Goal: Communication & Community: Answer question/provide support

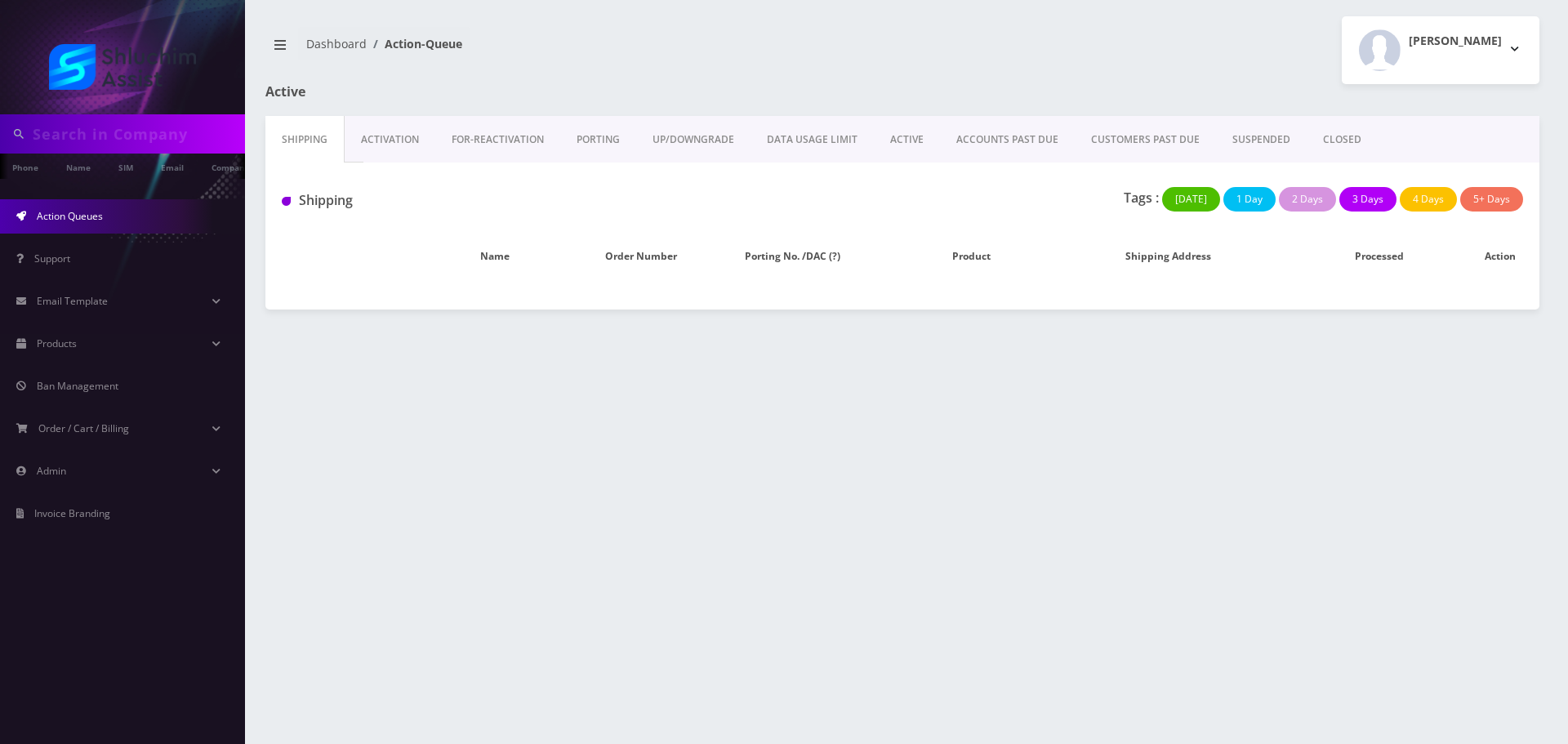
type input "3479575577"
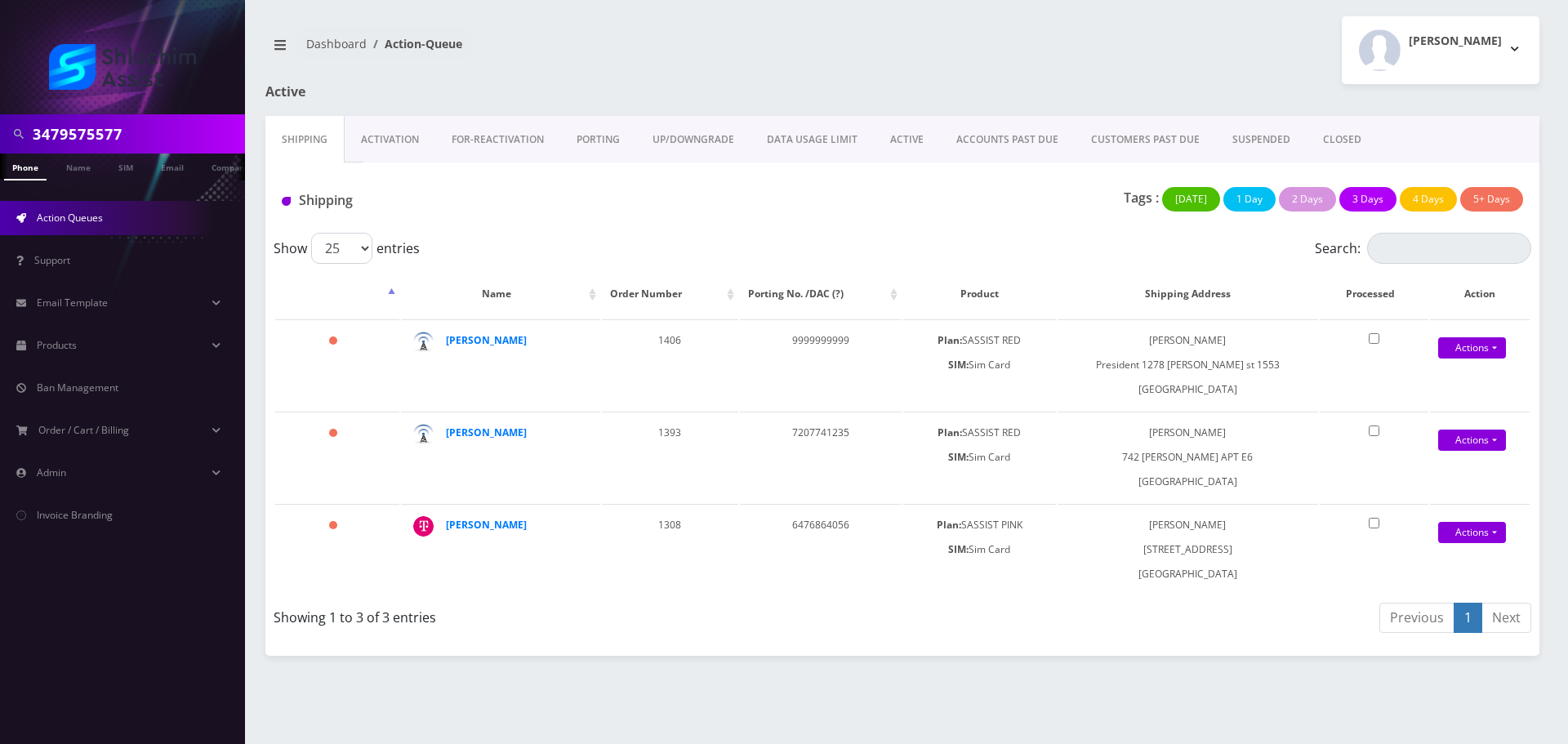
click at [140, 148] on input "3479575577" at bounding box center [137, 134] width 208 height 31
click at [144, 148] on input "3479575577" at bounding box center [137, 134] width 208 height 31
click at [144, 148] on input "text" at bounding box center [137, 134] width 208 height 31
click at [976, 140] on link "ACCOUNTS PAST DUE" at bounding box center [1007, 139] width 135 height 47
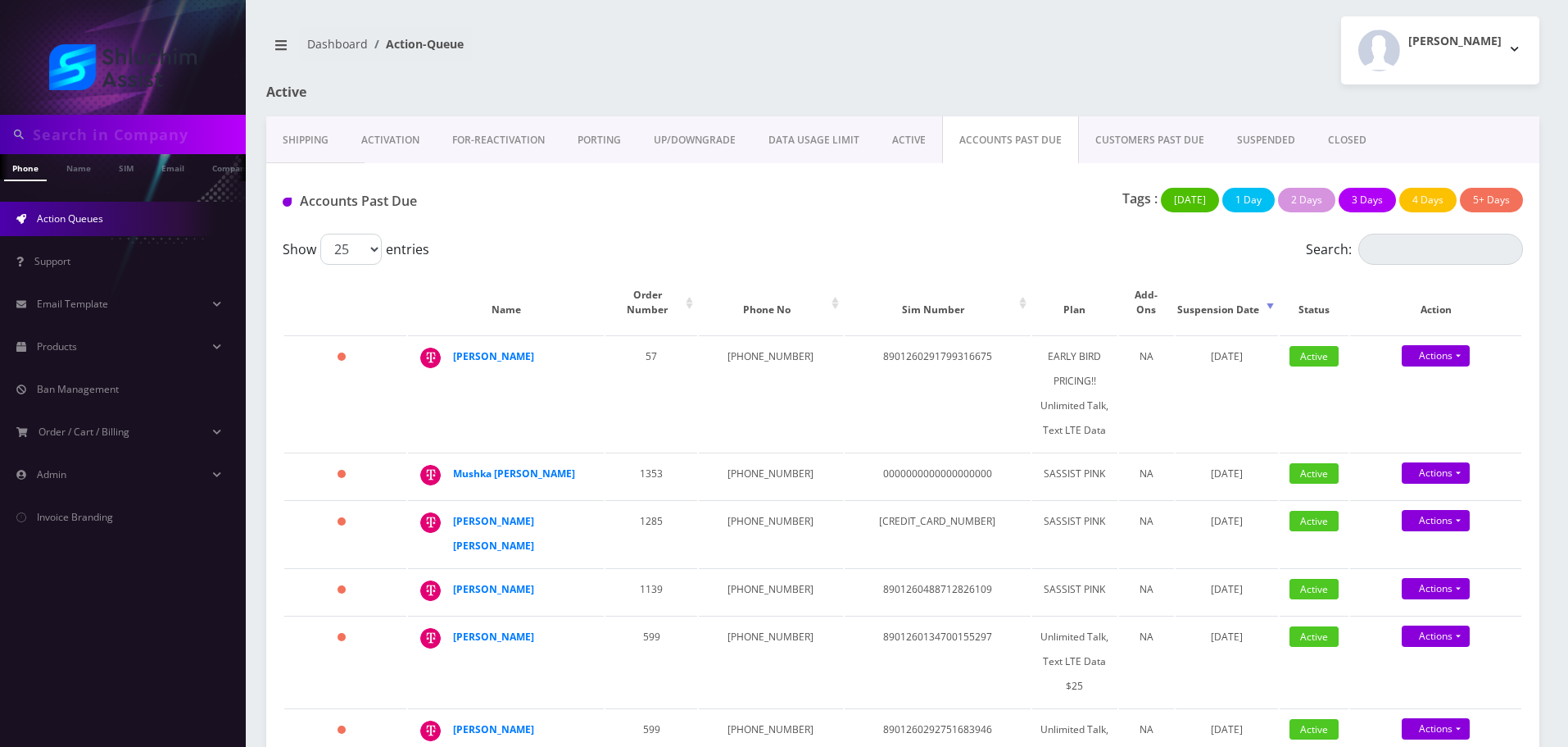
click at [786, 254] on div "Show 25 50 100 250 500 1000 entries" at bounding box center [748, 250] width 931 height 32
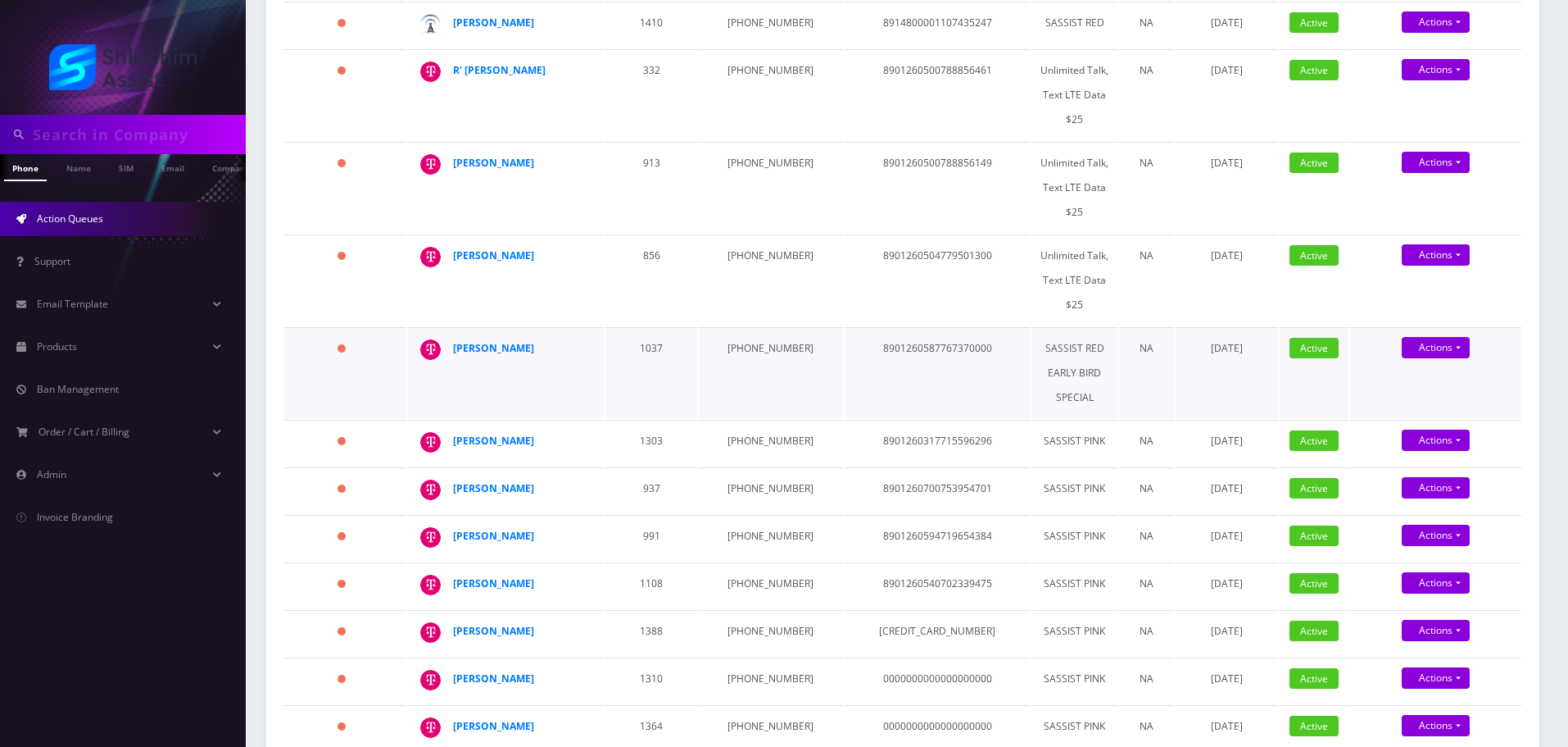
scroll to position [811, 0]
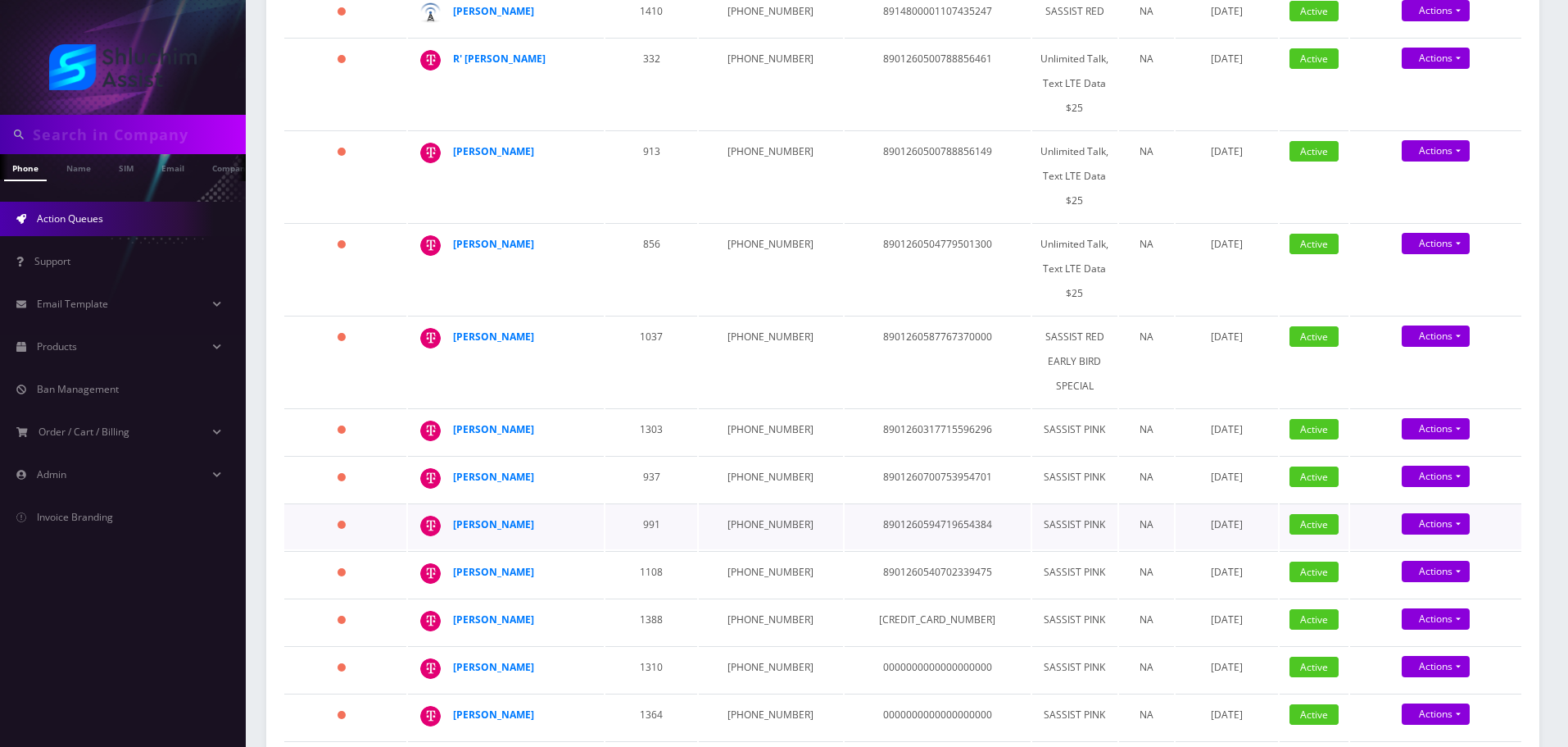
click at [732, 503] on td "347-940-6874" at bounding box center [770, 526] width 143 height 46
copy td "347-940-6874"
click at [759, 456] on td "934-867-8935" at bounding box center [770, 478] width 143 height 46
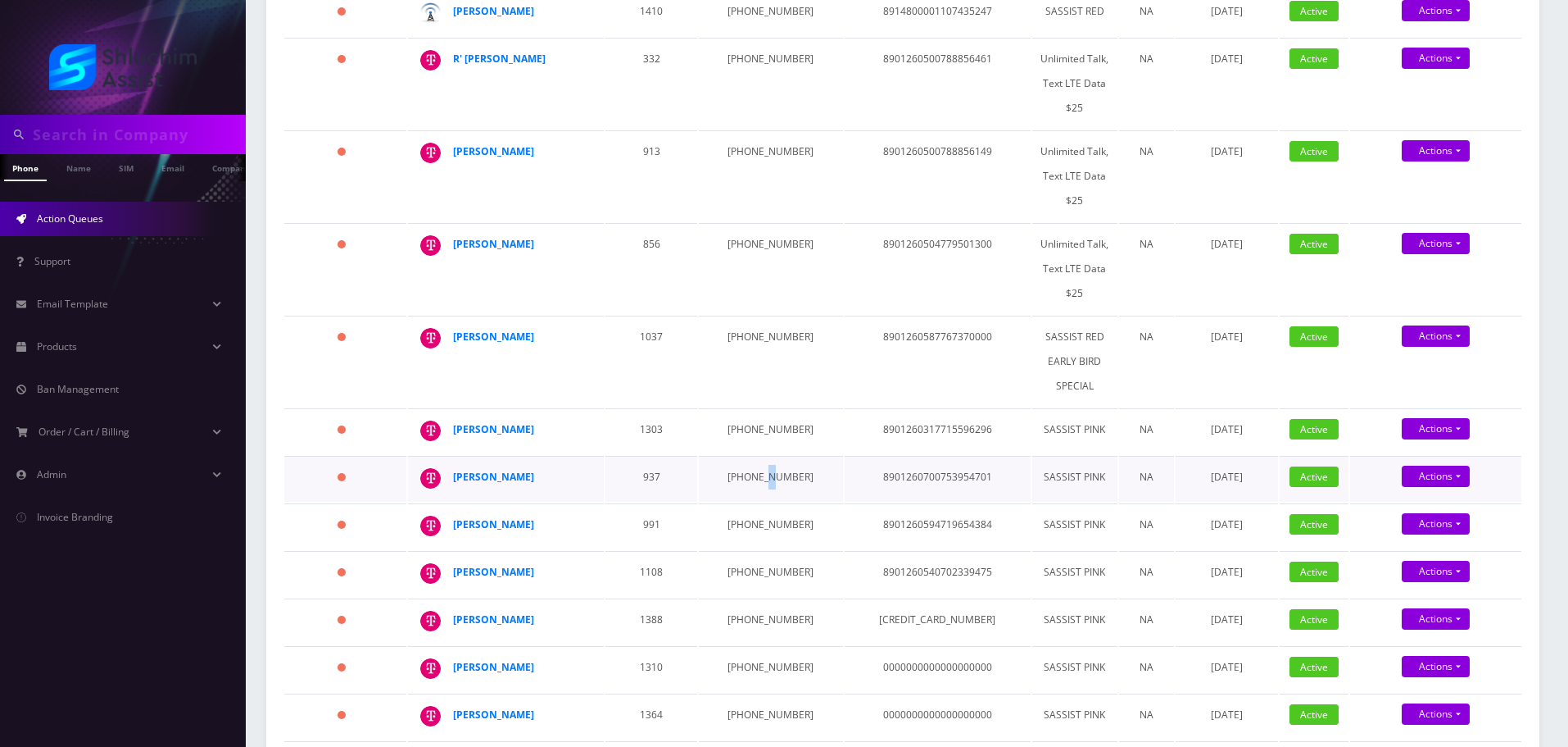
click at [759, 456] on td "934-867-8935" at bounding box center [770, 478] width 143 height 46
copy td "934-867-8935"
click at [748, 408] on td "646-851-3151" at bounding box center [770, 430] width 143 height 46
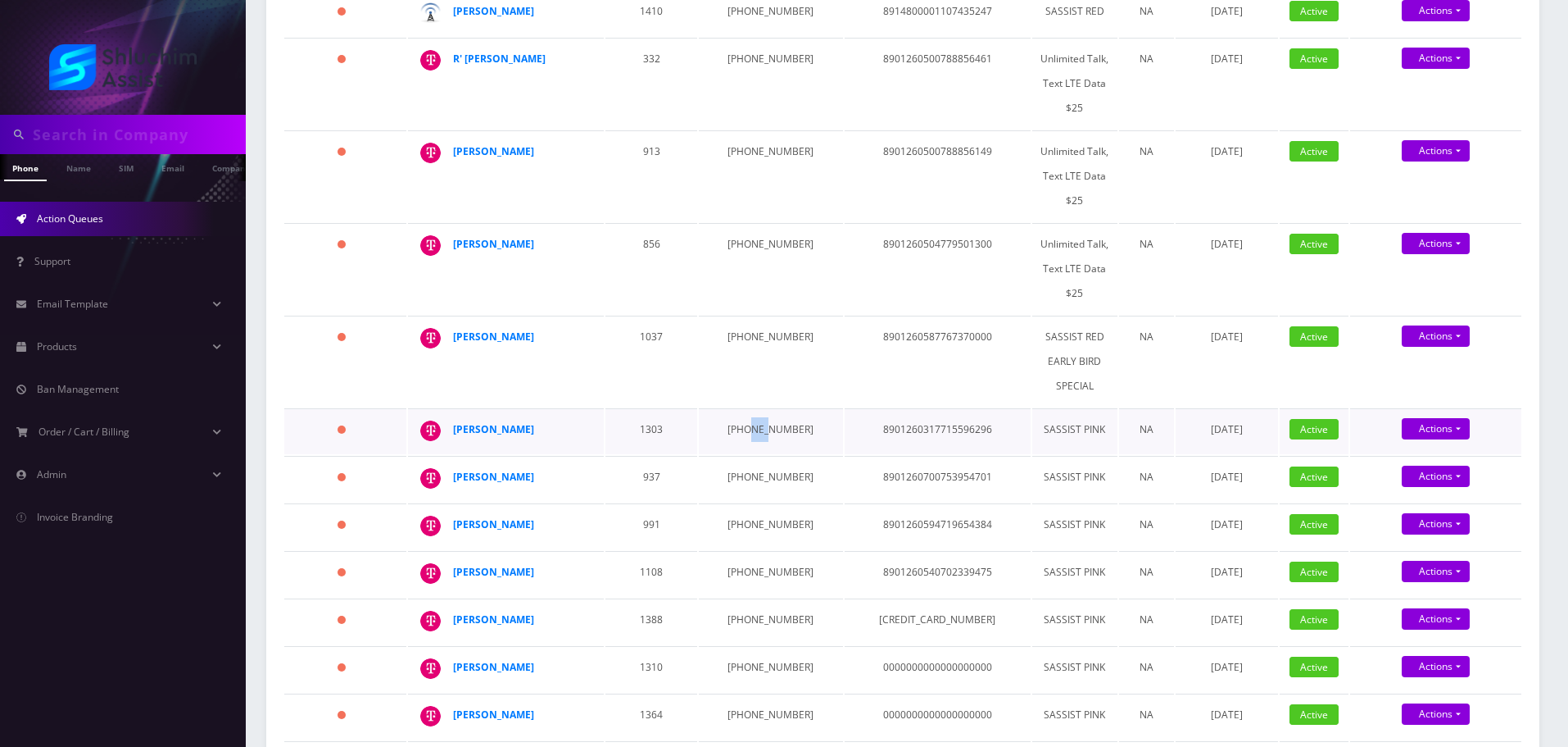
click at [748, 408] on td "646-851-3151" at bounding box center [770, 430] width 143 height 46
copy td "646-851-3151"
click at [761, 316] on td "347-277-0302" at bounding box center [770, 361] width 143 height 91
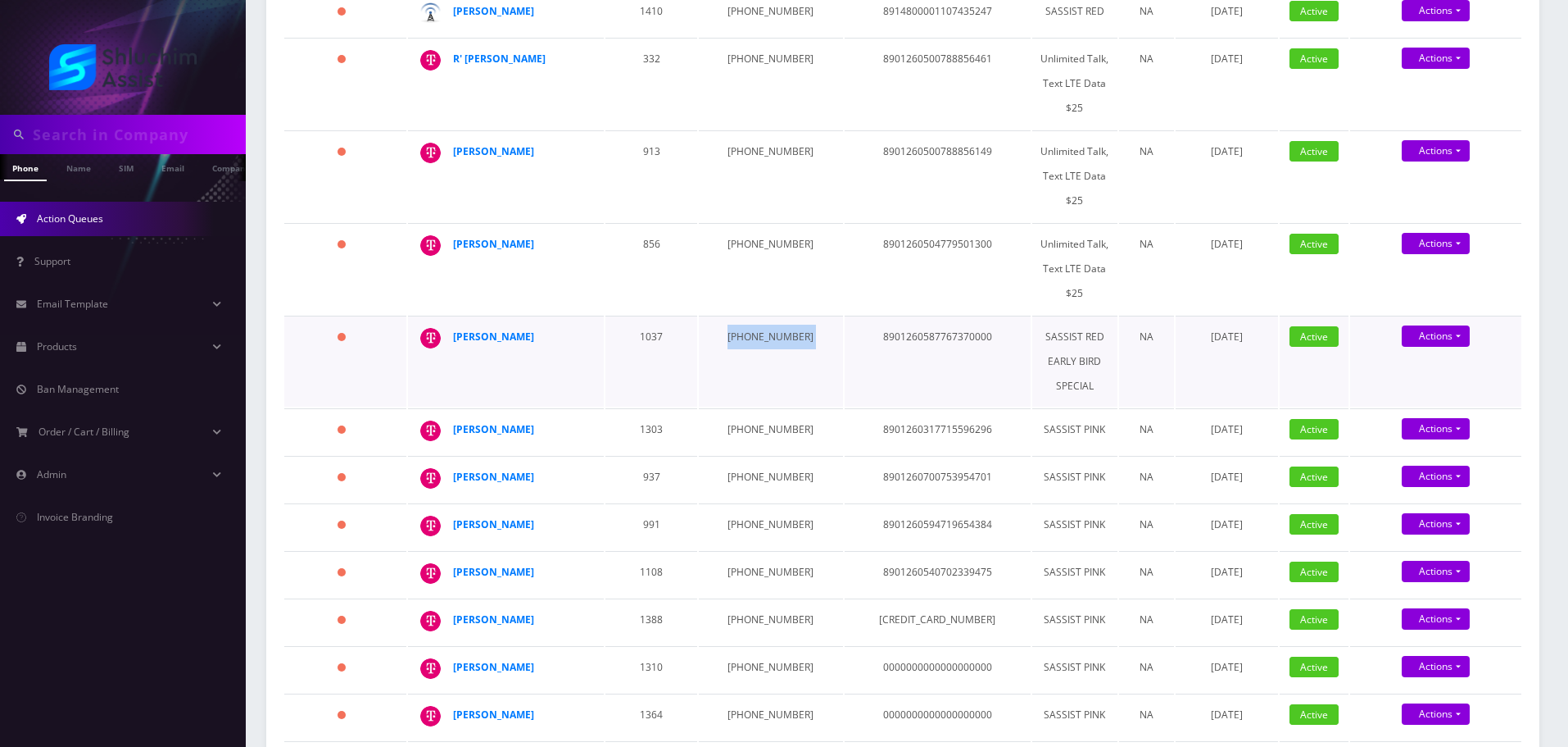
click at [761, 316] on td "347-277-0302" at bounding box center [770, 361] width 143 height 91
copy td "347-277-0302"
click at [750, 223] on td "917-251-6709" at bounding box center [770, 269] width 143 height 91
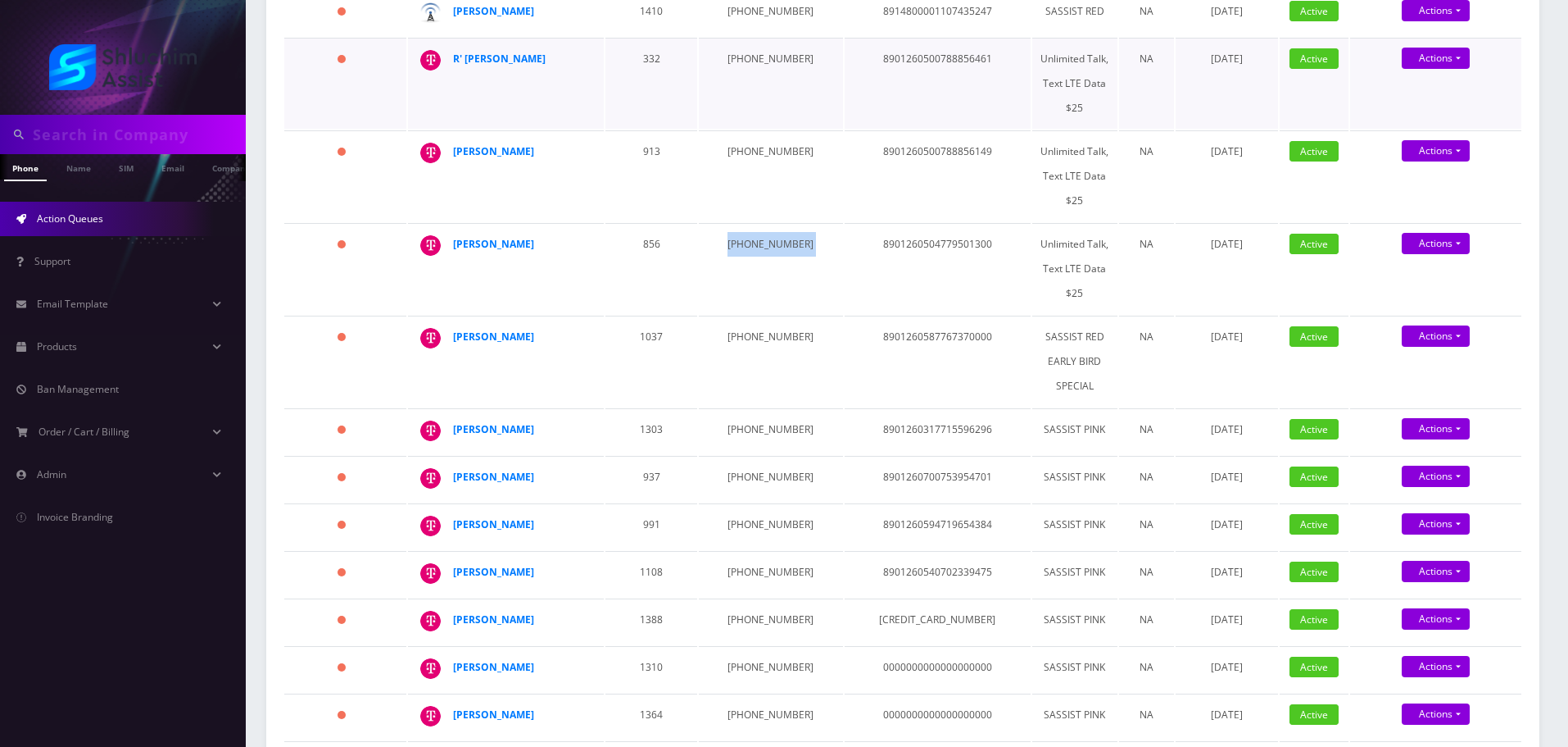
copy td "917-251-6709"
click at [753, 130] on td "934-223-9233" at bounding box center [770, 176] width 143 height 91
copy td "934-223-9233"
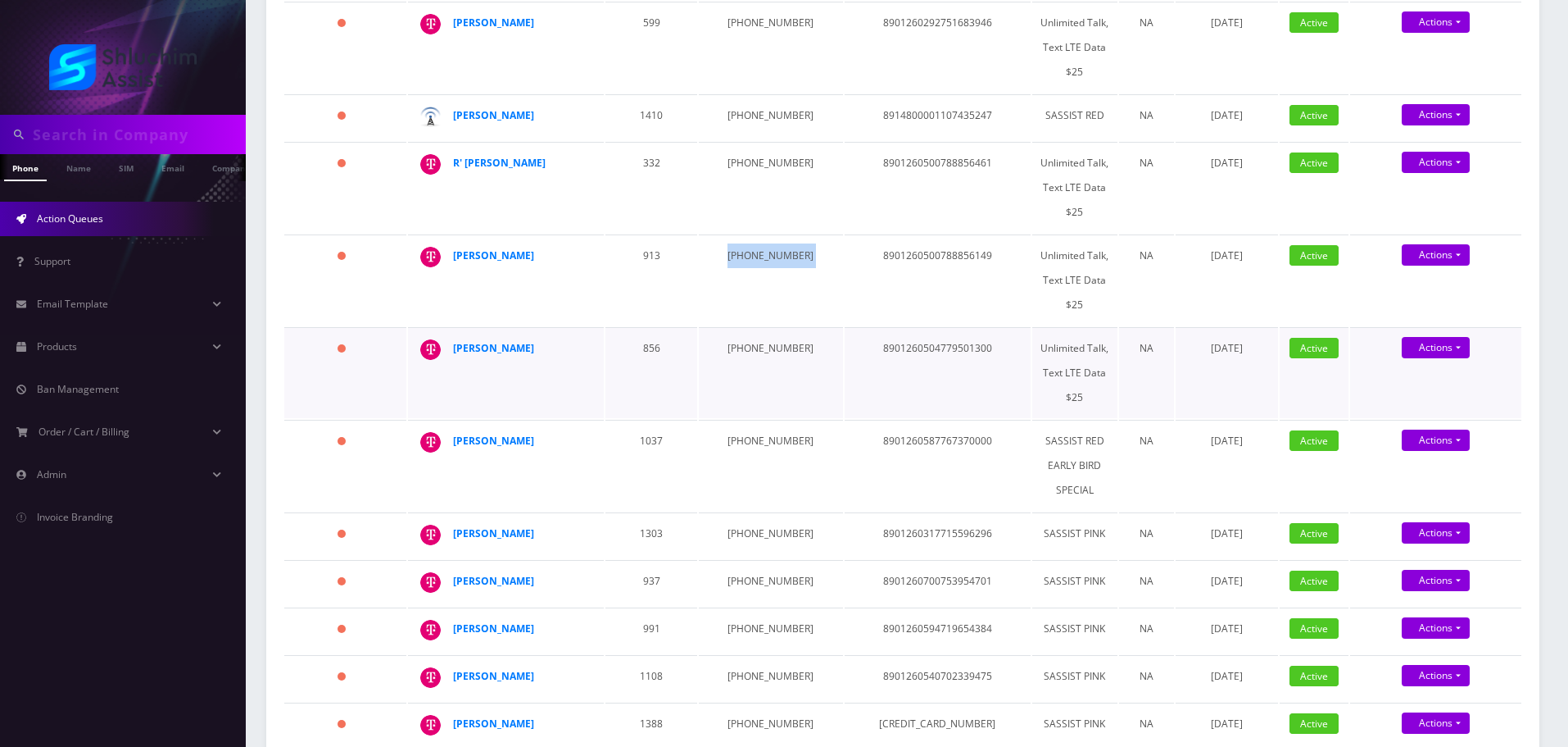
scroll to position [647, 0]
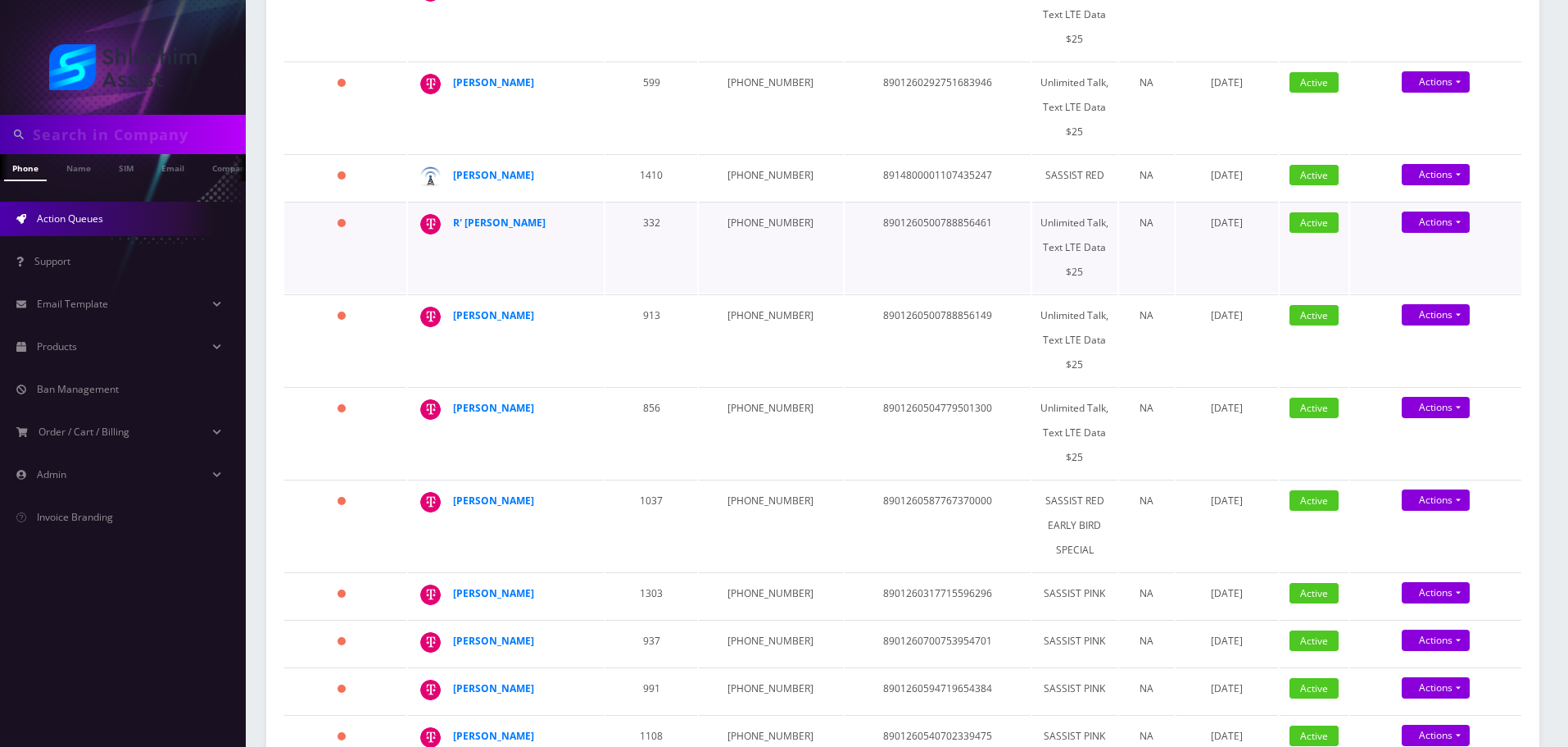
click at [756, 201] on td "917-971-4393" at bounding box center [770, 247] width 143 height 91
copy td "917-971-4393"
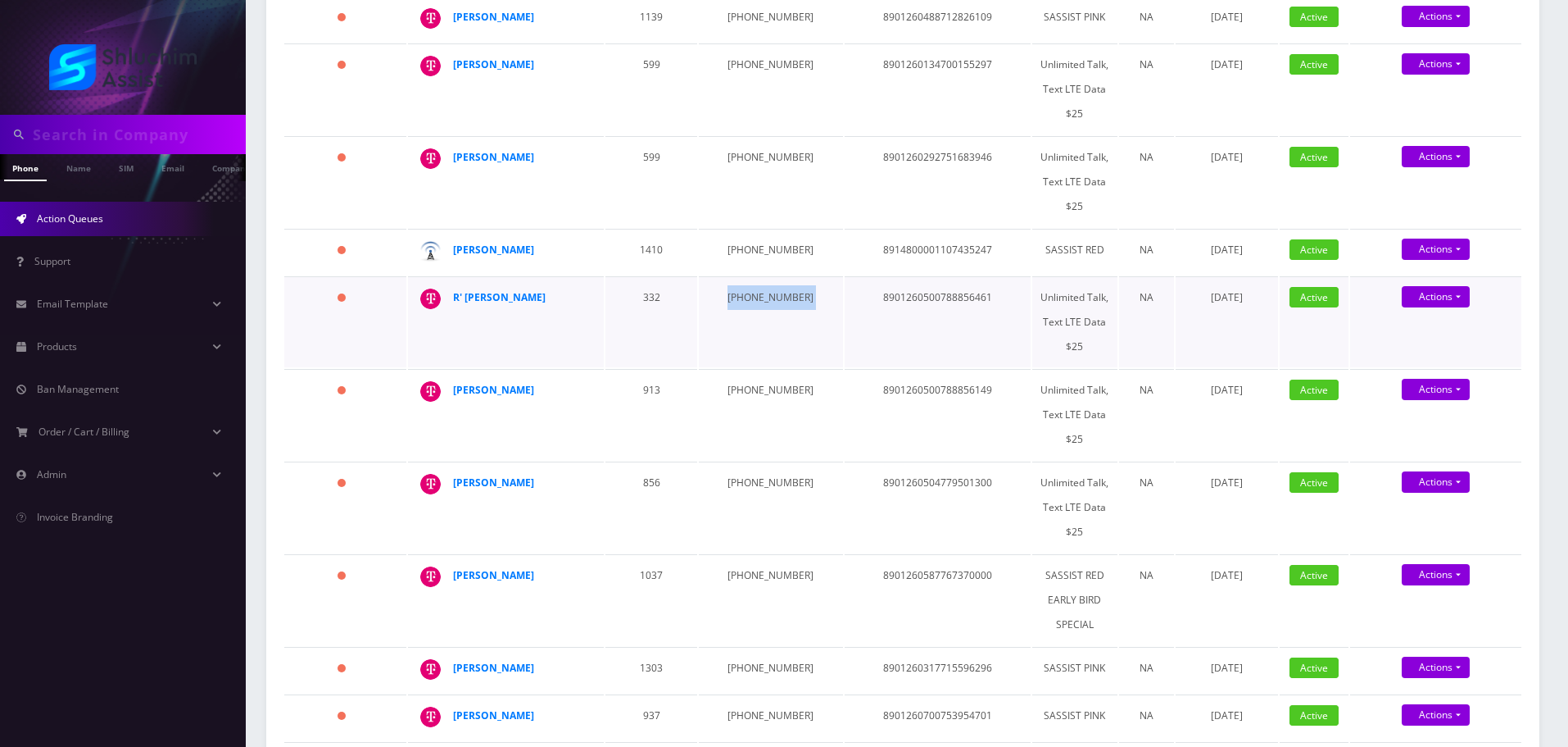
scroll to position [400, 0]
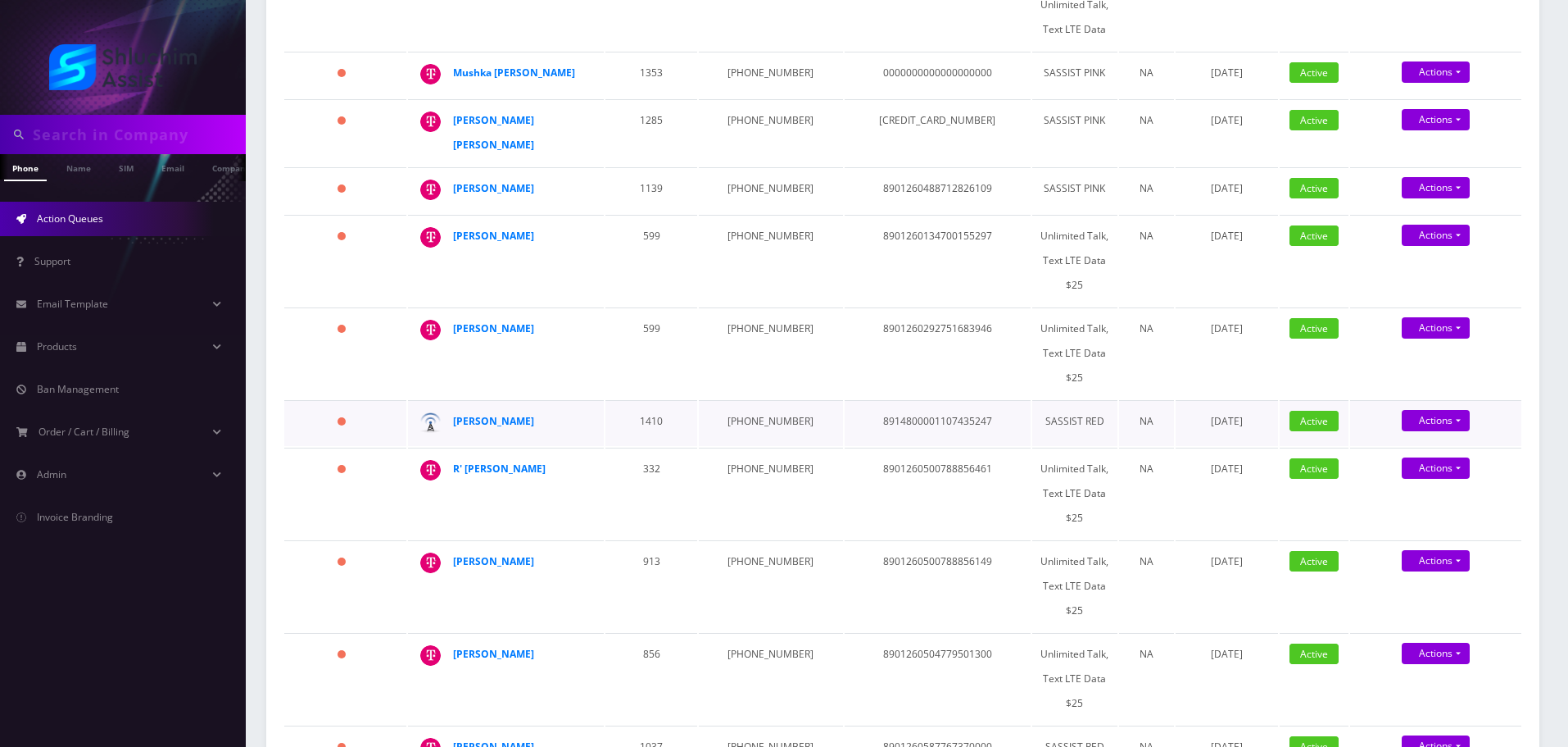
click at [754, 400] on td "929-683-5532" at bounding box center [770, 422] width 143 height 46
copy td "929-683-5532"
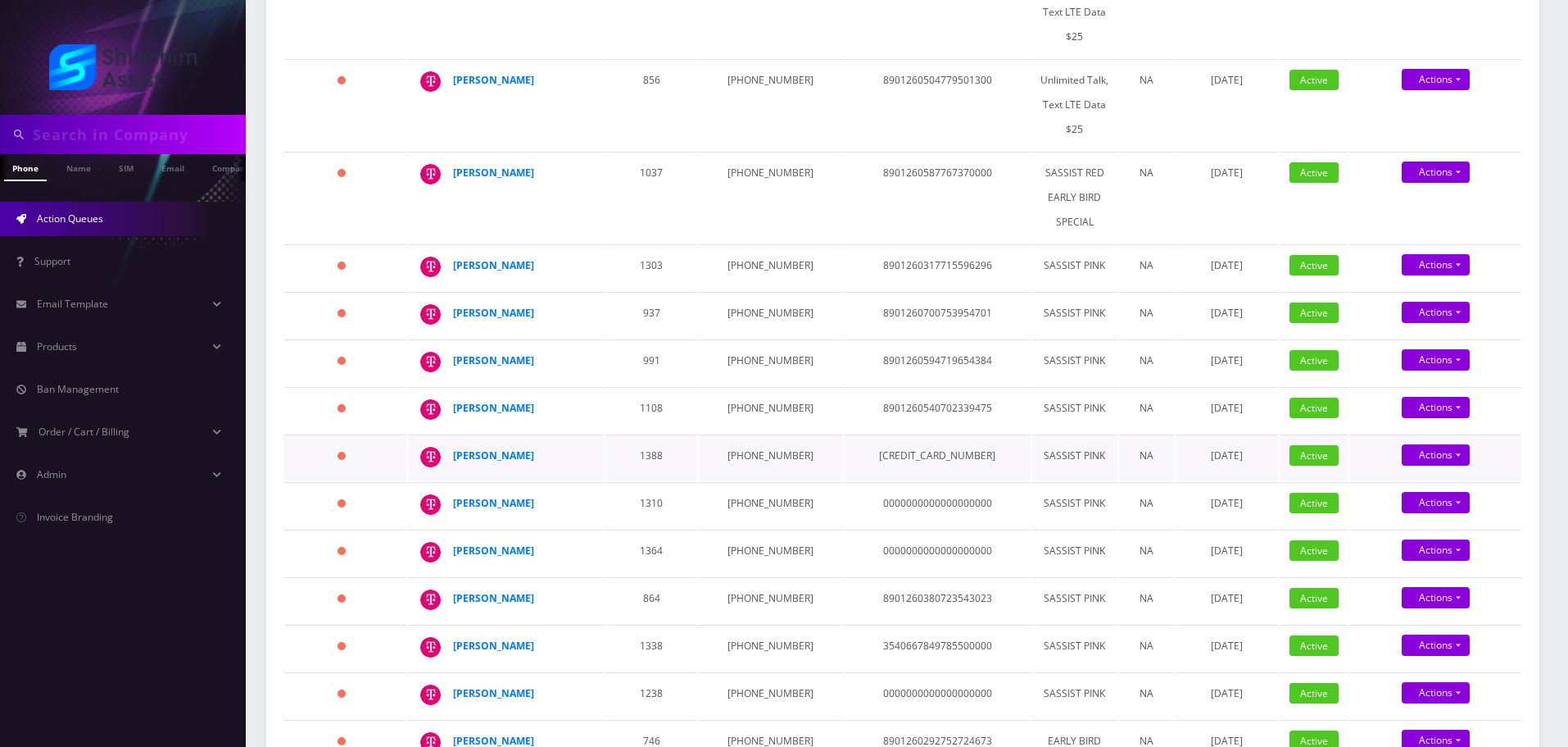
click at [668, 434] on td "1388" at bounding box center [651, 457] width 92 height 46
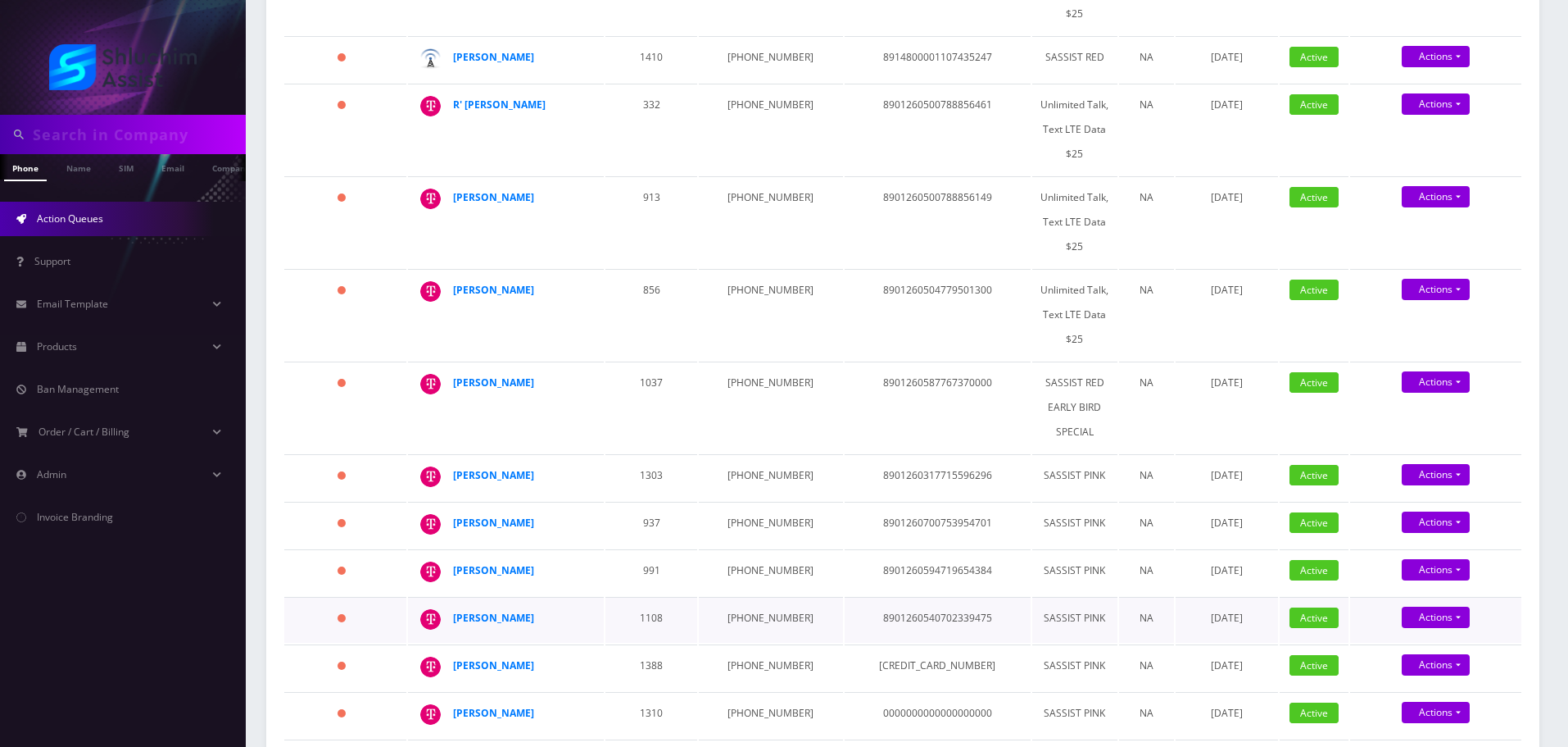
scroll to position [729, 0]
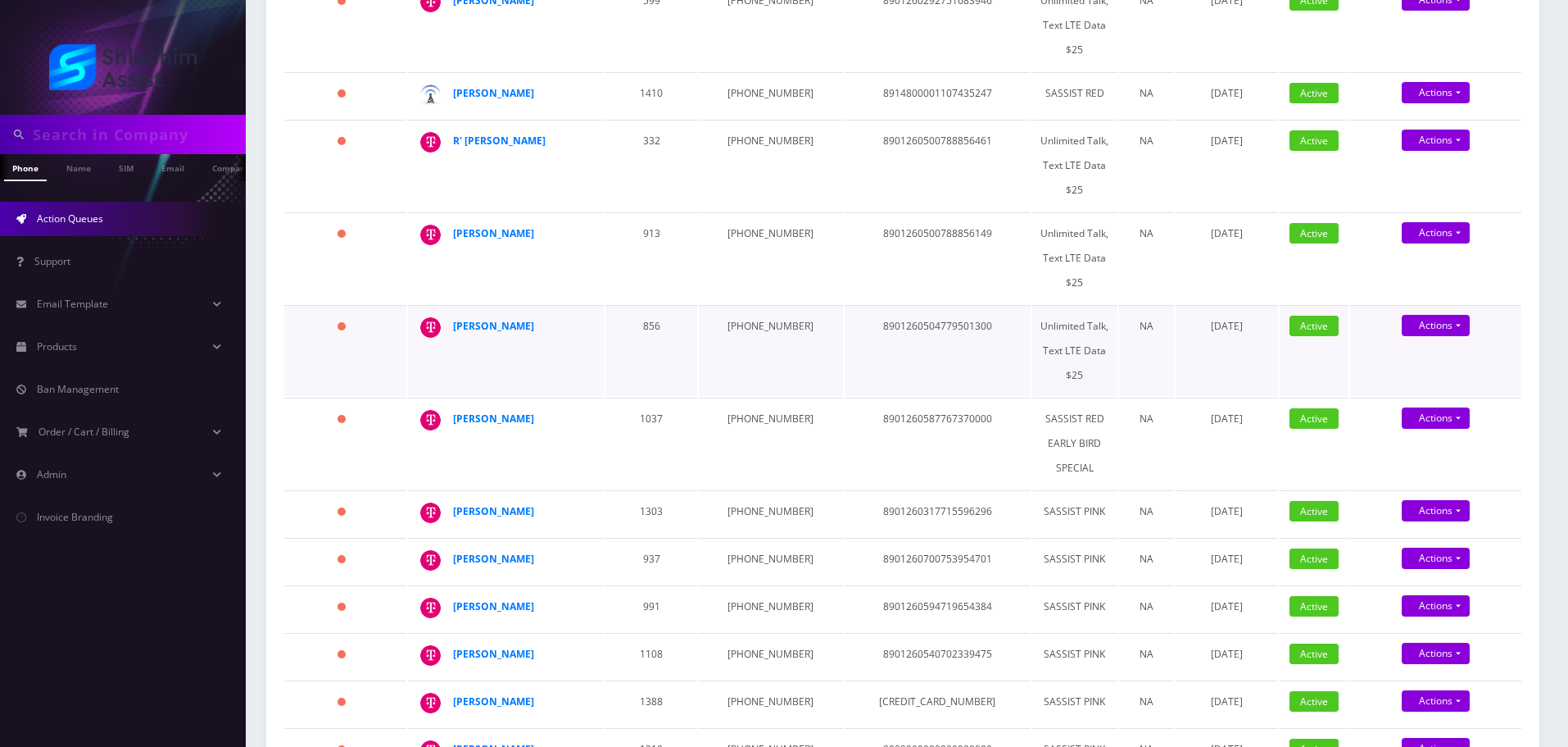
click at [683, 305] on td "856" at bounding box center [651, 351] width 92 height 91
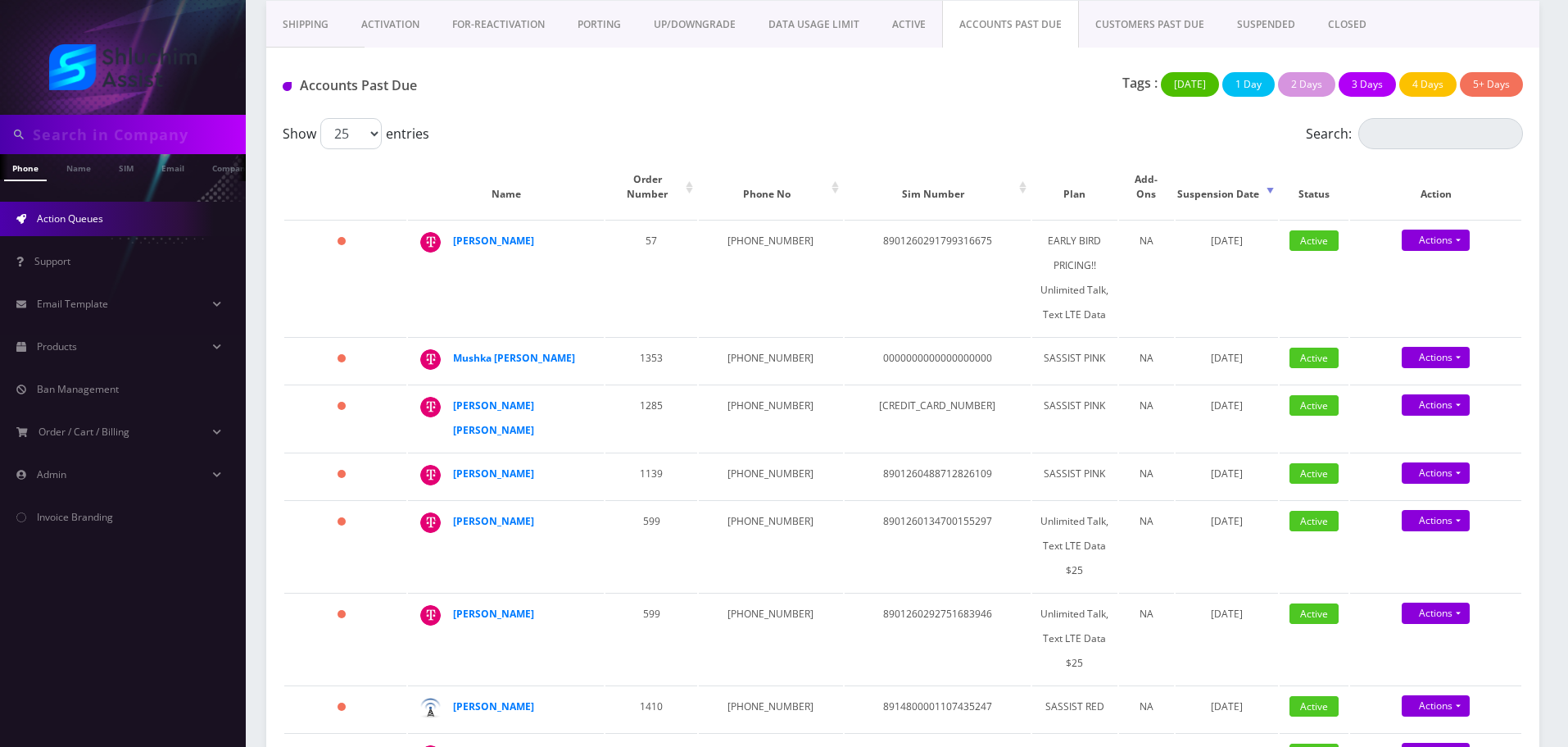
scroll to position [410, 0]
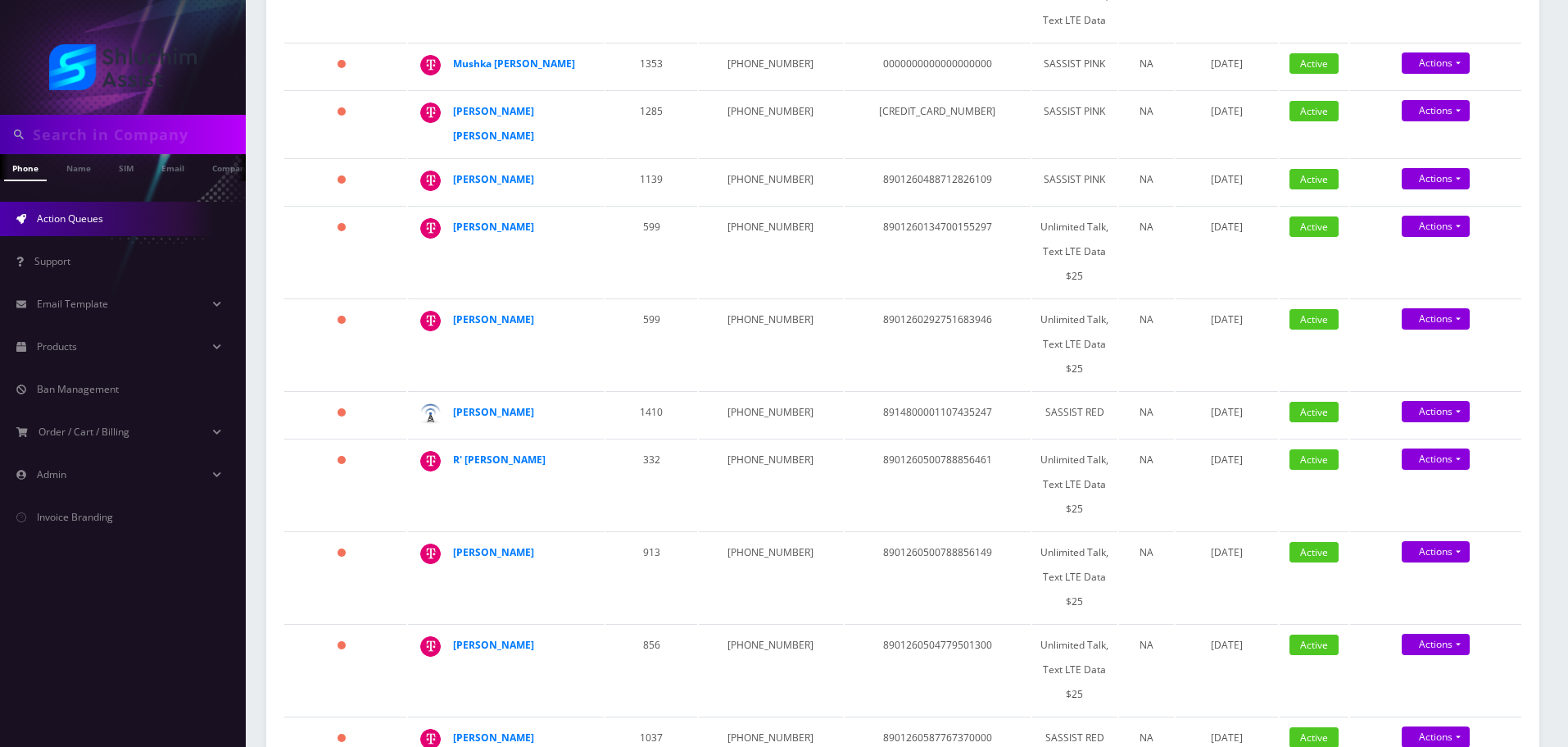
click at [168, 144] on input "text" at bounding box center [138, 134] width 209 height 32
paste input "347-940-6874"
type input "347-940-6874"
click at [113, 131] on input "347-940-6874" at bounding box center [138, 134] width 209 height 32
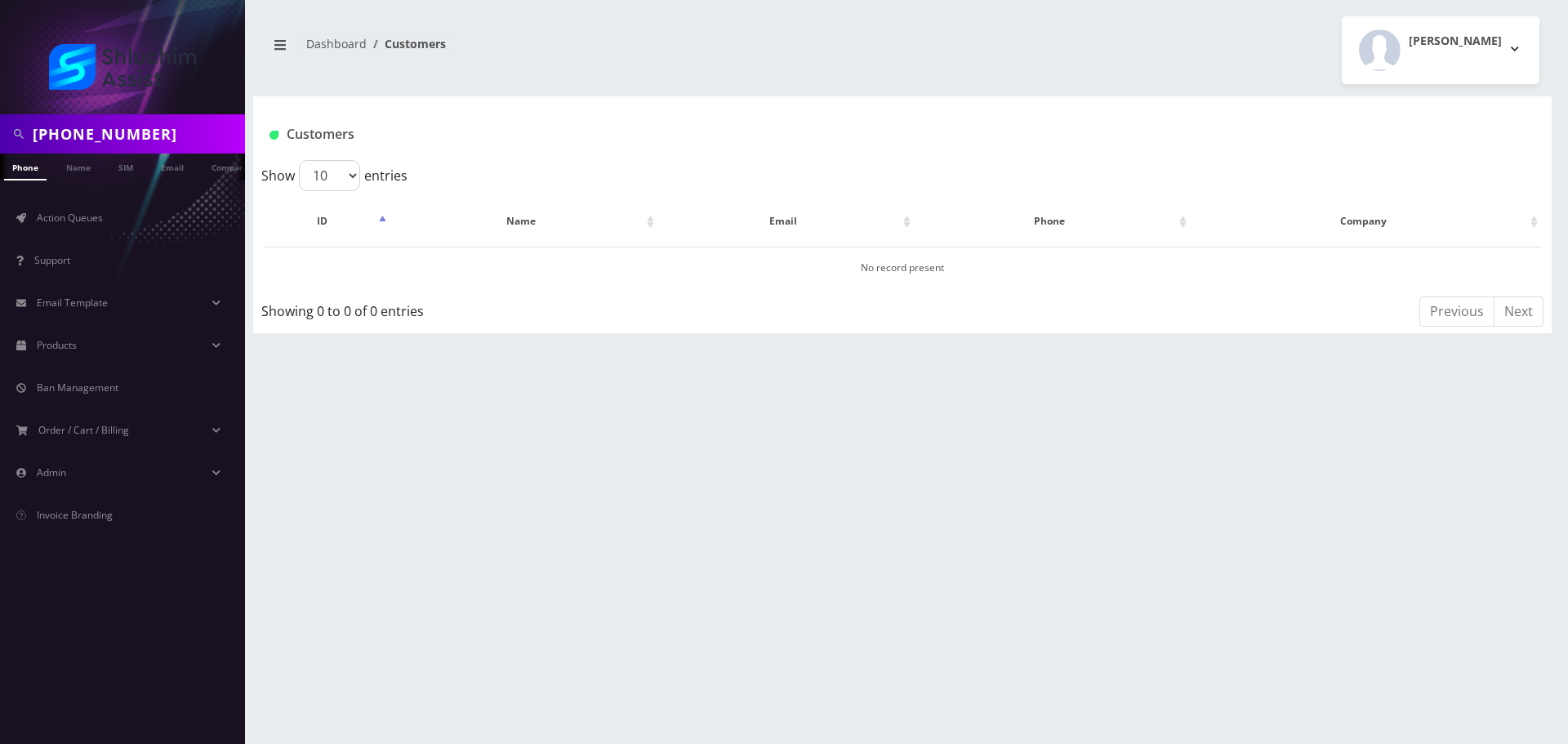
click at [103, 127] on input "[PHONE_NUMBER]" at bounding box center [137, 134] width 208 height 31
type input "3479406874"
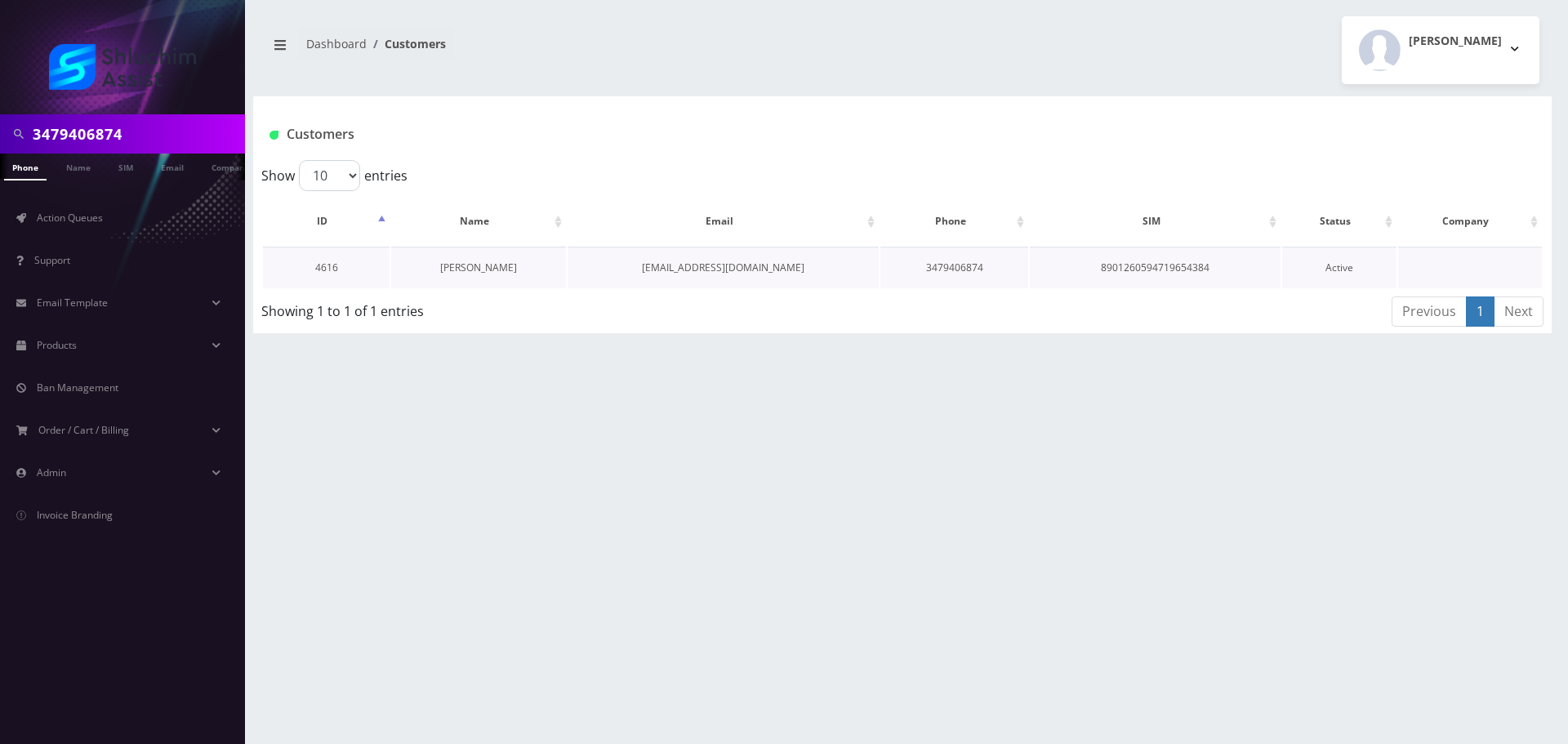
click at [451, 269] on link "[PERSON_NAME]" at bounding box center [478, 267] width 77 height 14
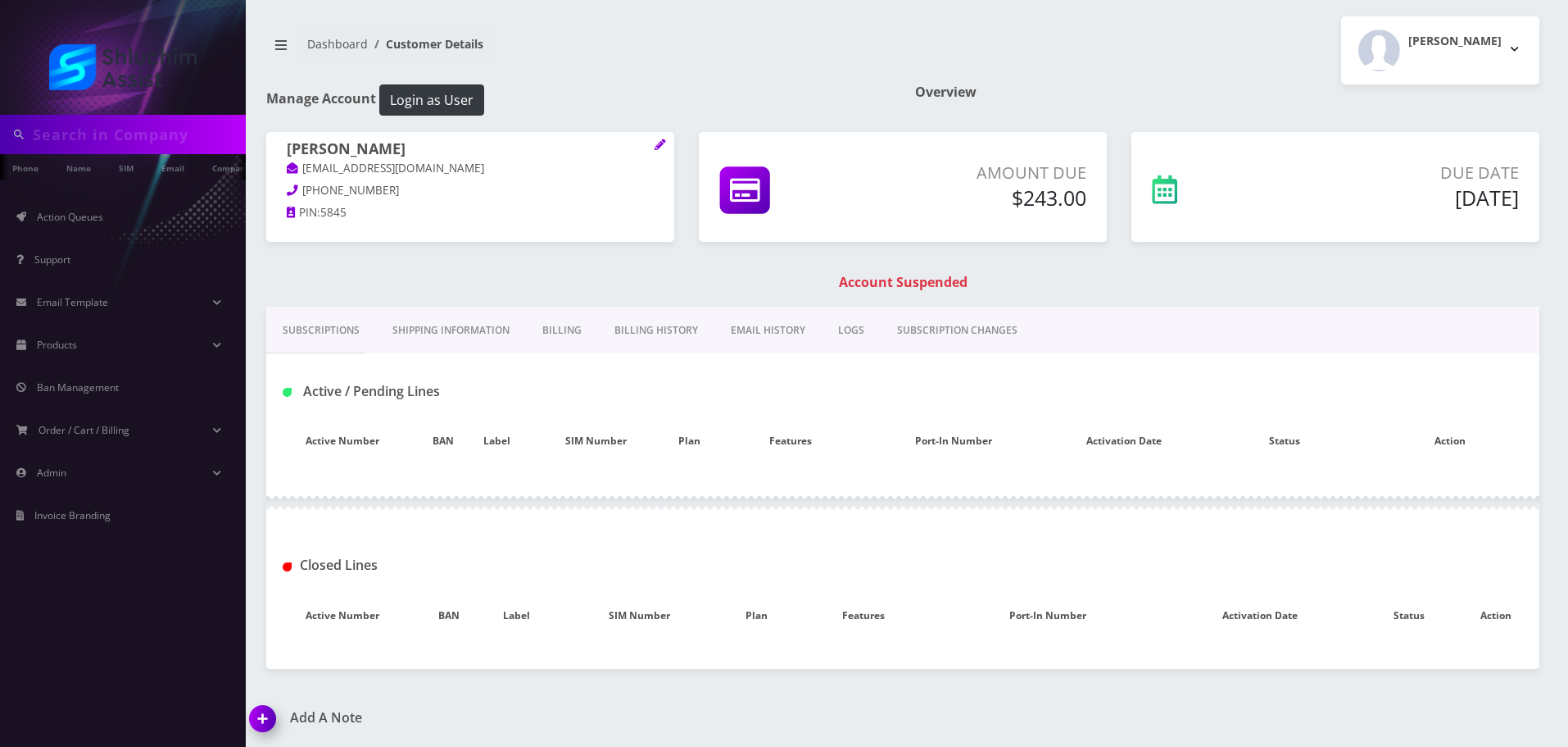
click at [742, 339] on link "EMAIL HISTORY" at bounding box center [768, 330] width 108 height 47
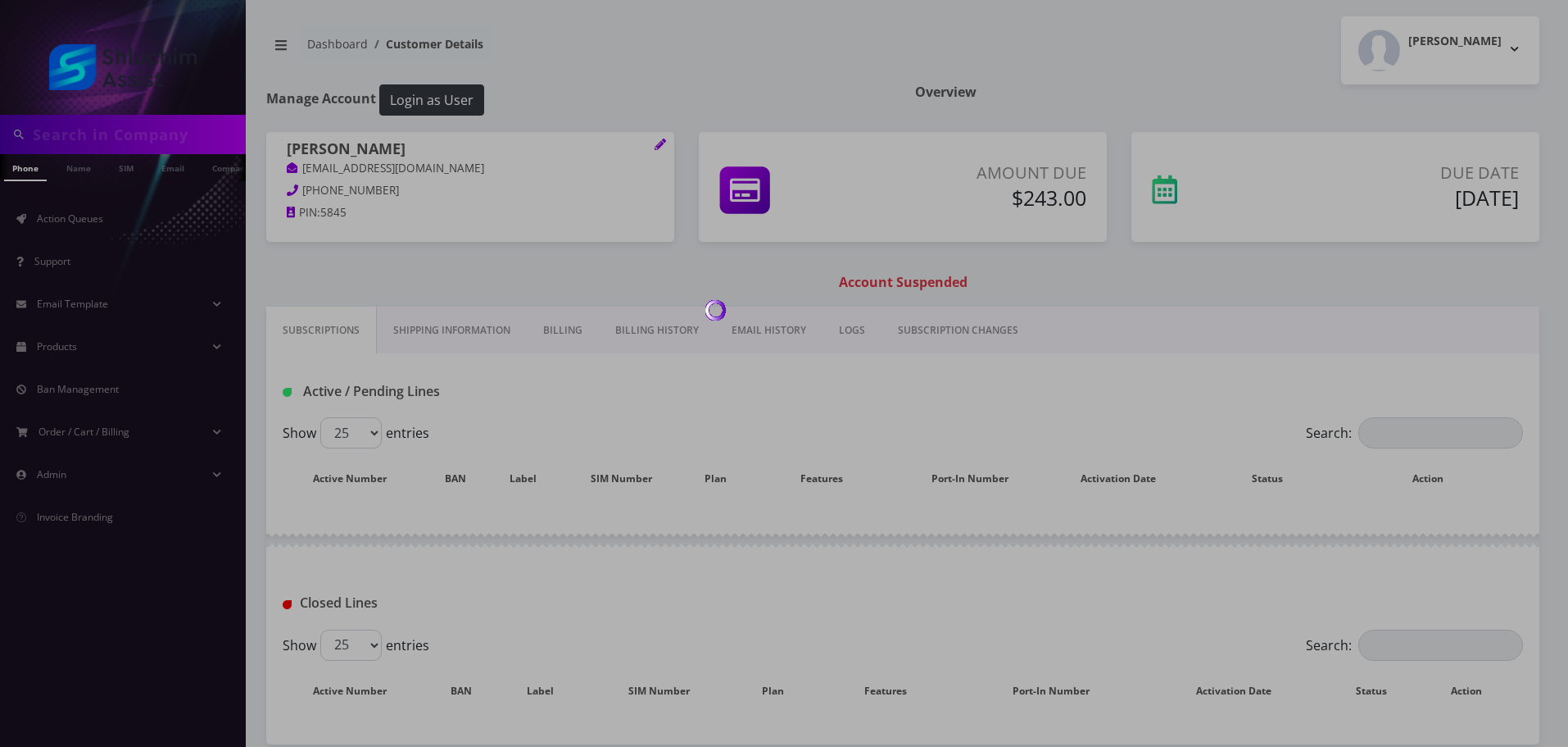
type input "3479406874"
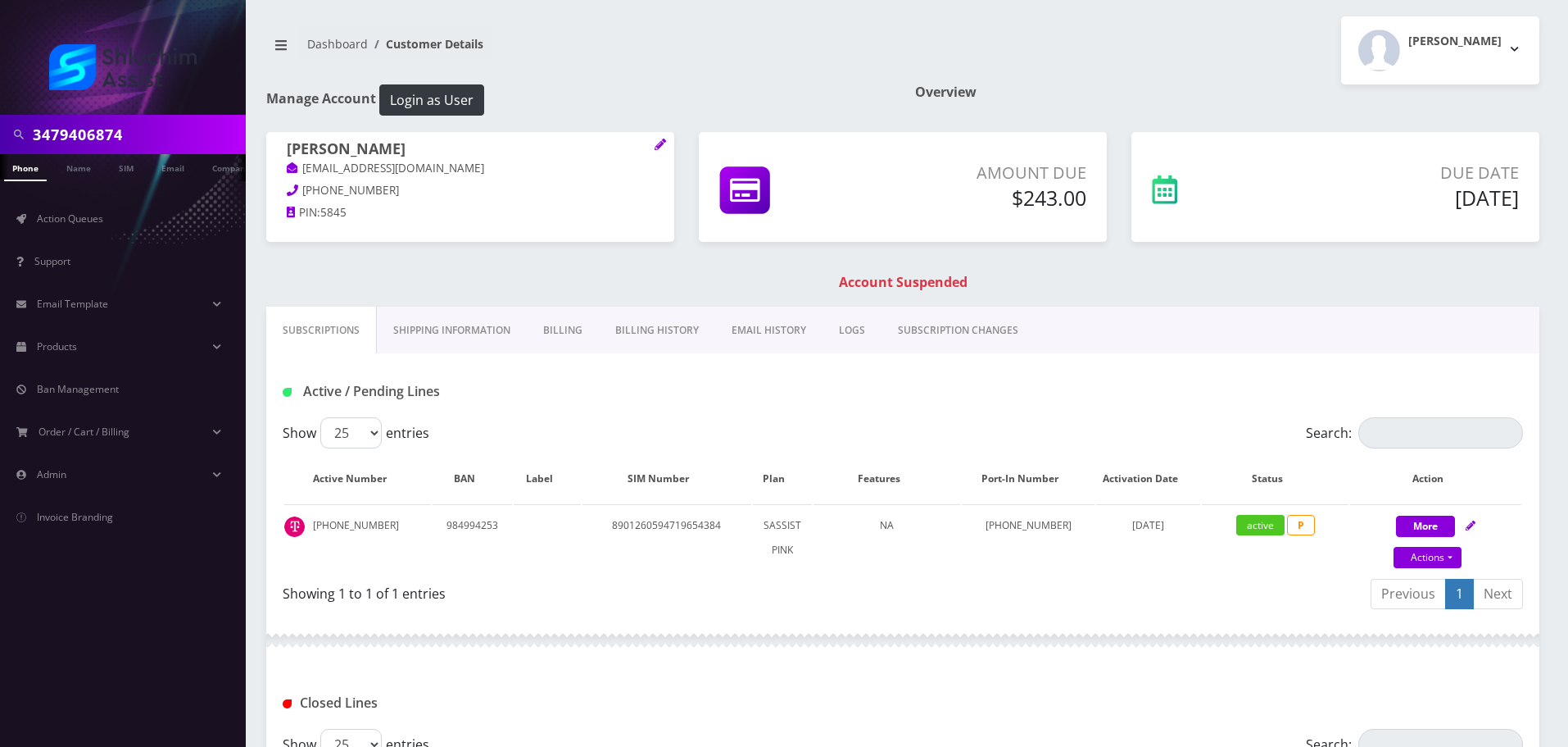
click at [666, 337] on link "Billing History" at bounding box center [657, 330] width 116 height 47
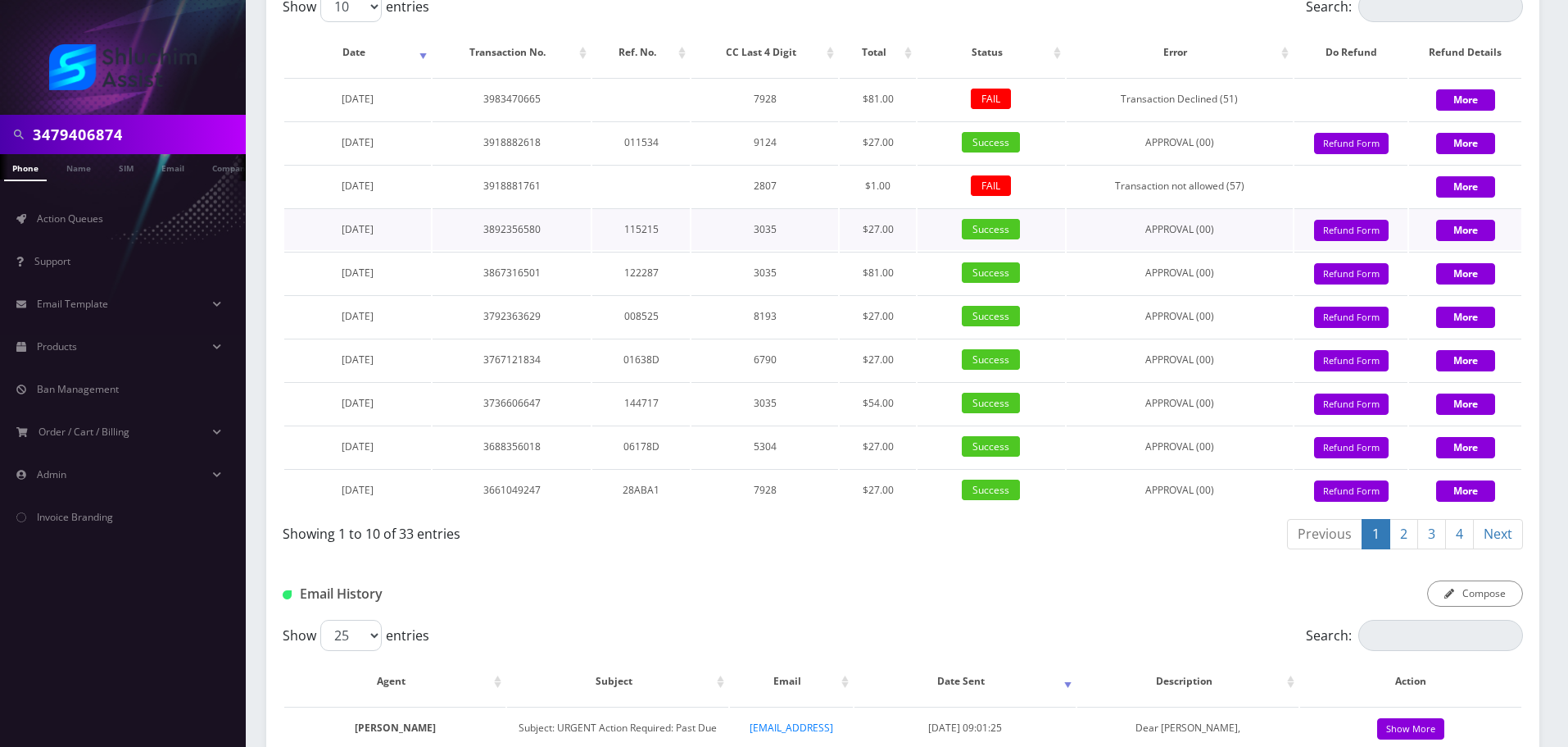
scroll to position [1885, 0]
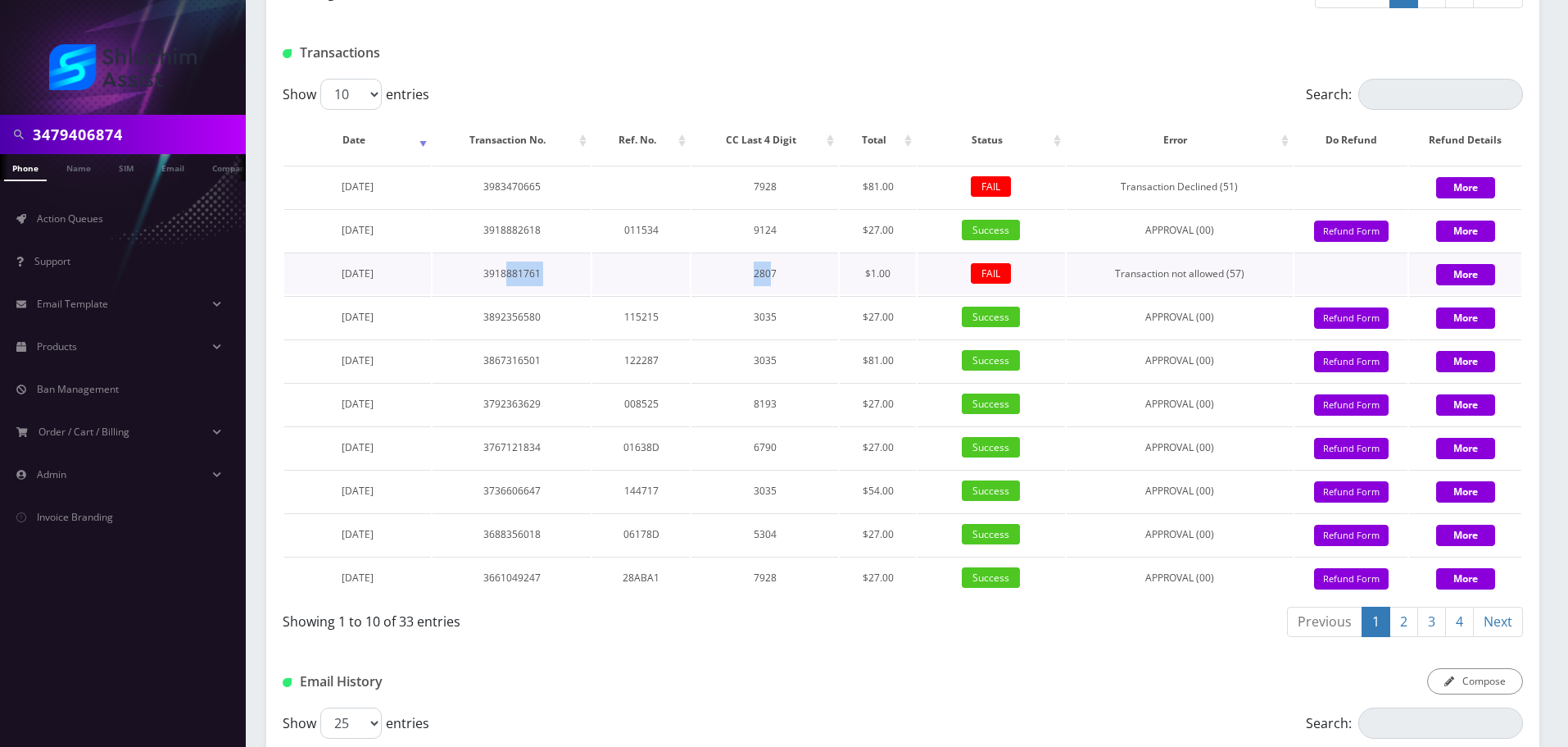
drag, startPoint x: 511, startPoint y: 366, endPoint x: 780, endPoint y: 365, distance: 269.0
click at [780, 294] on tr "December 08, 2024 3918881761 2807 $1.00 FAIL Transaction not allowed (57) More" at bounding box center [903, 274] width 1237 height 41
click at [780, 294] on td "2807" at bounding box center [764, 274] width 146 height 41
click at [807, 294] on tr "December 08, 2024 3918881761 2807 $1.00 FAIL Transaction not allowed (57) More" at bounding box center [903, 274] width 1237 height 41
click at [825, 294] on td "2807" at bounding box center [764, 274] width 146 height 41
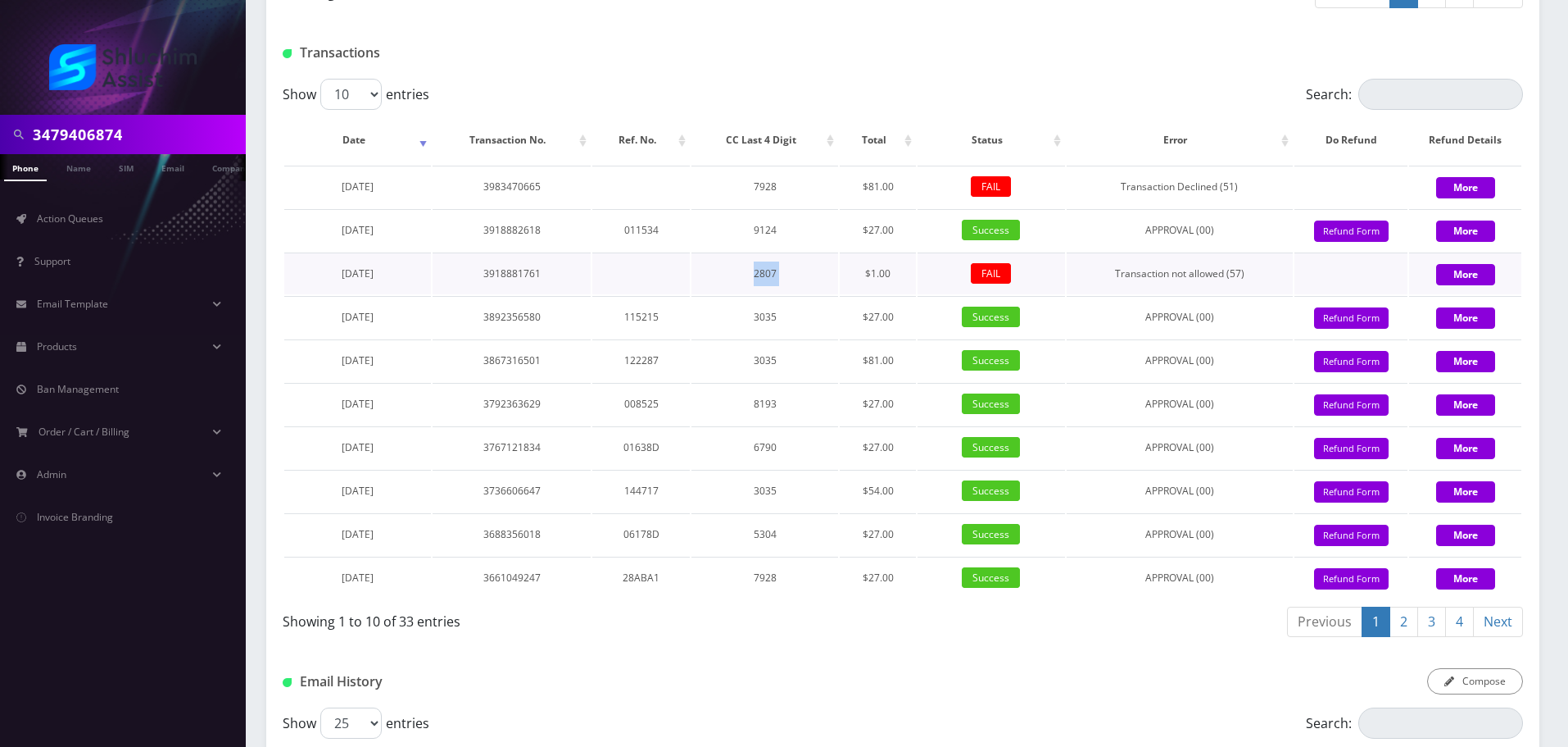
drag, startPoint x: 667, startPoint y: 362, endPoint x: 857, endPoint y: 364, distance: 190.0
click at [857, 294] on tr "December 08, 2024 3918881761 2807 $1.00 FAIL Transaction not allowed (57) More" at bounding box center [903, 274] width 1237 height 41
click at [579, 294] on td "3918881761" at bounding box center [511, 274] width 158 height 41
drag, startPoint x: 496, startPoint y: 359, endPoint x: 753, endPoint y: 359, distance: 257.0
click at [753, 294] on tr "December 08, 2024 3918881761 2807 $1.00 FAIL Transaction not allowed (57) More" at bounding box center [903, 274] width 1237 height 41
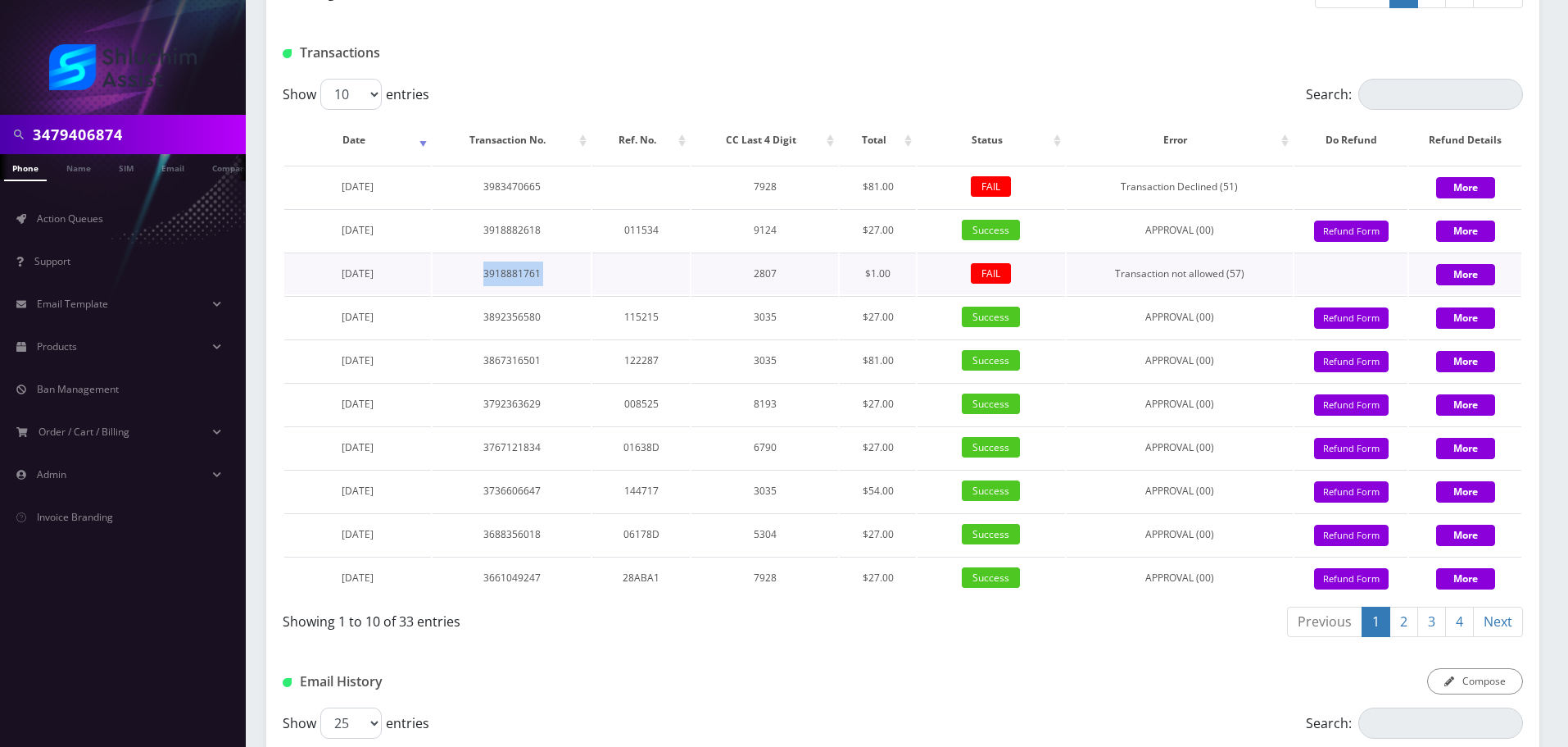
click at [753, 294] on td "2807" at bounding box center [764, 274] width 146 height 41
drag, startPoint x: 815, startPoint y: 358, endPoint x: 841, endPoint y: 358, distance: 26.0
click at [837, 294] on tr "December 08, 2024 3918881761 2807 $1.00 FAIL Transaction not allowed (57) More" at bounding box center [903, 274] width 1237 height 41
click at [843, 294] on td "$1.00" at bounding box center [878, 274] width 77 height 41
click at [871, 294] on tr "December 08, 2024 3918881761 2807 $1.00 FAIL Transaction not allowed (57) More" at bounding box center [903, 274] width 1237 height 41
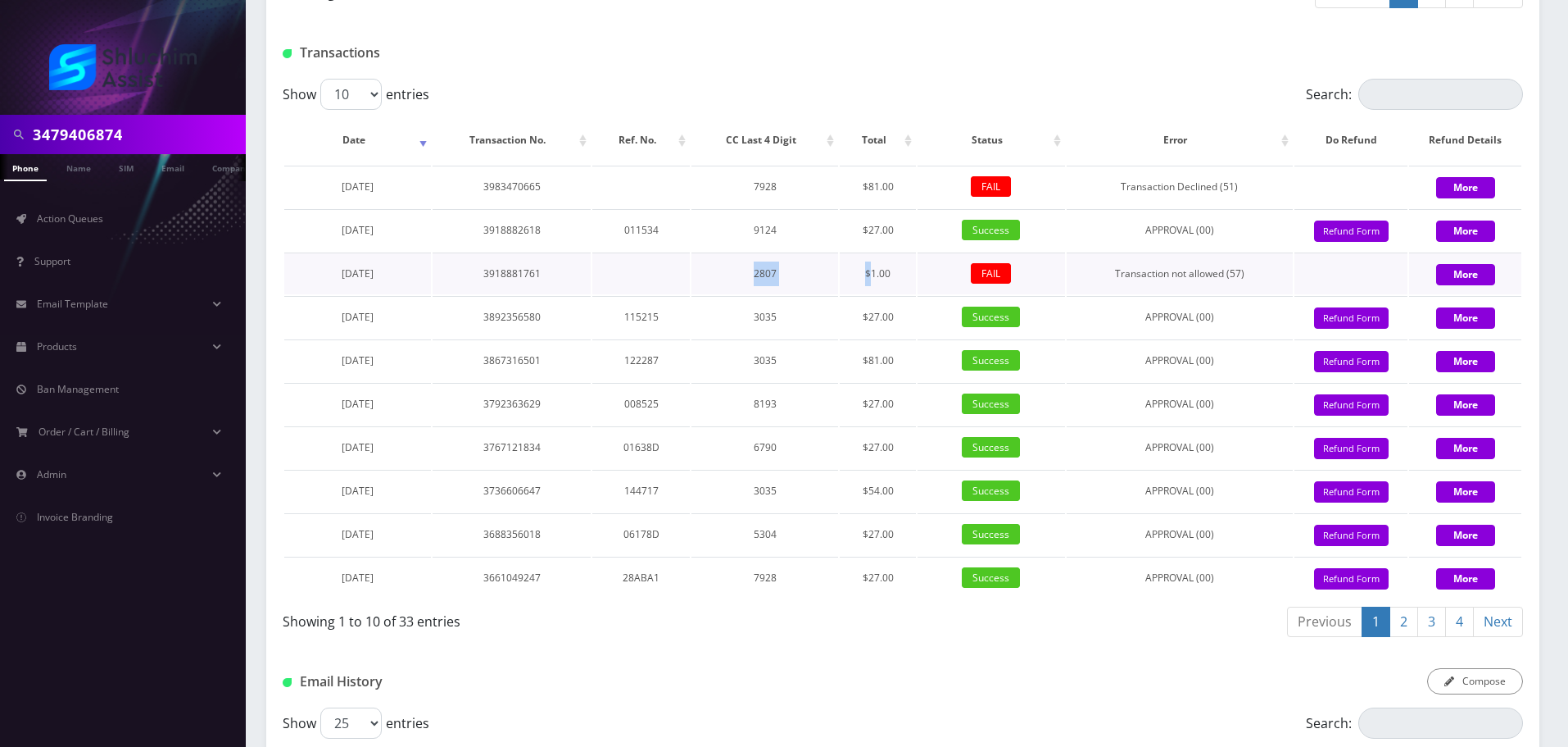
click at [871, 294] on td "$1.00" at bounding box center [878, 274] width 77 height 41
click at [779, 294] on tr "December 08, 2024 3918881761 2807 $1.00 FAIL Transaction not allowed (57) More" at bounding box center [903, 274] width 1237 height 41
click at [784, 294] on td "2807" at bounding box center [764, 274] width 146 height 41
click at [814, 294] on tr "December 08, 2024 3918881761 2807 $1.00 FAIL Transaction not allowed (57) More" at bounding box center [903, 274] width 1237 height 41
click at [828, 294] on td "2807" at bounding box center [764, 274] width 146 height 41
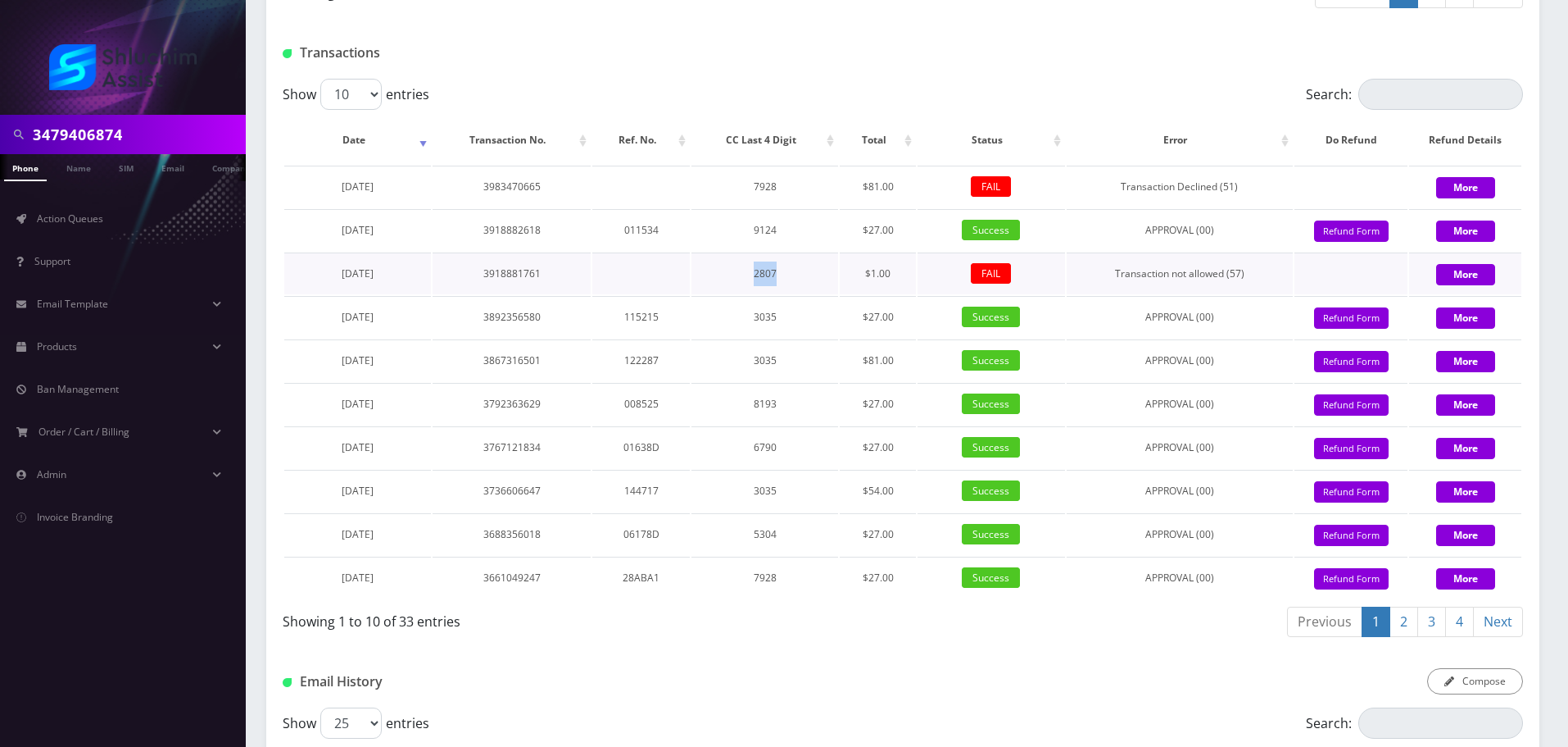
drag, startPoint x: 568, startPoint y: 362, endPoint x: 844, endPoint y: 371, distance: 276.1
click at [837, 294] on tr "December 08, 2024 3918881761 2807 $1.00 FAIL Transaction not allowed (57) More" at bounding box center [903, 274] width 1237 height 41
click at [846, 294] on td "$1.00" at bounding box center [878, 274] width 77 height 41
drag, startPoint x: 670, startPoint y: 366, endPoint x: 842, endPoint y: 375, distance: 172.2
click at [830, 294] on tr "December 08, 2024 3918881761 2807 $1.00 FAIL Transaction not allowed (57) More" at bounding box center [903, 274] width 1237 height 41
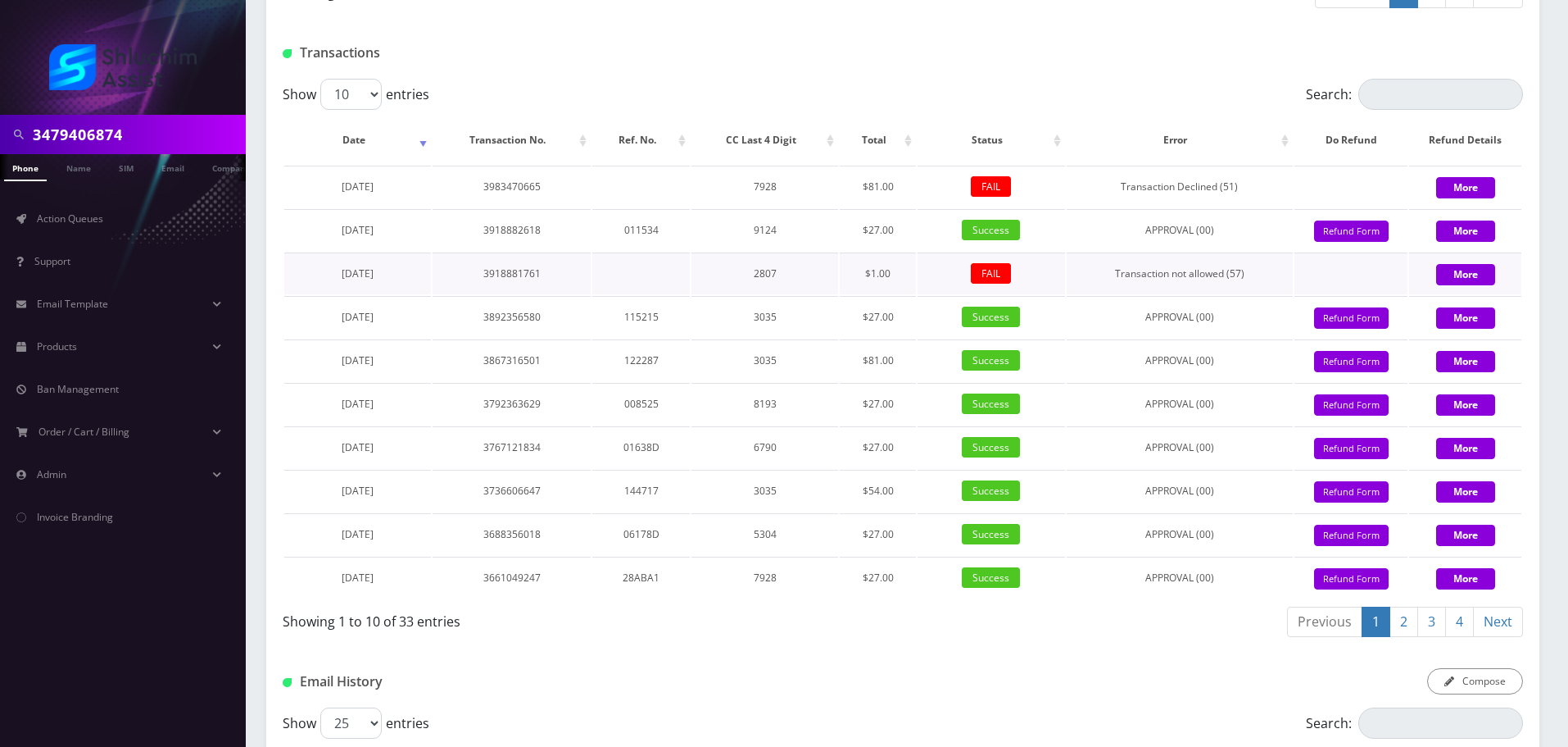
click at [865, 294] on td "$1.00" at bounding box center [878, 274] width 77 height 41
drag, startPoint x: 636, startPoint y: 370, endPoint x: 820, endPoint y: 374, distance: 184.0
click at [820, 294] on tr "December 08, 2024 3918881761 2807 $1.00 FAIL Transaction not allowed (57) More" at bounding box center [903, 274] width 1237 height 41
click at [820, 294] on td "2807" at bounding box center [764, 274] width 146 height 41
drag, startPoint x: 657, startPoint y: 282, endPoint x: 684, endPoint y: 282, distance: 27.0
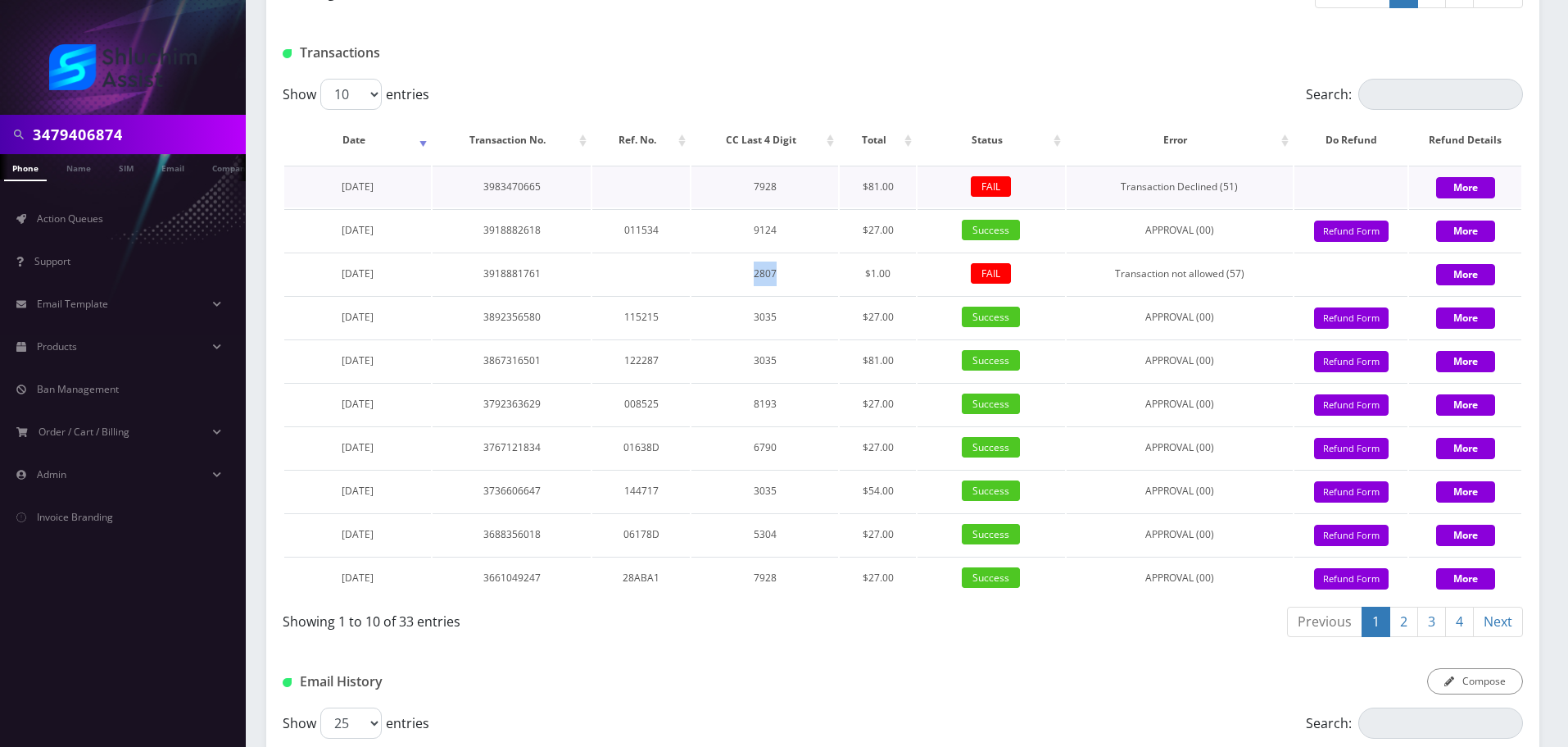
click at [684, 207] on tr "March 01, 2025 3983470665 7928 $81.00 FAIL Transaction Declined (51) More" at bounding box center [903, 187] width 1237 height 41
click at [684, 207] on td at bounding box center [641, 187] width 98 height 41
drag, startPoint x: 463, startPoint y: 271, endPoint x: 738, endPoint y: 279, distance: 275.1
click at [722, 207] on tr "March 01, 2025 3983470665 7928 $81.00 FAIL Transaction Declined (51) More" at bounding box center [903, 187] width 1237 height 41
click at [741, 207] on td "7928" at bounding box center [764, 187] width 146 height 41
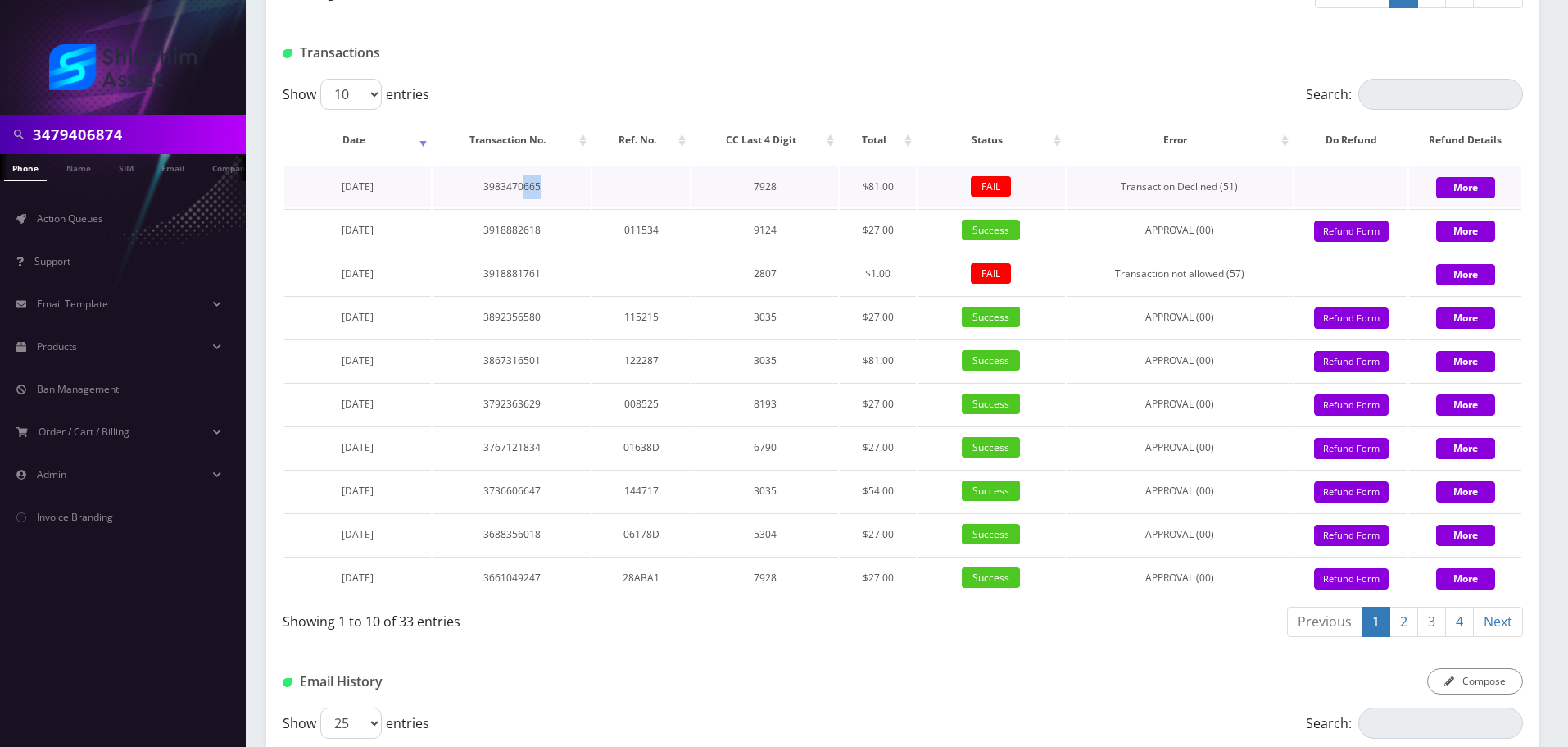
drag, startPoint x: 754, startPoint y: 277, endPoint x: 774, endPoint y: 278, distance: 20.0
click at [774, 207] on tr "March 01, 2025 3983470665 7928 $81.00 FAIL Transaction Declined (51) More" at bounding box center [903, 187] width 1237 height 41
click at [815, 207] on td "7928" at bounding box center [764, 187] width 146 height 41
drag, startPoint x: 743, startPoint y: 276, endPoint x: 756, endPoint y: 276, distance: 13.0
click at [749, 207] on tr "March 01, 2025 3983470665 7928 $81.00 FAIL Transaction Declined (51) More" at bounding box center [903, 187] width 1237 height 41
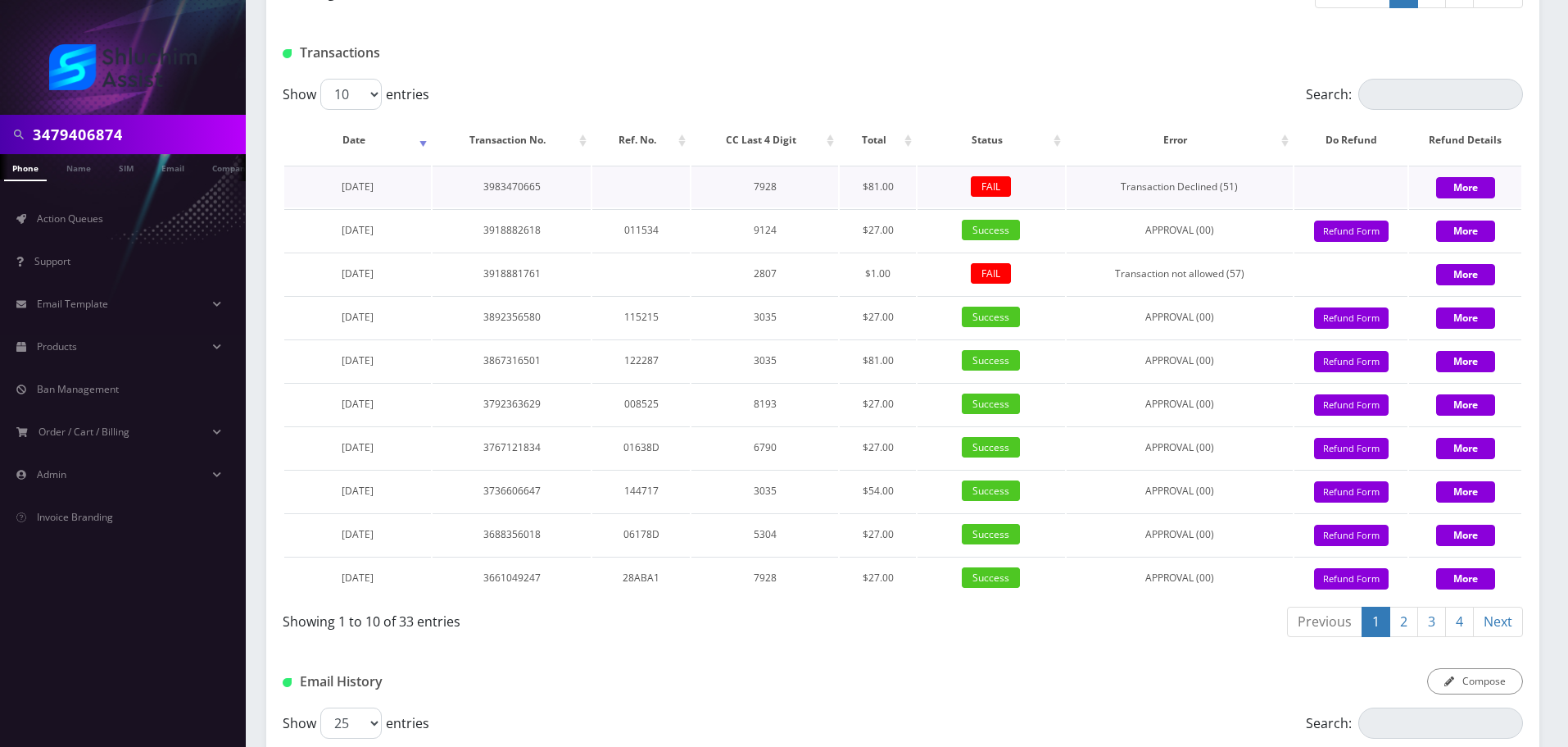
click at [757, 207] on td "7928" at bounding box center [764, 187] width 146 height 41
click at [747, 207] on tr "March 01, 2025 3983470665 7928 $81.00 FAIL Transaction Declined (51) More" at bounding box center [903, 187] width 1237 height 41
click at [753, 207] on td "7928" at bounding box center [764, 187] width 146 height 41
drag, startPoint x: 520, startPoint y: 254, endPoint x: 760, endPoint y: 279, distance: 241.3
click at [756, 207] on tr "March 01, 2025 3983470665 7928 $81.00 FAIL Transaction Declined (51) More" at bounding box center [903, 187] width 1237 height 41
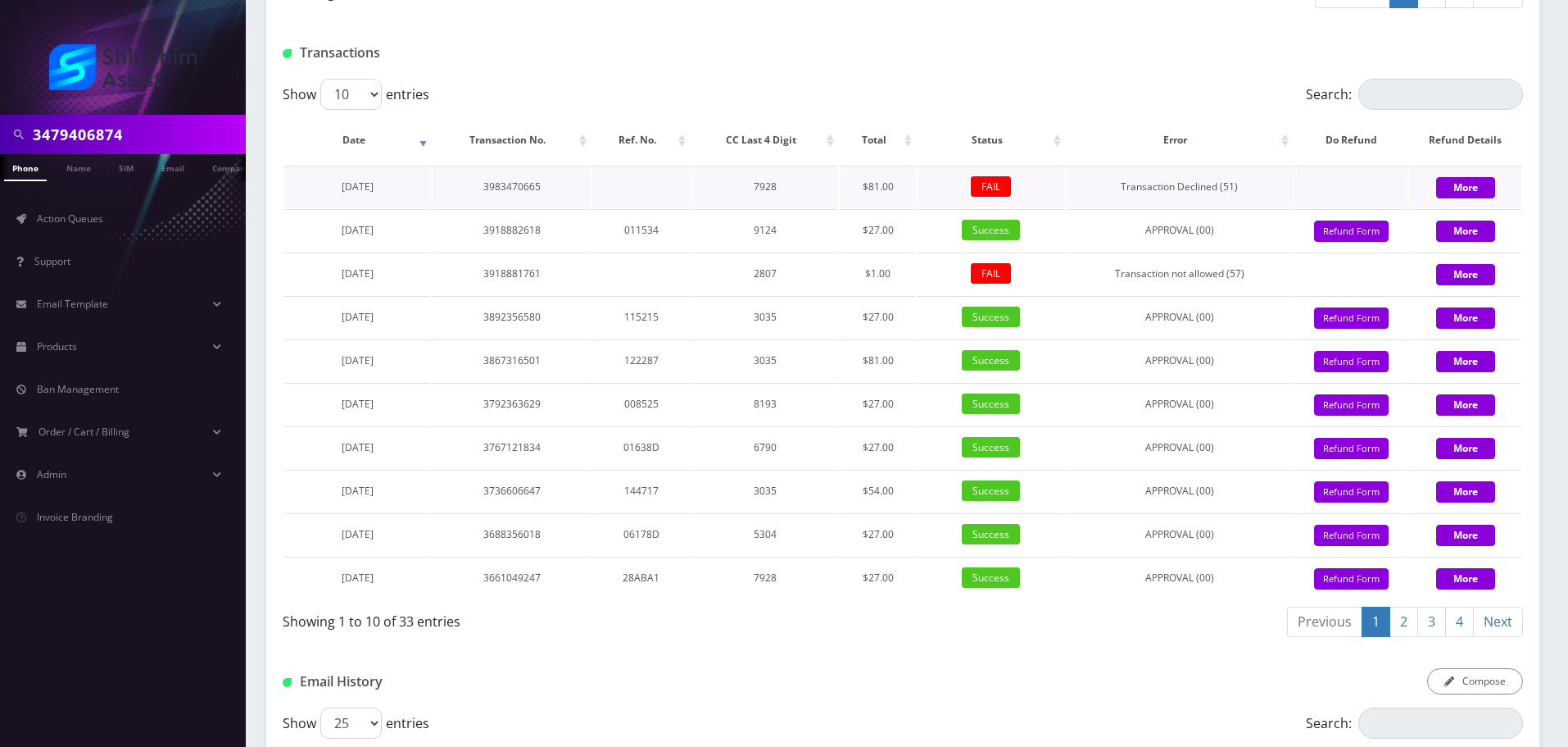
click at [760, 207] on td "7928" at bounding box center [764, 187] width 146 height 41
drag, startPoint x: 679, startPoint y: 274, endPoint x: 801, endPoint y: 278, distance: 122.1
click at [801, 207] on tr "March 01, 2025 3983470665 7928 $81.00 FAIL Transaction Declined (51) More" at bounding box center [903, 187] width 1237 height 41
click at [801, 207] on td "7928" at bounding box center [764, 187] width 146 height 41
click at [791, 207] on tr "March 01, 2025 3983470665 7928 $81.00 FAIL Transaction Declined (51) More" at bounding box center [903, 187] width 1237 height 41
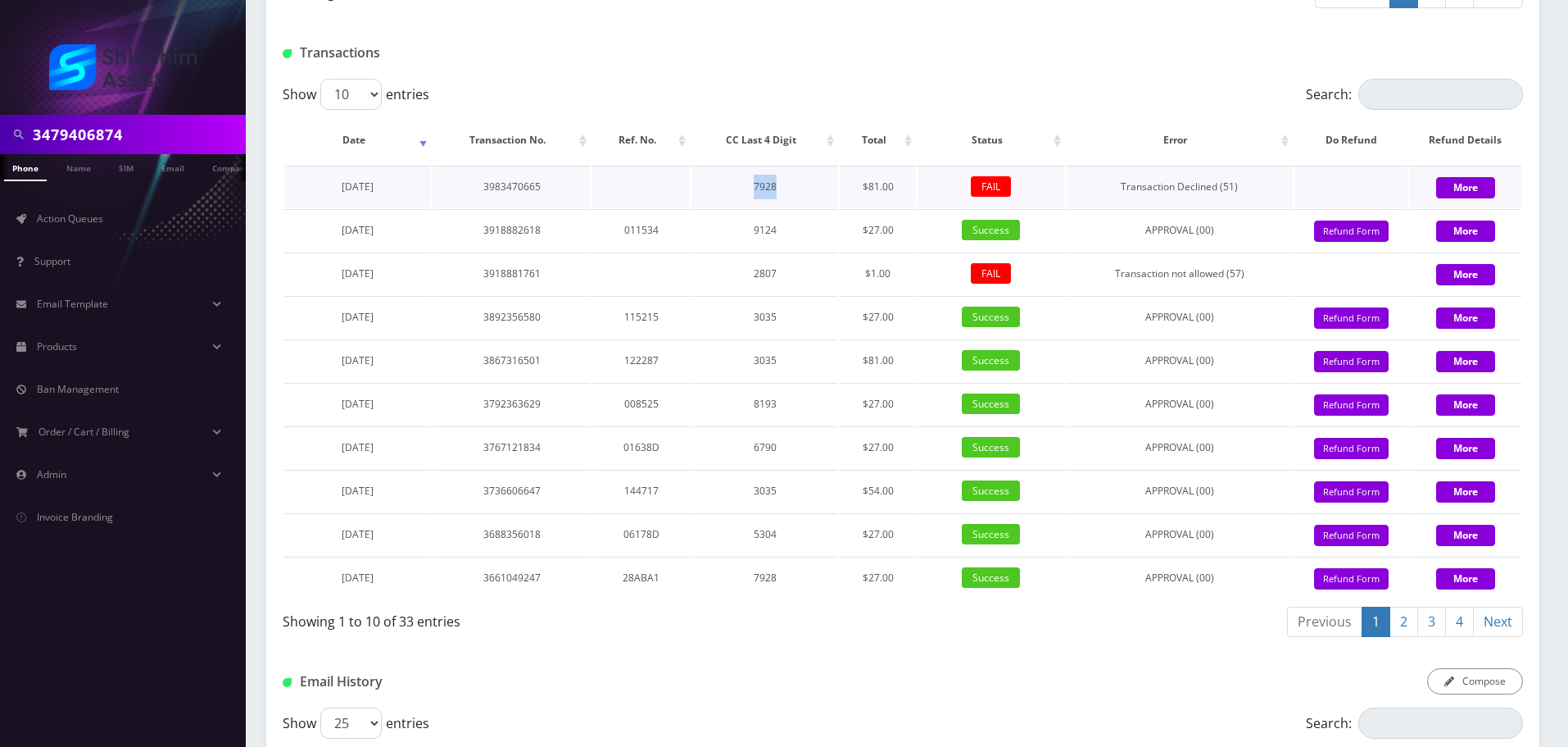
click at [802, 207] on td "7928" at bounding box center [764, 187] width 146 height 41
drag, startPoint x: 662, startPoint y: 274, endPoint x: 829, endPoint y: 287, distance: 167.5
click at [829, 207] on tr "March 01, 2025 3983470665 7928 $81.00 FAIL Transaction Declined (51) More" at bounding box center [903, 187] width 1237 height 41
click at [829, 207] on td "7928" at bounding box center [764, 187] width 146 height 41
drag, startPoint x: 714, startPoint y: 281, endPoint x: 786, endPoint y: 287, distance: 72.2
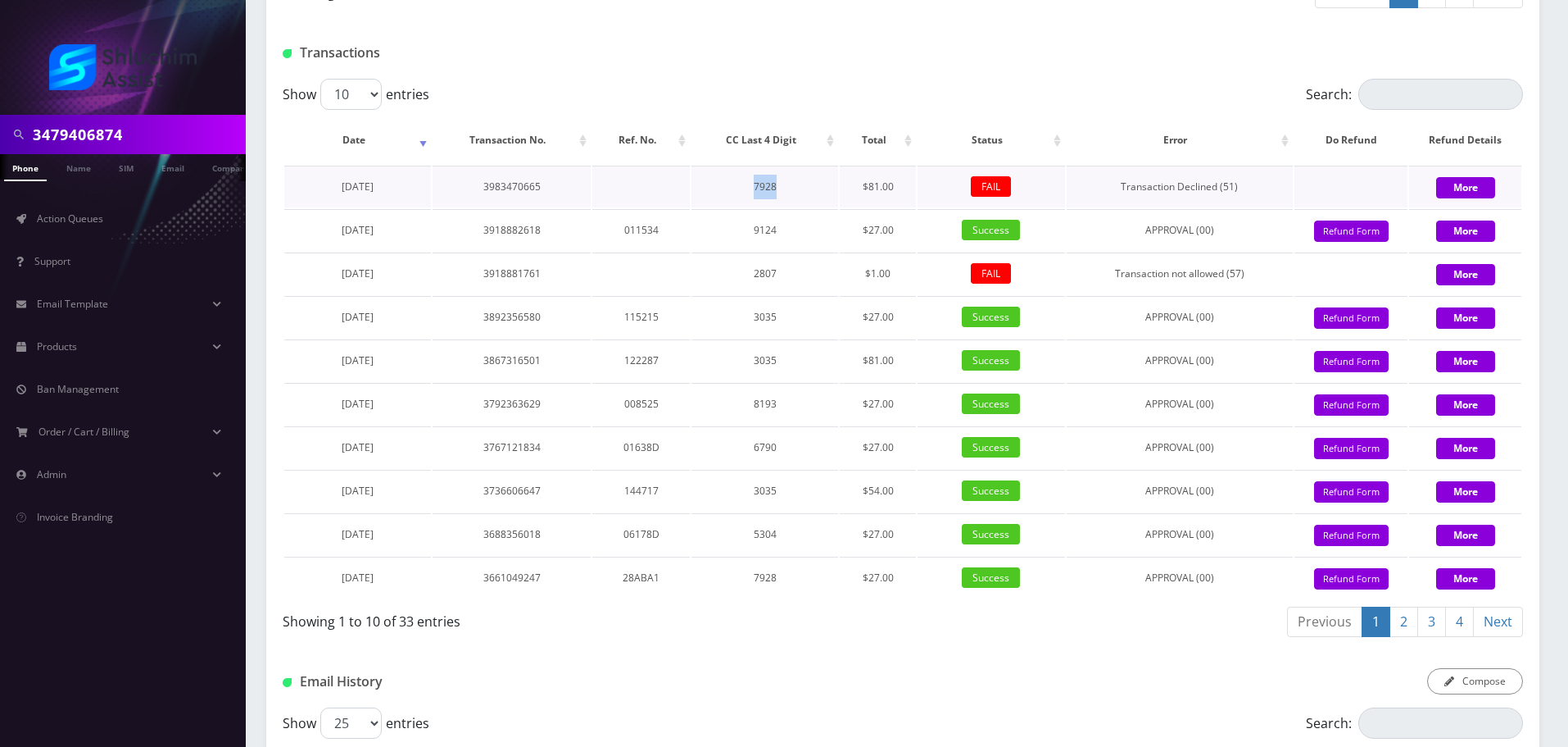
click at [786, 207] on tr "March 01, 2025 3983470665 7928 $81.00 FAIL Transaction Declined (51) More" at bounding box center [903, 187] width 1237 height 41
click at [787, 207] on td "7928" at bounding box center [764, 187] width 146 height 41
drag, startPoint x: 649, startPoint y: 276, endPoint x: 834, endPoint y: 292, distance: 185.7
click at [820, 292] on table "Date Transaction No. Ref. No. CC Last 4 Digit Total Status Error Do Refund Refu…" at bounding box center [903, 357] width 1241 height 485
click at [834, 292] on table "Date Transaction No. Ref. No. CC Last 4 Digit Total Status Error Do Refund Refu…" at bounding box center [903, 357] width 1241 height 485
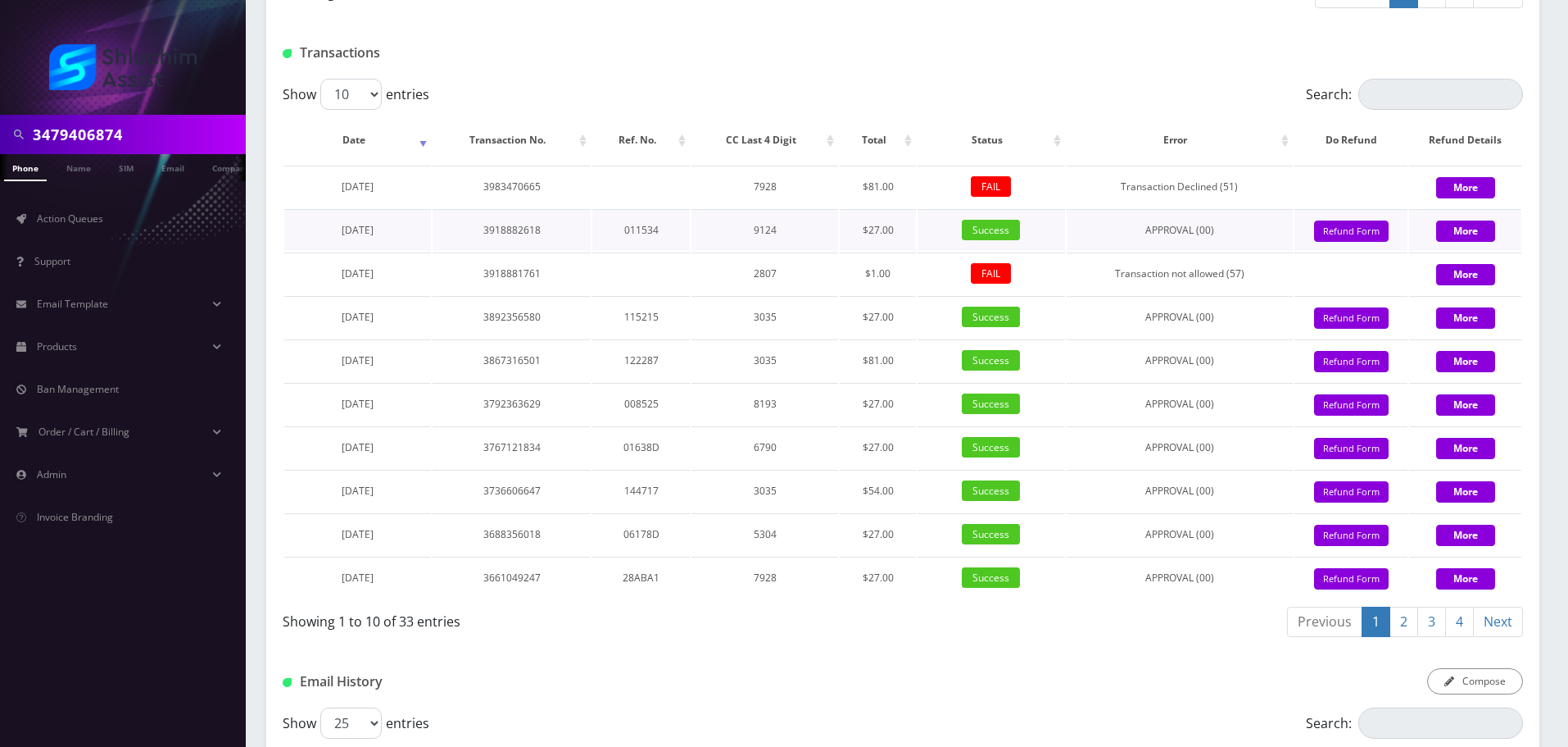
drag, startPoint x: 607, startPoint y: 269, endPoint x: 830, endPoint y: 295, distance: 224.5
click at [814, 295] on tbody "March 01, 2025 3983470665 7928 $81.00 FAIL Transaction Declined (51) More Decem…" at bounding box center [903, 382] width 1237 height 433
click at [830, 251] on td "9124" at bounding box center [764, 230] width 146 height 41
drag, startPoint x: 569, startPoint y: 268, endPoint x: 792, endPoint y: 292, distance: 224.3
click at [785, 292] on table "Date Transaction No. Ref. No. CC Last 4 Digit Total Status Error Do Refund Refu…" at bounding box center [903, 357] width 1241 height 485
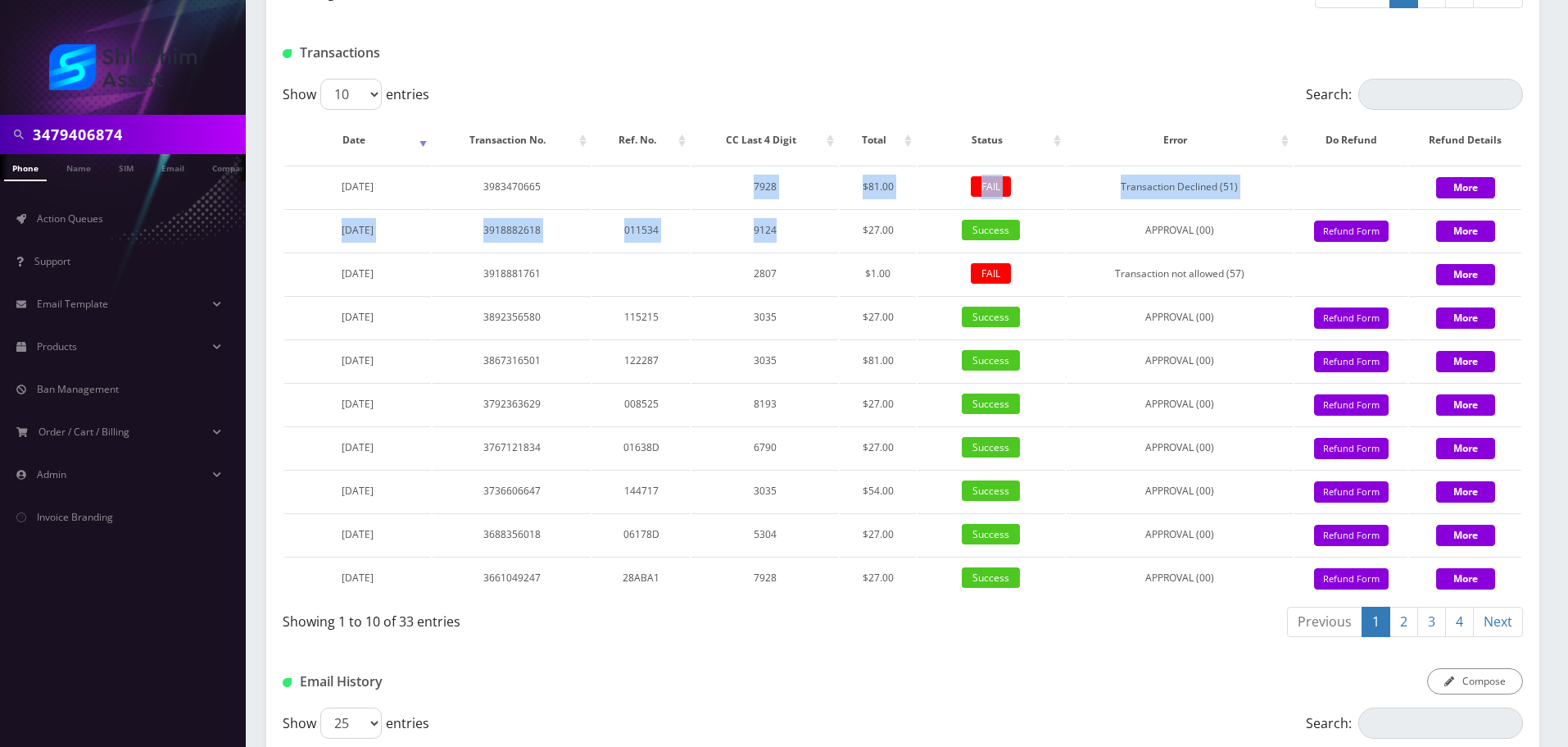
click at [793, 292] on table "Date Transaction No. Ref. No. CC Last 4 Digit Total Status Error Do Refund Refu…" at bounding box center [903, 357] width 1241 height 485
click at [703, 303] on tbody "March 01, 2025 3983470665 7928 $81.00 FAIL Transaction Declined (51) More Decem…" at bounding box center [903, 382] width 1237 height 433
click at [725, 251] on td "9124" at bounding box center [764, 230] width 146 height 41
drag, startPoint x: 499, startPoint y: 283, endPoint x: 762, endPoint y: 293, distance: 263.2
click at [743, 293] on tbody "March 01, 2025 3983470665 7928 $81.00 FAIL Transaction Declined (51) More Decem…" at bounding box center [903, 382] width 1237 height 433
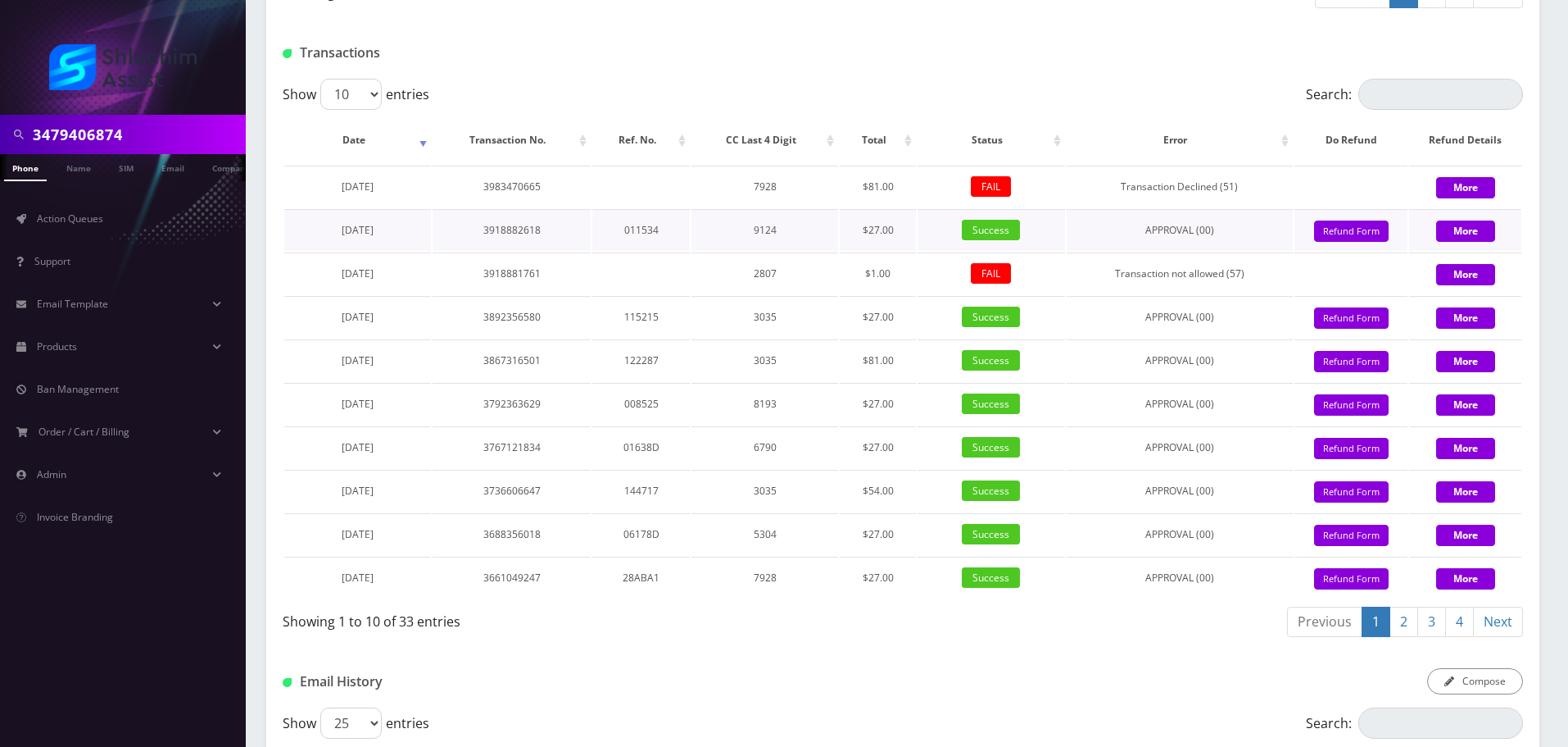
click at [770, 251] on td "9124" at bounding box center [764, 230] width 146 height 41
drag, startPoint x: 525, startPoint y: 265, endPoint x: 738, endPoint y: 279, distance: 213.5
click at [733, 207] on tr "March 01, 2025 3983470665 7928 $81.00 FAIL Transaction Declined (51) More" at bounding box center [903, 187] width 1237 height 41
click at [738, 207] on td "7928" at bounding box center [764, 187] width 146 height 41
drag, startPoint x: 581, startPoint y: 264, endPoint x: 837, endPoint y: 287, distance: 257.0
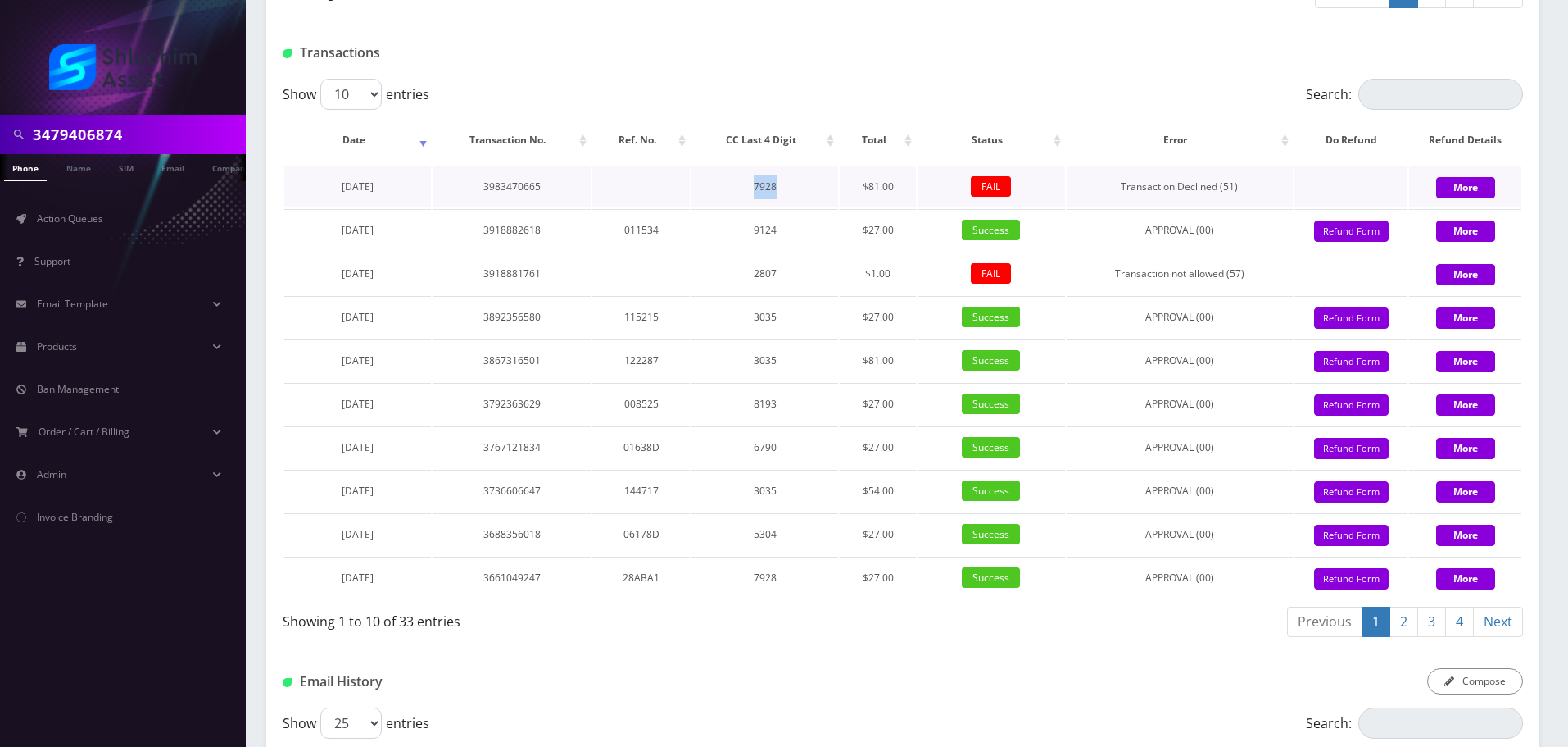
click at [827, 207] on tr "March 01, 2025 3983470665 7928 $81.00 FAIL Transaction Declined (51) More" at bounding box center [903, 187] width 1237 height 41
click at [837, 207] on td "7928" at bounding box center [764, 187] width 146 height 41
drag, startPoint x: 662, startPoint y: 271, endPoint x: 840, endPoint y: 293, distance: 179.4
click at [825, 207] on tr "March 01, 2025 3983470665 7928 $81.00 FAIL Transaction Declined (51) More" at bounding box center [903, 187] width 1237 height 41
click at [840, 251] on td "$27.00" at bounding box center [878, 230] width 77 height 41
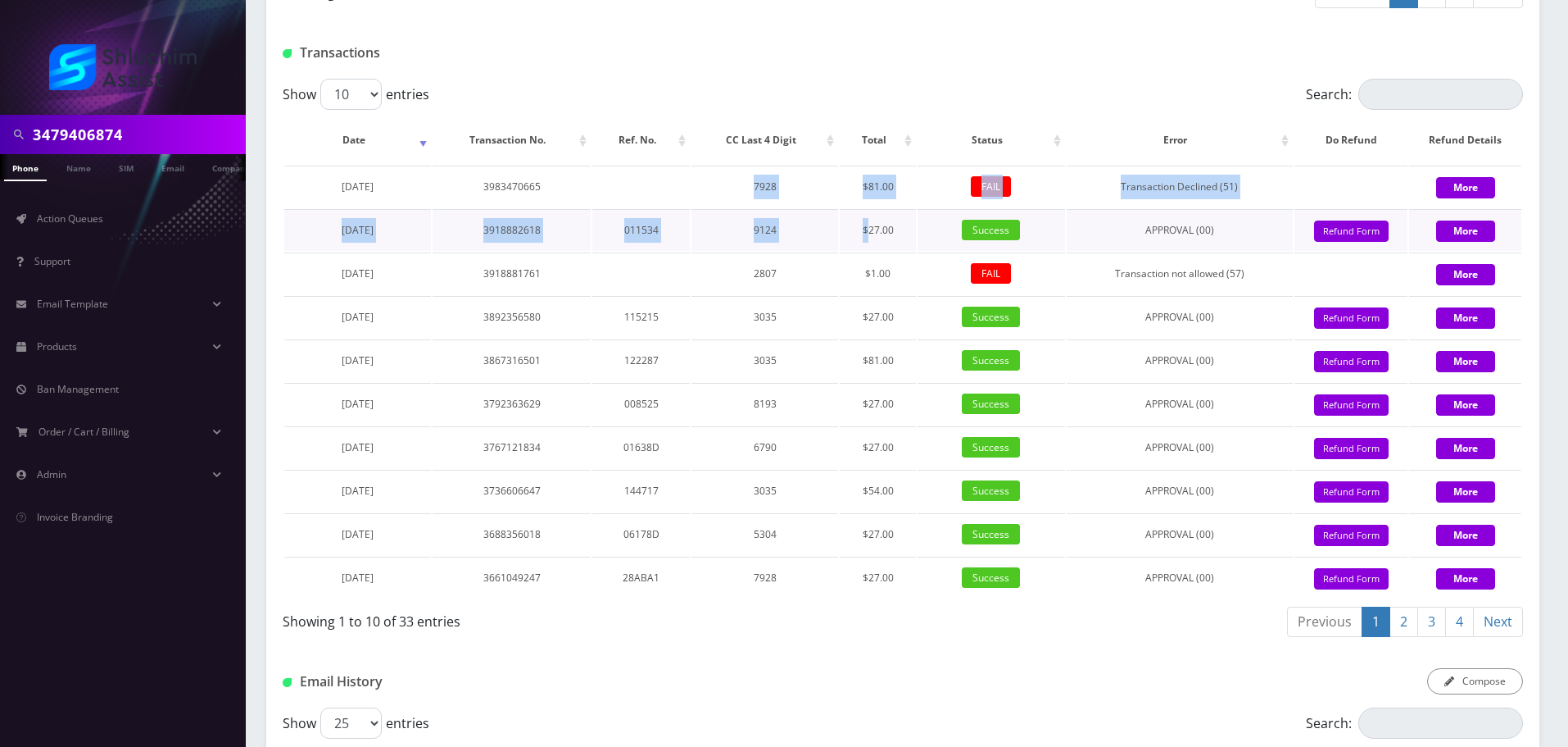
drag, startPoint x: 681, startPoint y: 284, endPoint x: 878, endPoint y: 307, distance: 198.3
click at [878, 307] on tbody "March 01, 2025 3983470665 7928 $81.00 FAIL Transaction Declined (51) More Decem…" at bounding box center [903, 382] width 1237 height 433
click at [878, 251] on td "$27.00" at bounding box center [878, 230] width 77 height 41
drag, startPoint x: 658, startPoint y: 275, endPoint x: 843, endPoint y: 301, distance: 186.8
click at [835, 300] on tbody "March 01, 2025 3983470665 7928 $81.00 FAIL Transaction Declined (51) More Decem…" at bounding box center [903, 382] width 1237 height 433
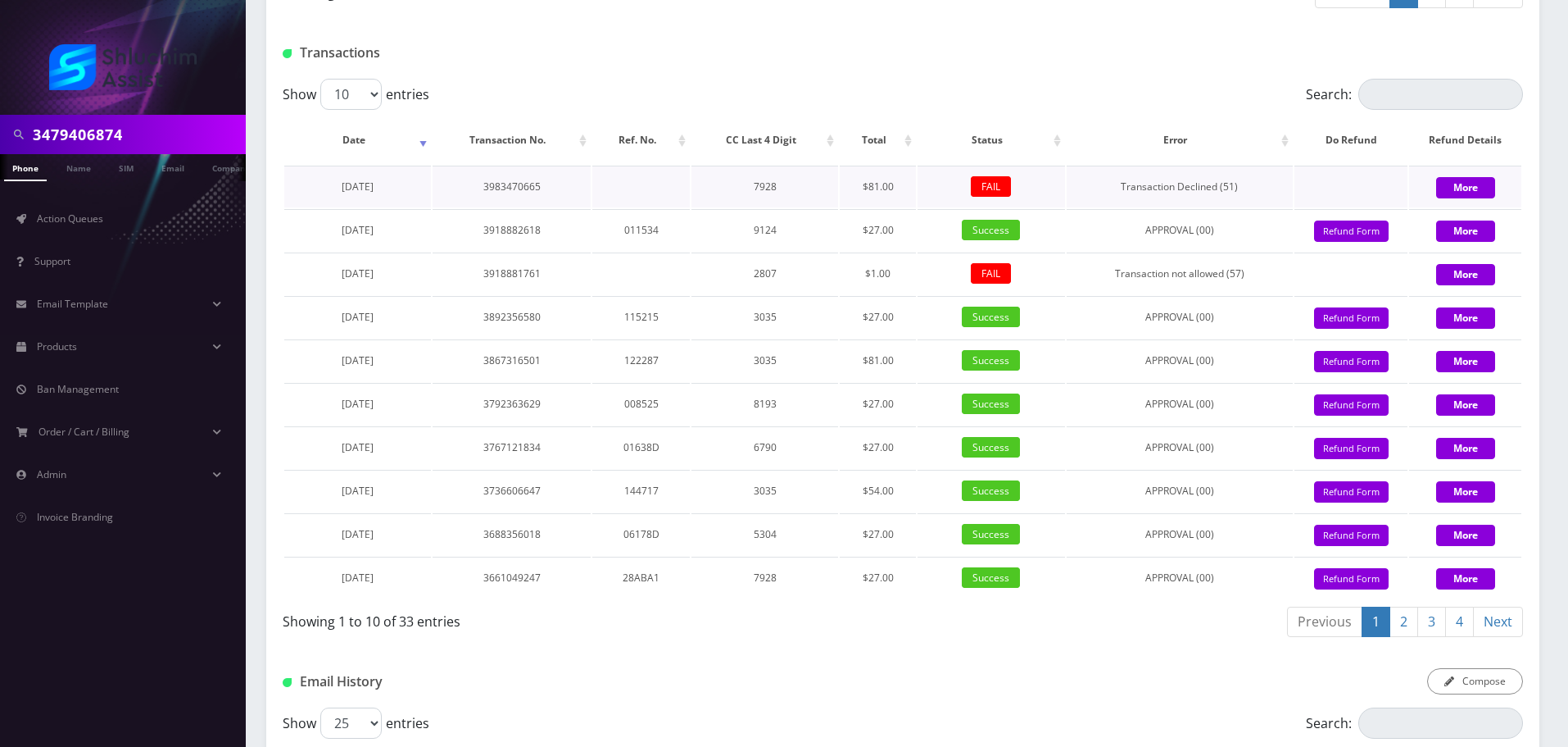
drag, startPoint x: 843, startPoint y: 301, endPoint x: 705, endPoint y: 284, distance: 139.0
click at [843, 251] on td "$27.00" at bounding box center [878, 230] width 77 height 41
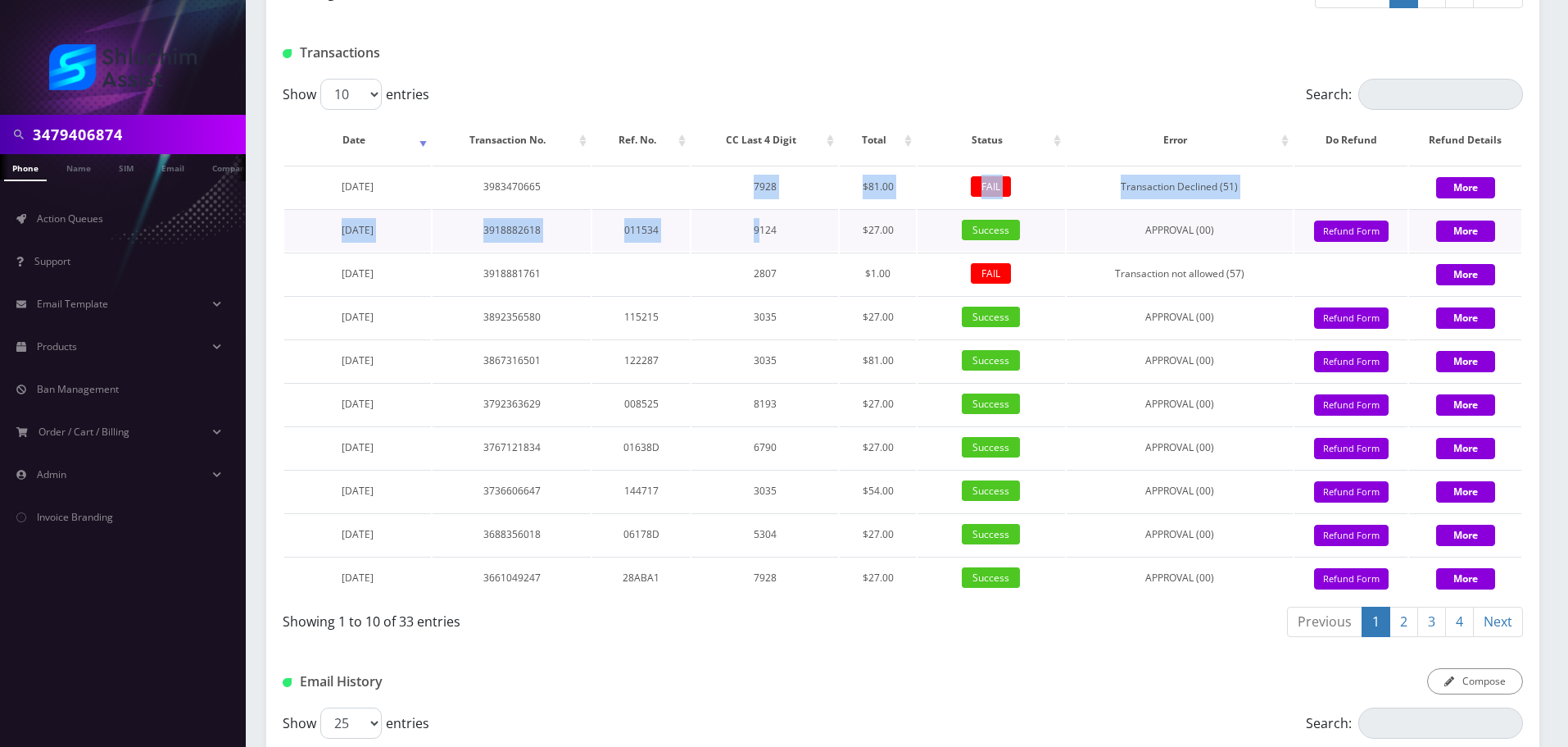
drag, startPoint x: 762, startPoint y: 294, endPoint x: 777, endPoint y: 295, distance: 15.0
click at [767, 295] on tbody "March 01, 2025 3983470665 7928 $81.00 FAIL Transaction Declined (51) More Decem…" at bounding box center [903, 382] width 1237 height 433
click at [777, 251] on td "9124" at bounding box center [764, 230] width 146 height 41
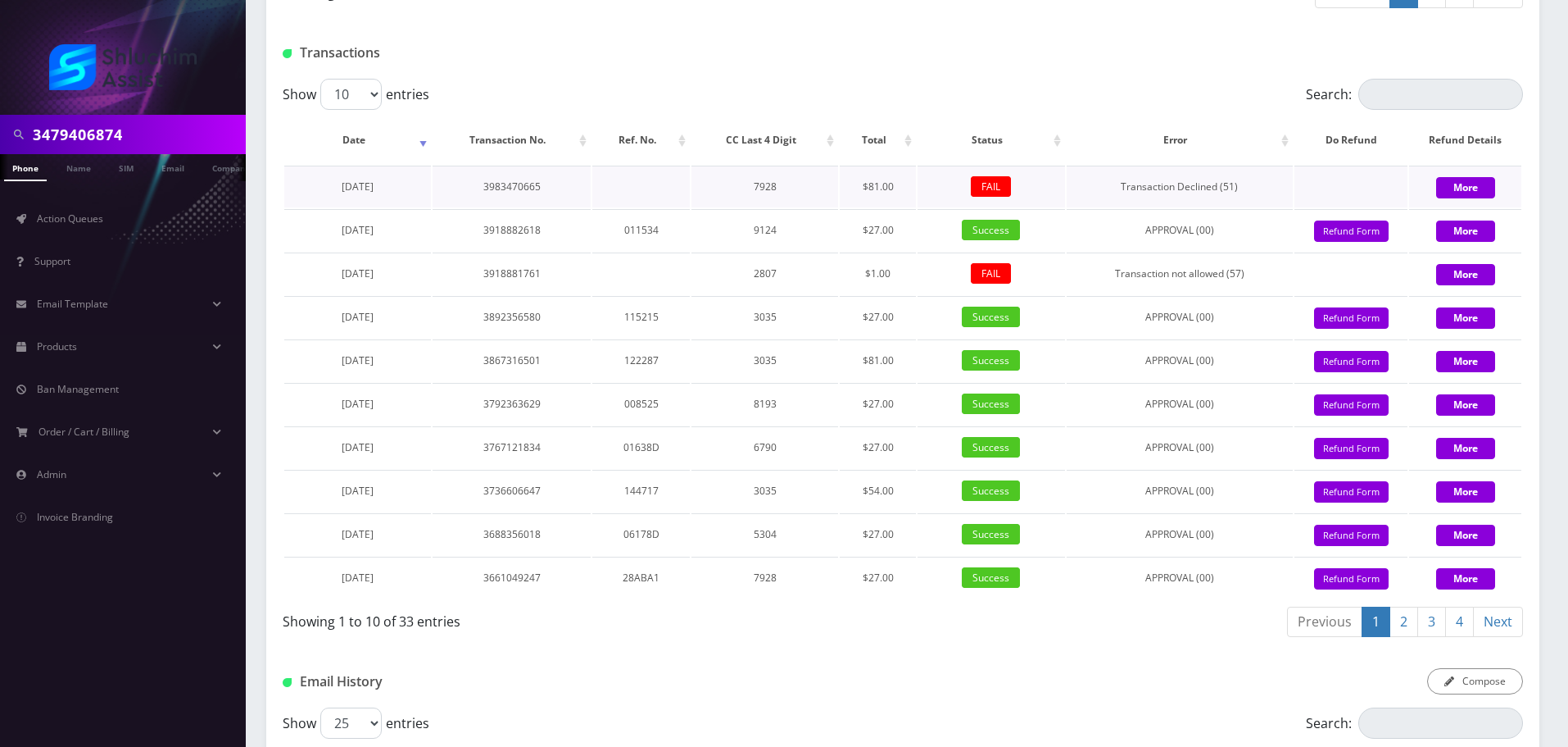
click at [730, 207] on tr "March 01, 2025 3983470665 7928 $81.00 FAIL Transaction Declined (51) More" at bounding box center [903, 187] width 1237 height 41
click at [738, 207] on td "7928" at bounding box center [764, 187] width 146 height 41
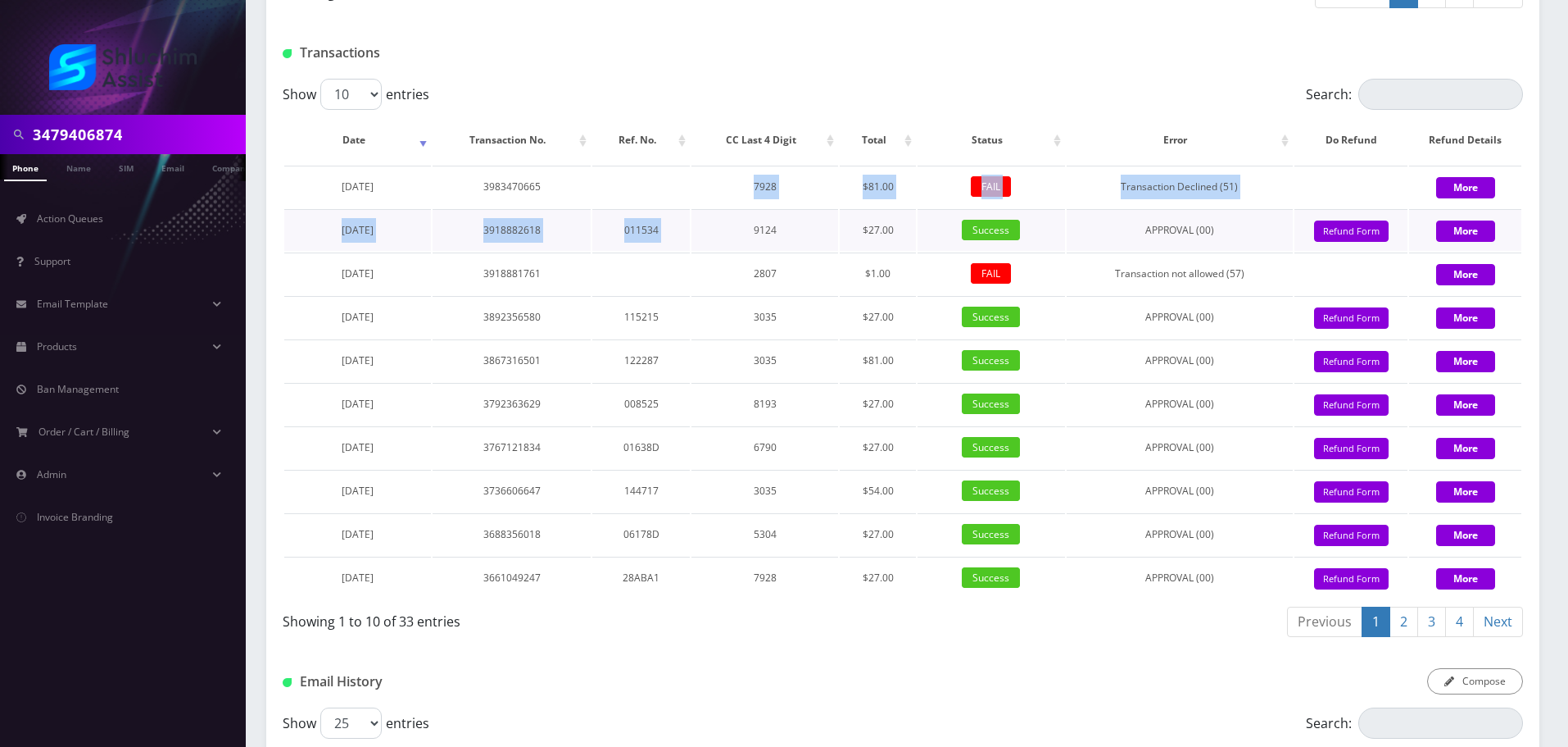
drag, startPoint x: 554, startPoint y: 267, endPoint x: 762, endPoint y: 296, distance: 210.0
click at [748, 294] on tbody "March 01, 2025 3983470665 7928 $81.00 FAIL Transaction Declined (51) More Decem…" at bounding box center [903, 382] width 1237 height 433
click at [762, 251] on td "9124" at bounding box center [764, 230] width 146 height 41
drag, startPoint x: 586, startPoint y: 273, endPoint x: 751, endPoint y: 293, distance: 166.2
click at [751, 293] on tbody "March 01, 2025 3983470665 7928 $81.00 FAIL Transaction Declined (51) More Decem…" at bounding box center [903, 382] width 1237 height 433
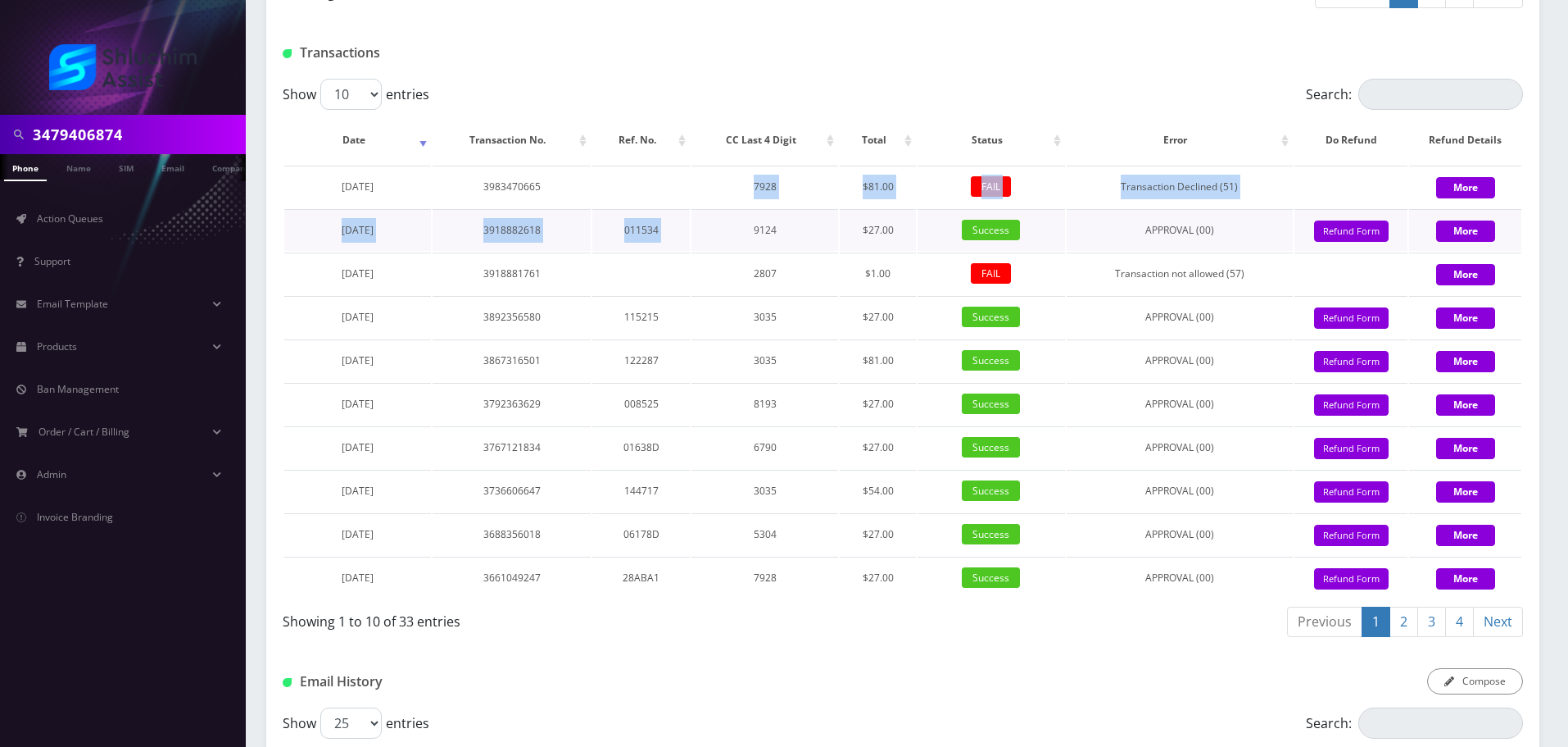
click at [751, 251] on td "9124" at bounding box center [764, 230] width 146 height 41
drag, startPoint x: 606, startPoint y: 274, endPoint x: 769, endPoint y: 296, distance: 164.5
click at [768, 296] on tbody "March 01, 2025 3983470665 7928 $81.00 FAIL Transaction Declined (51) More Decem…" at bounding box center [903, 382] width 1237 height 433
click at [769, 251] on td "9124" at bounding box center [764, 230] width 146 height 41
drag, startPoint x: 622, startPoint y: 276, endPoint x: 785, endPoint y: 298, distance: 164.5
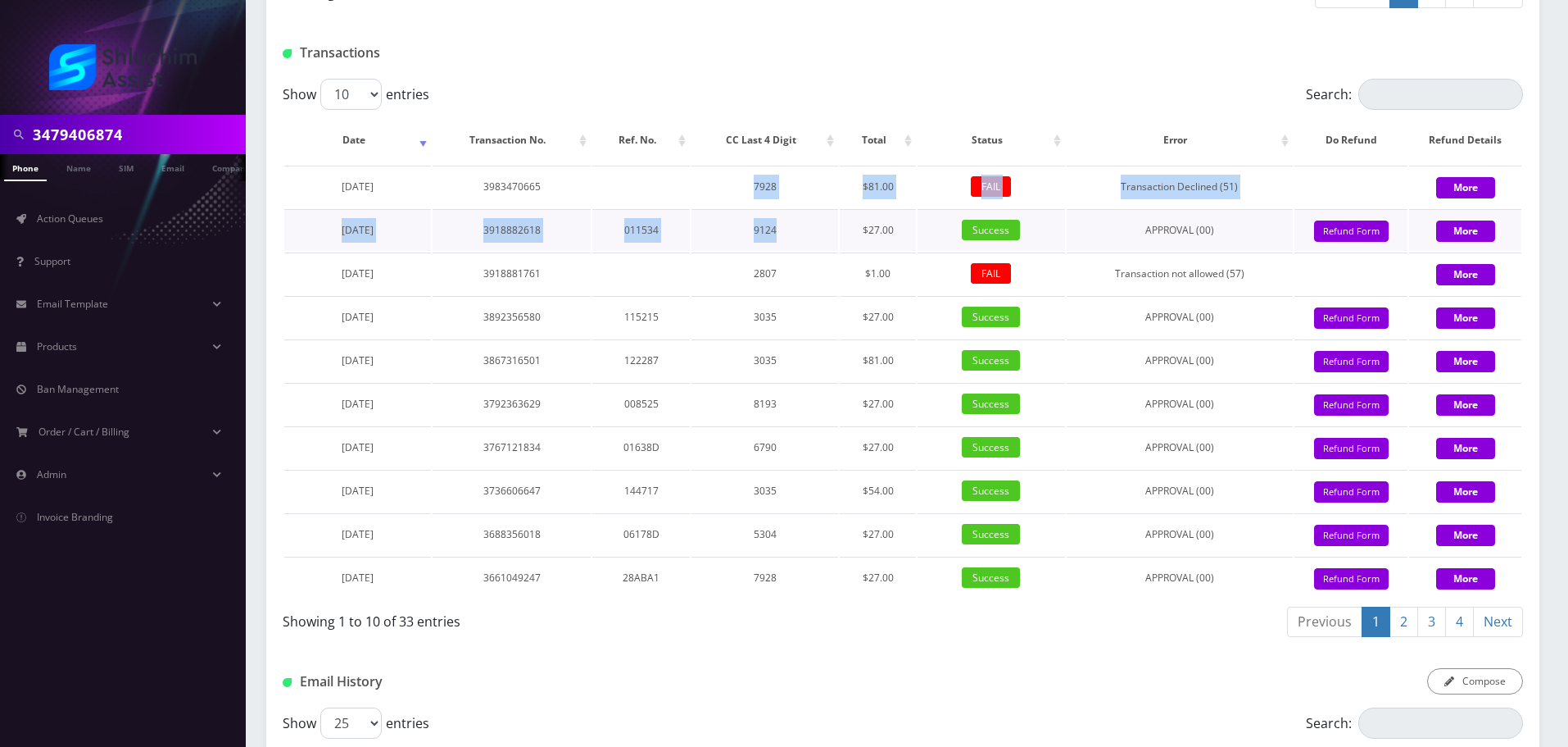
click at [785, 298] on tbody "March 01, 2025 3983470665 7928 $81.00 FAIL Transaction Declined (51) More Decem…" at bounding box center [903, 382] width 1237 height 433
click at [785, 251] on td "9124" at bounding box center [764, 230] width 146 height 41
drag
click at [796, 299] on tbody "March 01, 2025 3983470665 7928 $81.00 FAIL Transaction Declined (51) More Decem…" at bounding box center [903, 382] width 1237 height 433
click at [796, 251] on td "9124" at bounding box center [764, 230] width 146 height 41
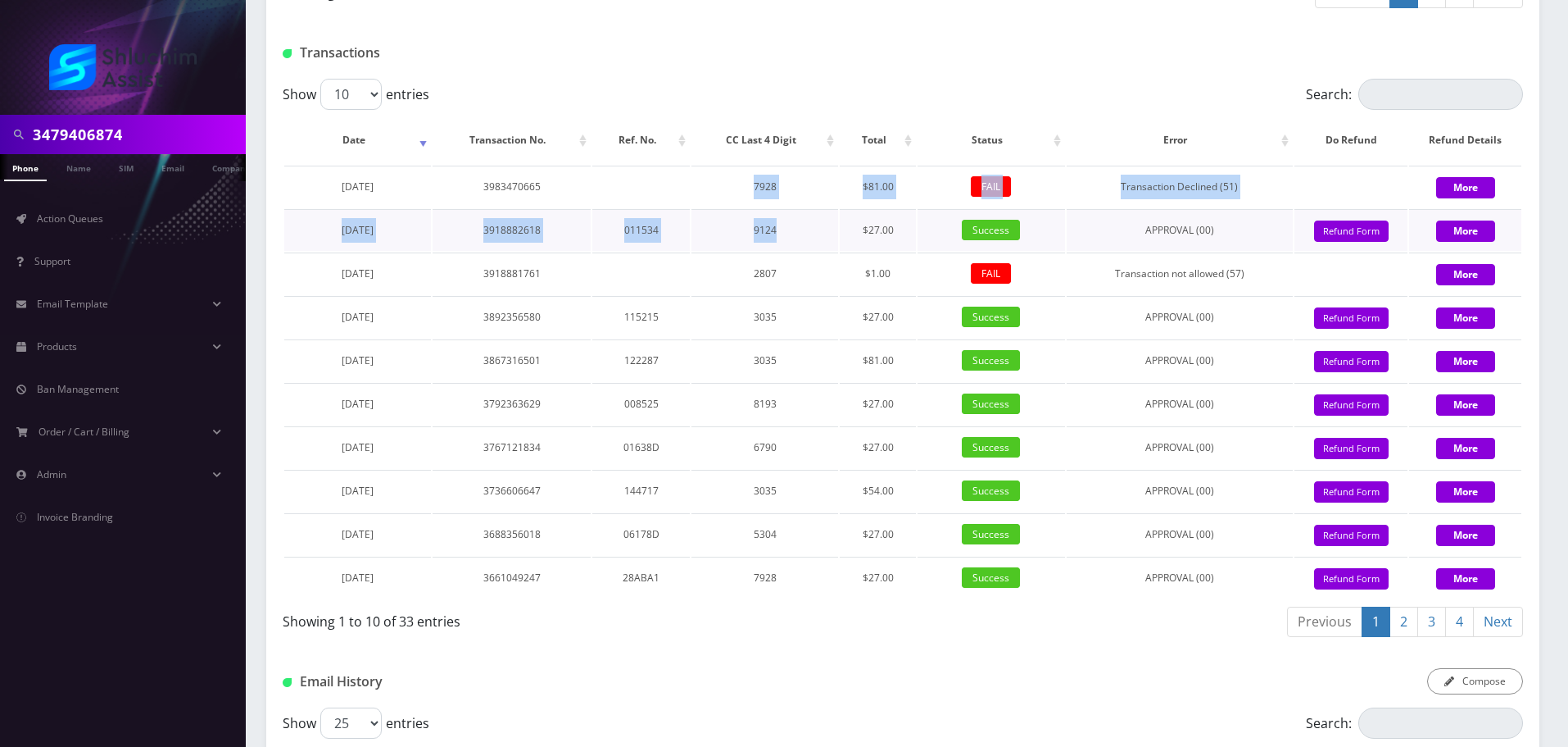
click at [793, 298] on tbody "March 01, 2025 3983470665 7928 $81.00 FAIL Transaction Declined (51) More Decem…" at bounding box center [903, 382] width 1237 height 433
click at [793, 251] on td "9124" at bounding box center [764, 230] width 146 height 41
click at [778, 297] on tbody "March 01, 2025 3983470665 7928 $81.00 FAIL Transaction Declined (51) More Decem…" at bounding box center [903, 382] width 1237 height 433
click at [778, 251] on td "9124" at bounding box center [764, 230] width 146 height 41
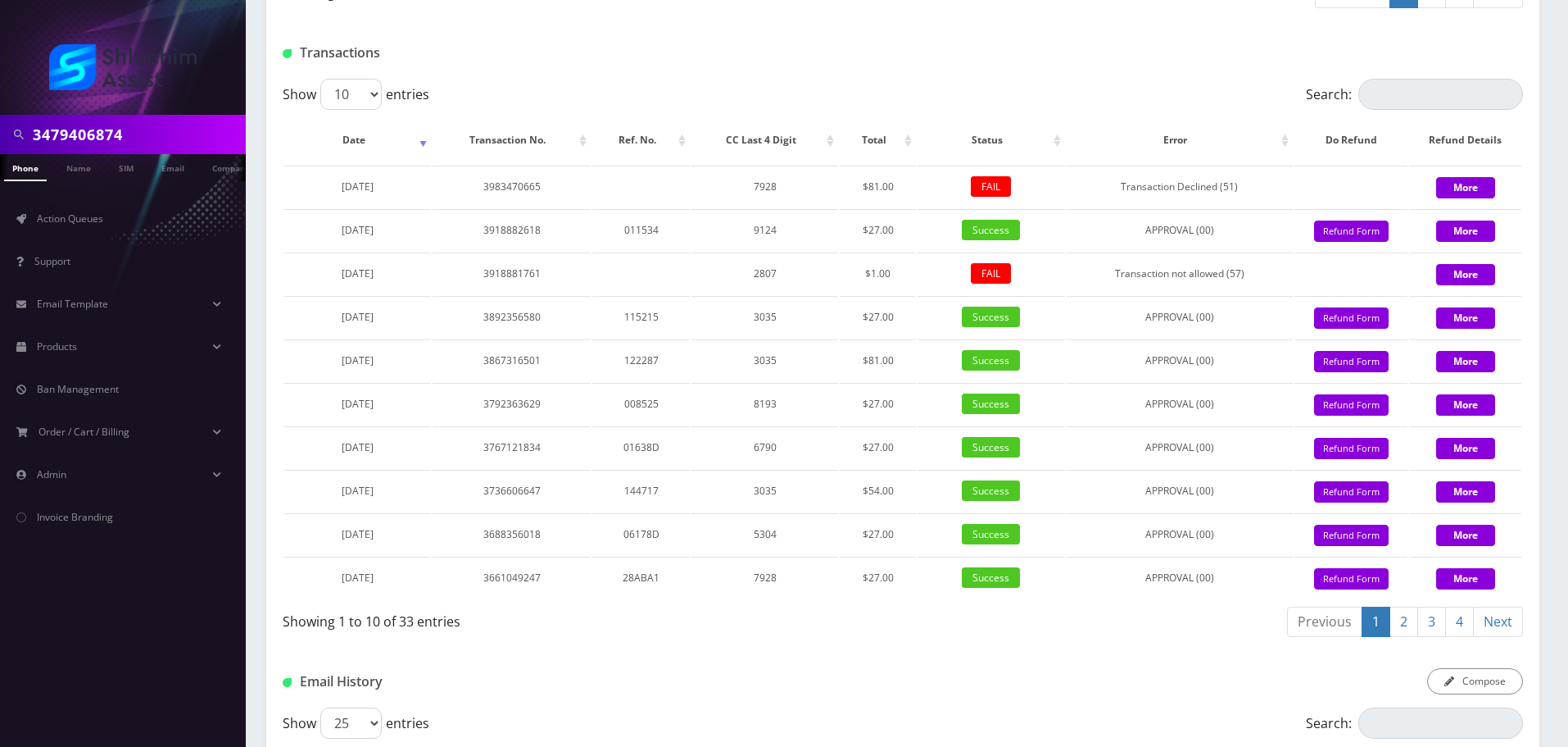
click at [748, 79] on div "Transactions" at bounding box center [903, 46] width 1273 height 64
click at [127, 235] on link "Action Queues" at bounding box center [123, 219] width 246 height 35
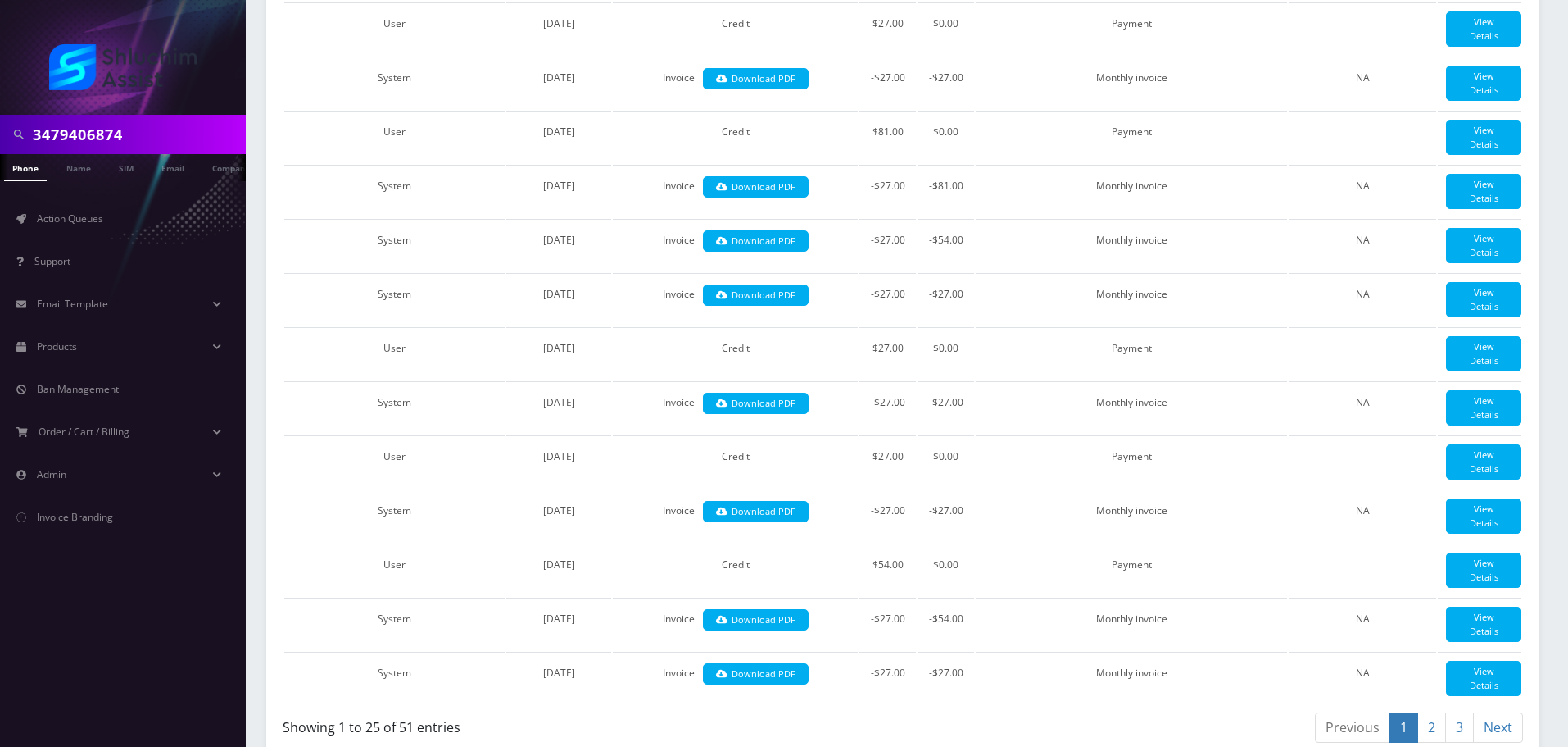
scroll to position [1147, 0]
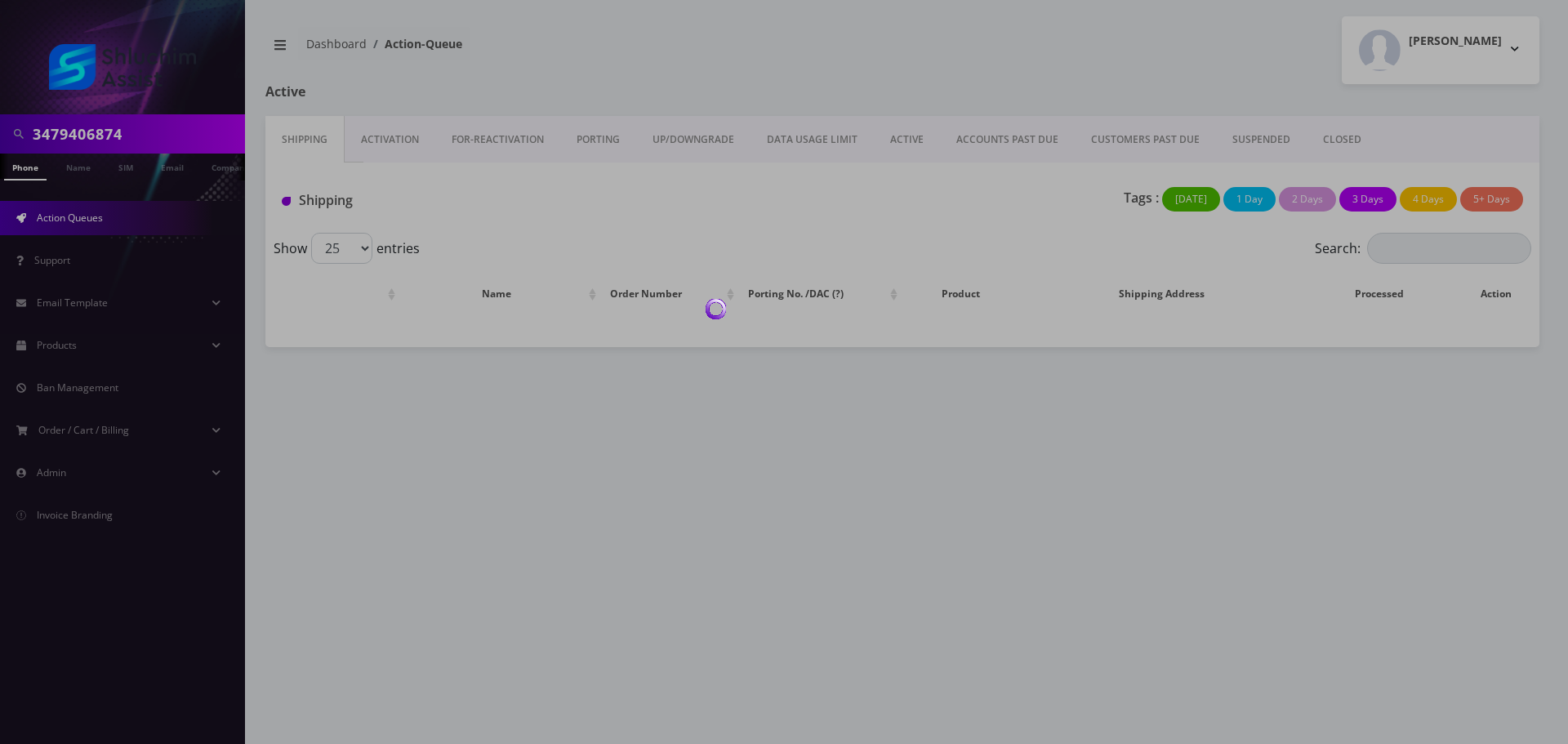
click at [1014, 104] on div at bounding box center [784, 372] width 1568 height 744
click at [1003, 135] on div at bounding box center [784, 372] width 1568 height 744
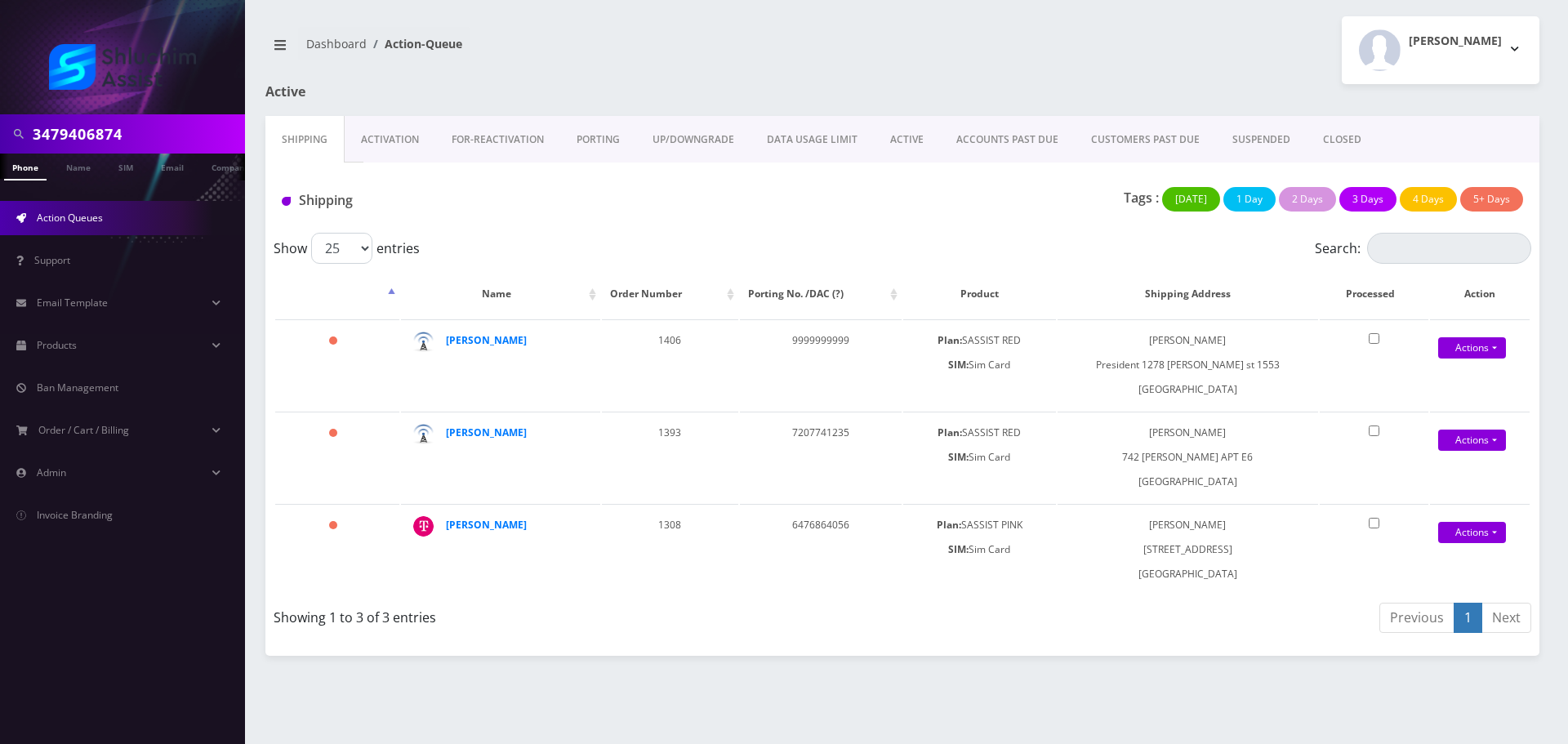
click at [1005, 136] on link "ACCOUNTS PAST DUE" at bounding box center [1007, 139] width 135 height 47
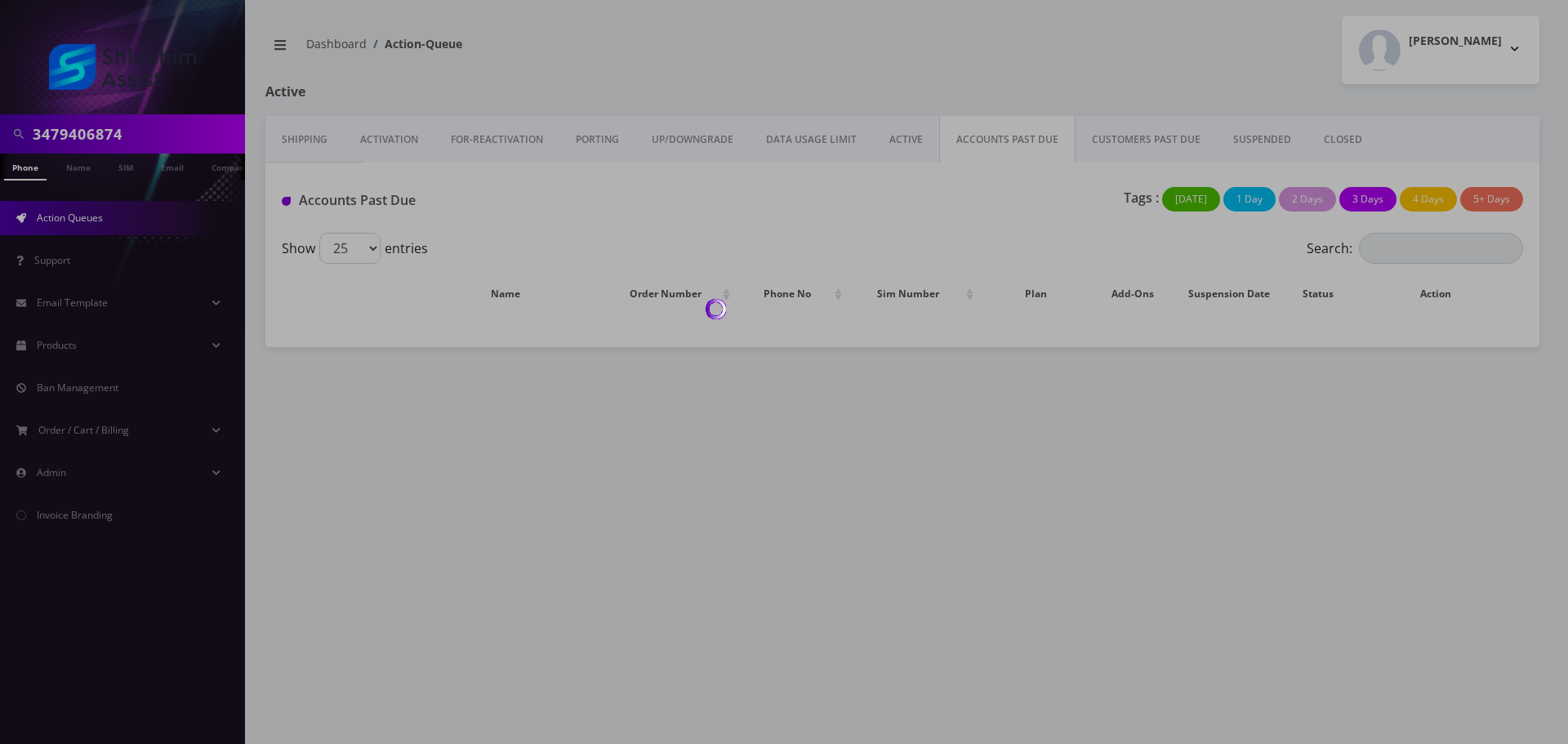
click at [1002, 137] on div at bounding box center [784, 372] width 1568 height 744
click at [976, 53] on div at bounding box center [784, 372] width 1568 height 744
click at [976, 58] on div at bounding box center [784, 372] width 1568 height 744
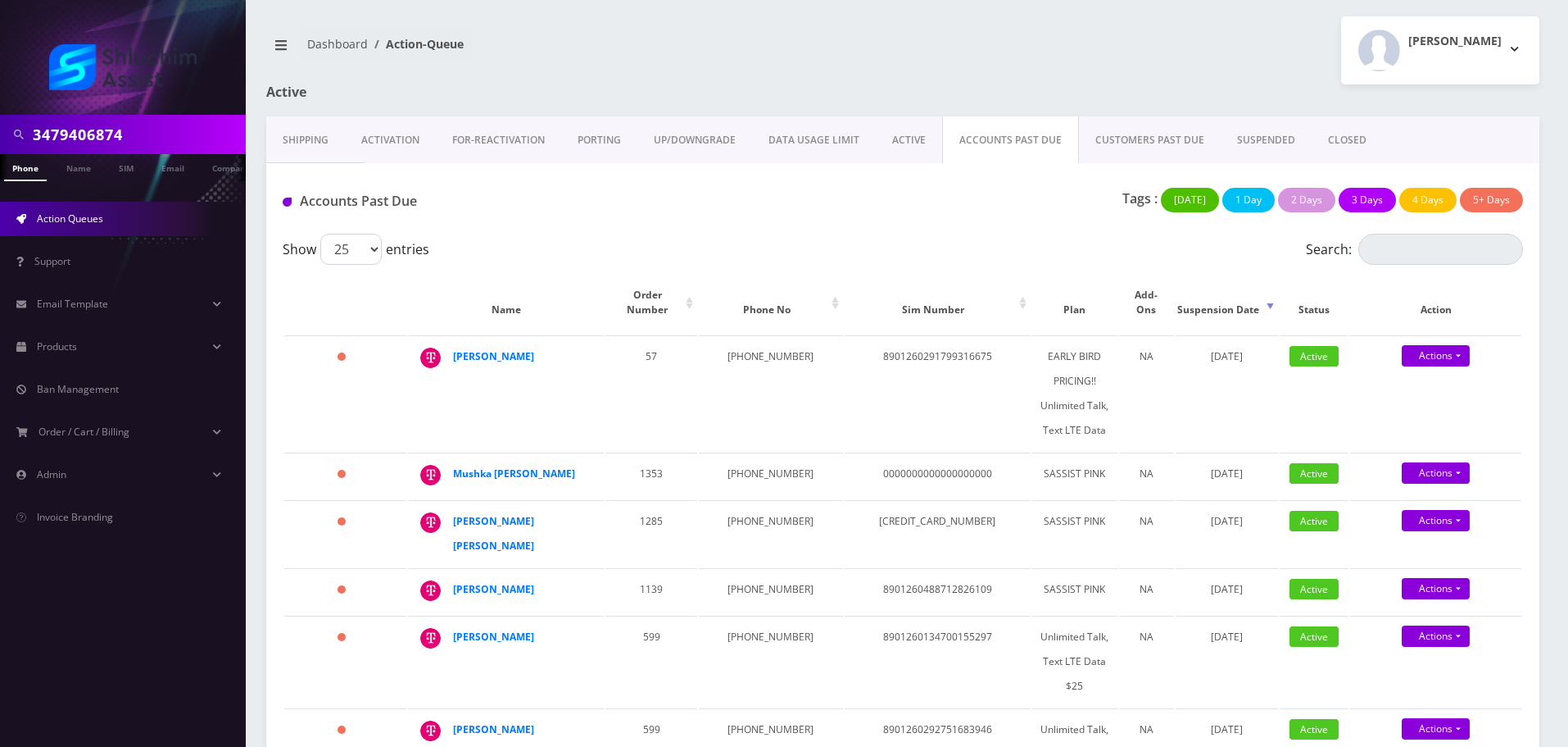
click at [980, 65] on div "Menachem Wagner Logout" at bounding box center [1227, 51] width 649 height 68
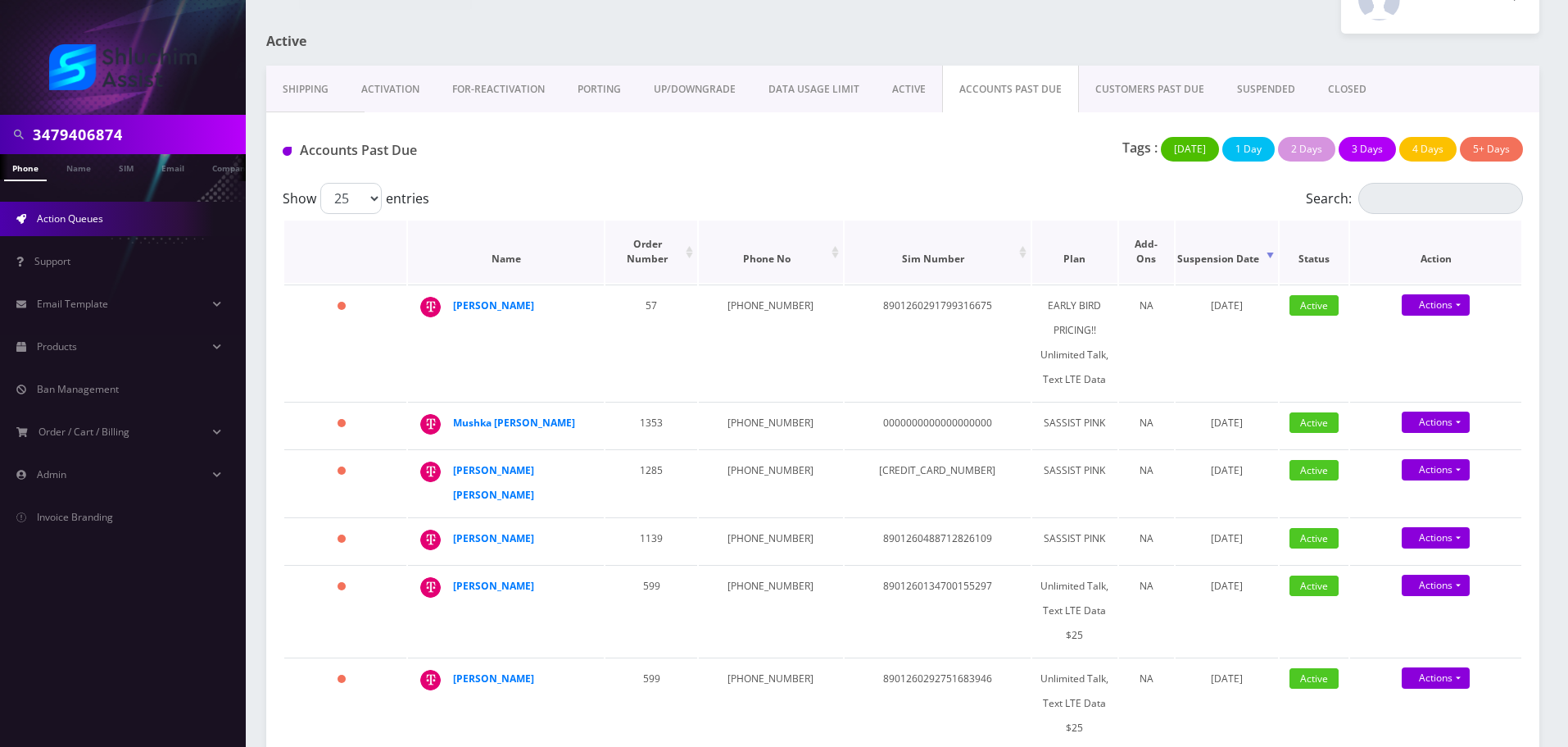
scroll to position [168, 0]
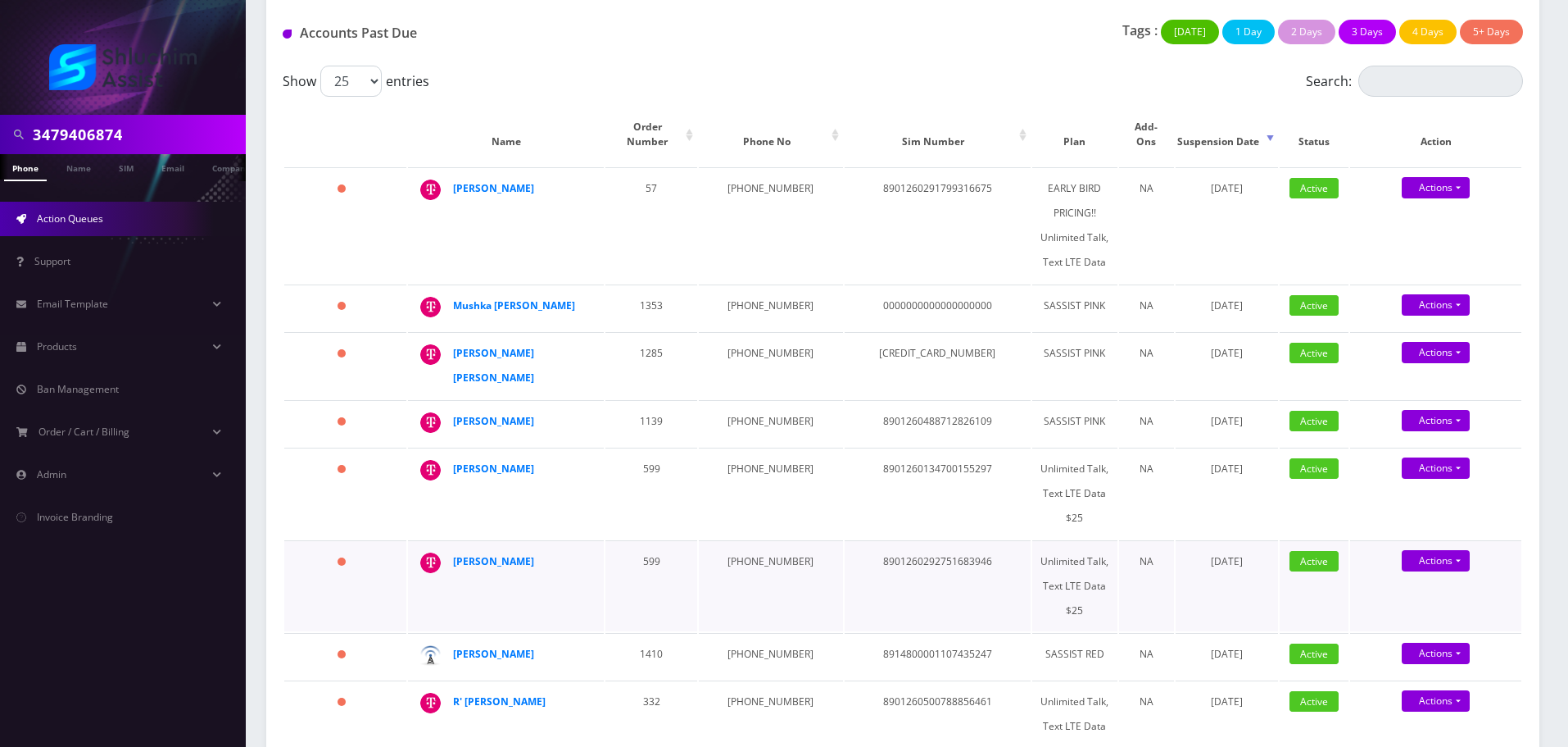
click at [752, 541] on td "[PHONE_NUMBER]" at bounding box center [770, 586] width 143 height 91
copy td "[PHONE_NUMBER]"
click at [753, 448] on td "[PHONE_NUMBER]" at bounding box center [770, 493] width 143 height 91
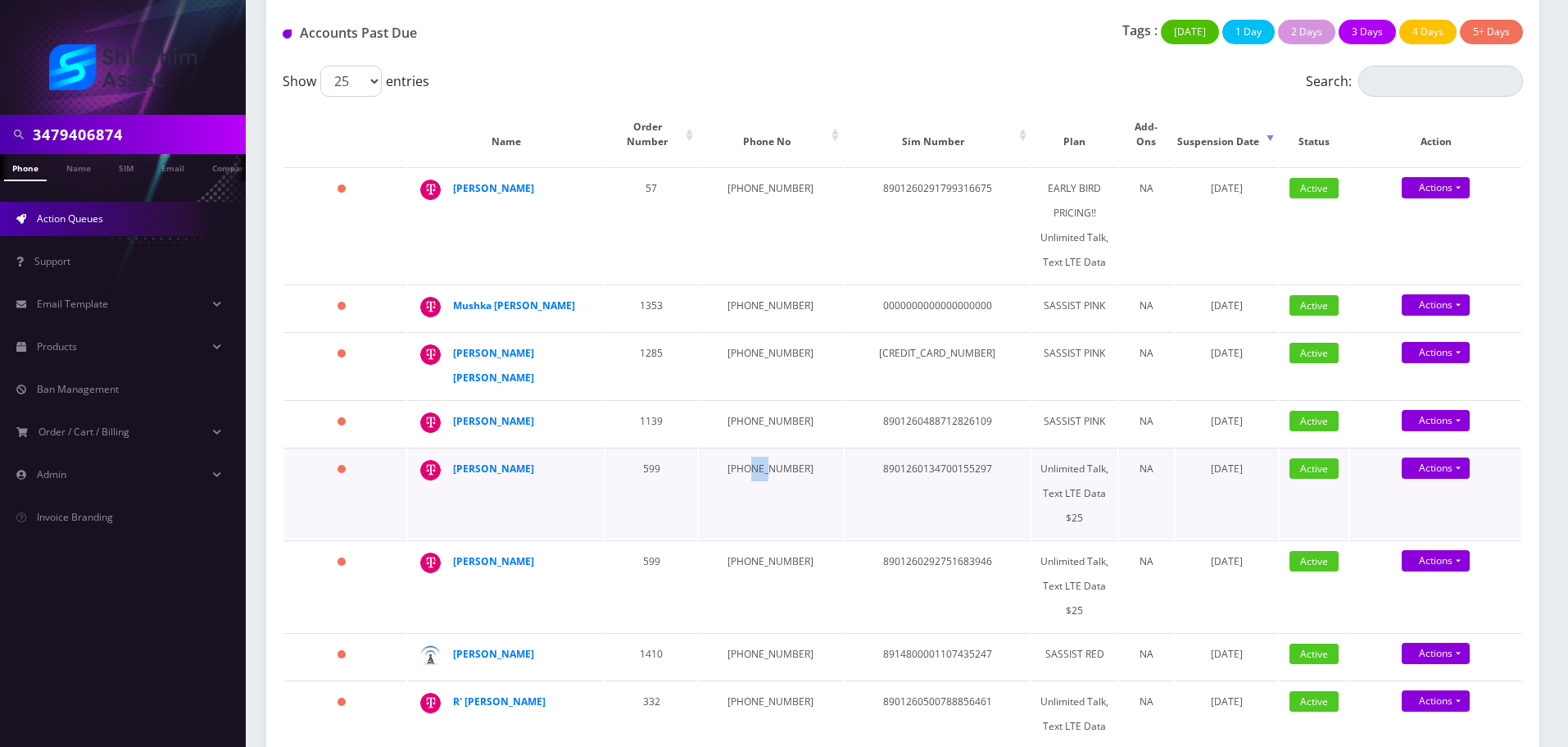
click at [753, 448] on td "[PHONE_NUMBER]" at bounding box center [770, 493] width 143 height 91
copy td "[PHONE_NUMBER]"
click at [727, 400] on td "[PHONE_NUMBER]" at bounding box center [770, 422] width 143 height 46
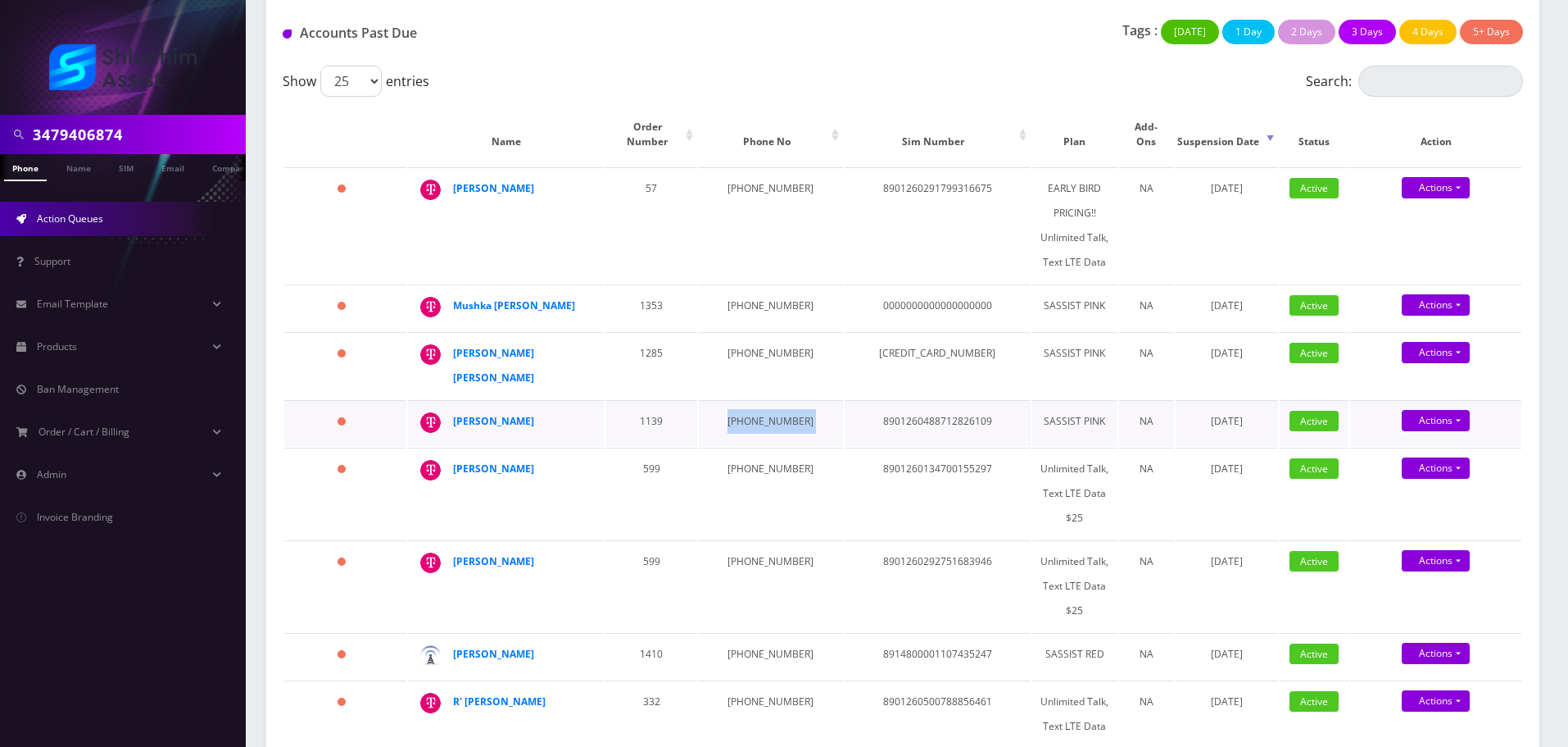
click at [727, 400] on td "229-462-9075" at bounding box center [770, 422] width 143 height 46
copy td "229-462-9075"
click at [767, 337] on td "646-824-9397" at bounding box center [770, 365] width 143 height 66
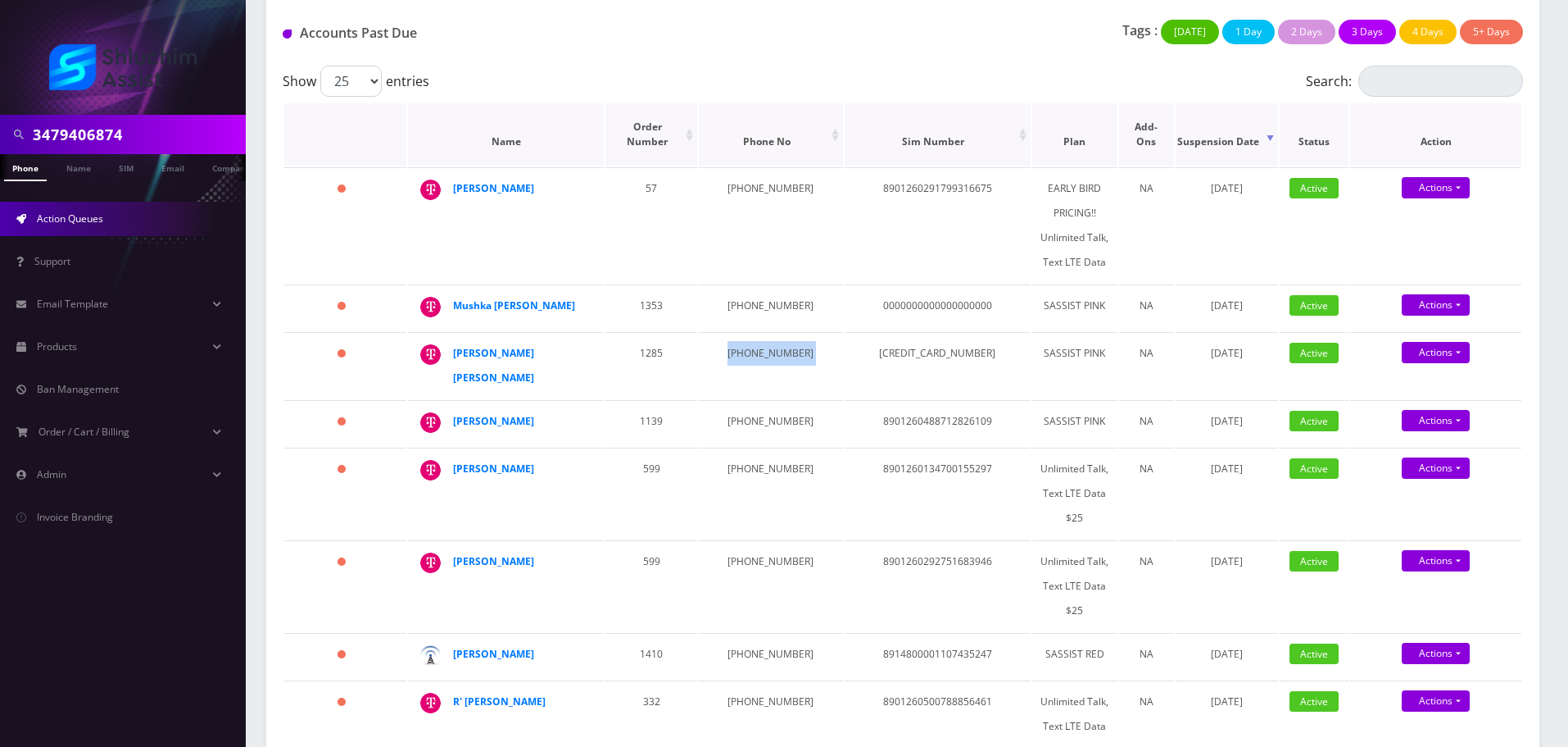
copy td "646-824-9397"
click at [759, 289] on td "347-519-1292" at bounding box center [770, 307] width 143 height 46
copy td "347-519-1292"
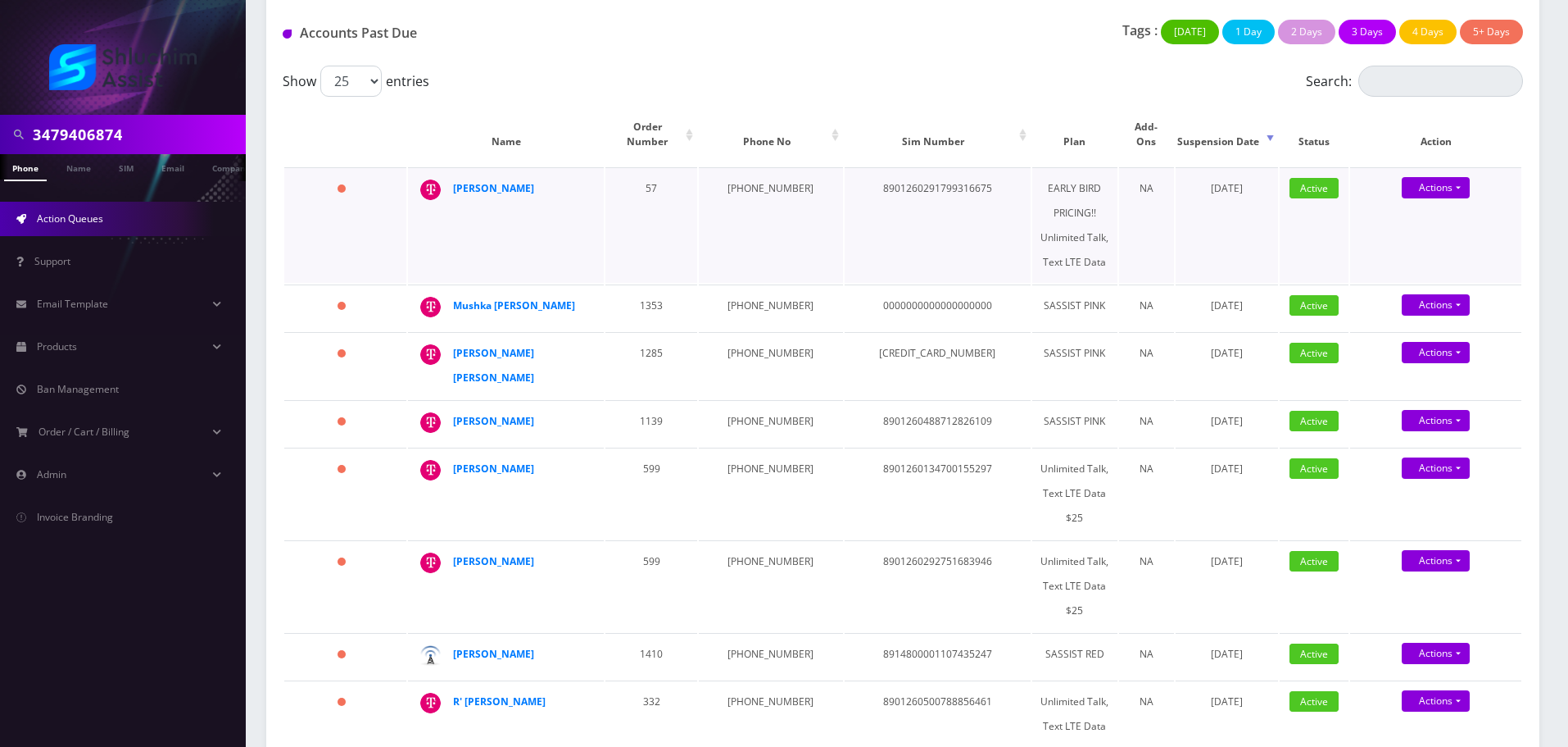
click at [748, 179] on td "917-328-7133" at bounding box center [770, 225] width 143 height 115
copy td "917-328-7133"
drag, startPoint x: 517, startPoint y: 172, endPoint x: 448, endPoint y: 173, distance: 69.0
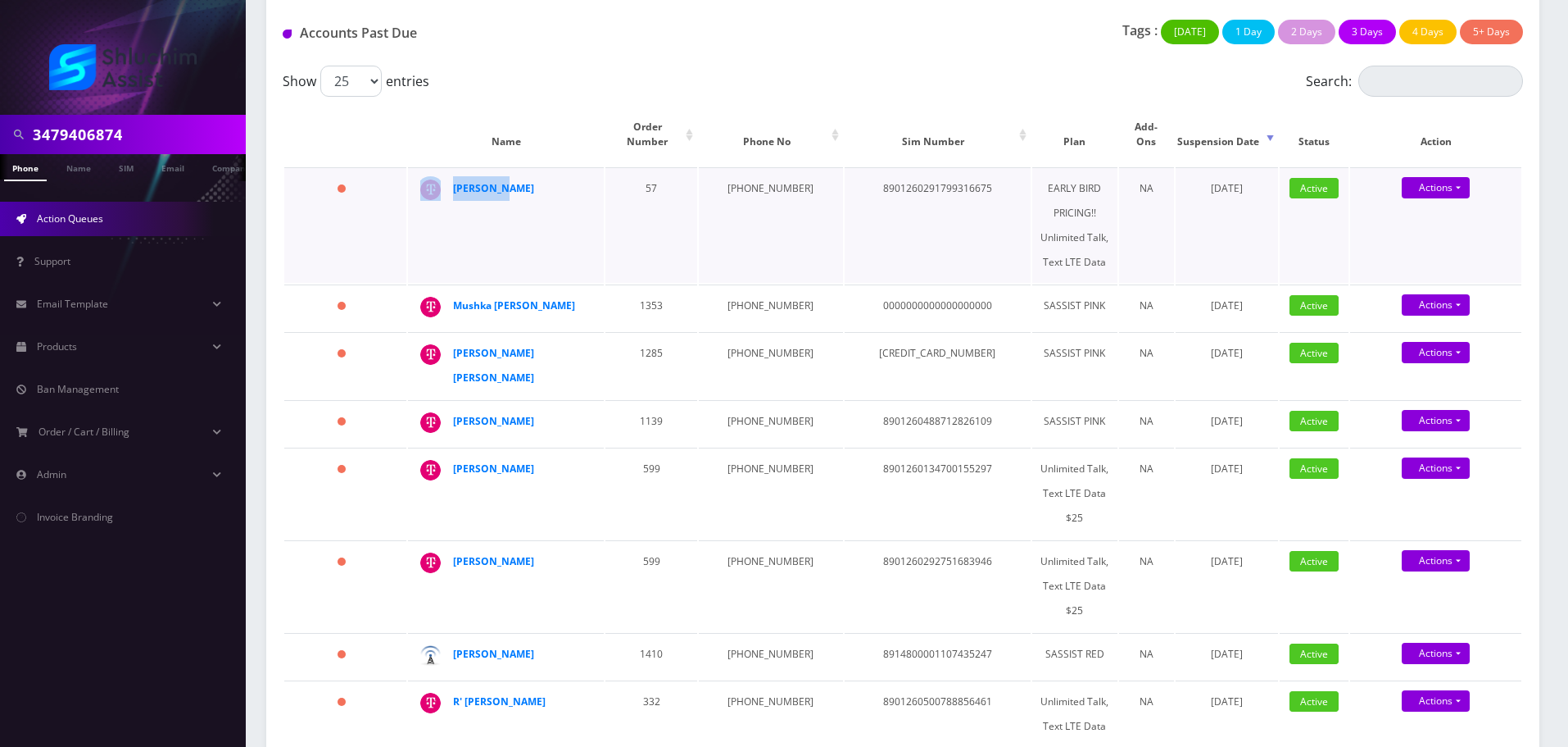
click at [448, 173] on td "Yossi Hus" at bounding box center [506, 225] width 196 height 115
copy div "Yossi Hus"
drag, startPoint x: 554, startPoint y: 289, endPoint x: 445, endPoint y: 293, distance: 109.1
click at [588, 293] on div "Mushka Hendel" at bounding box center [588, 293] width 0 height 0
copy div "Mushka Hendel"
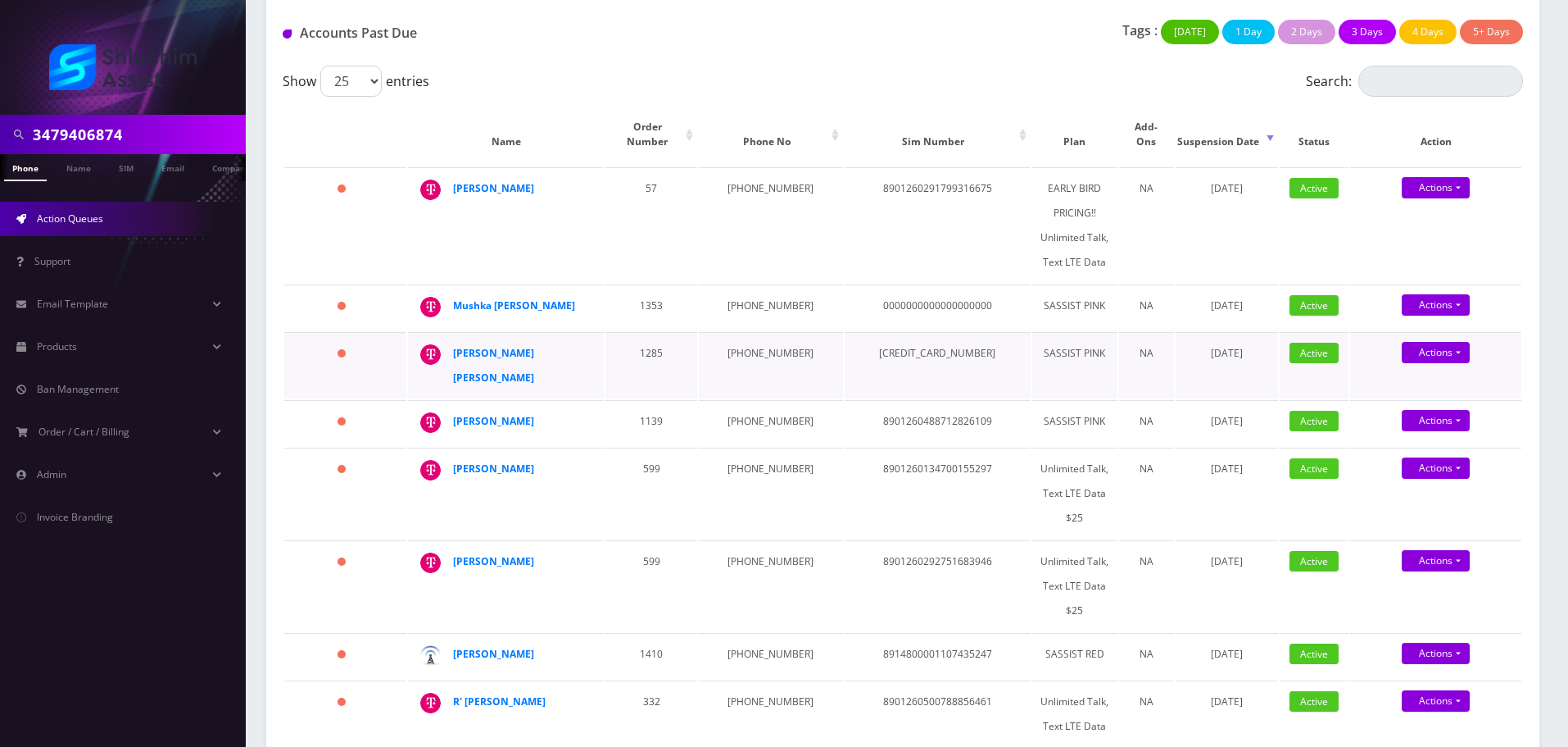
drag, startPoint x: 586, startPoint y: 342, endPoint x: 597, endPoint y: 345, distance: 11.4
click at [597, 345] on td "Brocha mushka Krinsky" at bounding box center [506, 365] width 196 height 66
drag, startPoint x: 442, startPoint y: 340, endPoint x: 605, endPoint y: 332, distance: 163.2
click at [605, 332] on tr "397 days Brocha mushka Krinsky 1285 646-824-9397 3535195145624220000 SASSIST PI…" at bounding box center [903, 365] width 1237 height 66
copy div "Brocha mushka Krinsky"
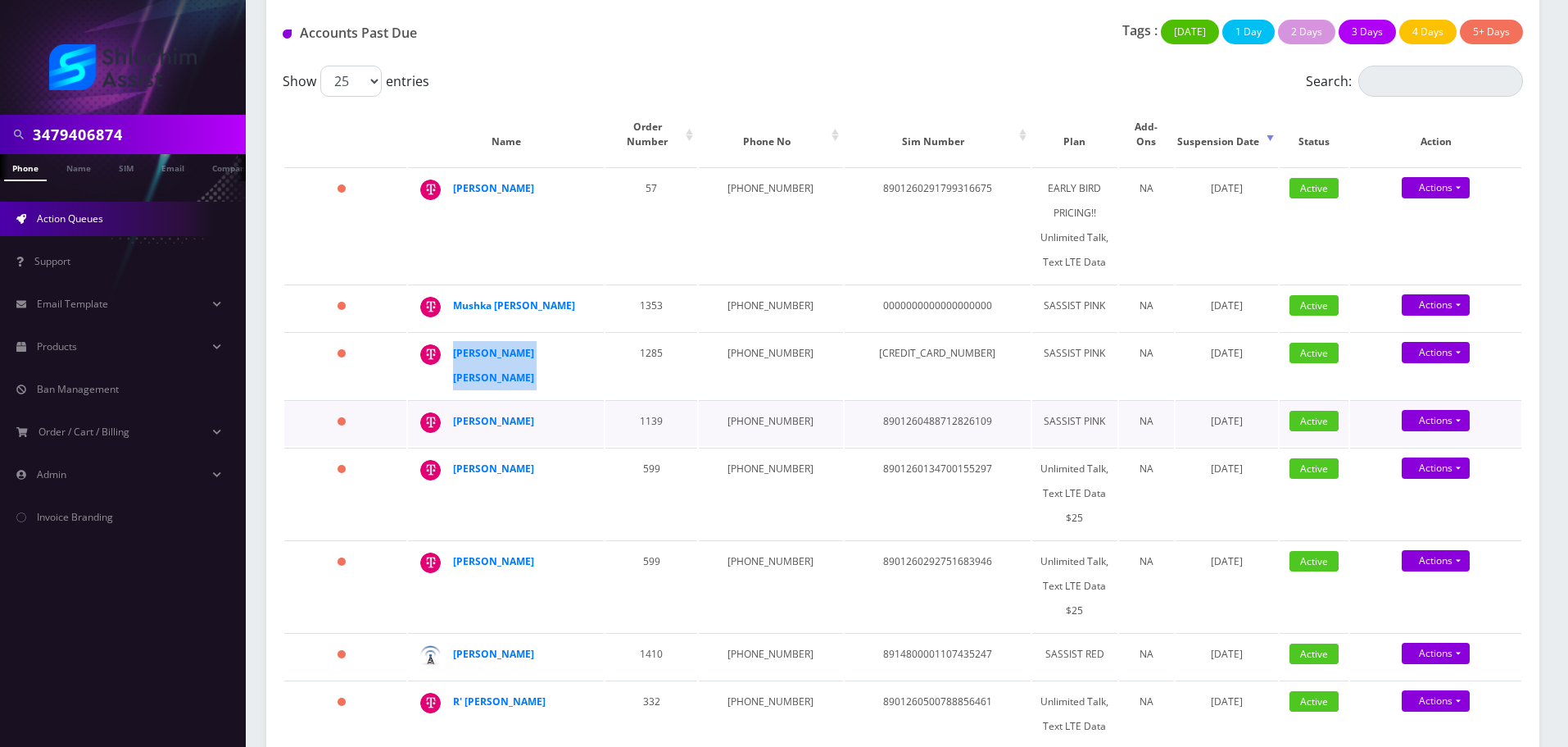
drag, startPoint x: 573, startPoint y: 386, endPoint x: 439, endPoint y: 388, distance: 134.0
click at [588, 409] on div "Schneur Ostrozynski" at bounding box center [588, 409] width 0 height 0
copy div "Schneur Ostrozynski"
drag, startPoint x: 574, startPoint y: 442, endPoint x: 456, endPoint y: 442, distance: 118.0
click at [456, 457] on div "Mendy Lieberman" at bounding box center [515, 469] width 125 height 25
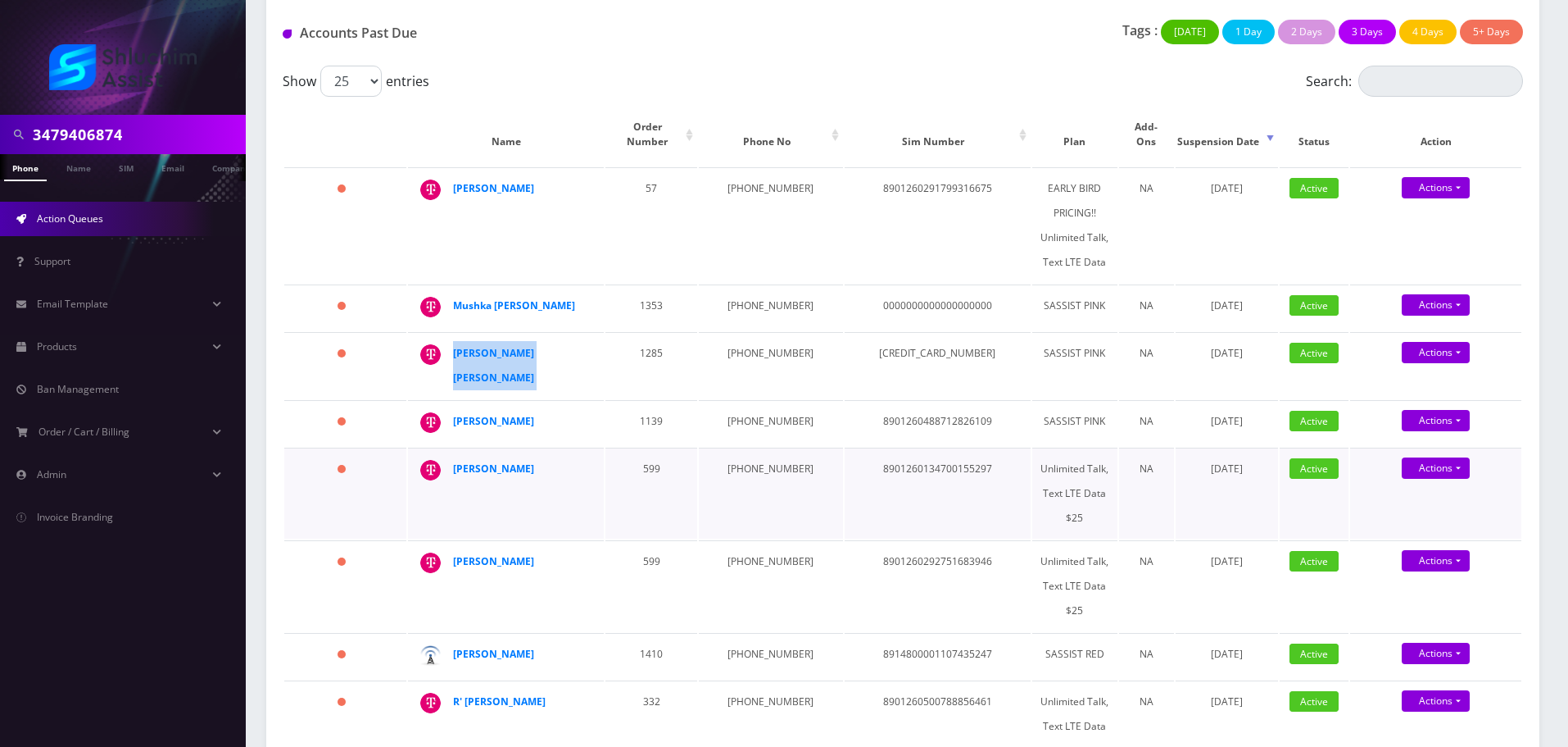
click at [456, 457] on div "Mendy Lieberman" at bounding box center [515, 469] width 125 height 25
drag, startPoint x: 557, startPoint y: 434, endPoint x: 442, endPoint y: 434, distance: 115.0
click at [588, 457] on div "Mendy Lieberman" at bounding box center [588, 457] width 0 height 0
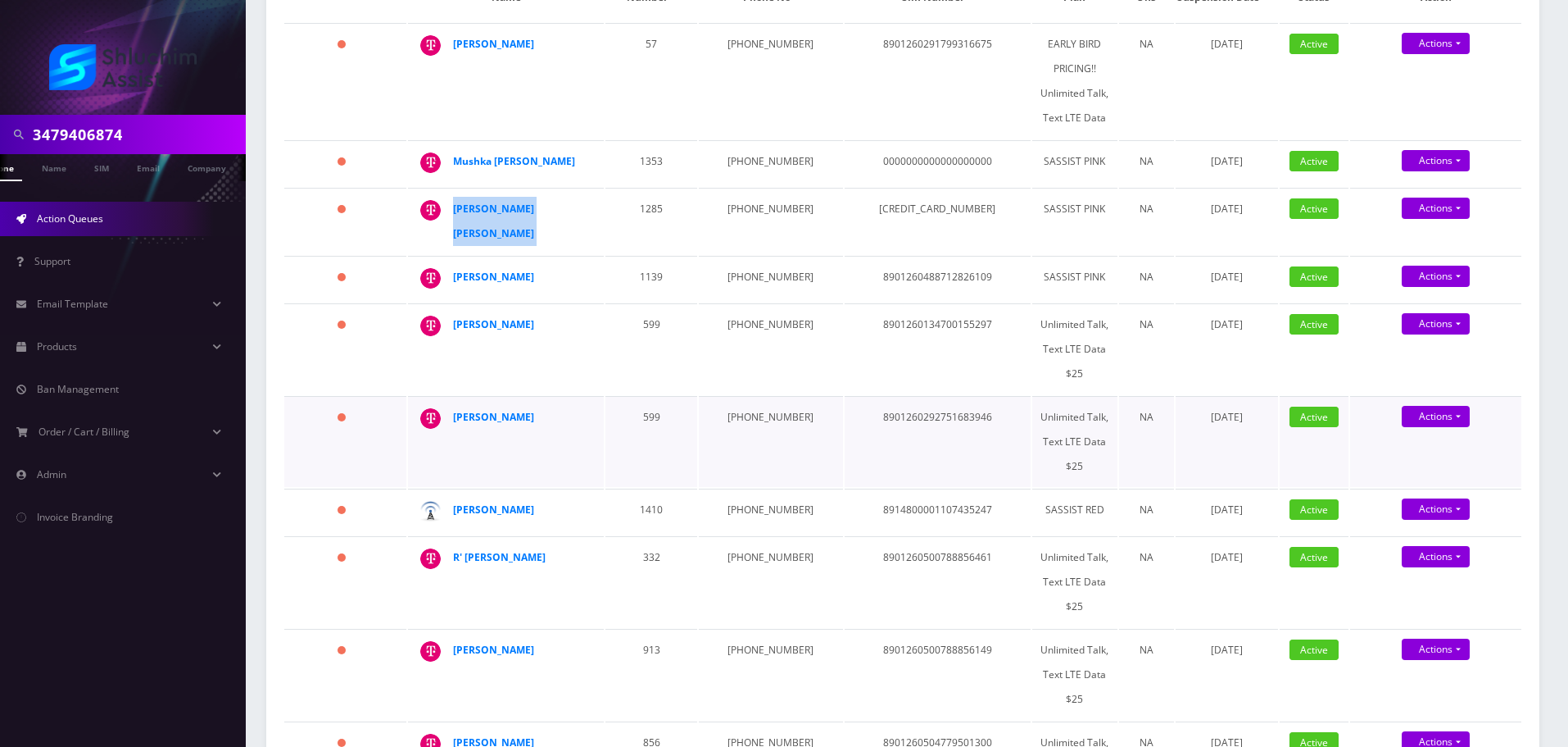
scroll to position [332, 0]
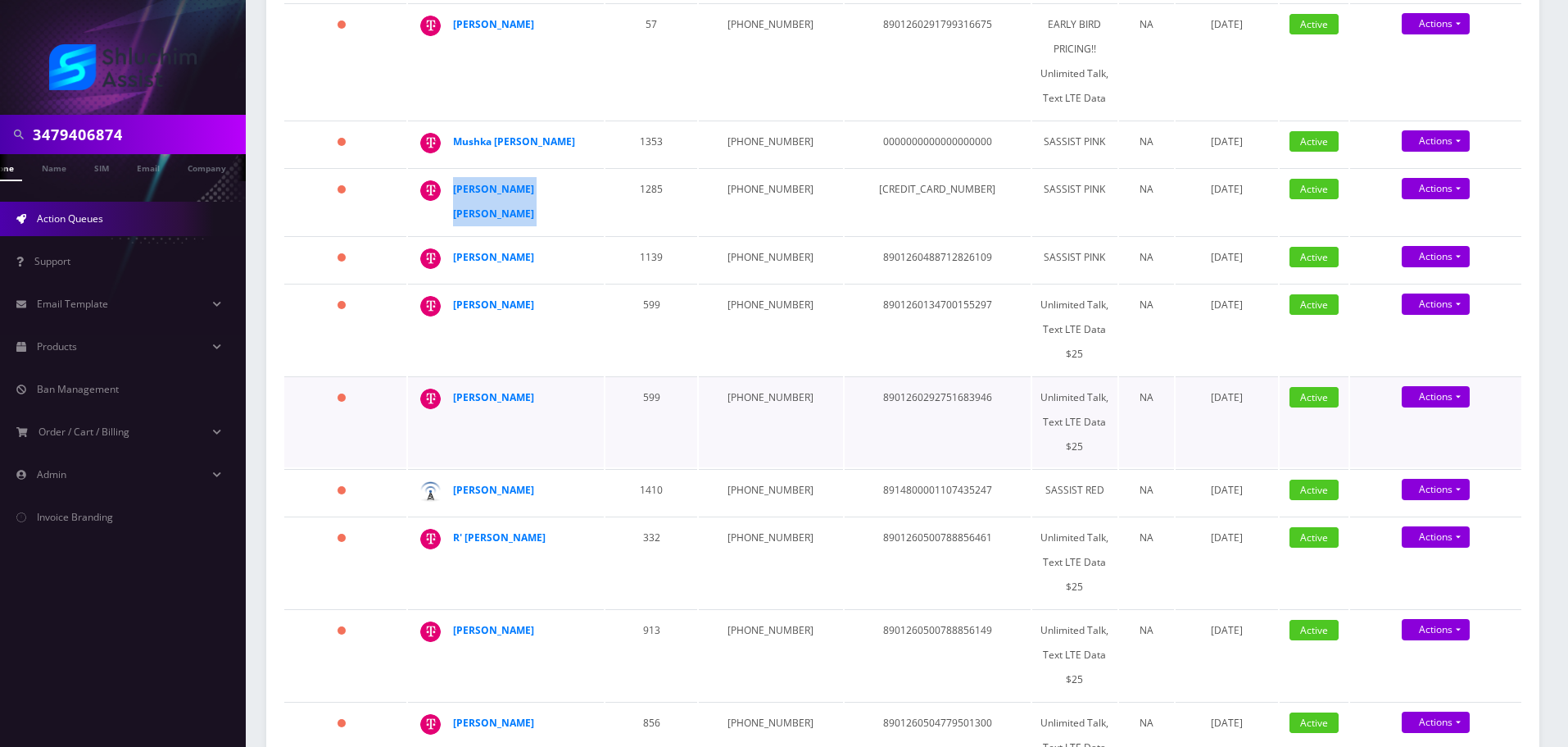
drag, startPoint x: 554, startPoint y: 362, endPoint x: 447, endPoint y: 364, distance: 107.0
click at [447, 376] on td "Mendy Lieberman" at bounding box center [506, 422] width 196 height 91
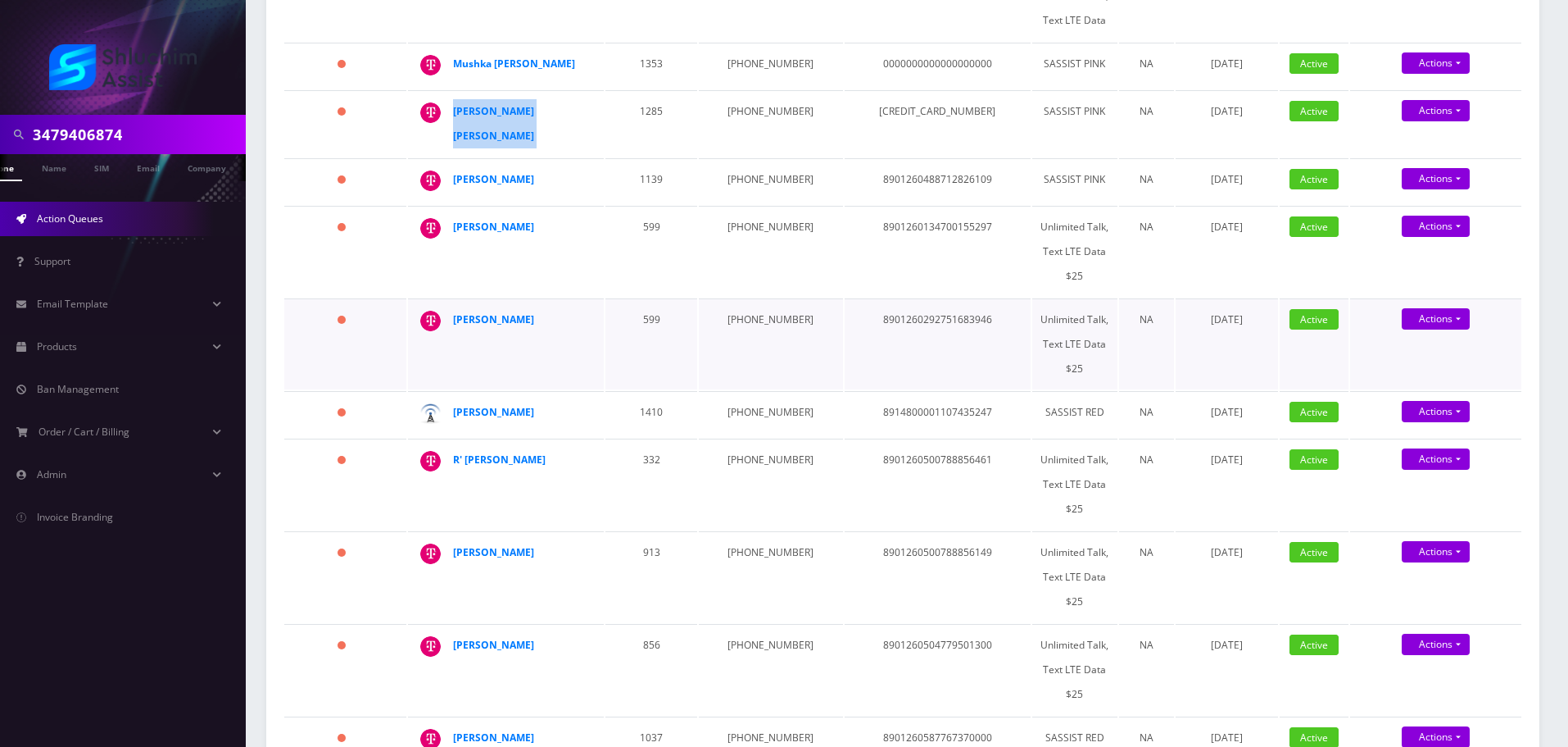
scroll to position [414, 0]
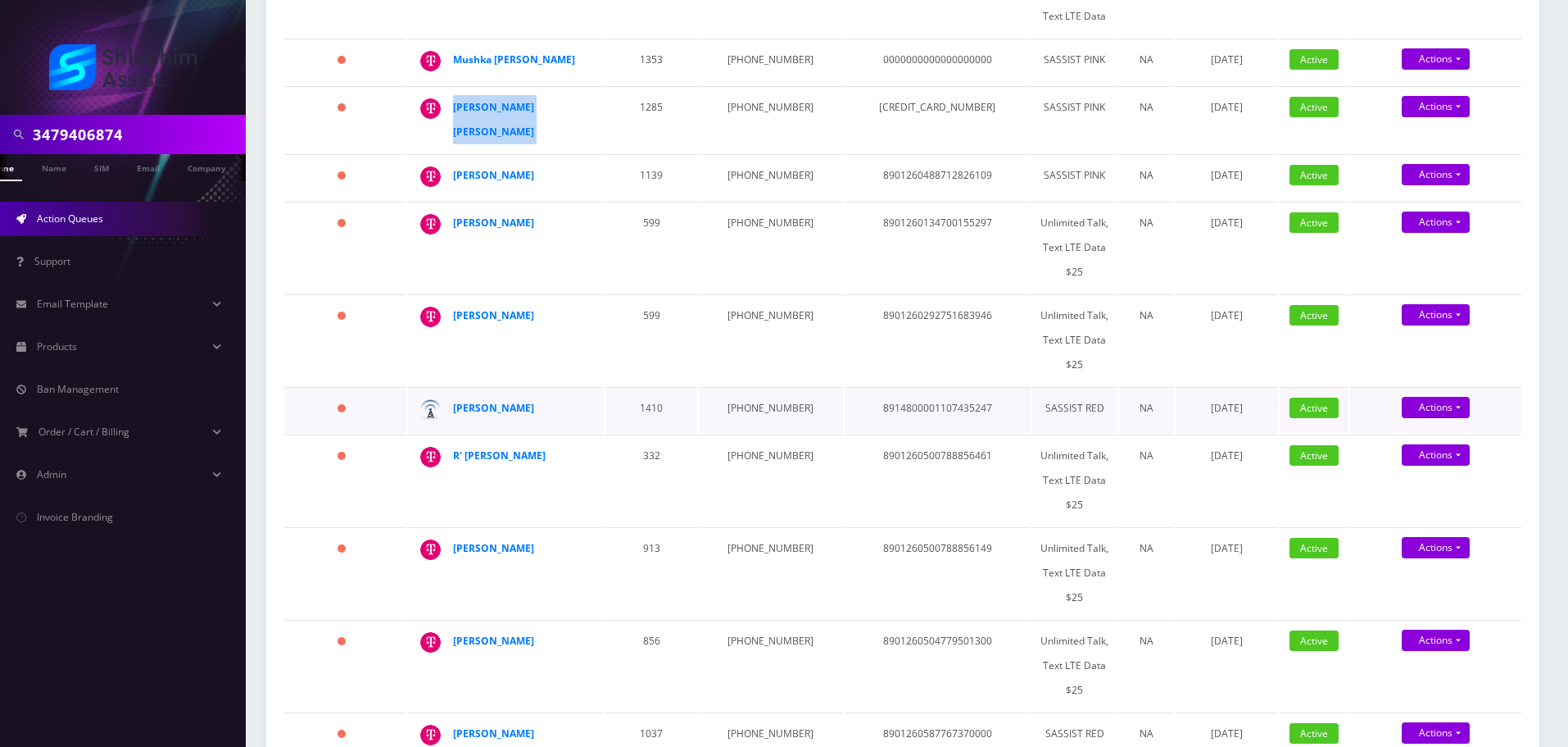
drag, startPoint x: 554, startPoint y: 379, endPoint x: 452, endPoint y: 377, distance: 102.0
click at [452, 387] on td "Ariel Zilberman" at bounding box center [506, 410] width 196 height 46
drag, startPoint x: 579, startPoint y: 425, endPoint x: 559, endPoint y: 428, distance: 20.2
click at [559, 434] on td "R' avrohom Gerlitzky" at bounding box center [506, 480] width 196 height 91
drag, startPoint x: 525, startPoint y: 510, endPoint x: 450, endPoint y: 517, distance: 75.3
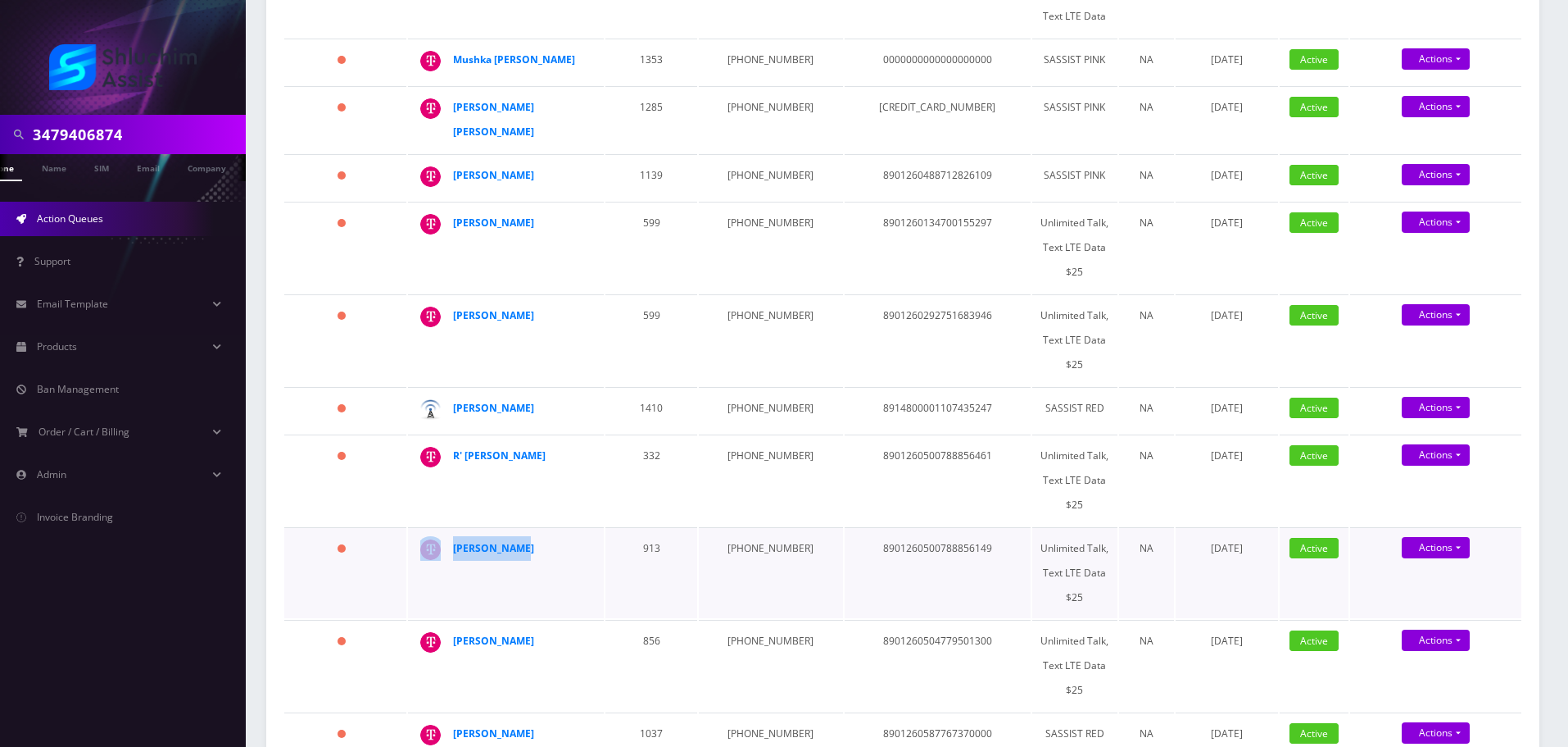
click at [450, 527] on td "Shterna Bass" at bounding box center [506, 573] width 196 height 91
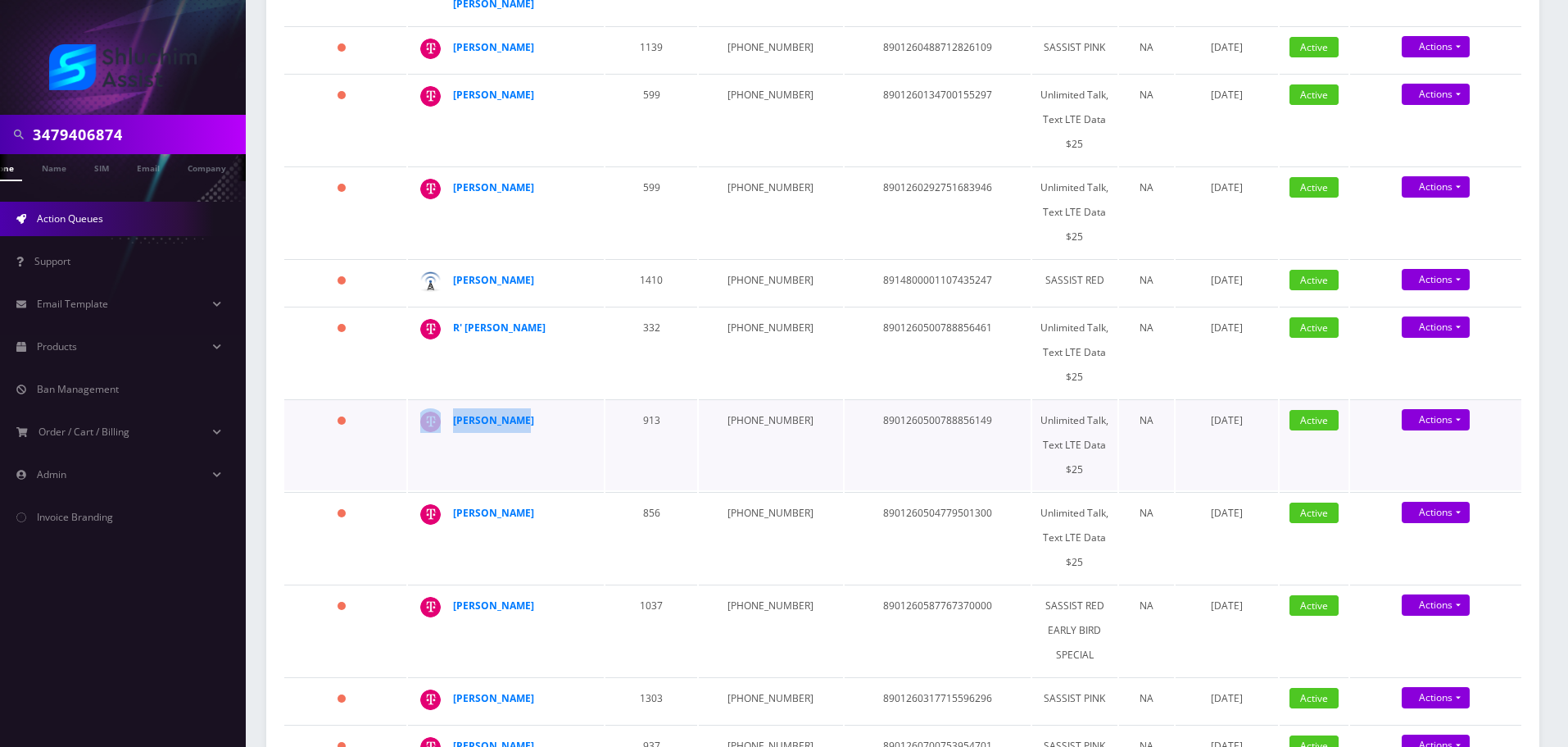
scroll to position [578, 0]
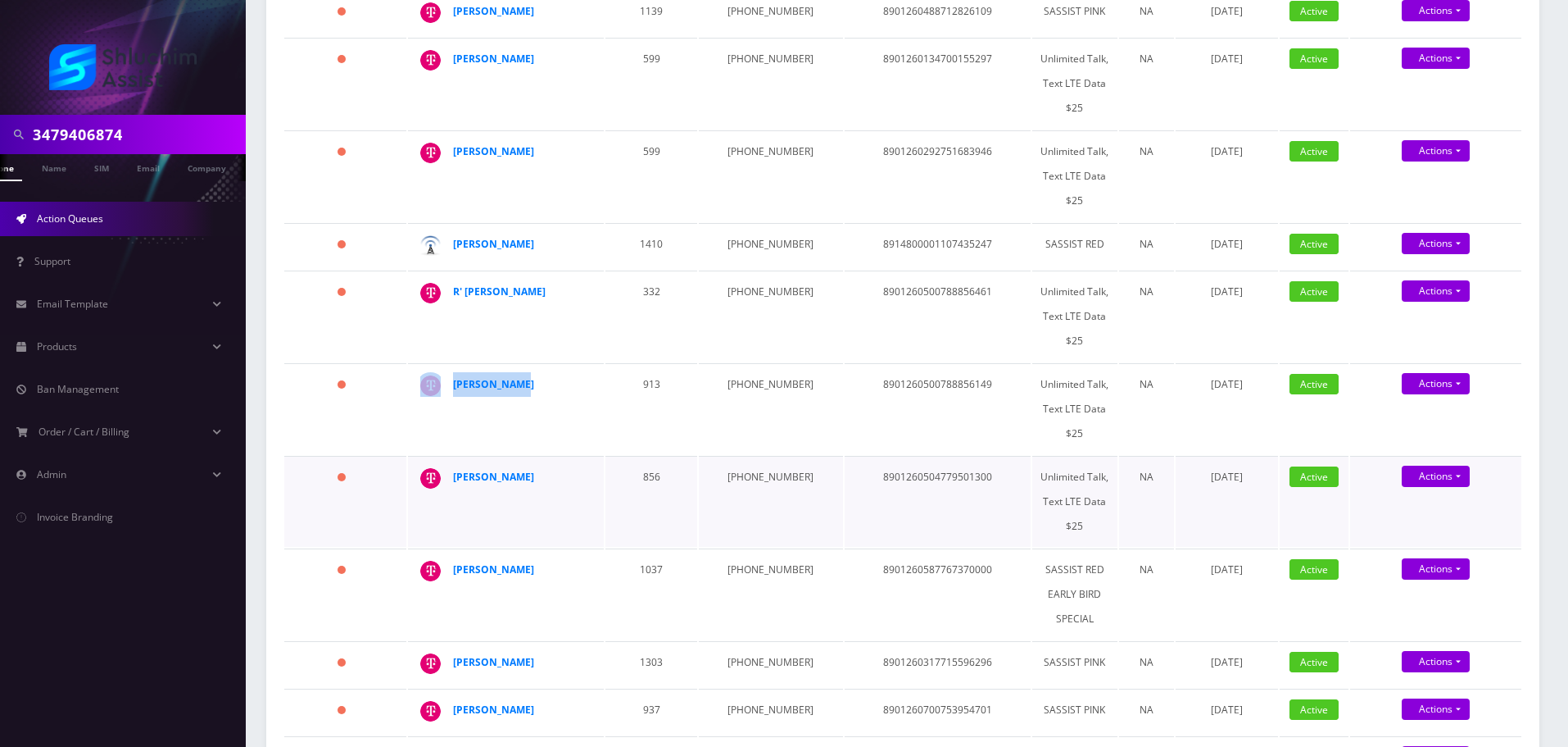
drag, startPoint x: 558, startPoint y: 444, endPoint x: 477, endPoint y: 454, distance: 81.6
click at [450, 456] on td "Musia Brackman" at bounding box center [506, 502] width 196 height 91
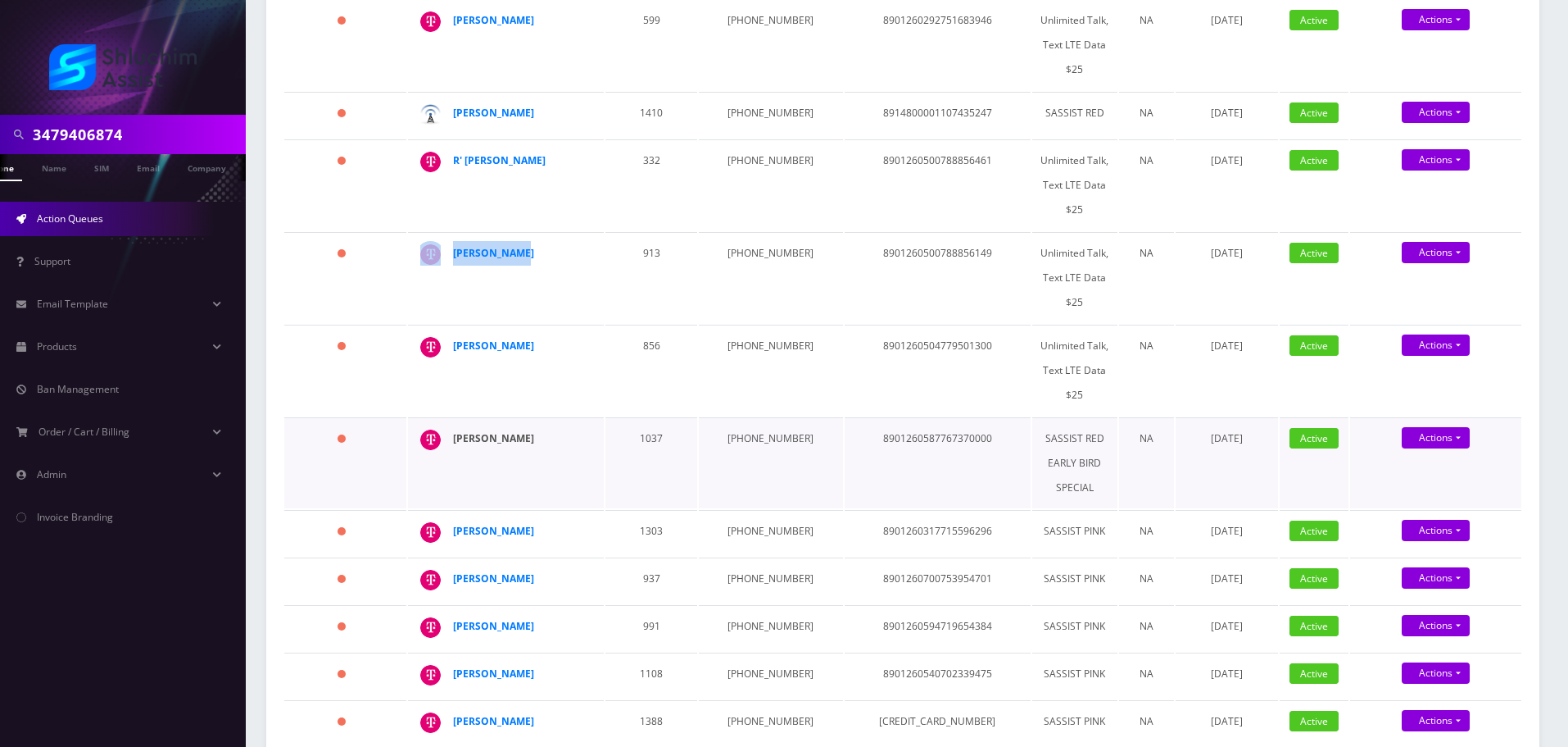
scroll to position [742, 0]
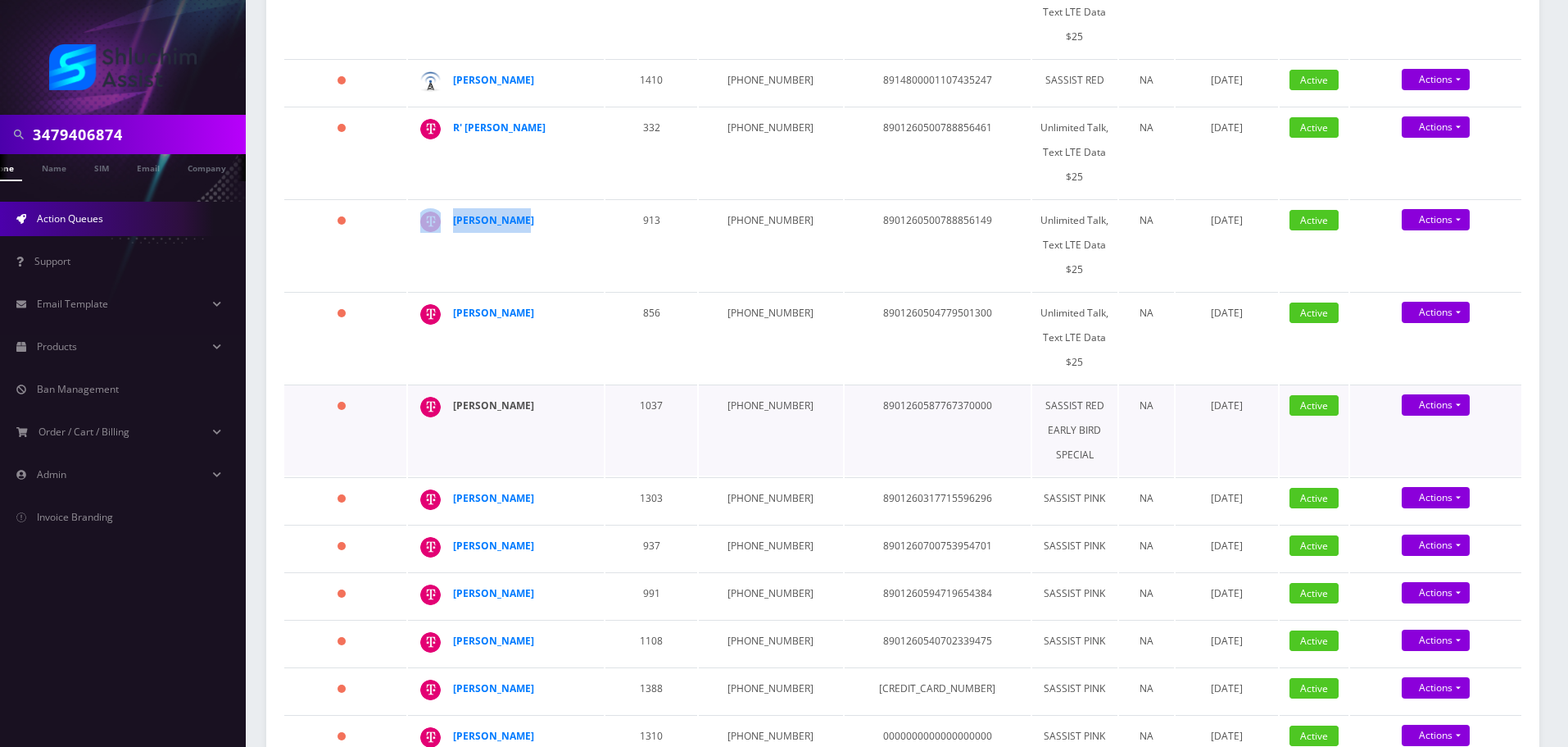
drag, startPoint x: 569, startPoint y: 369, endPoint x: 453, endPoint y: 373, distance: 116.1
click at [453, 394] on div "Nochum Labkowski" at bounding box center [515, 406] width 125 height 25
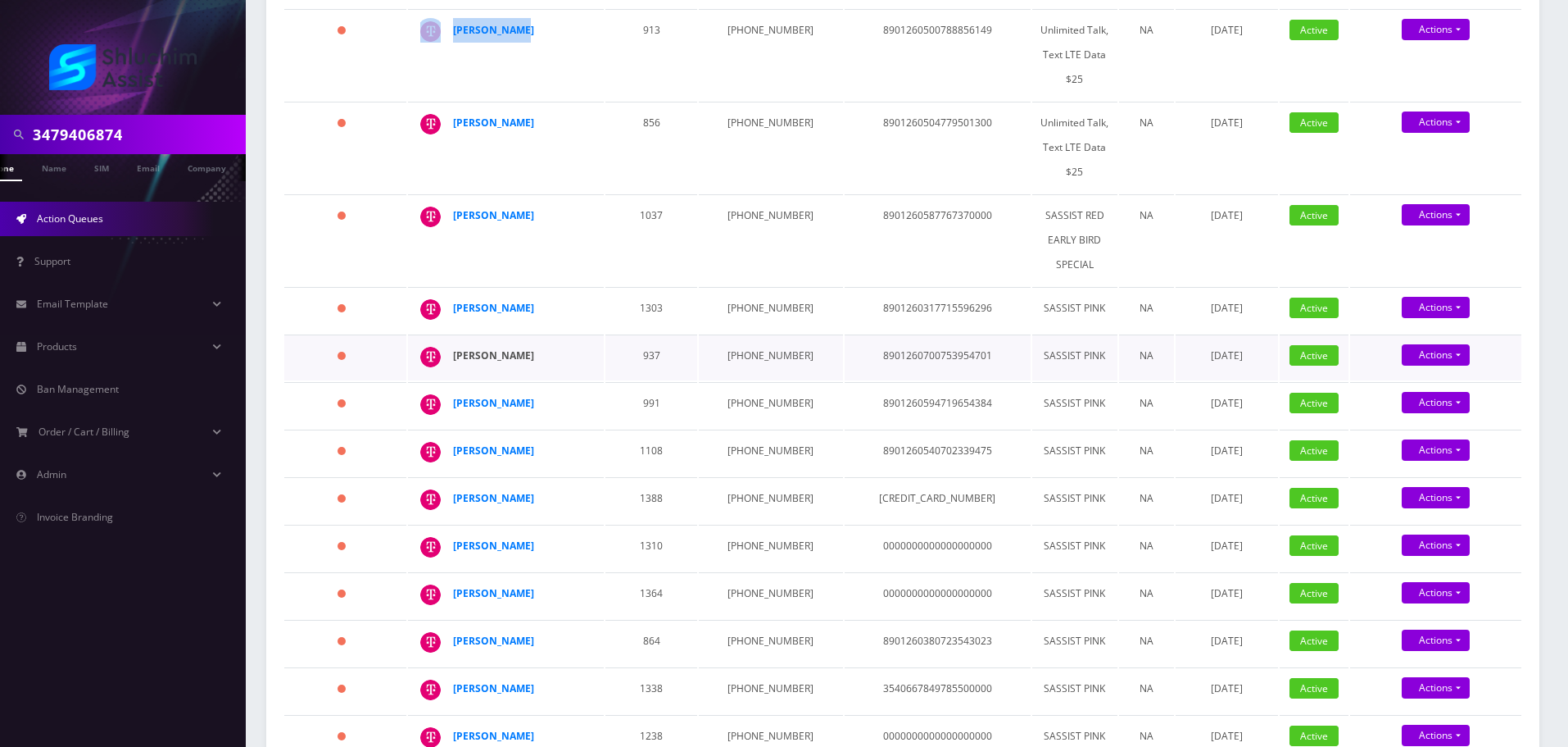
scroll to position [987, 0]
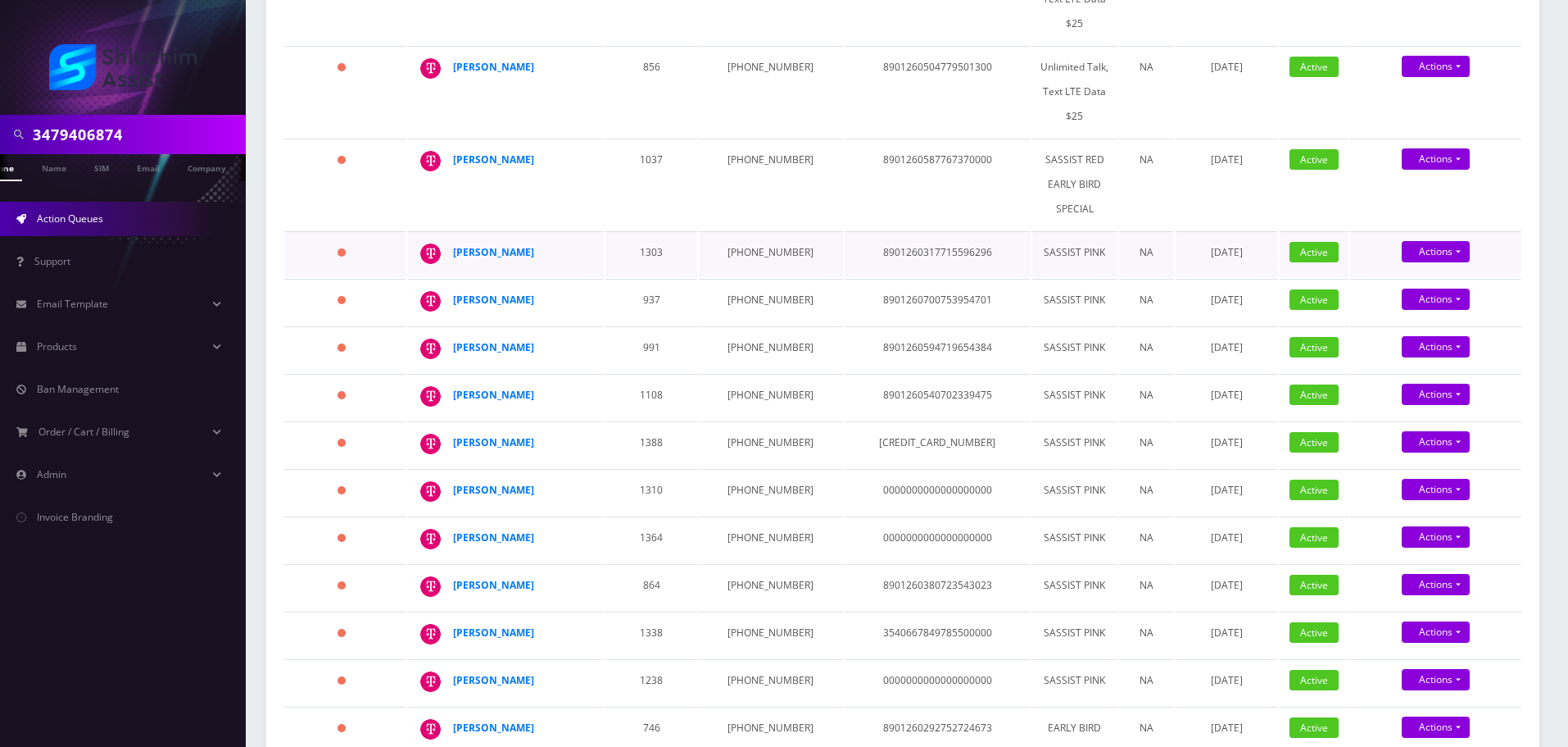
drag, startPoint x: 573, startPoint y: 214, endPoint x: 438, endPoint y: 217, distance: 135.0
click at [588, 240] on div "Nochum Labkowski" at bounding box center [588, 240] width 0 height 0
drag, startPoint x: 533, startPoint y: 264, endPoint x: 418, endPoint y: 264, distance: 115.0
click at [588, 288] on div "Ester Wolff" at bounding box center [588, 288] width 0 height 0
drag, startPoint x: 544, startPoint y: 313, endPoint x: 438, endPoint y: 317, distance: 106.1
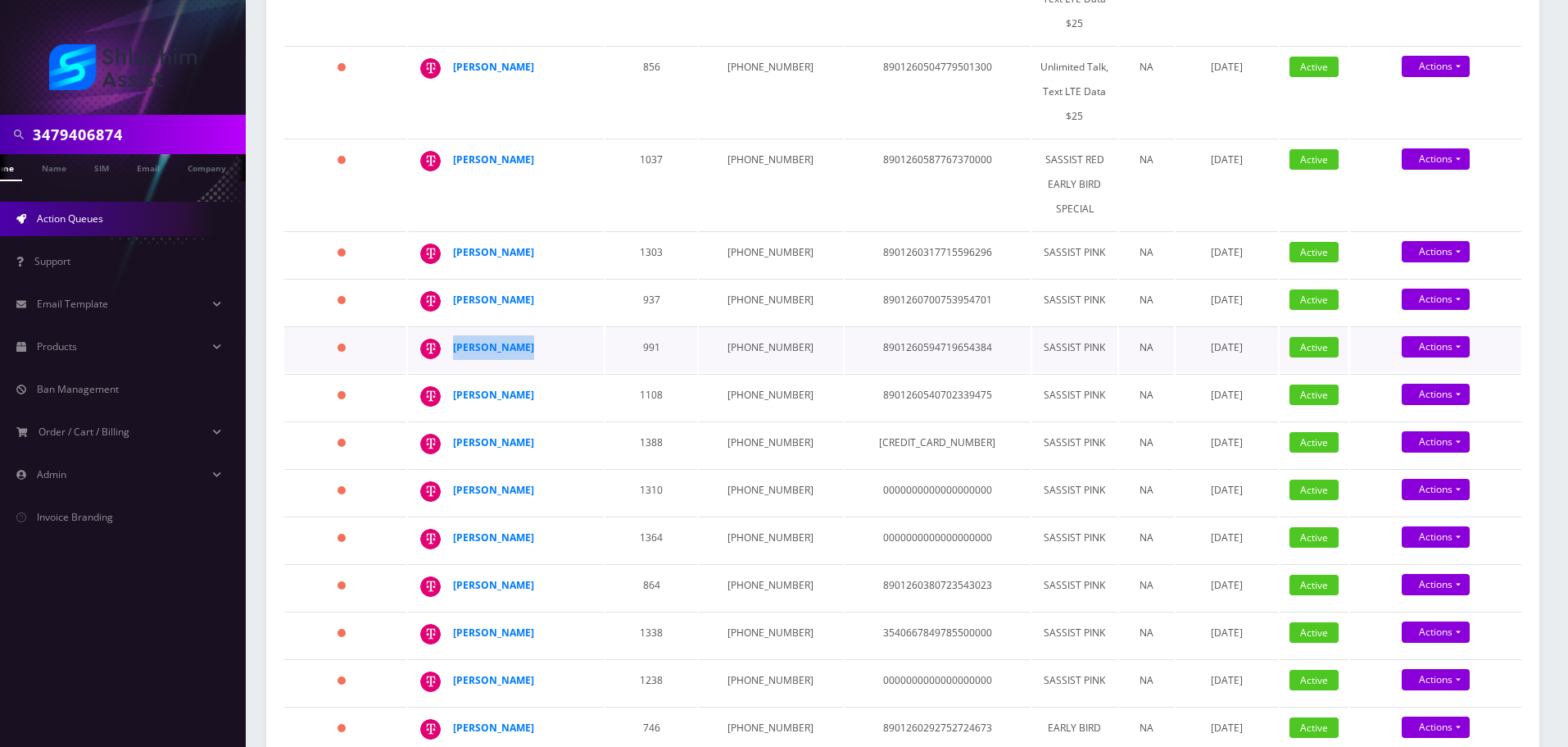
click at [588, 335] on div "[PERSON_NAME]" at bounding box center [588, 335] width 0 height 0
click at [627, 386] on table "Name Order Number Phone No Sim Number Plan Add-Ons Suspension Date Status Actio…" at bounding box center [903, 147] width 1241 height 1729
click at [653, 421] on td "1388" at bounding box center [651, 444] width 92 height 46
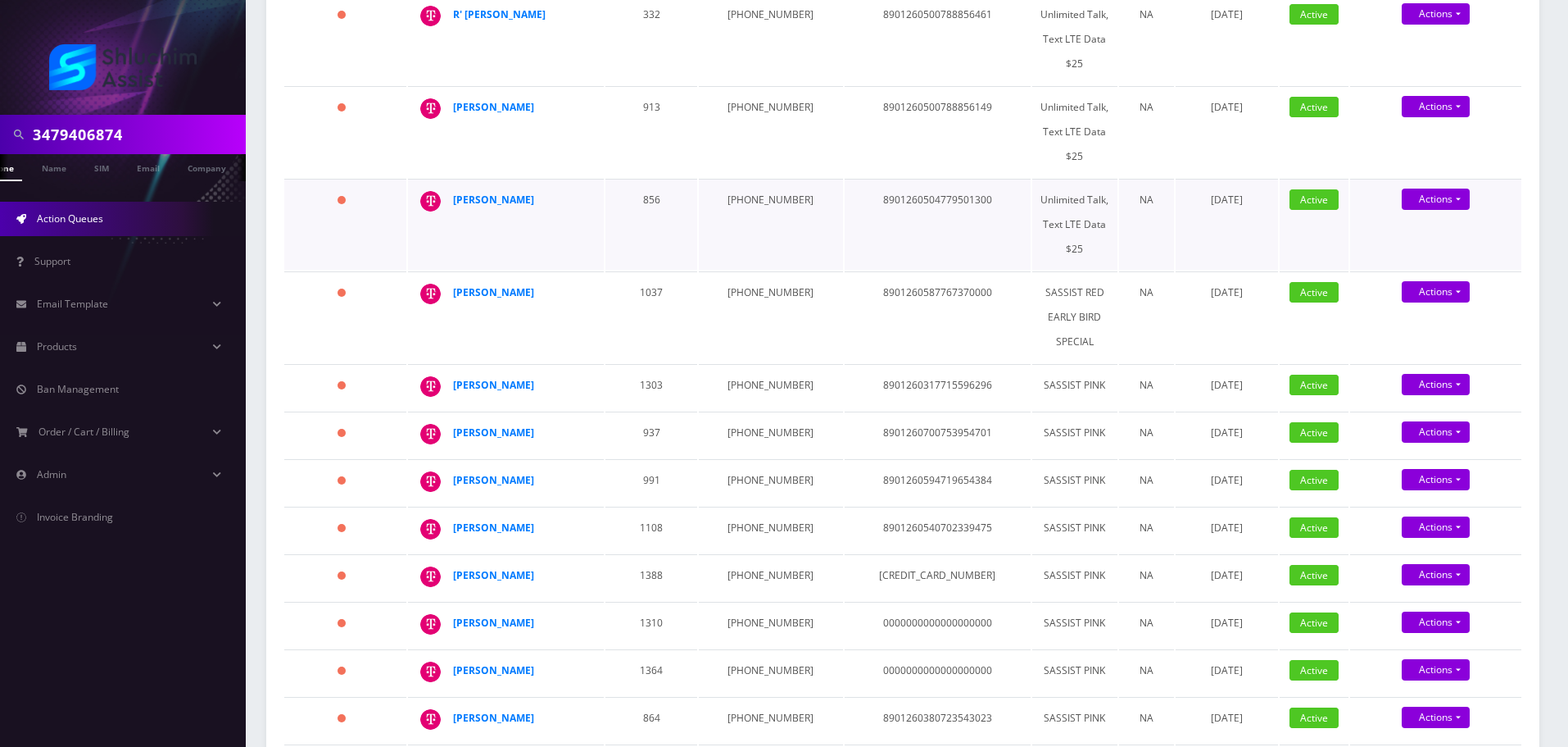
scroll to position [824, 0]
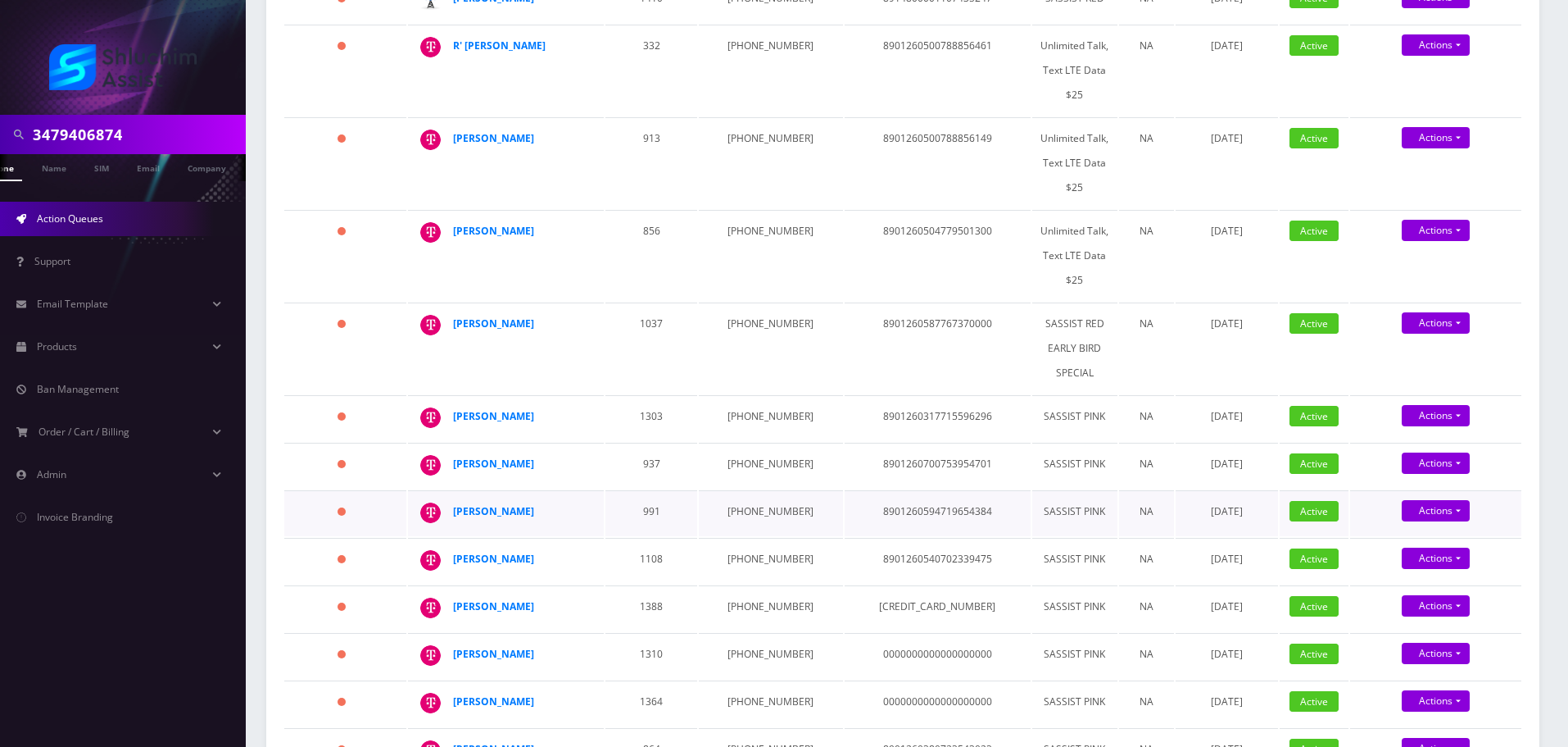
click at [759, 490] on td "[PHONE_NUMBER]" at bounding box center [770, 512] width 143 height 46
click at [516, 504] on strong "Nasanel Cohen" at bounding box center [494, 511] width 81 height 14
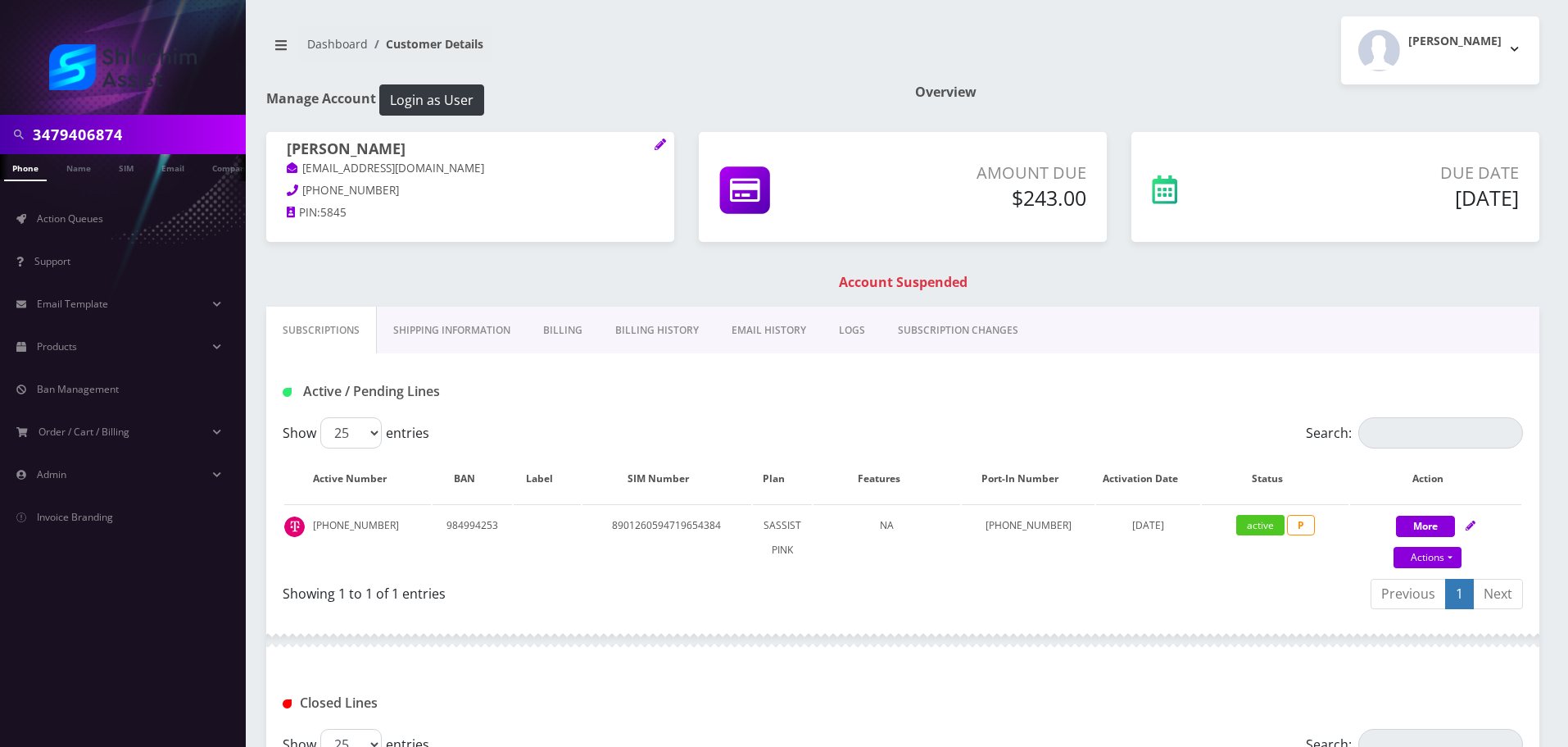
click at [490, 174] on p "[EMAIL_ADDRESS][DOMAIN_NAME]" at bounding box center [470, 169] width 367 height 18
drag, startPoint x: 497, startPoint y: 172, endPoint x: 302, endPoint y: 173, distance: 195.0
click at [302, 173] on p "[EMAIL_ADDRESS][DOMAIN_NAME]" at bounding box center [470, 169] width 367 height 18
copy link "[EMAIL_ADDRESS][DOMAIN_NAME]"
click at [637, 321] on link "Billing History" at bounding box center [657, 330] width 116 height 47
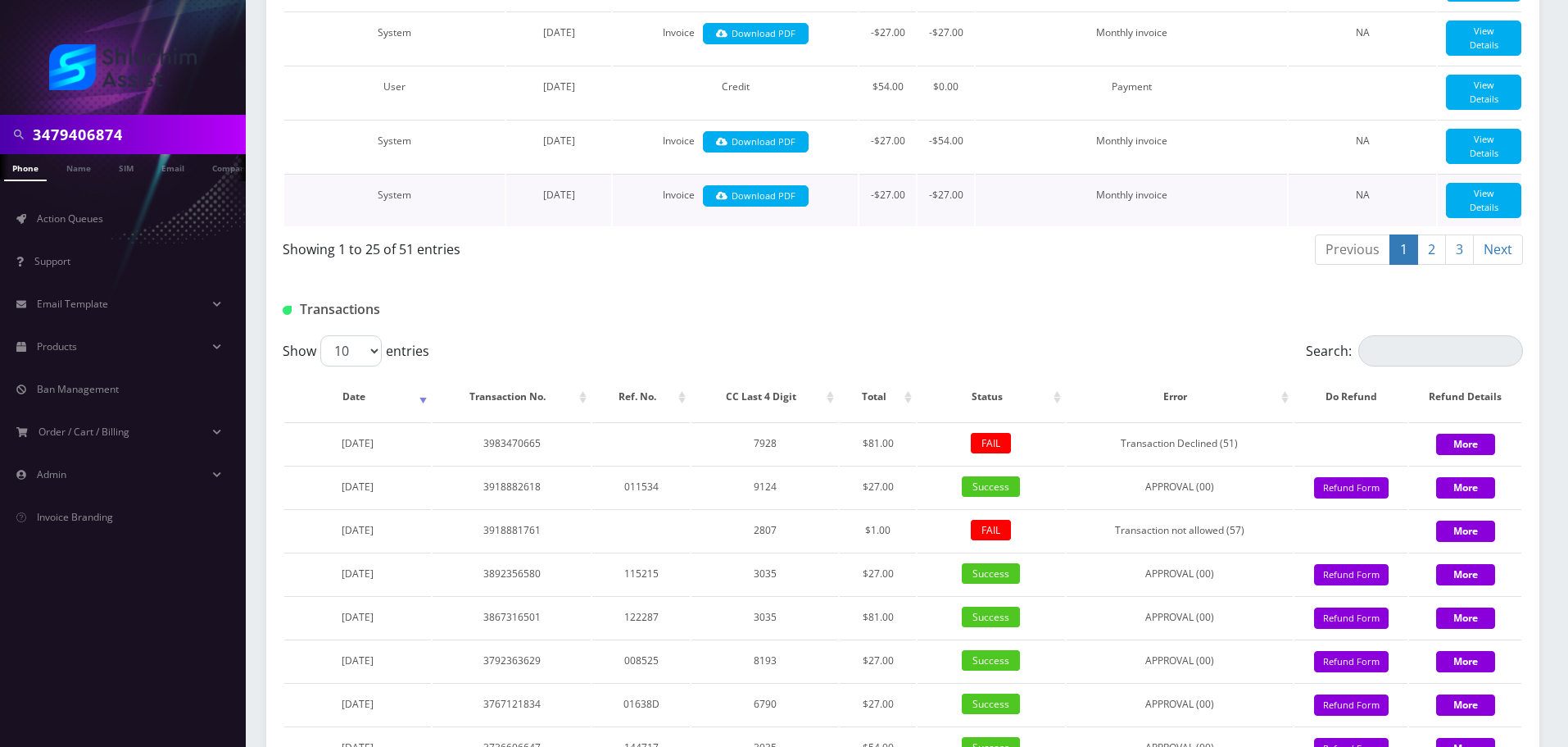
scroll to position [1962, 0]
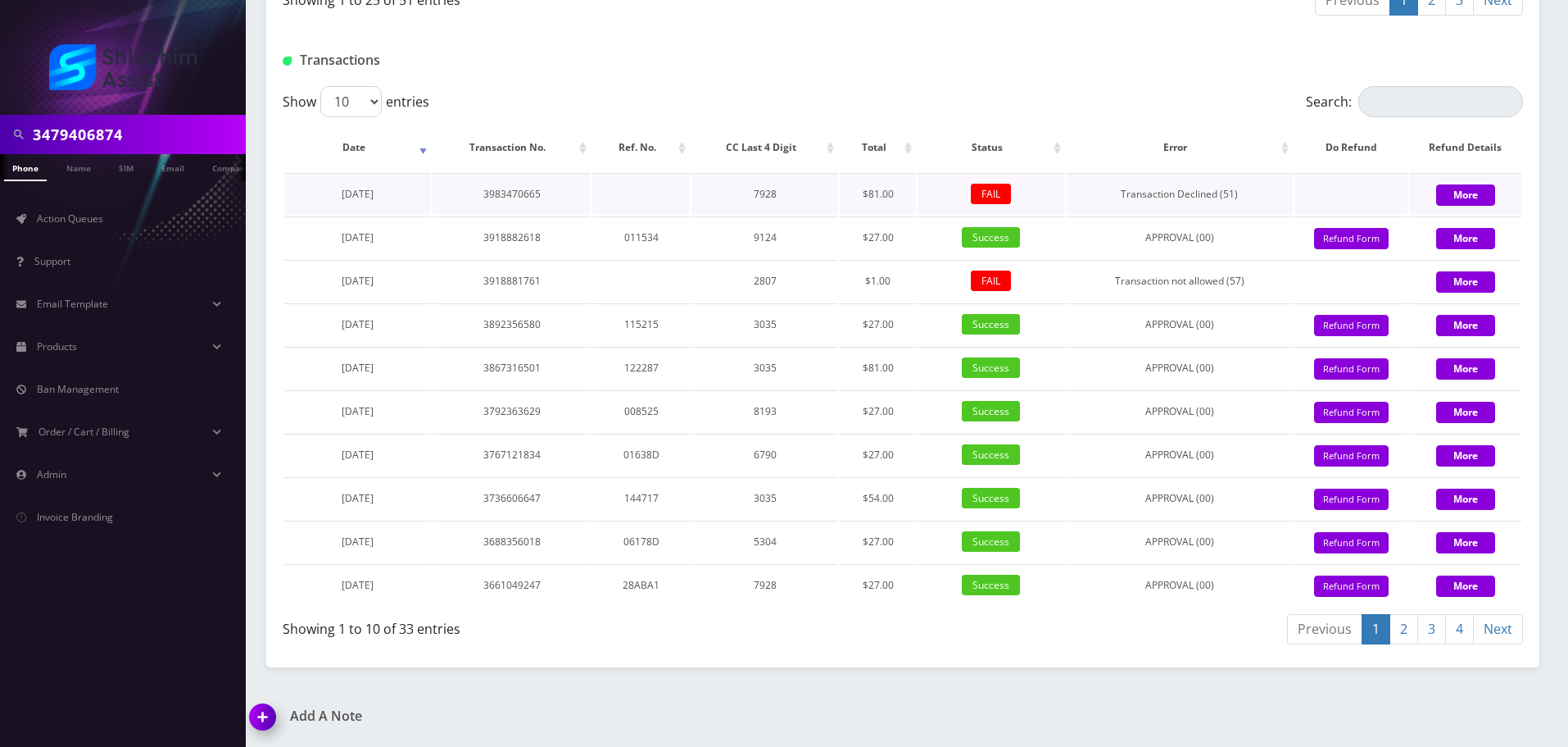
drag, startPoint x: 426, startPoint y: 201, endPoint x: 322, endPoint y: 200, distance: 104.0
click at [322, 200] on td "[DATE]" at bounding box center [357, 194] width 147 height 41
copy span "[DATE]"
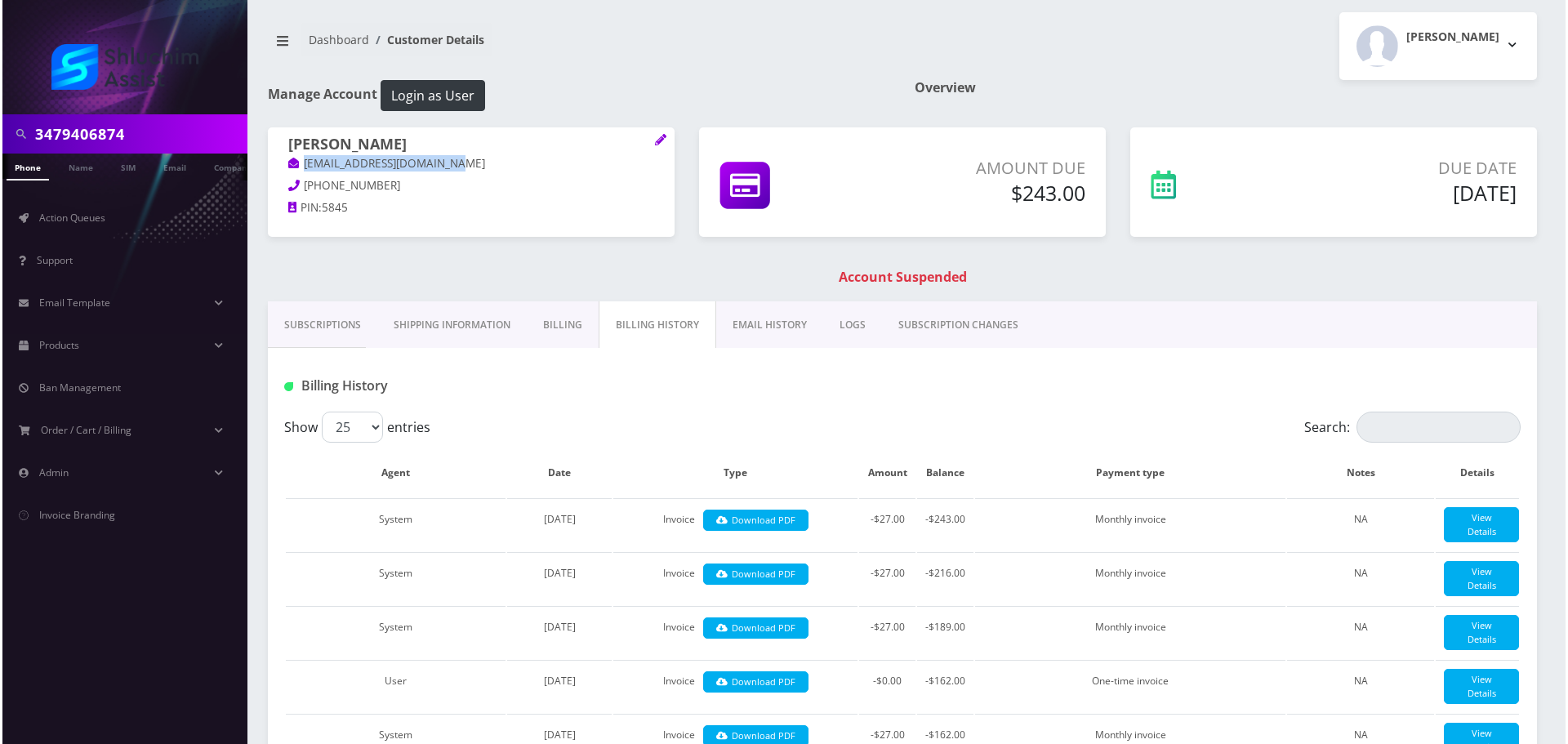
scroll to position [0, 0]
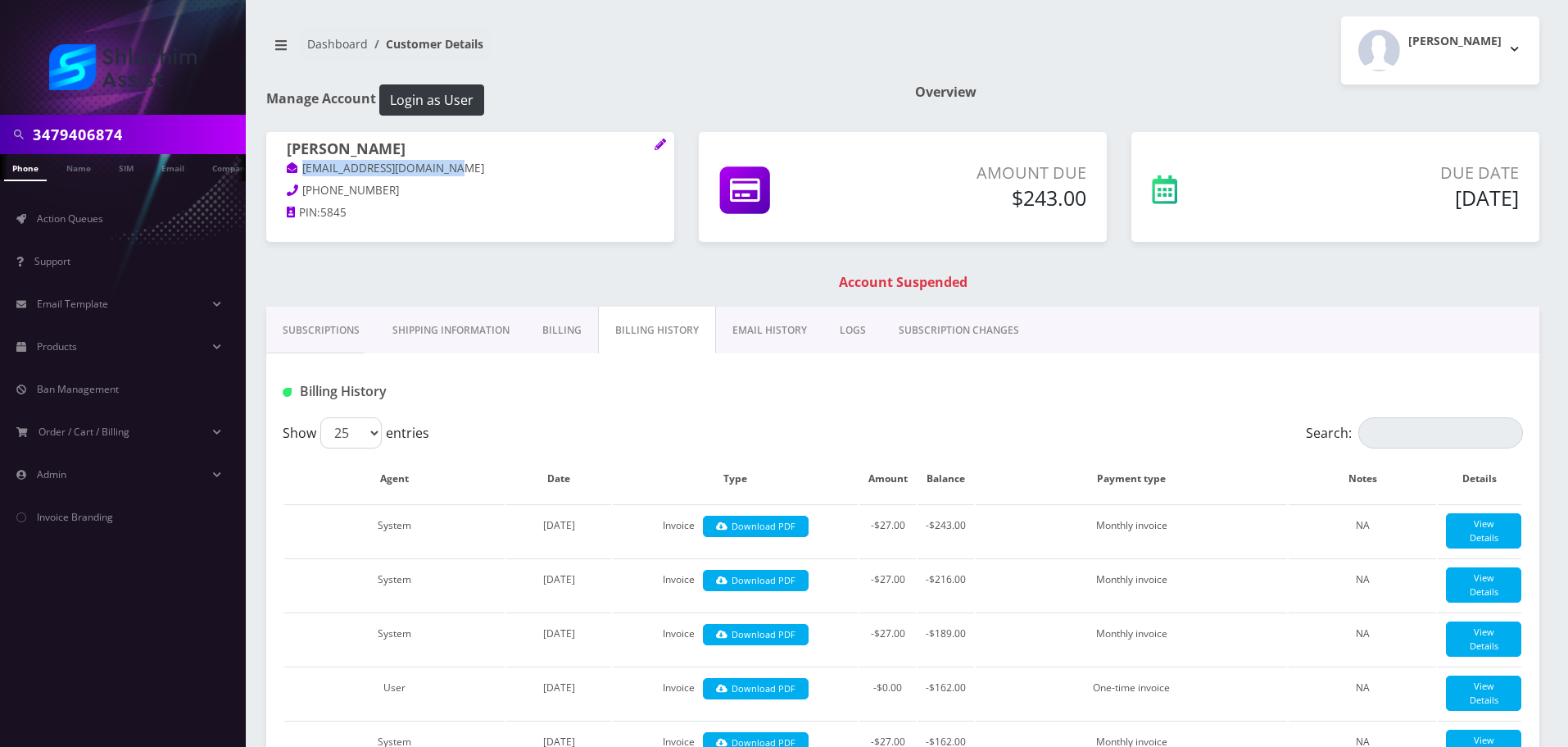
click at [739, 324] on link "EMAIL HISTORY" at bounding box center [770, 330] width 108 height 47
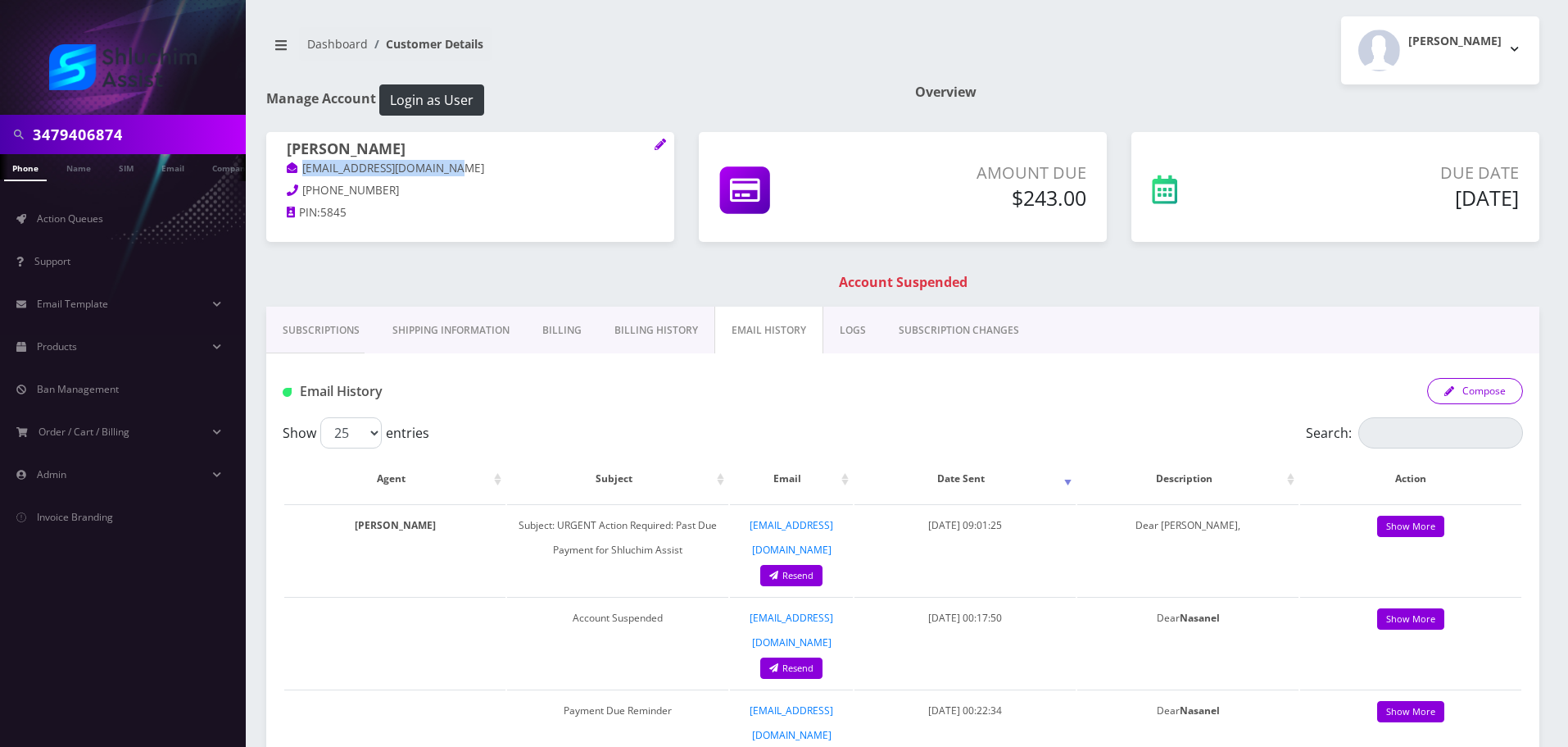
click at [1470, 386] on button "Compose" at bounding box center [1475, 391] width 96 height 27
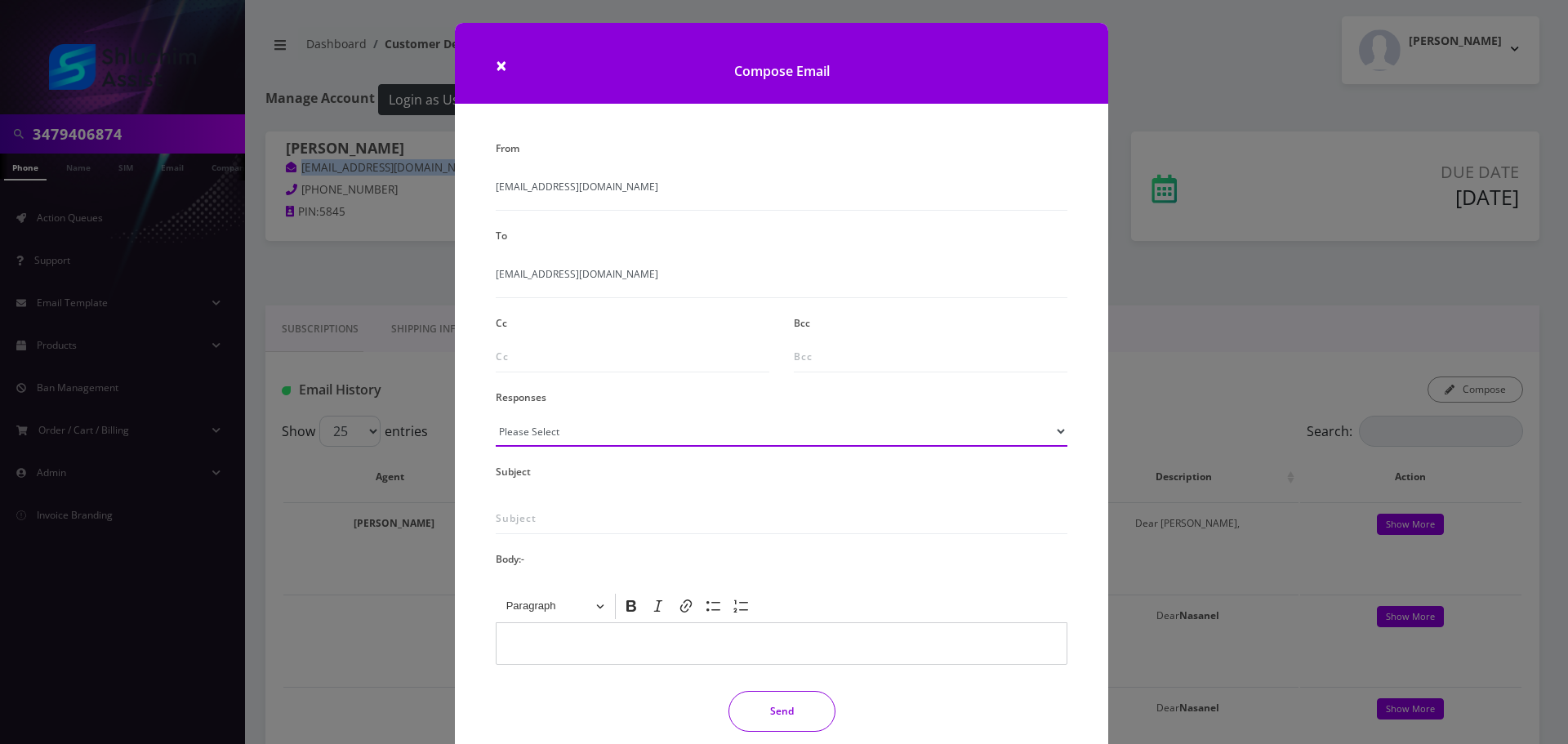
click at [608, 443] on select "Please Select TMobile port Unable to activate CH Pickup Past Due Pick up follow…" at bounding box center [782, 431] width 572 height 31
select select "29"
click at [496, 415] on select "Please Select TMobile port Unable to activate CH Pickup Past Due Pick up follow…" at bounding box center [782, 431] width 572 height 31
type input "Subject: URGENT Action Required: Past Due Payment for Shluchim Assist"
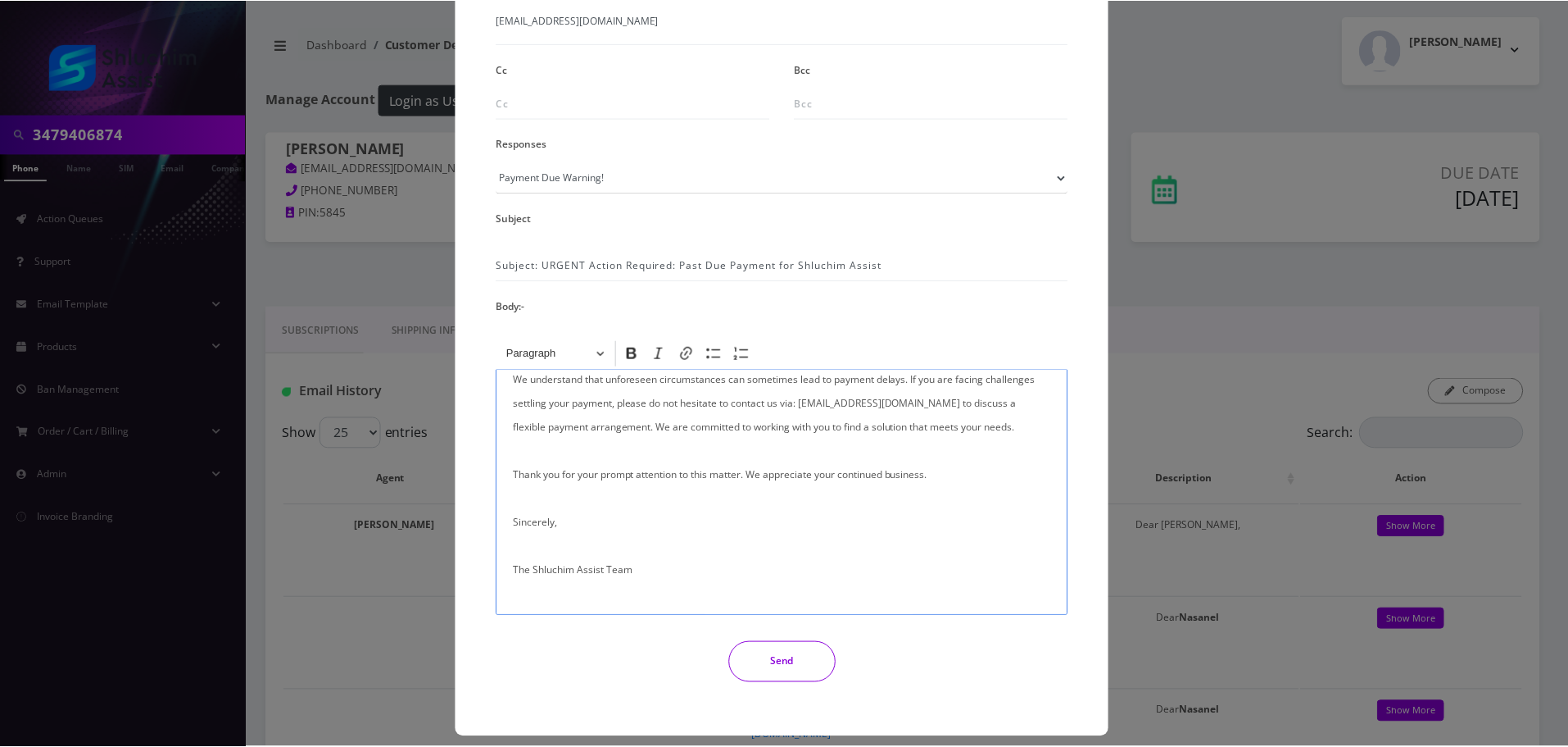
scroll to position [269, 0]
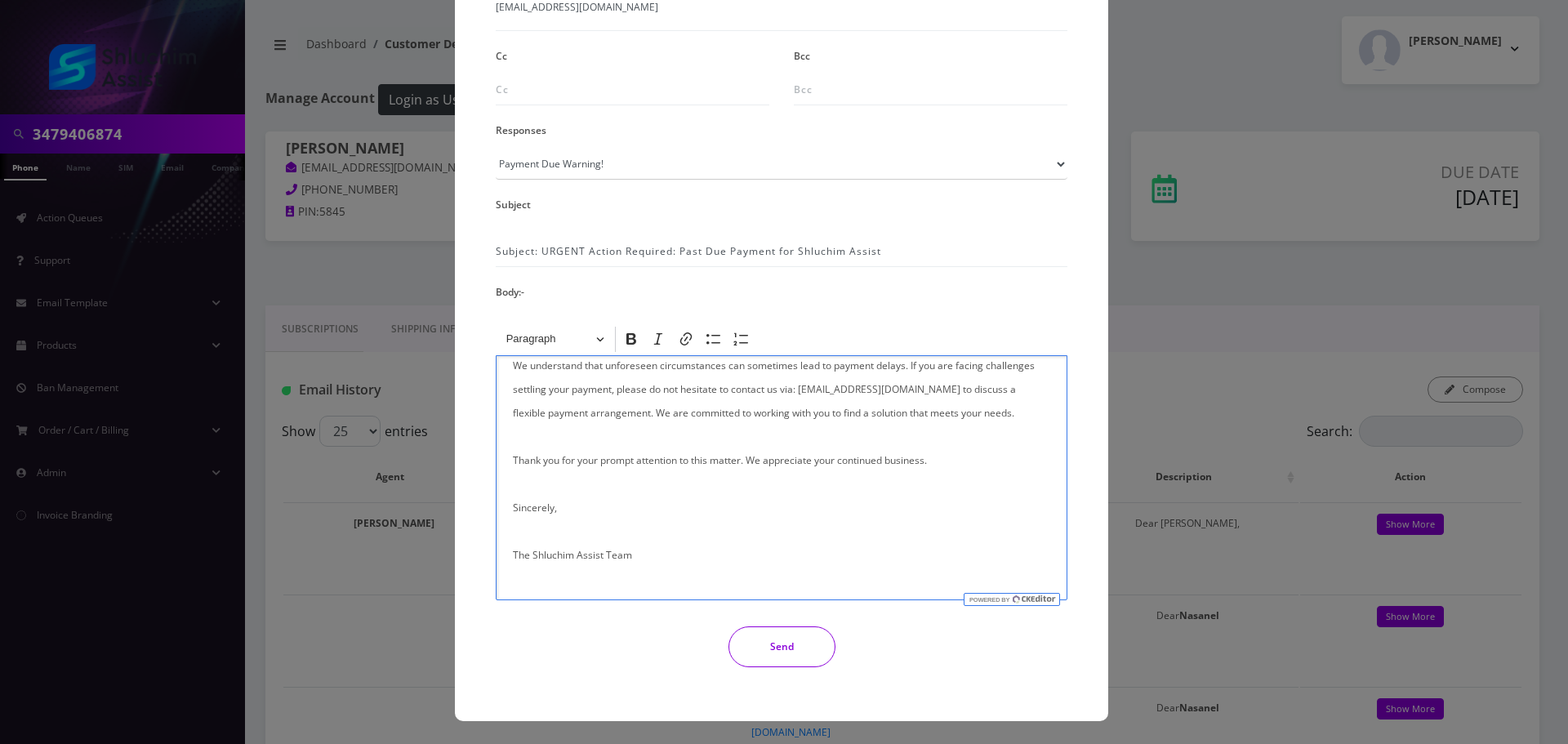
click at [764, 630] on button "Send" at bounding box center [782, 646] width 107 height 40
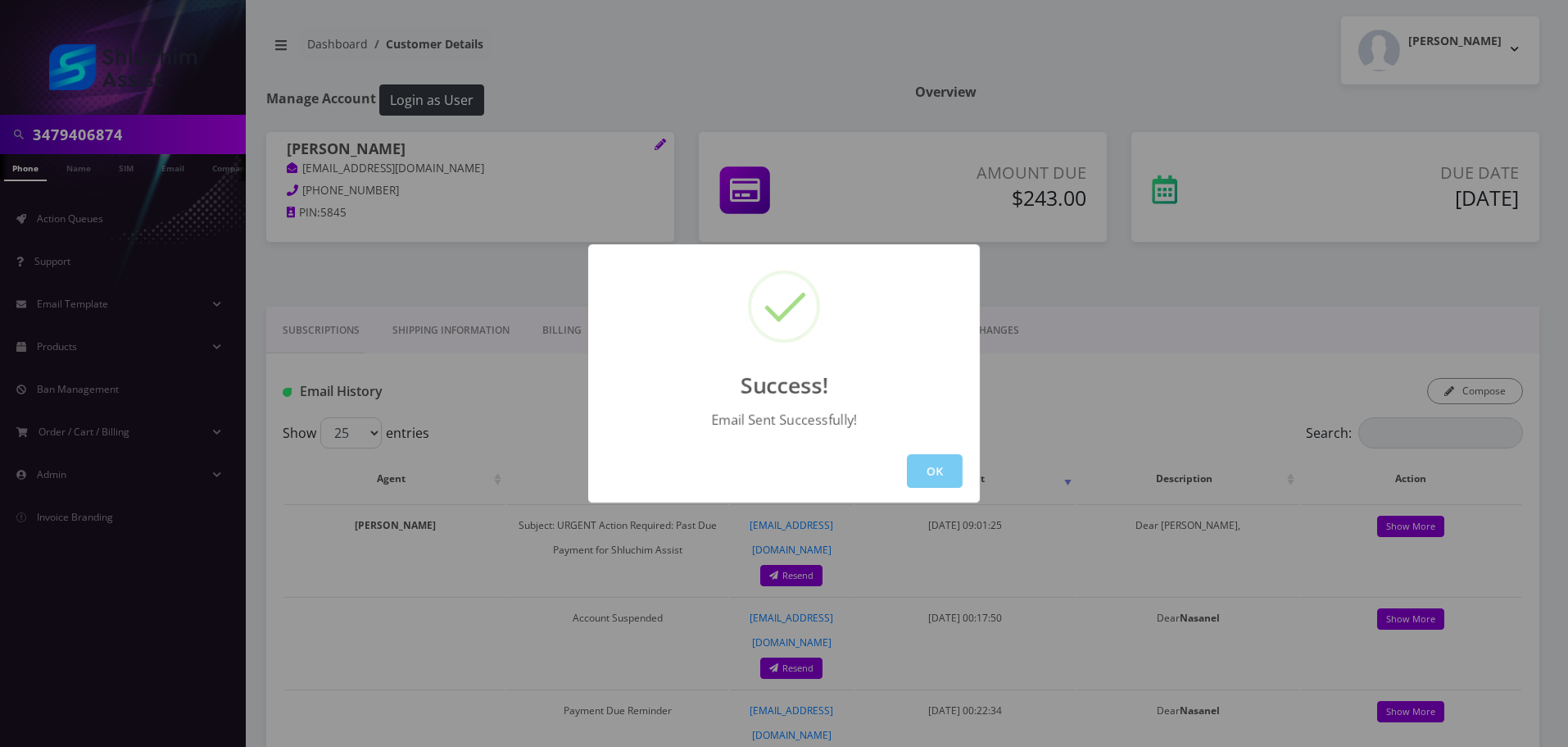
click at [933, 461] on button "OK" at bounding box center [934, 471] width 56 height 34
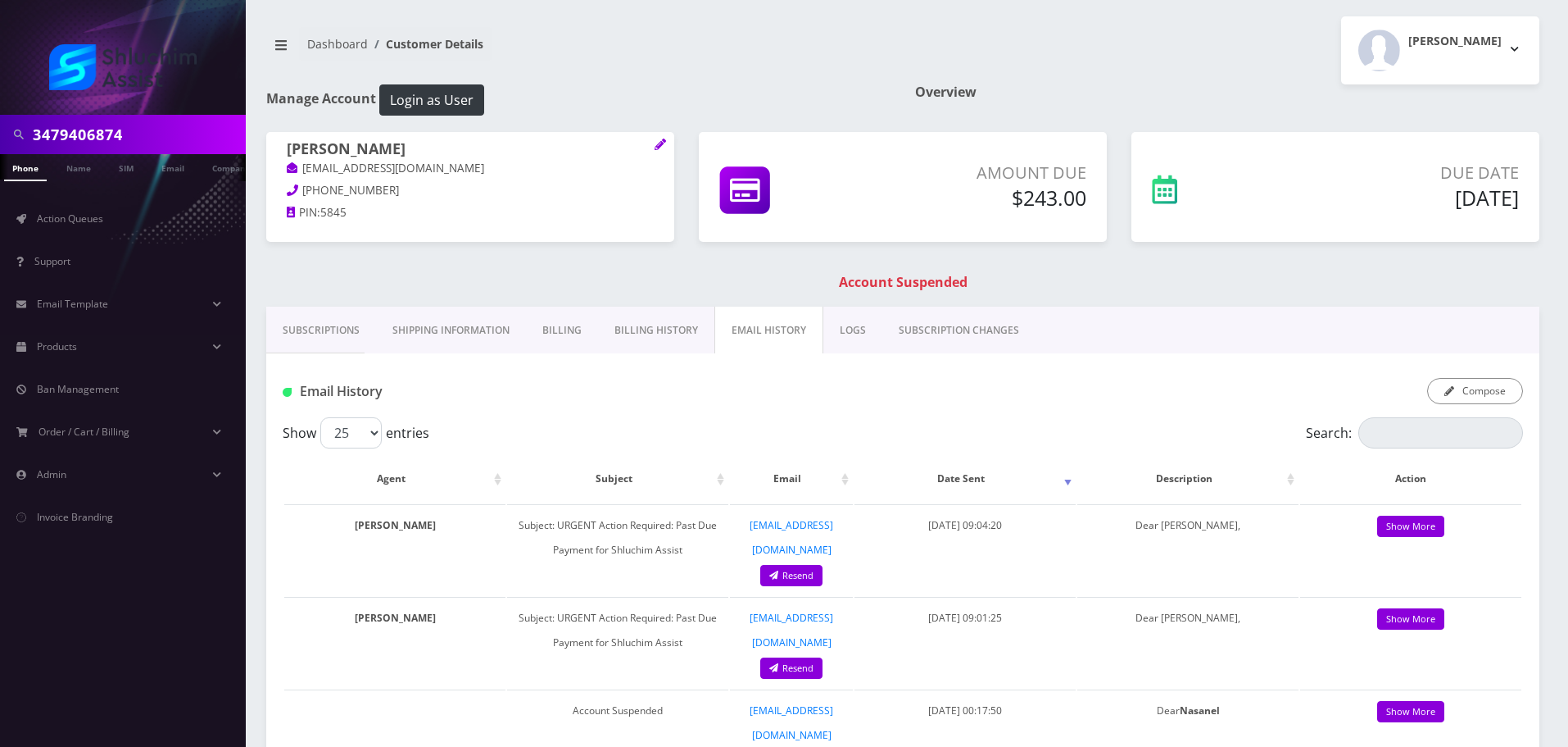
click at [149, 133] on input "3479406874" at bounding box center [138, 134] width 209 height 32
paste input "[PHONE_NUMBER]"
click at [106, 133] on input "[PHONE_NUMBER]" at bounding box center [138, 134] width 209 height 32
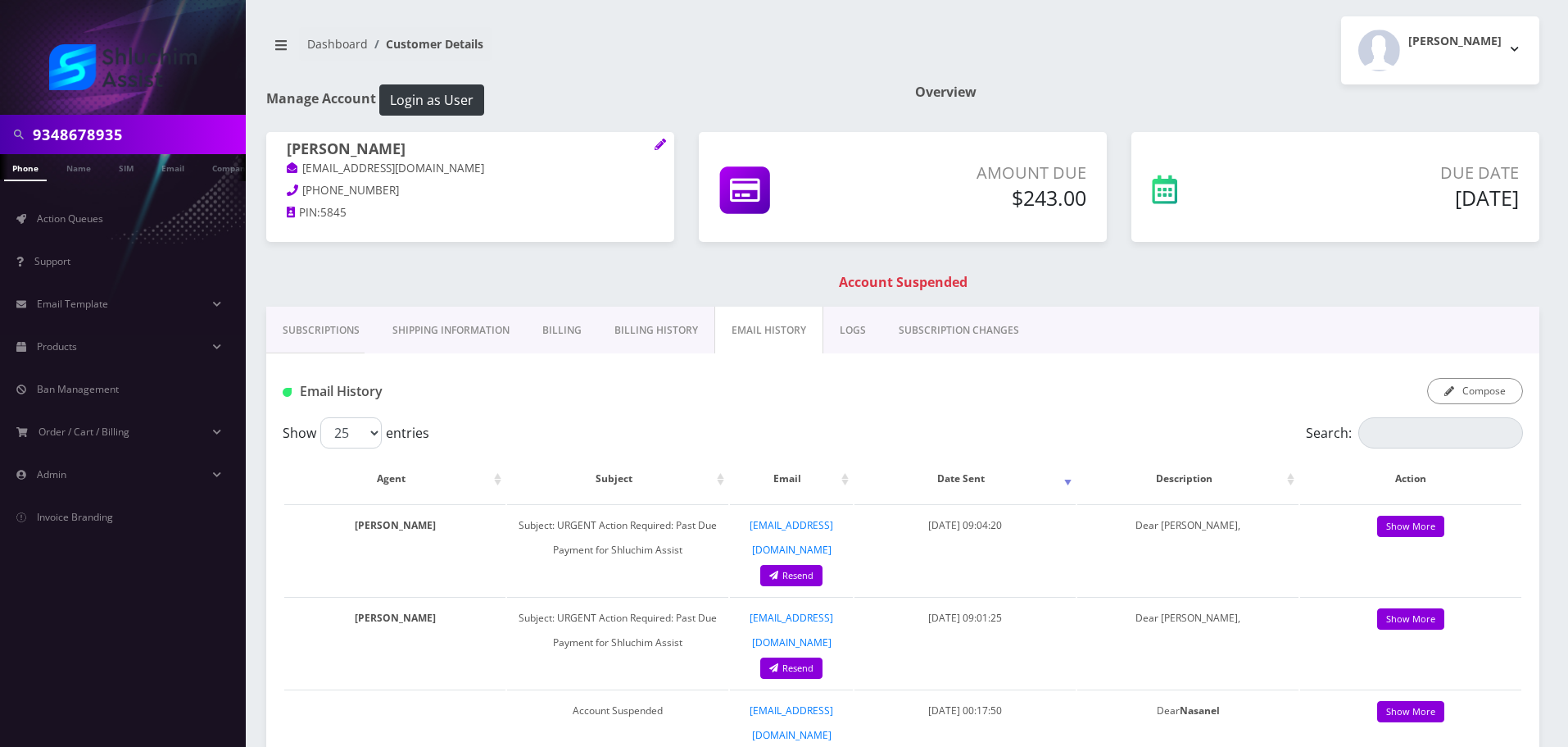
type input "9348678935"
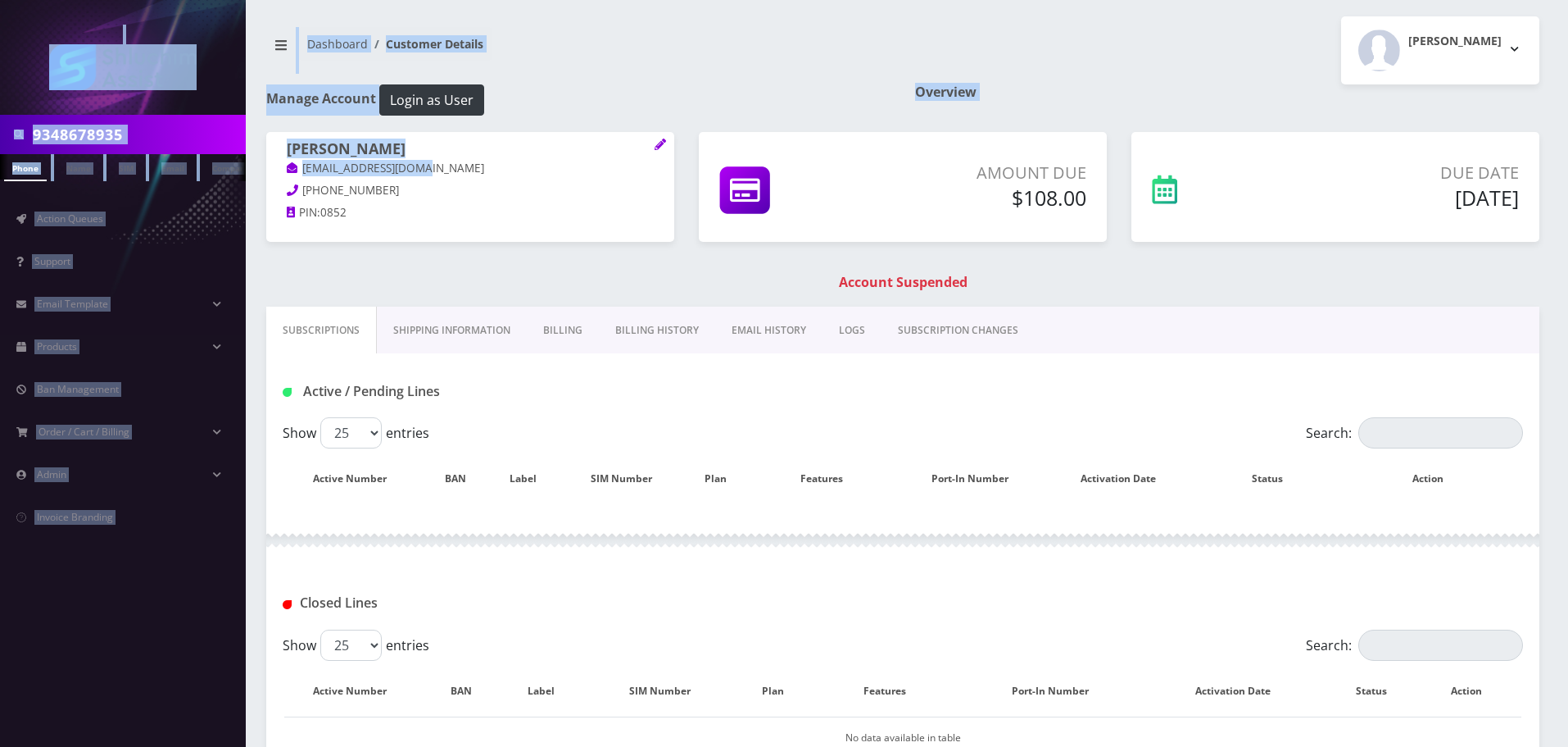
drag, startPoint x: 461, startPoint y: 169, endPoint x: 422, endPoint y: 169, distance: 39.0
click at [422, 169] on body "9348678935 Phone Name SIM Email Company Customer Action Queues Support Email Te…" at bounding box center [784, 449] width 1568 height 899
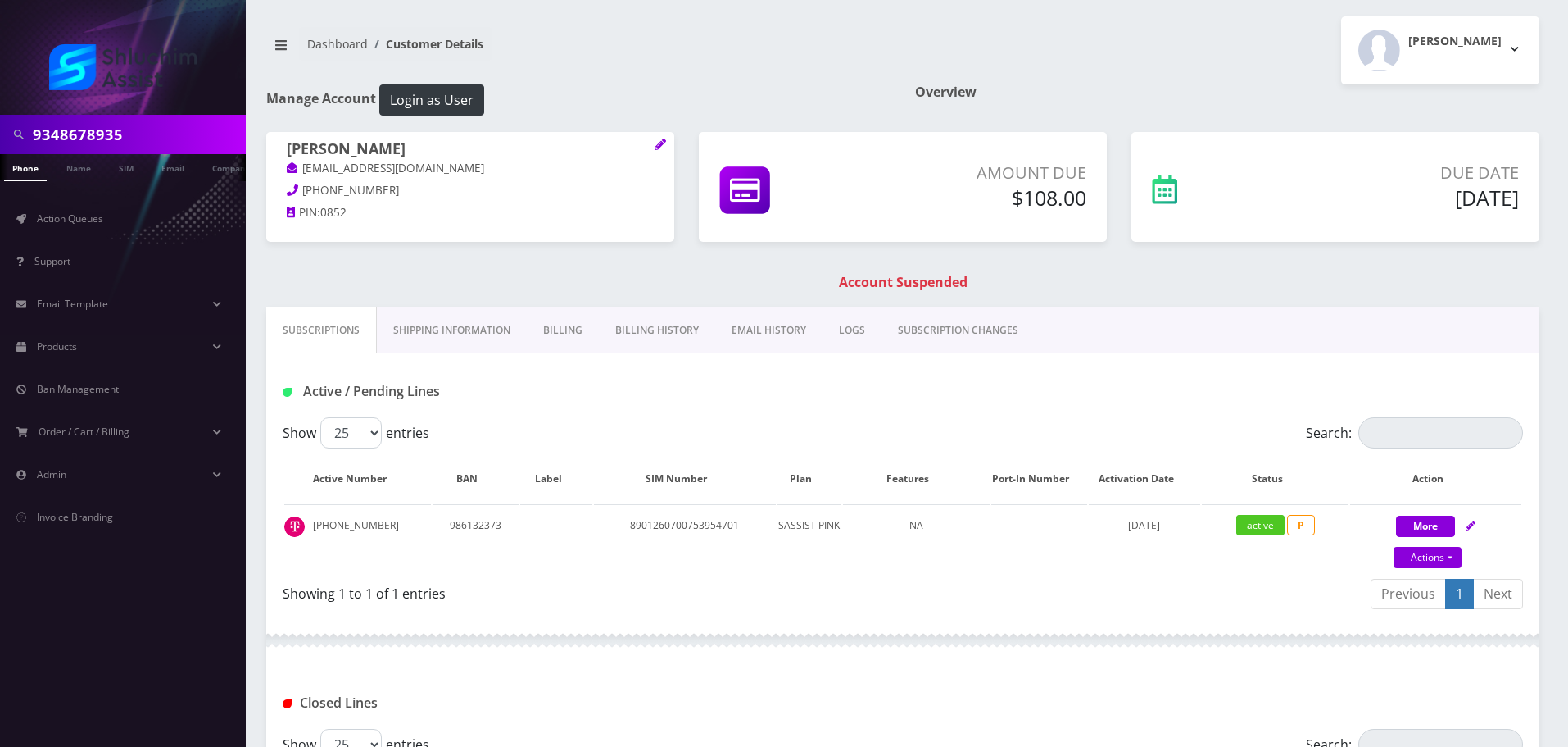
click at [474, 169] on p "nechamaesther.l@gmail.com" at bounding box center [470, 169] width 367 height 18
drag, startPoint x: 466, startPoint y: 169, endPoint x: 297, endPoint y: 167, distance: 169.0
click at [286, 169] on div "Ester Wolff nechamaesther.l@gmail.com 347-222-7382 PIN: 0852" at bounding box center [470, 183] width 408 height 103
copy link "nechamaesther.l@gmail.com"
click at [753, 337] on link "EMAIL HISTORY" at bounding box center [769, 330] width 108 height 47
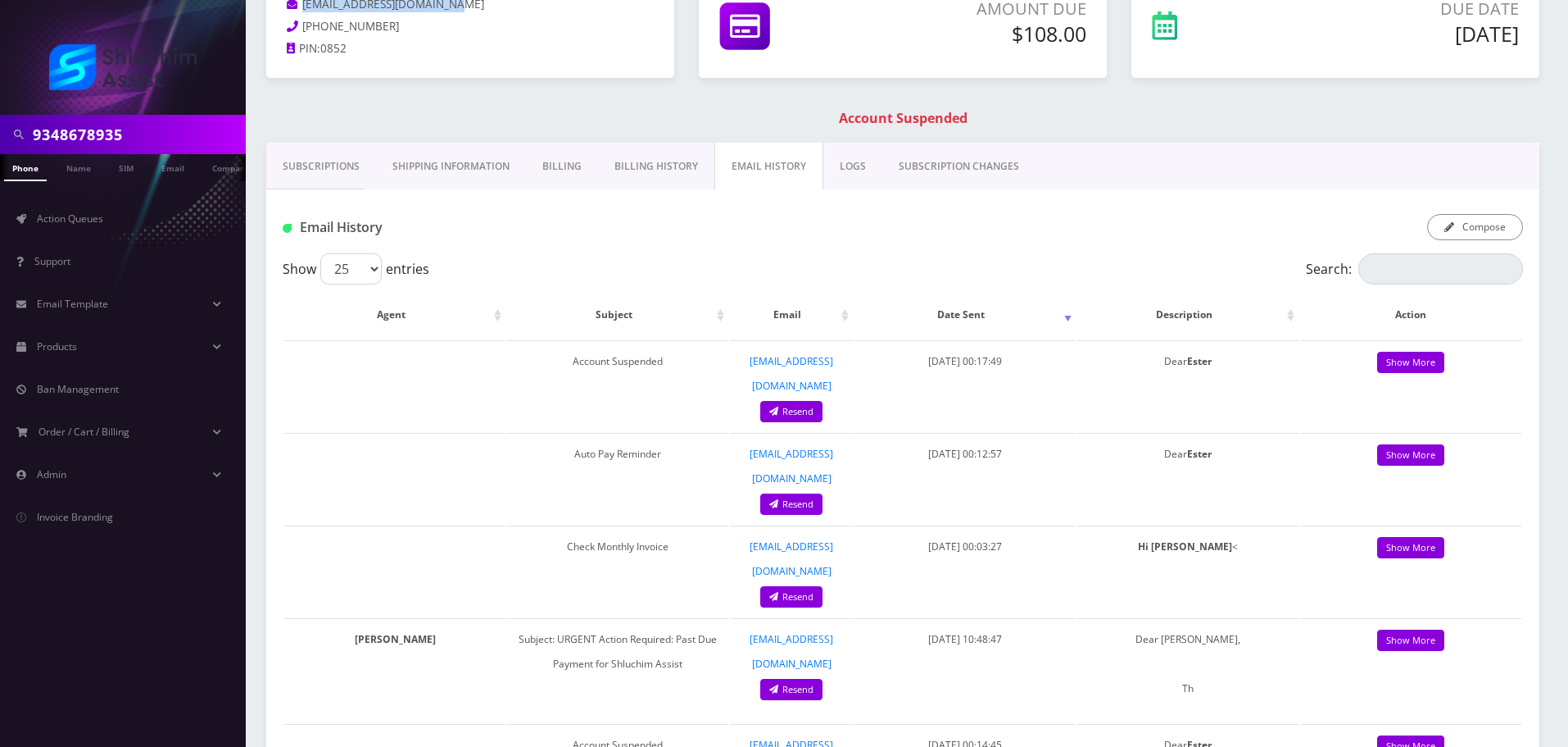
click at [653, 147] on link "Billing History" at bounding box center [656, 166] width 116 height 47
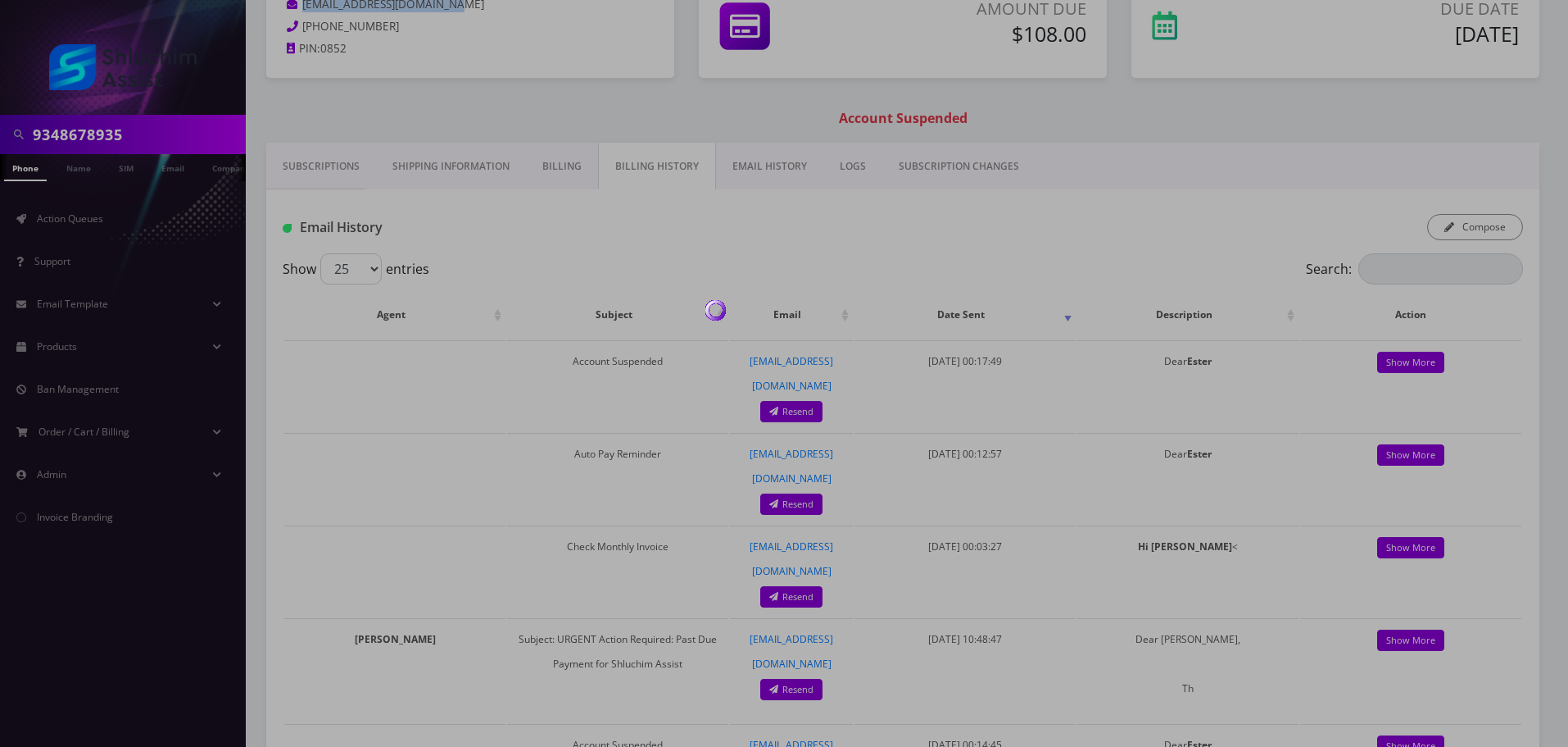
scroll to position [28, 0]
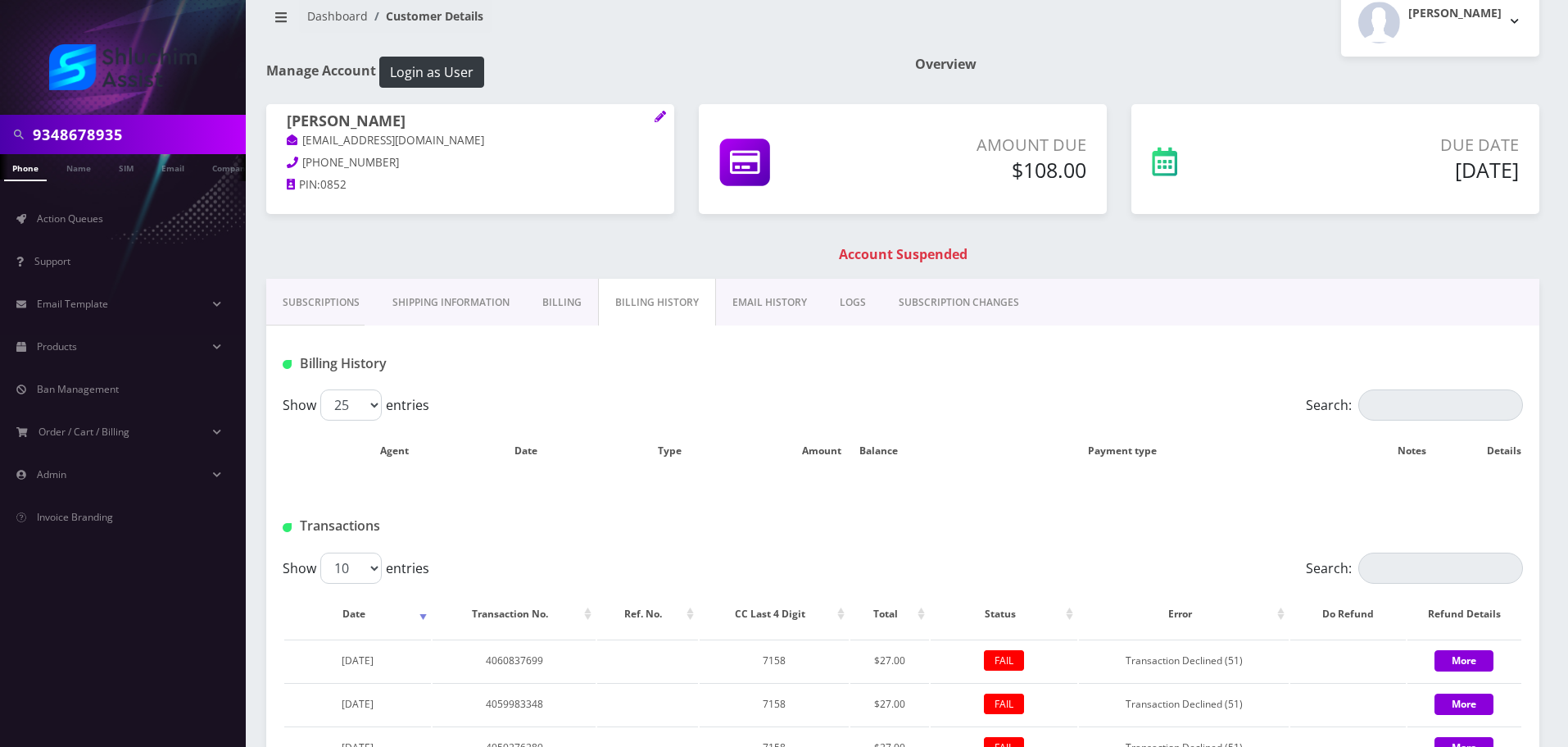
click at [745, 315] on body "9348678935 Phone Name SIM Email Company Customer Action Queues Support Email Te…" at bounding box center [784, 592] width 1568 height 1240
click at [748, 308] on link "EMAIL HISTORY" at bounding box center [770, 302] width 108 height 47
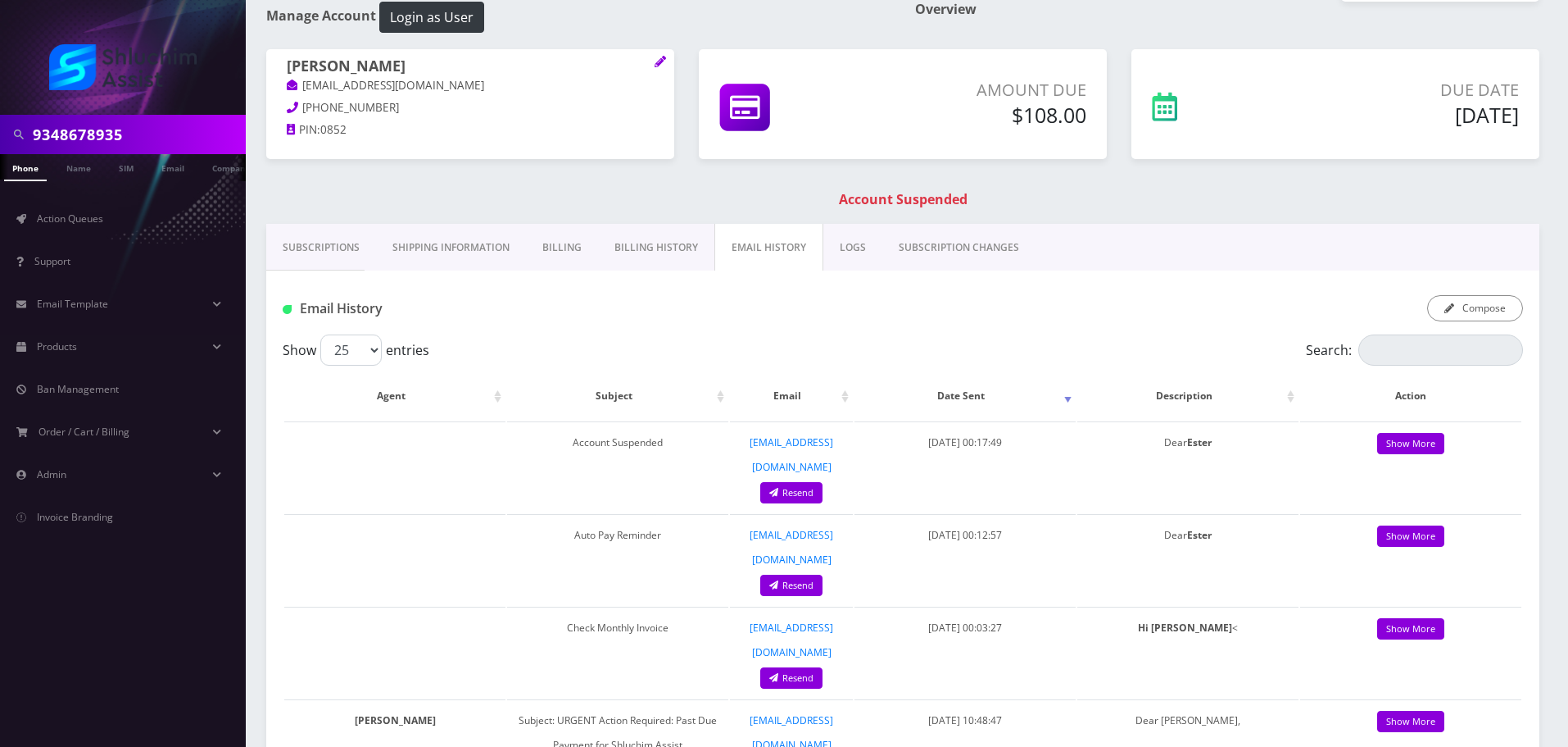
scroll to position [60, 0]
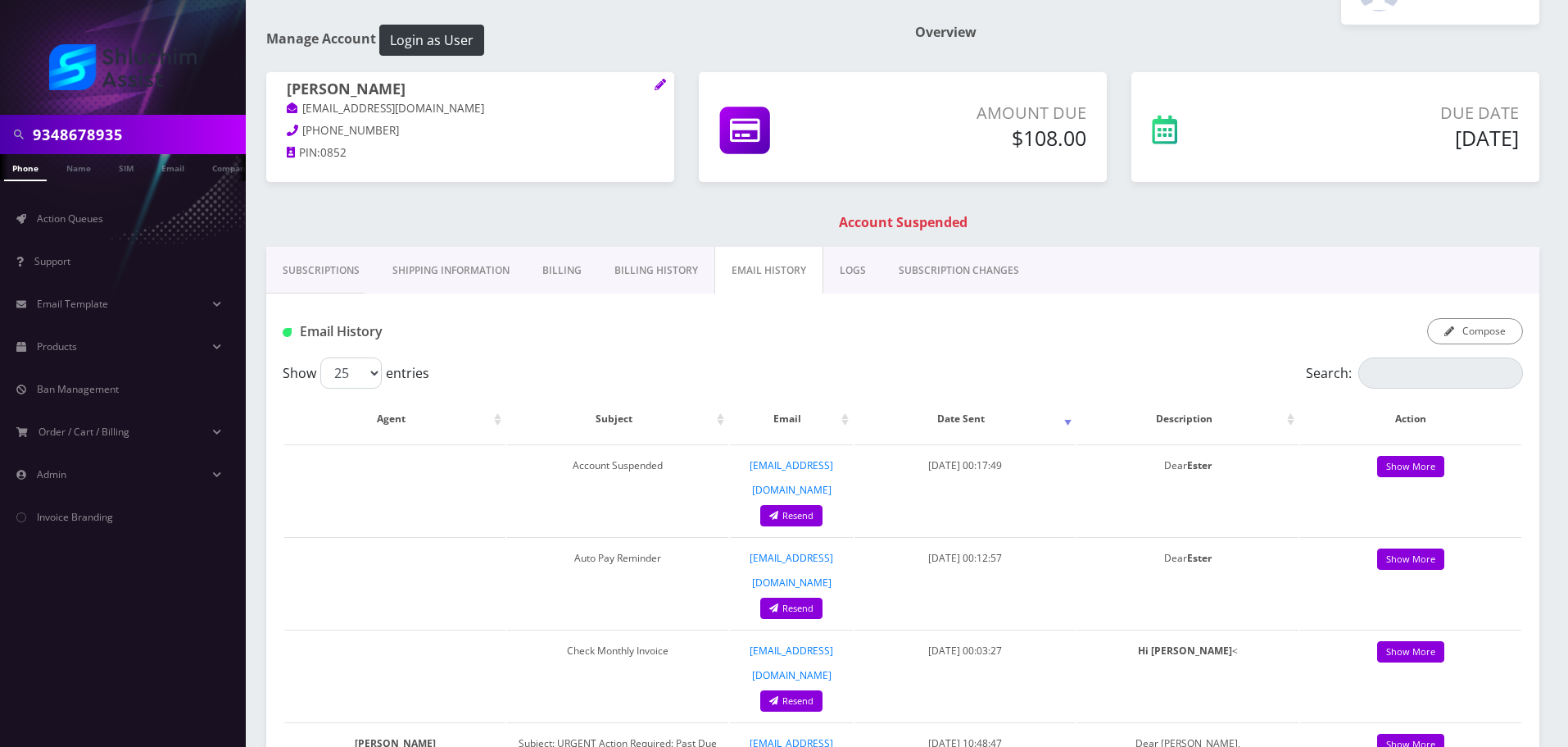
click at [661, 283] on link "Billing History" at bounding box center [656, 270] width 116 height 47
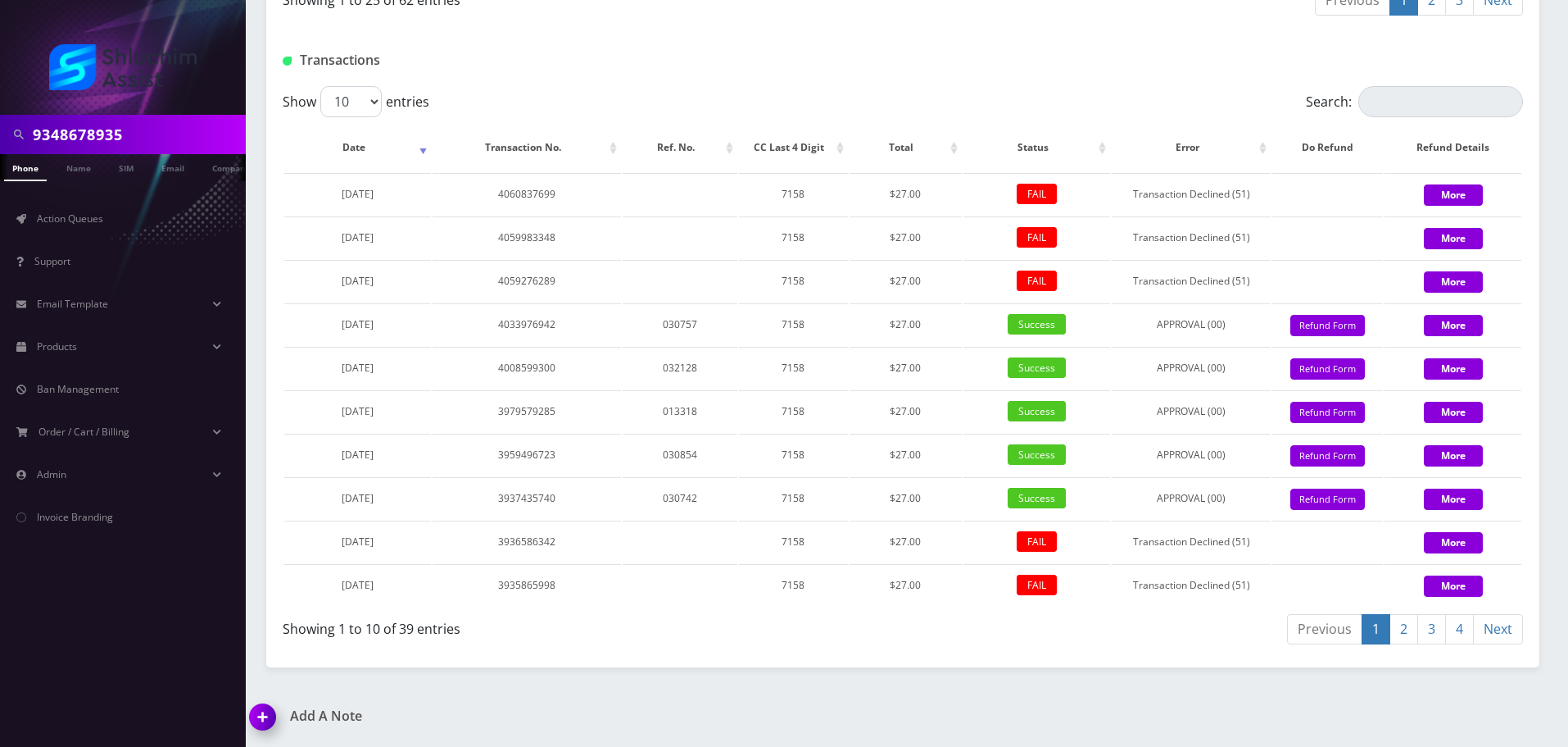
scroll to position [2226, 0]
drag, startPoint x: 394, startPoint y: 277, endPoint x: 320, endPoint y: 277, distance: 74.0
click at [320, 277] on td "June 01, 2025" at bounding box center [357, 280] width 147 height 41
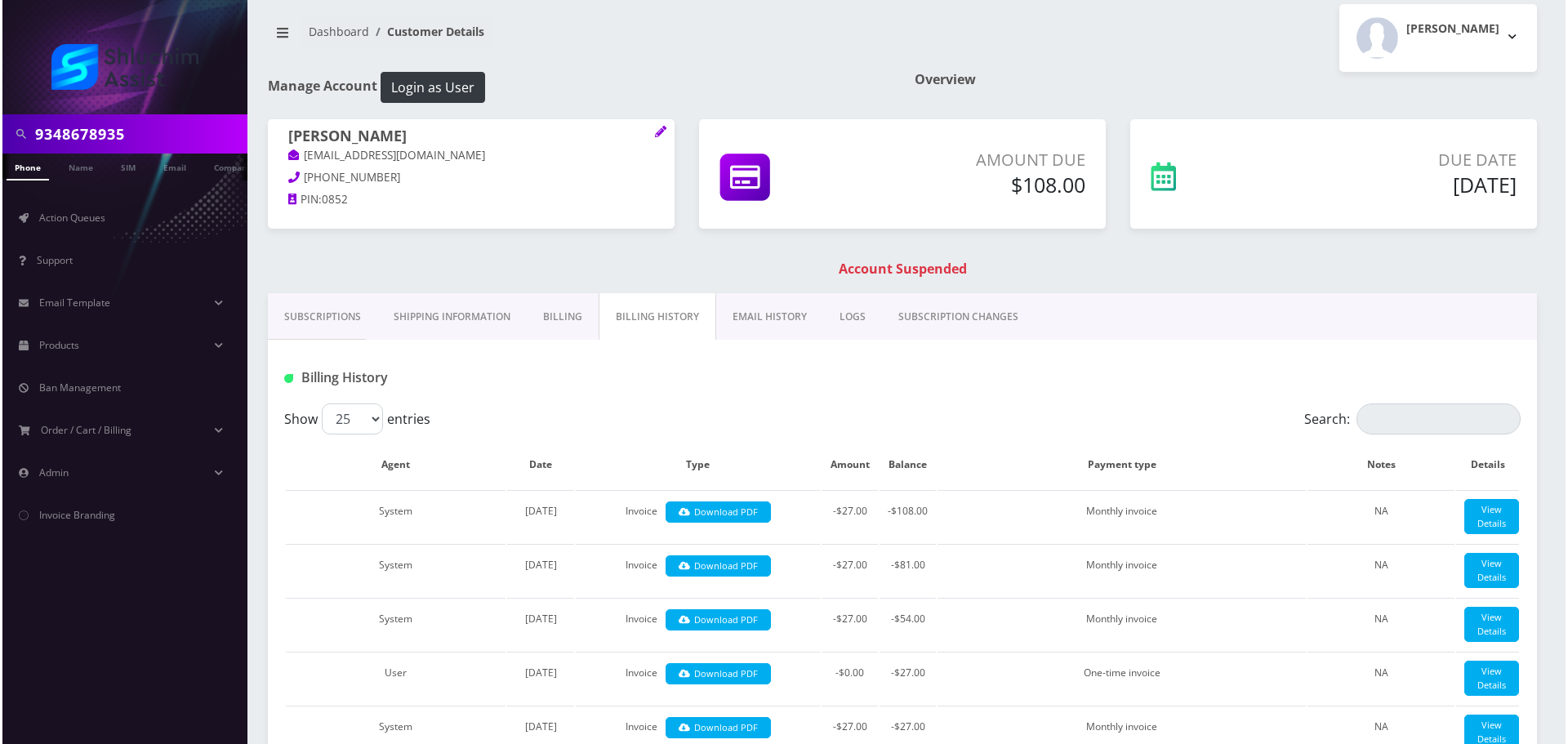
scroll to position [0, 0]
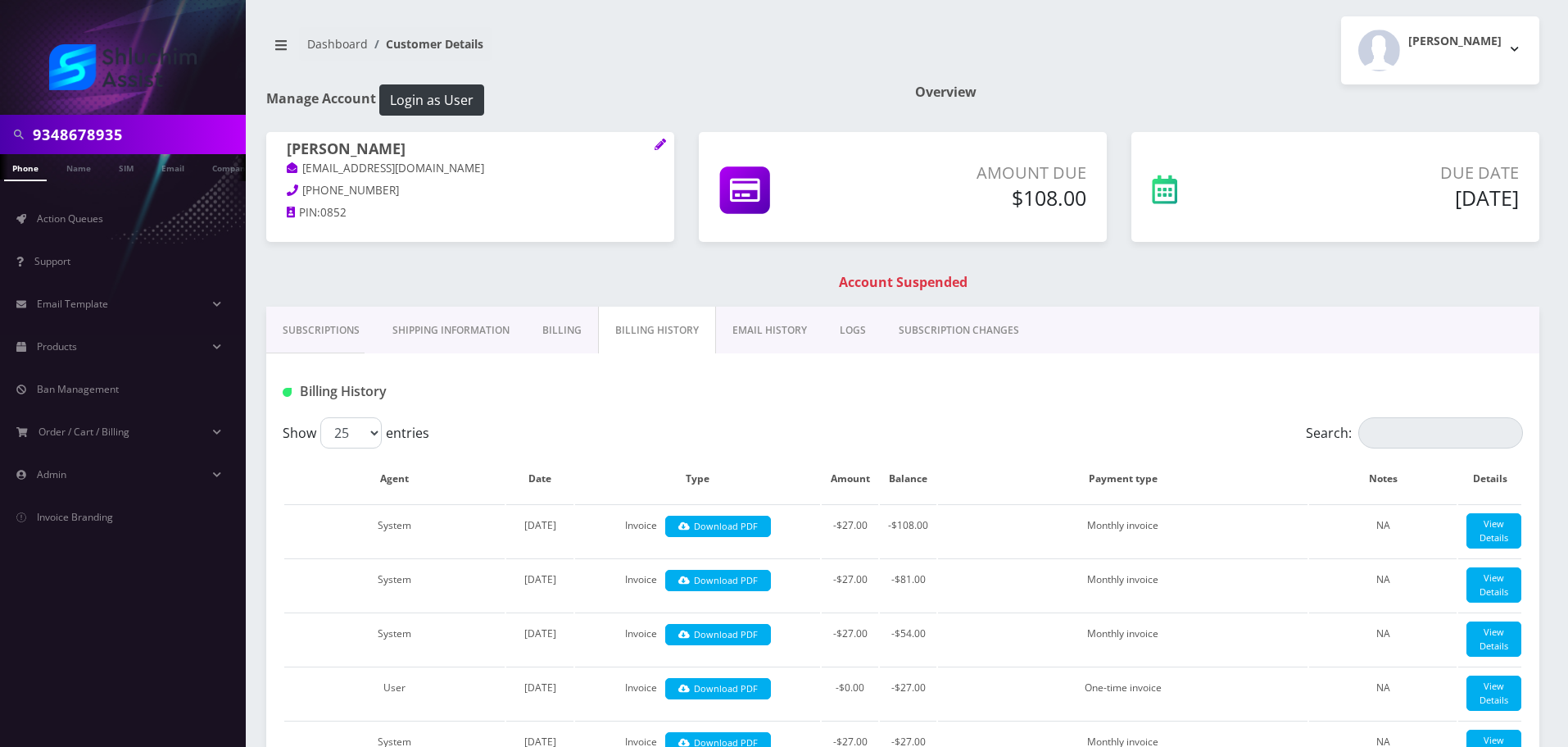
click at [729, 323] on link "EMAIL HISTORY" at bounding box center [770, 330] width 108 height 47
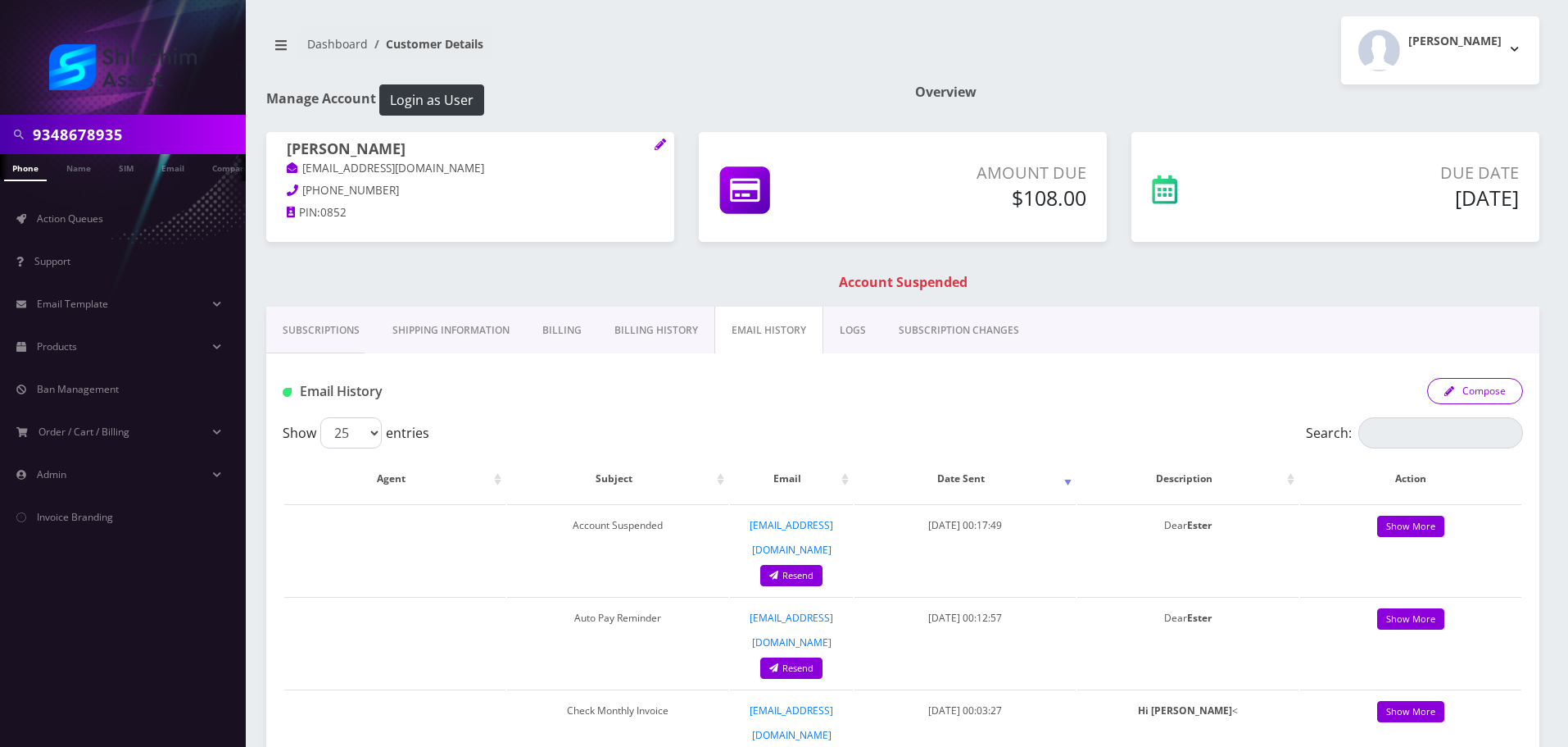
click at [1488, 393] on button "Compose" at bounding box center [1475, 391] width 96 height 27
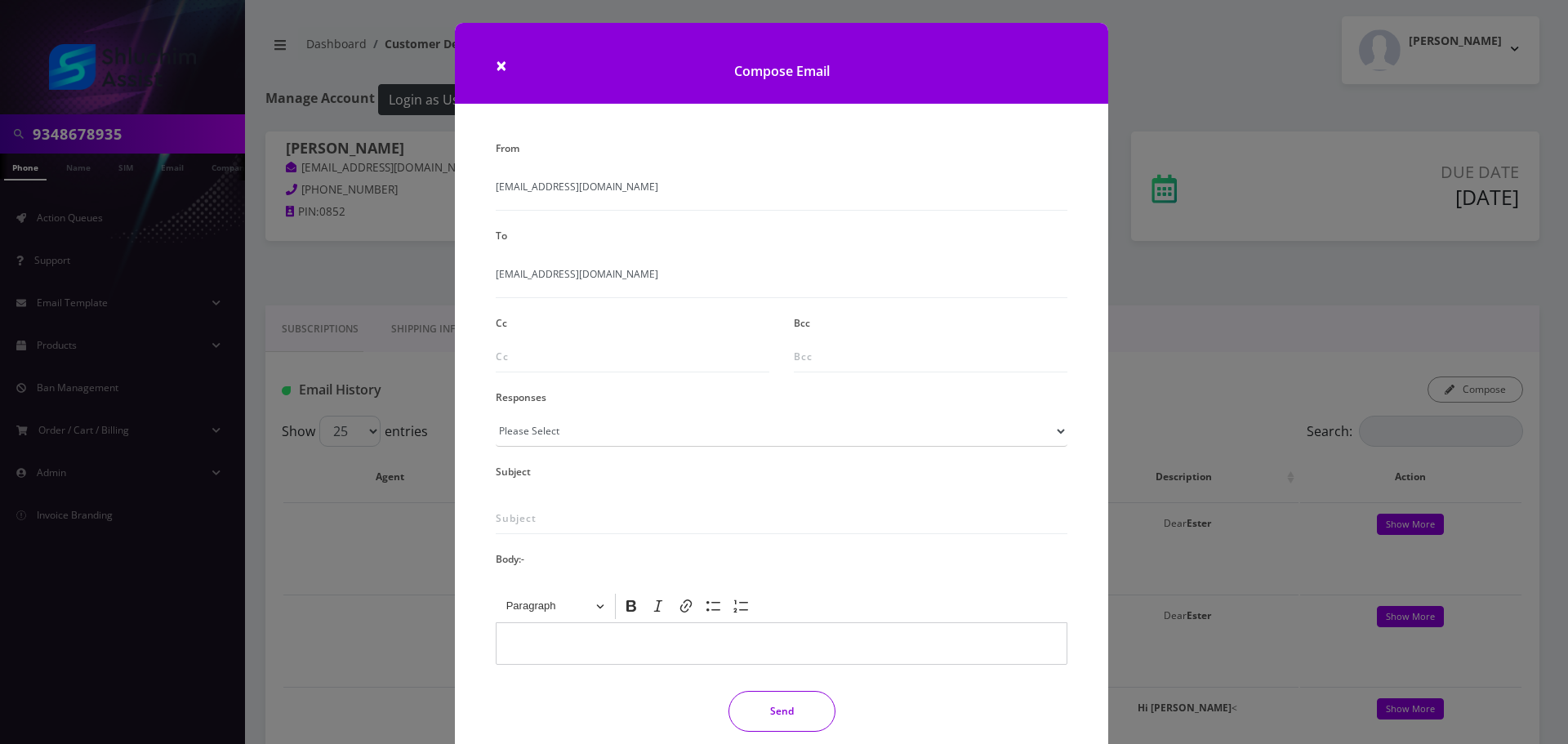
click at [616, 449] on div "From info@shluchimassist.com To nechamaesther.l@gmail.com Cc Bcc Responses Plea…" at bounding box center [782, 440] width 596 height 609
drag, startPoint x: 625, startPoint y: 438, endPoint x: 611, endPoint y: 453, distance: 20.5
click at [625, 438] on select "Please Select TMobile port Unable to activate CH Pickup Past Due Pick up follow…" at bounding box center [782, 431] width 572 height 31
select select "29"
click at [496, 415] on select "Please Select TMobile port Unable to activate CH Pickup Past Due Pick up follow…" at bounding box center [782, 431] width 572 height 31
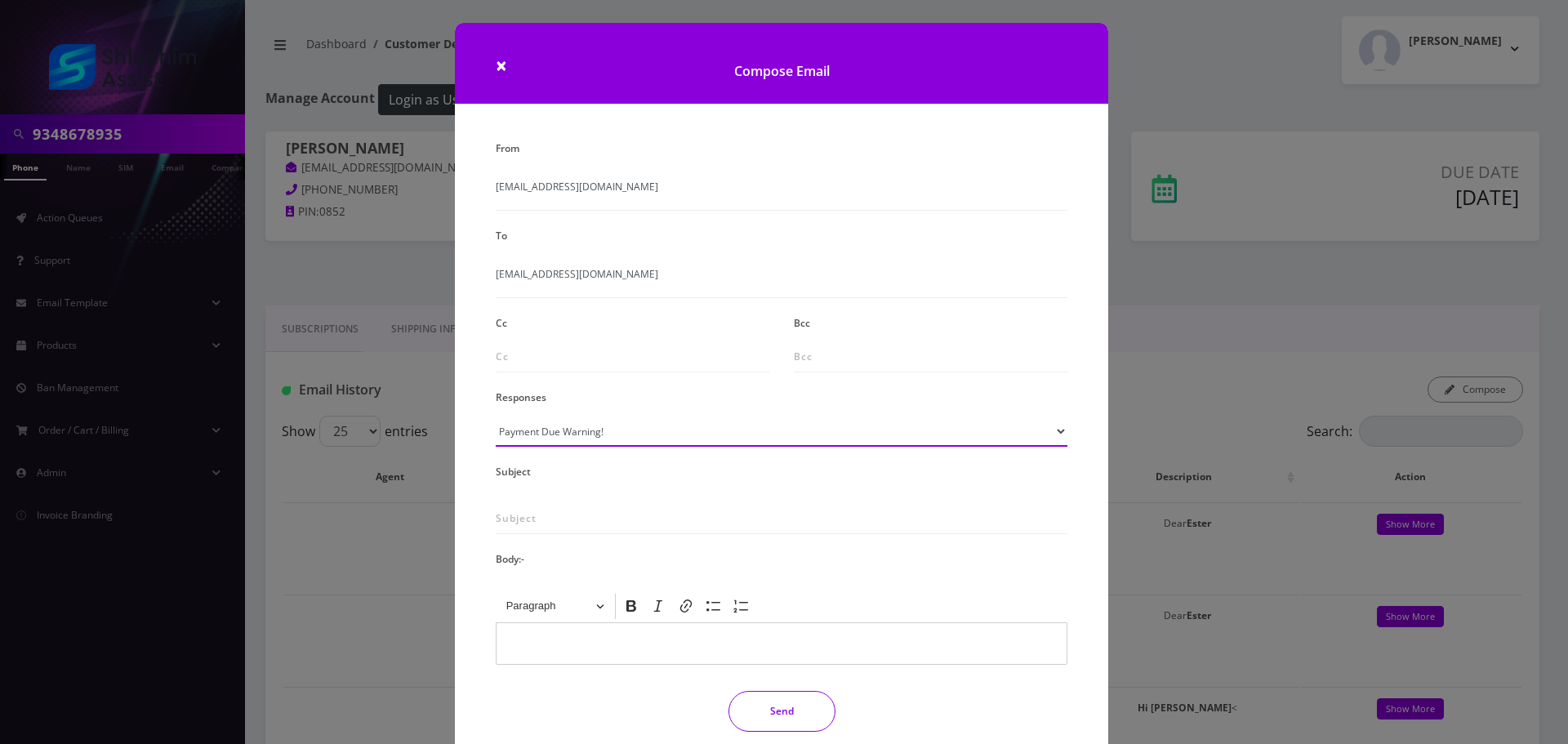
type input "Subject: URGENT Action Required: Past Due Payment for Shluchim Assist"
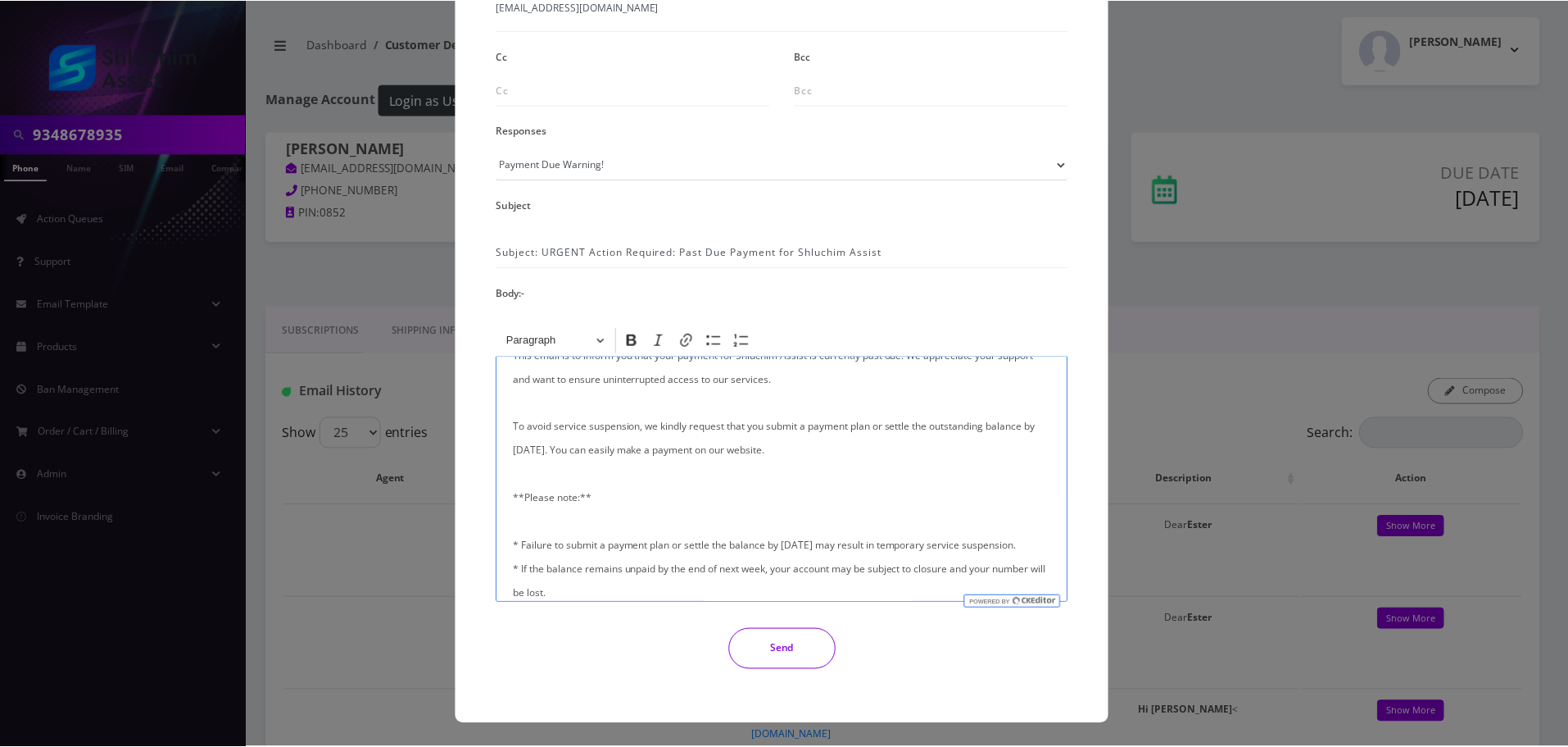
scroll to position [246, 0]
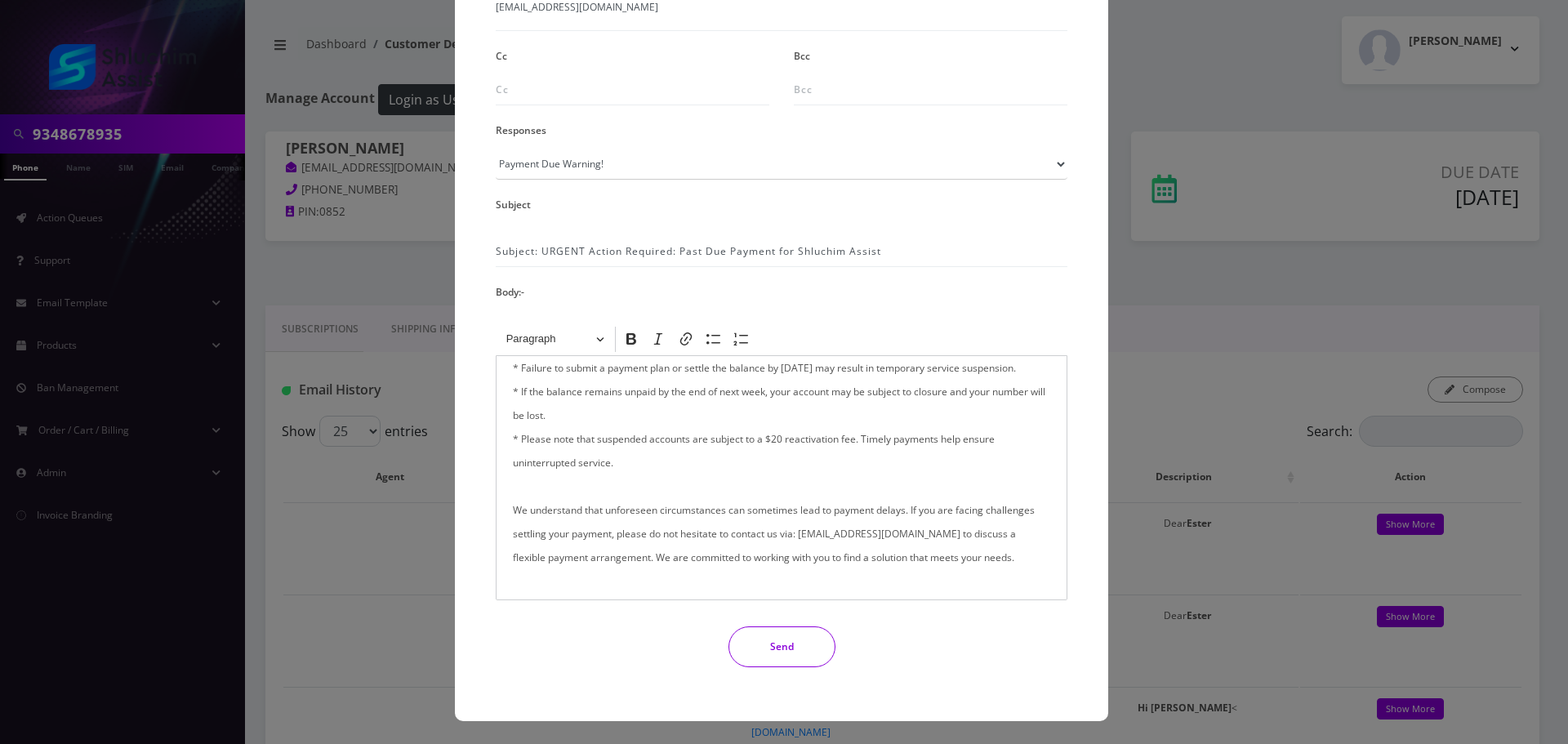
click at [790, 656] on button "Send" at bounding box center [782, 646] width 107 height 40
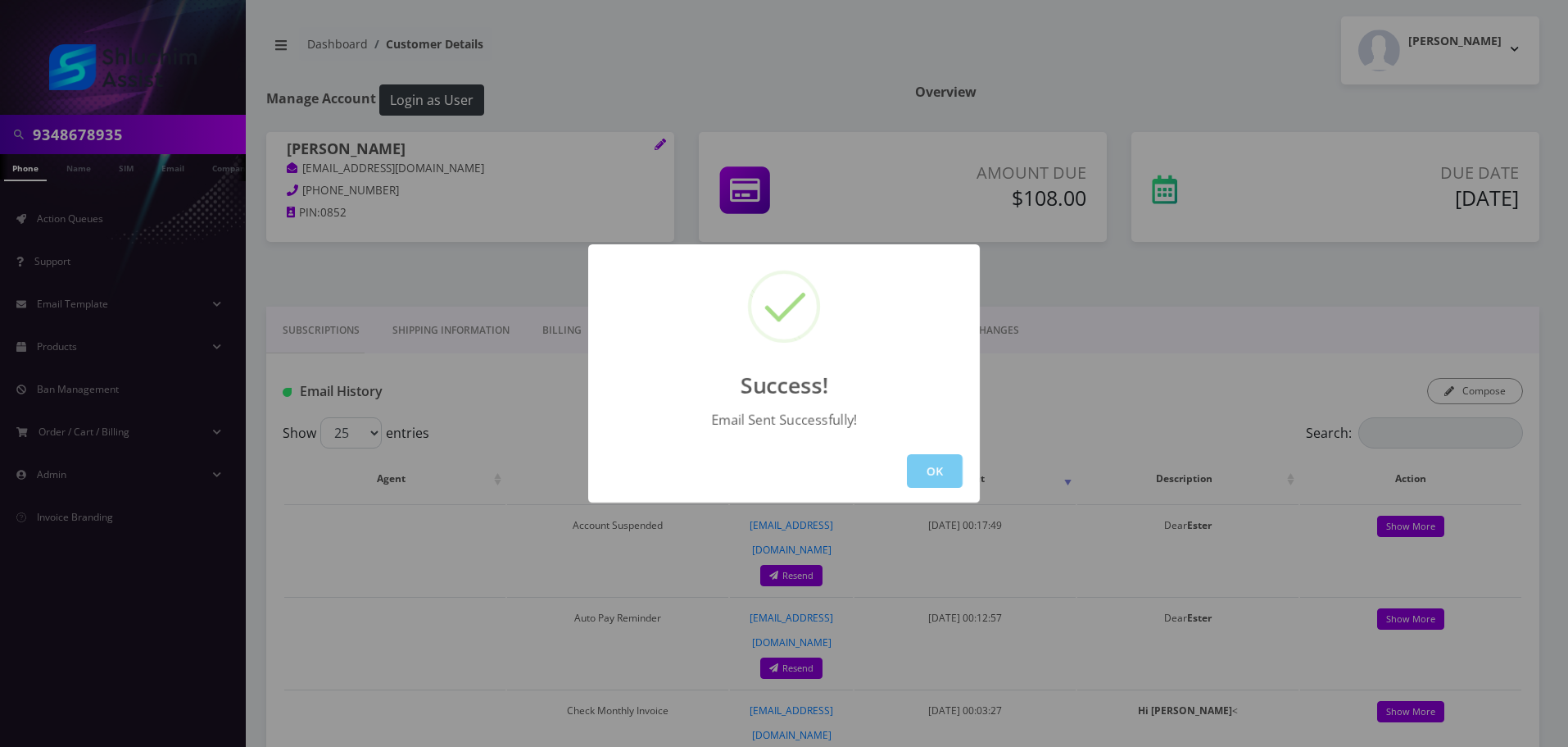
click at [949, 460] on button "OK" at bounding box center [934, 471] width 56 height 34
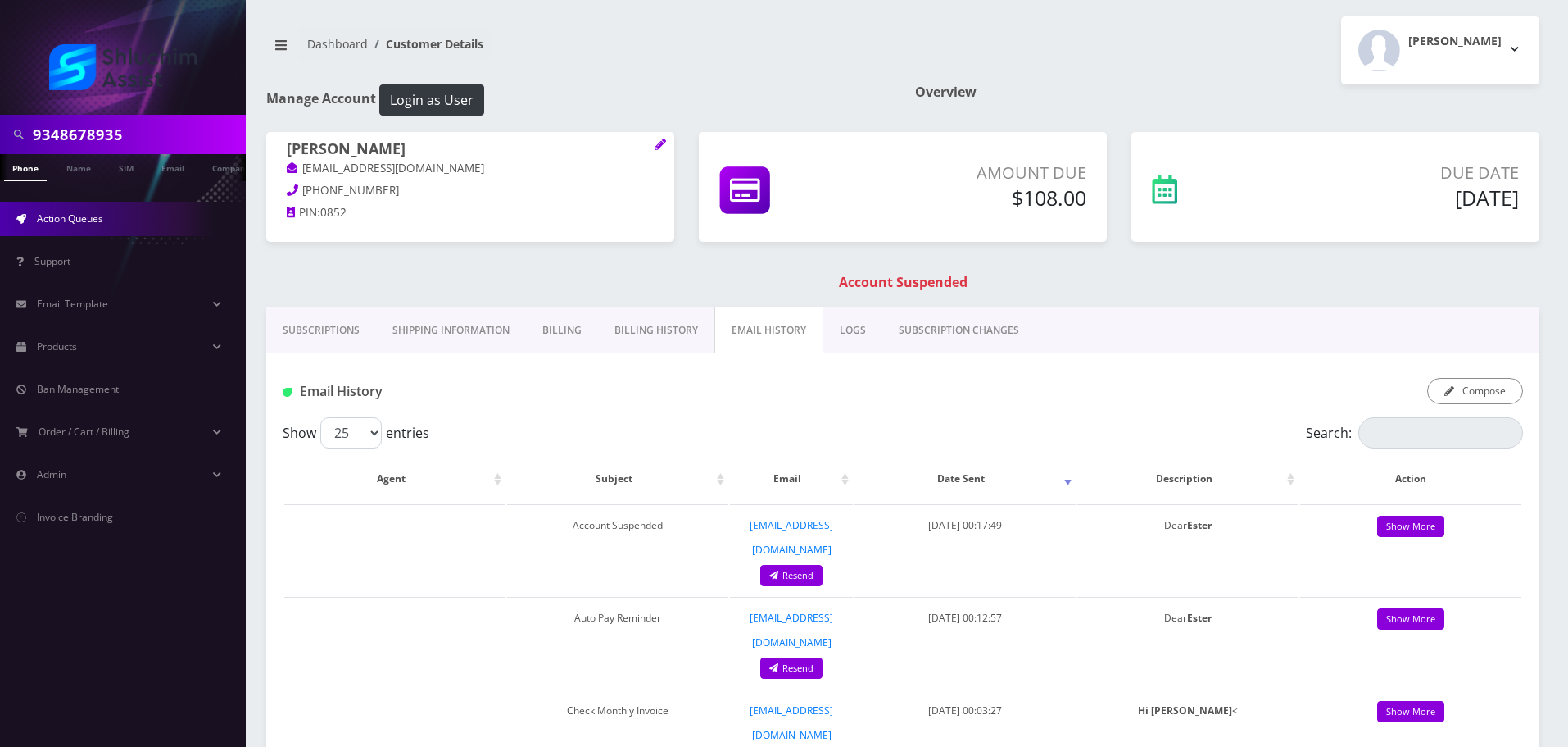
click at [133, 228] on link "Action Queues" at bounding box center [123, 219] width 246 height 35
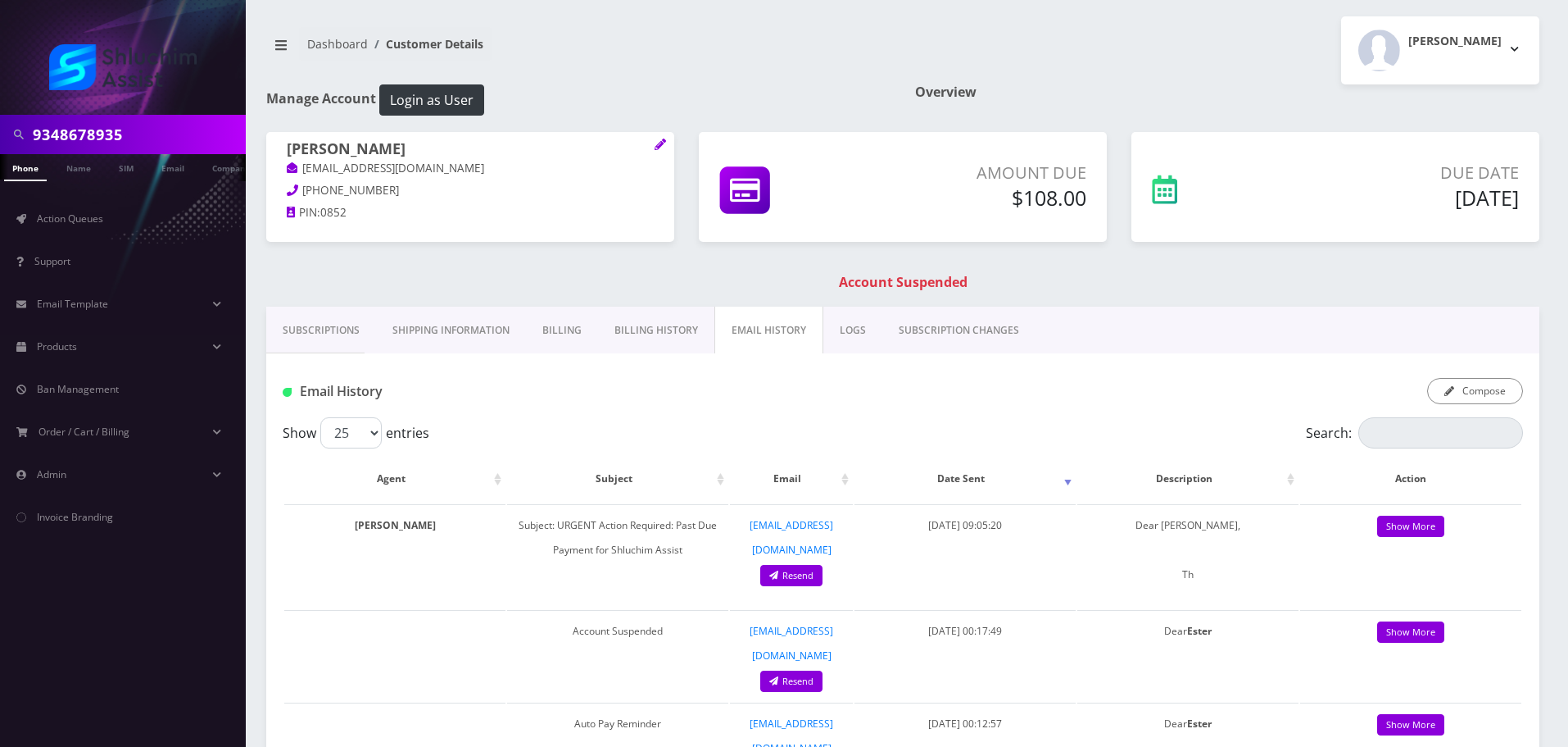
scroll to position [0, 8]
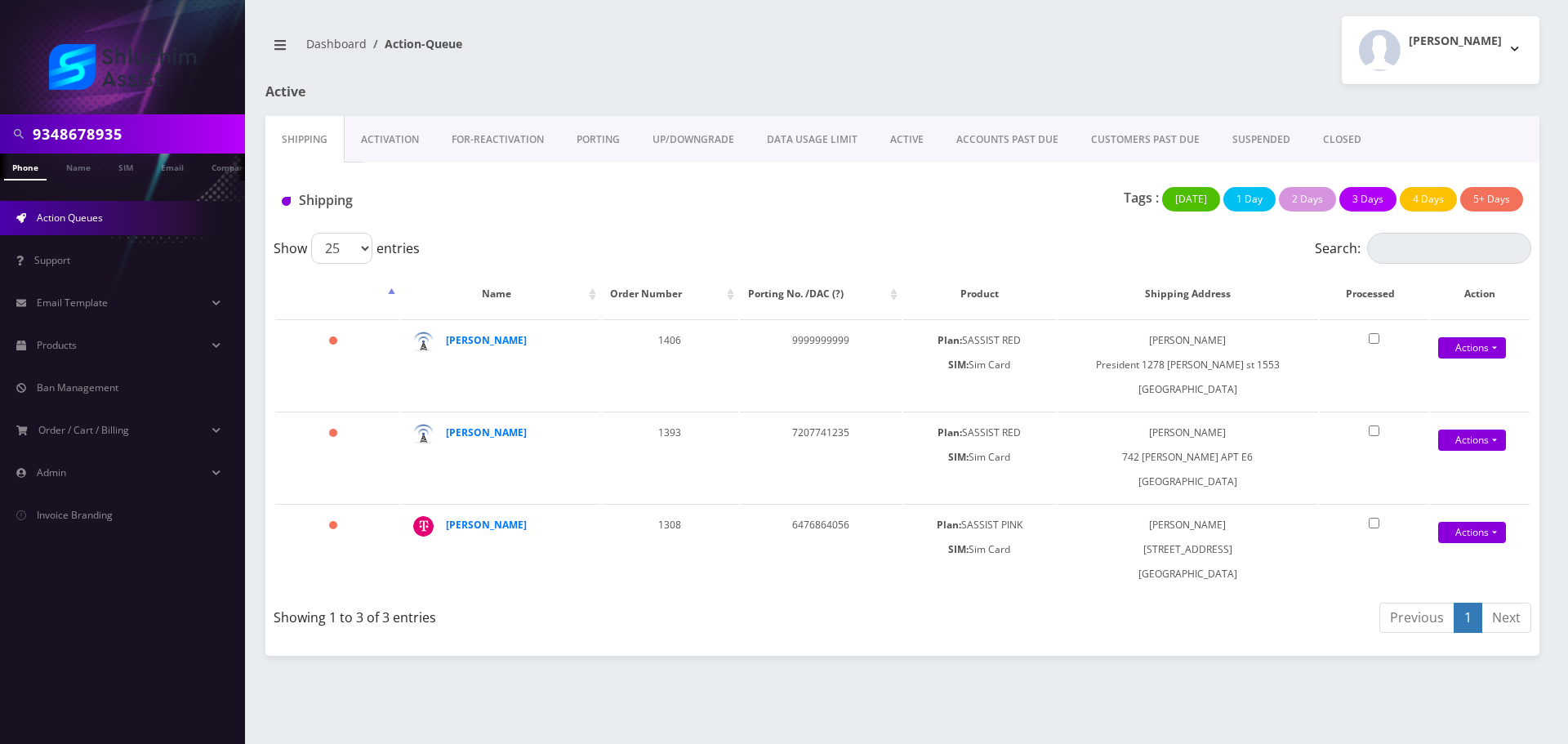
drag, startPoint x: 119, startPoint y: 159, endPoint x: 135, endPoint y: 142, distance: 23.3
click at [119, 159] on link "SIM" at bounding box center [126, 166] width 31 height 26
click at [140, 135] on input "9348678935" at bounding box center [137, 134] width 208 height 31
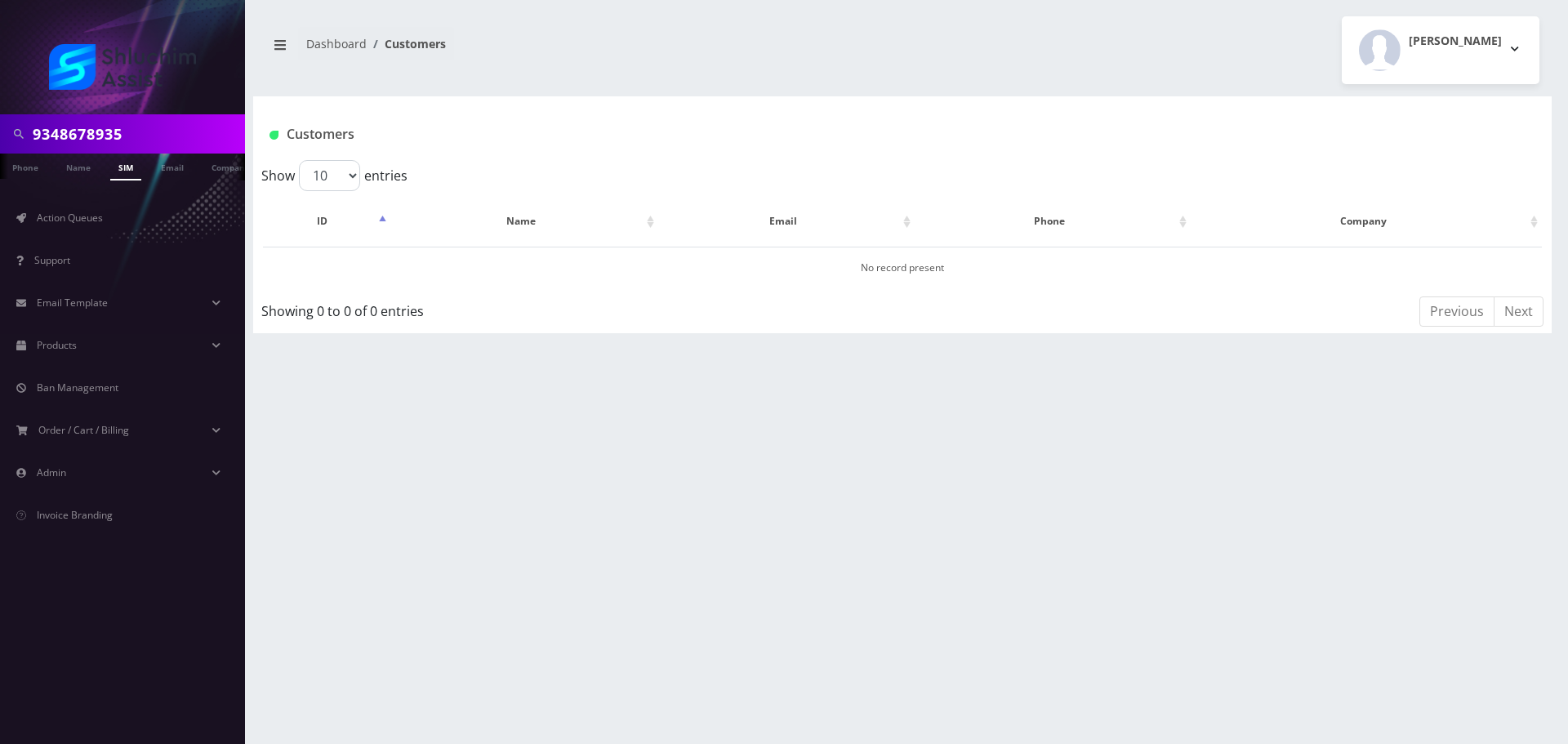
click at [146, 132] on input "9348678935" at bounding box center [137, 134] width 208 height 31
click at [146, 132] on input "9348678935646-851-3151" at bounding box center [137, 134] width 208 height 31
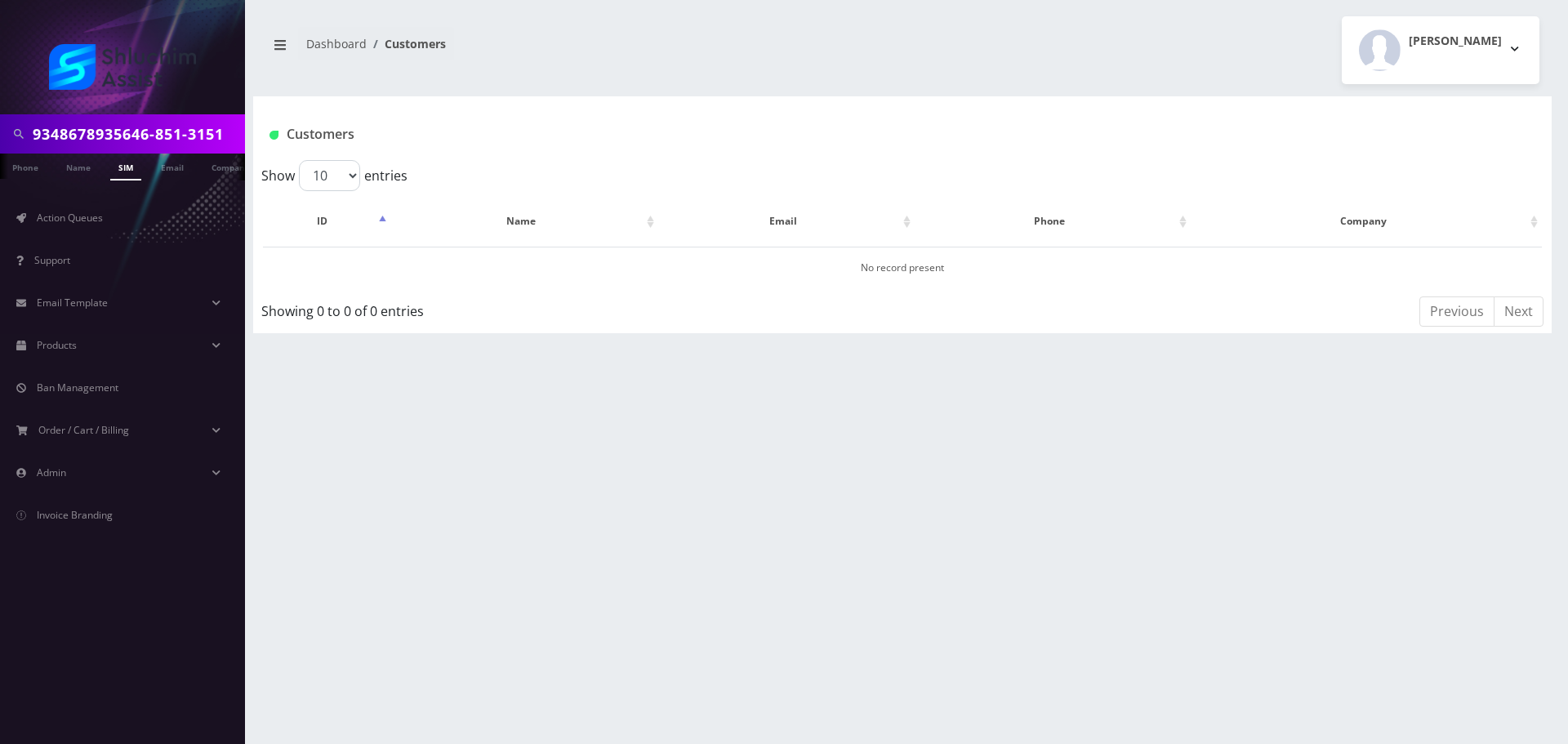
click at [146, 132] on input "9348678935646-851-3151" at bounding box center [137, 134] width 208 height 31
click at [140, 135] on input "646-851-3151" at bounding box center [137, 134] width 208 height 31
click at [126, 136] on input "646-851-3151" at bounding box center [137, 134] width 208 height 31
click at [109, 136] on input "646-851-3151" at bounding box center [137, 134] width 208 height 31
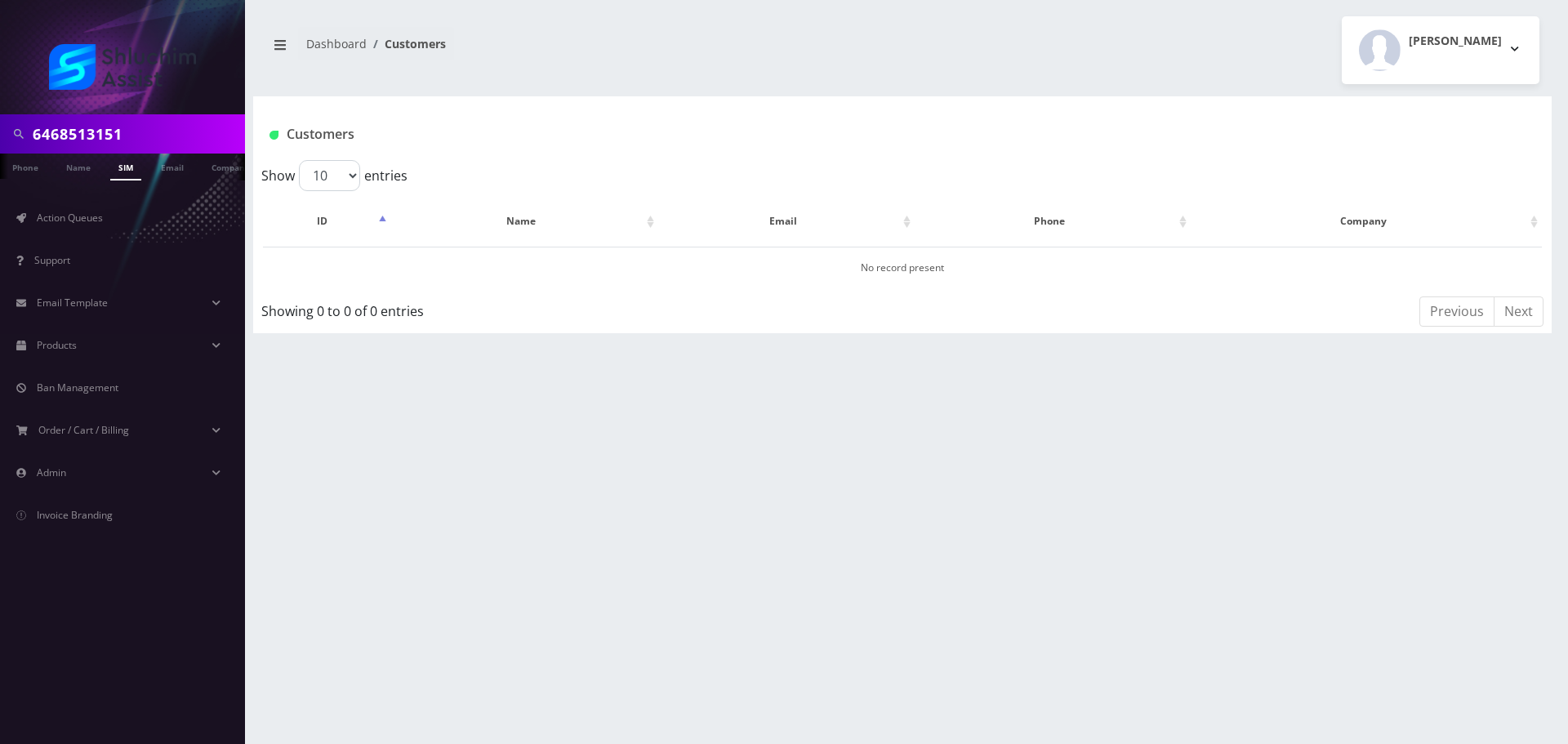
type input "6468513151"
click at [137, 119] on input "6468513151" at bounding box center [137, 134] width 208 height 31
click at [139, 130] on input "6468513151" at bounding box center [137, 134] width 208 height 31
type input "6468513151"
click at [141, 133] on input "6468513151" at bounding box center [137, 134] width 208 height 31
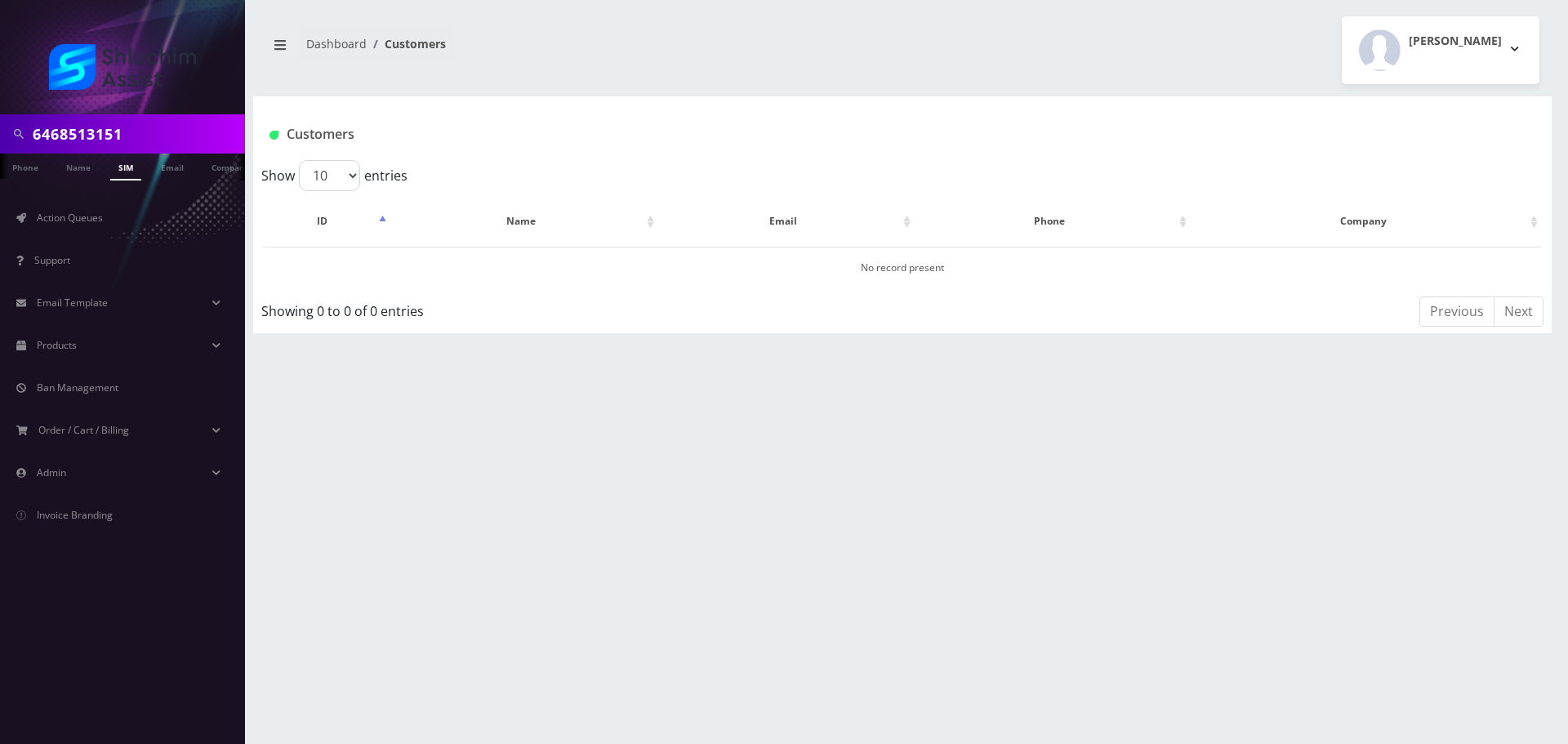
click at [141, 133] on input "6468513151" at bounding box center [137, 134] width 208 height 31
click at [162, 131] on input "6468513151" at bounding box center [137, 134] width 208 height 31
type input "6468513151"
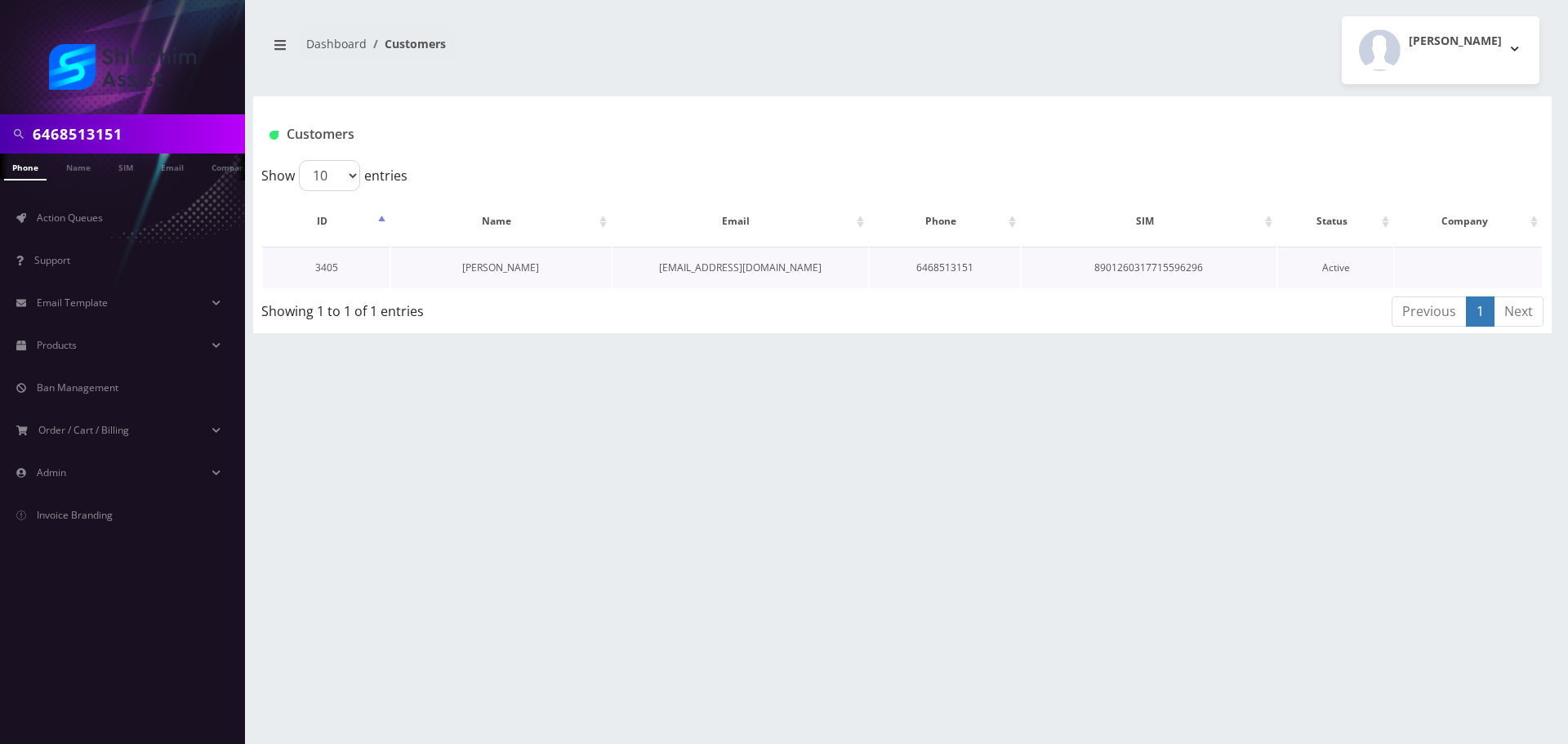
click at [520, 265] on link "[PERSON_NAME]" at bounding box center [501, 267] width 77 height 14
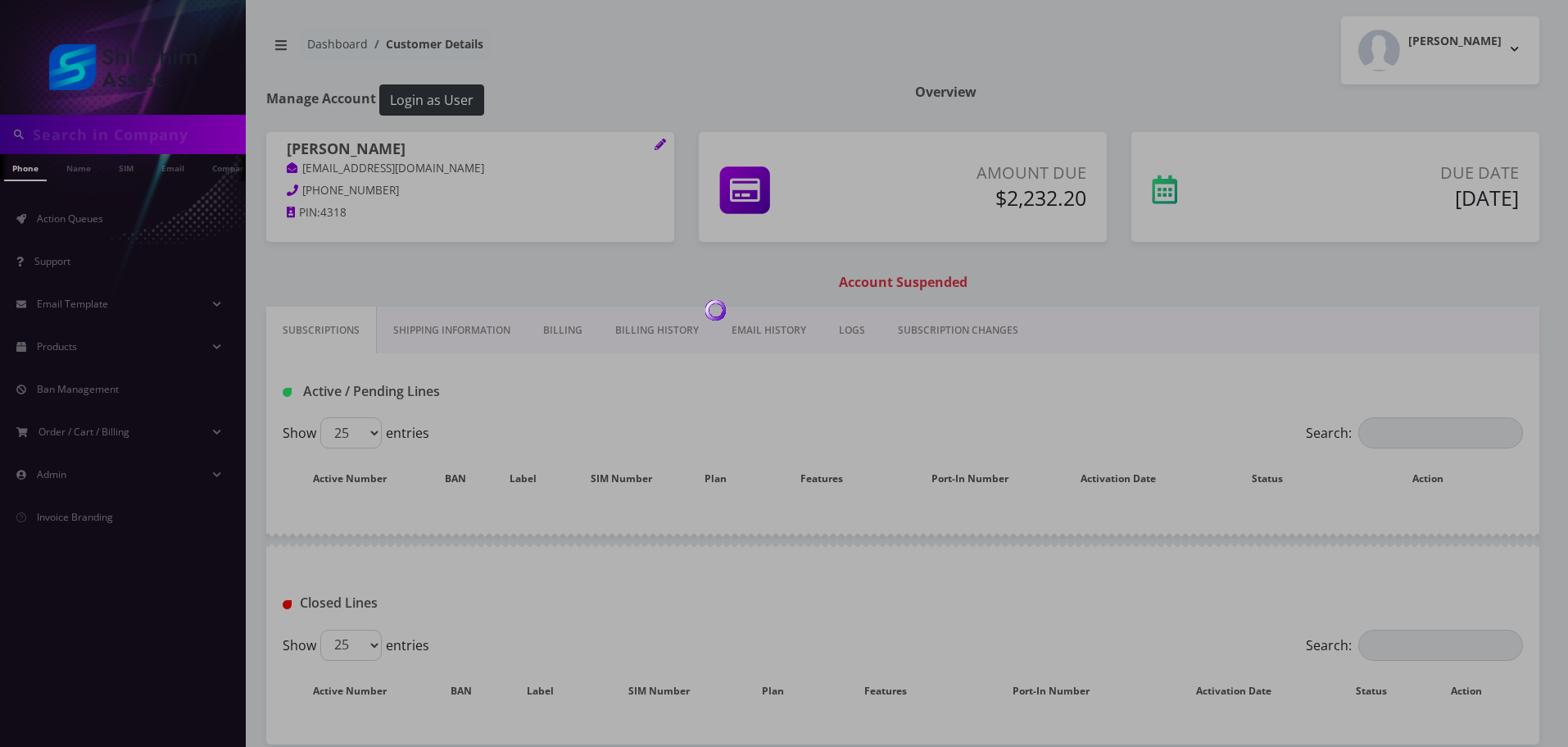
type input "6468513151"
click at [716, 332] on div at bounding box center [784, 373] width 1568 height 747
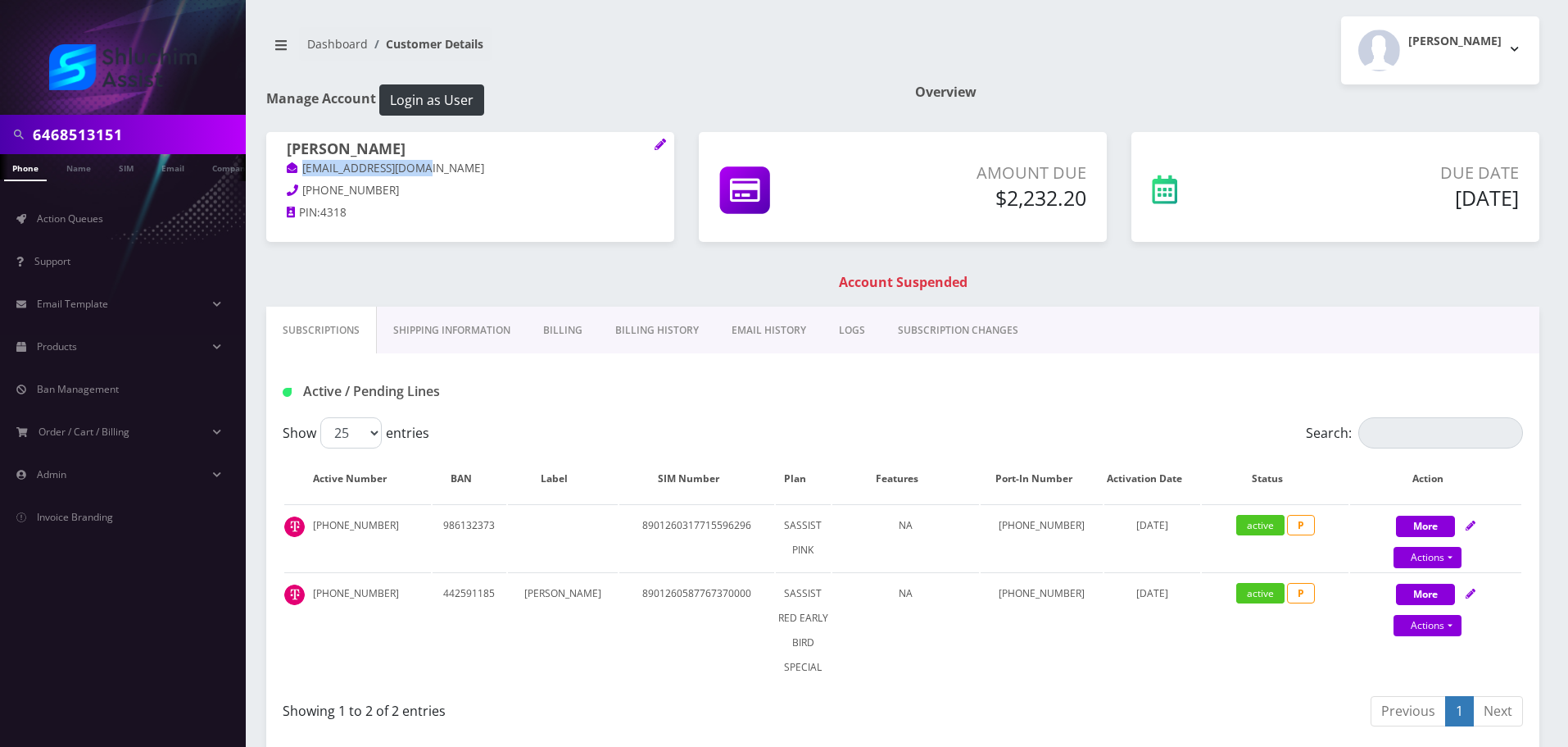
drag, startPoint x: 454, startPoint y: 168, endPoint x: 281, endPoint y: 169, distance: 173.0
click at [281, 169] on div "[PERSON_NAME] [EMAIL_ADDRESS][DOMAIN_NAME] [PHONE_NUMBER] PIN: 4318" at bounding box center [470, 183] width 408 height 103
copy link "[EMAIL_ADDRESS][DOMAIN_NAME]"
click at [653, 319] on link "Billing History" at bounding box center [657, 330] width 116 height 47
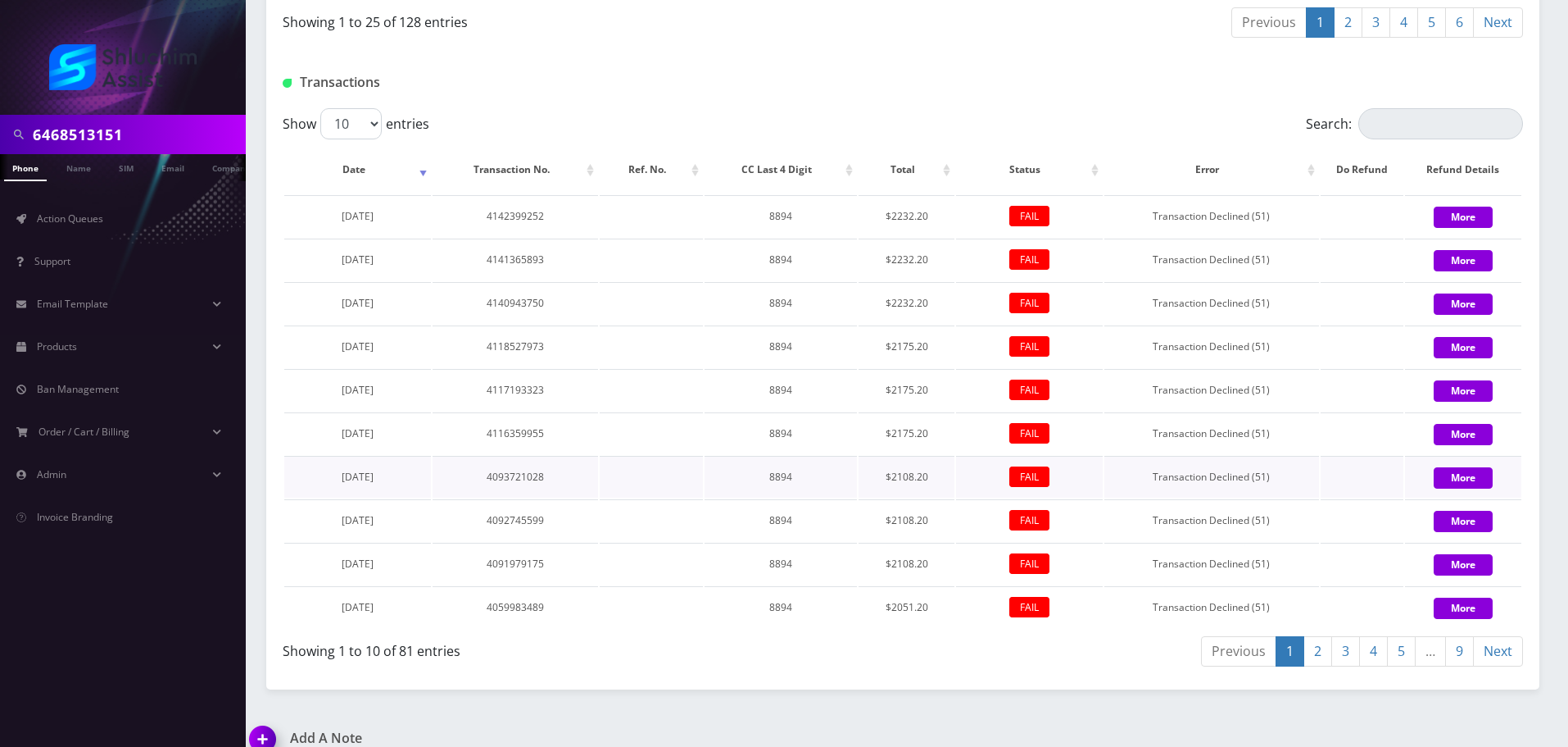
scroll to position [1612, 0]
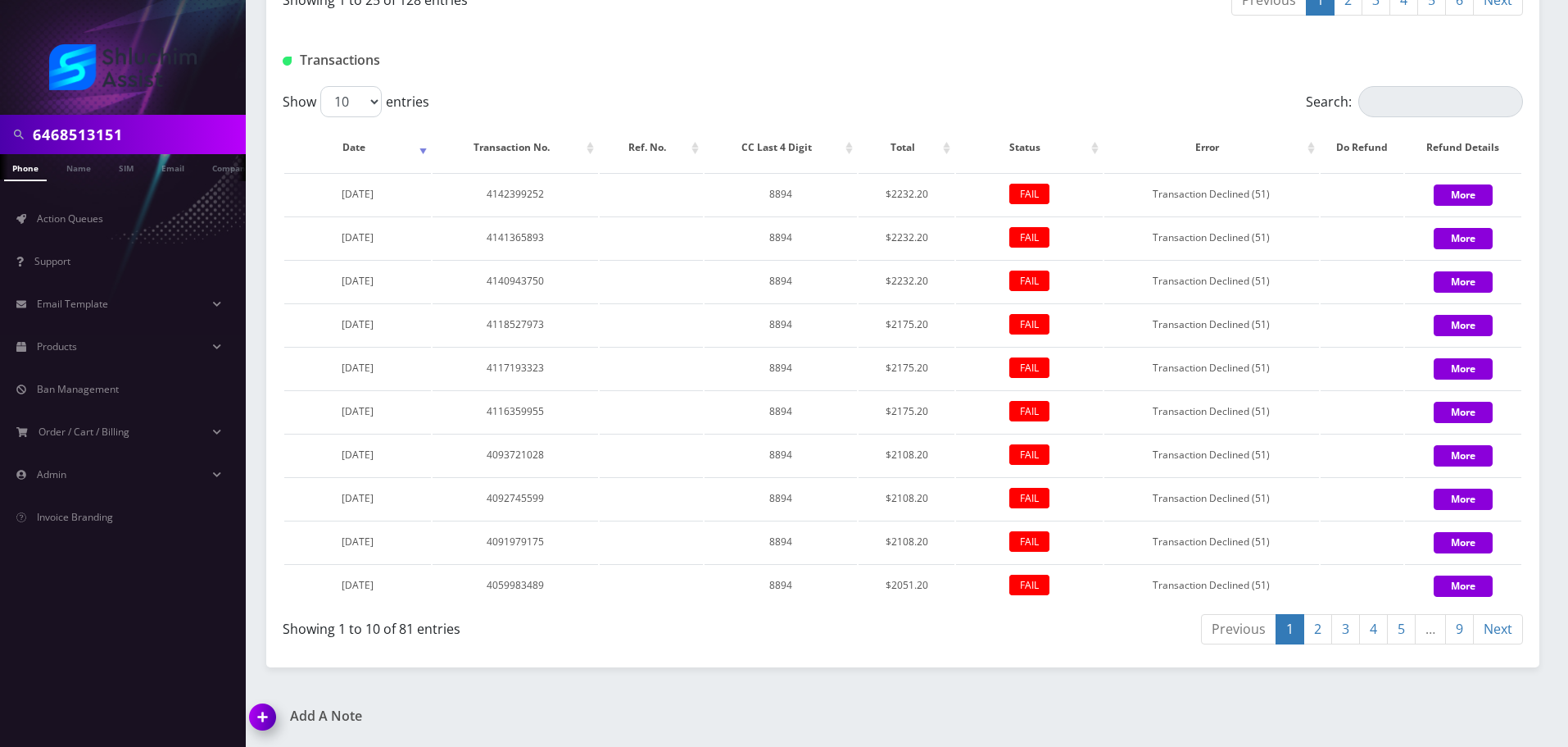
click at [1314, 630] on link "2" at bounding box center [1318, 629] width 29 height 31
click at [1343, 624] on link "3" at bounding box center [1346, 629] width 29 height 31
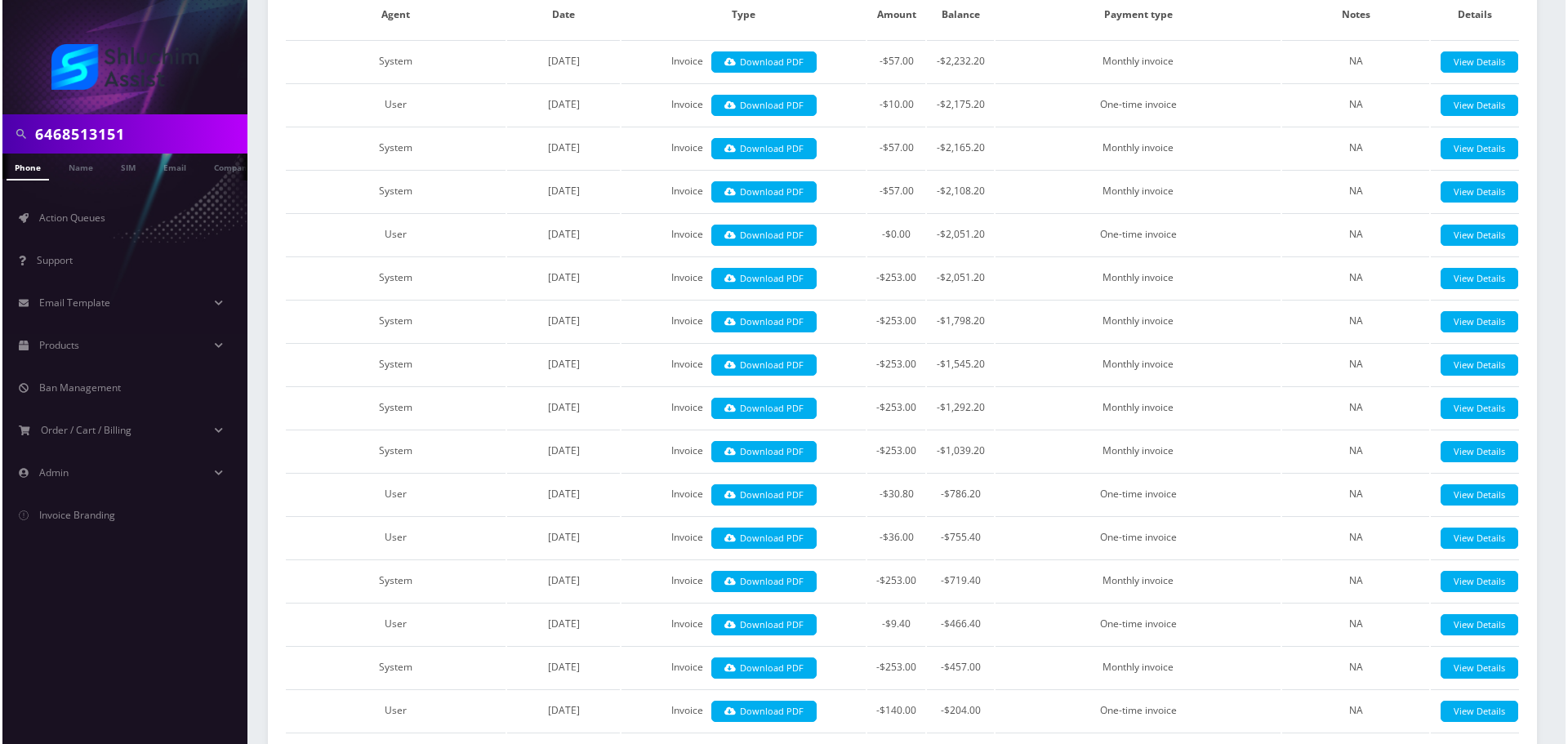
scroll to position [0, 0]
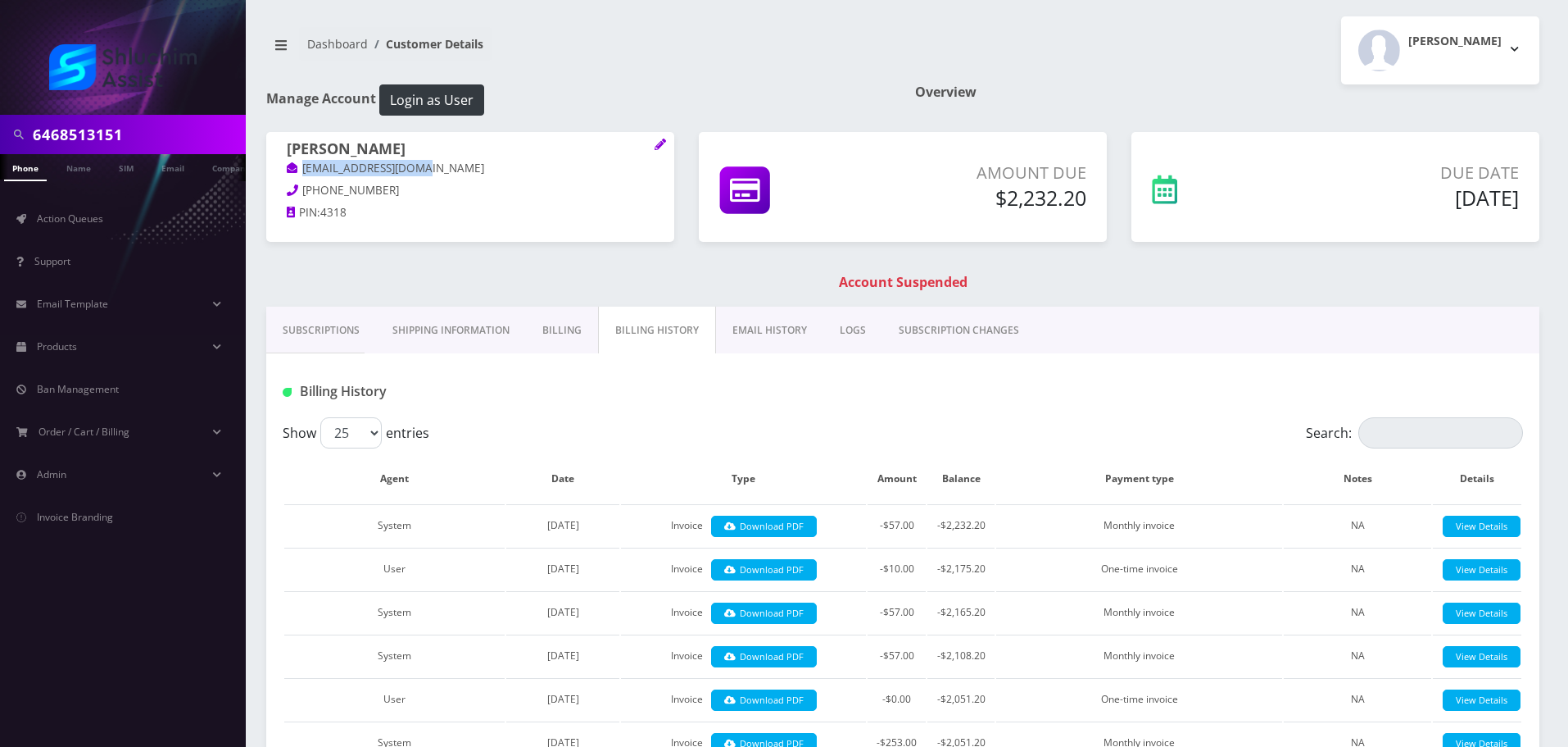
click at [798, 343] on link "EMAIL HISTORY" at bounding box center [770, 330] width 108 height 47
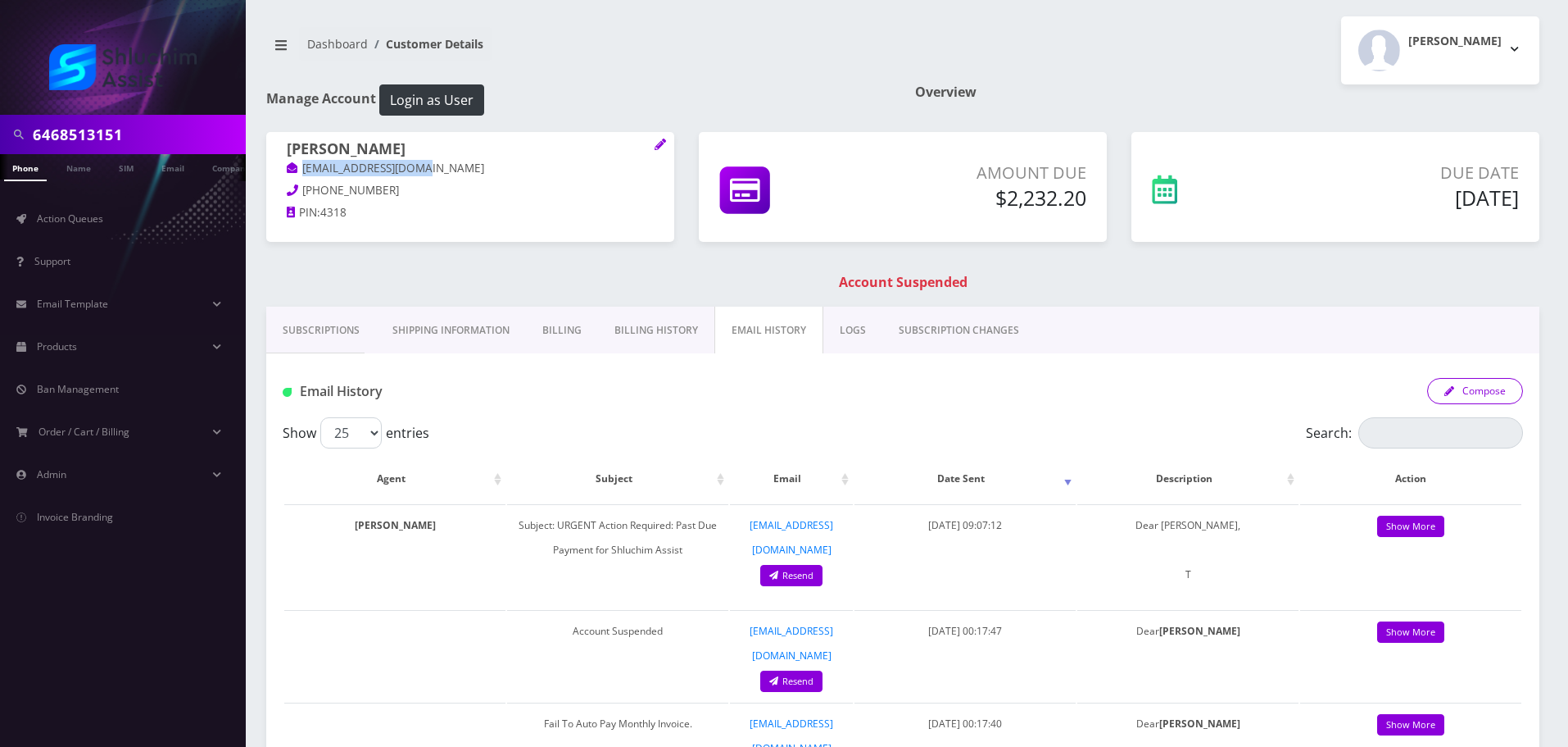
click at [1484, 391] on button "Compose" at bounding box center [1475, 391] width 96 height 27
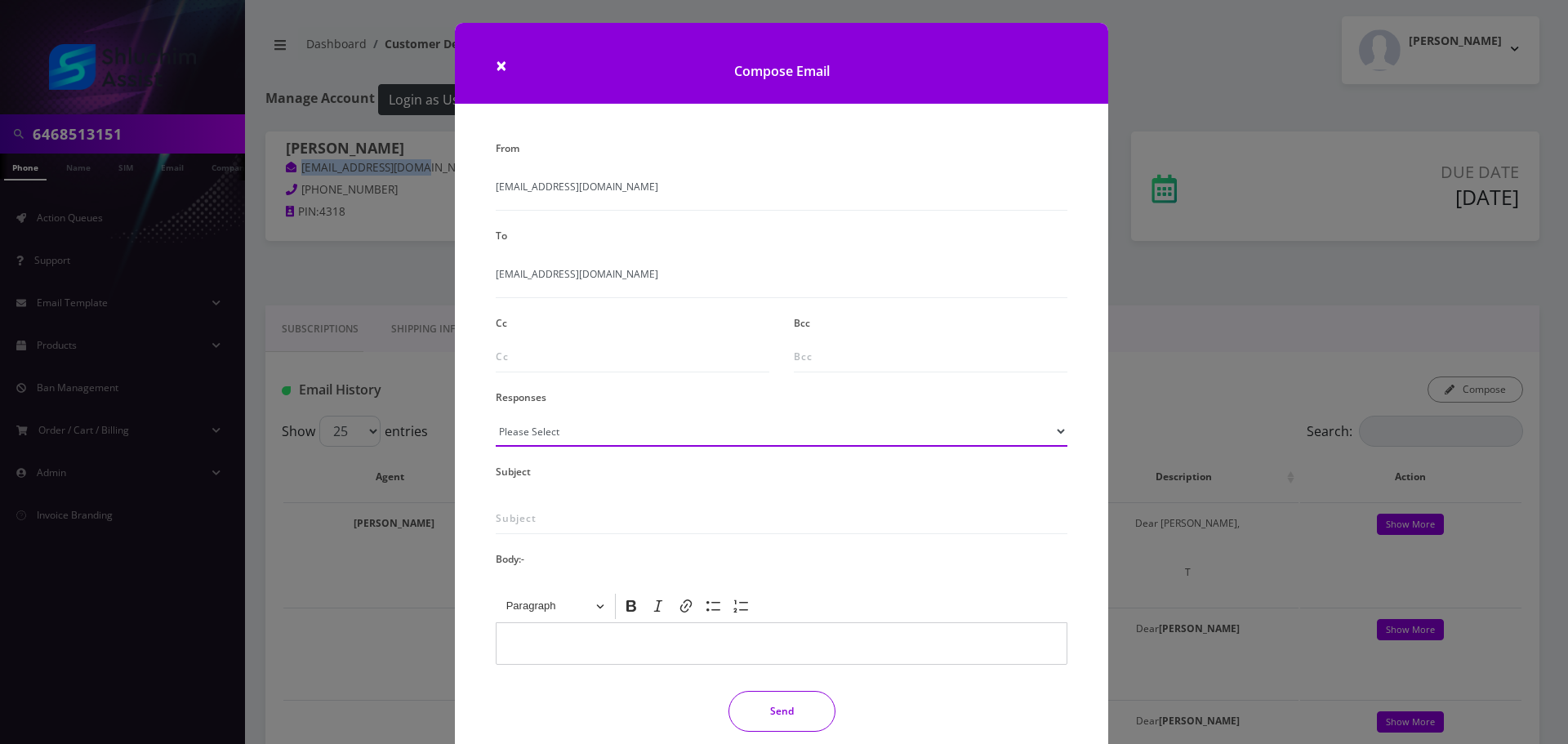
click at [692, 426] on select "Please Select TMobile port Unable to activate CH Pickup Past Due Pick up follow…" at bounding box center [782, 431] width 572 height 31
select select "29"
click at [496, 415] on select "Please Select TMobile port Unable to activate CH Pickup Past Due Pick up follow…" at bounding box center [782, 431] width 572 height 31
type input "Subject: URGENT Action Required: Past Due Payment for Shluchim Assist"
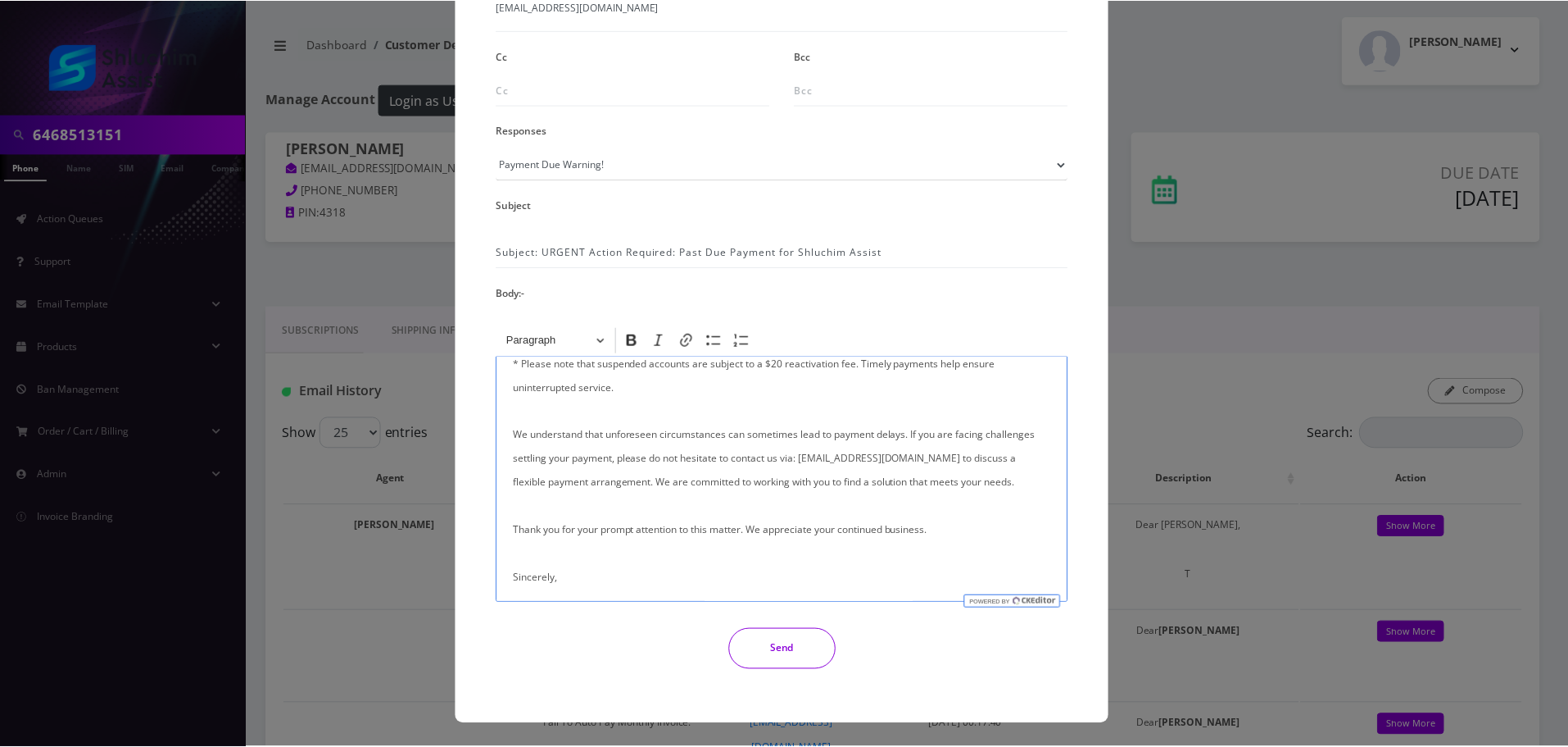
scroll to position [327, 0]
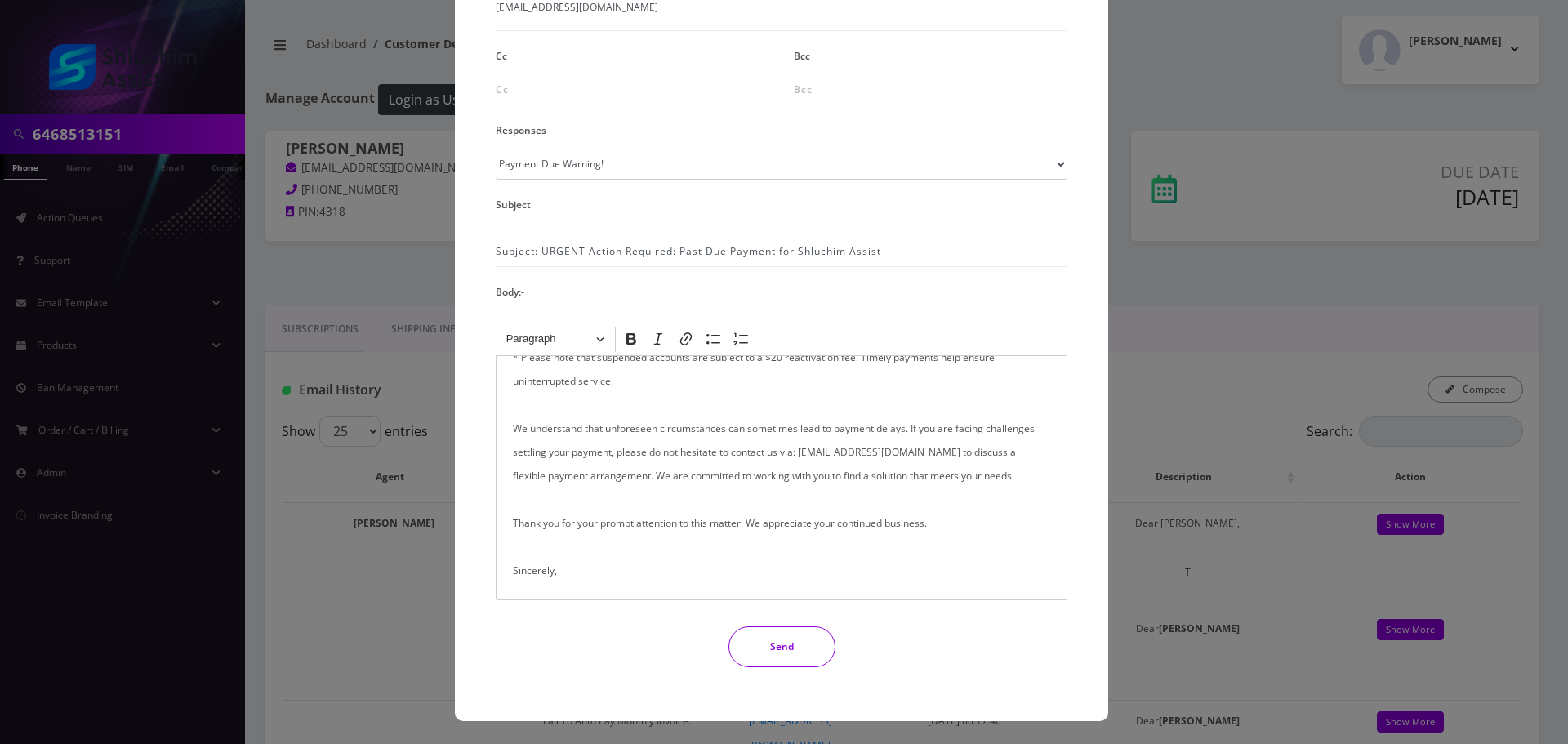
click at [772, 650] on button "Send" at bounding box center [782, 646] width 107 height 40
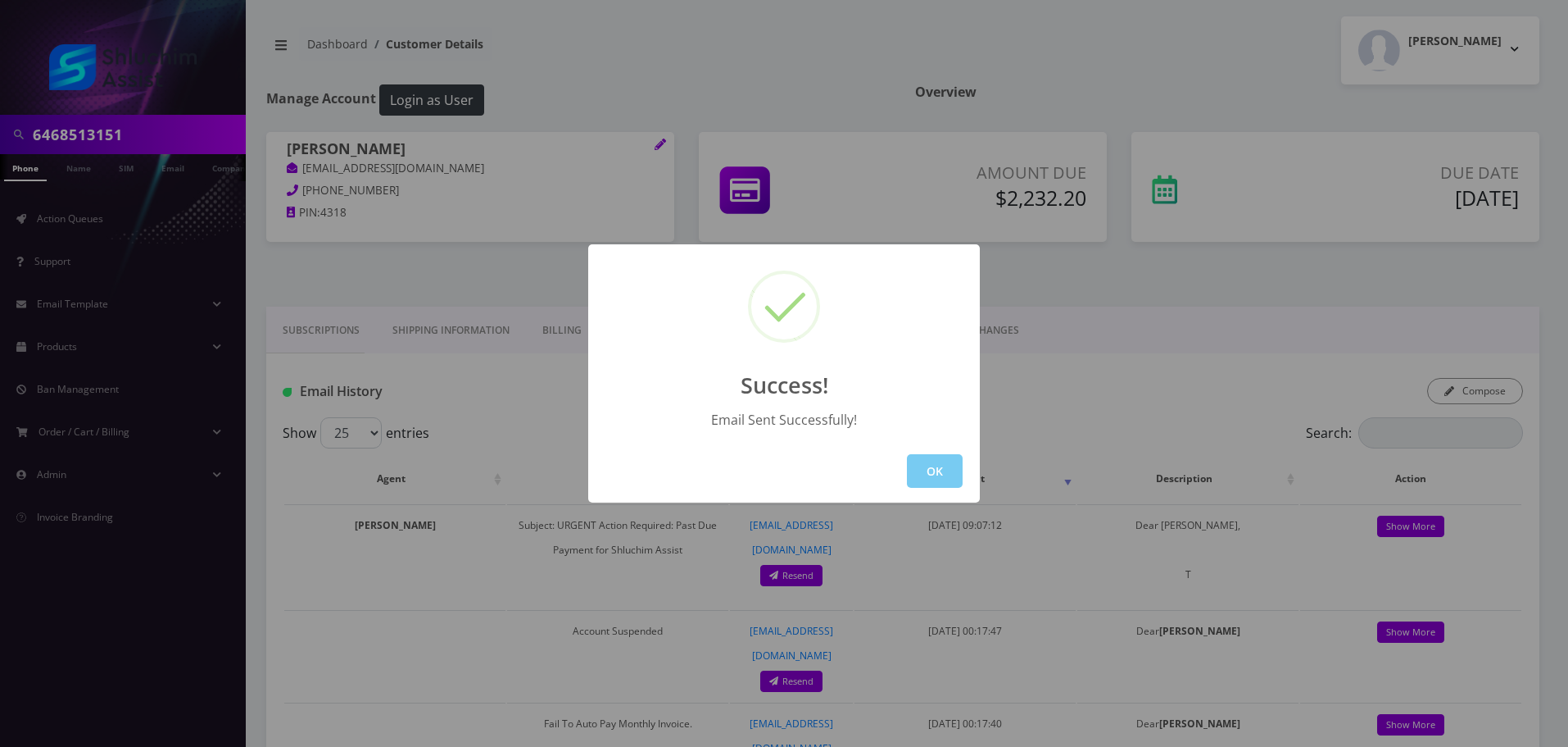
click at [931, 473] on button "OK" at bounding box center [934, 471] width 56 height 34
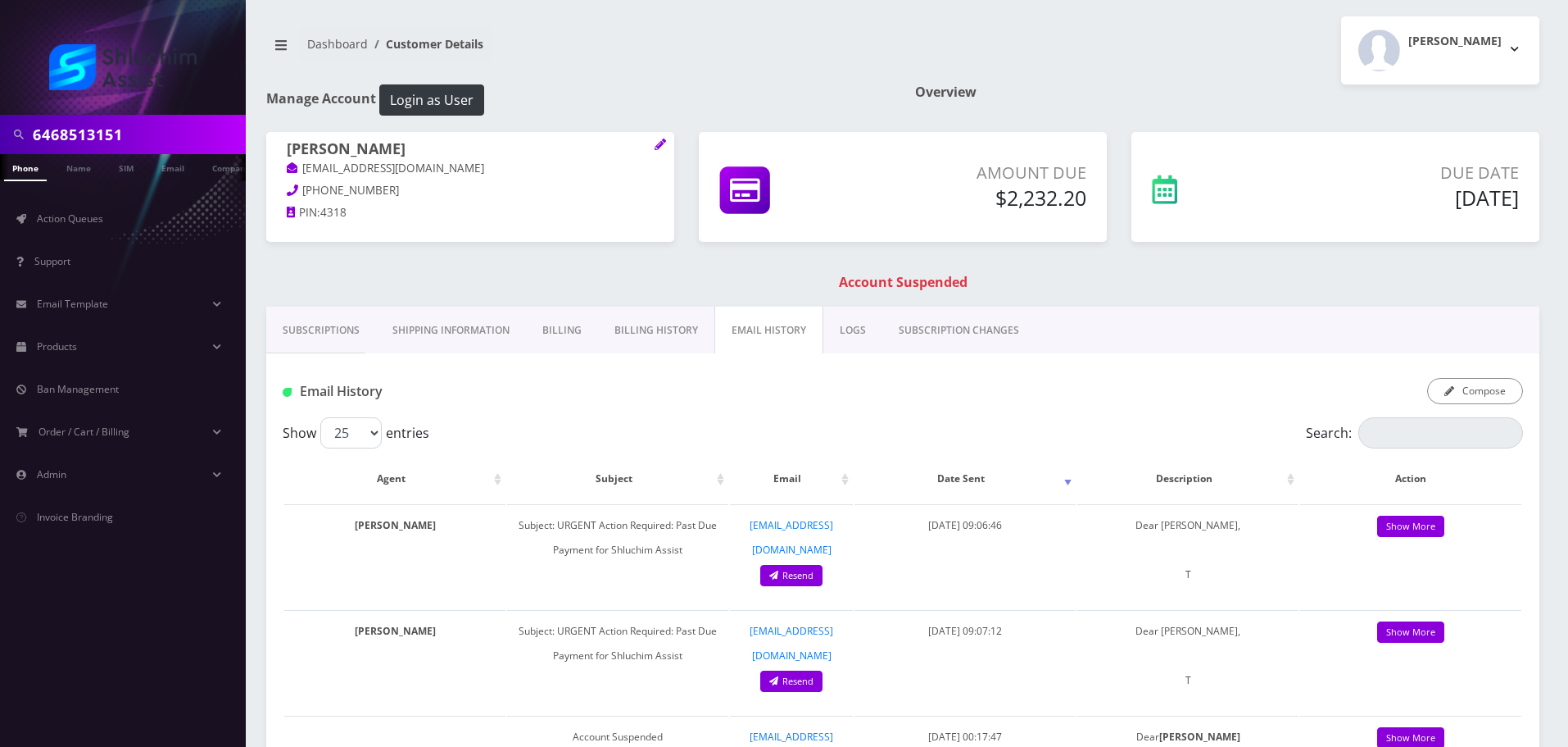
click at [157, 120] on input "6468513151" at bounding box center [138, 134] width 209 height 32
paste input "[PHONE_NUMBER]"
click at [99, 137] on input "[PHONE_NUMBER]" at bounding box center [138, 134] width 209 height 32
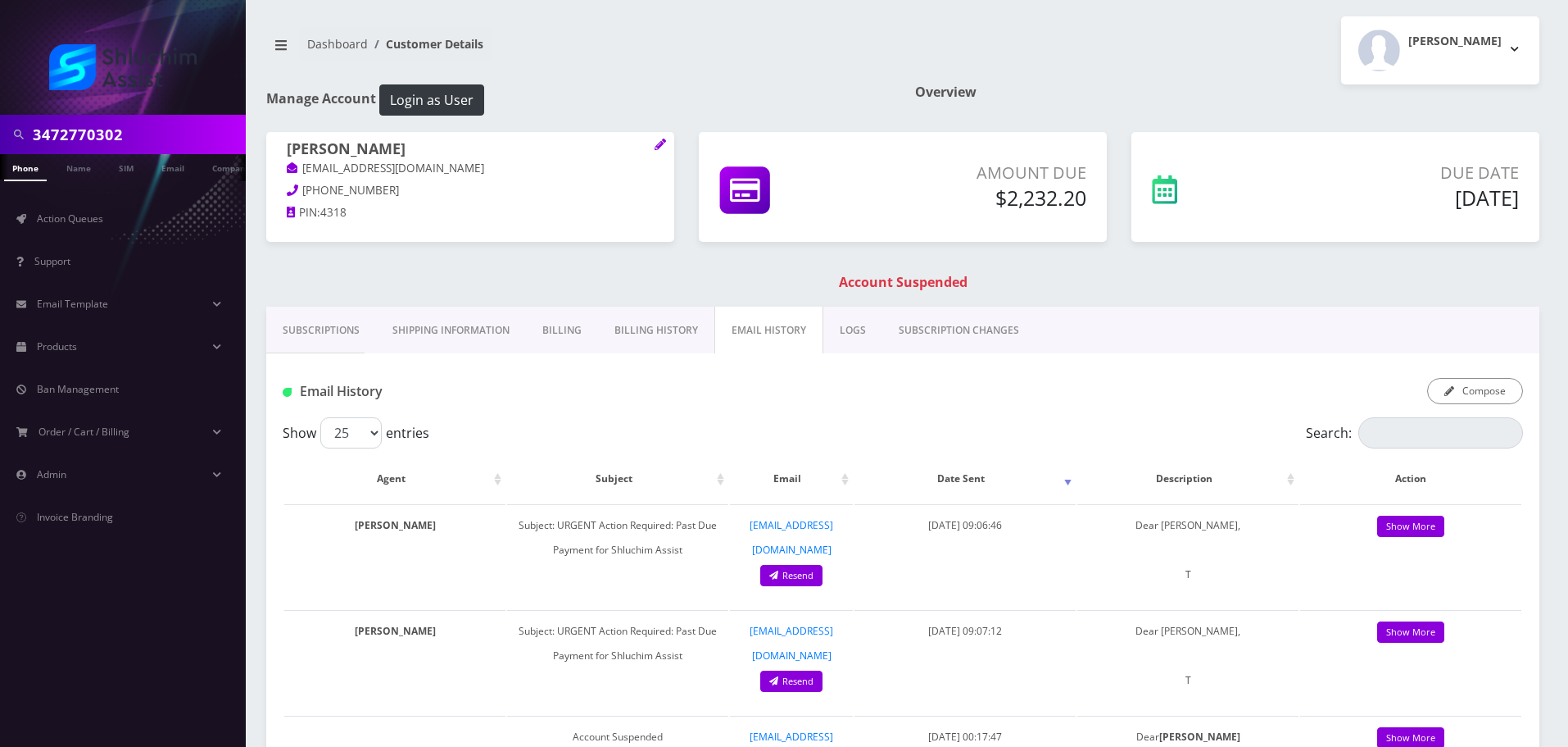
type input "3472770302"
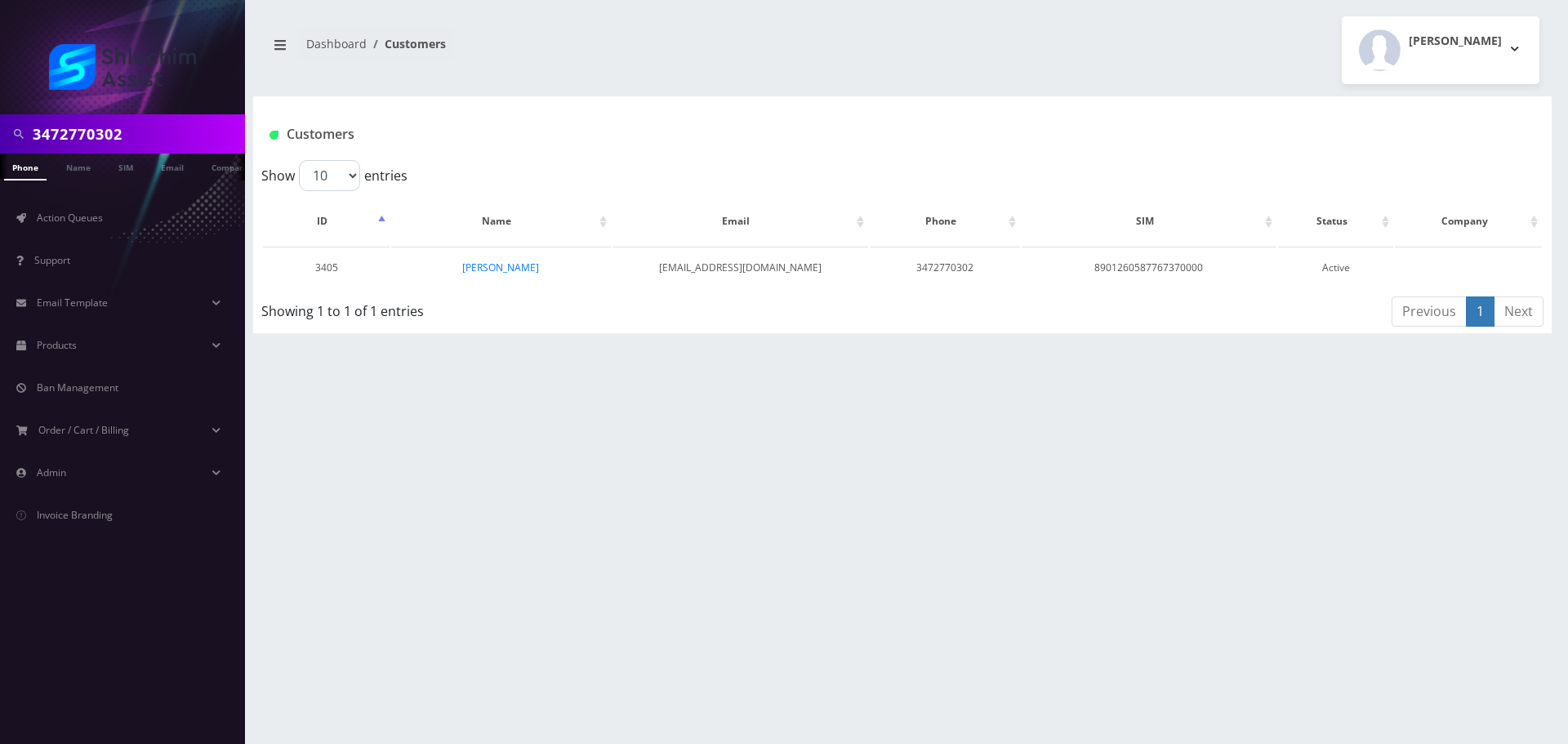
click at [173, 169] on link "Email" at bounding box center [172, 166] width 39 height 26
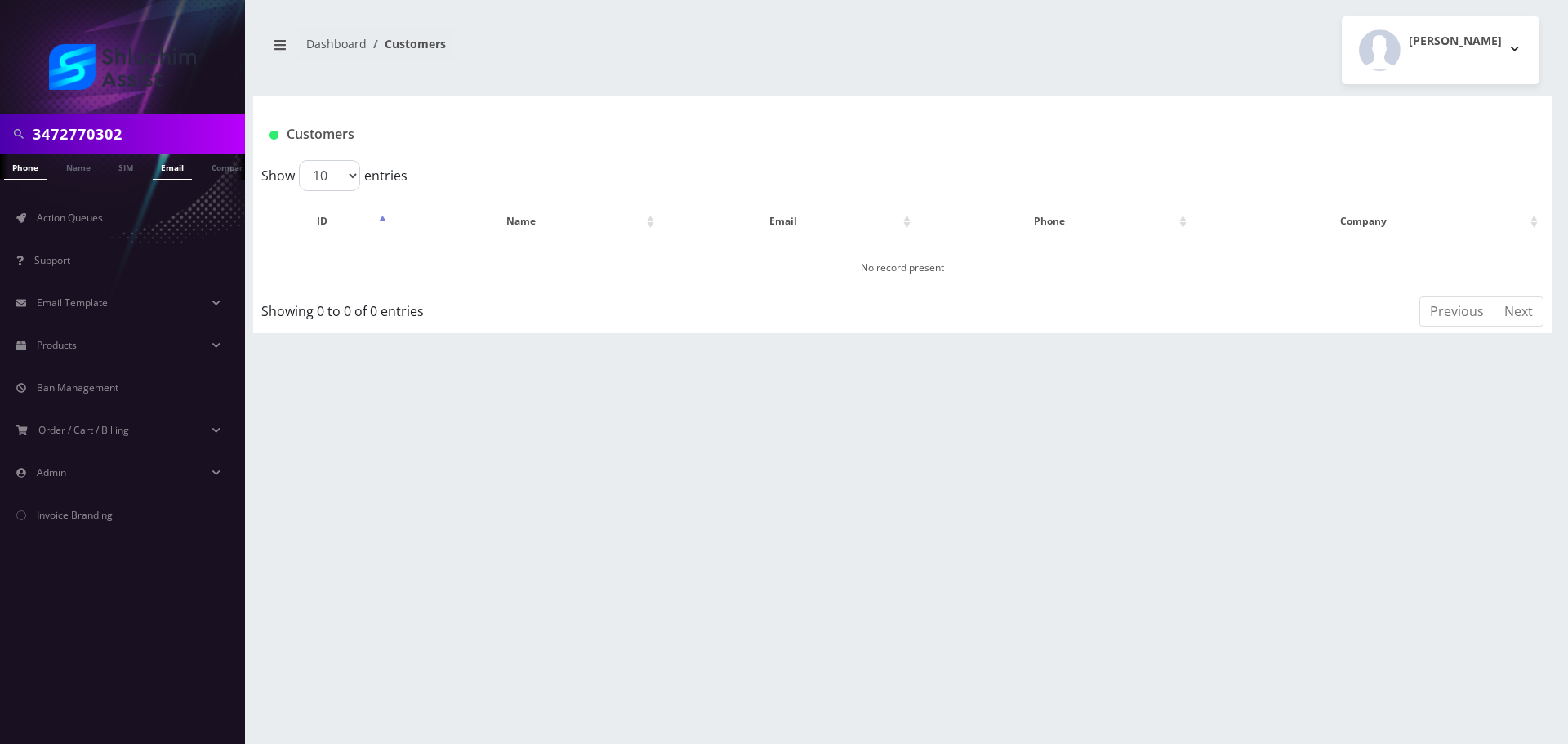
click at [40, 168] on link "Phone" at bounding box center [25, 167] width 42 height 27
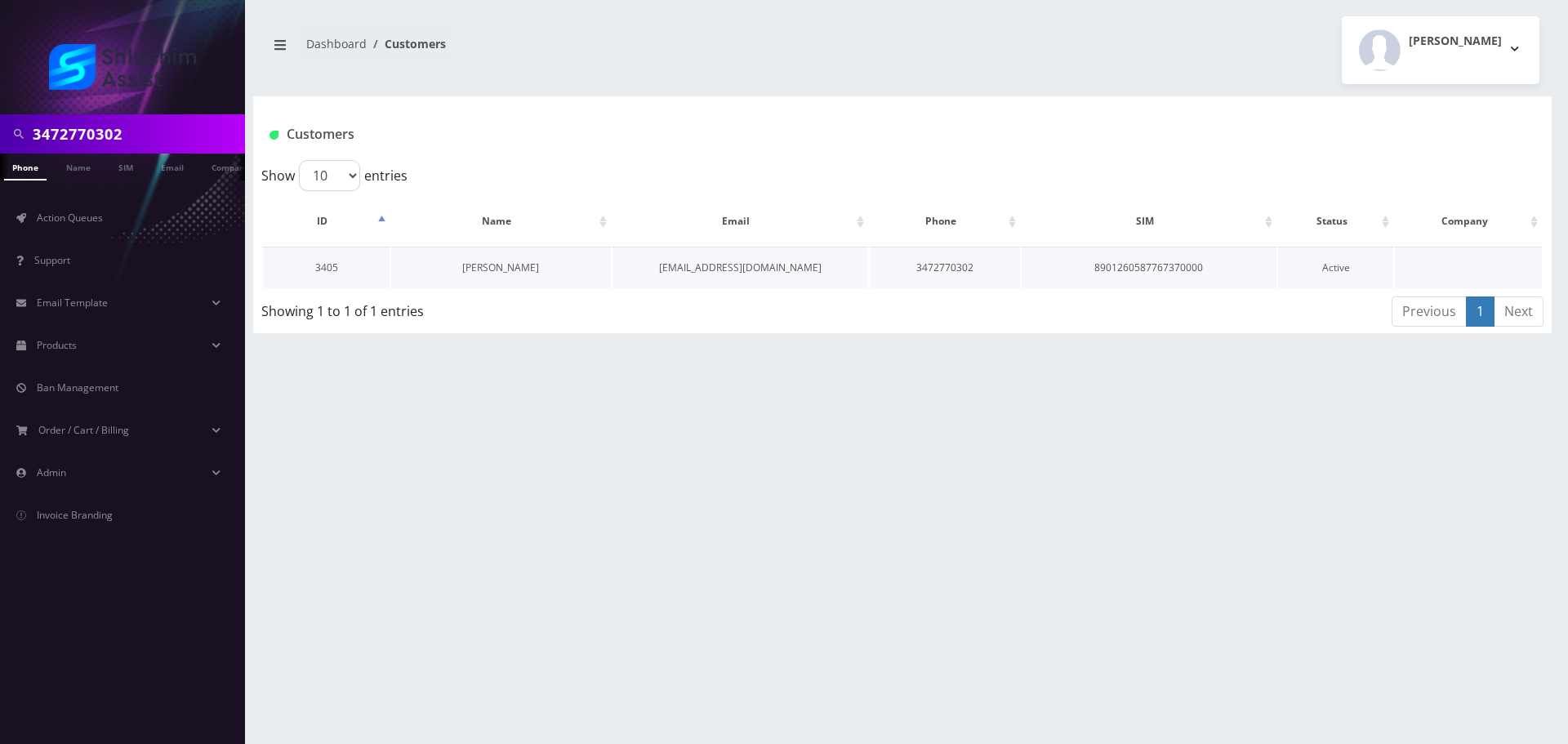
click at [497, 268] on link "[PERSON_NAME]" at bounding box center [501, 267] width 77 height 14
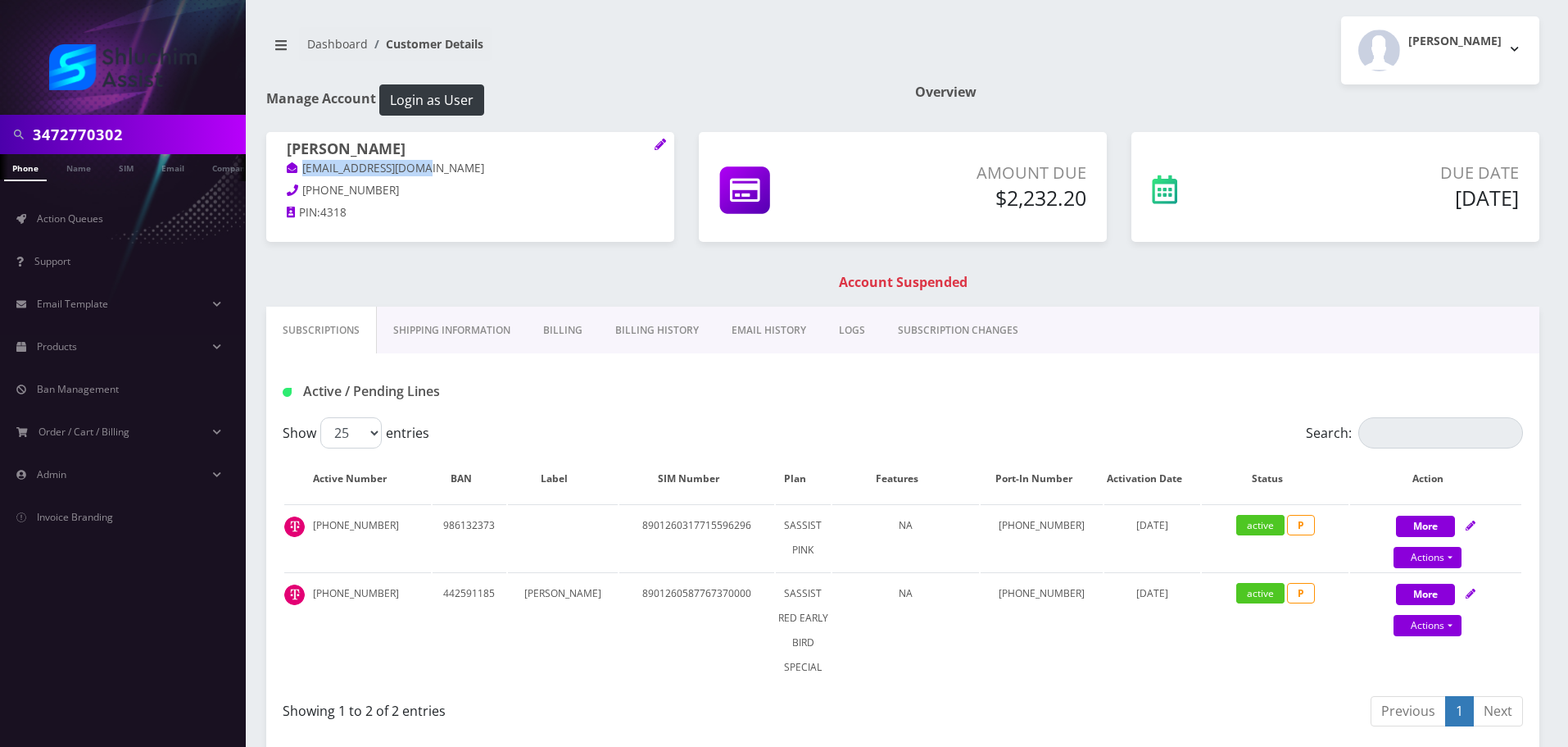
drag, startPoint x: 437, startPoint y: 167, endPoint x: 286, endPoint y: 166, distance: 151.0
click at [286, 166] on div "[PERSON_NAME] [EMAIL_ADDRESS][DOMAIN_NAME] [PHONE_NUMBER] PIN: 4318" at bounding box center [470, 183] width 408 height 103
copy link "[EMAIL_ADDRESS][DOMAIN_NAME]"
click at [670, 332] on link "Billing History" at bounding box center [657, 330] width 116 height 47
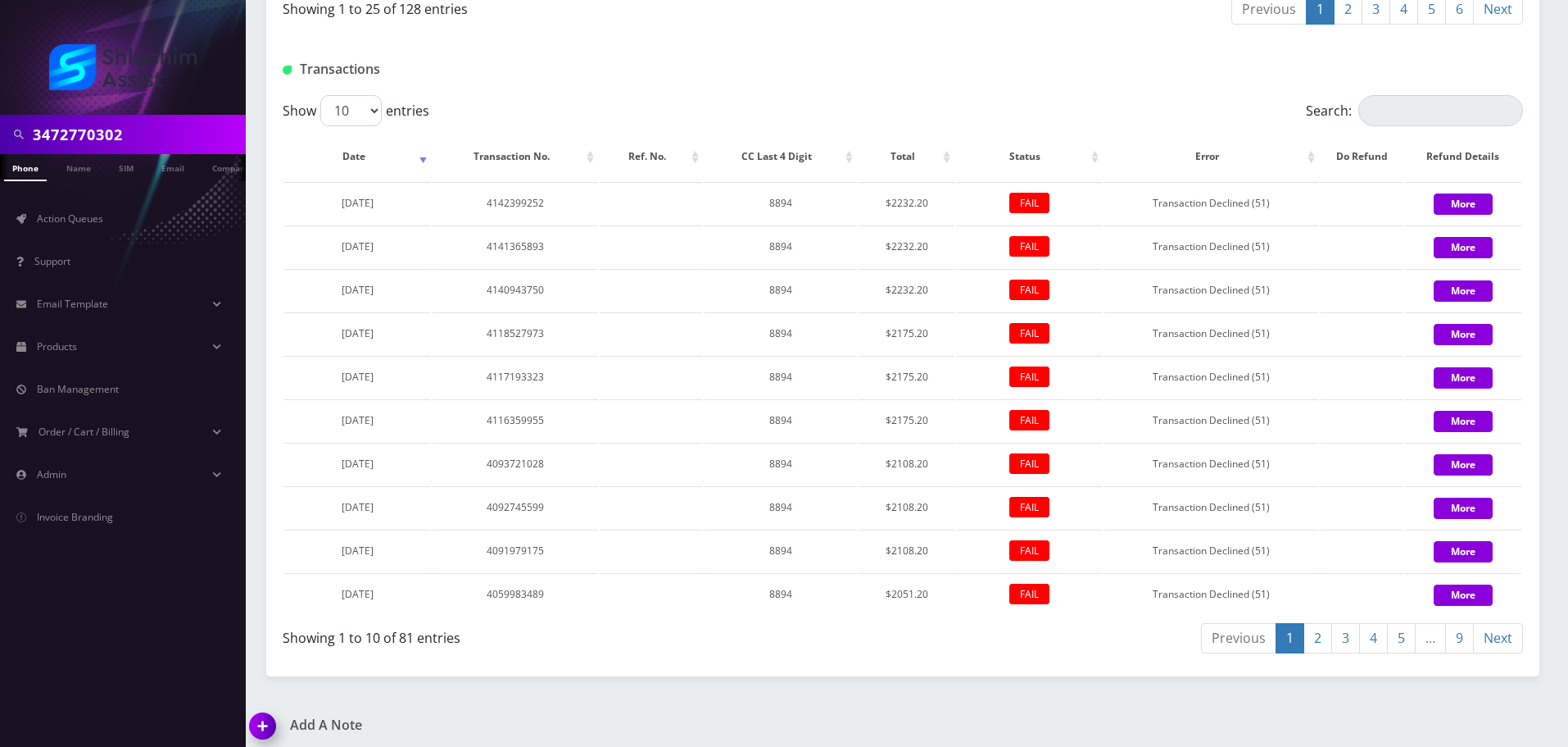
scroll to position [1612, 0]
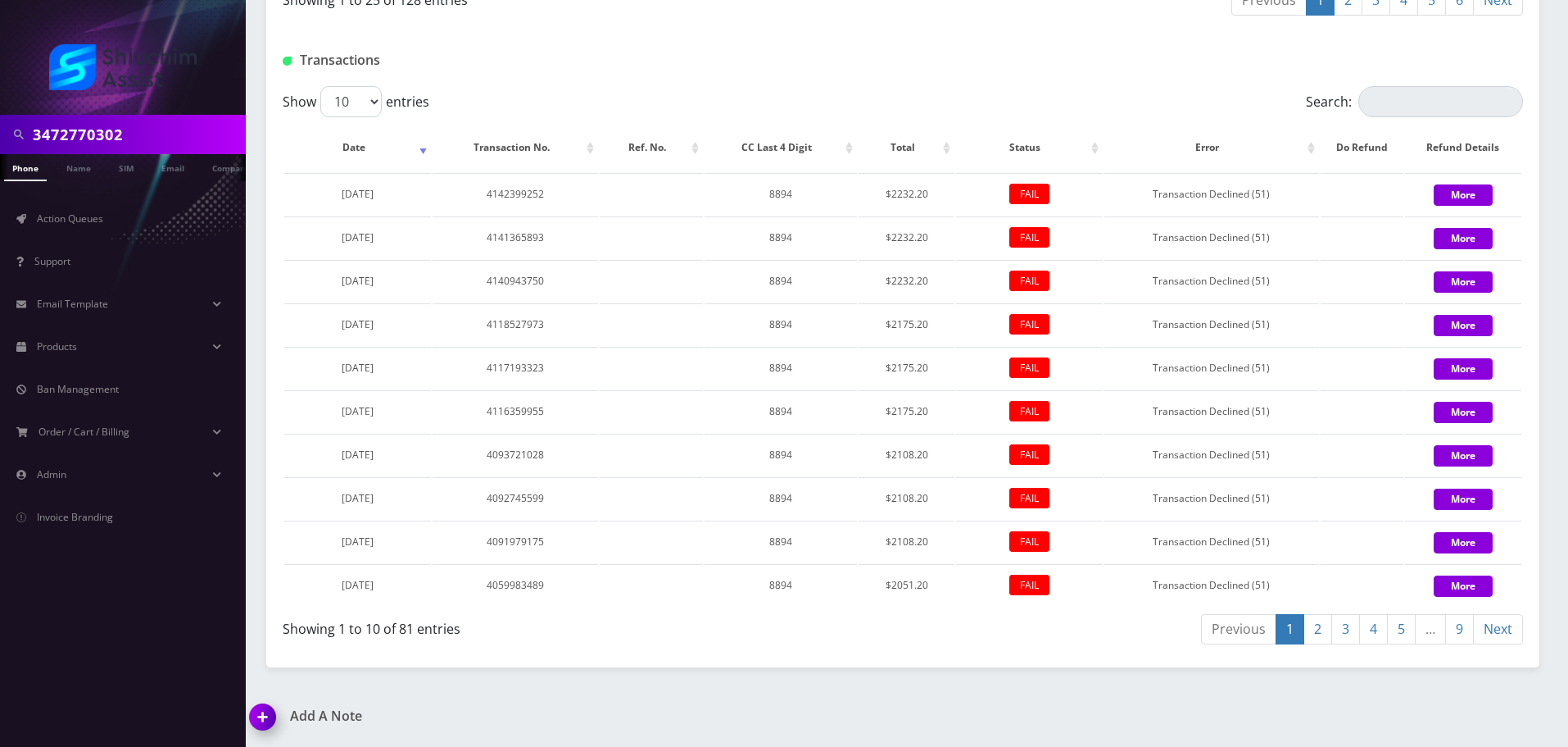
click at [1309, 636] on link "2" at bounding box center [1318, 629] width 29 height 31
click at [1342, 626] on link "3" at bounding box center [1346, 629] width 29 height 31
drag, startPoint x: 315, startPoint y: 539, endPoint x: 446, endPoint y: 540, distance: 131.0
click at [446, 540] on tr "November 30, 2024 3911042235 8894 $457.00 FAIL Transaction Declined (51) More" at bounding box center [903, 541] width 1237 height 41
copy span "November 30, 2024"
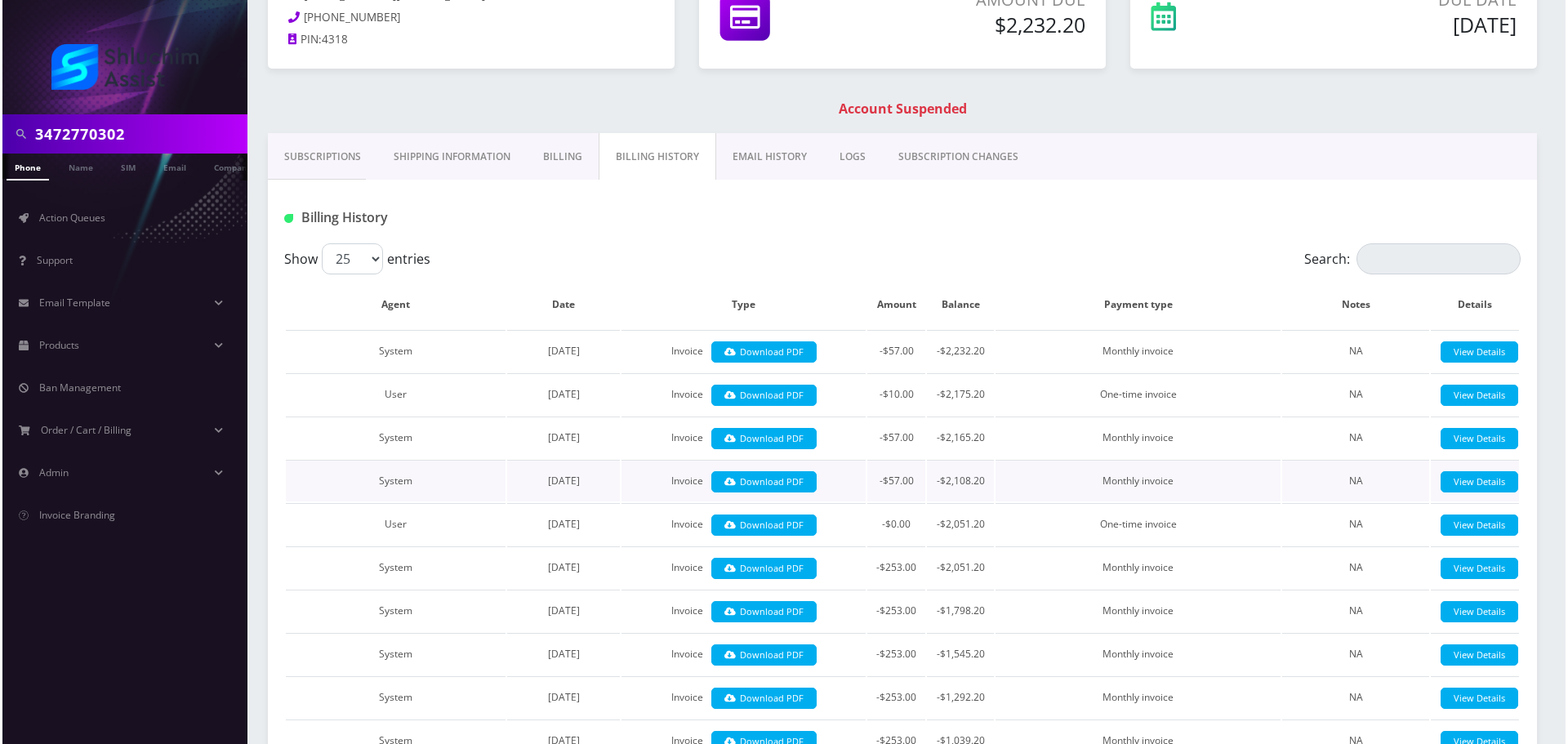
scroll to position [0, 0]
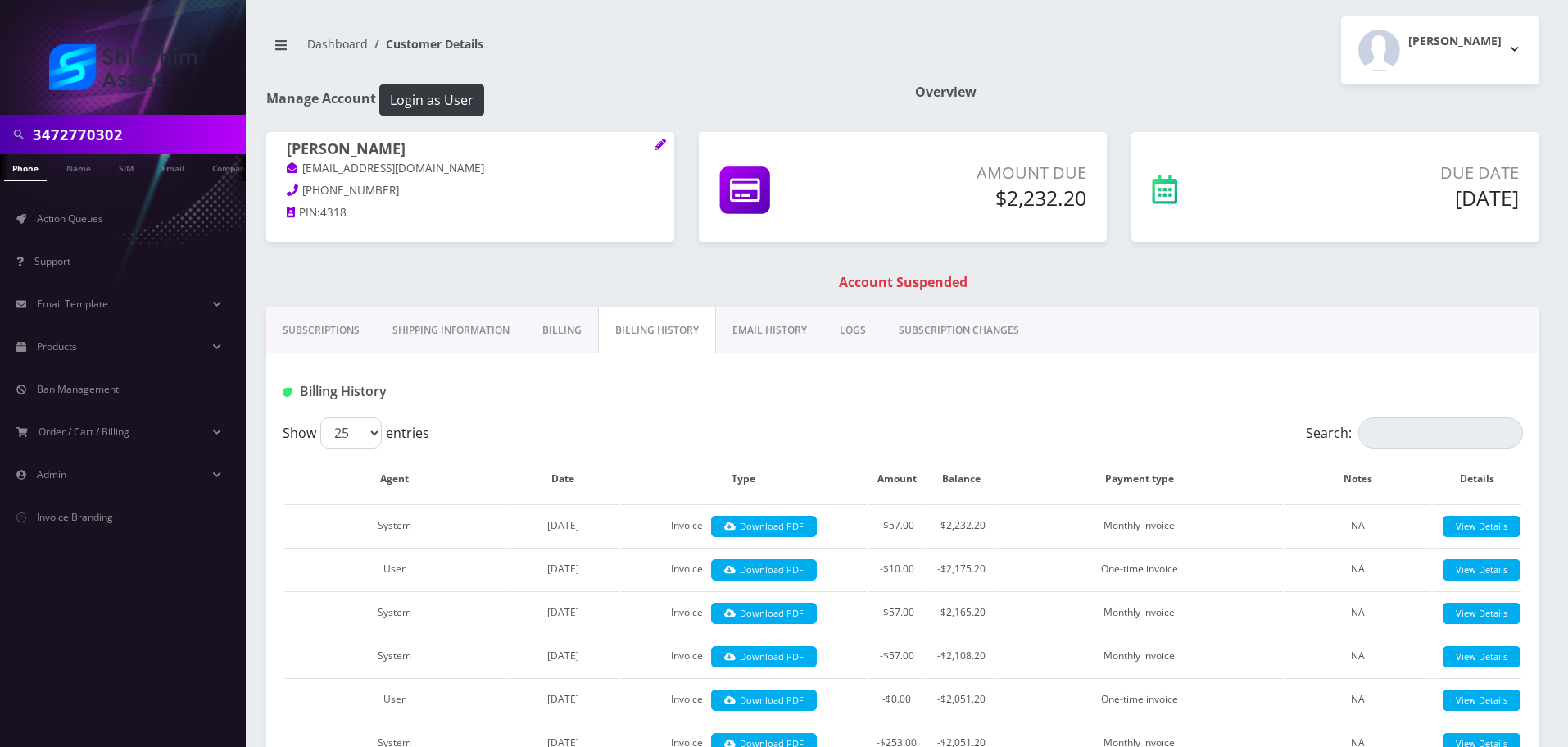
click at [792, 337] on link "EMAIL HISTORY" at bounding box center [770, 330] width 108 height 47
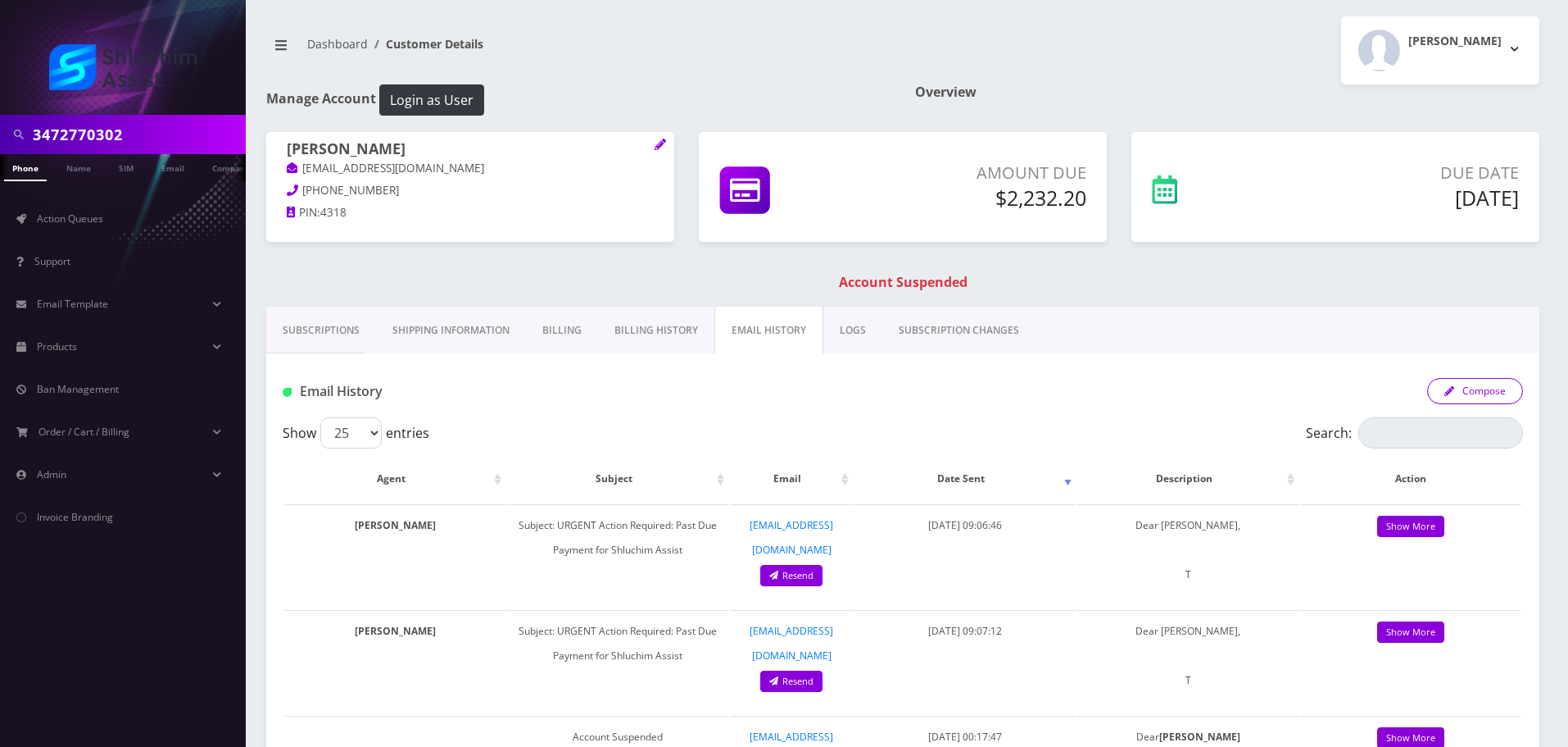
click at [1484, 392] on button "Compose" at bounding box center [1475, 391] width 96 height 27
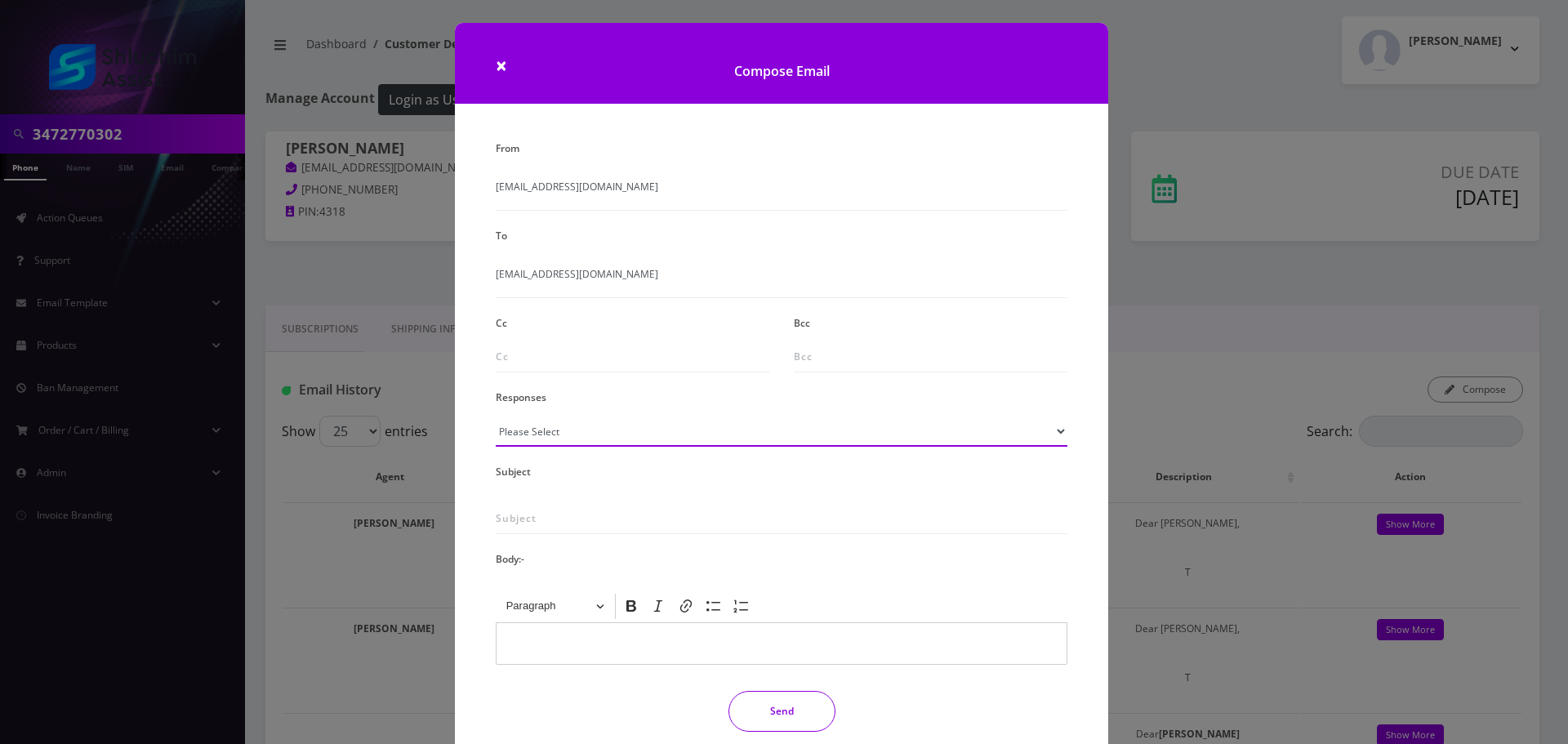
click at [610, 436] on select "Please Select TMobile port Unable to activate CH Pickup Past Due Pick up follow…" at bounding box center [782, 431] width 572 height 31
select select "29"
click at [496, 415] on select "Please Select TMobile port Unable to activate CH Pickup Past Due Pick up follow…" at bounding box center [782, 431] width 572 height 31
type input "Subject: URGENT Action Required: Past Due Payment for Shluchim Assist"
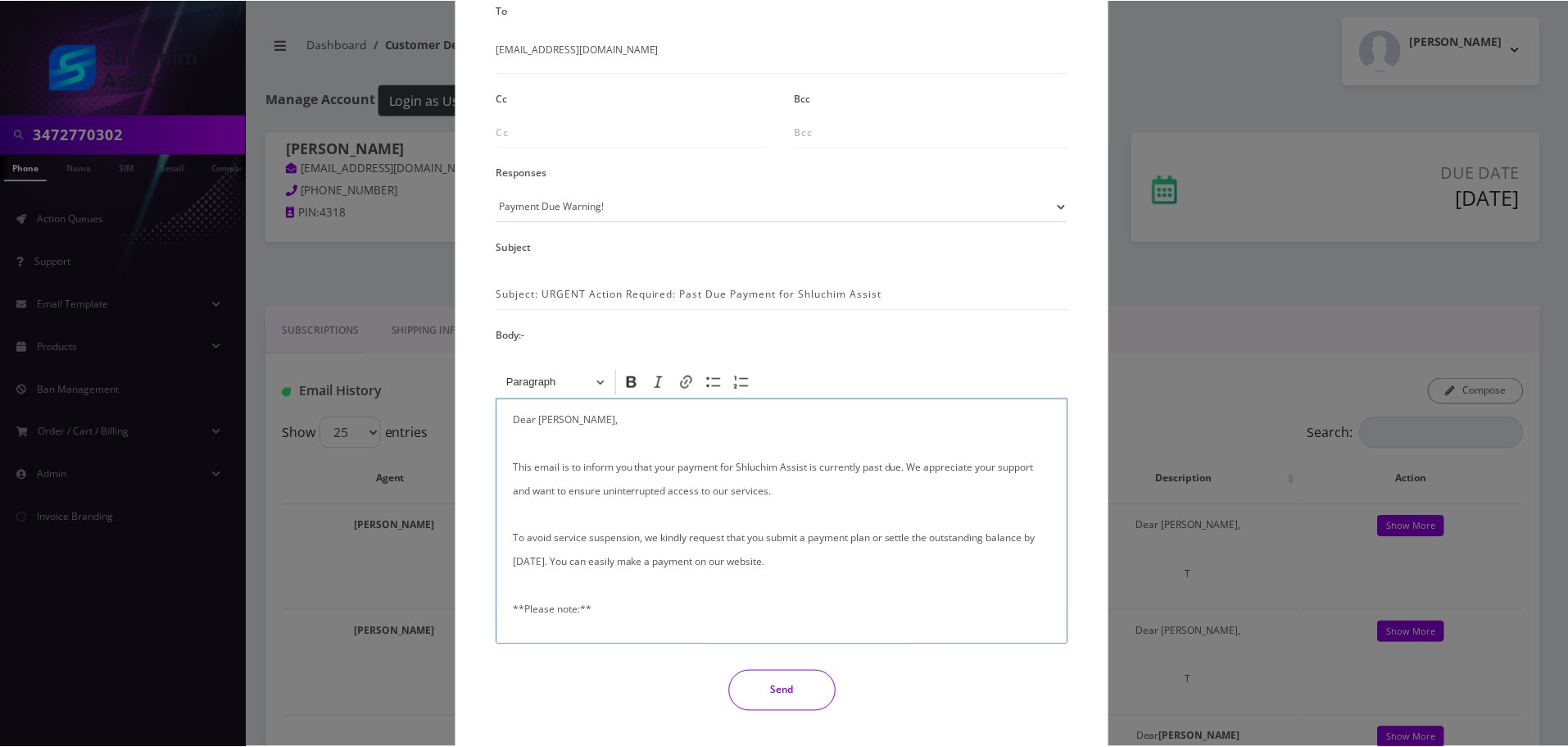
scroll to position [269, 0]
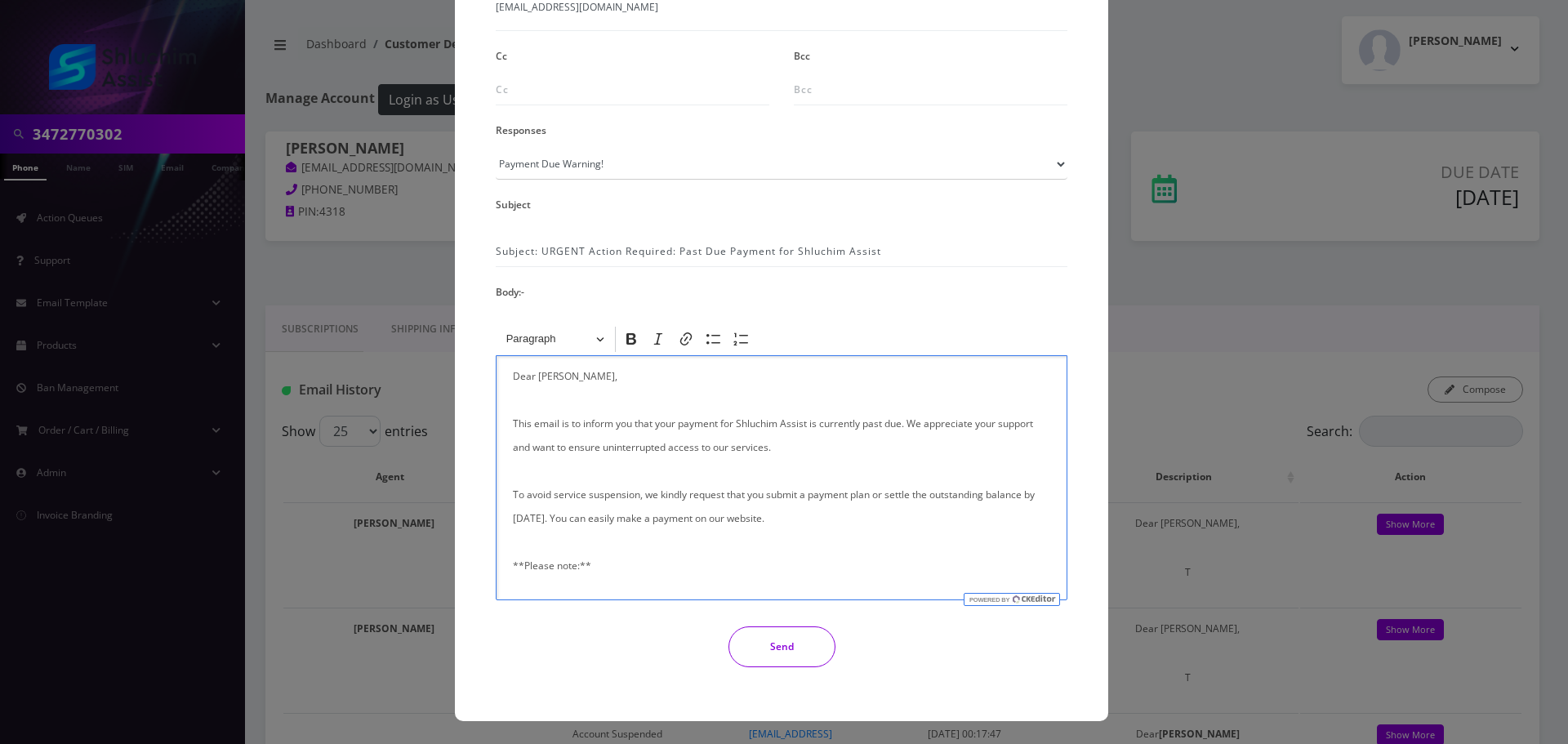
click at [790, 652] on button "Send" at bounding box center [782, 646] width 107 height 40
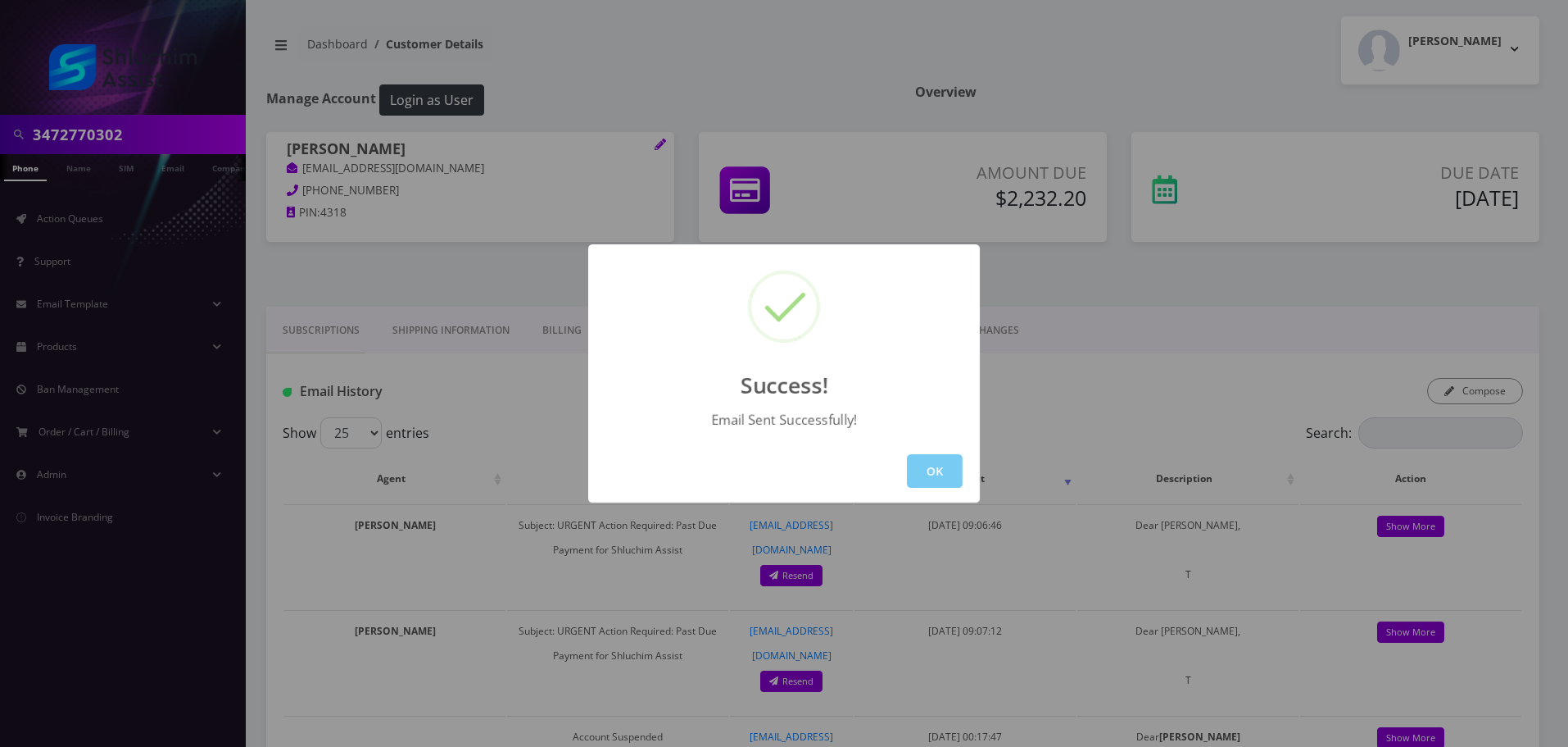
click at [931, 473] on button "OK" at bounding box center [934, 471] width 56 height 34
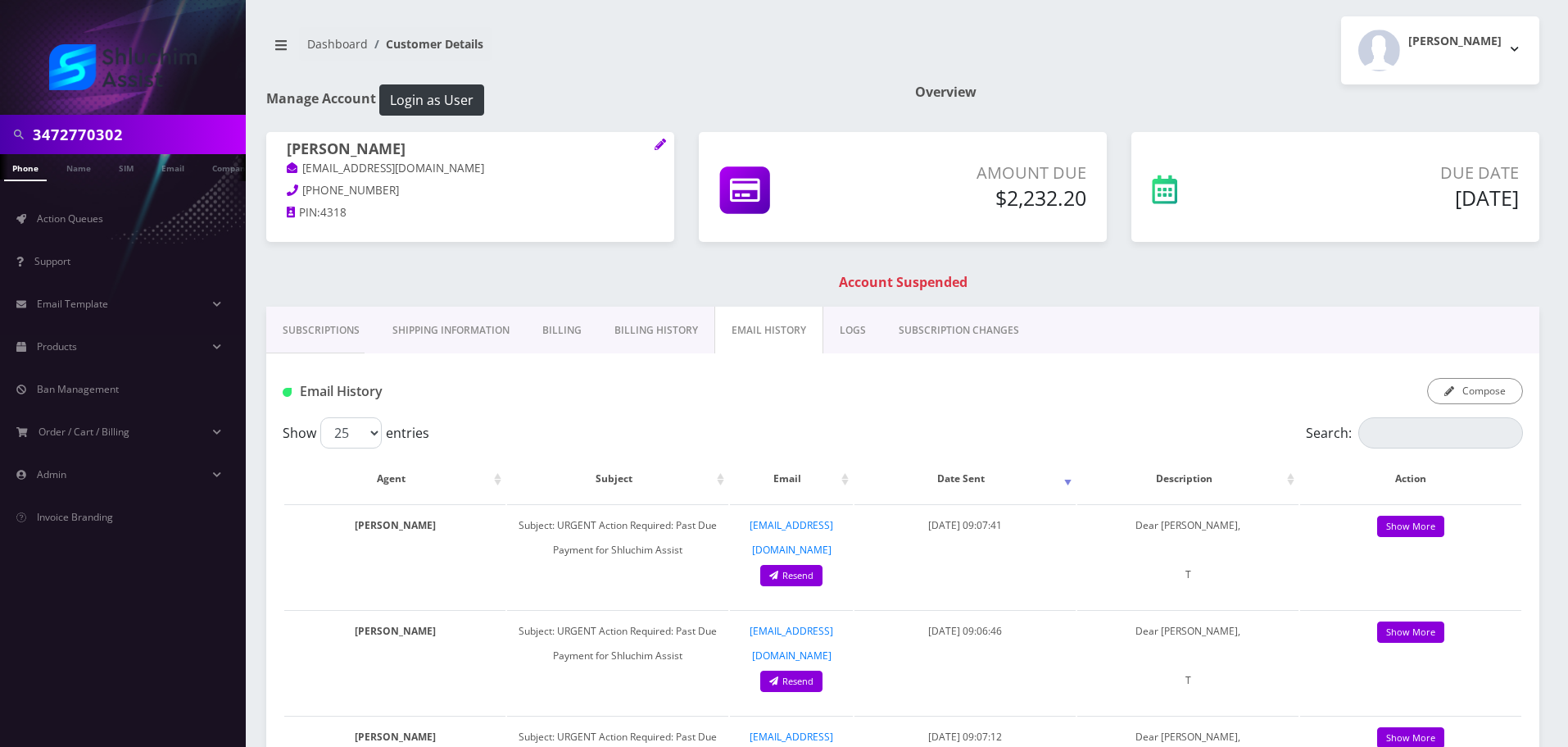
click at [125, 137] on input "3472770302" at bounding box center [138, 134] width 209 height 32
paste input "917-251-6709"
click at [109, 138] on input "917-251-6709" at bounding box center [138, 134] width 209 height 32
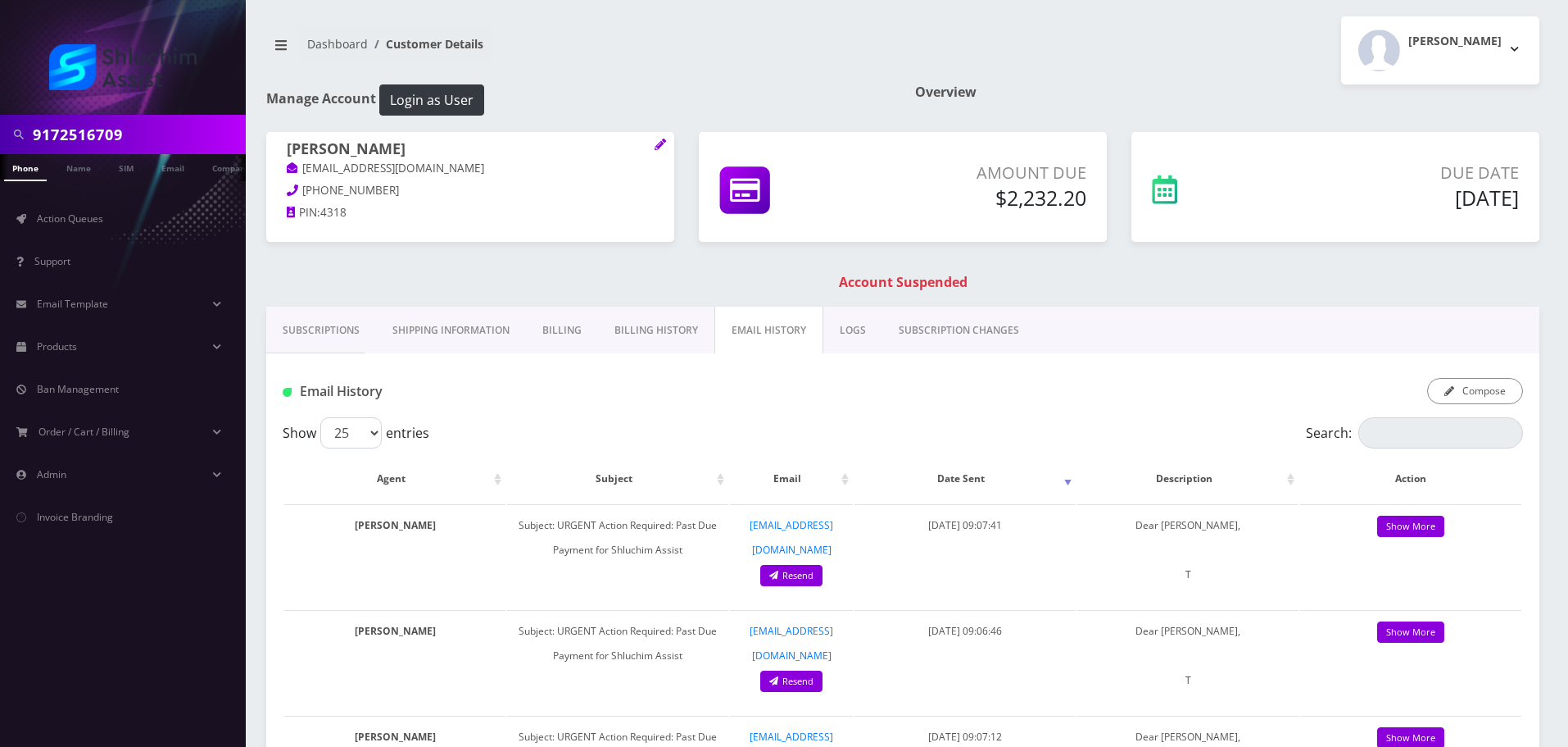
type input "9172516709"
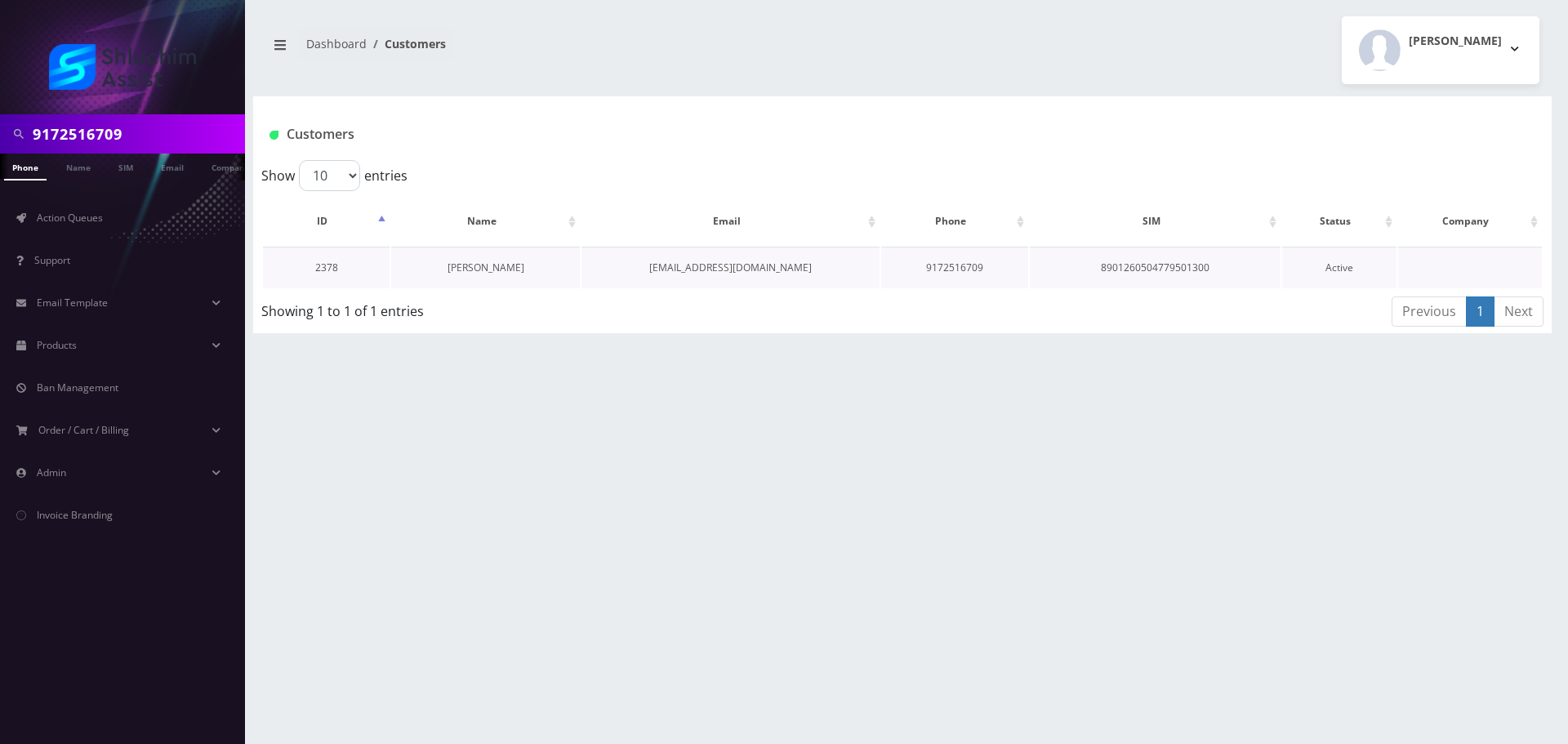
click at [490, 268] on link "[PERSON_NAME]" at bounding box center [486, 267] width 77 height 14
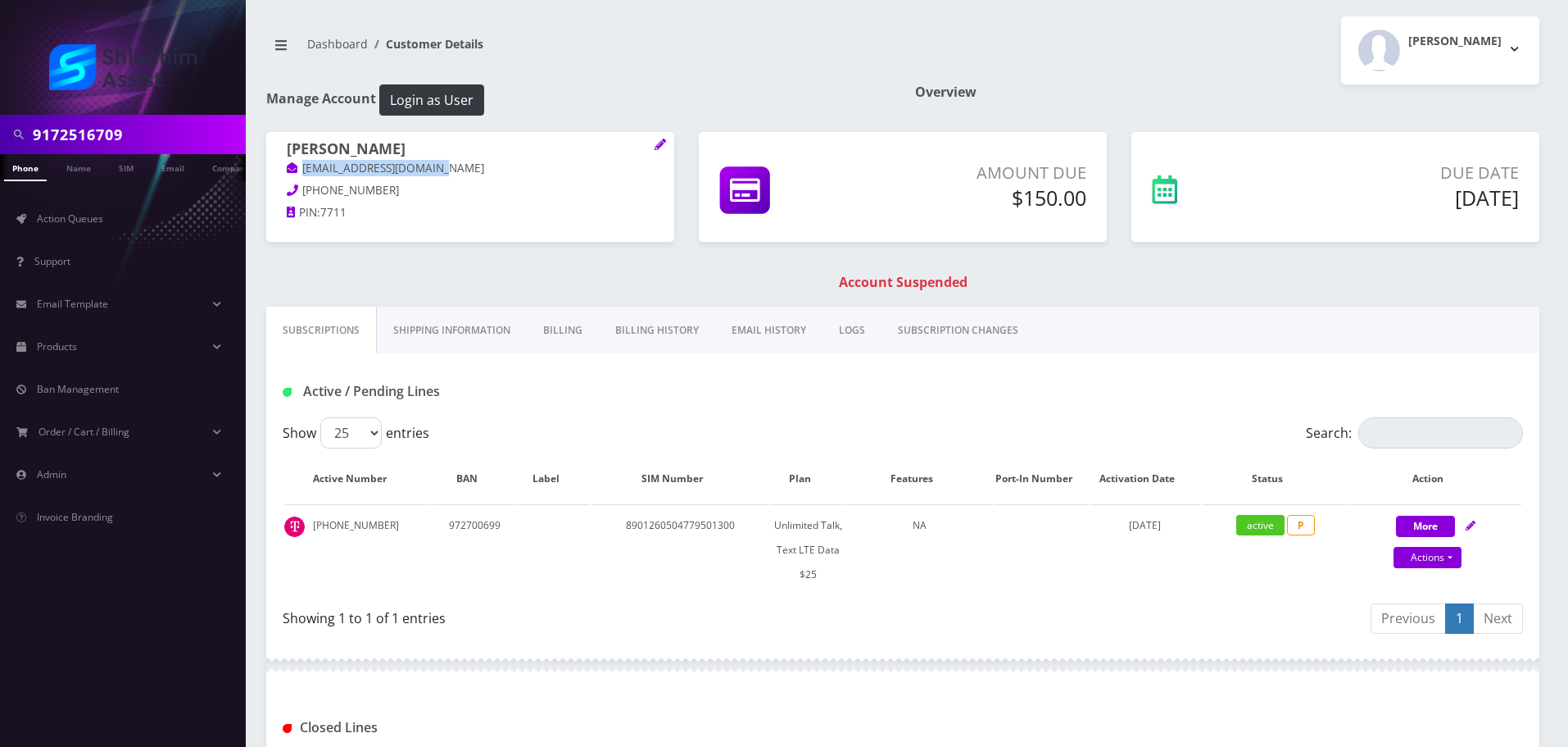
drag, startPoint x: 461, startPoint y: 169, endPoint x: 283, endPoint y: 169, distance: 178.0
click at [283, 169] on div "[PERSON_NAME] [EMAIL_ADDRESS][DOMAIN_NAME] [PHONE_NUMBER] PIN: 7711" at bounding box center [470, 183] width 408 height 103
copy link "[EMAIL_ADDRESS][DOMAIN_NAME]"
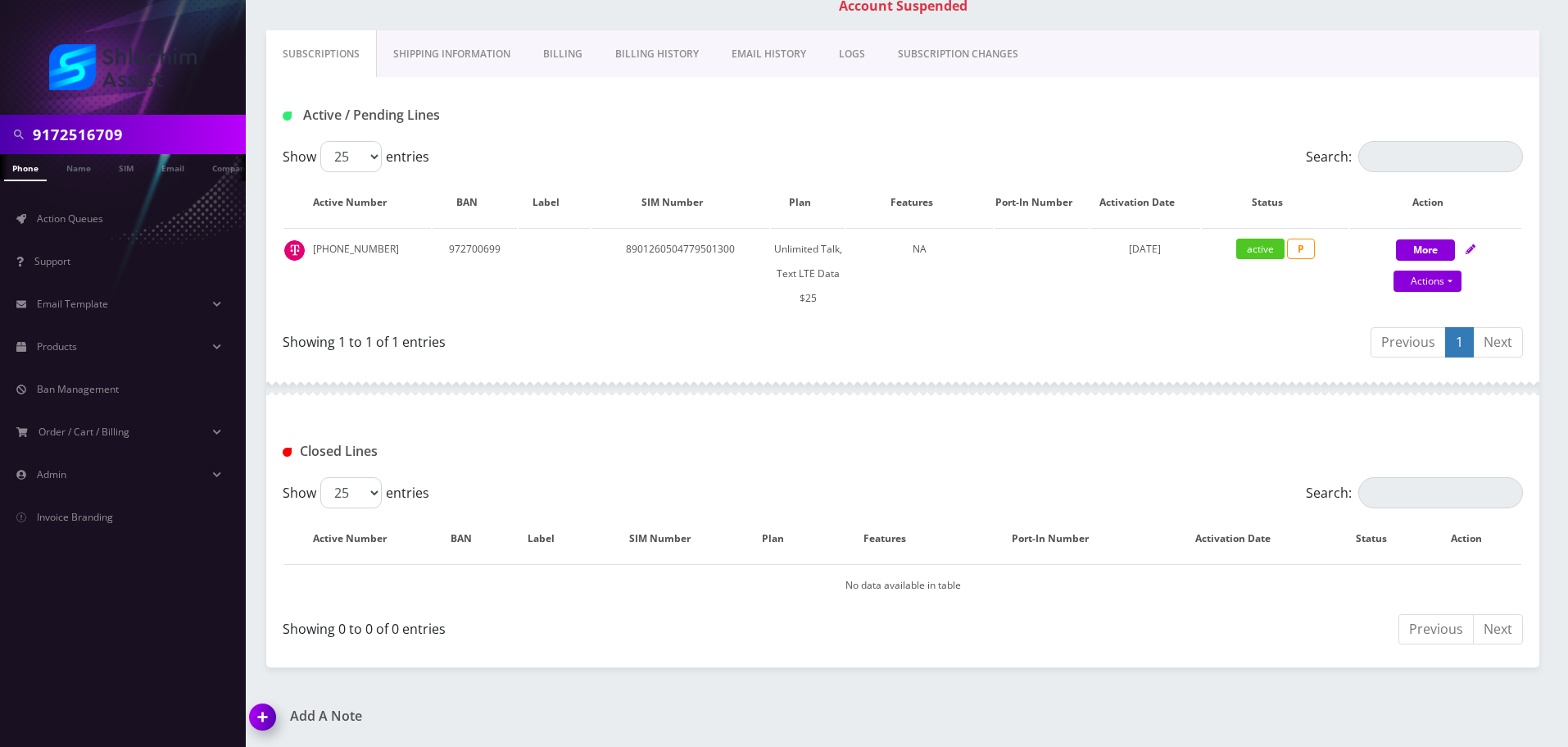
click at [662, 50] on link "Billing History" at bounding box center [657, 54] width 116 height 47
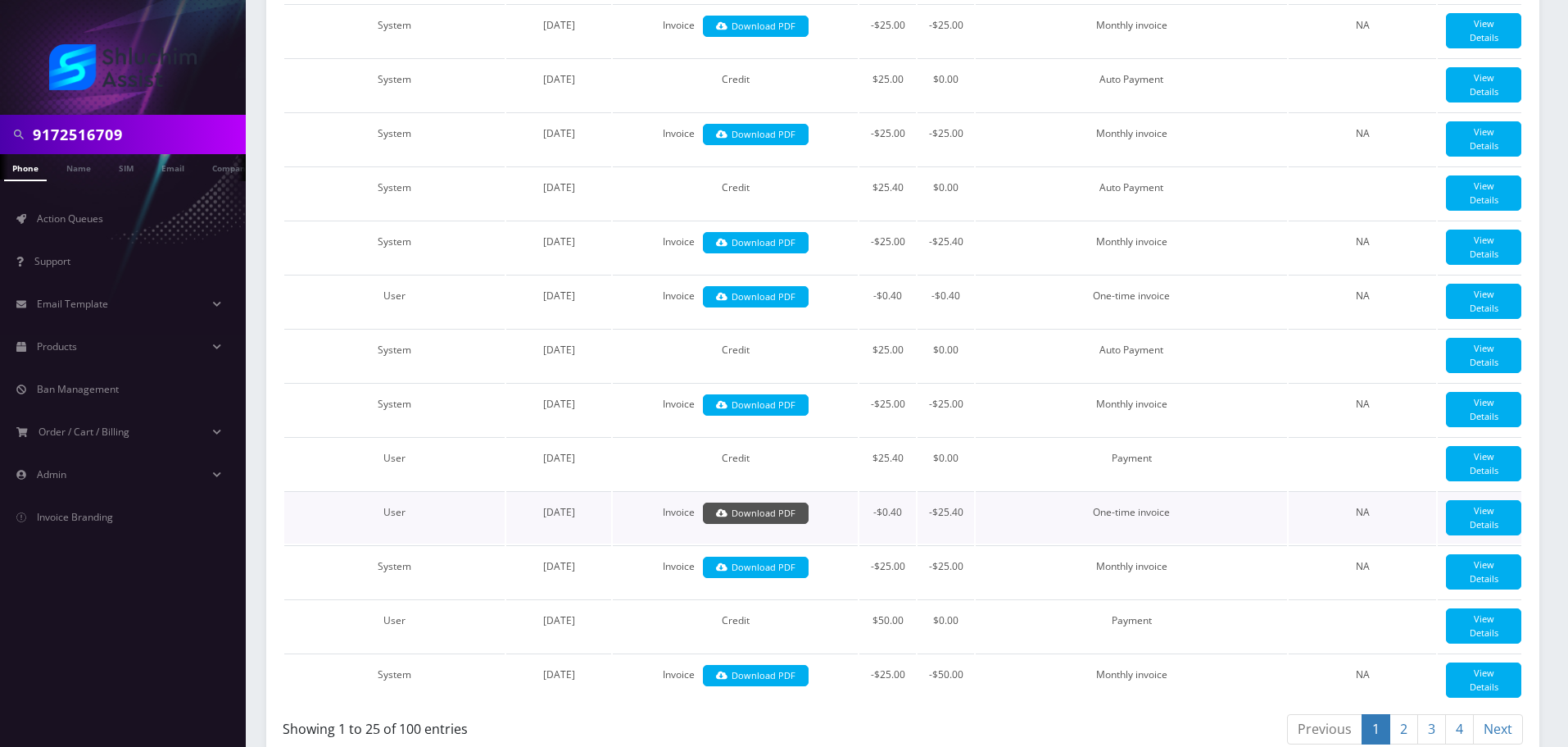
scroll to position [1887, 0]
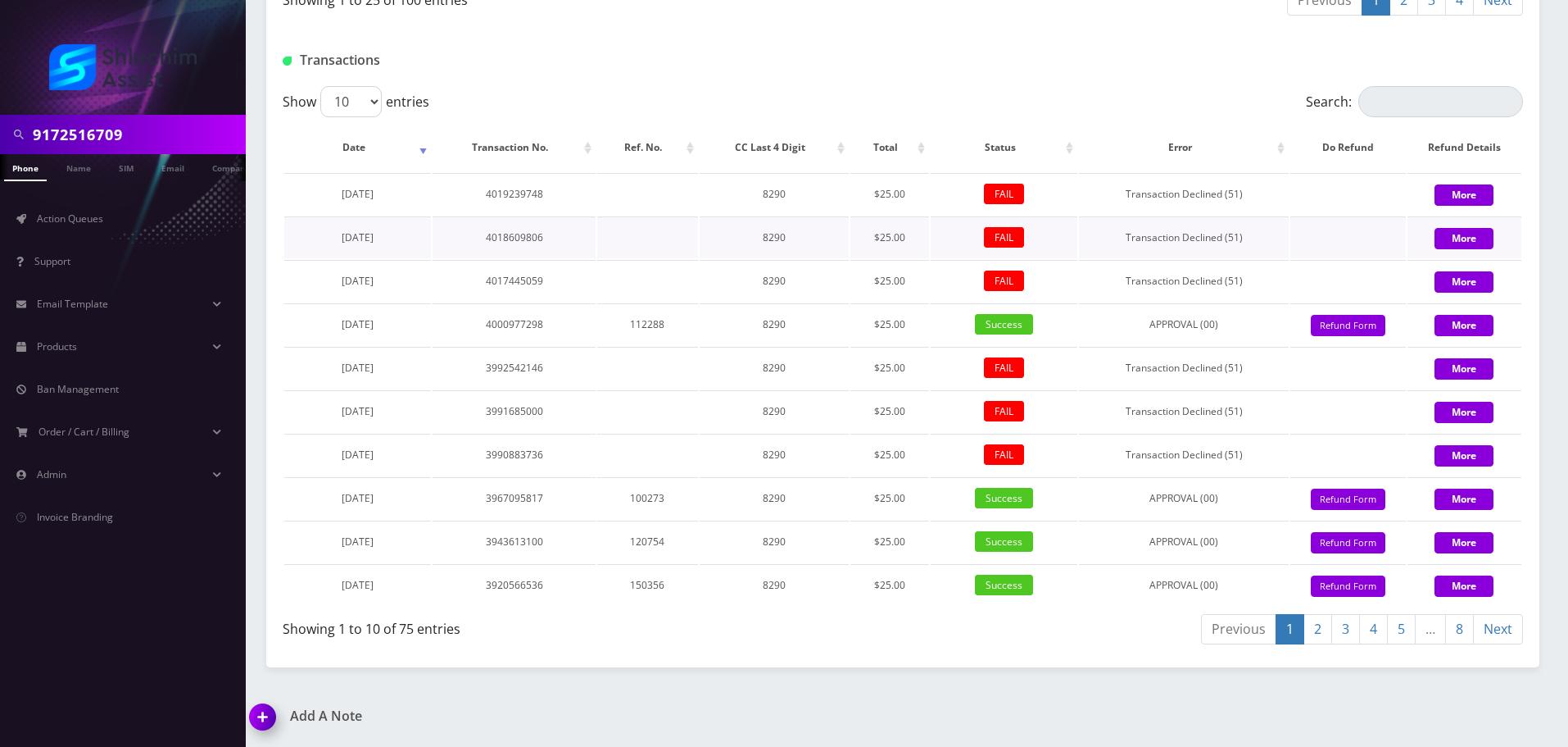
drag, startPoint x: 404, startPoint y: 385, endPoint x: 315, endPoint y: 323, distance: 108.5
click at [318, 302] on td "[DATE]" at bounding box center [357, 280] width 147 height 41
copy span "[DATE]"
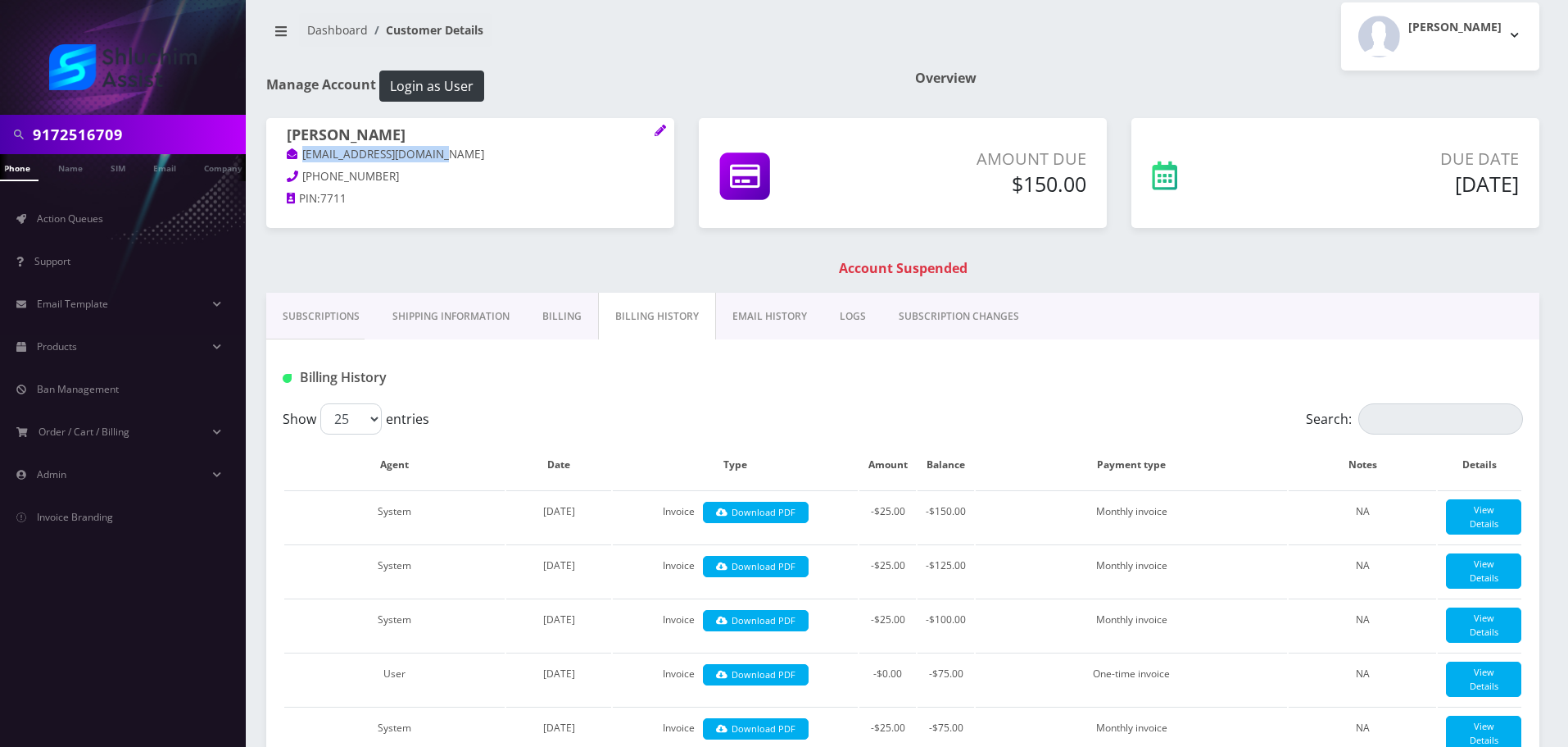
scroll to position [0, 0]
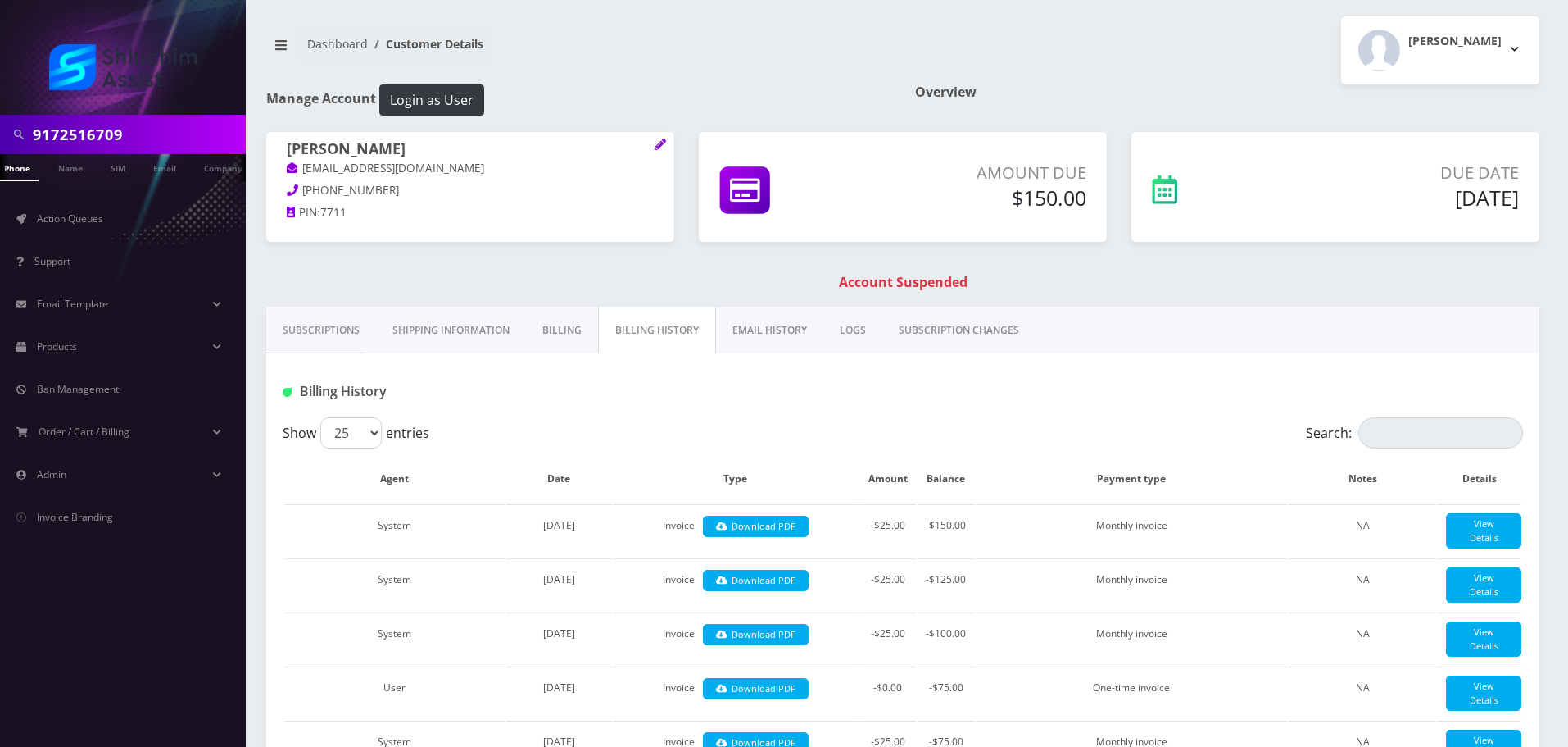
click at [767, 327] on link "EMAIL HISTORY" at bounding box center [770, 330] width 108 height 47
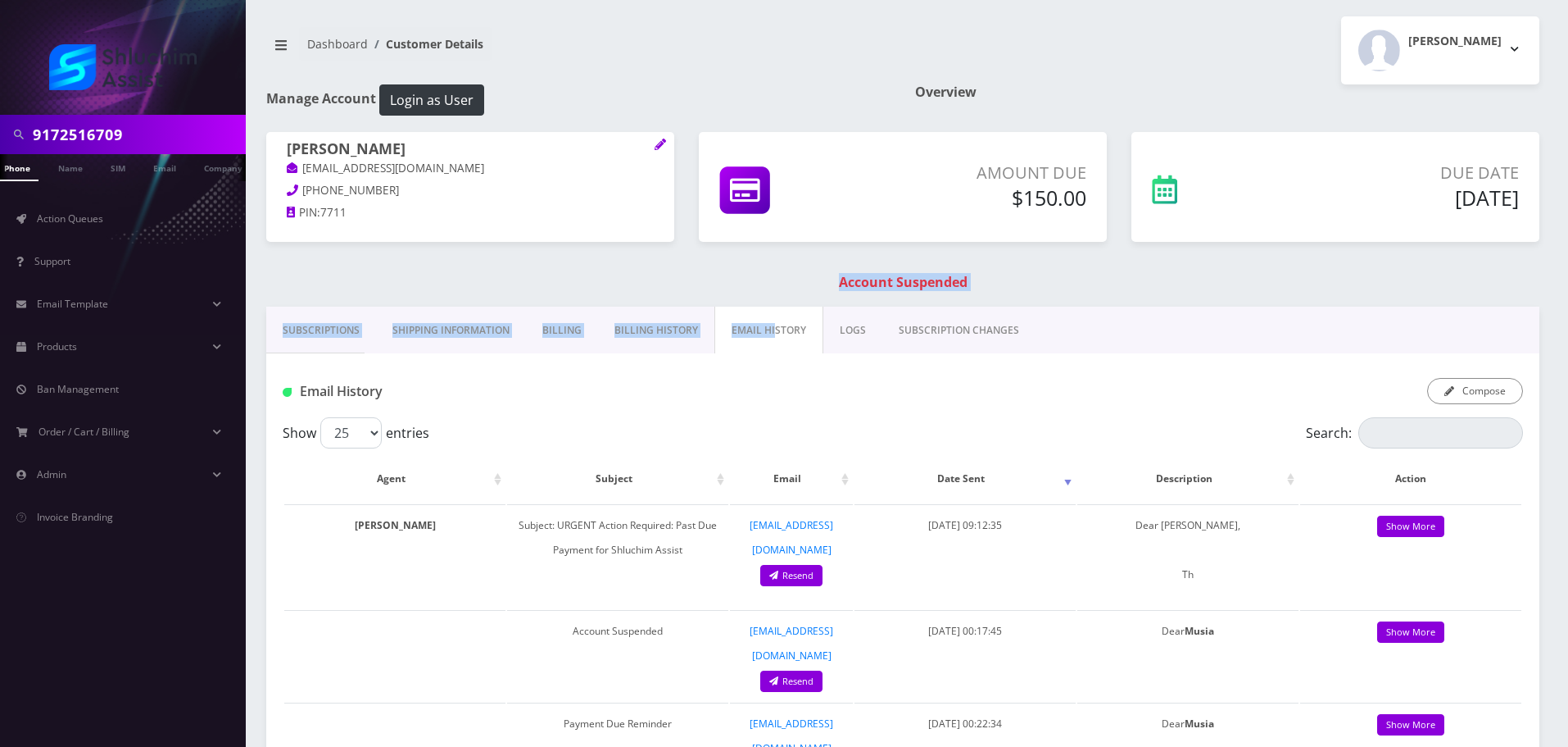
click at [598, 342] on link "Billing History" at bounding box center [656, 330] width 116 height 47
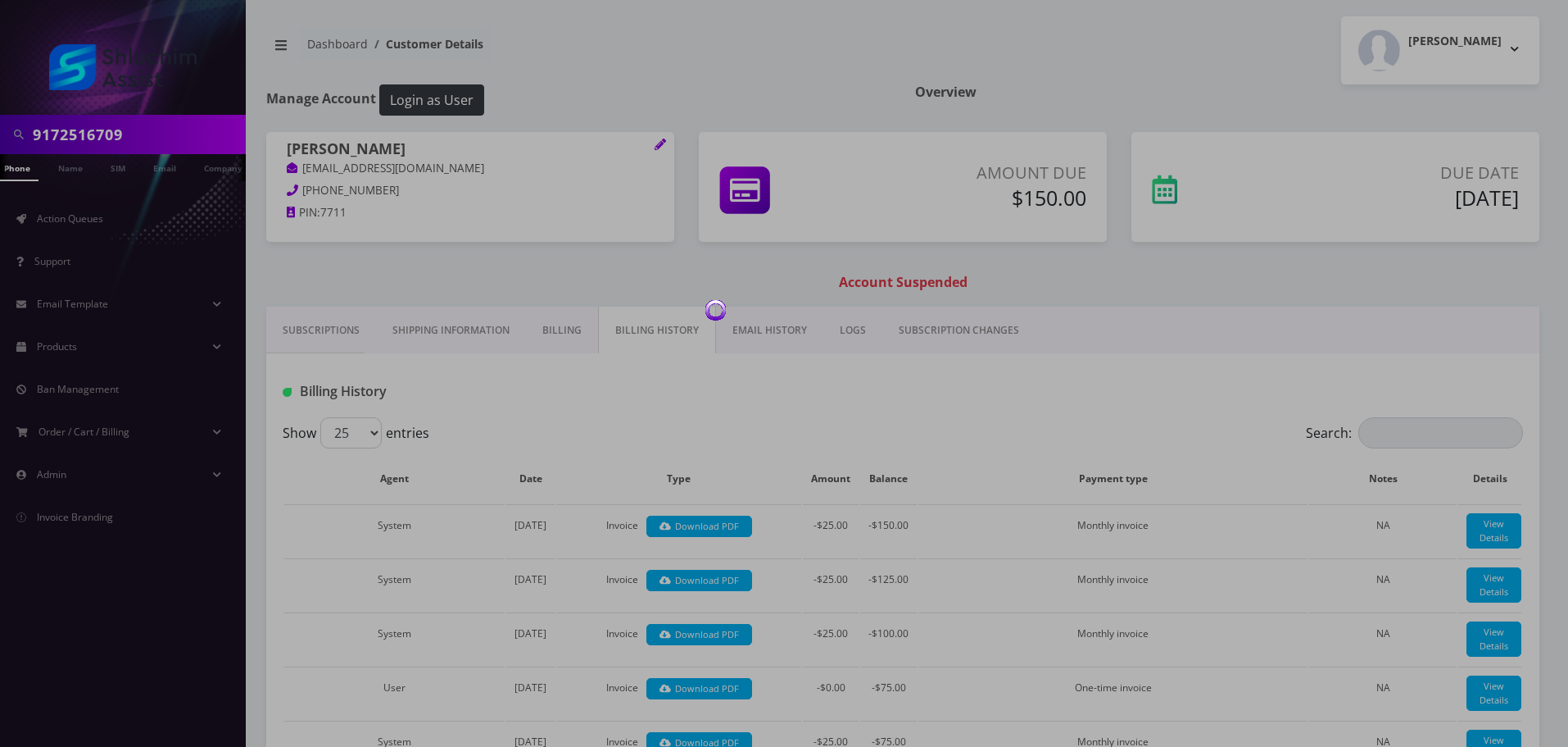
click at [767, 337] on div at bounding box center [784, 373] width 1568 height 747
click at [767, 337] on link "EMAIL HISTORY" at bounding box center [770, 330] width 108 height 47
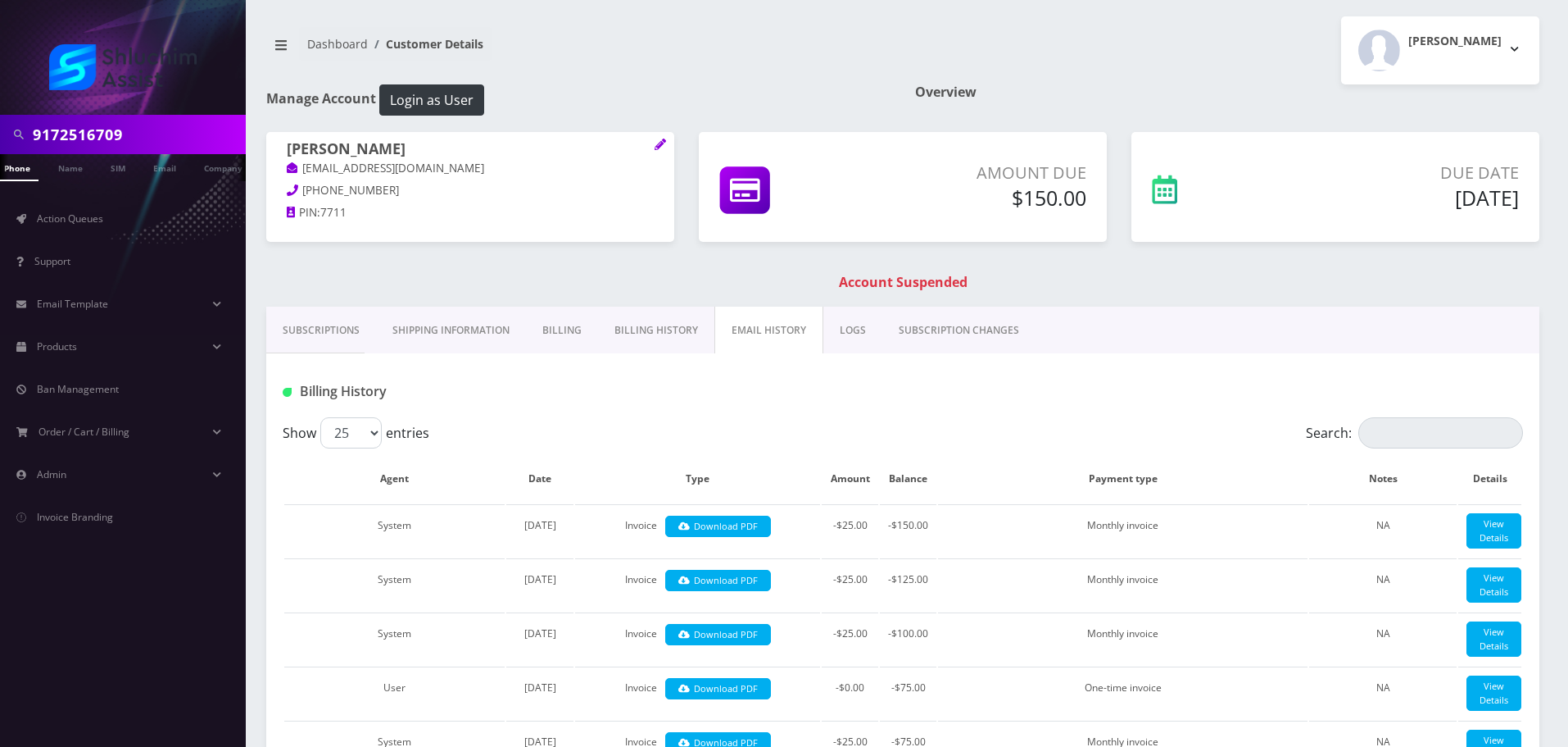
click at [767, 337] on link "EMAIL HISTORY" at bounding box center [768, 330] width 109 height 47
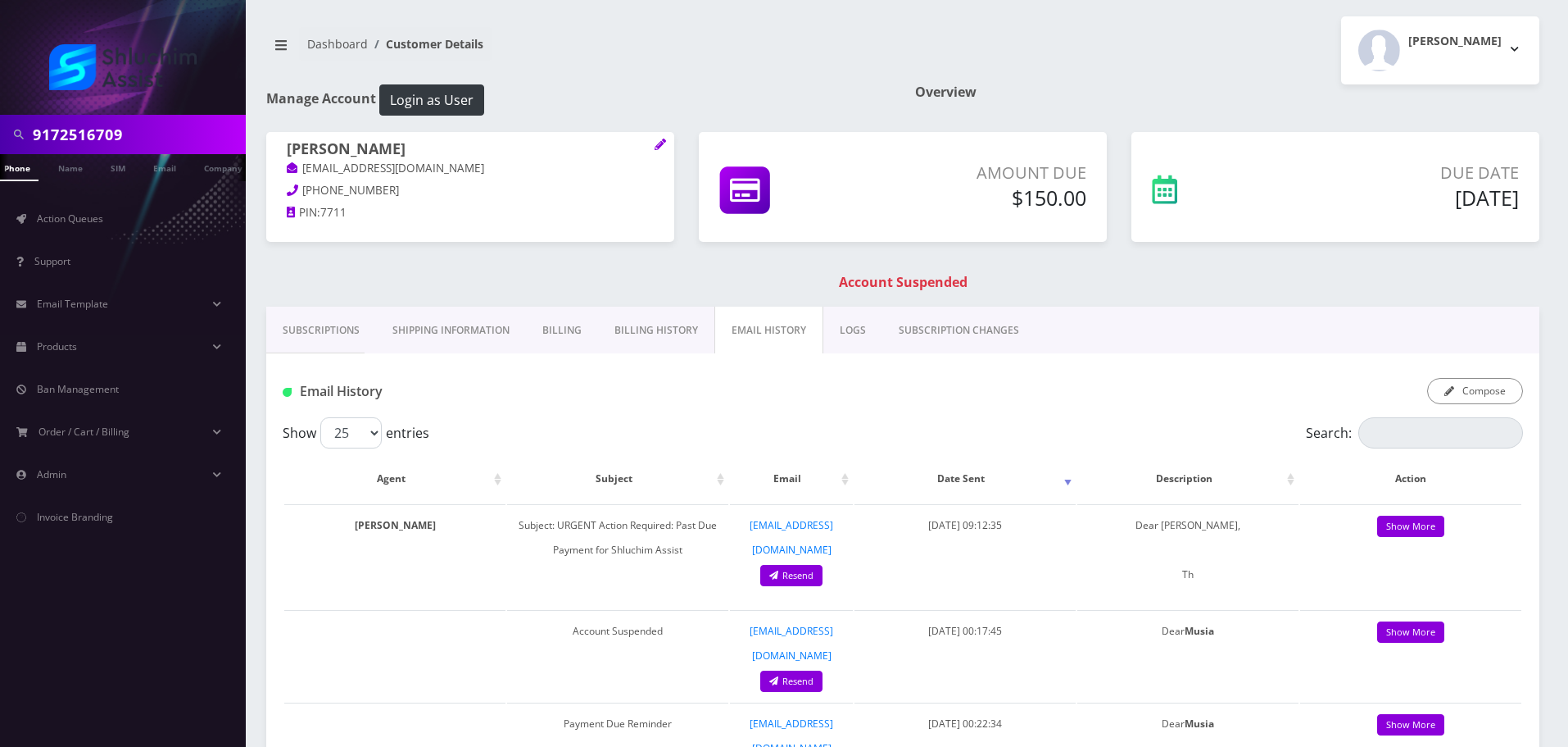
click at [667, 261] on div "[PERSON_NAME] [EMAIL_ADDRESS][DOMAIN_NAME] [PHONE_NUMBER] PIN: 7711 Amount Due …" at bounding box center [903, 219] width 1298 height 175
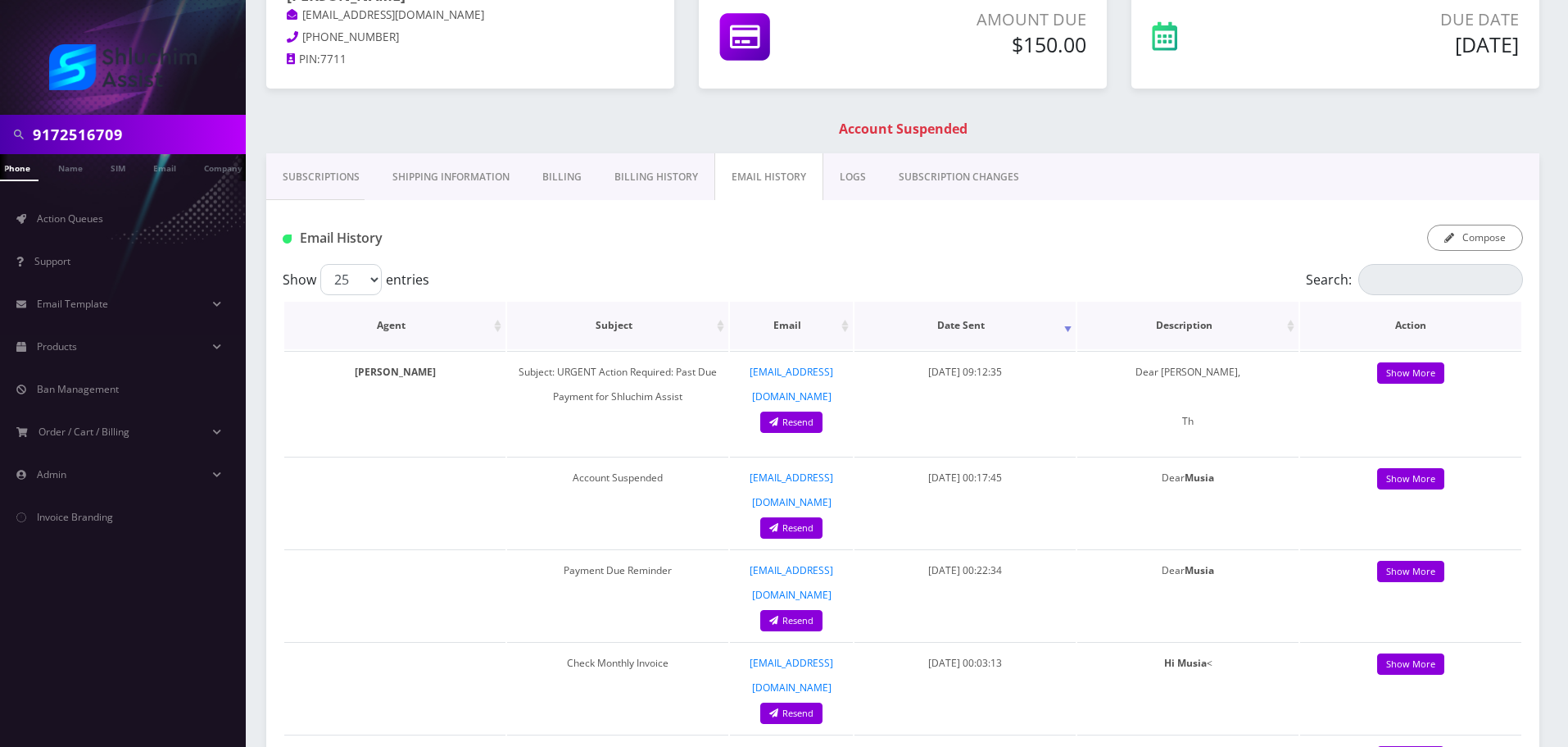
scroll to position [109, 0]
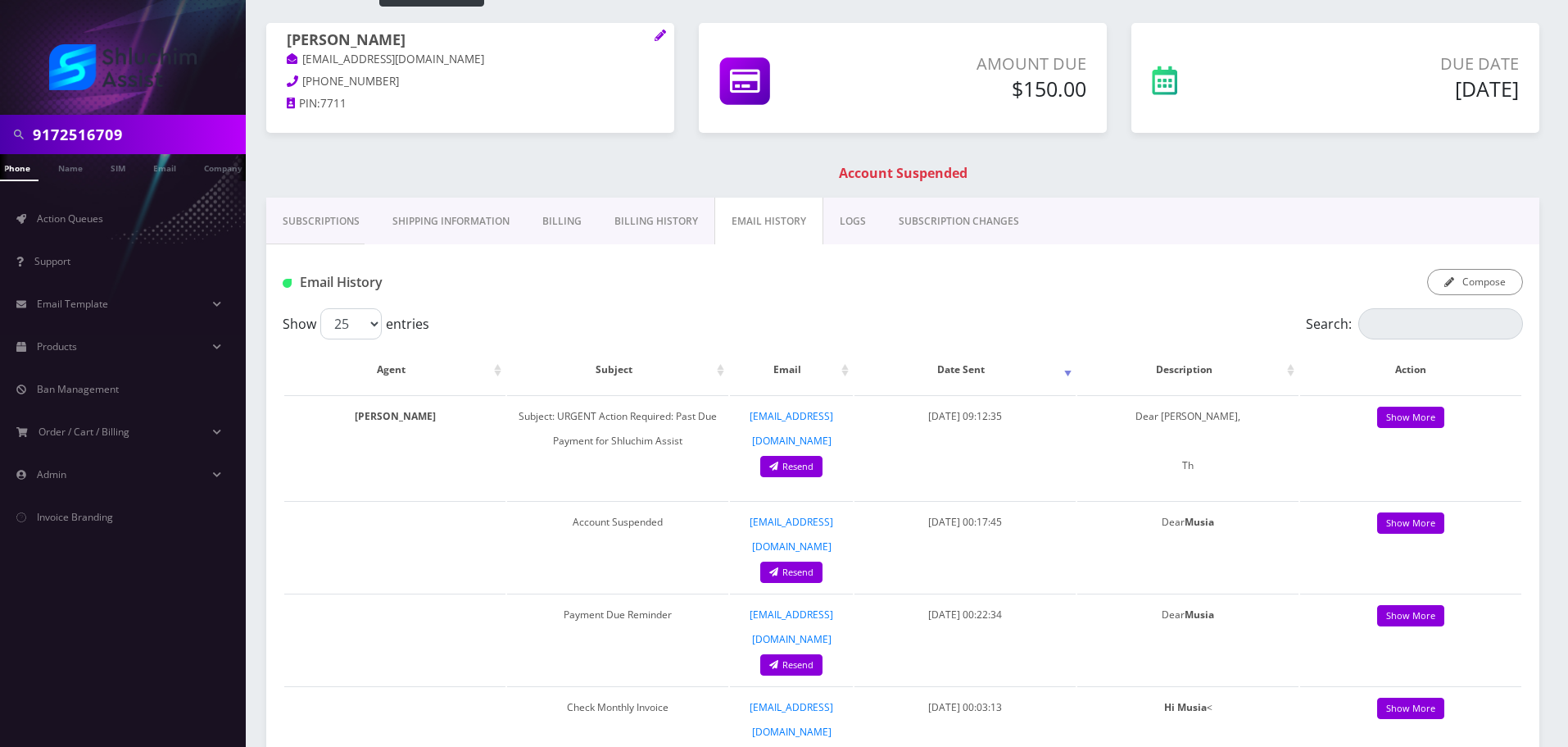
click at [144, 123] on input "9172516709" at bounding box center [138, 134] width 209 height 32
paste input "[PHONE_NUMBER]"
click at [106, 126] on input "[PHONE_NUMBER]" at bounding box center [138, 134] width 209 height 32
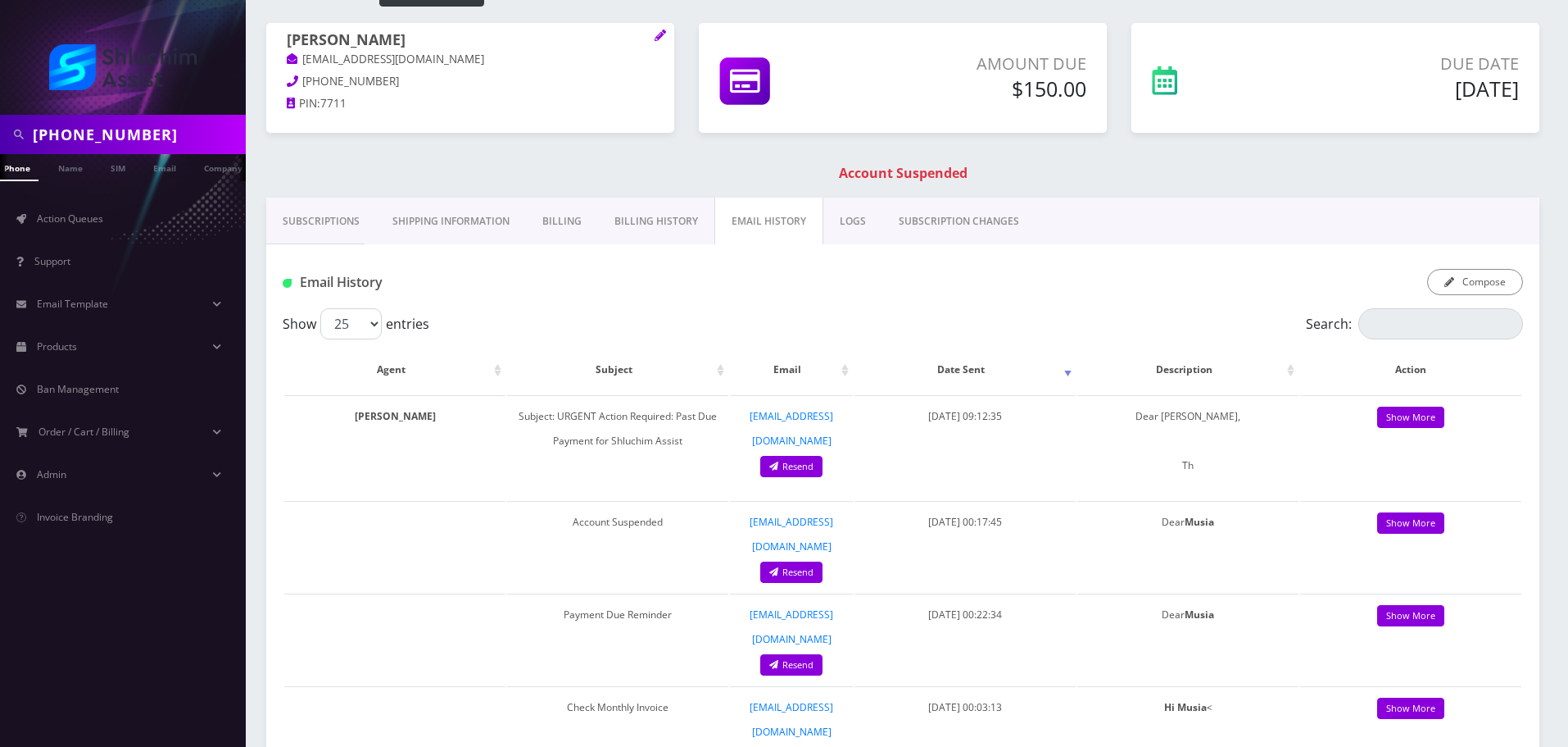
click at [101, 132] on input "[PHONE_NUMBER]" at bounding box center [138, 134] width 209 height 32
type input "9342239233"
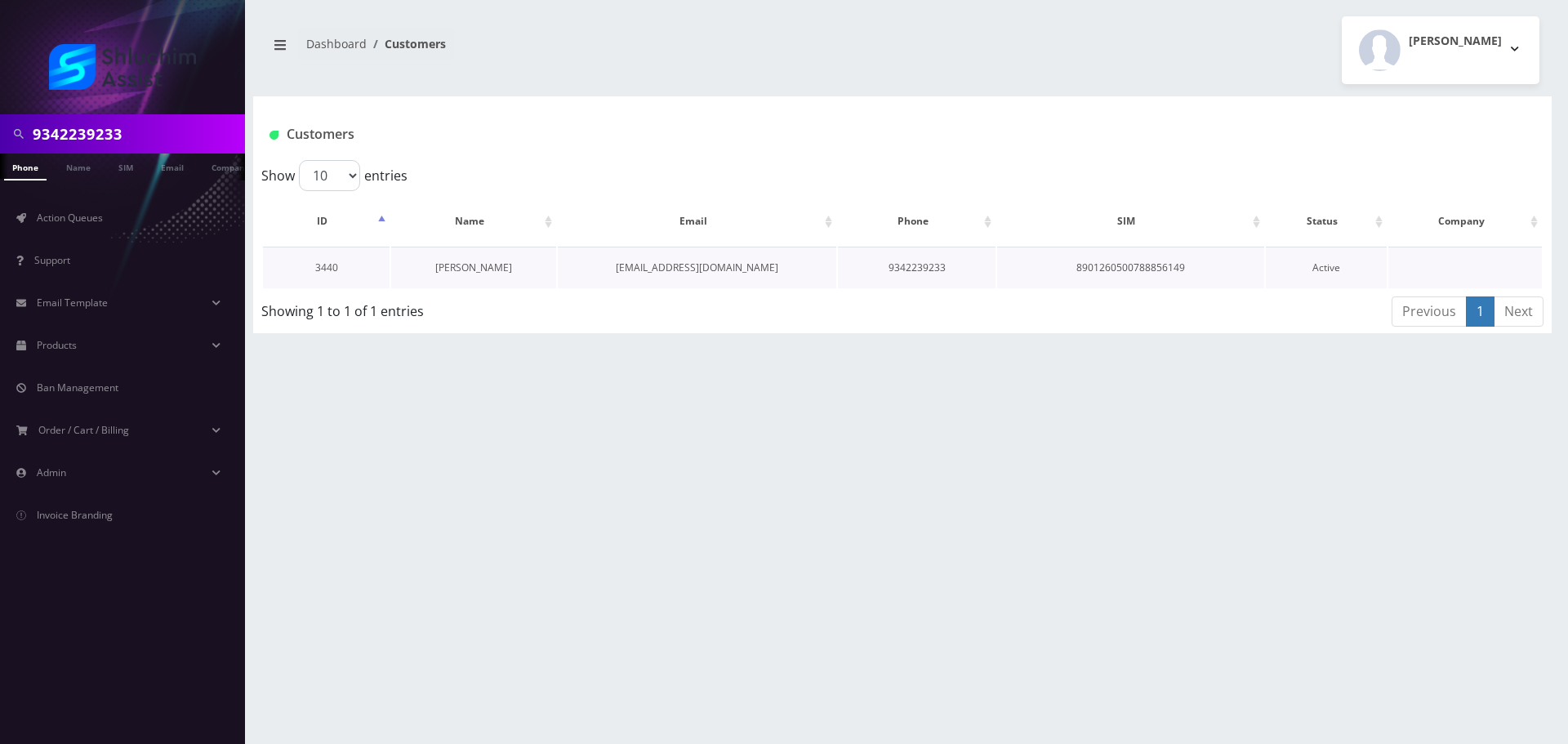
click at [482, 269] on link "[PERSON_NAME]" at bounding box center [473, 267] width 77 height 14
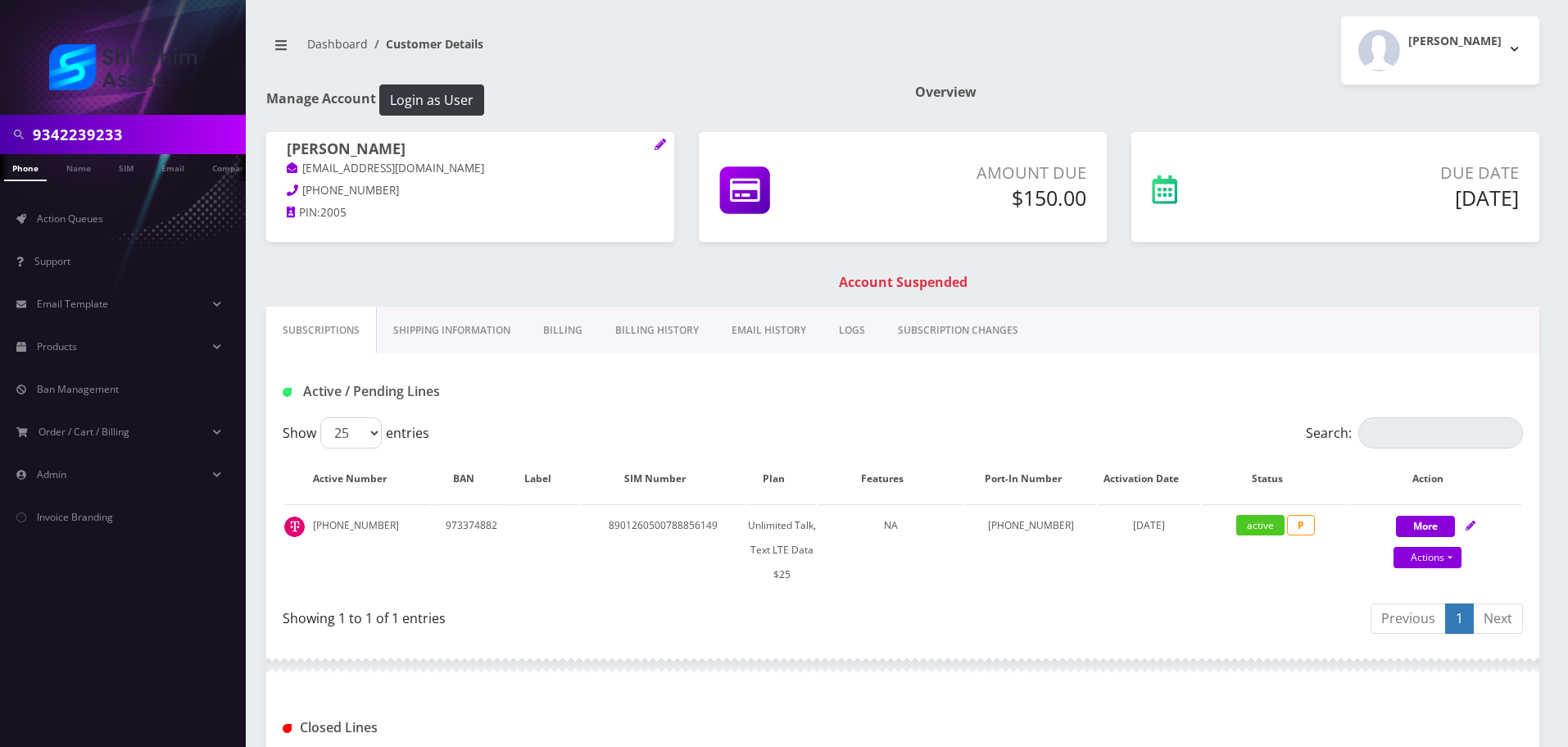
click at [640, 323] on link "Billing History" at bounding box center [657, 330] width 116 height 47
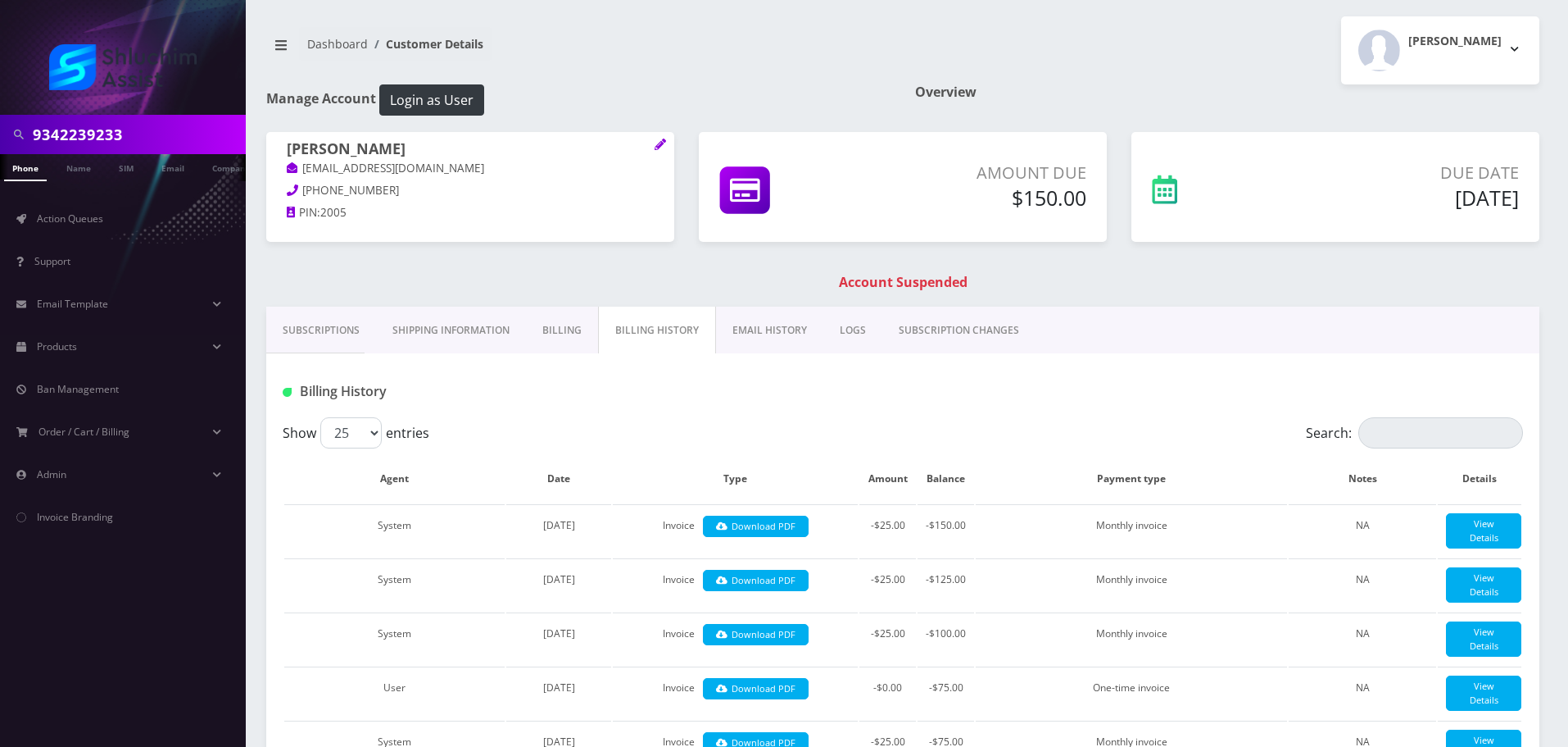
click at [312, 329] on link "Subscriptions" at bounding box center [321, 330] width 109 height 47
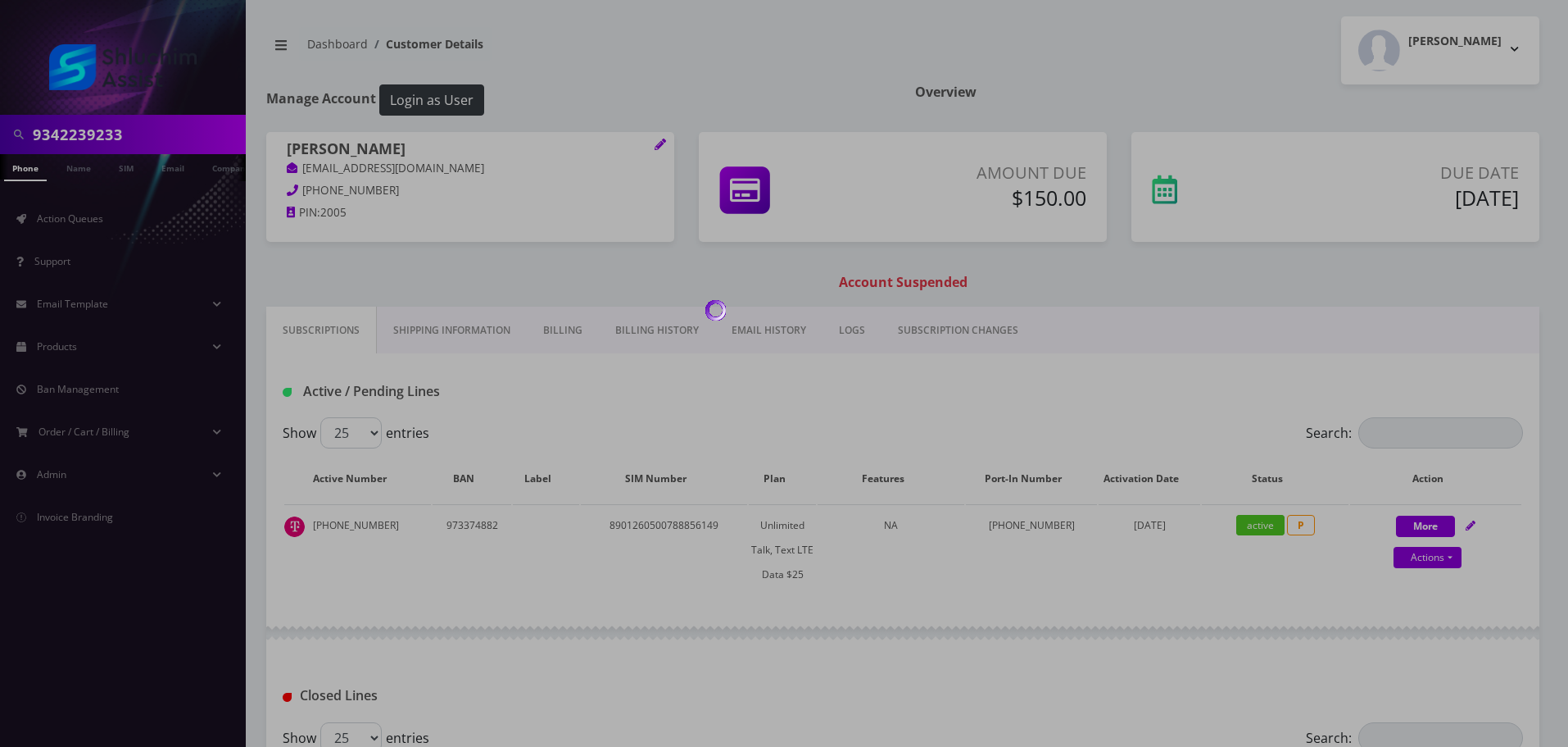
click at [639, 333] on div at bounding box center [784, 373] width 1568 height 747
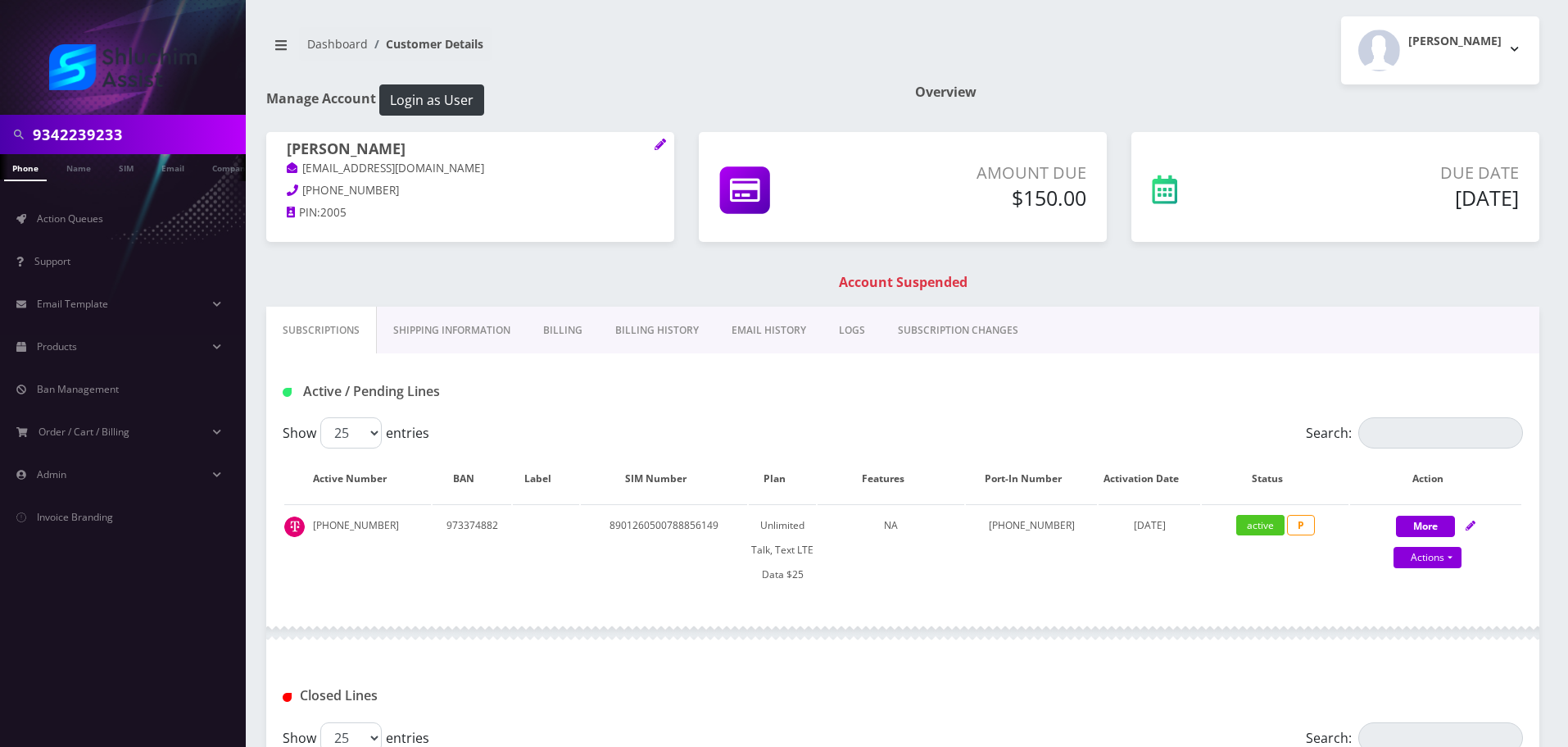
click at [639, 333] on link "Billing History" at bounding box center [657, 330] width 116 height 47
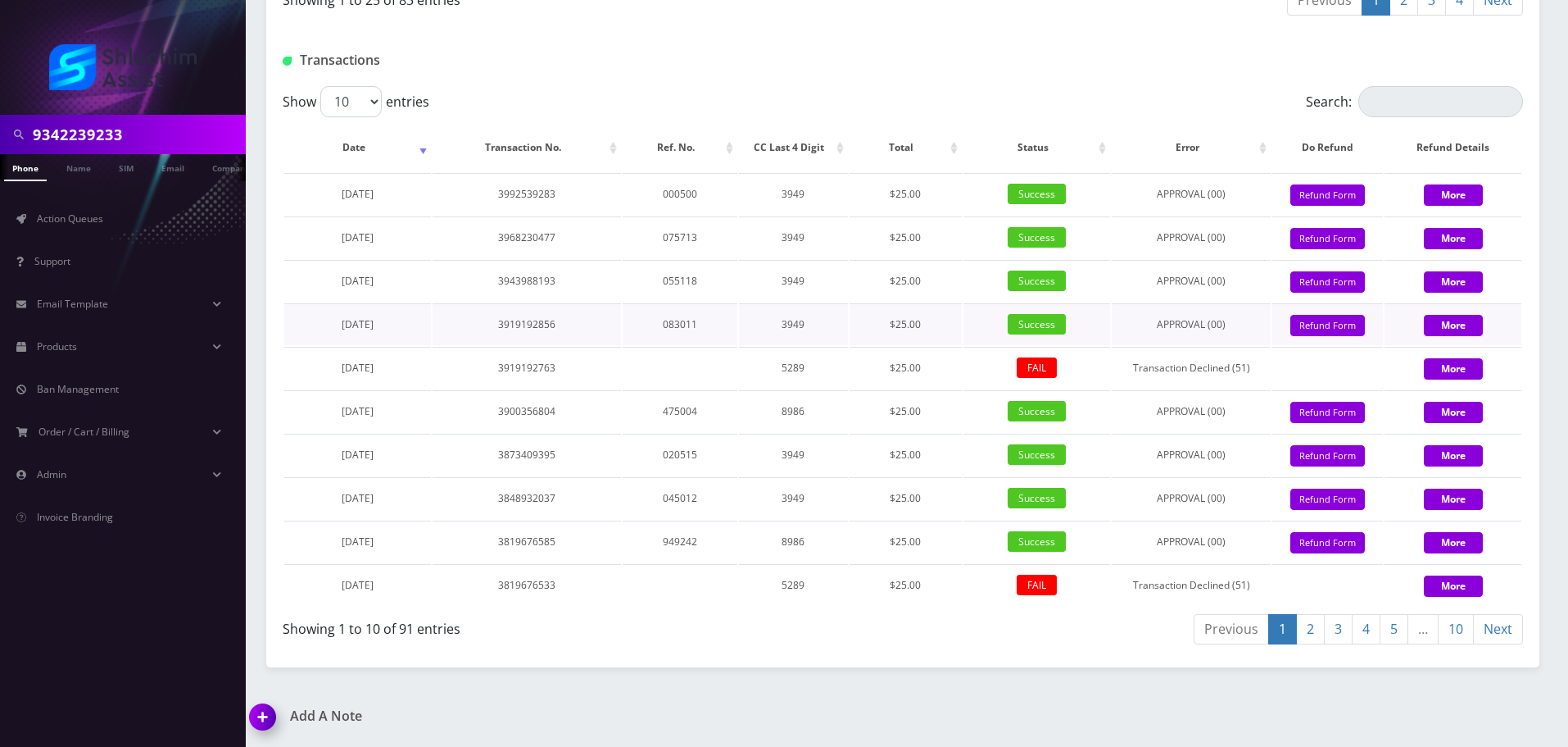
scroll to position [2226, 0]
drag, startPoint x: 415, startPoint y: 195, endPoint x: 319, endPoint y: 195, distance: 96.0
click at [319, 195] on td "[DATE]" at bounding box center [357, 194] width 147 height 41
copy span "[DATE]"
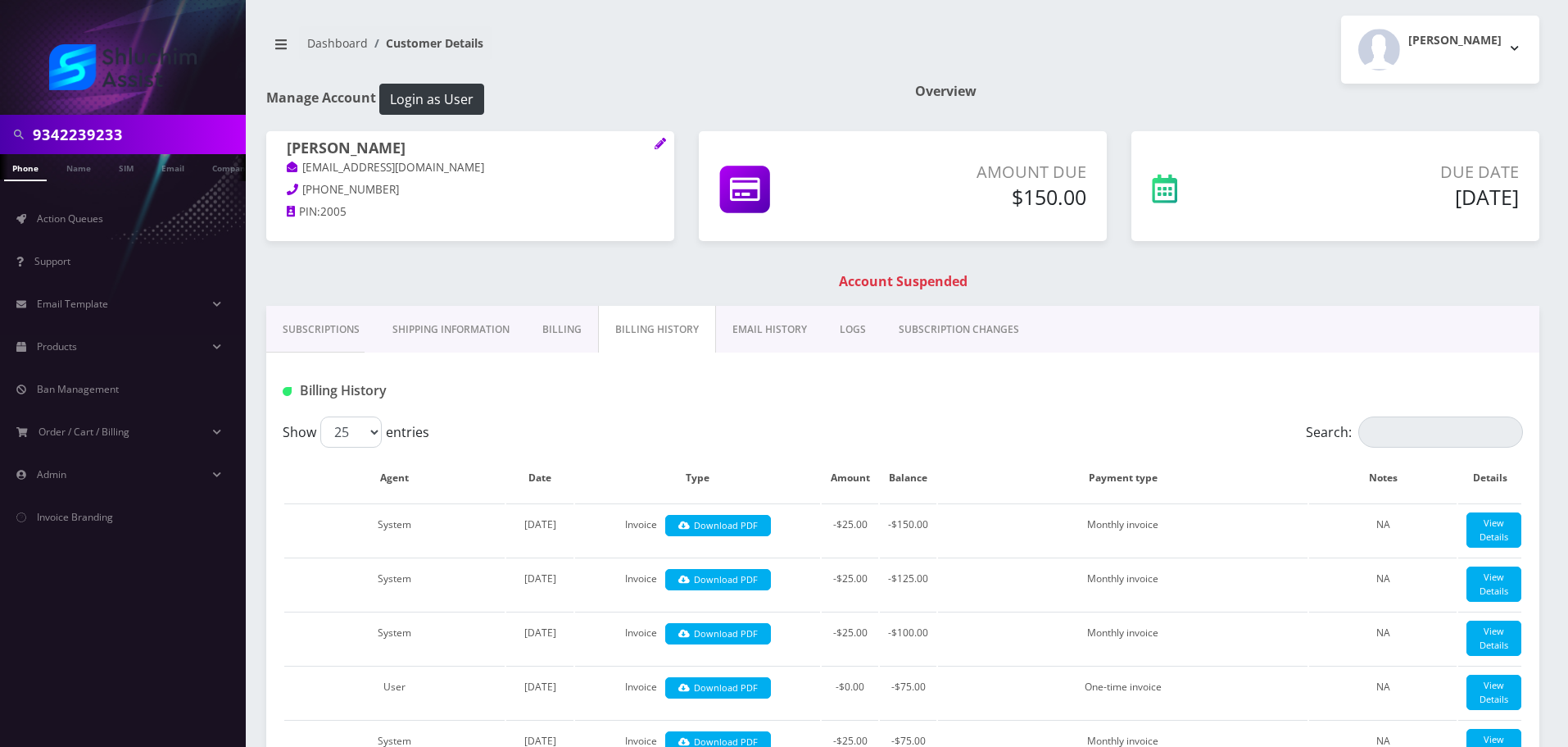
scroll to position [0, 0]
click at [772, 331] on link "EMAIL HISTORY" at bounding box center [770, 330] width 108 height 47
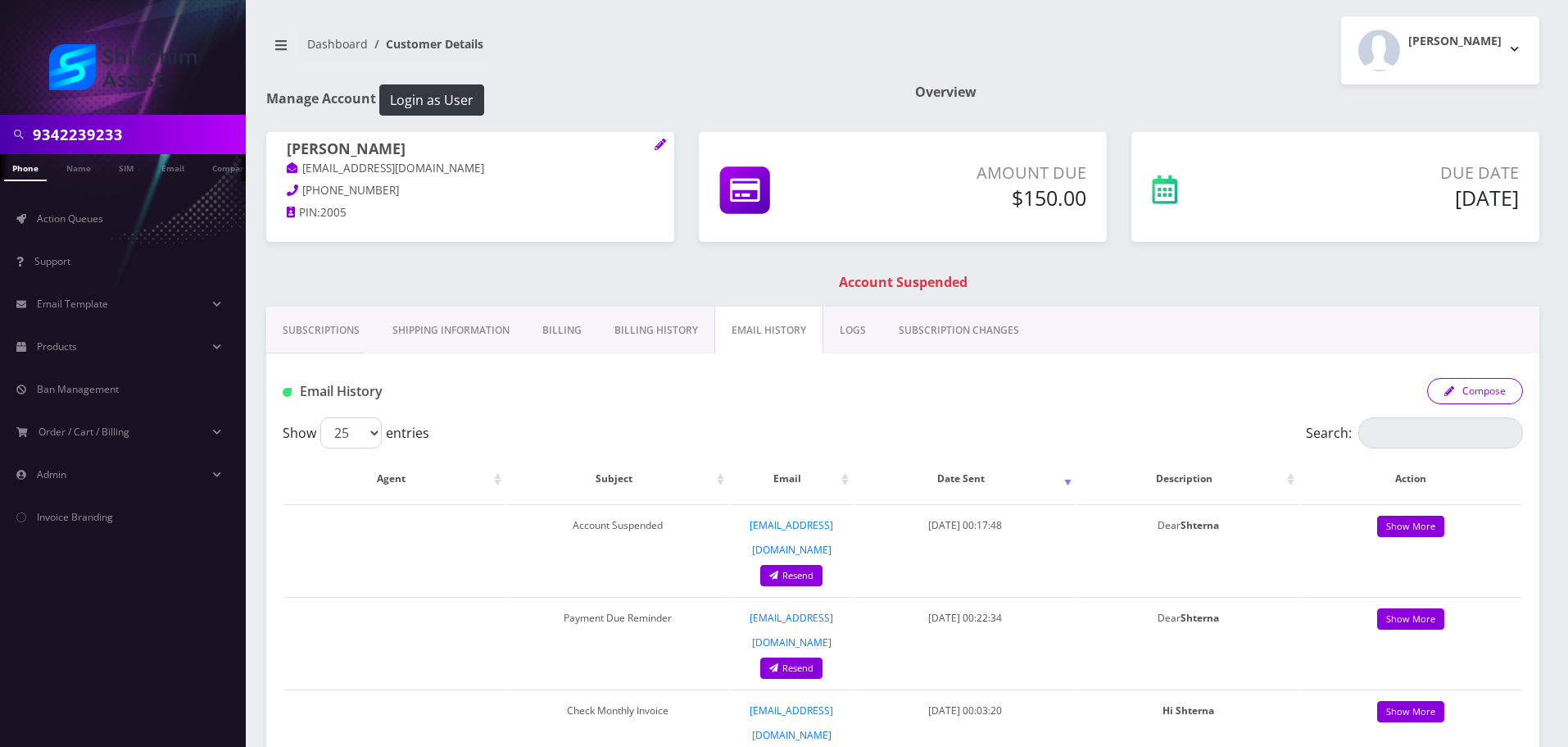
click at [1478, 384] on button "Compose" at bounding box center [1475, 391] width 96 height 27
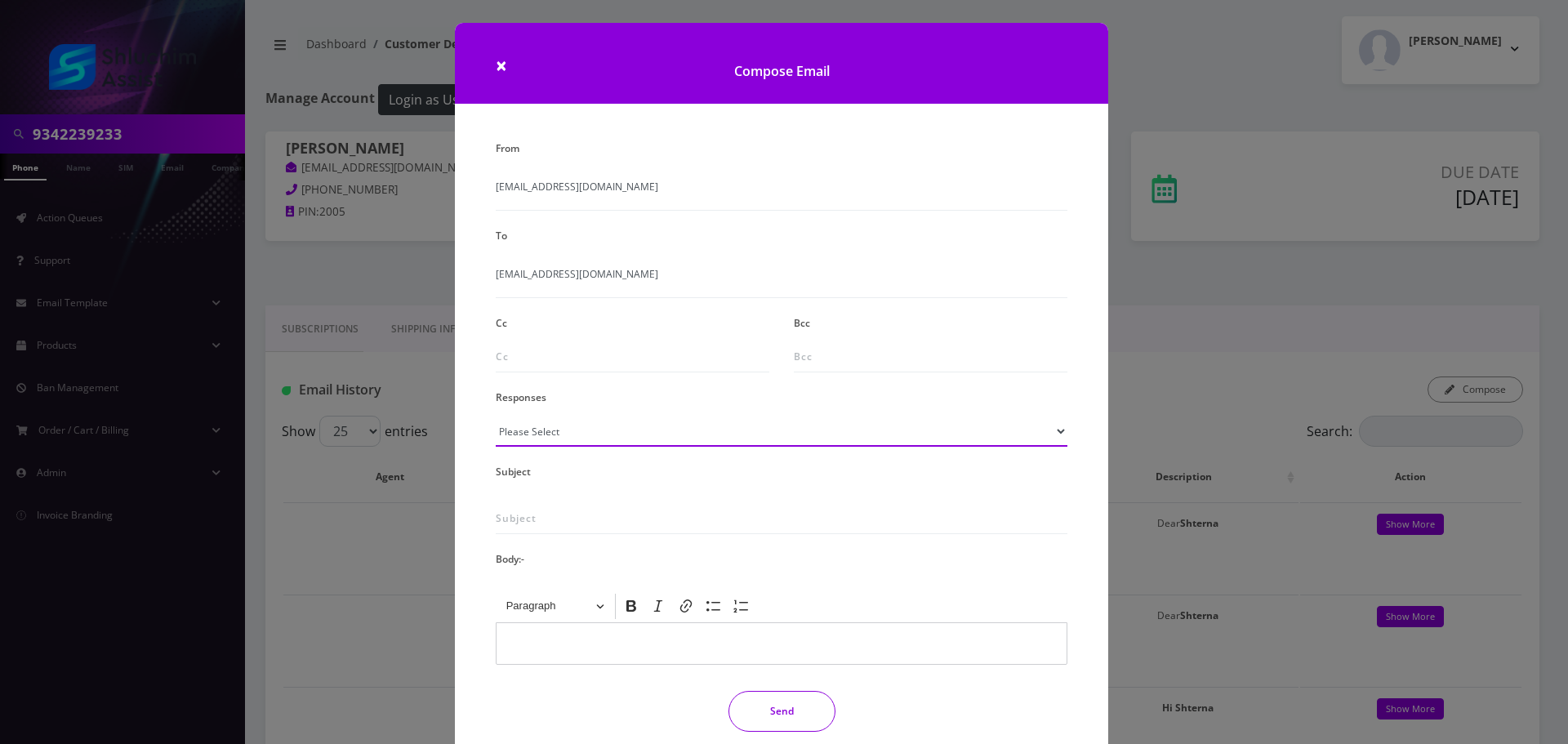
click at [580, 431] on select "Please Select TMobile port Unable to activate CH Pickup Past Due Pick up follow…" at bounding box center [782, 431] width 572 height 31
select select "29"
click at [496, 415] on select "Please Select TMobile port Unable to activate CH Pickup Past Due Pick up follow…" at bounding box center [782, 431] width 572 height 31
type input "Subject: URGENT Action Required: Past Due Payment for Shluchim Assist"
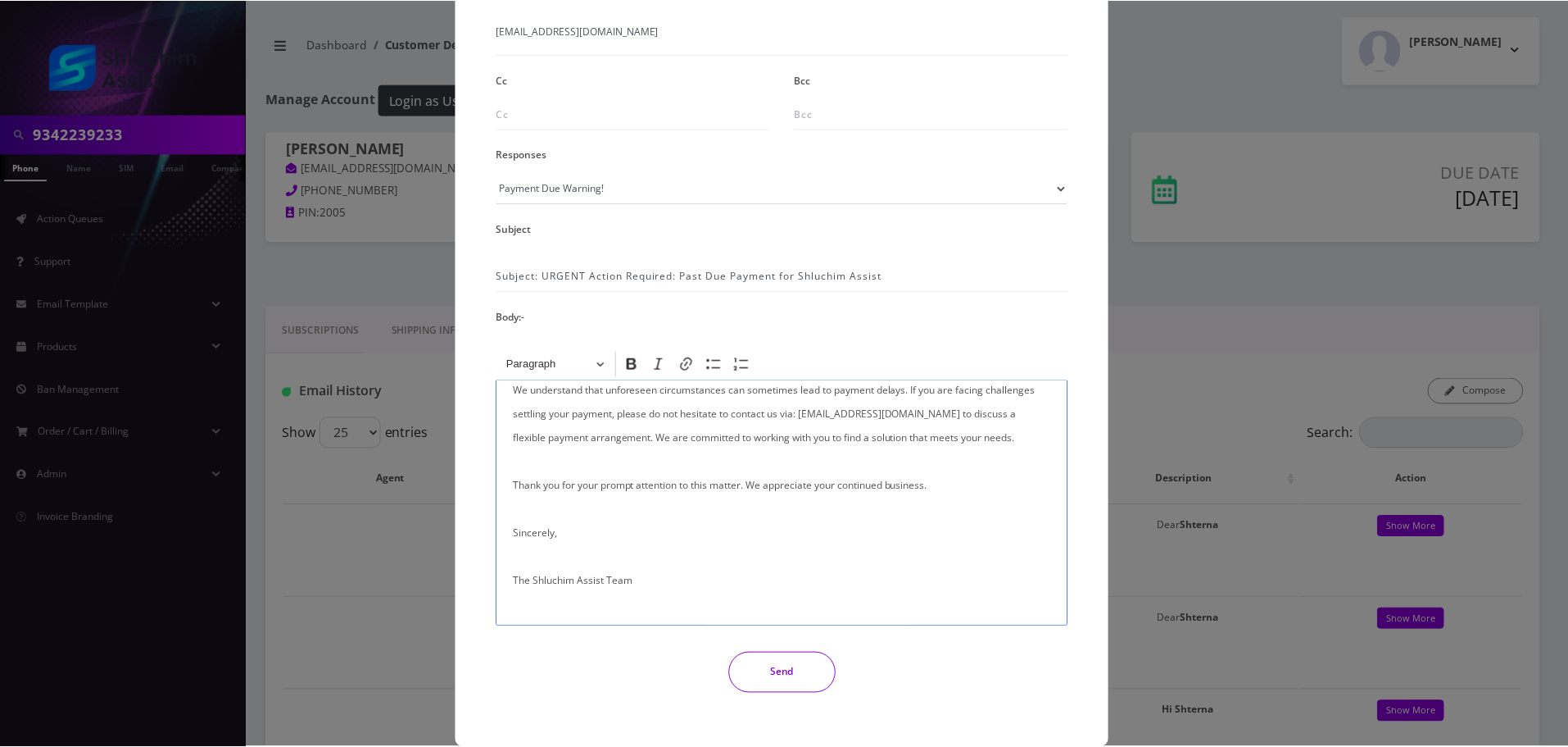
scroll to position [269, 0]
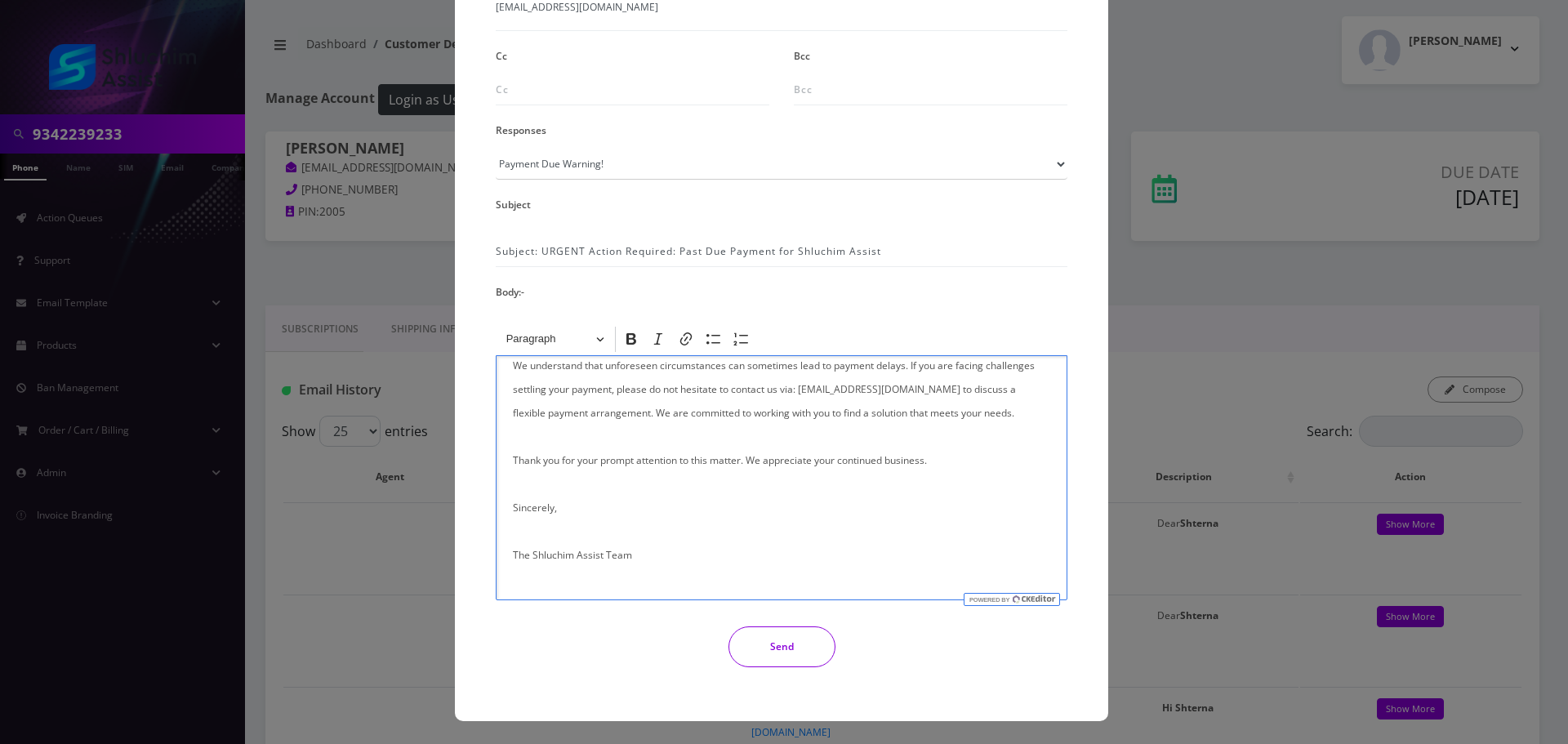
click at [768, 641] on button "Send" at bounding box center [782, 646] width 107 height 40
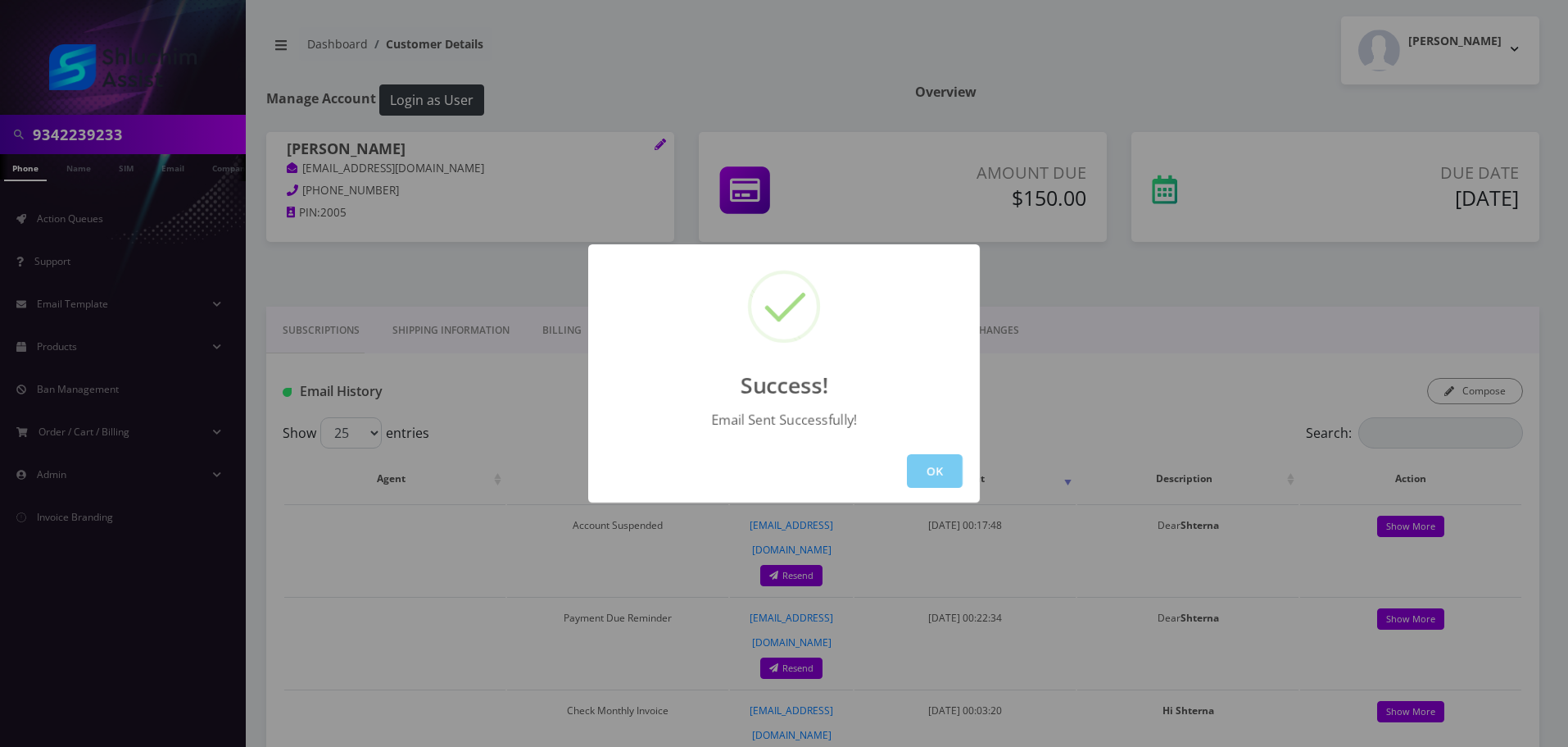
click at [923, 471] on button "OK" at bounding box center [934, 471] width 56 height 34
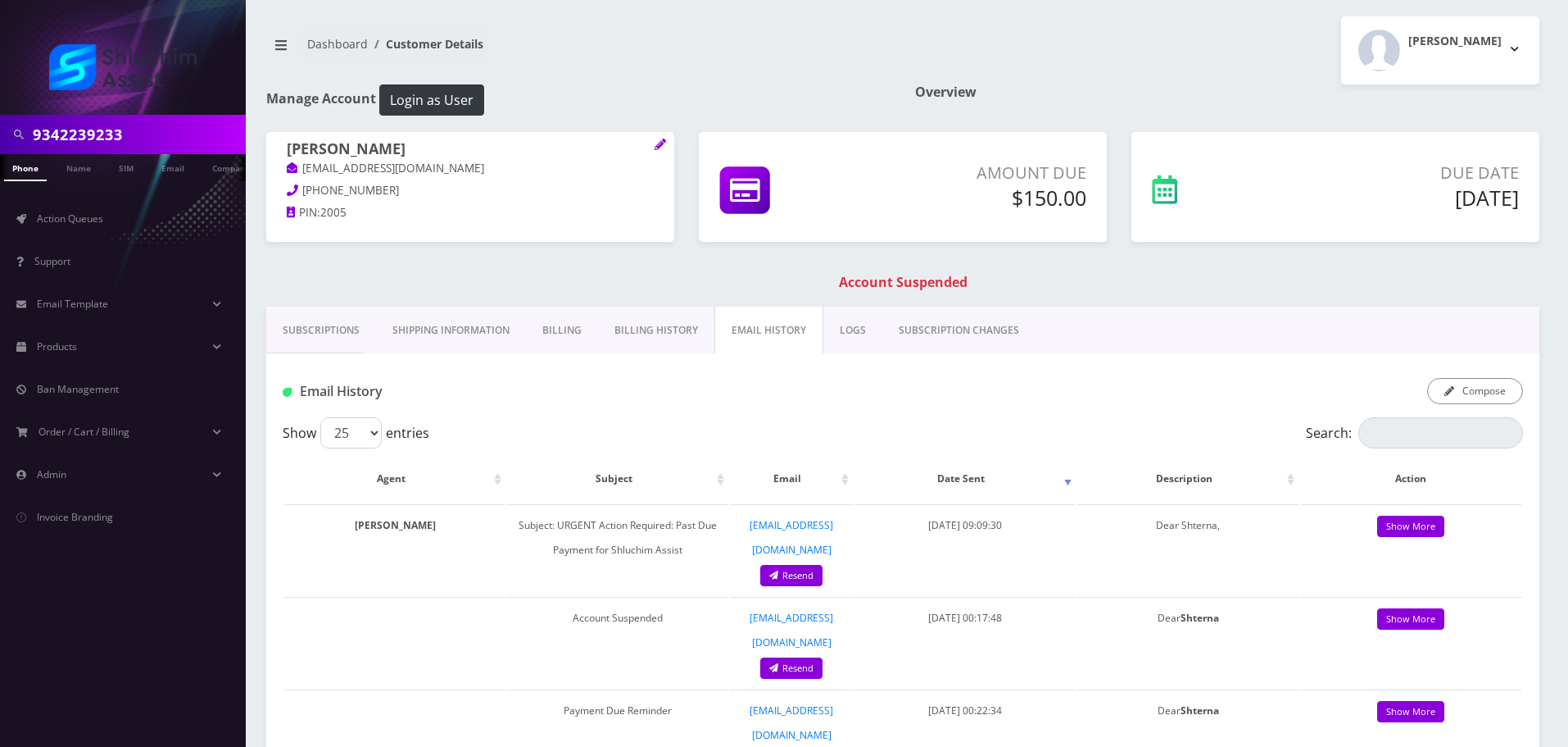
click at [162, 125] on input "9342239233" at bounding box center [138, 134] width 209 height 32
paste input "17-971-439"
click at [106, 137] on input "[PHONE_NUMBER]" at bounding box center [138, 134] width 209 height 32
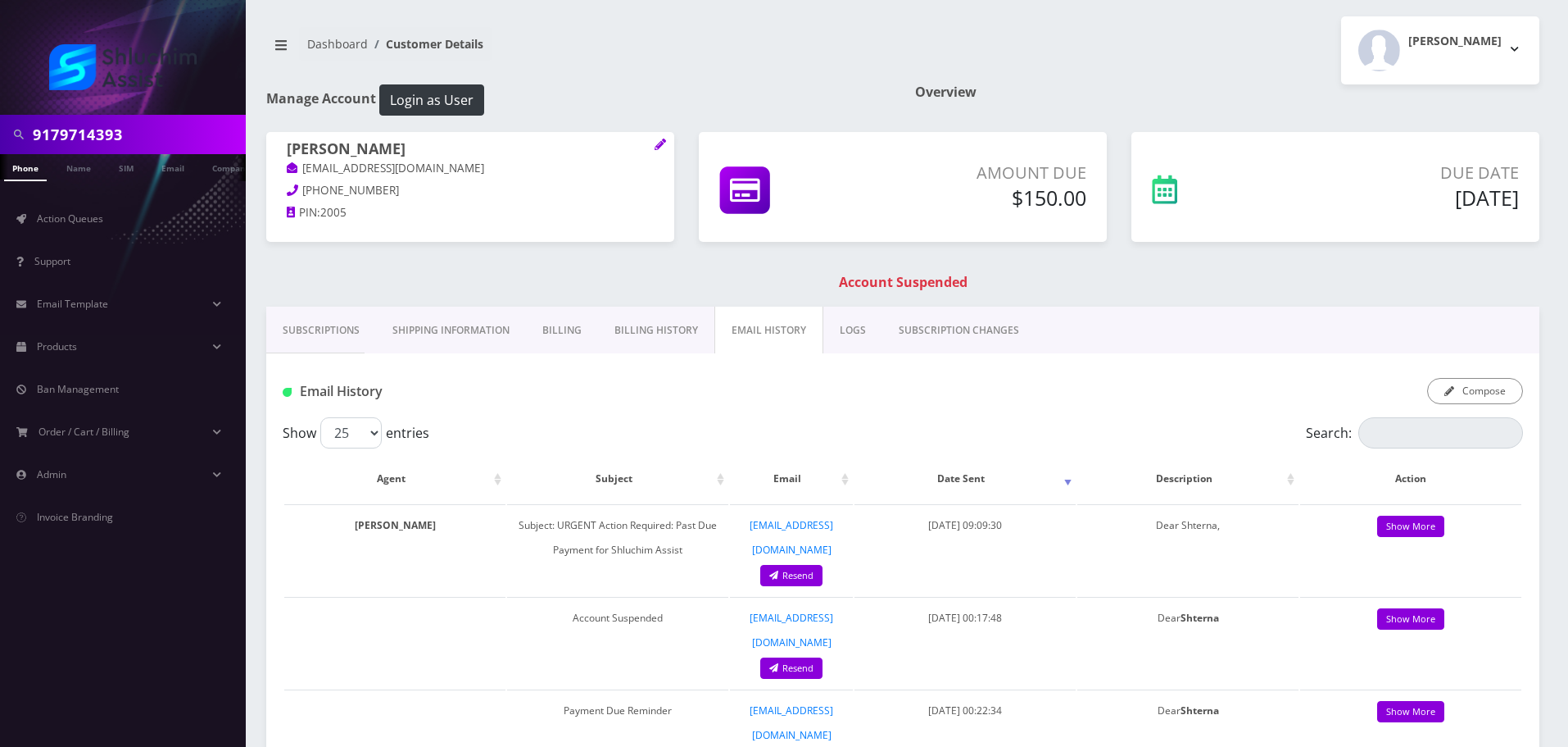
type input "9179714393"
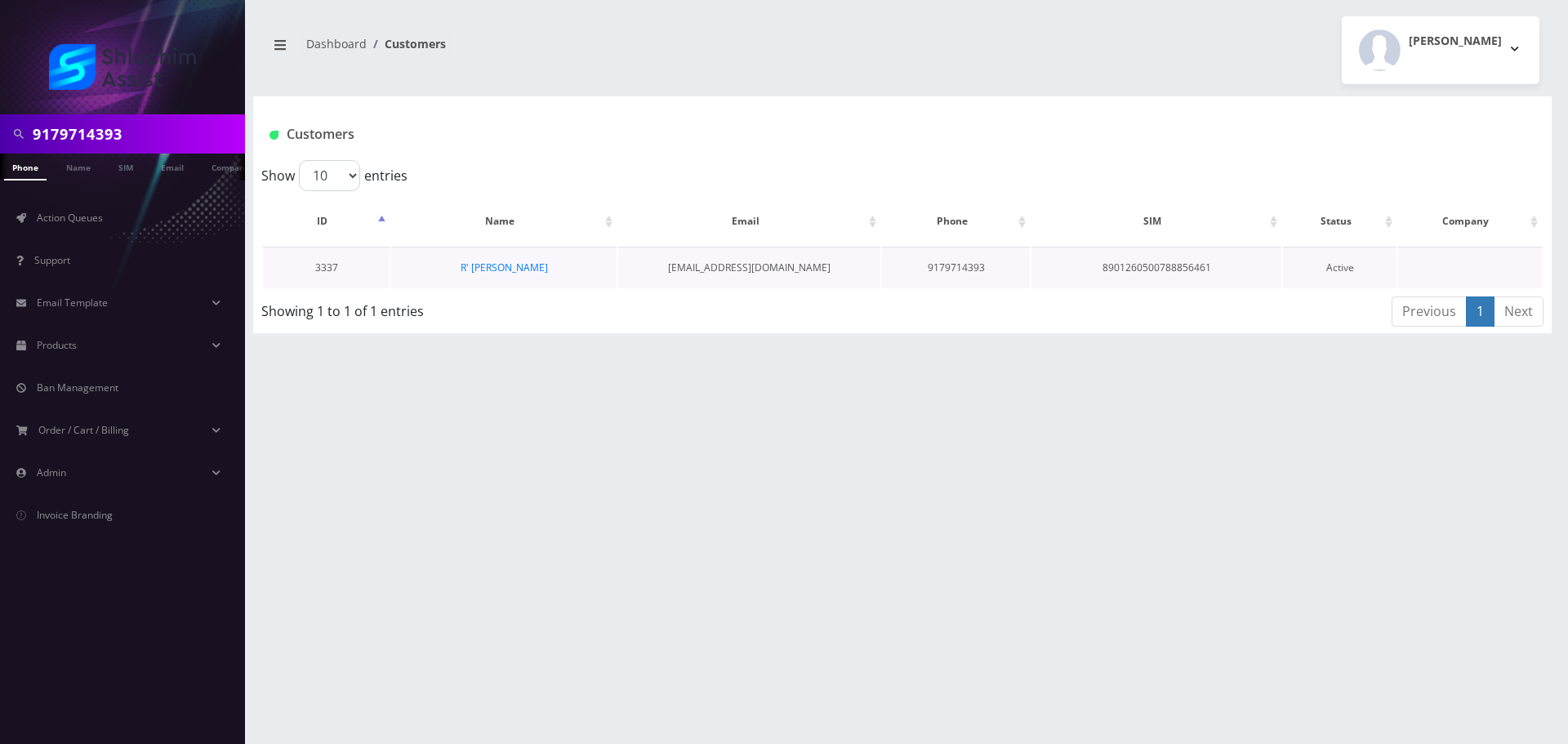
drag, startPoint x: 479, startPoint y: 254, endPoint x: 486, endPoint y: 259, distance: 8.6
click at [481, 254] on td "R' [PERSON_NAME]" at bounding box center [504, 268] width 226 height 41
click at [486, 259] on td "R' [PERSON_NAME]" at bounding box center [504, 268] width 226 height 41
click at [529, 262] on link "R' [PERSON_NAME]" at bounding box center [505, 267] width 88 height 14
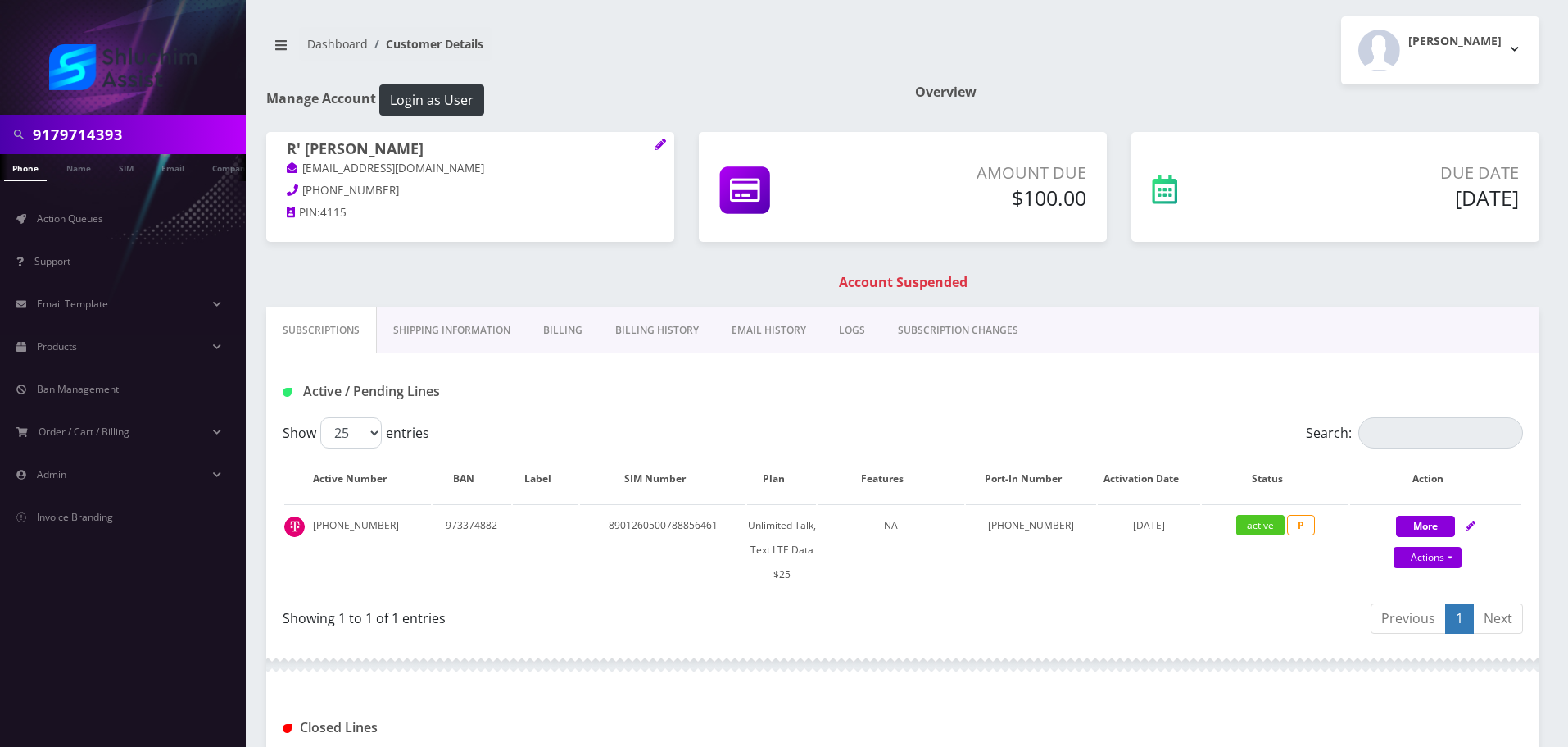
click at [650, 334] on link "Billing History" at bounding box center [657, 330] width 116 height 47
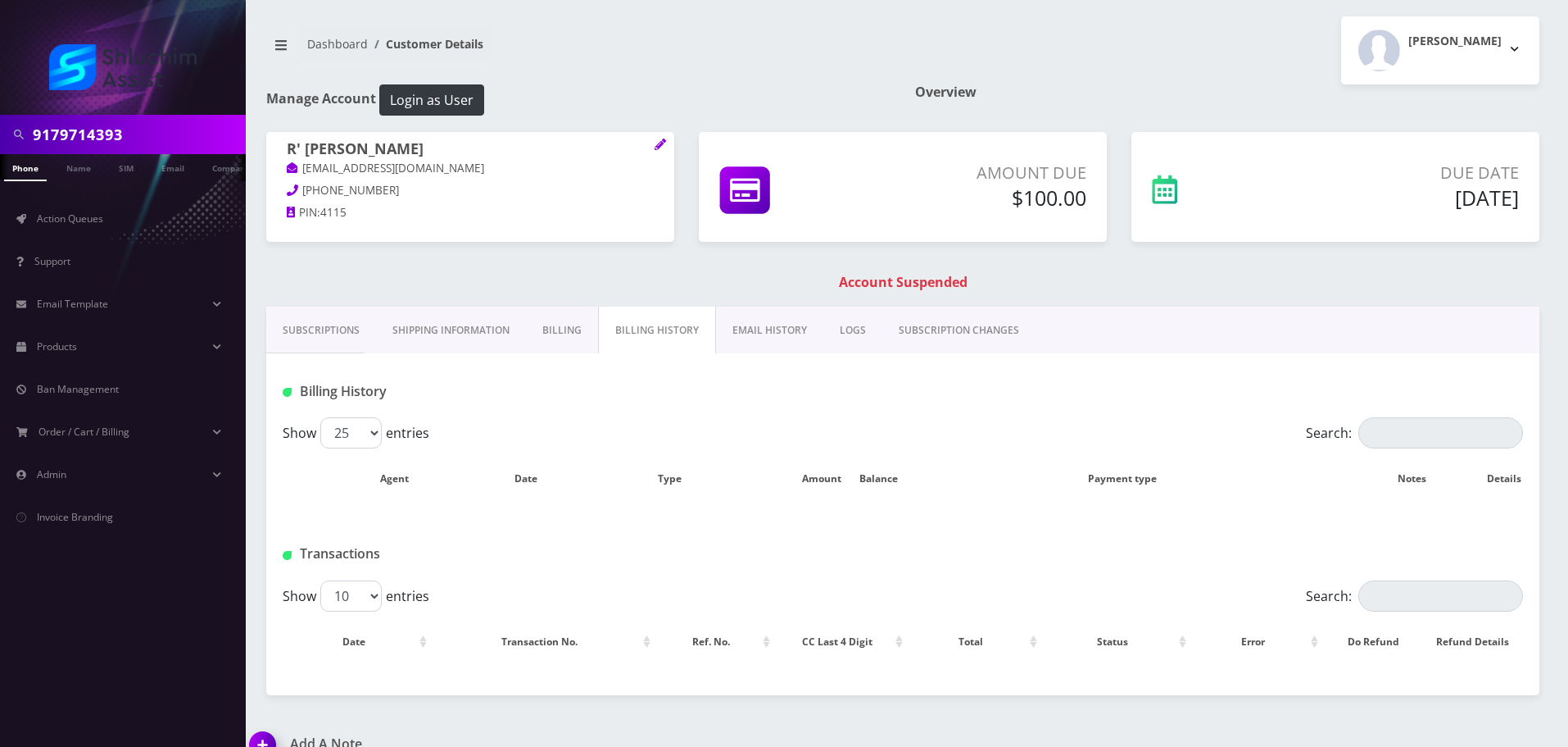
click at [770, 333] on link "EMAIL HISTORY" at bounding box center [770, 330] width 108 height 47
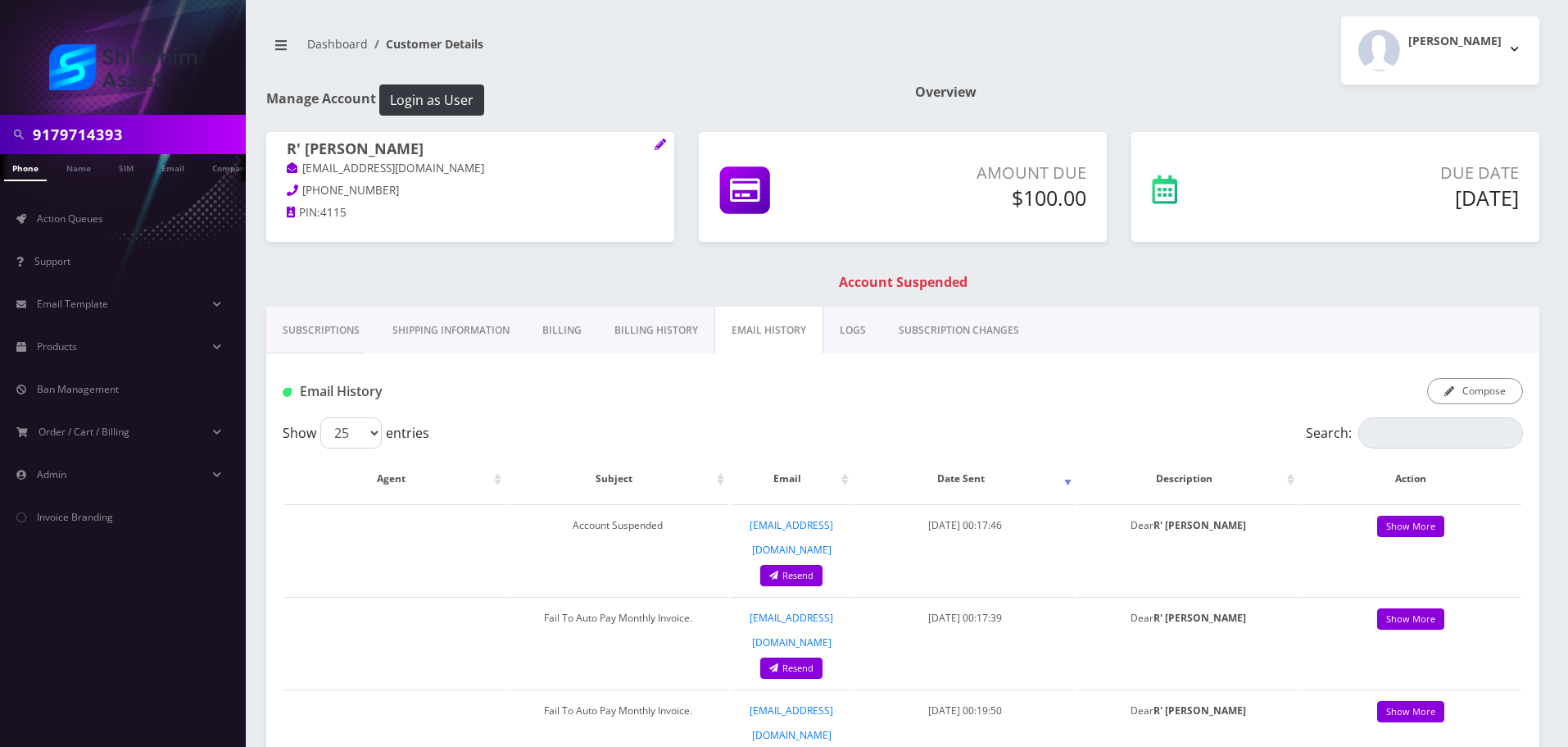
click at [660, 346] on link "Billing History" at bounding box center [656, 330] width 116 height 47
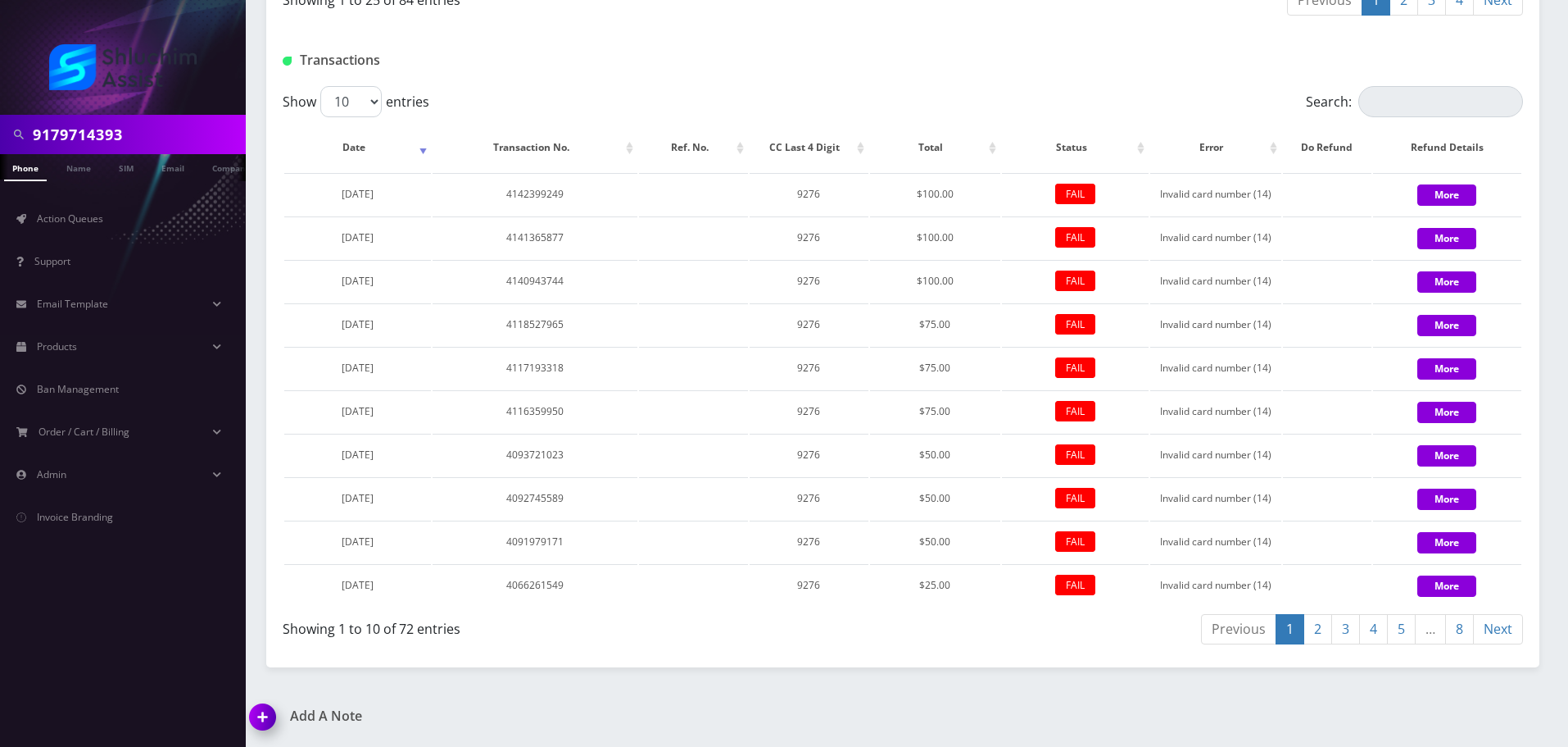
scroll to position [2226, 0]
click at [1325, 635] on link "2" at bounding box center [1318, 629] width 29 height 31
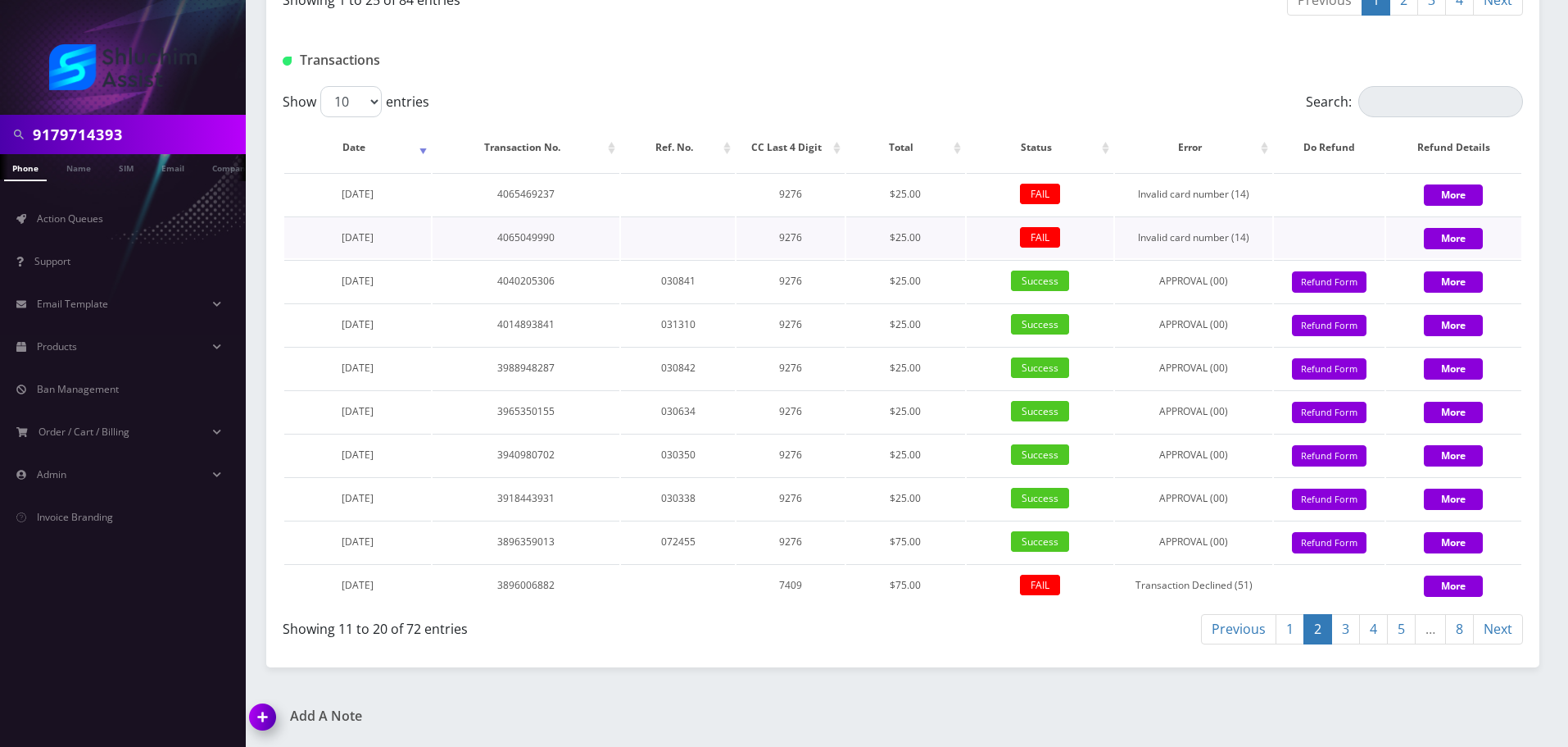
drag, startPoint x: 403, startPoint y: 235, endPoint x: 310, endPoint y: 235, distance: 93.0
click at [310, 235] on td "June 08, 2025" at bounding box center [357, 237] width 147 height 41
copy span "June 08, 2025"
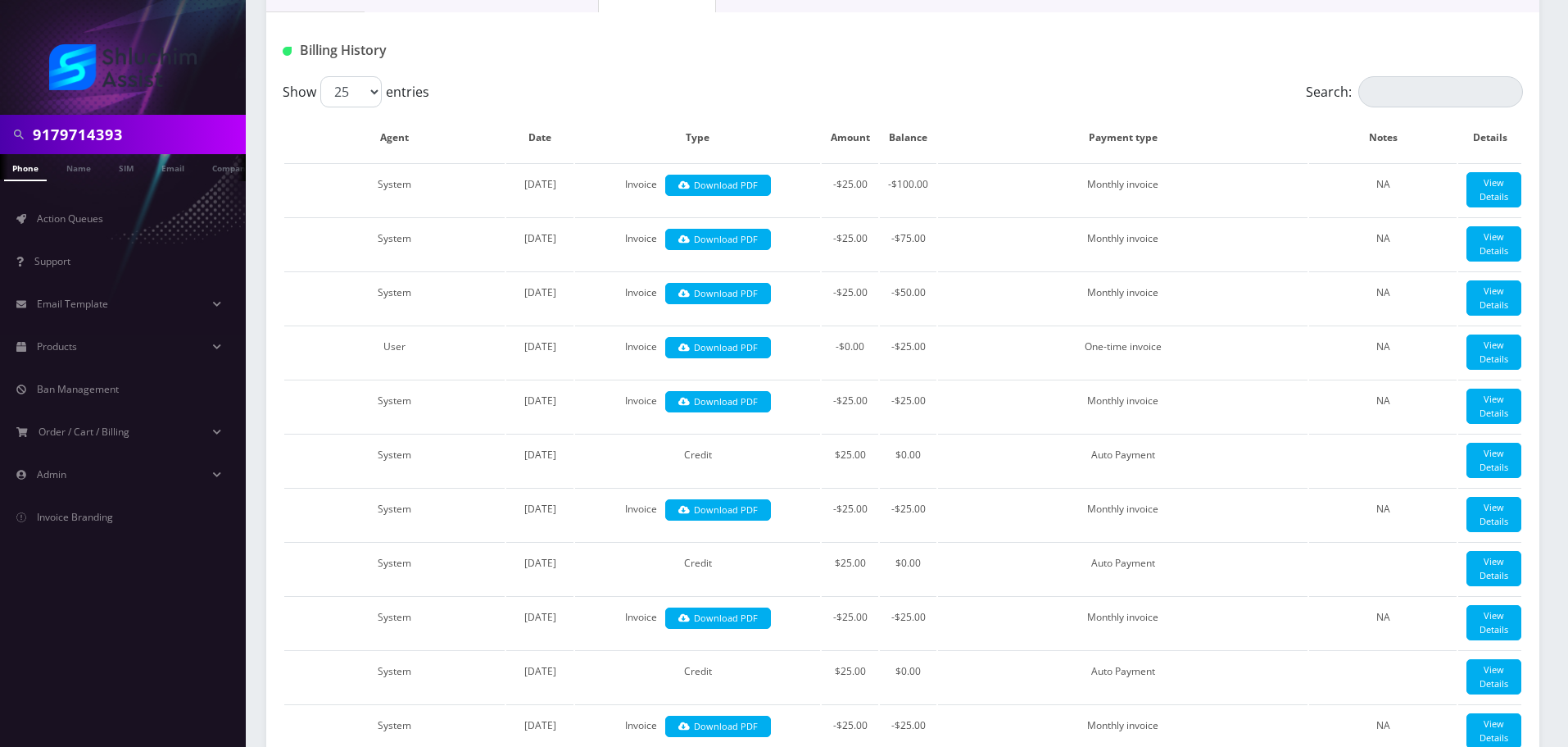
scroll to position [0, 0]
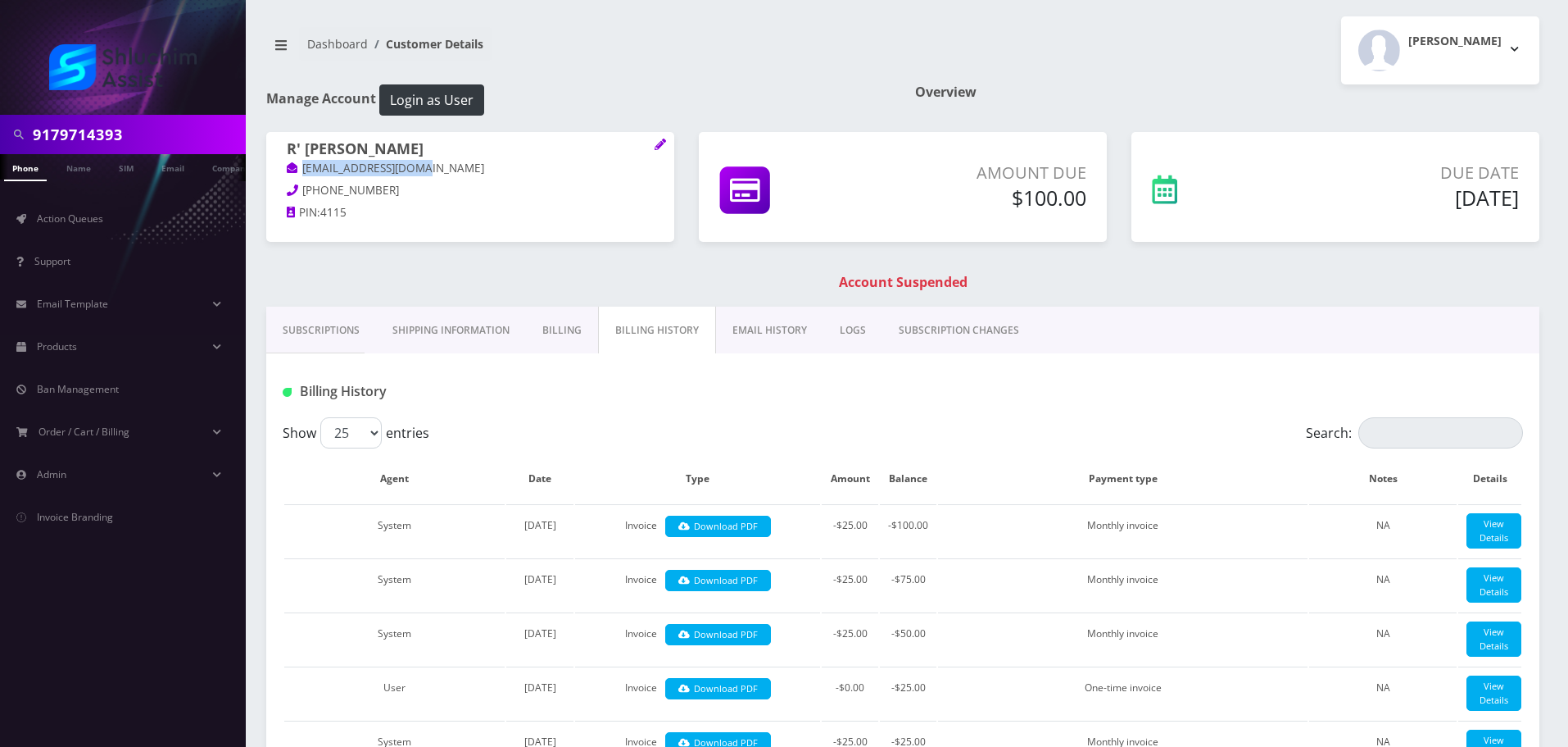
drag, startPoint x: 397, startPoint y: 170, endPoint x: 336, endPoint y: 210, distance: 72.9
click at [283, 170] on div "R' avrohom Gerlitzky rebavrohom@gmail.com 917-971-4393 PIN: 4115" at bounding box center [470, 183] width 408 height 103
copy link "rebavrohom@gmail.com"
click at [124, 121] on input "9179714393" at bounding box center [138, 134] width 209 height 32
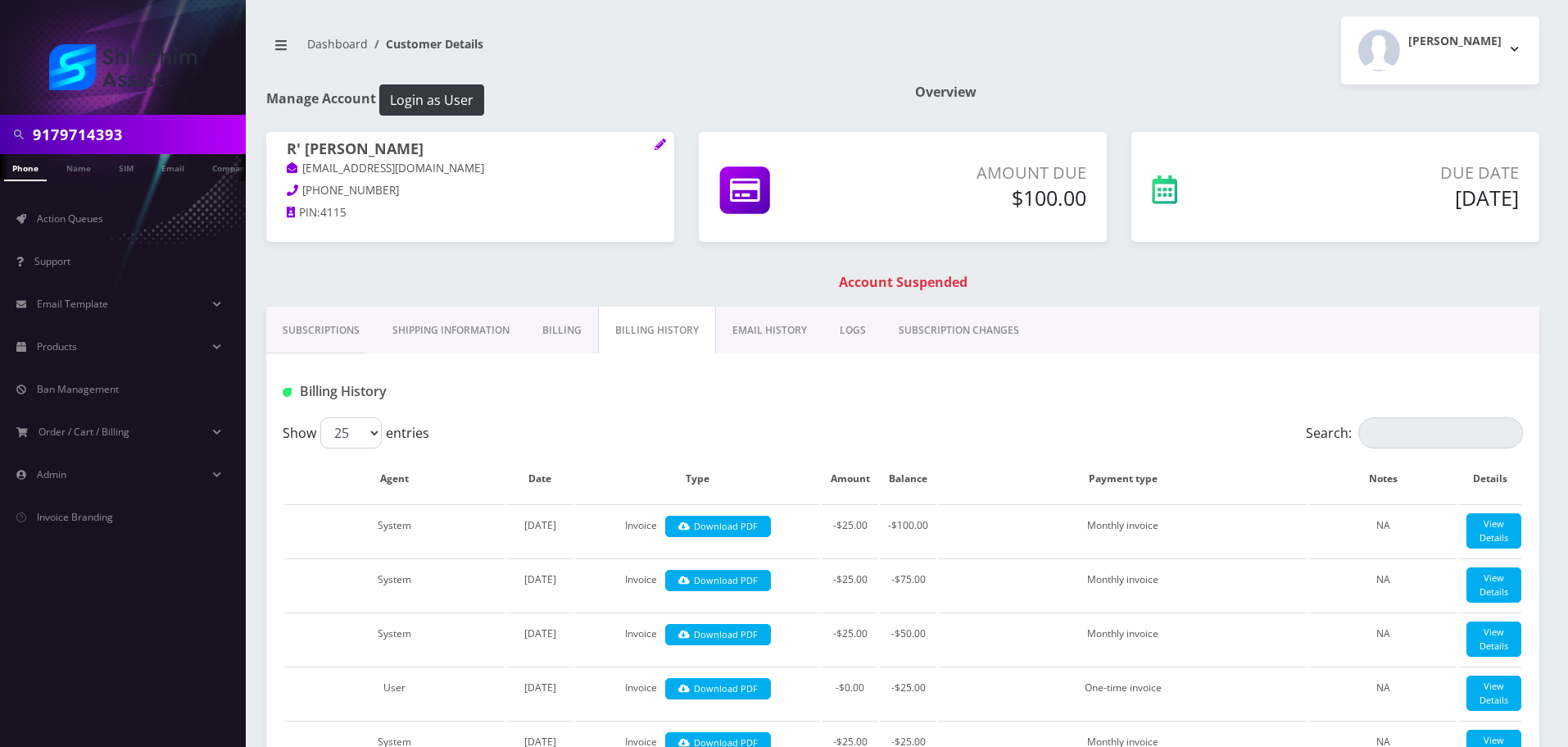
click at [124, 121] on input "9179714393" at bounding box center [138, 134] width 209 height 32
paste input "34-223-9233"
click at [112, 129] on input "934-223-9233" at bounding box center [138, 134] width 209 height 32
click at [108, 133] on input "934-223-9233" at bounding box center [138, 134] width 209 height 32
type input "9342239233"
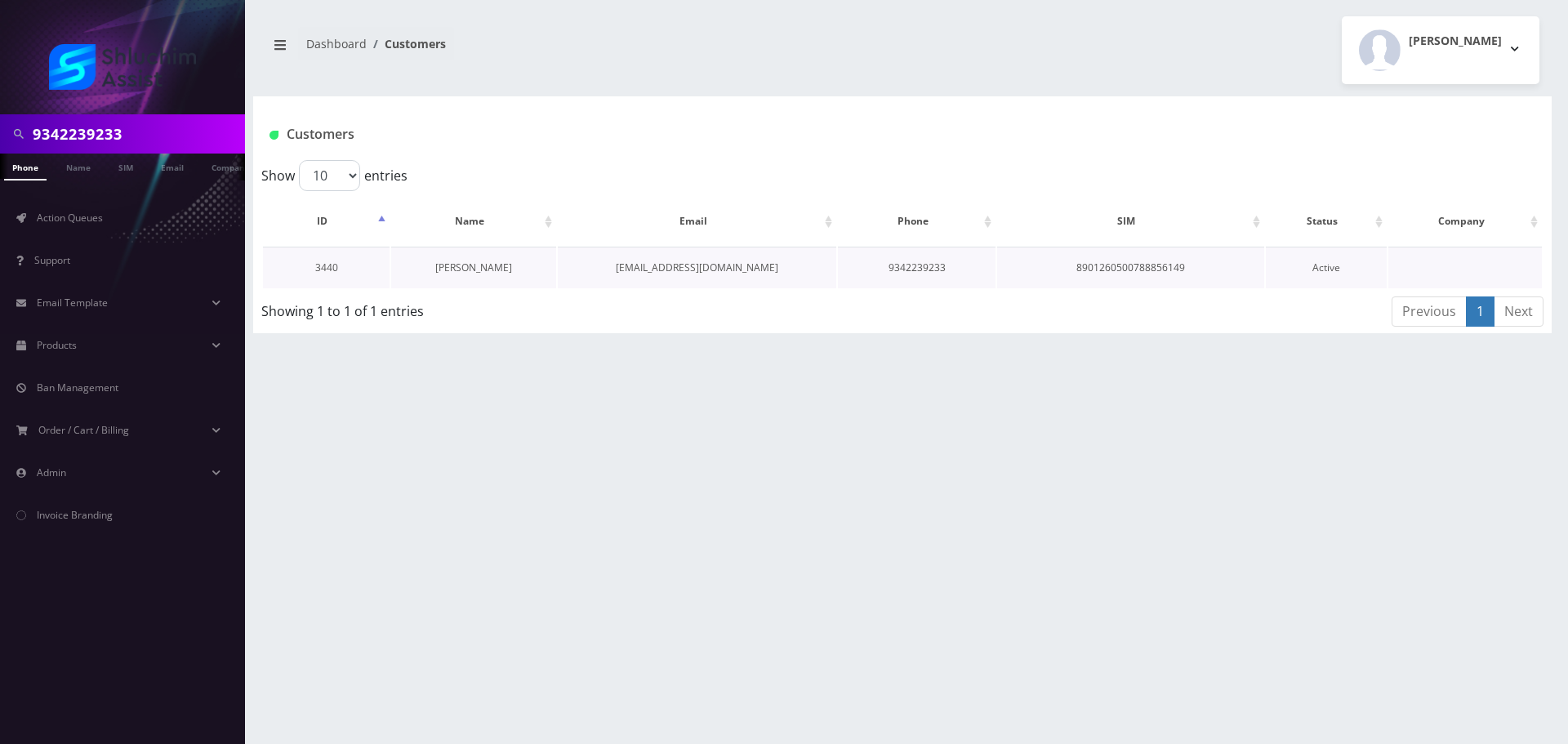
click at [482, 263] on link "[PERSON_NAME]" at bounding box center [473, 267] width 77 height 14
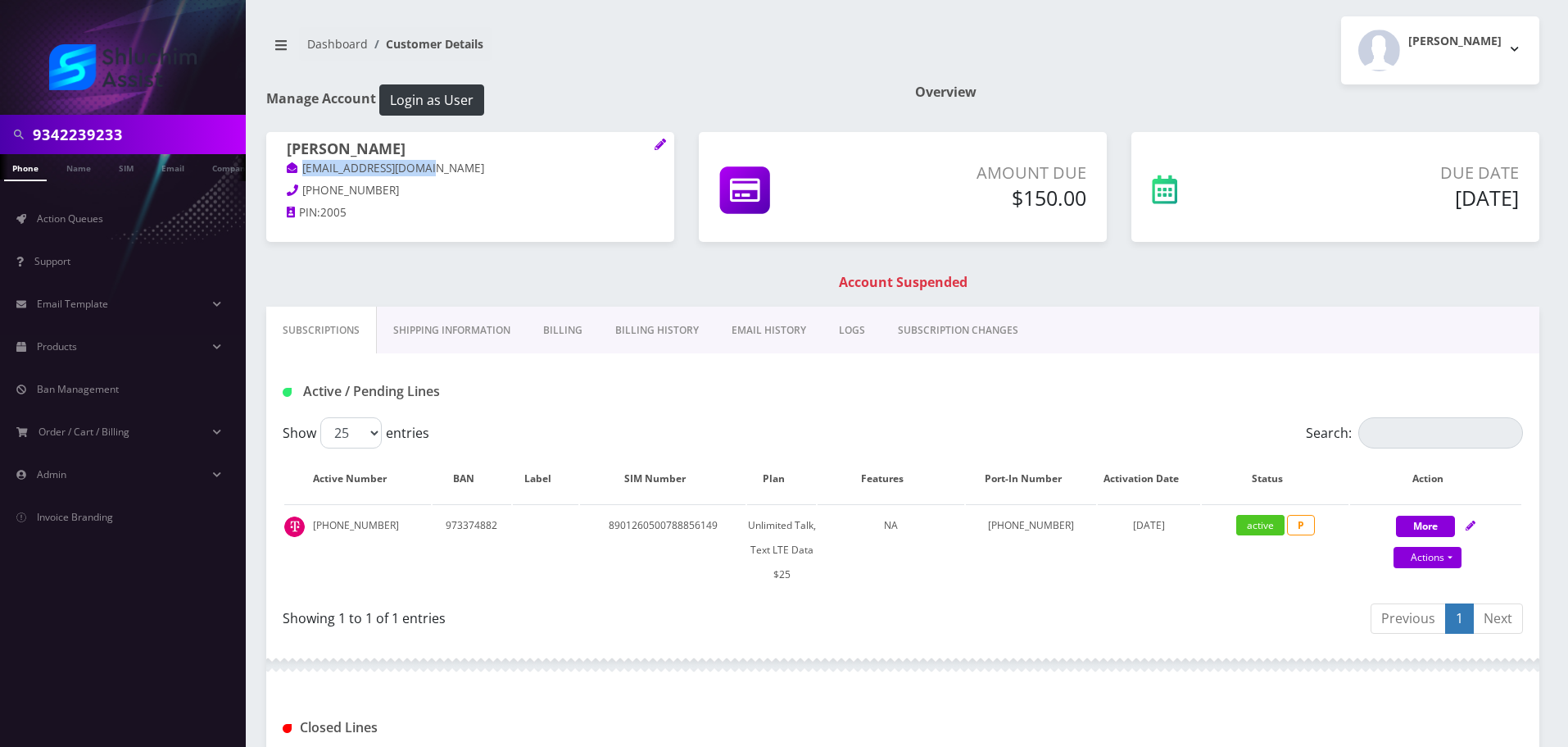
drag, startPoint x: 420, startPoint y: 168, endPoint x: 282, endPoint y: 168, distance: 138.0
click at [282, 168] on div "[PERSON_NAME] [EMAIL_ADDRESS][DOMAIN_NAME] [PHONE_NUMBER] PIN: 2005" at bounding box center [470, 183] width 408 height 103
copy link "[EMAIL_ADDRESS][DOMAIN_NAME]"
click at [181, 136] on input "9342239233" at bounding box center [138, 134] width 209 height 32
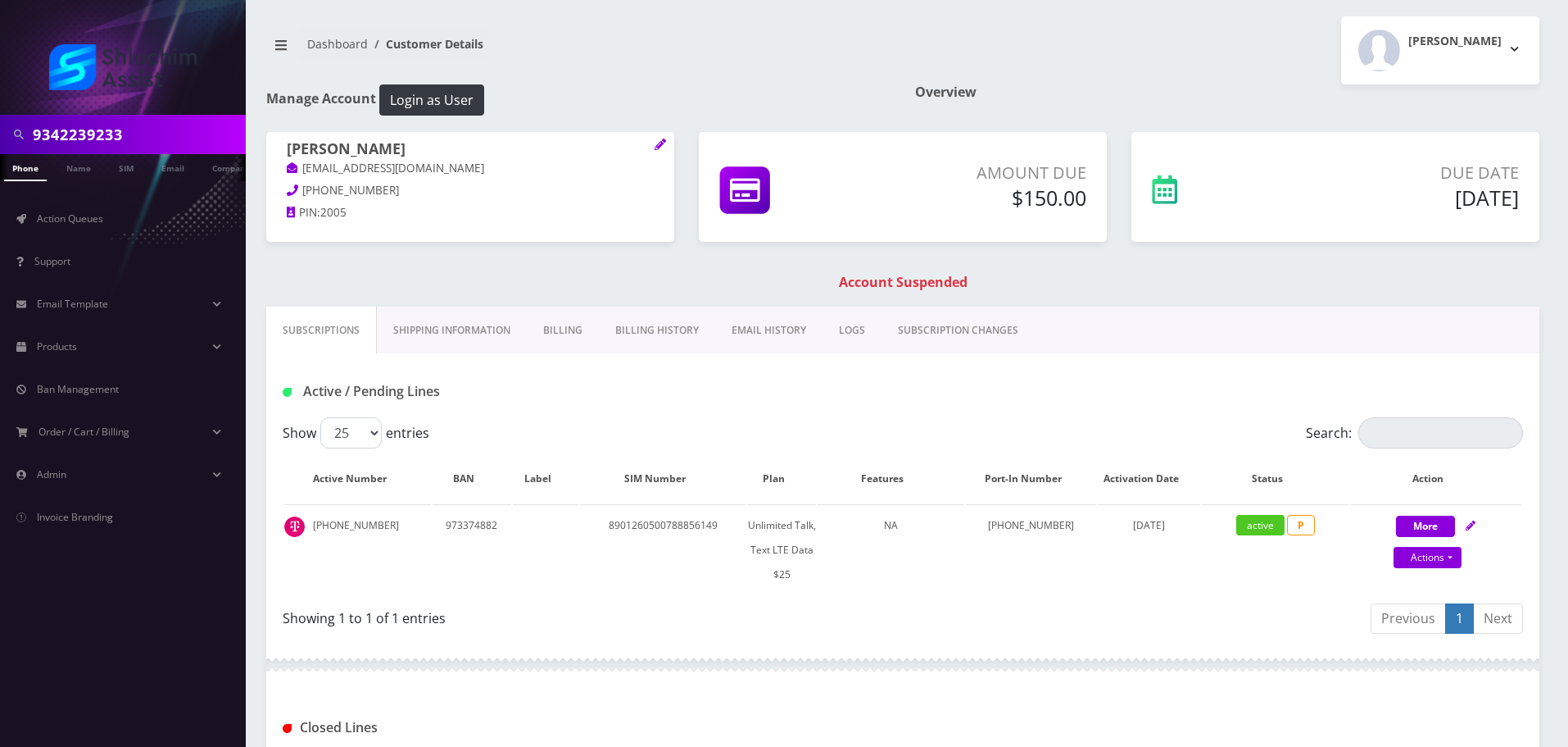
click at [181, 136] on input "9342239233" at bounding box center [138, 134] width 209 height 32
paste input "[PHONE_NUMBER]"
click at [109, 137] on input "[PHONE_NUMBER]" at bounding box center [138, 134] width 209 height 32
type input "9179714393"
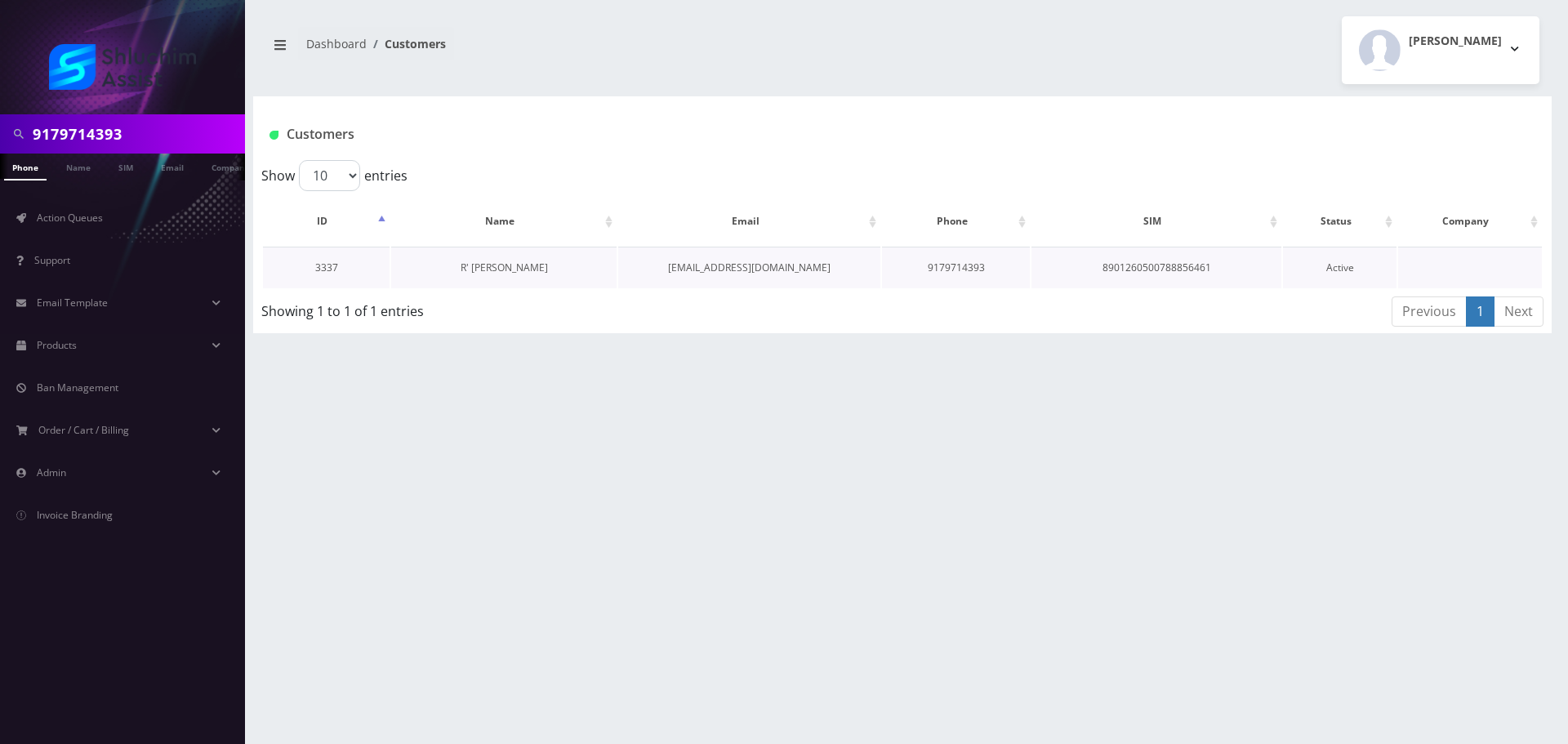
click at [525, 269] on link "R' [PERSON_NAME]" at bounding box center [505, 267] width 88 height 14
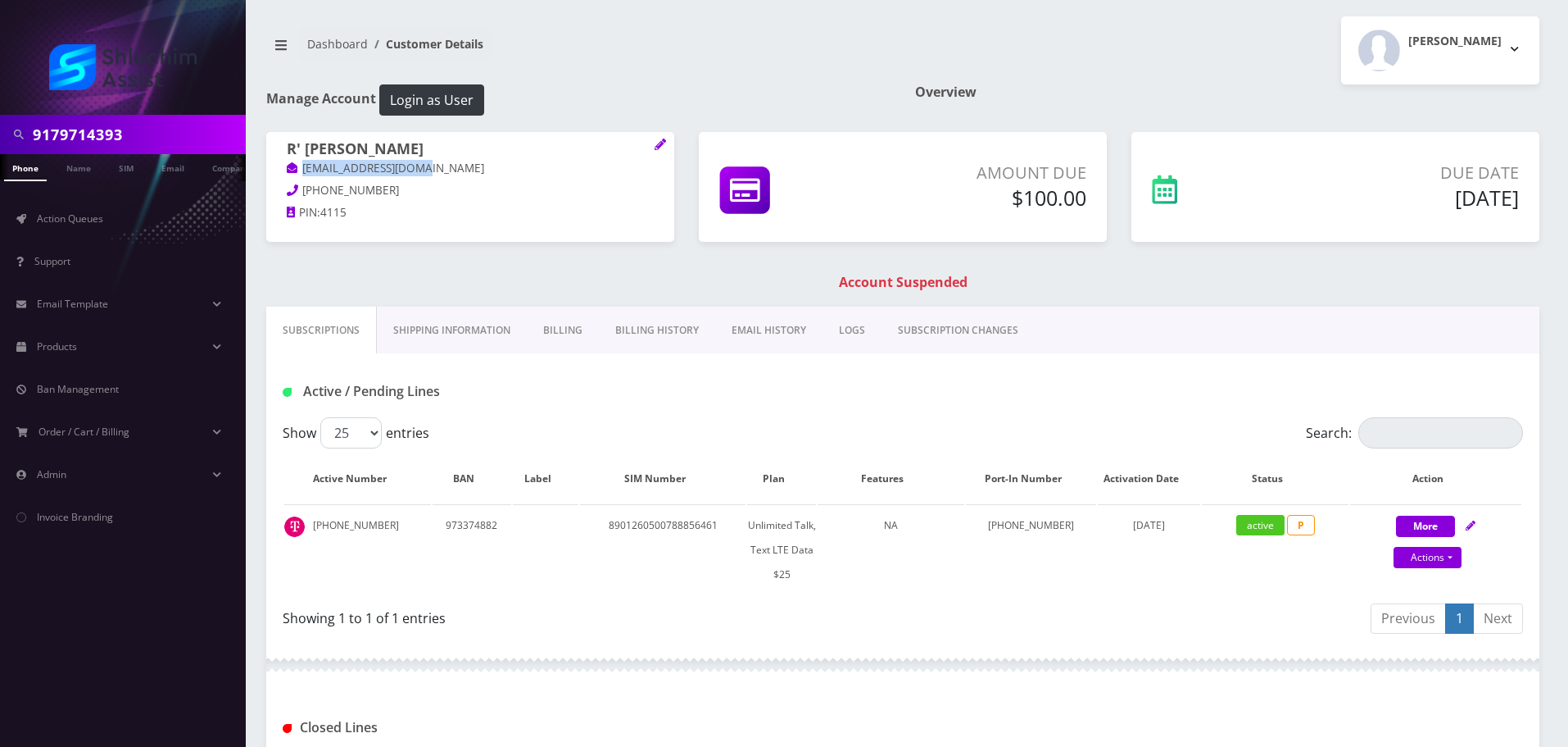
drag, startPoint x: 327, startPoint y: 171, endPoint x: 276, endPoint y: 171, distance: 51.0
click at [275, 171] on div "R' [PERSON_NAME] [EMAIL_ADDRESS][DOMAIN_NAME] [PHONE_NUMBER] PIN: 4115" at bounding box center [470, 183] width 408 height 103
copy link "[EMAIL_ADDRESS][DOMAIN_NAME]"
click at [670, 326] on link "Billing History" at bounding box center [657, 330] width 116 height 47
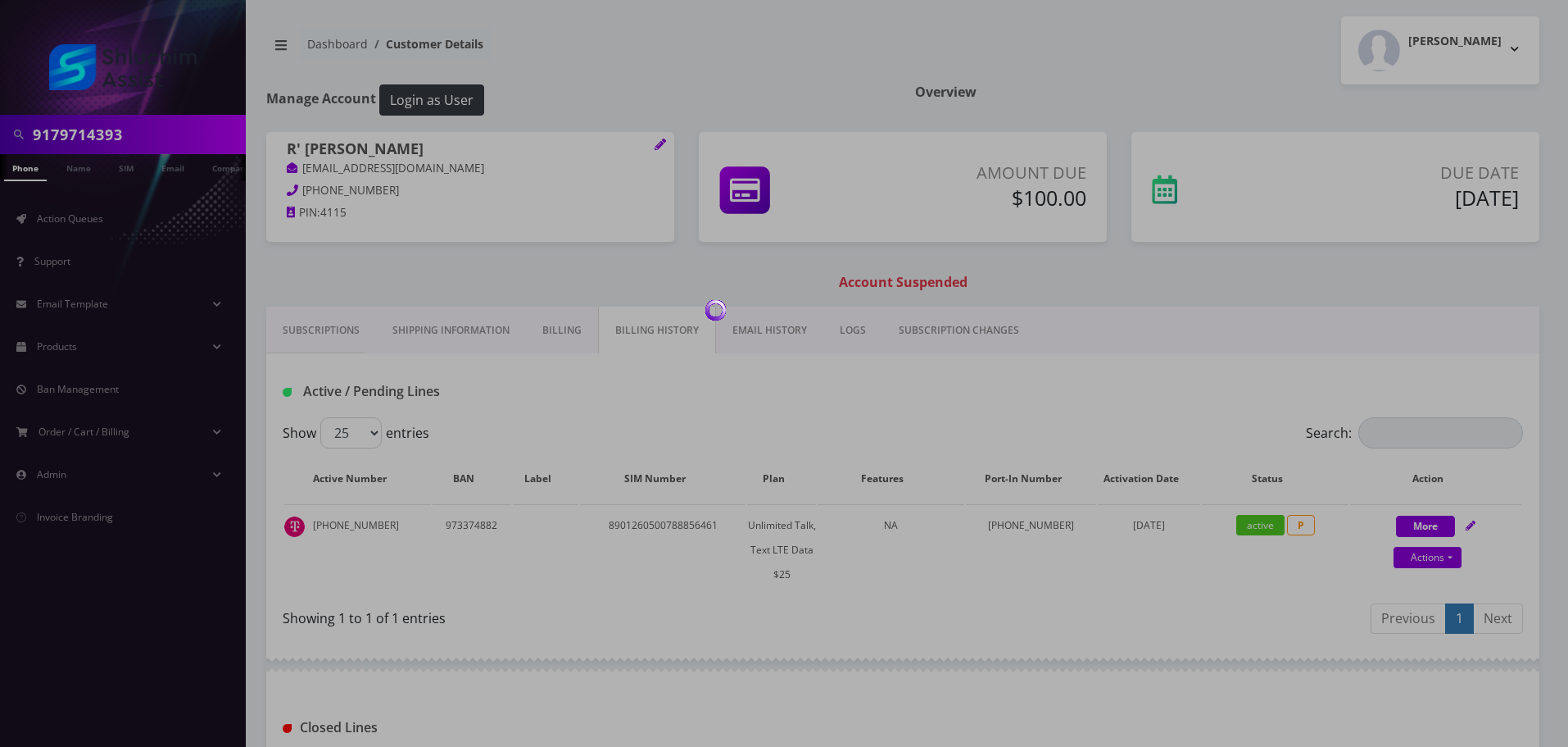
click at [762, 329] on div at bounding box center [784, 373] width 1568 height 747
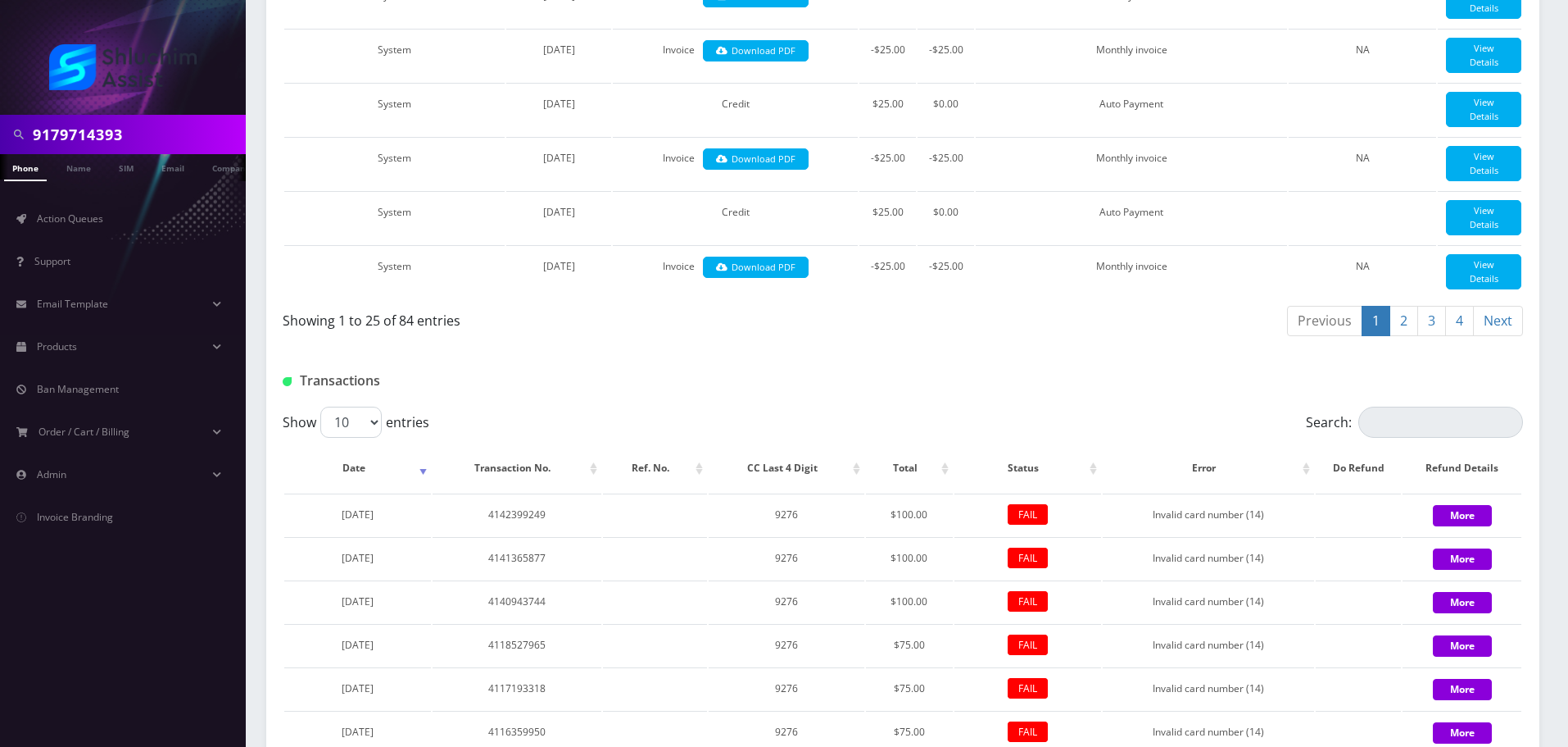
scroll to position [1962, 0]
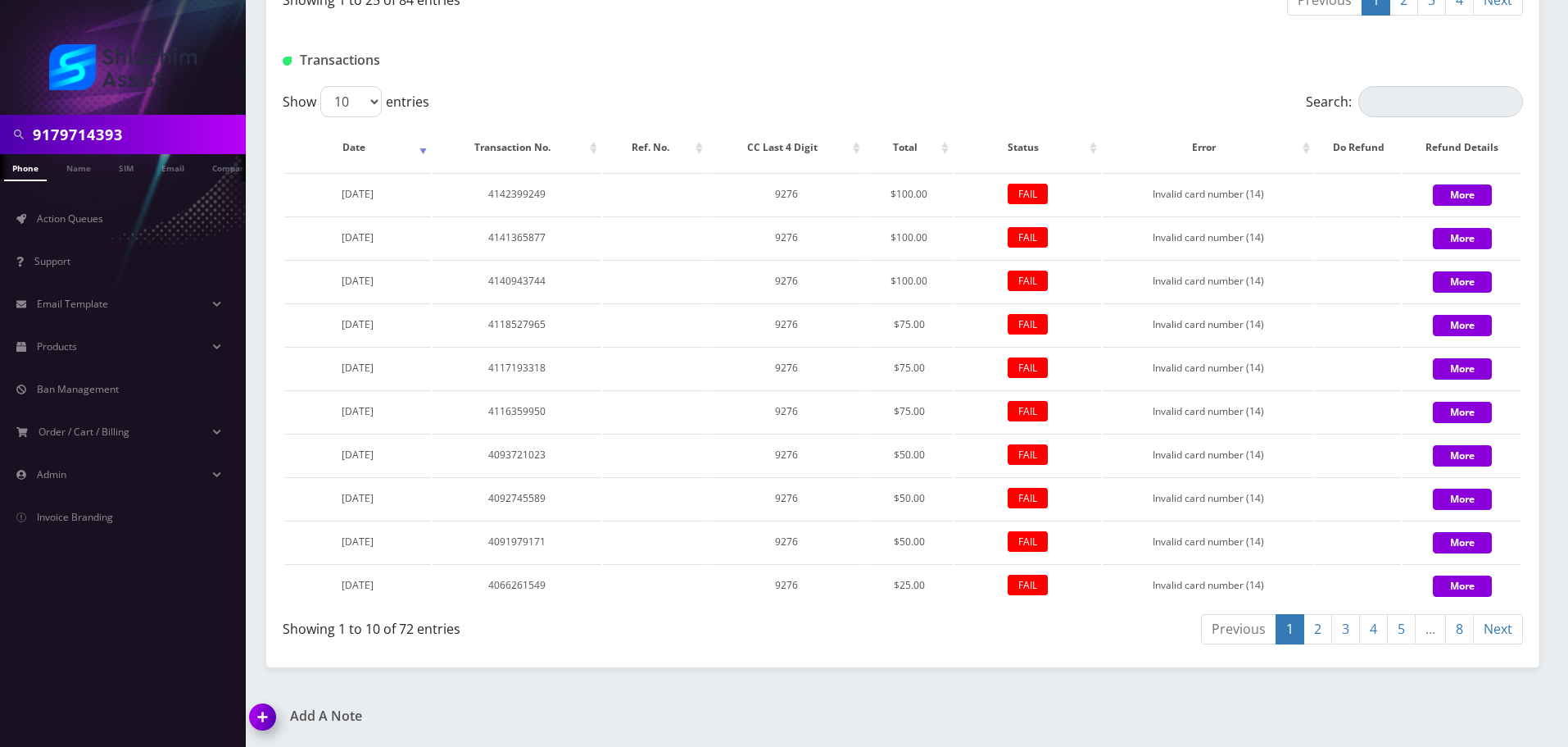
click at [1316, 631] on link "2" at bounding box center [1318, 629] width 29 height 31
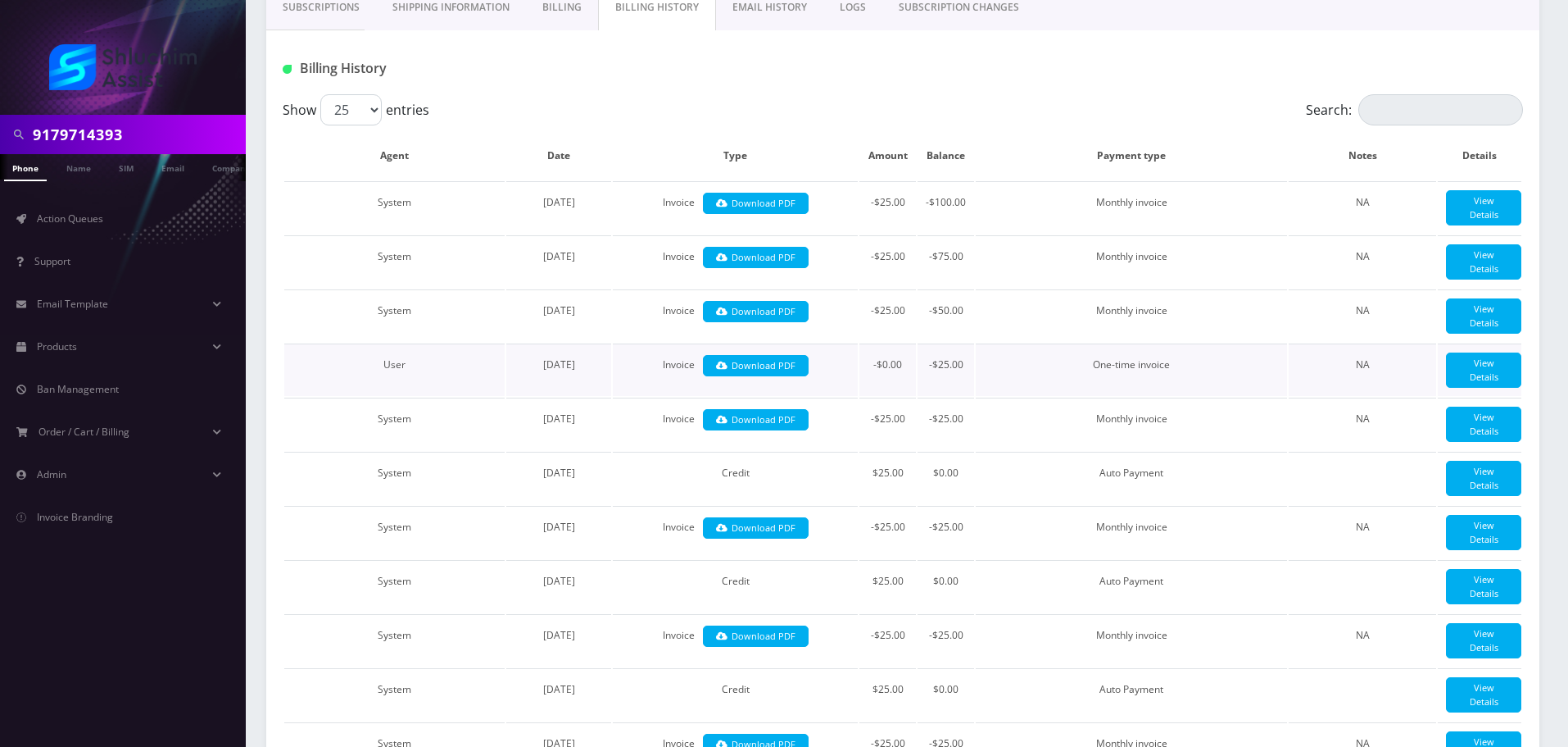
scroll to position [0, 0]
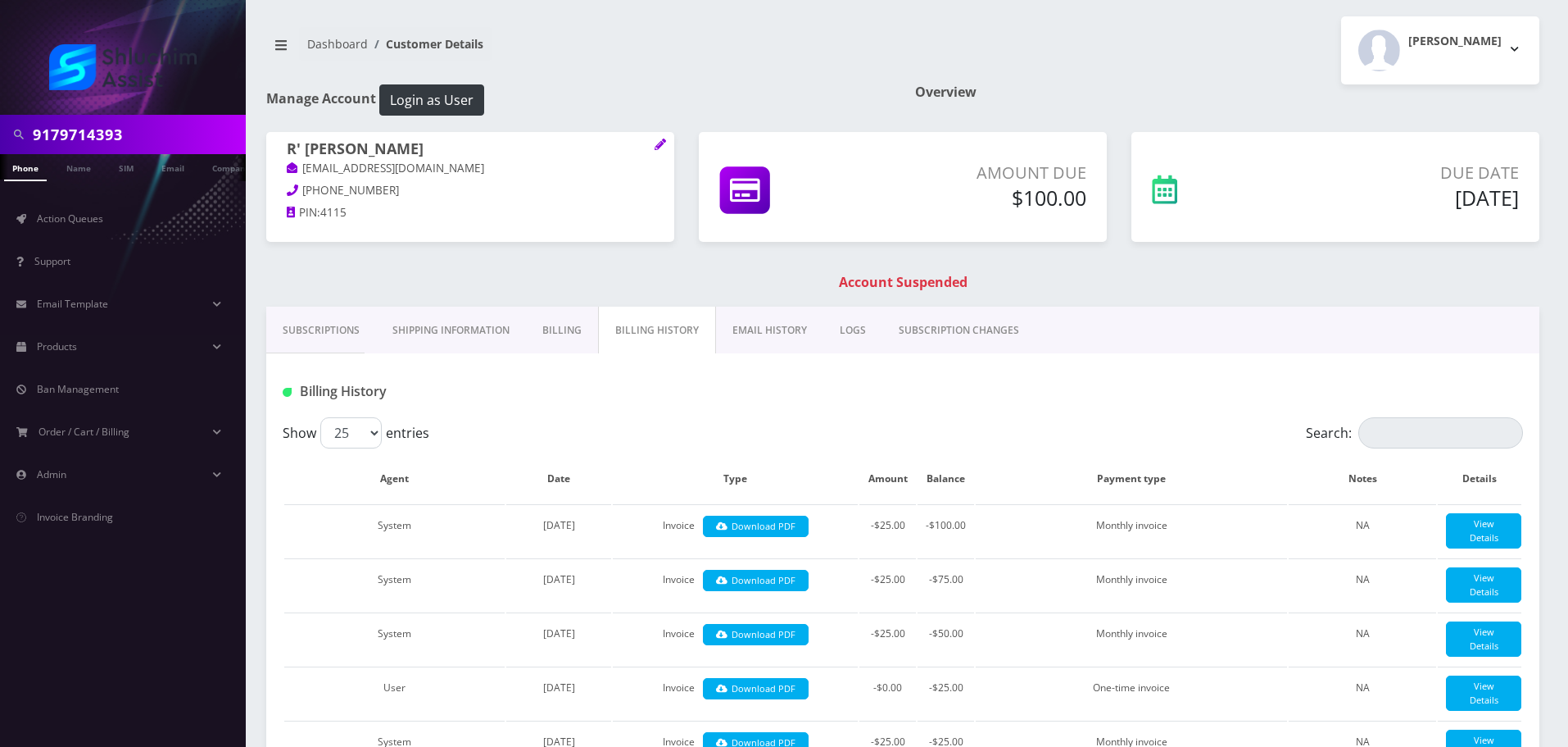
click at [315, 325] on link "Subscriptions" at bounding box center [321, 330] width 109 height 47
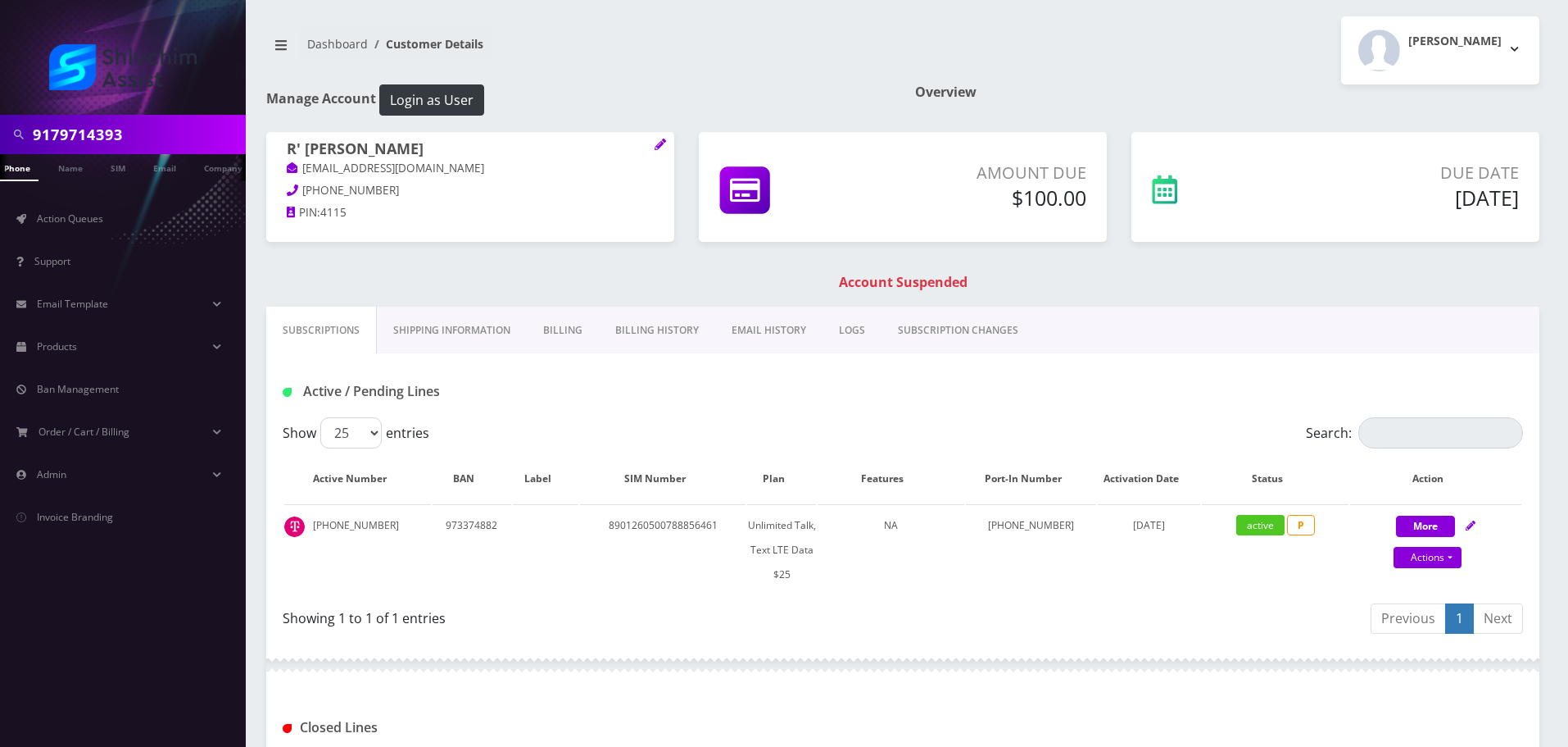
scroll to position [0, 17]
click at [761, 327] on link "EMAIL HISTORY" at bounding box center [769, 330] width 108 height 47
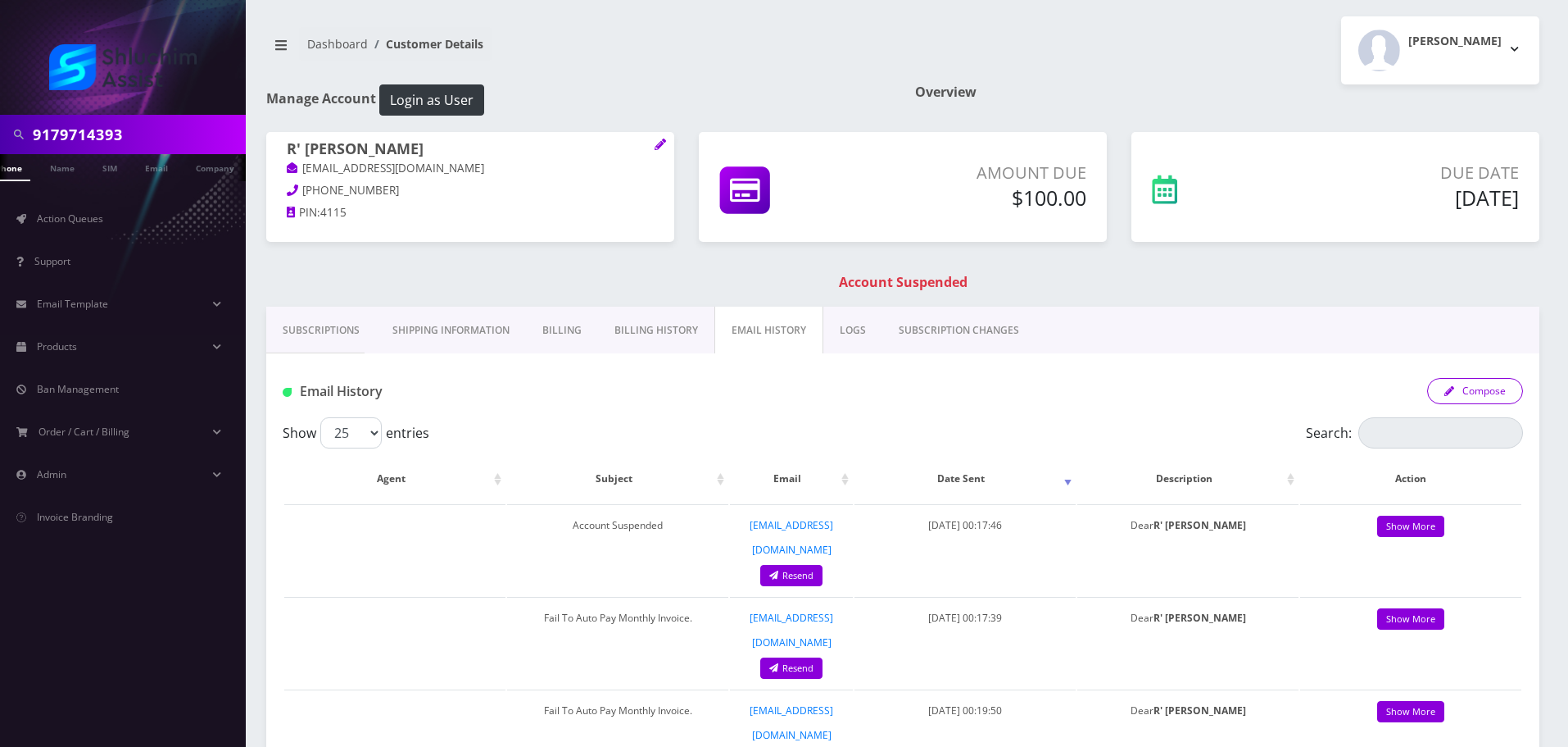
click at [1471, 399] on button "Compose" at bounding box center [1475, 391] width 96 height 27
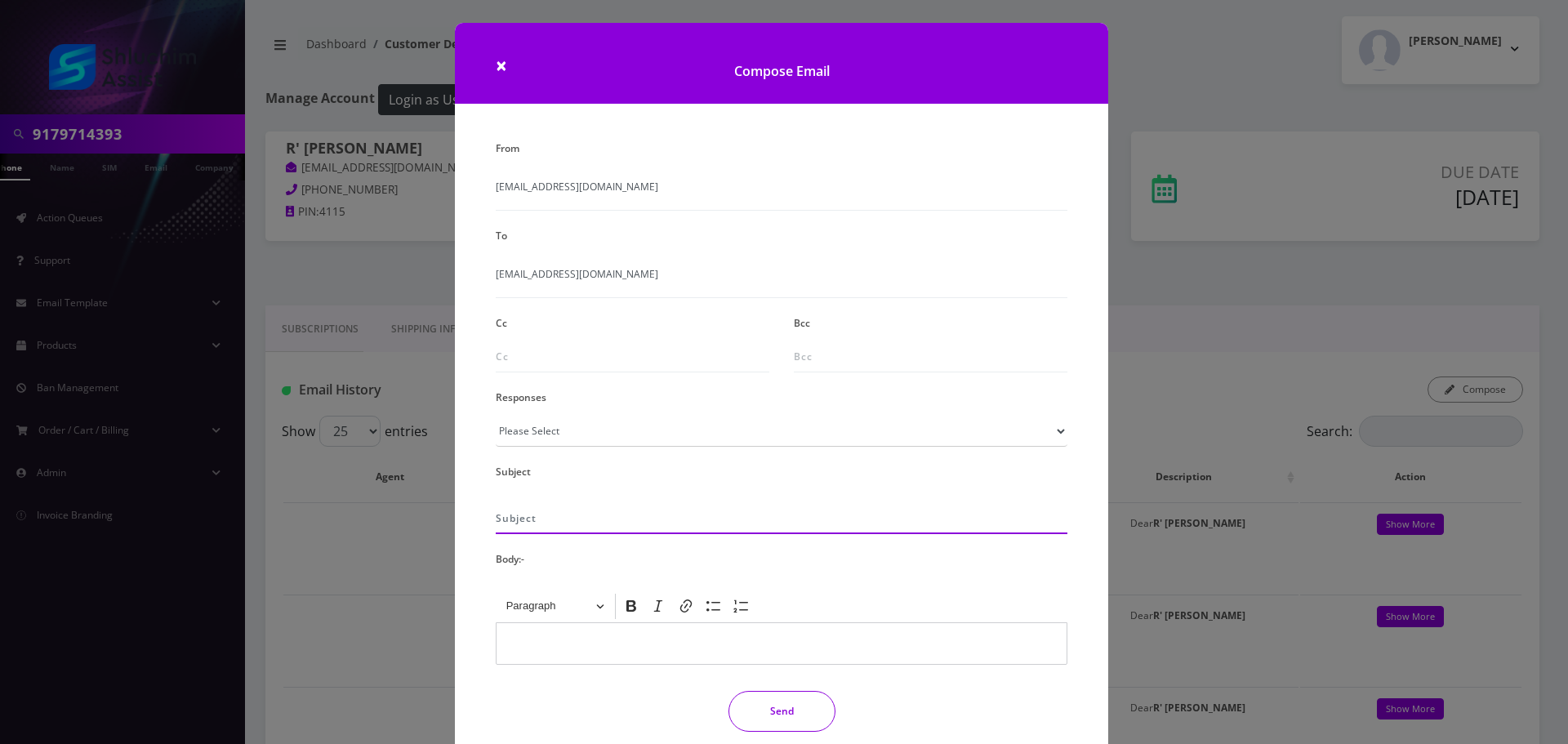
click at [613, 523] on input "text" at bounding box center [782, 519] width 572 height 31
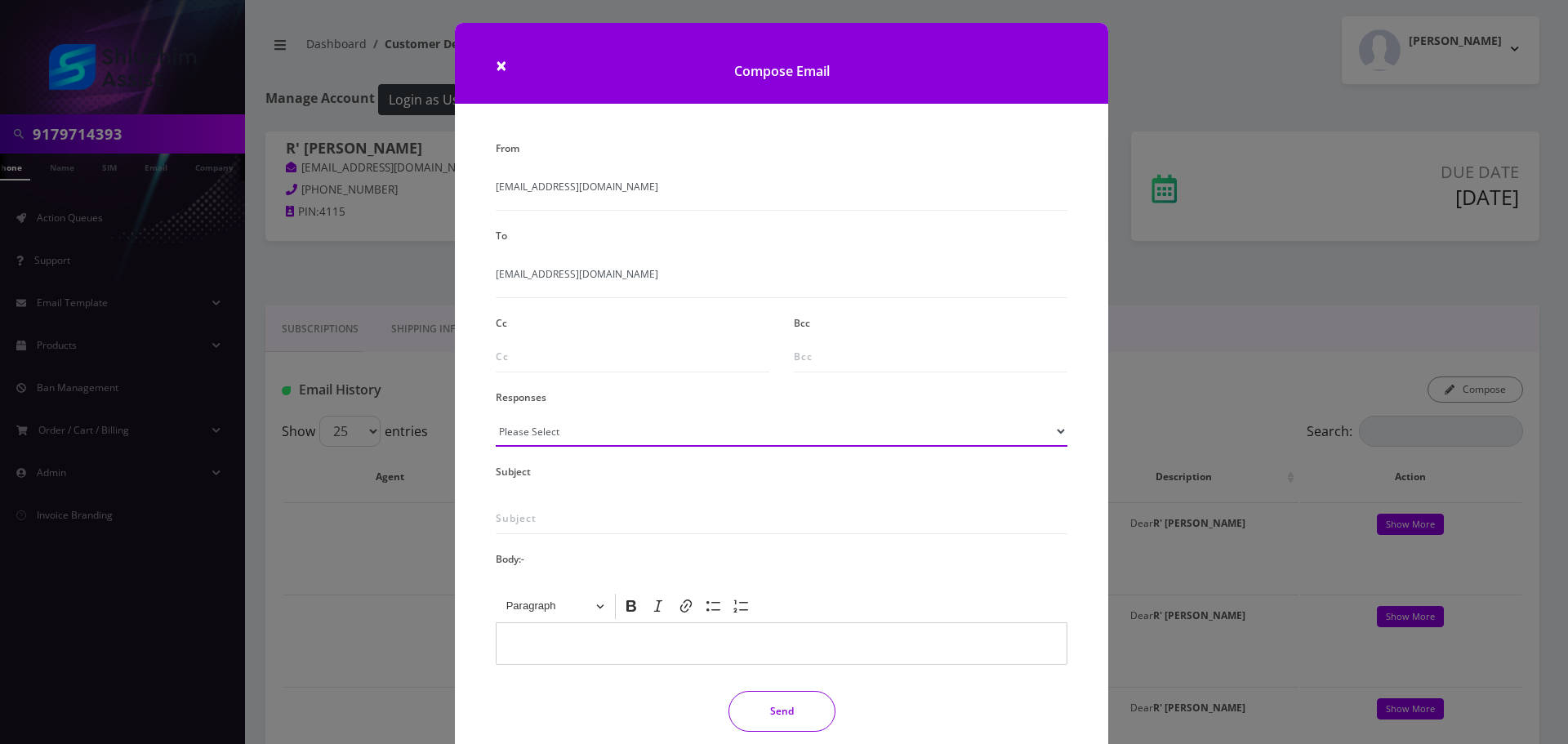
click at [634, 445] on div "Responses Please Select TMobile port Unable to activate CH Pickup Past Due Pick…" at bounding box center [782, 416] width 596 height 61
select select "29"
click at [496, 415] on select "Please Select TMobile port Unable to activate CH Pickup Past Due Pick up follow…" at bounding box center [782, 431] width 572 height 31
type input "Subject: URGENT Action Required: Past Due Payment for Shluchim Assist"
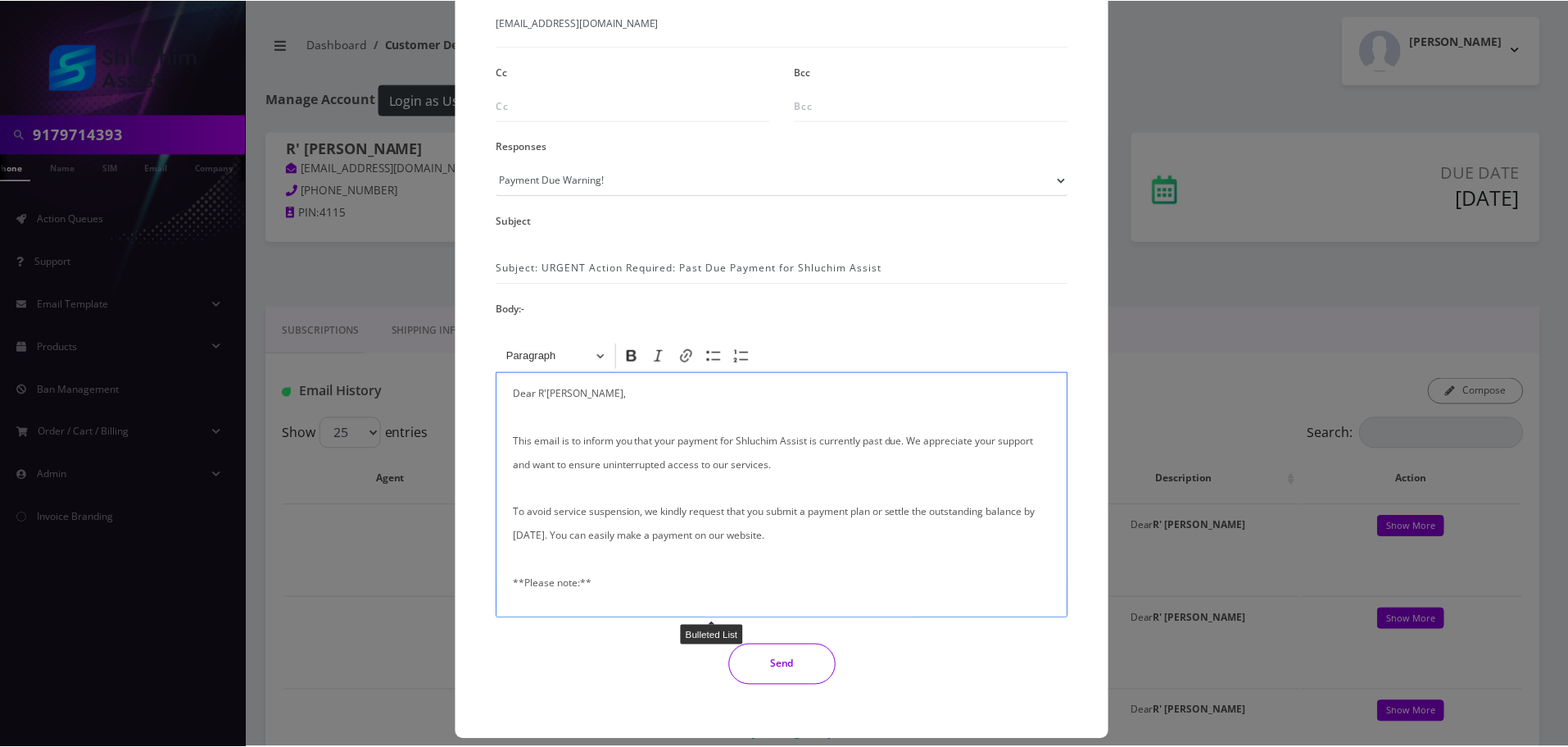
scroll to position [269, 0]
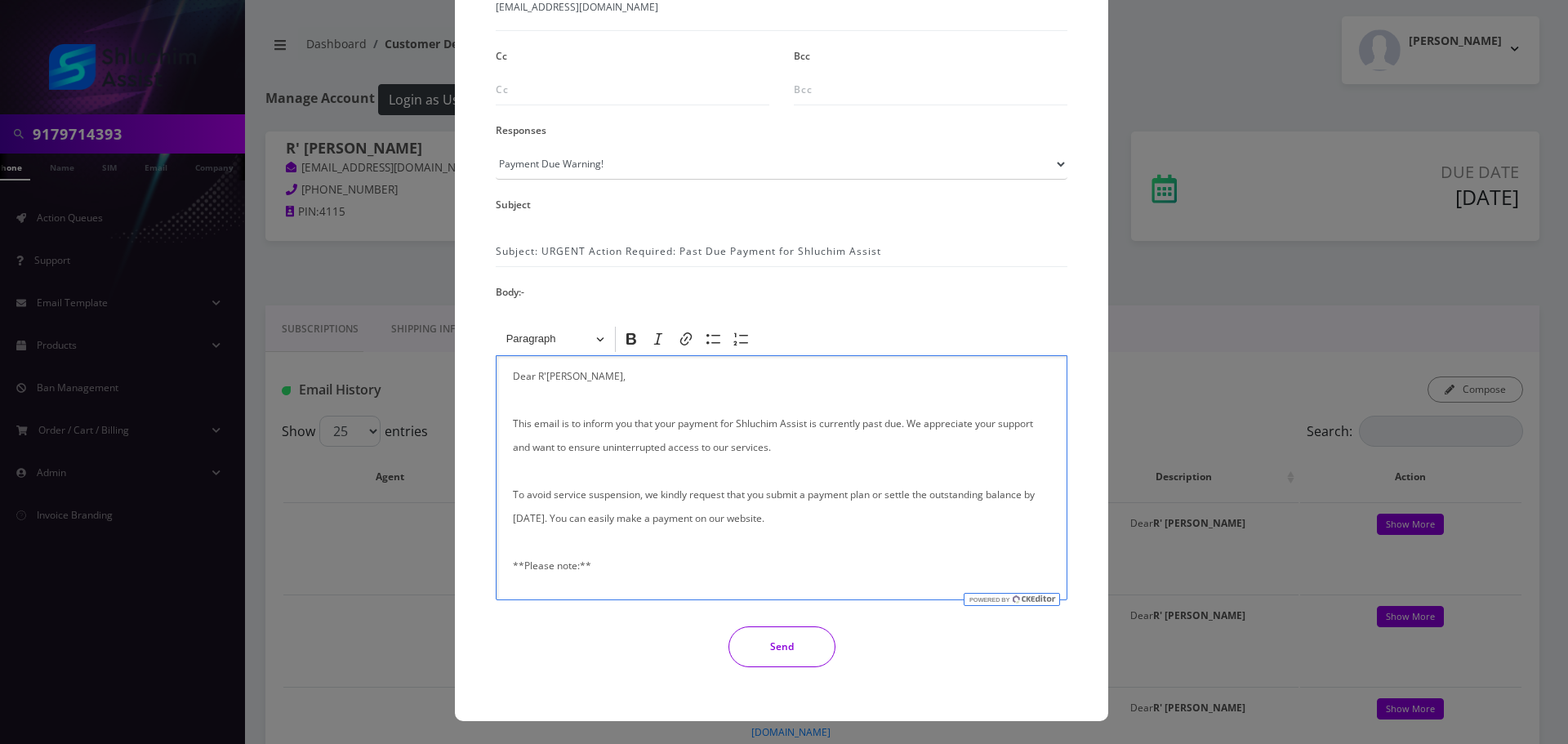
click at [777, 641] on button "Send" at bounding box center [782, 646] width 107 height 40
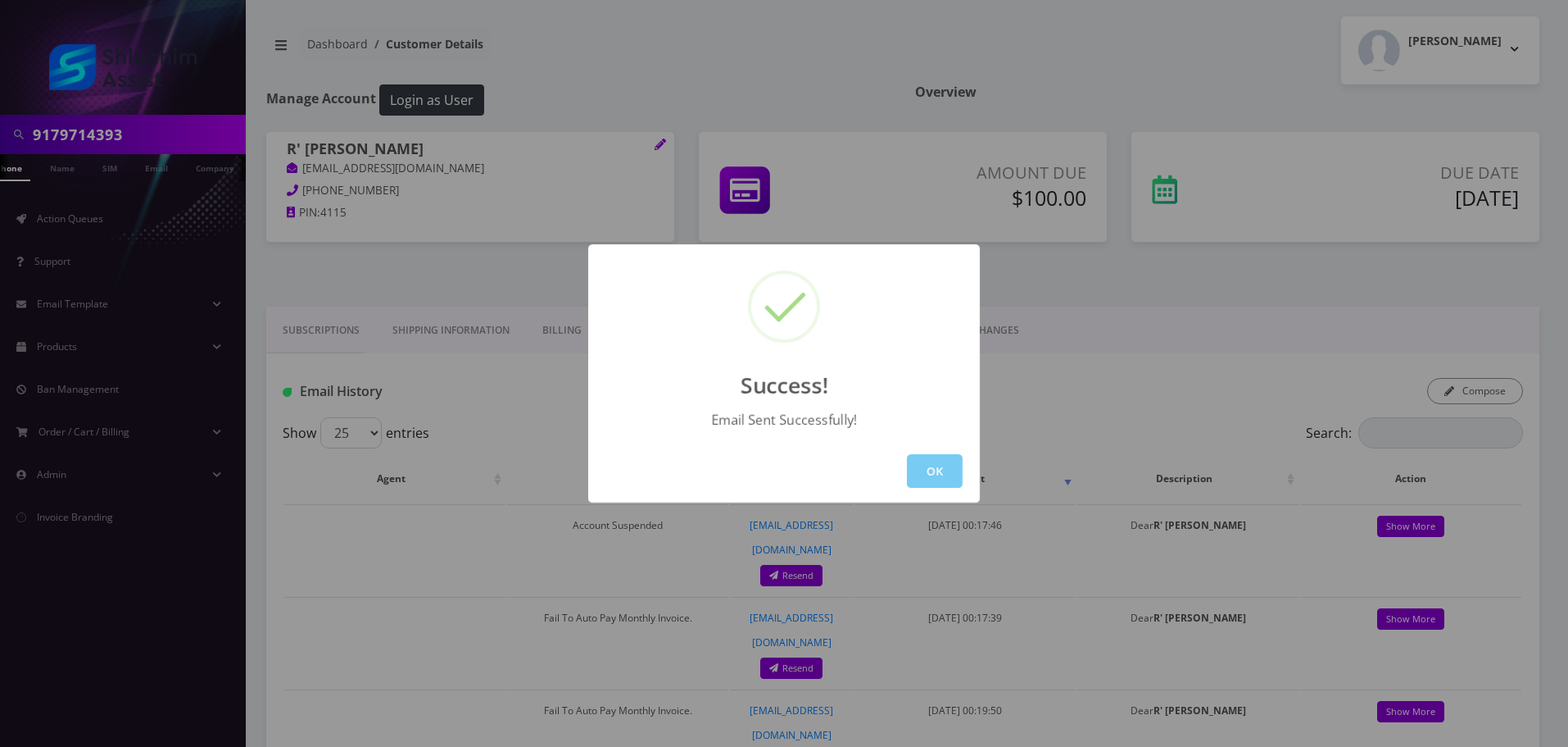
click at [958, 468] on button "OK" at bounding box center [934, 471] width 56 height 34
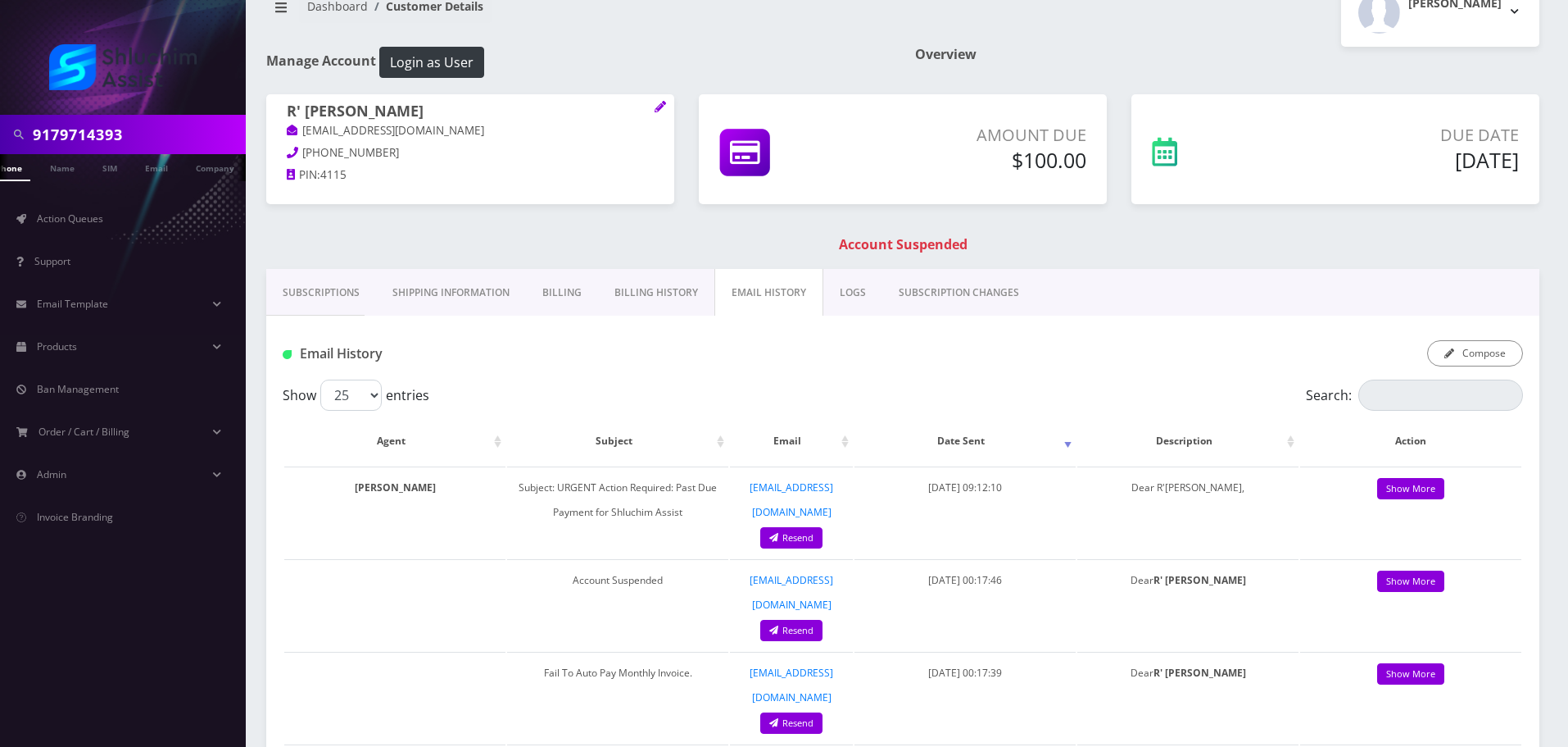
scroll to position [0, 0]
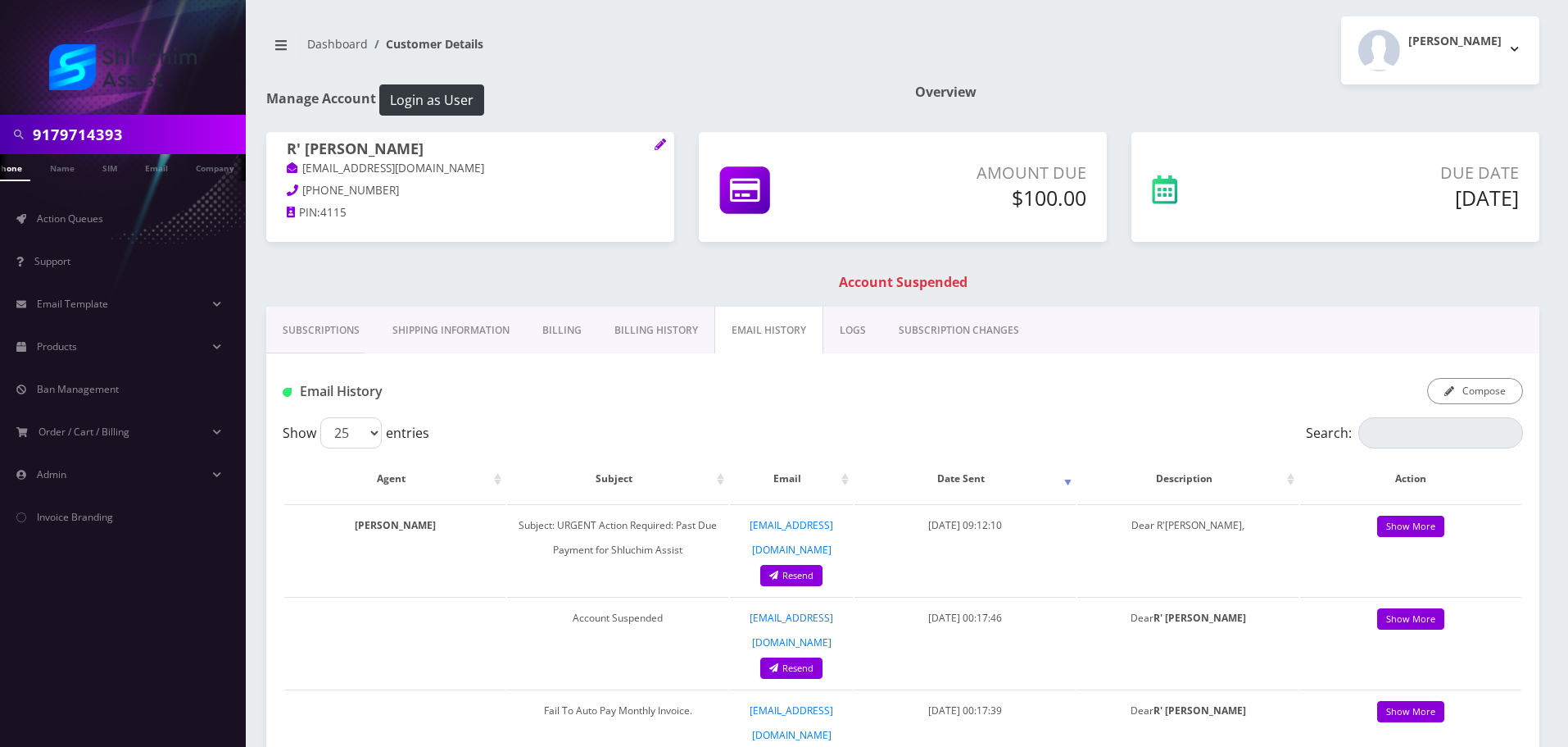
click at [129, 144] on input "9179714393" at bounding box center [138, 134] width 209 height 32
paste input "29-683-5532"
click at [90, 141] on input "[PHONE_NUMBER]" at bounding box center [138, 134] width 209 height 32
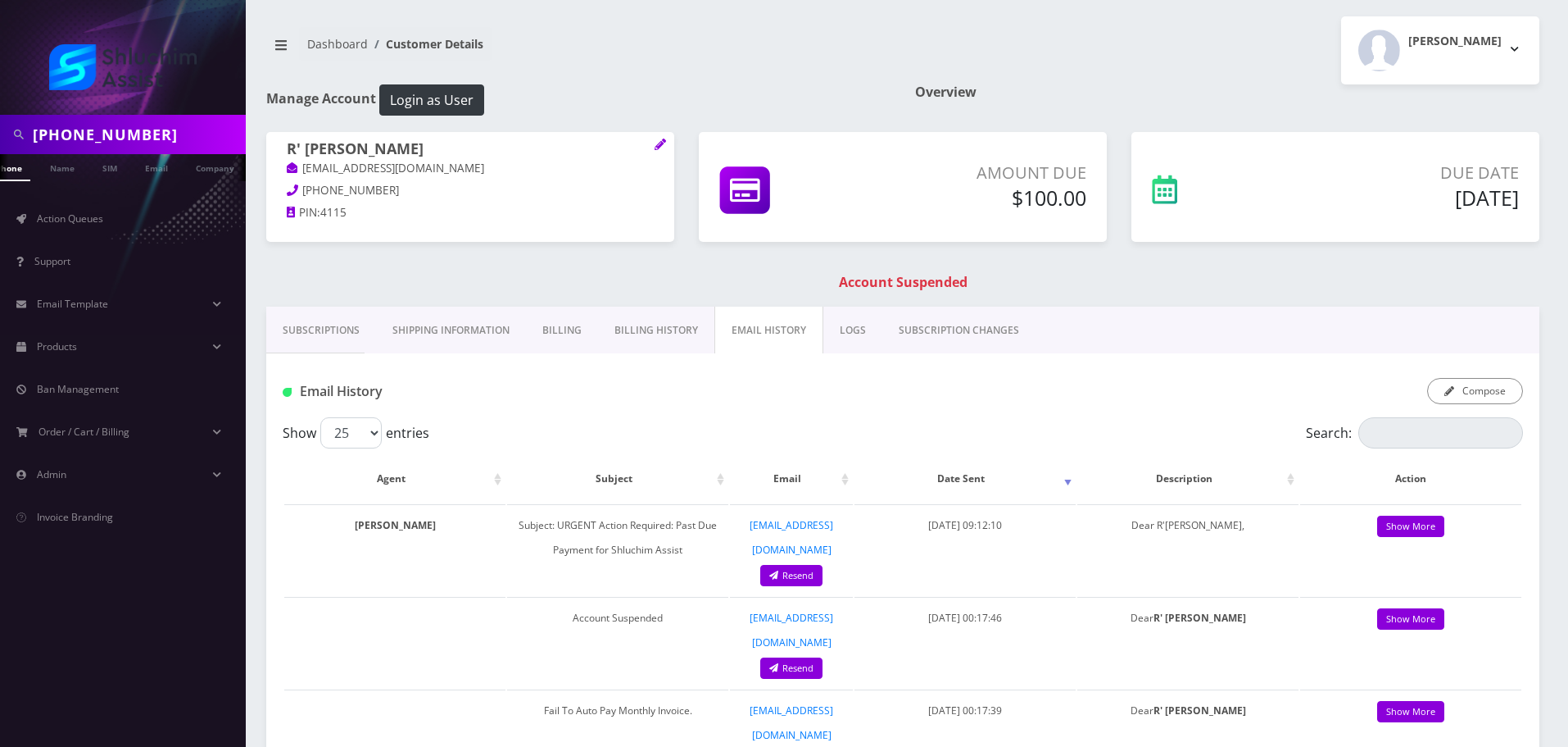
click at [109, 143] on input "[PHONE_NUMBER]" at bounding box center [138, 134] width 209 height 32
click at [83, 136] on input "929-6835532" at bounding box center [138, 134] width 209 height 32
type input "9296835532"
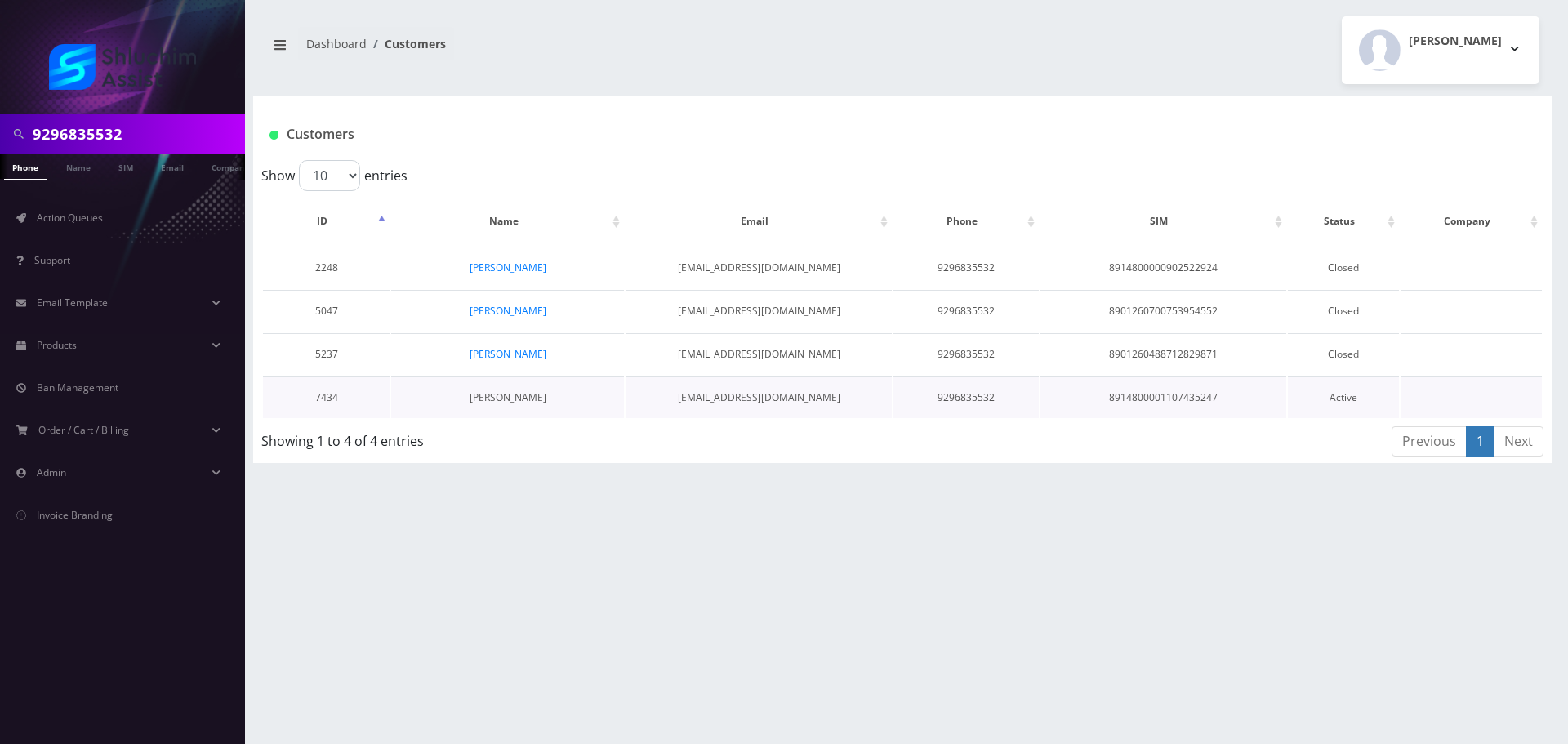
click at [506, 396] on link "[PERSON_NAME]" at bounding box center [507, 397] width 77 height 14
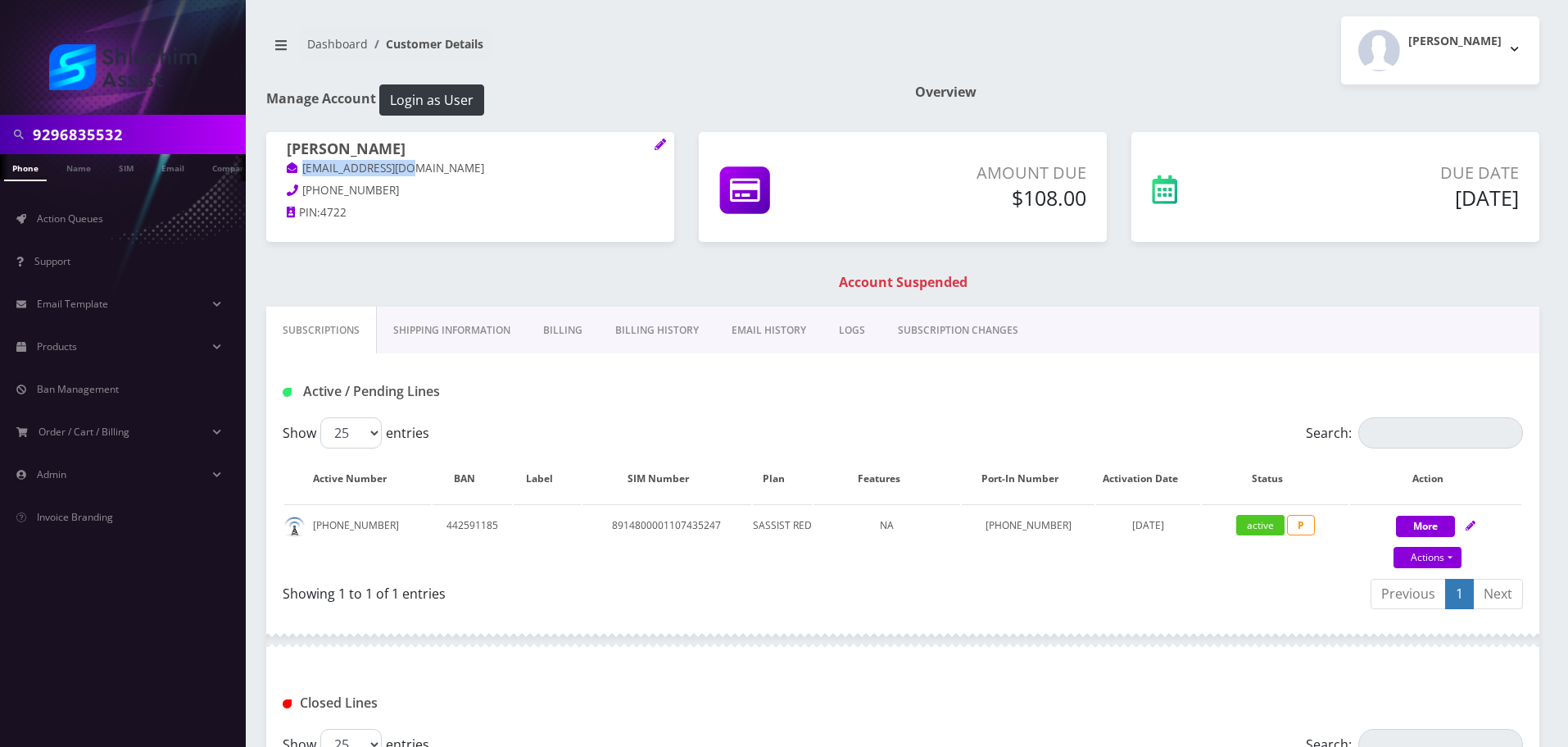
drag, startPoint x: 419, startPoint y: 163, endPoint x: 479, endPoint y: 217, distance: 80.7
click at [291, 164] on p "[EMAIL_ADDRESS][DOMAIN_NAME]" at bounding box center [470, 169] width 367 height 18
copy link "[EMAIL_ADDRESS][DOMAIN_NAME]"
click at [647, 319] on link "Billing History" at bounding box center [657, 330] width 116 height 47
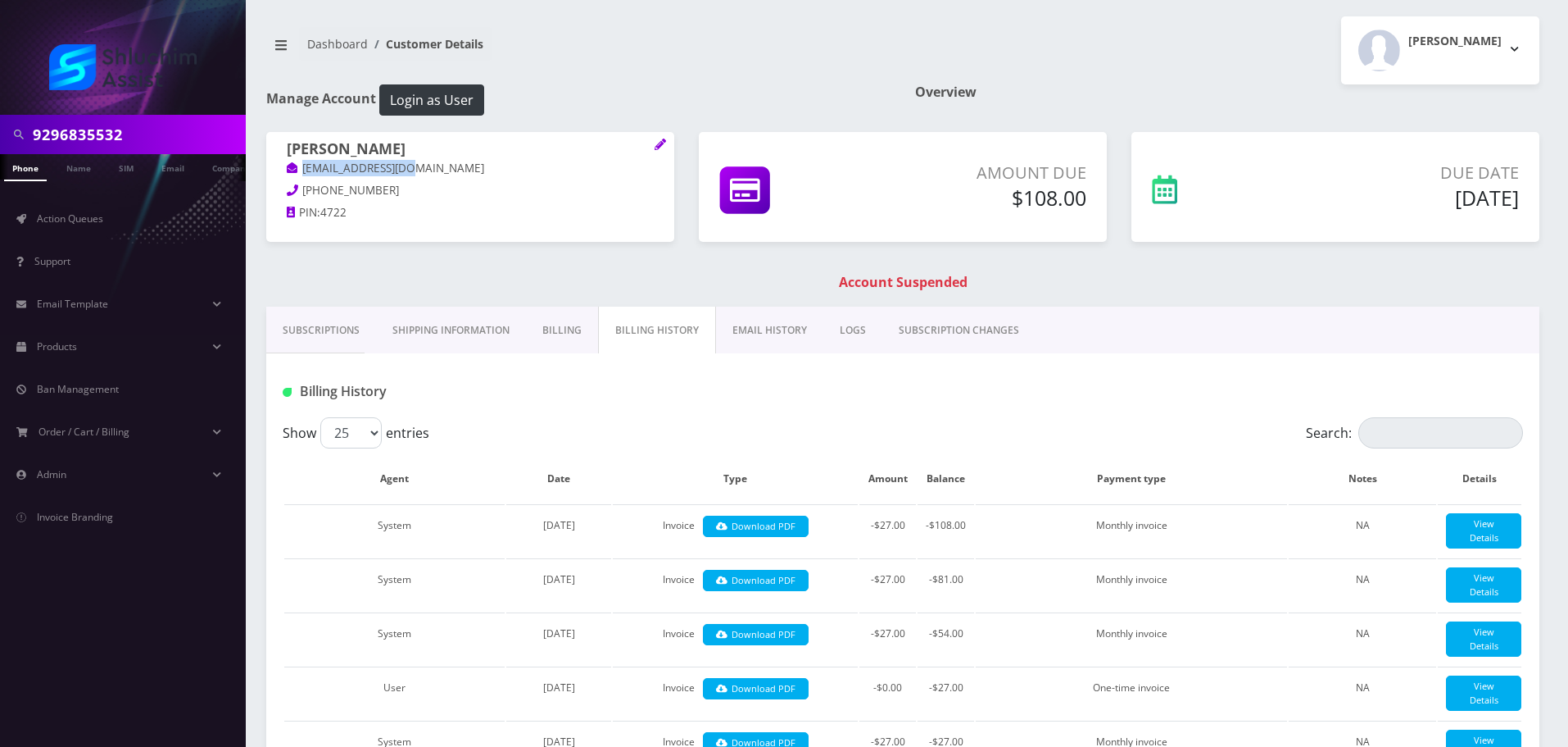
click at [753, 330] on link "EMAIL HISTORY" at bounding box center [770, 330] width 108 height 47
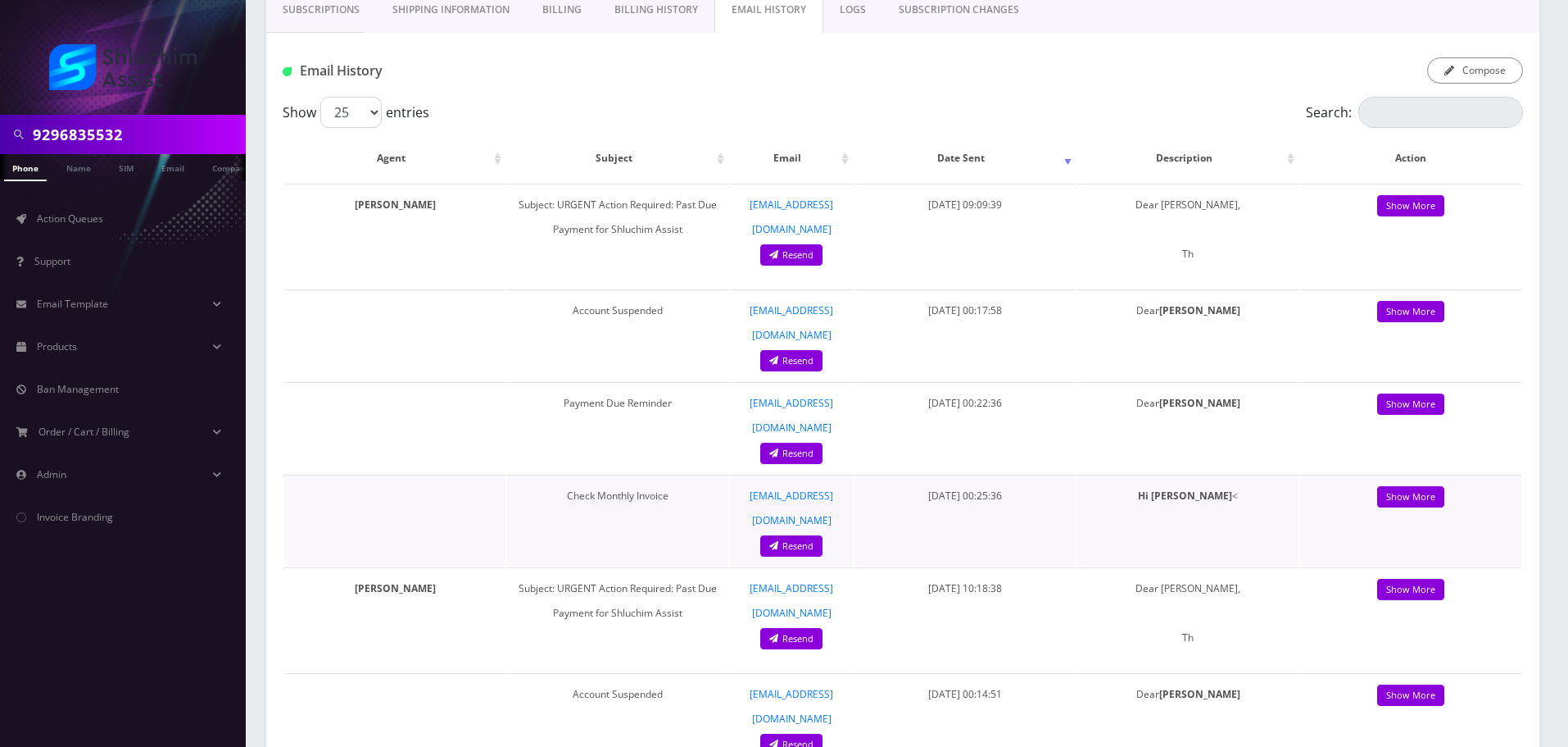
scroll to position [327, 0]
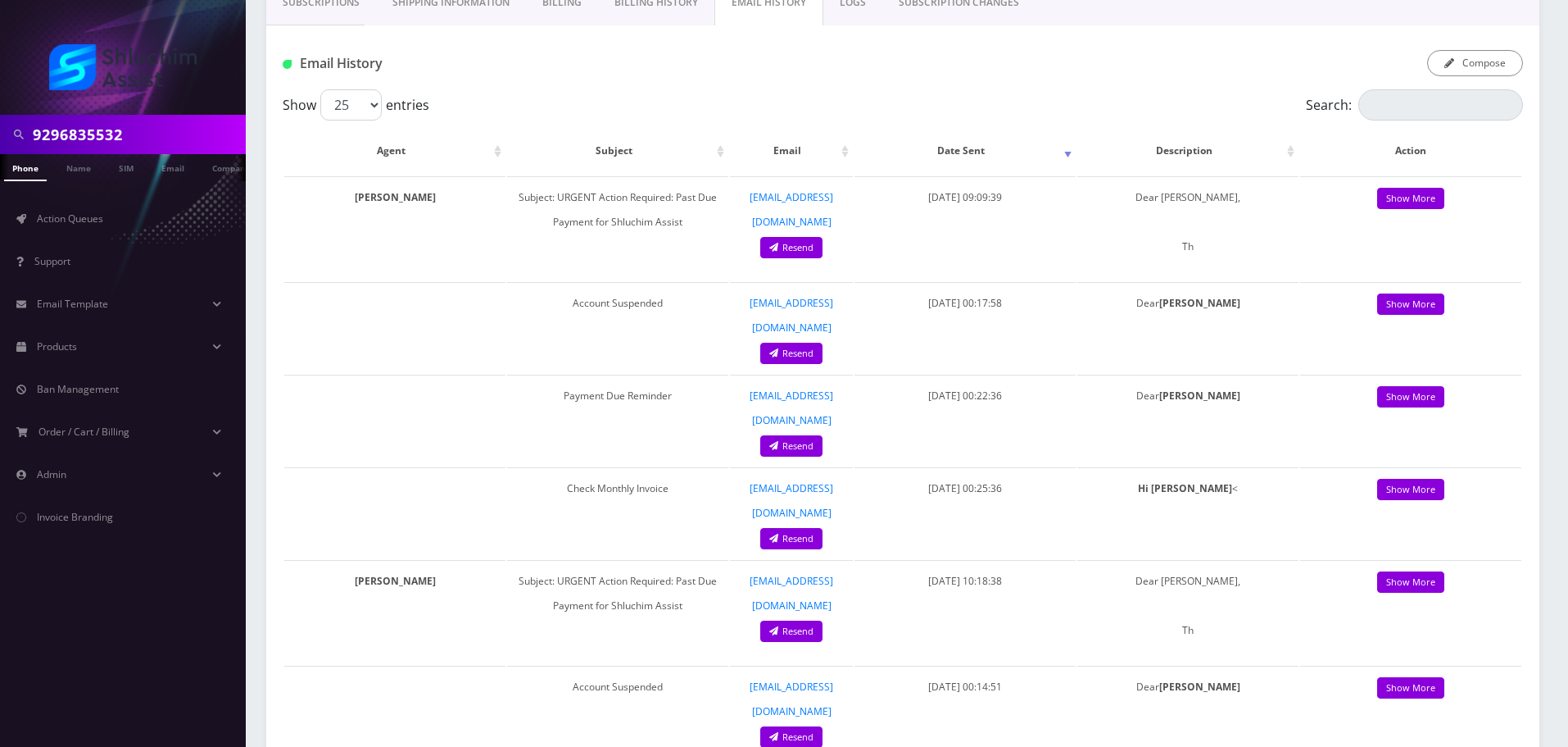
click at [128, 134] on input "9296835532" at bounding box center [138, 134] width 209 height 32
paste input "17-402-3773"
click at [109, 134] on input "[PHONE_NUMBER]" at bounding box center [138, 134] width 209 height 32
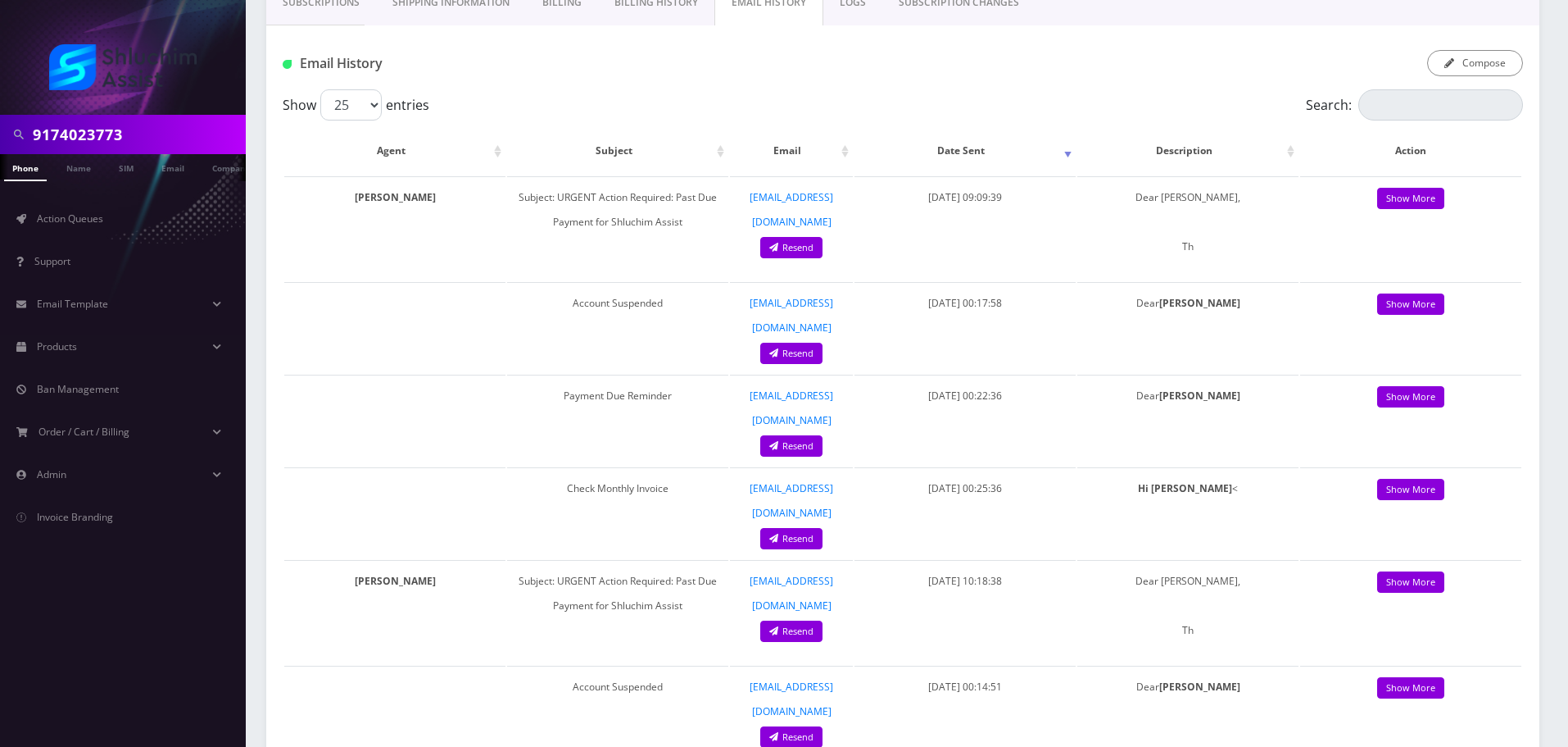
type input "9174023773"
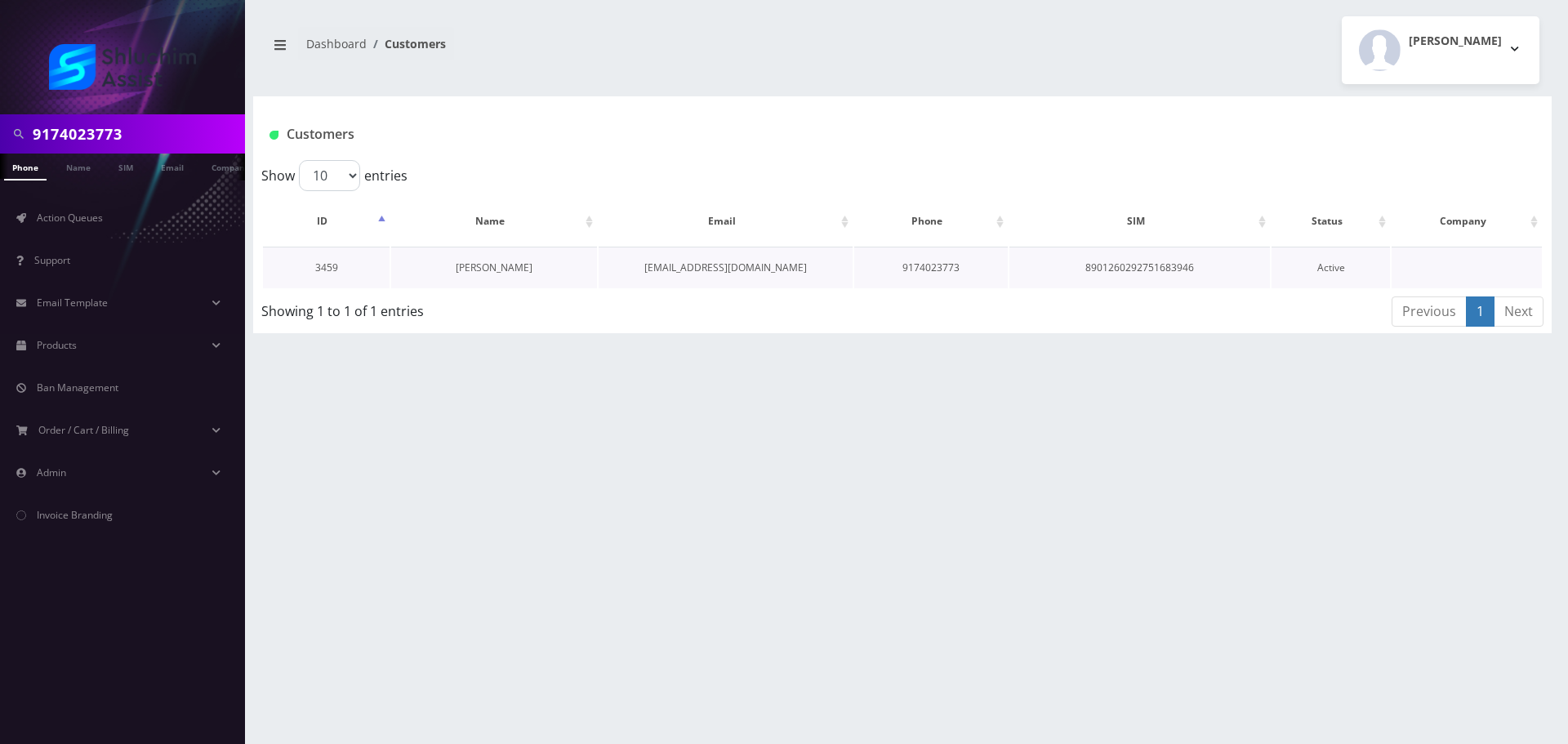
scroll to position [0, 8]
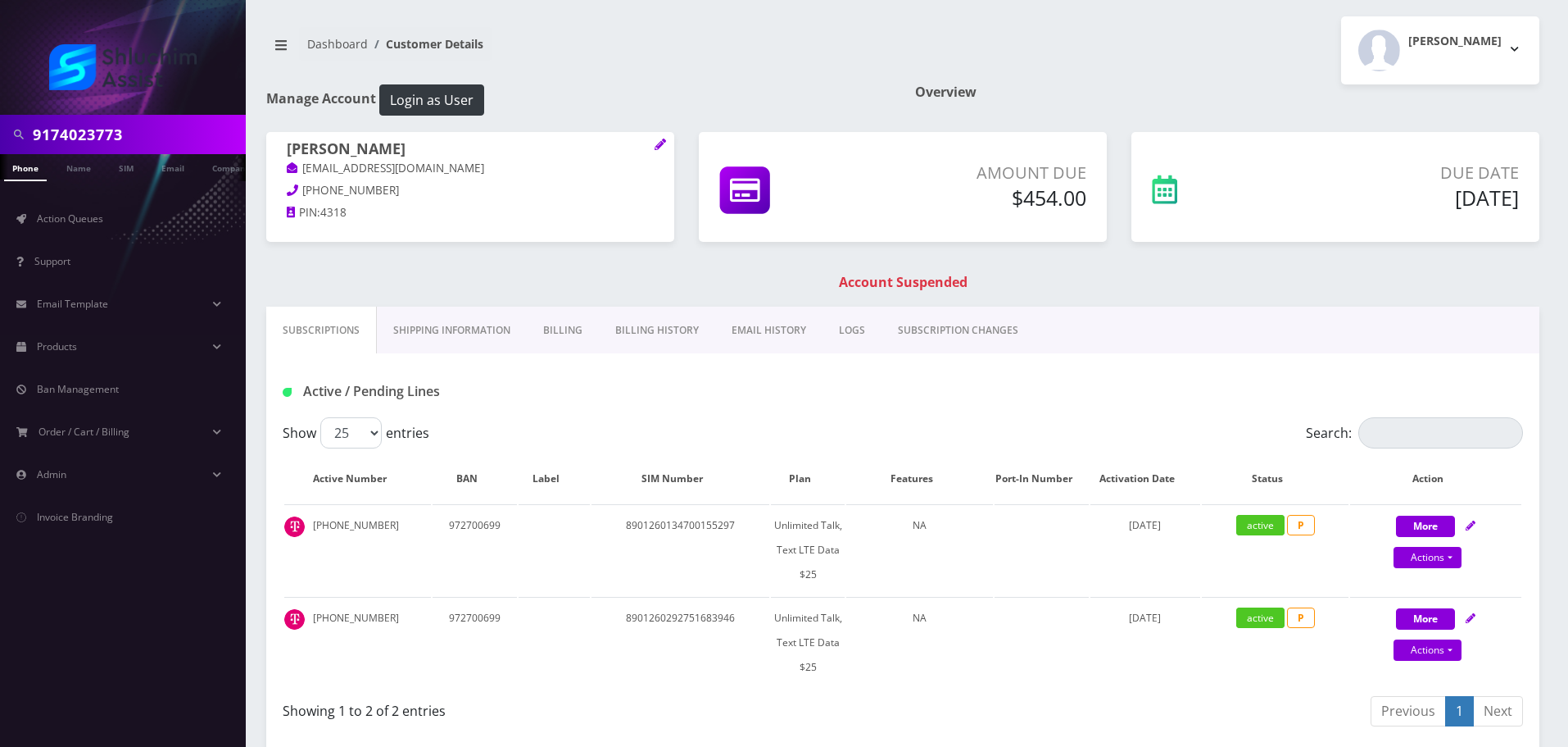
click at [696, 328] on link "Billing History" at bounding box center [657, 330] width 116 height 47
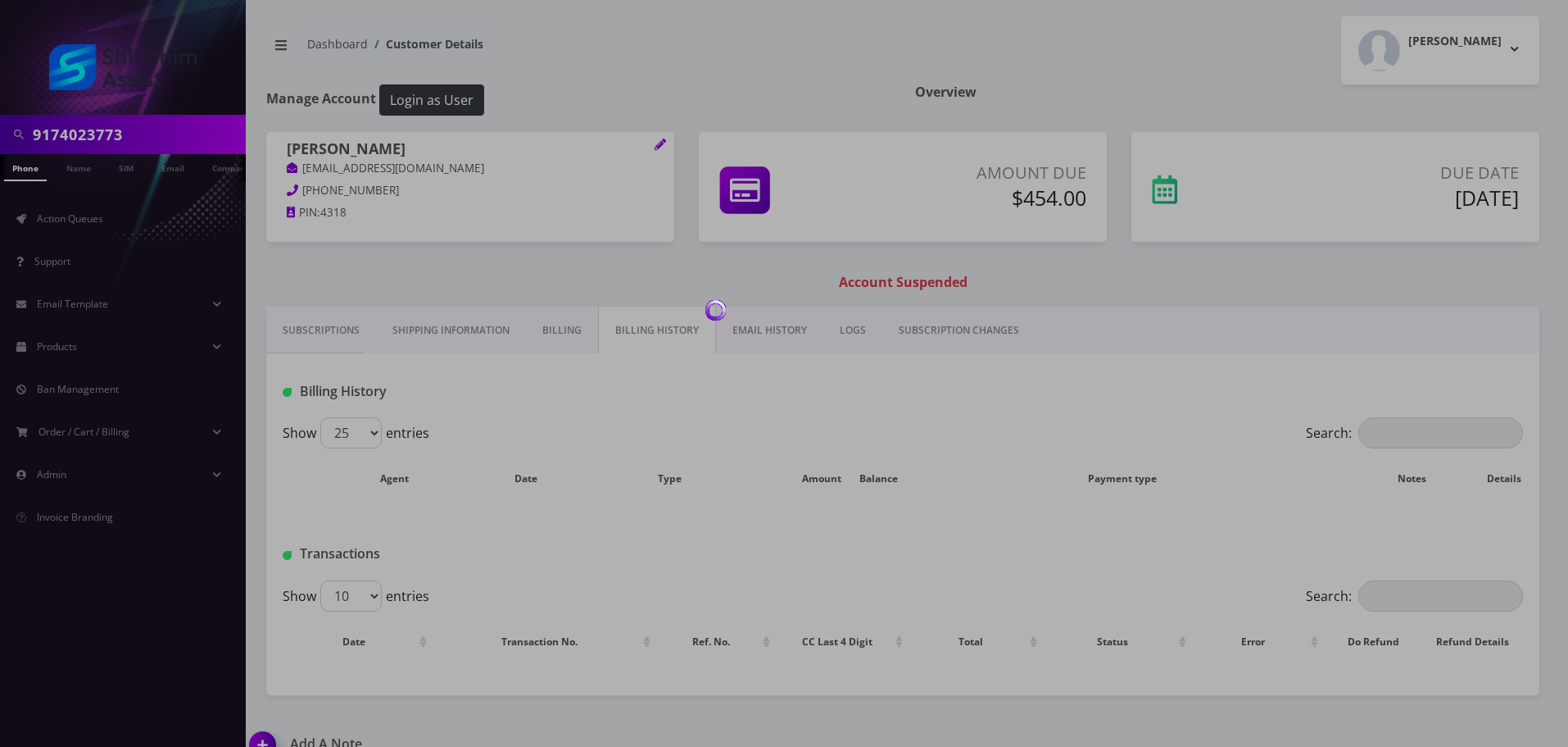
click at [652, 328] on div at bounding box center [784, 373] width 1568 height 747
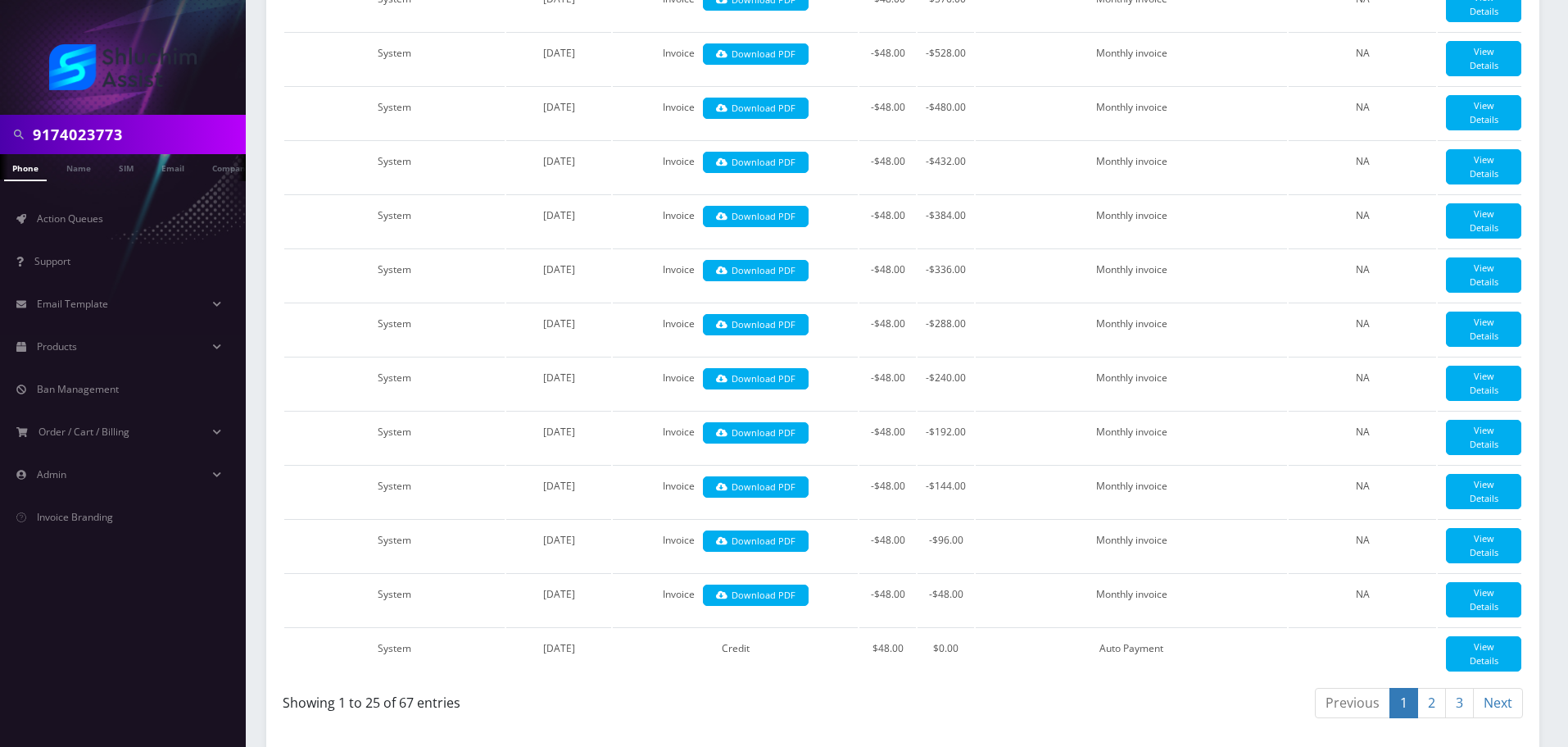
scroll to position [1914, 0]
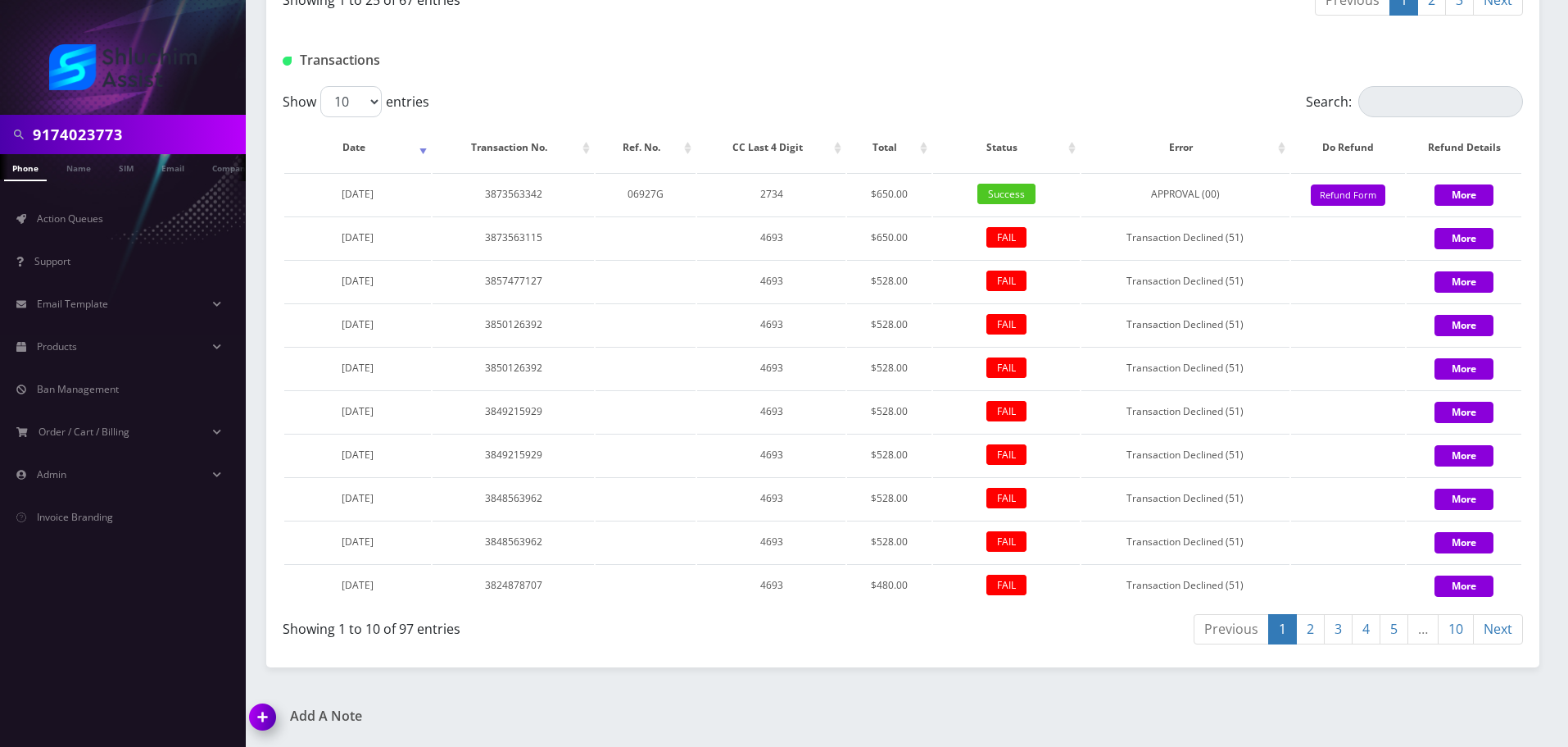
click at [1457, 644] on link "10" at bounding box center [1456, 629] width 36 height 31
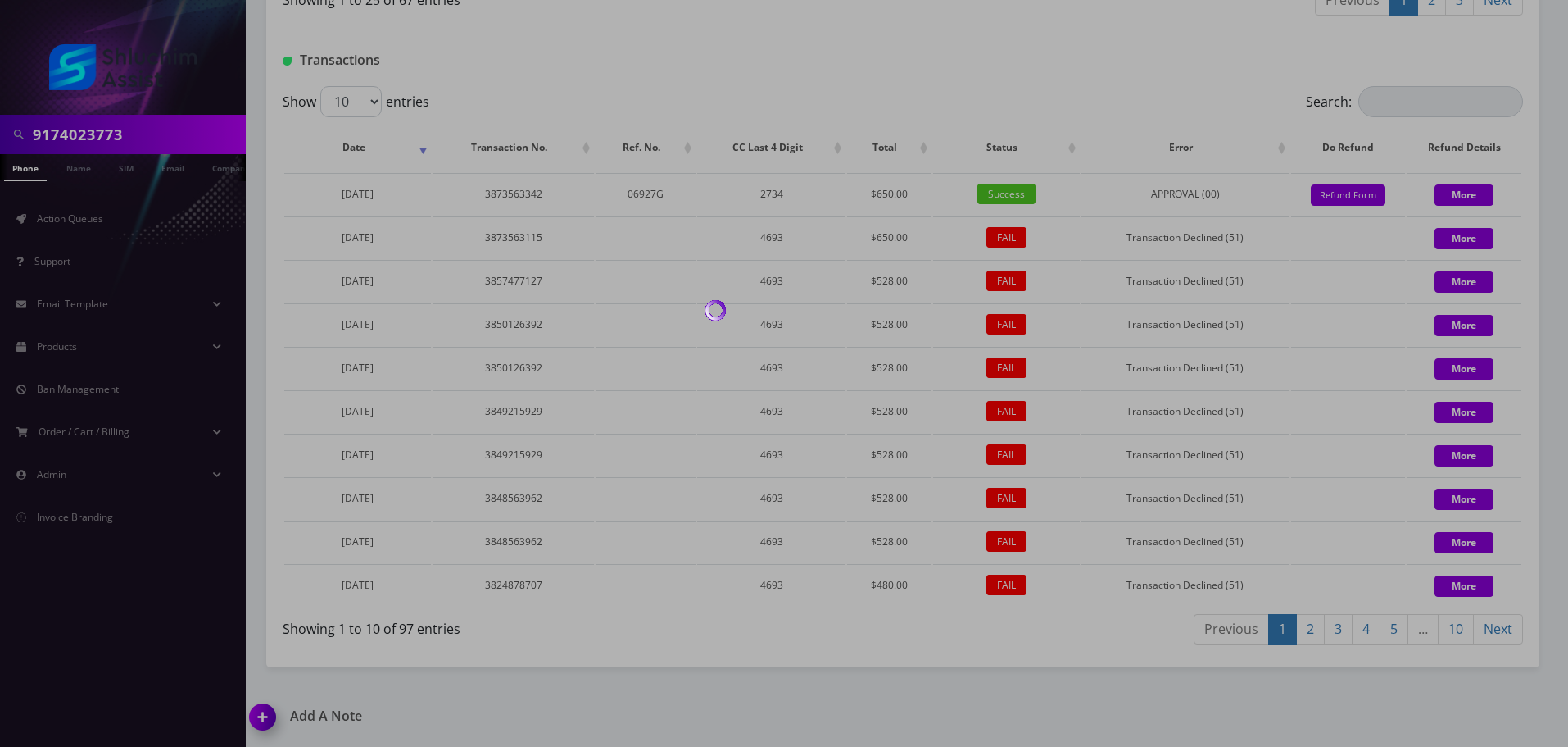
scroll to position [1831, 0]
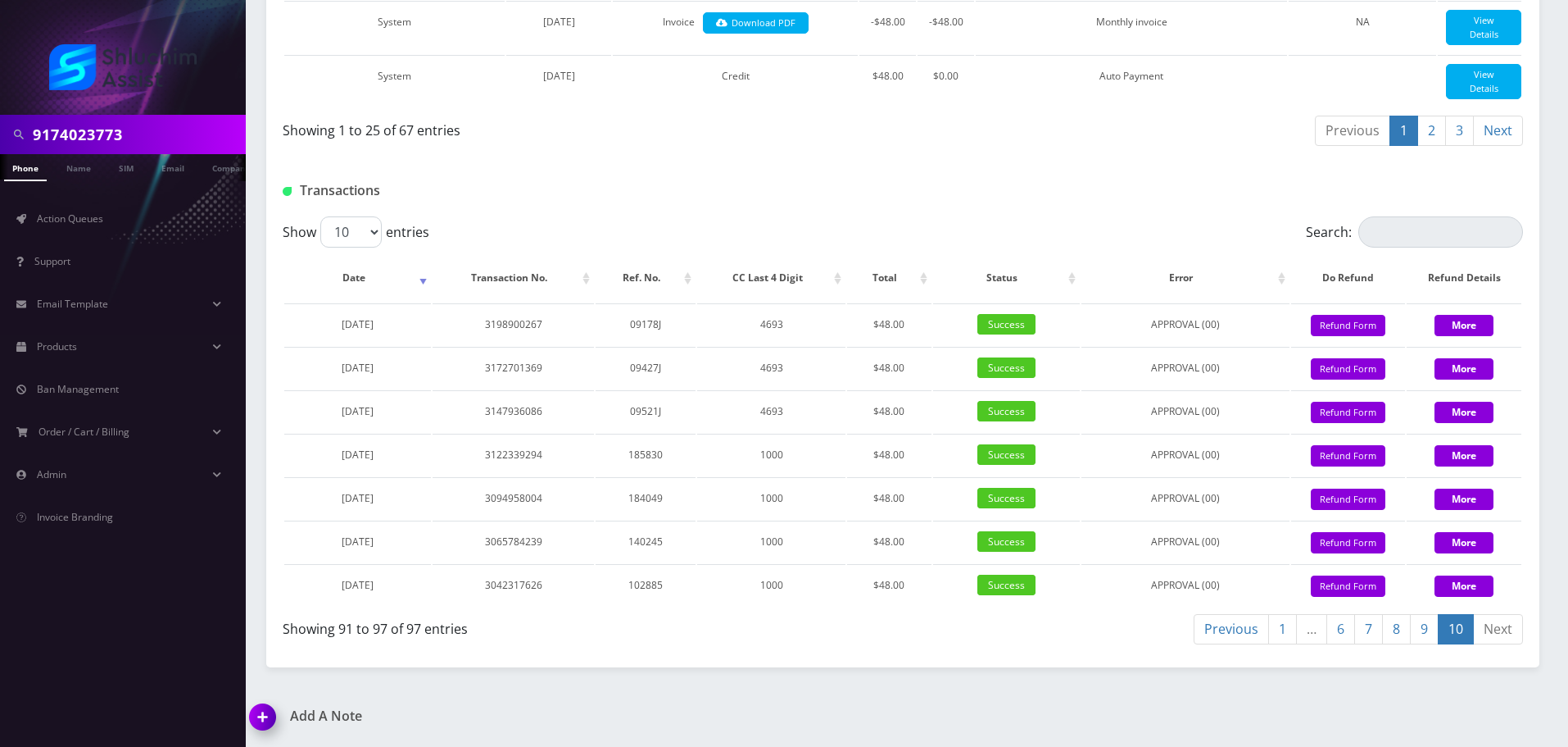
click at [1280, 637] on link "1" at bounding box center [1282, 629] width 29 height 31
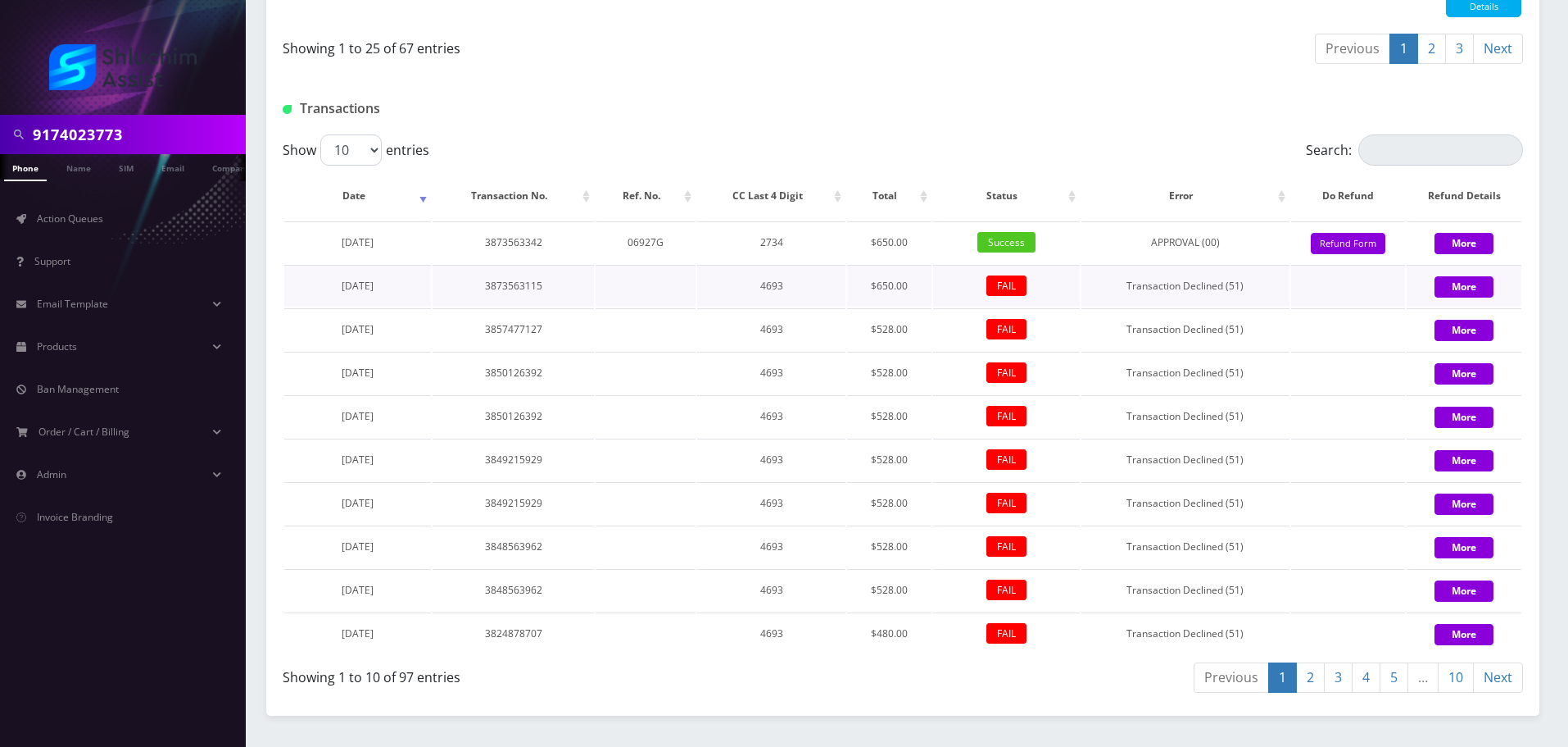
scroll to position [1777, 0]
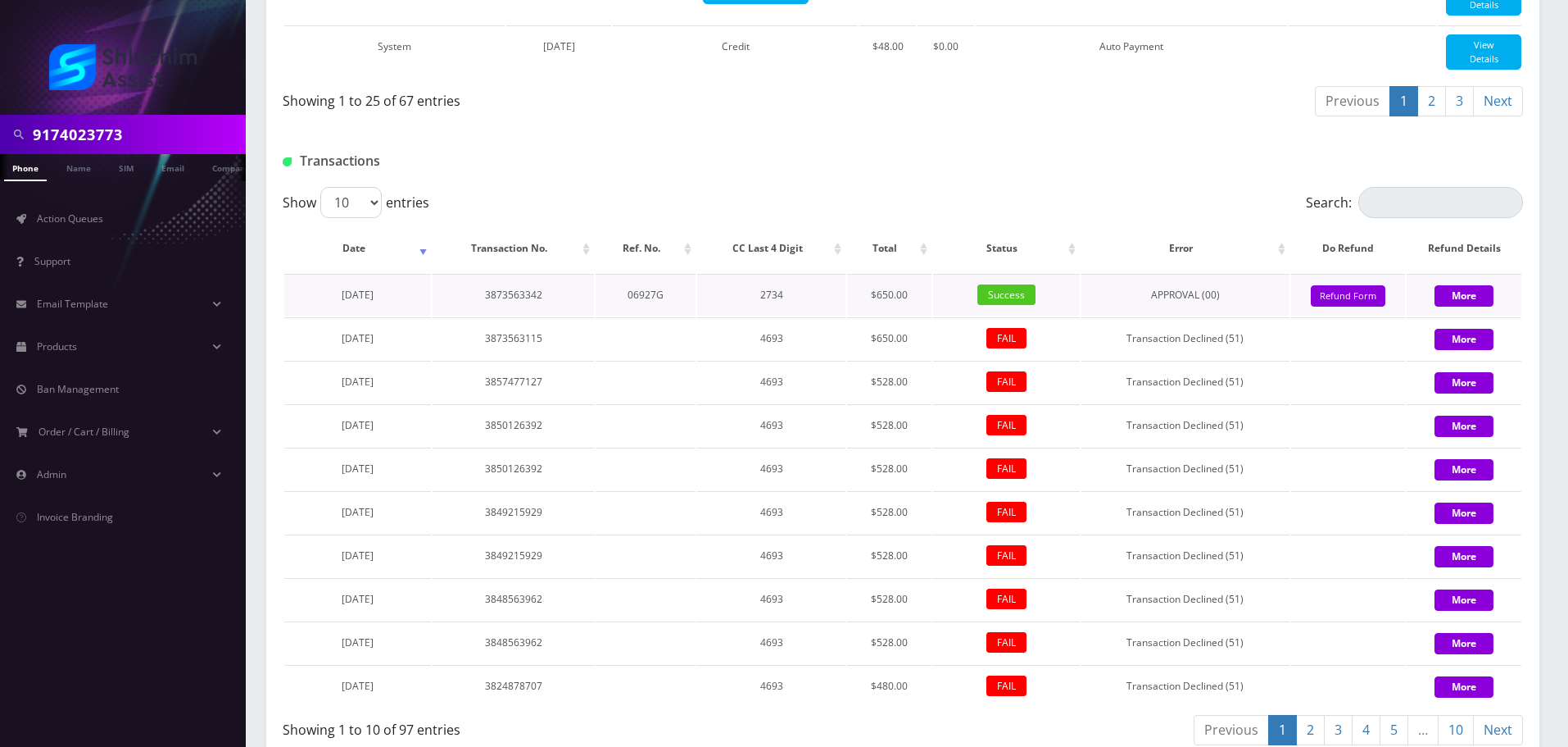
drag, startPoint x: 405, startPoint y: 381, endPoint x: 316, endPoint y: 381, distance: 89.0
click at [316, 316] on td "October 13, 2024" at bounding box center [357, 294] width 147 height 41
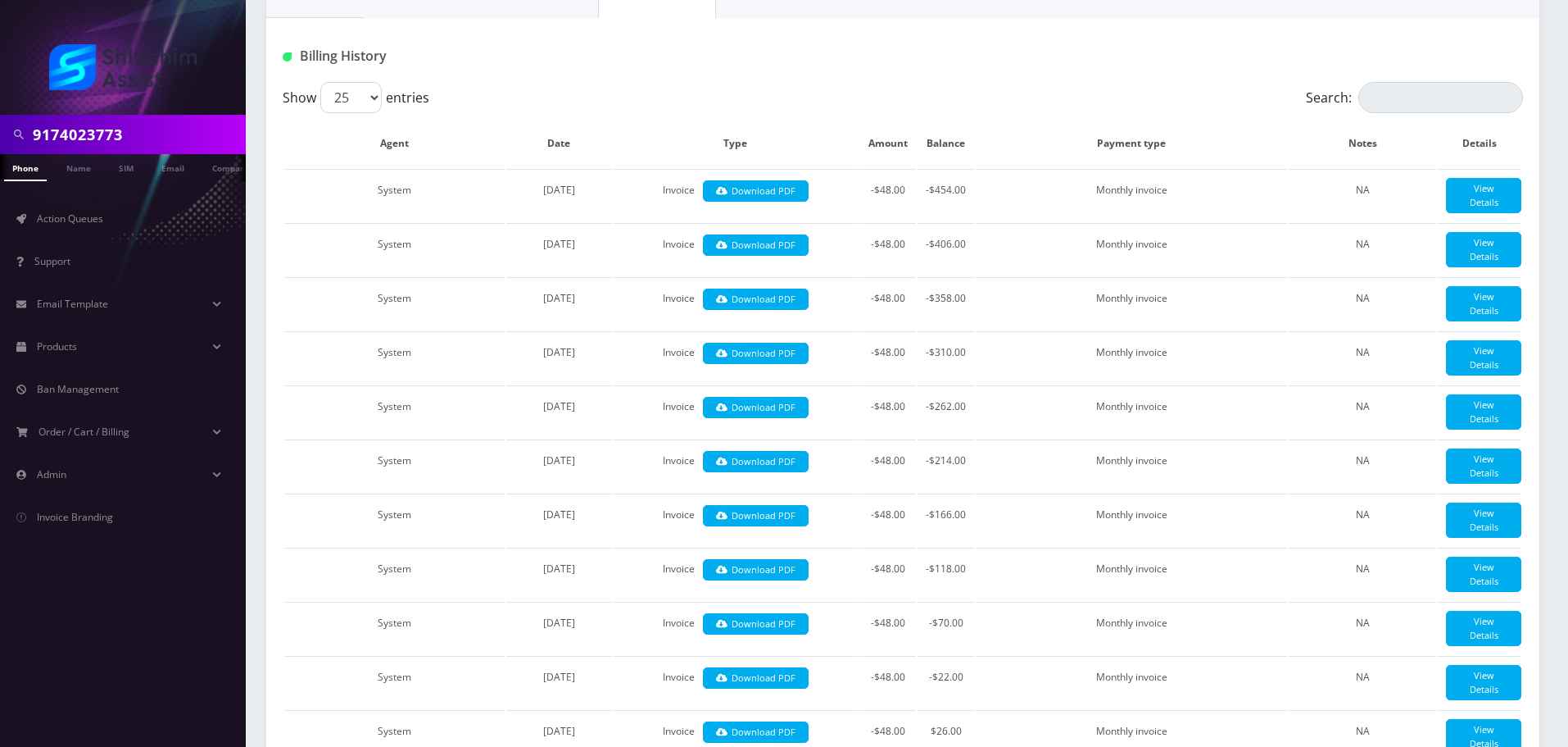
scroll to position [0, 0]
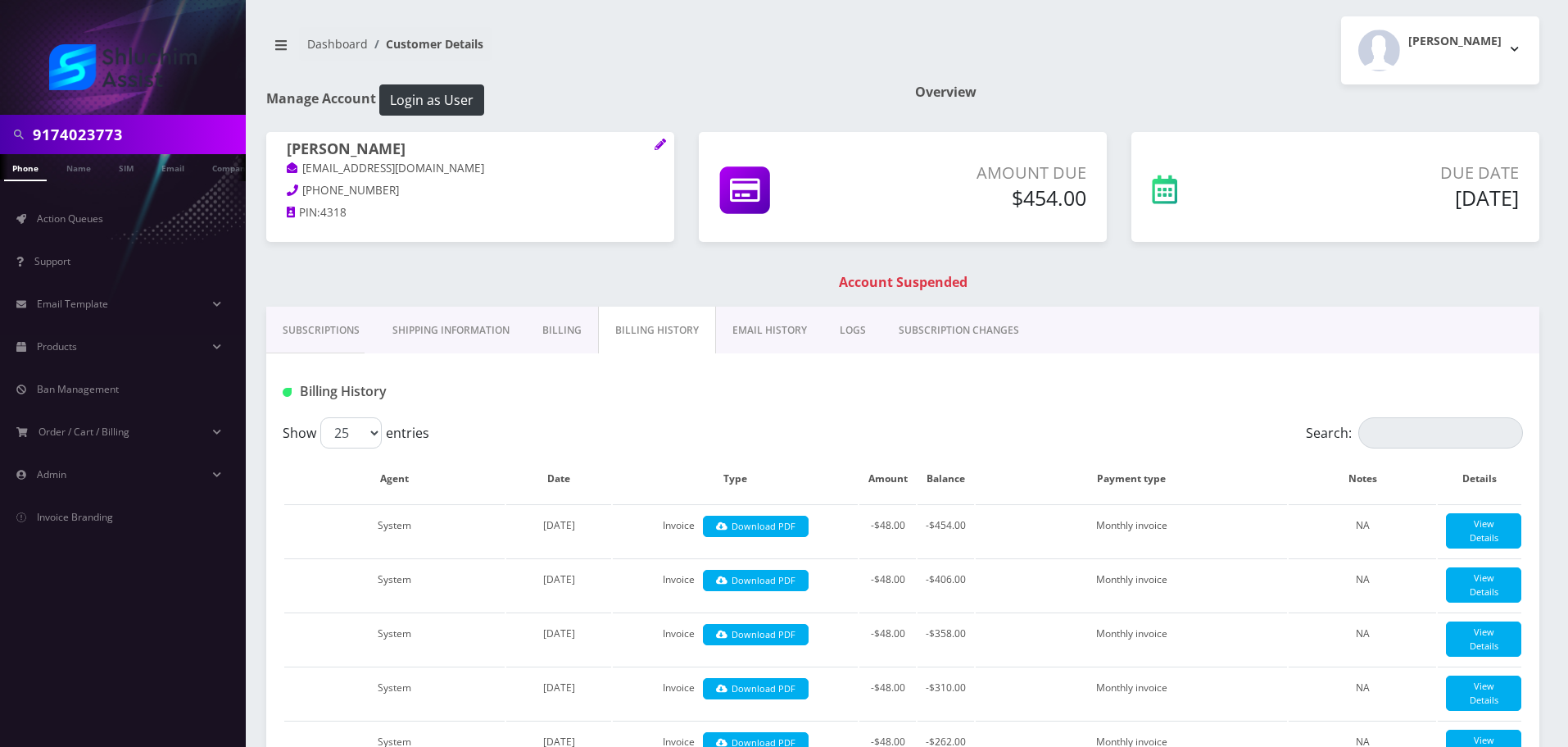
click at [751, 314] on link "EMAIL HISTORY" at bounding box center [770, 330] width 108 height 47
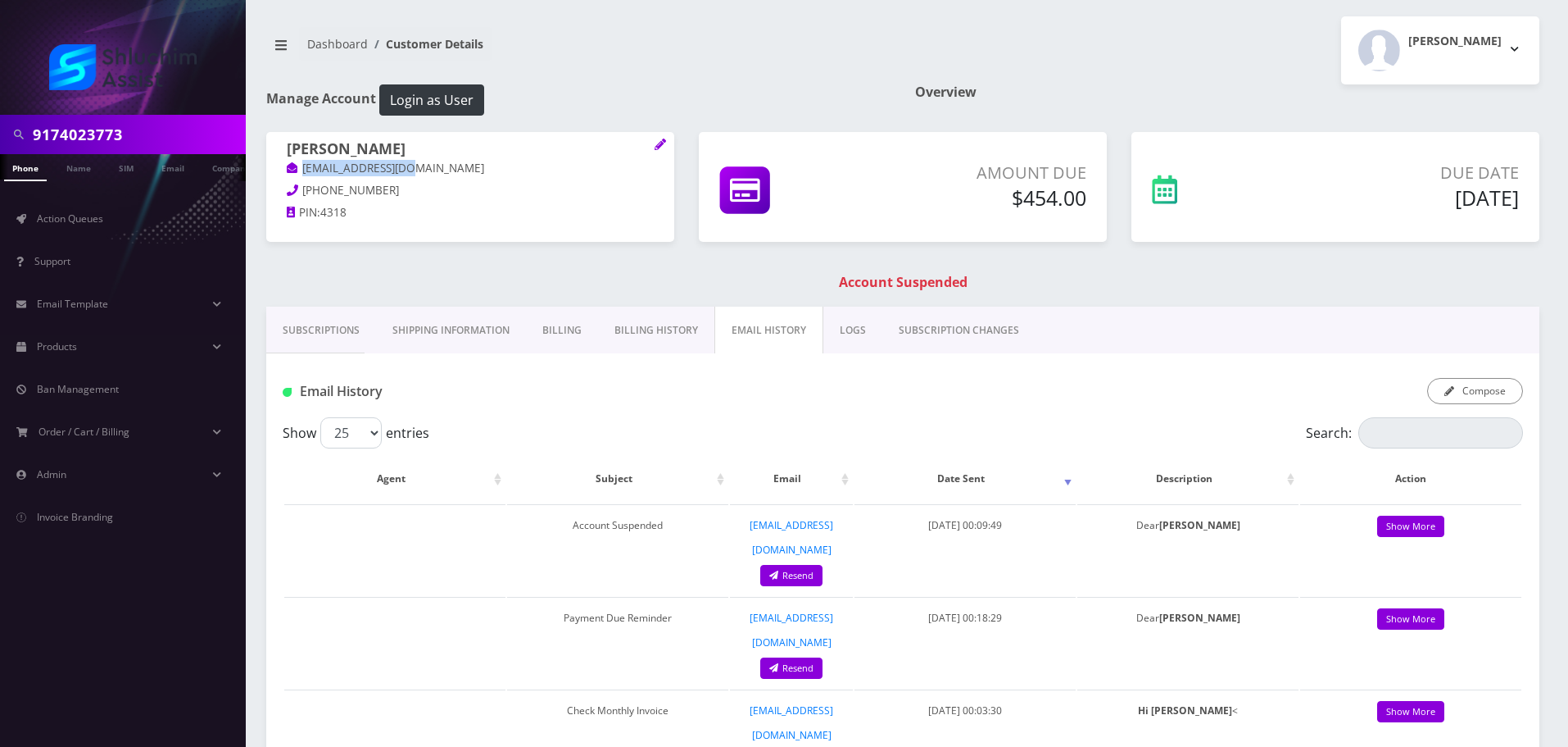
drag, startPoint x: 377, startPoint y: 169, endPoint x: 272, endPoint y: 168, distance: 105.0
click at [272, 168] on div "Mendy Lieberman mendy707@gmail.com 917-402-3773 PIN: 4318" at bounding box center [470, 183] width 408 height 103
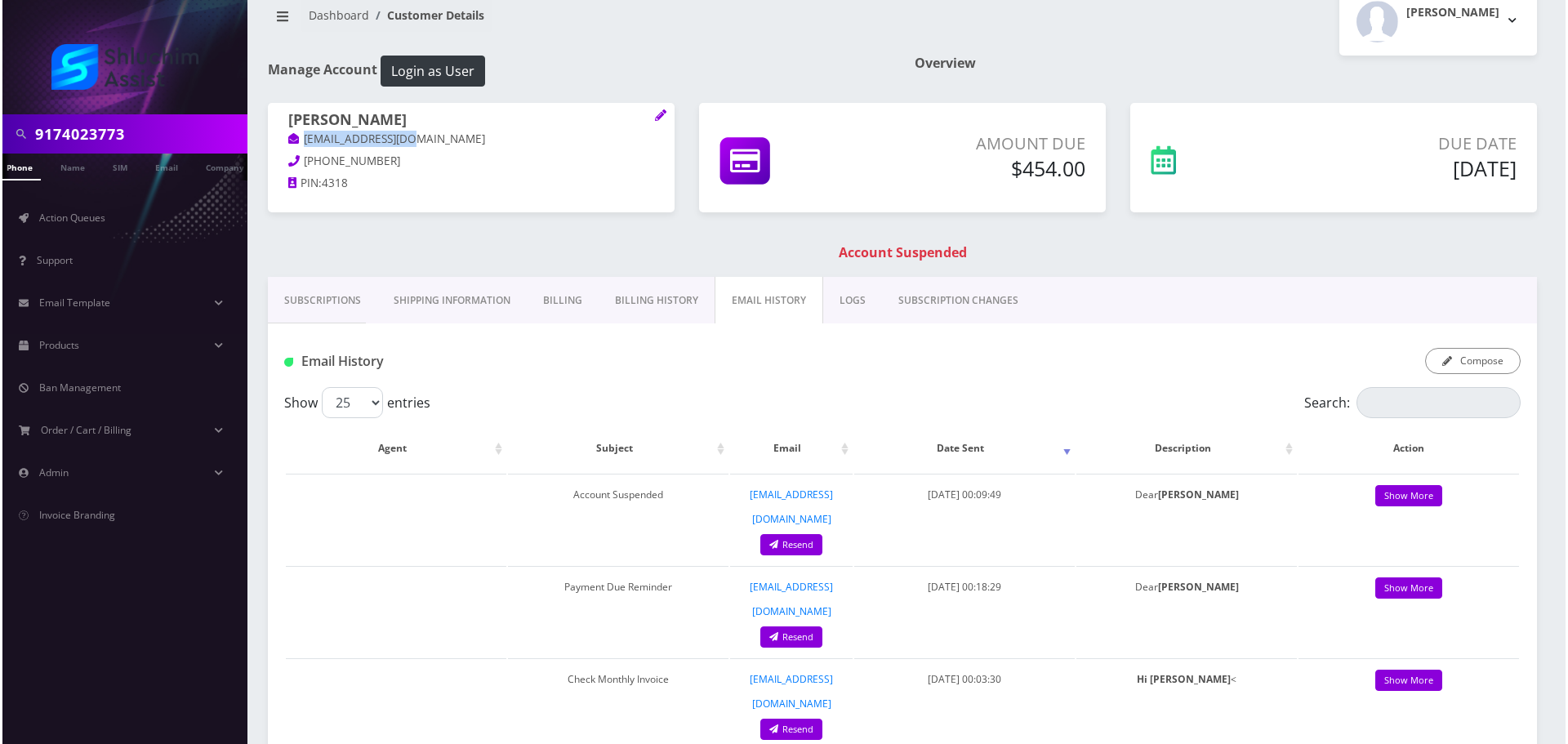
scroll to position [22, 0]
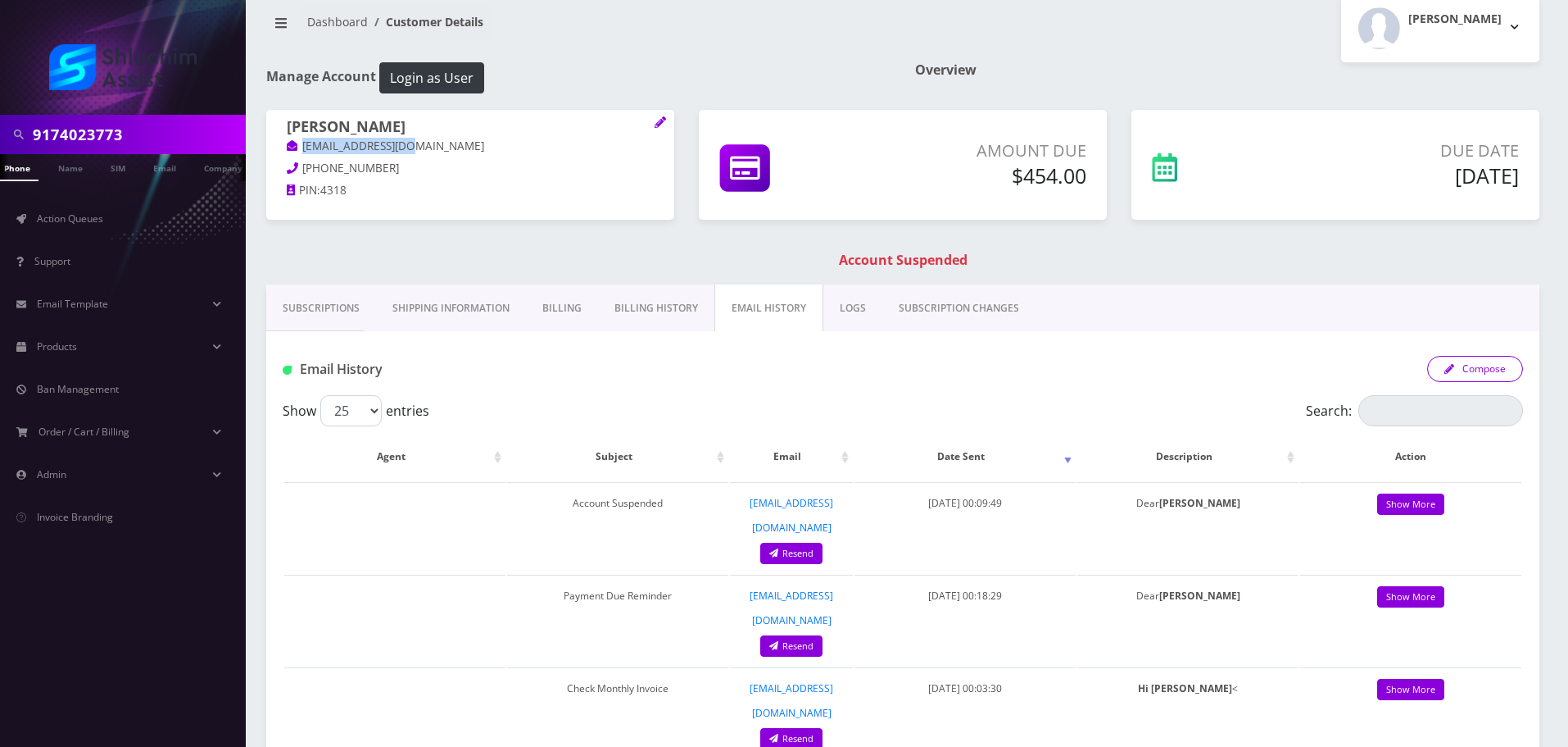
click at [1493, 371] on button "Compose" at bounding box center [1475, 369] width 96 height 27
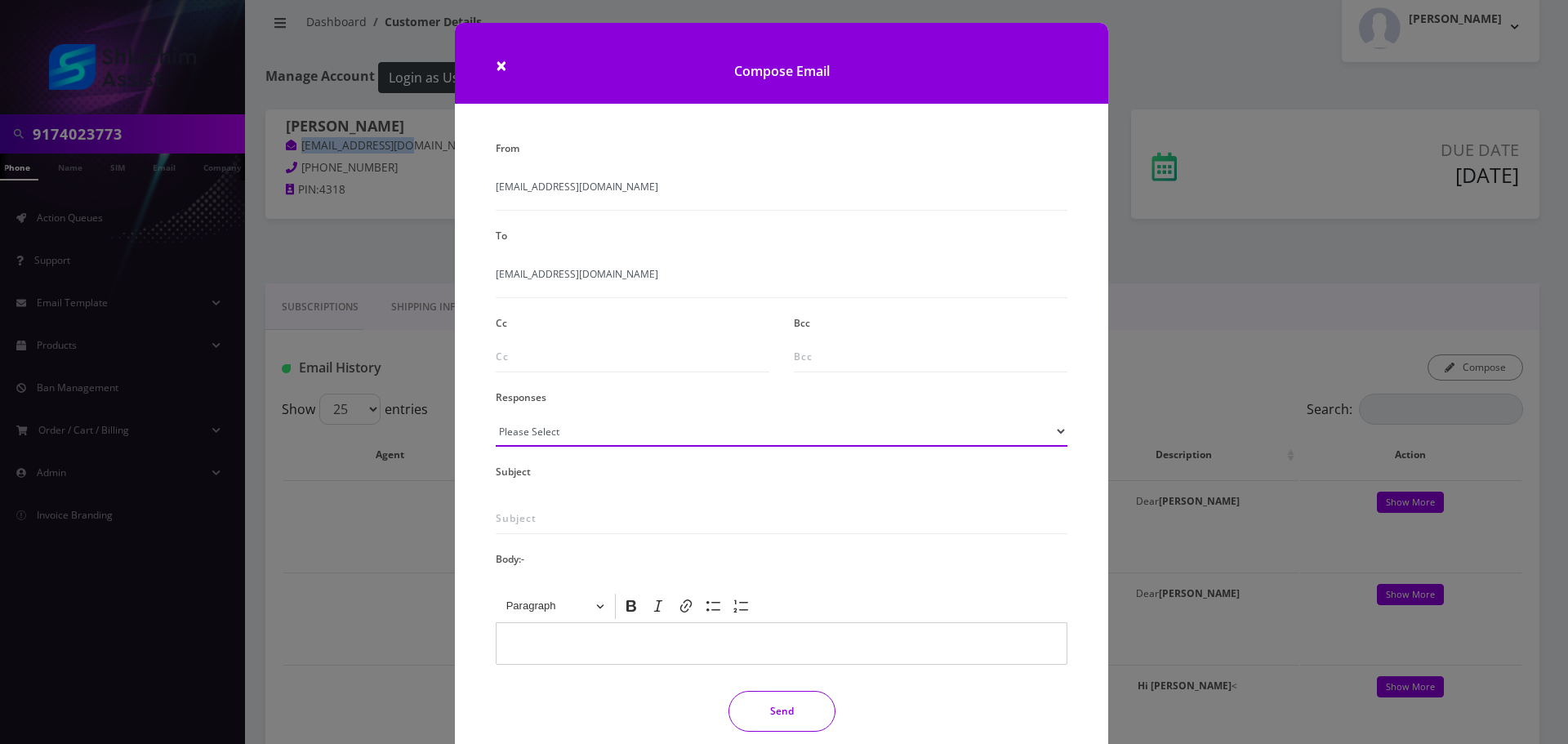
click at [679, 442] on select "Please Select TMobile port Unable to activate CH Pickup Past Due Pick up follow…" at bounding box center [782, 431] width 572 height 31
select select "29"
click at [496, 415] on select "Please Select TMobile port Unable to activate CH Pickup Past Due Pick up follow…" at bounding box center [782, 431] width 572 height 31
type input "Subject: URGENT Action Required: Past Due Payment for Shluchim Assist"
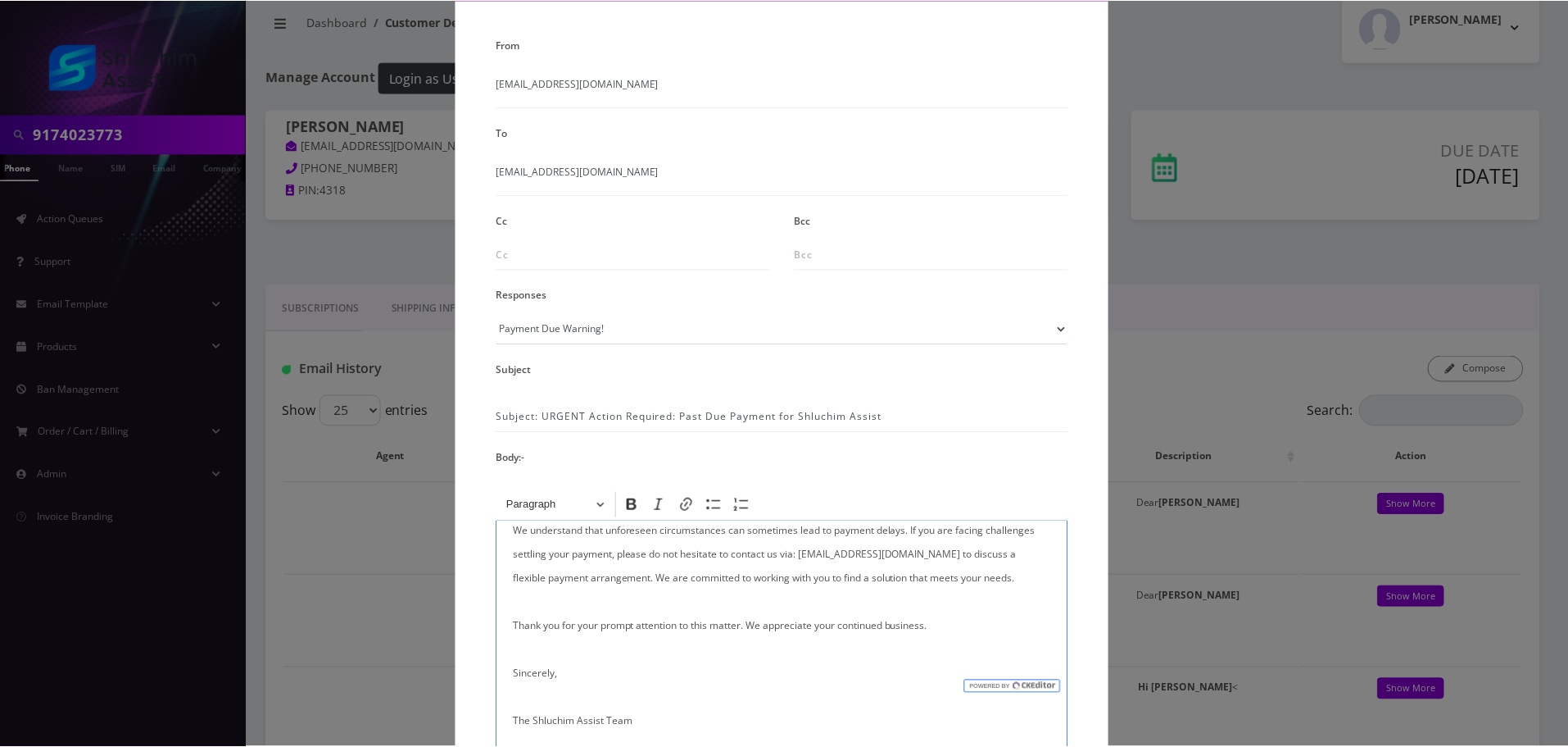
scroll to position [269, 0]
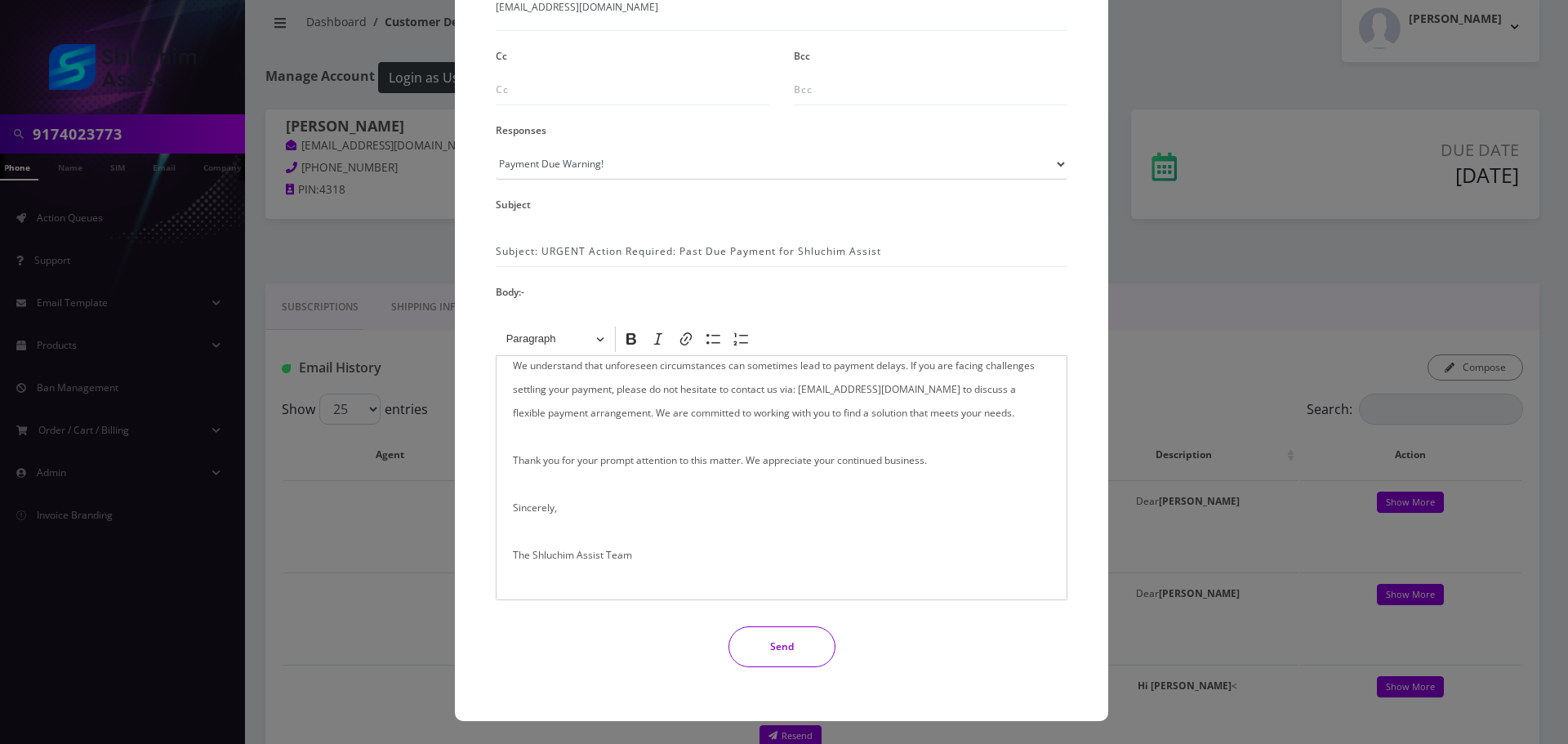
click at [780, 659] on button "Send" at bounding box center [782, 646] width 107 height 40
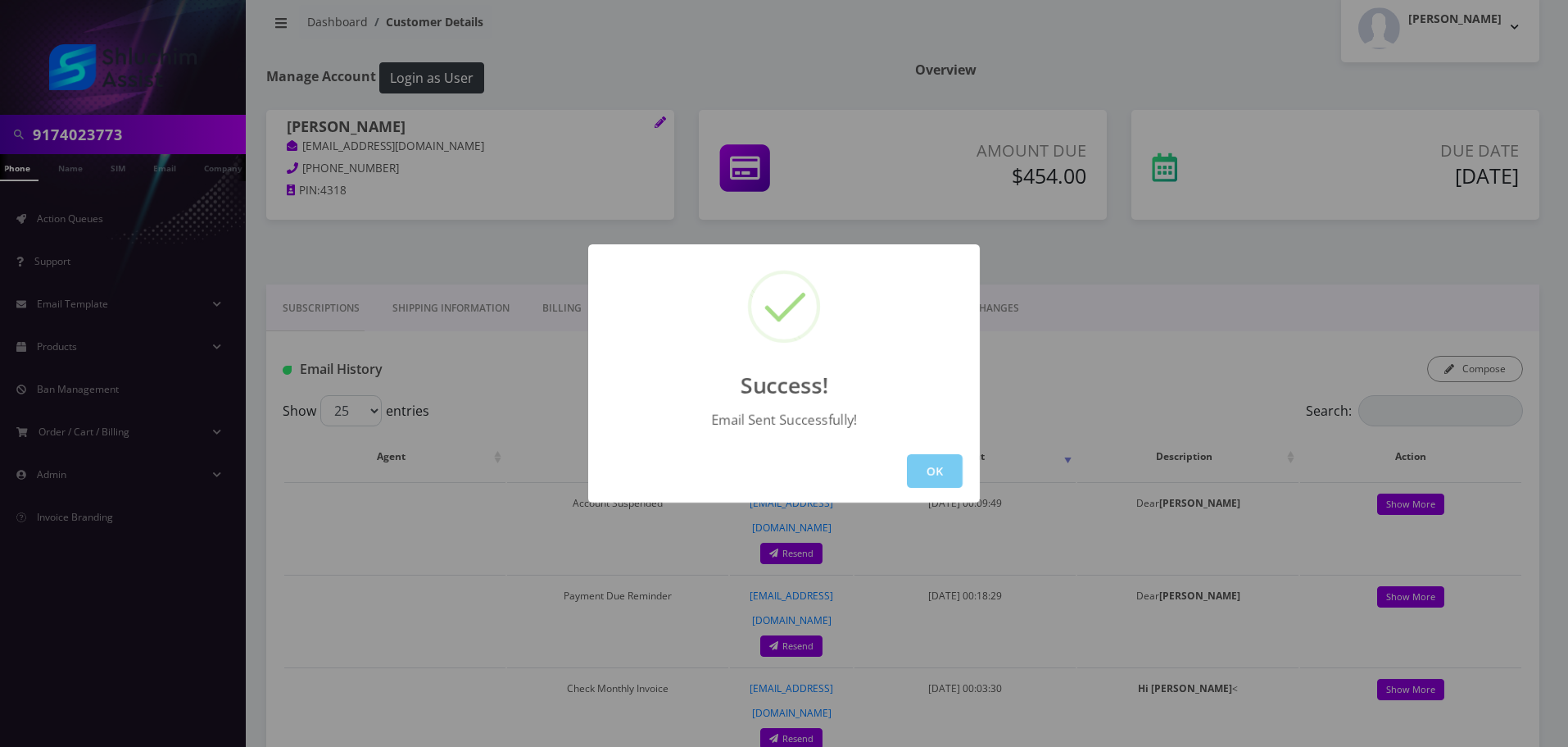
click at [941, 478] on button "OK" at bounding box center [934, 471] width 56 height 34
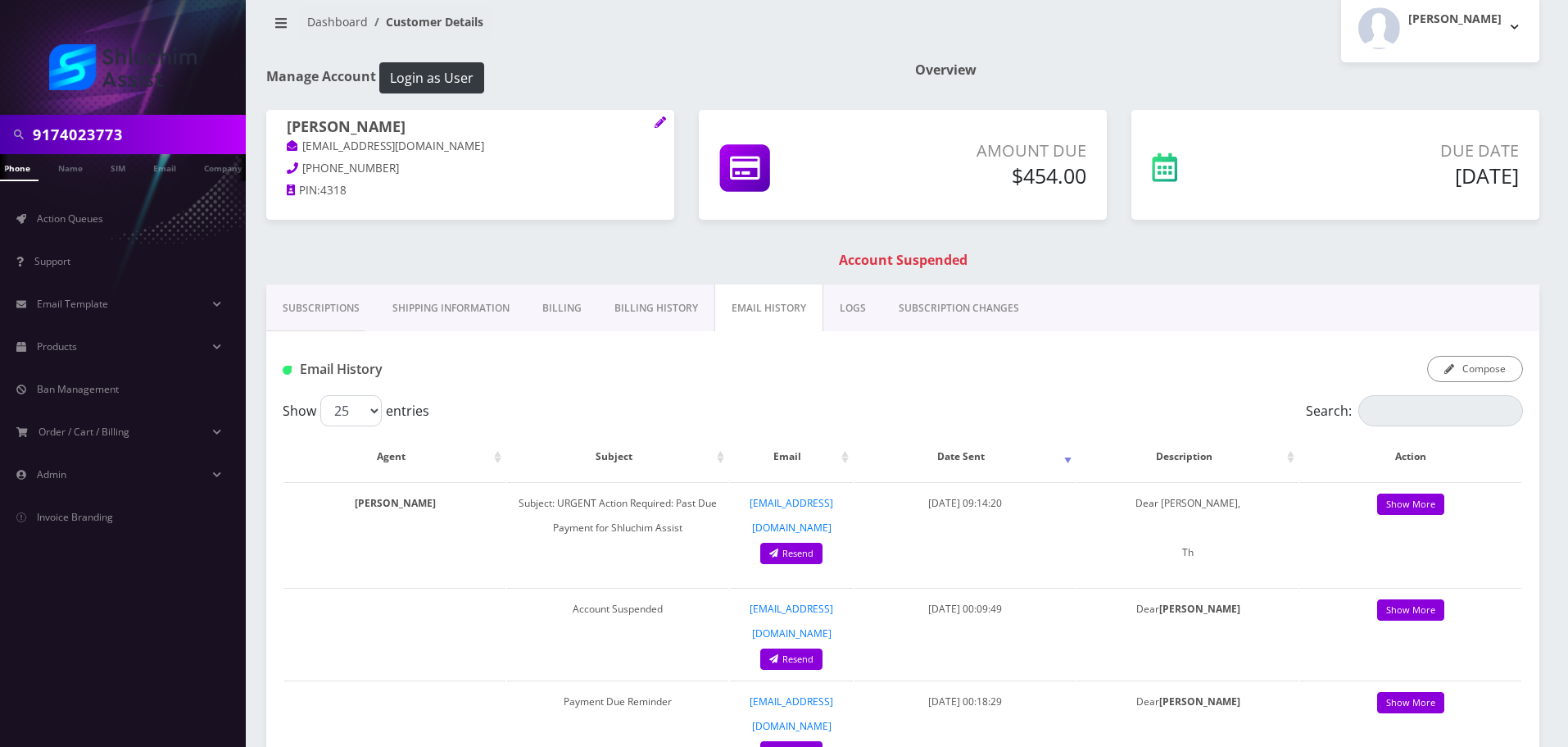
click at [140, 138] on input "9174023773" at bounding box center [138, 134] width 209 height 32
paste input "29-430-8119"
click at [114, 136] on input "929-430-8119" at bounding box center [138, 134] width 209 height 32
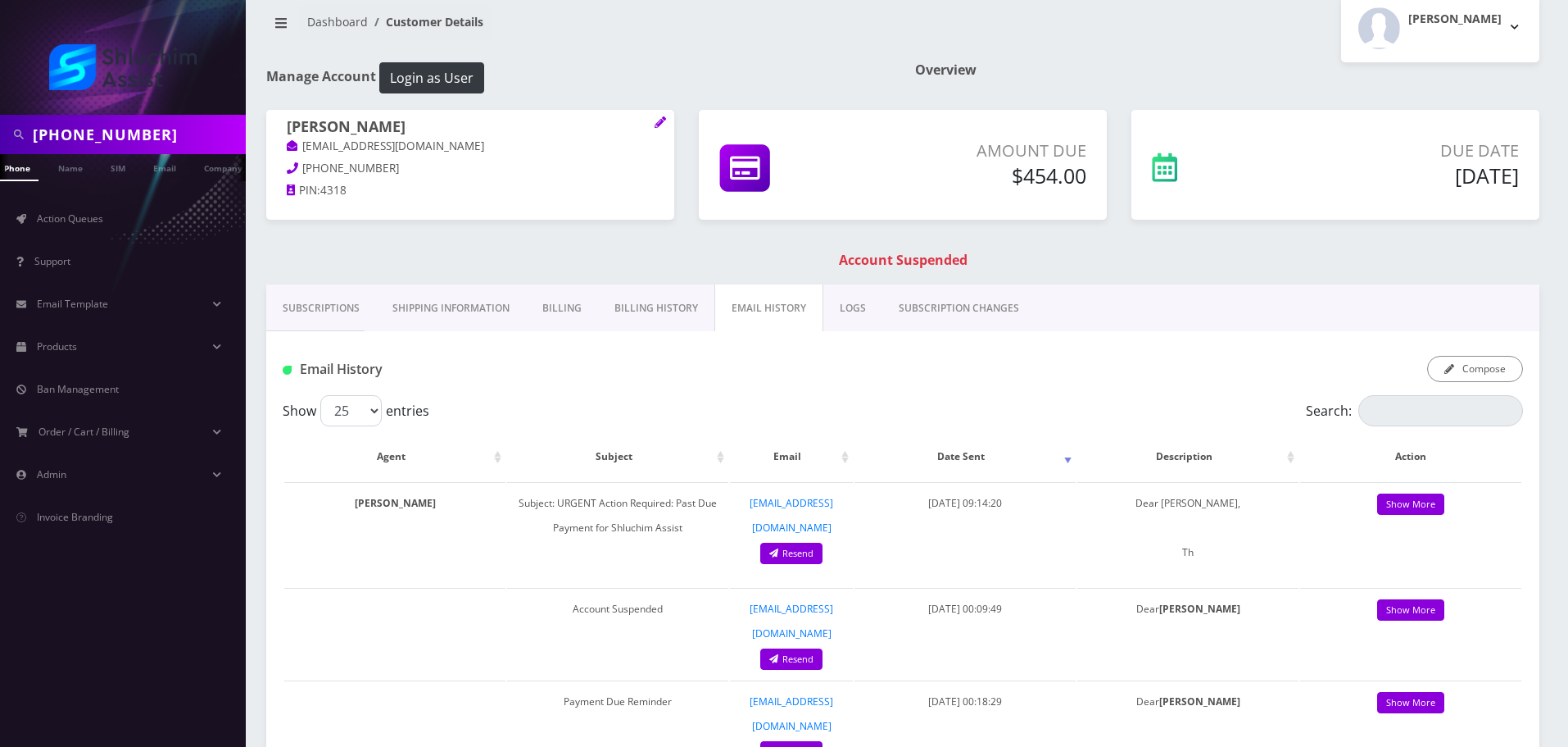
click at [99, 135] on input "929-430-8119" at bounding box center [138, 134] width 209 height 32
type input "9294308119"
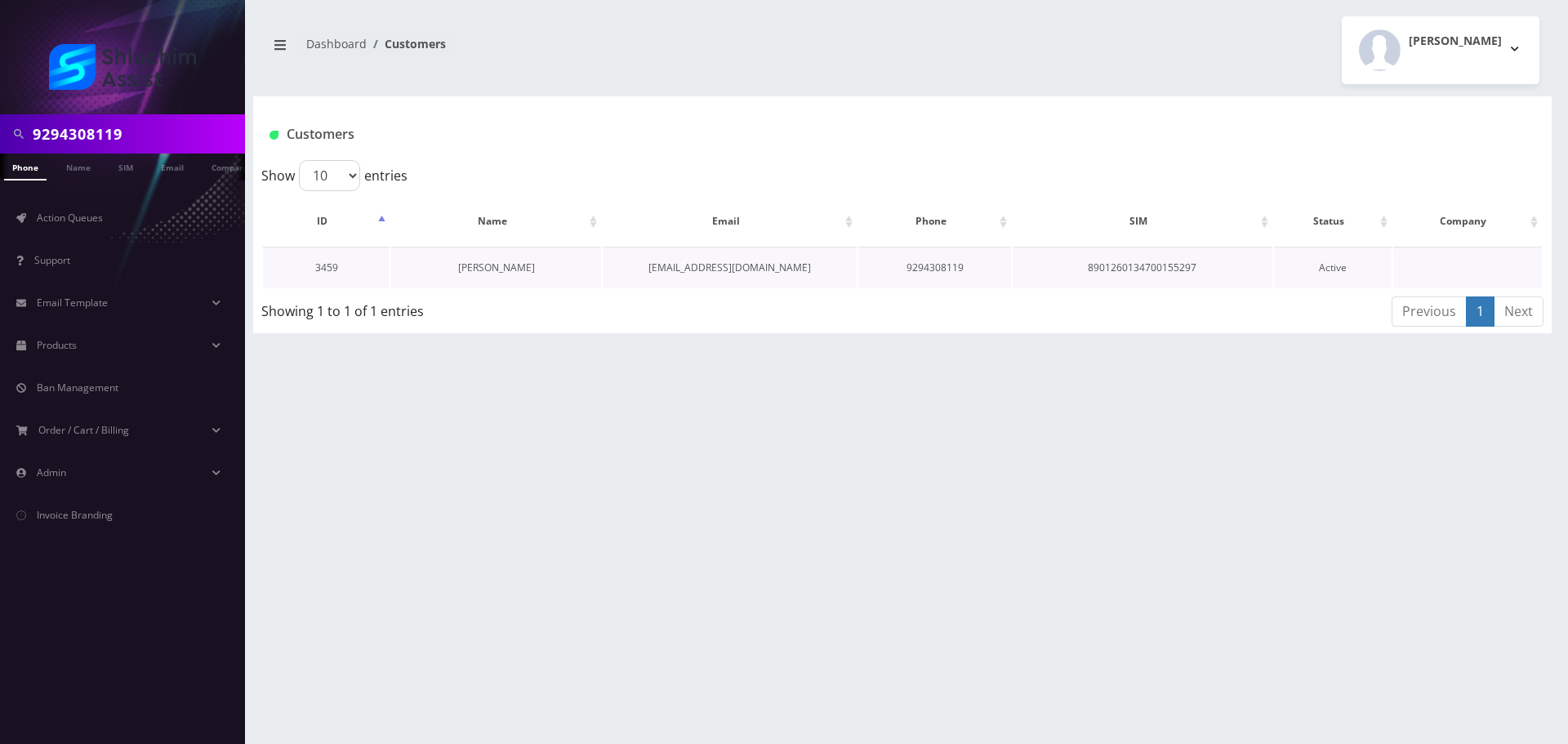
click at [478, 265] on link "[PERSON_NAME]" at bounding box center [497, 267] width 77 height 14
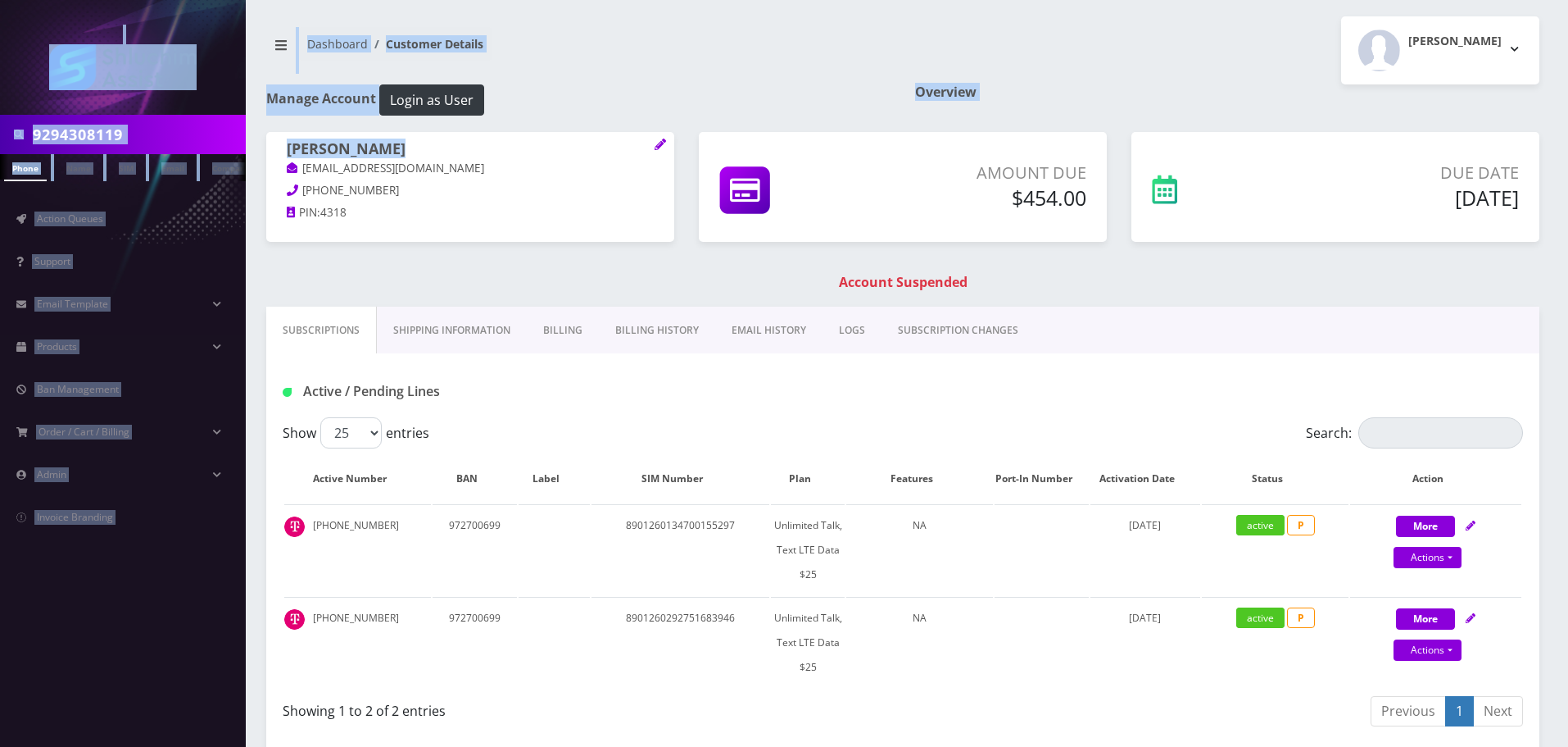
drag, startPoint x: 443, startPoint y: 169, endPoint x: 387, endPoint y: 171, distance: 56.0
click at [298, 171] on body "9294308119 Phone Name SIM Email Company Customer Action Queues Support Email Te…" at bounding box center [784, 558] width 1568 height 1116
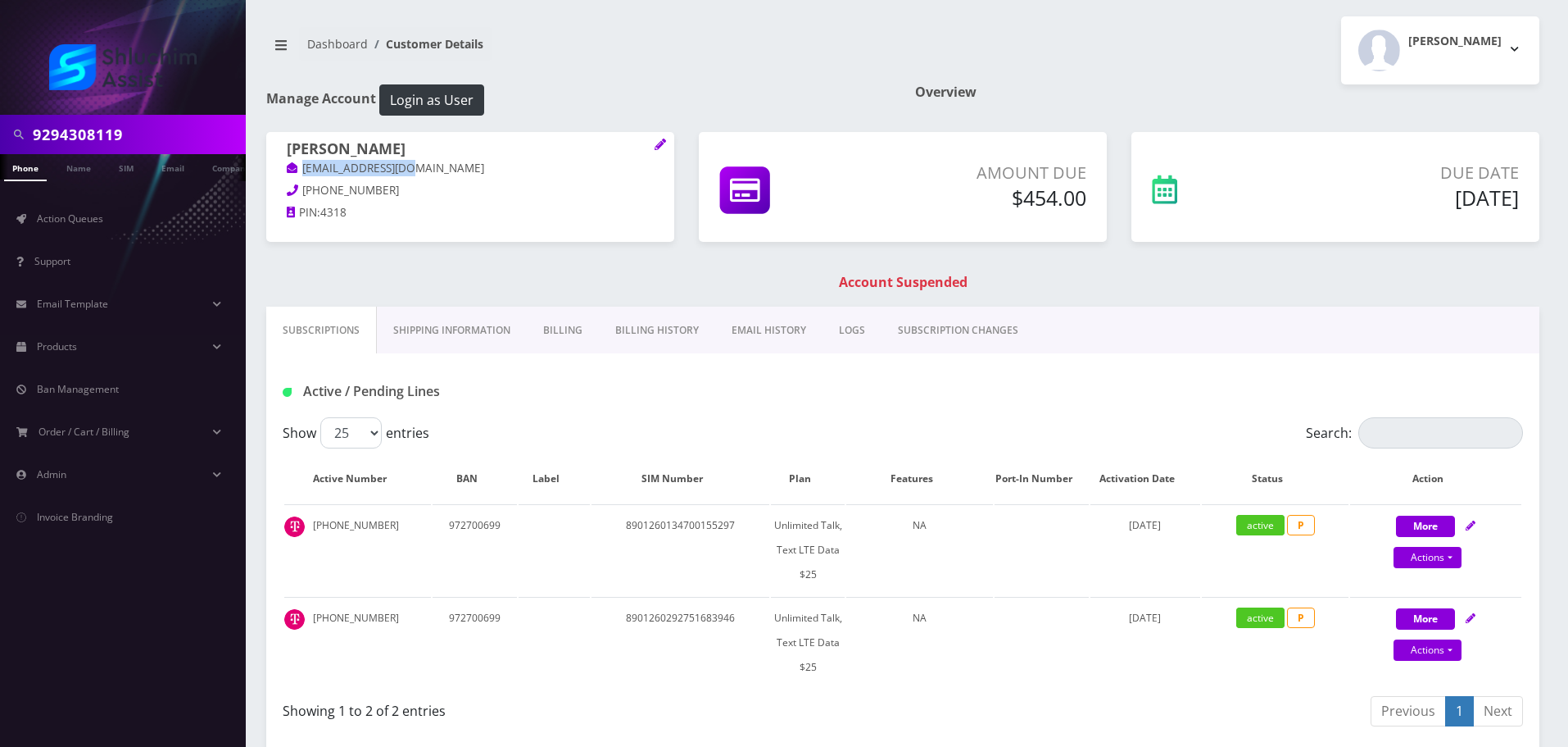
drag, startPoint x: 448, startPoint y: 169, endPoint x: 300, endPoint y: 168, distance: 148.0
click at [300, 168] on p "[EMAIL_ADDRESS][DOMAIN_NAME]" at bounding box center [470, 169] width 367 height 18
copy link "[EMAIL_ADDRESS][DOMAIN_NAME]"
click at [137, 124] on input "9294308119" at bounding box center [138, 134] width 209 height 32
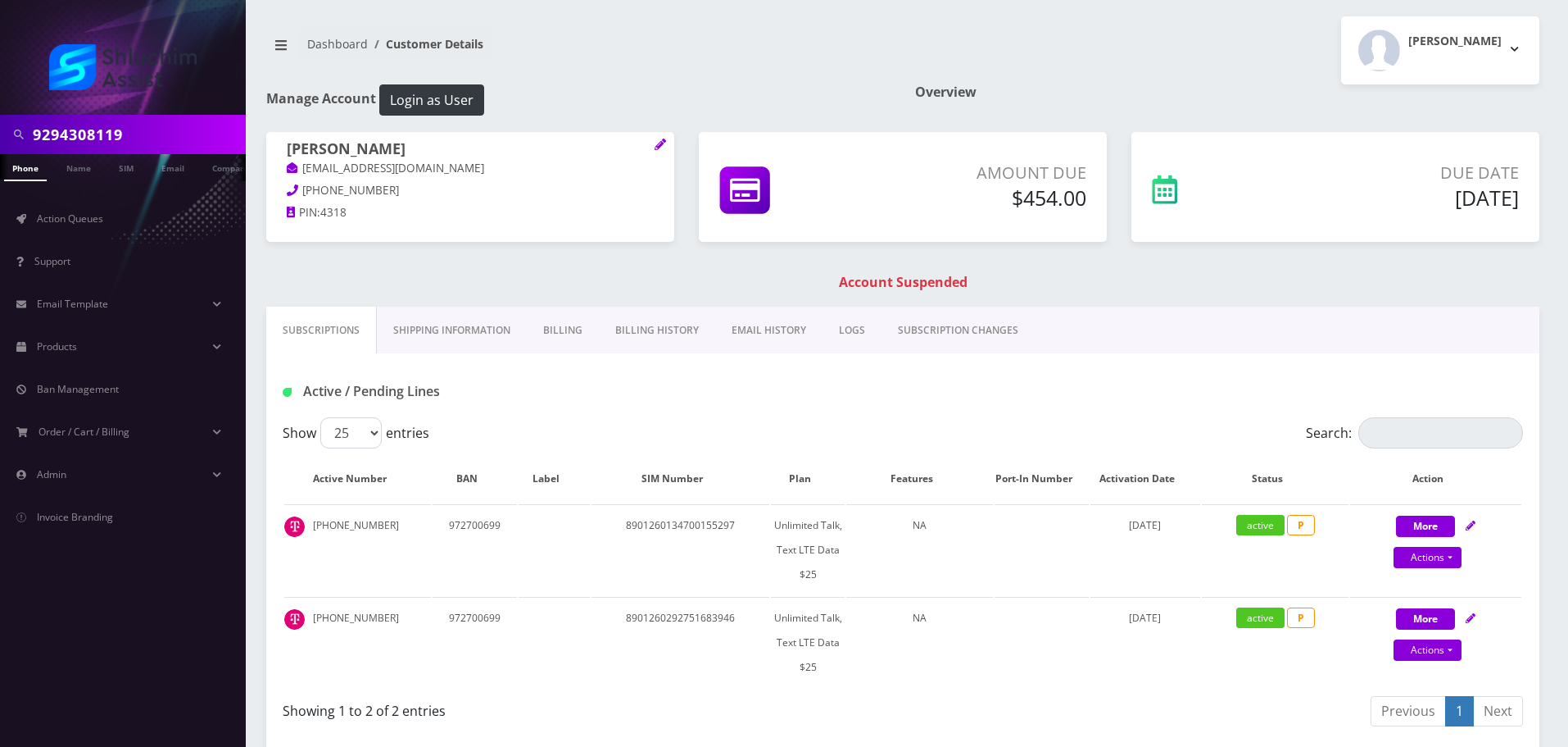
click at [137, 124] on input "9294308119" at bounding box center [138, 134] width 209 height 32
paste input "[PHONE_NUMBER]"
click at [109, 148] on input "[PHONE_NUMBER]" at bounding box center [138, 134] width 209 height 32
click at [109, 141] on input "[PHONE_NUMBER]" at bounding box center [138, 134] width 209 height 32
type input "2294629075"
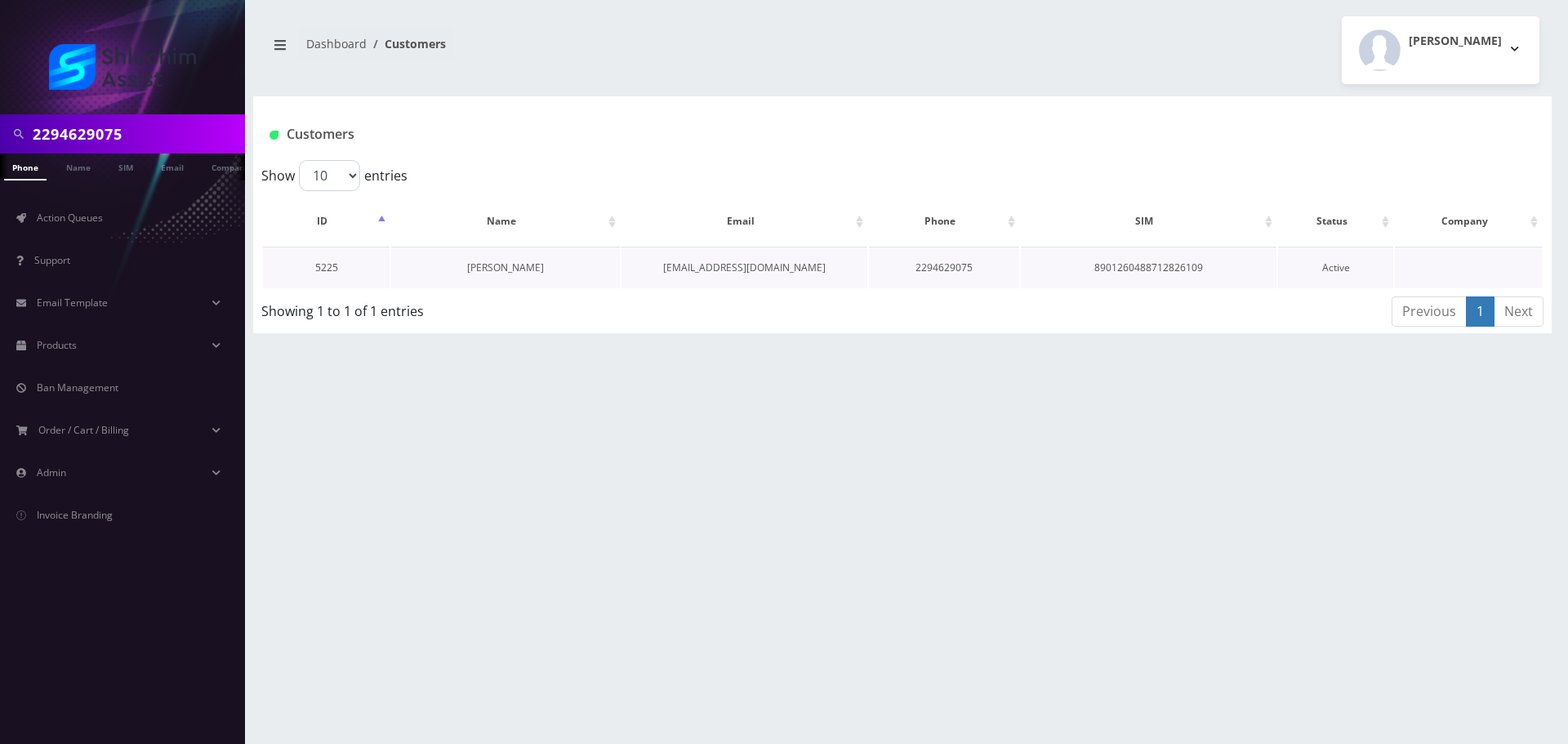
click at [486, 260] on link "[PERSON_NAME]" at bounding box center [506, 267] width 77 height 14
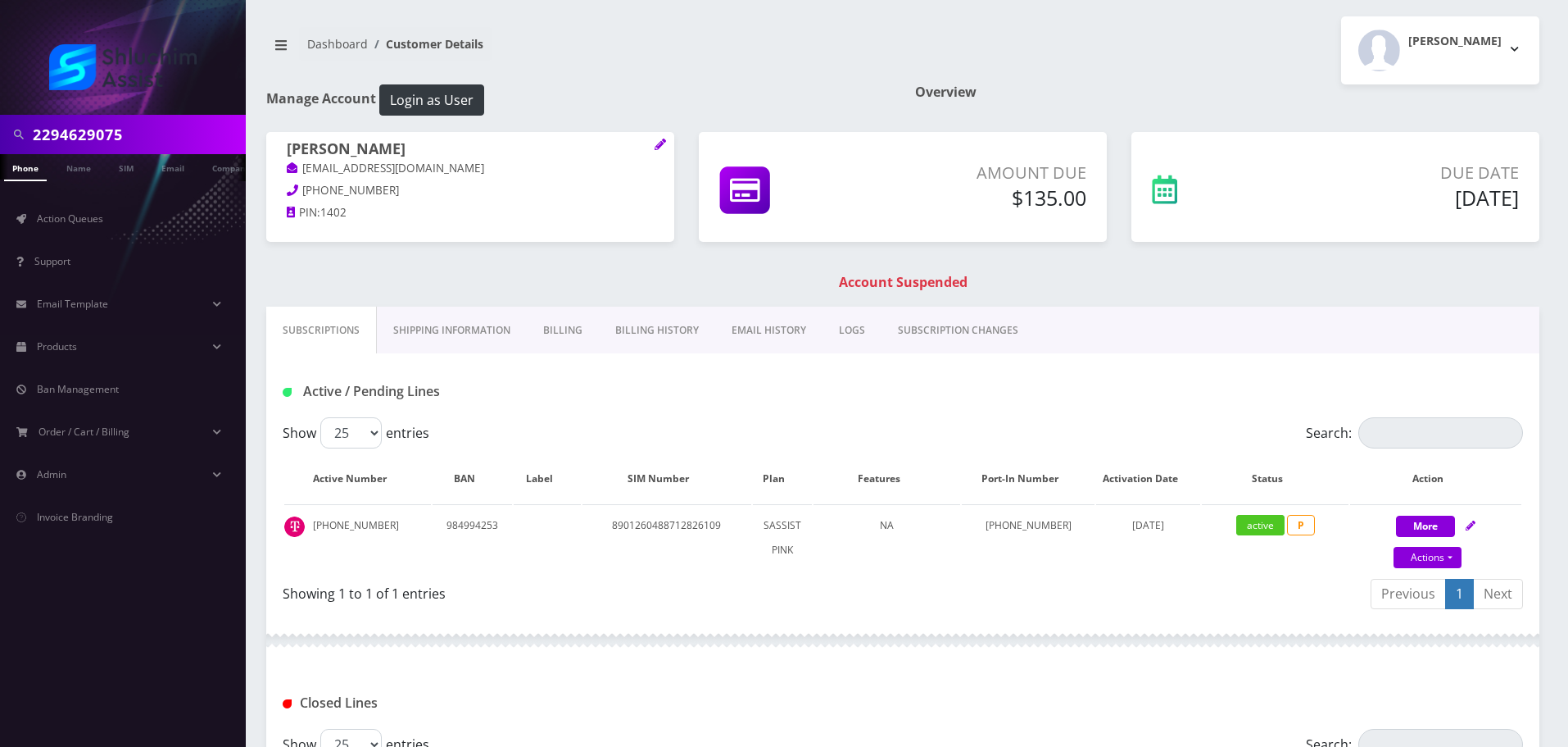
click at [629, 321] on link "Billing History" at bounding box center [657, 330] width 116 height 47
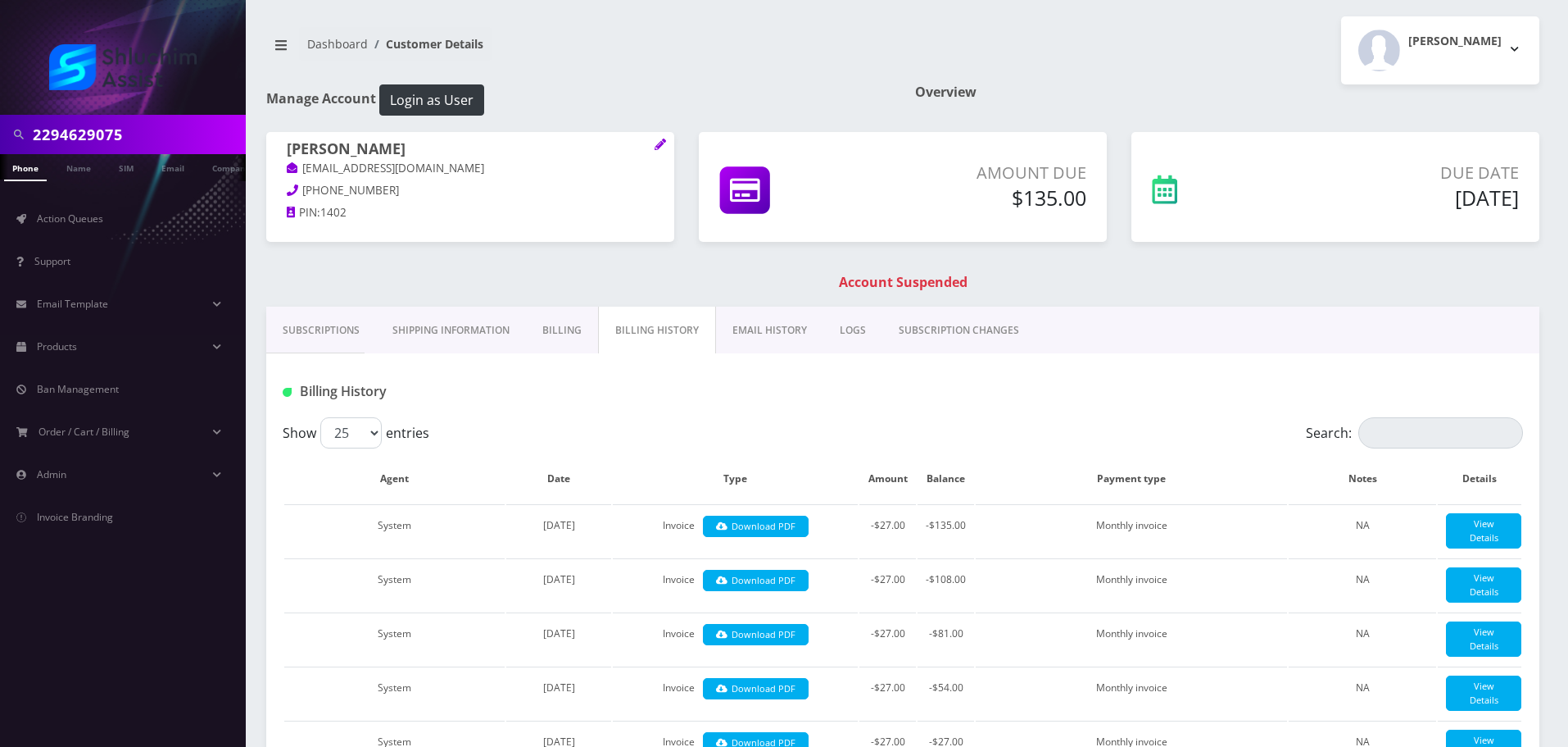
click at [764, 341] on link "EMAIL HISTORY" at bounding box center [770, 330] width 108 height 47
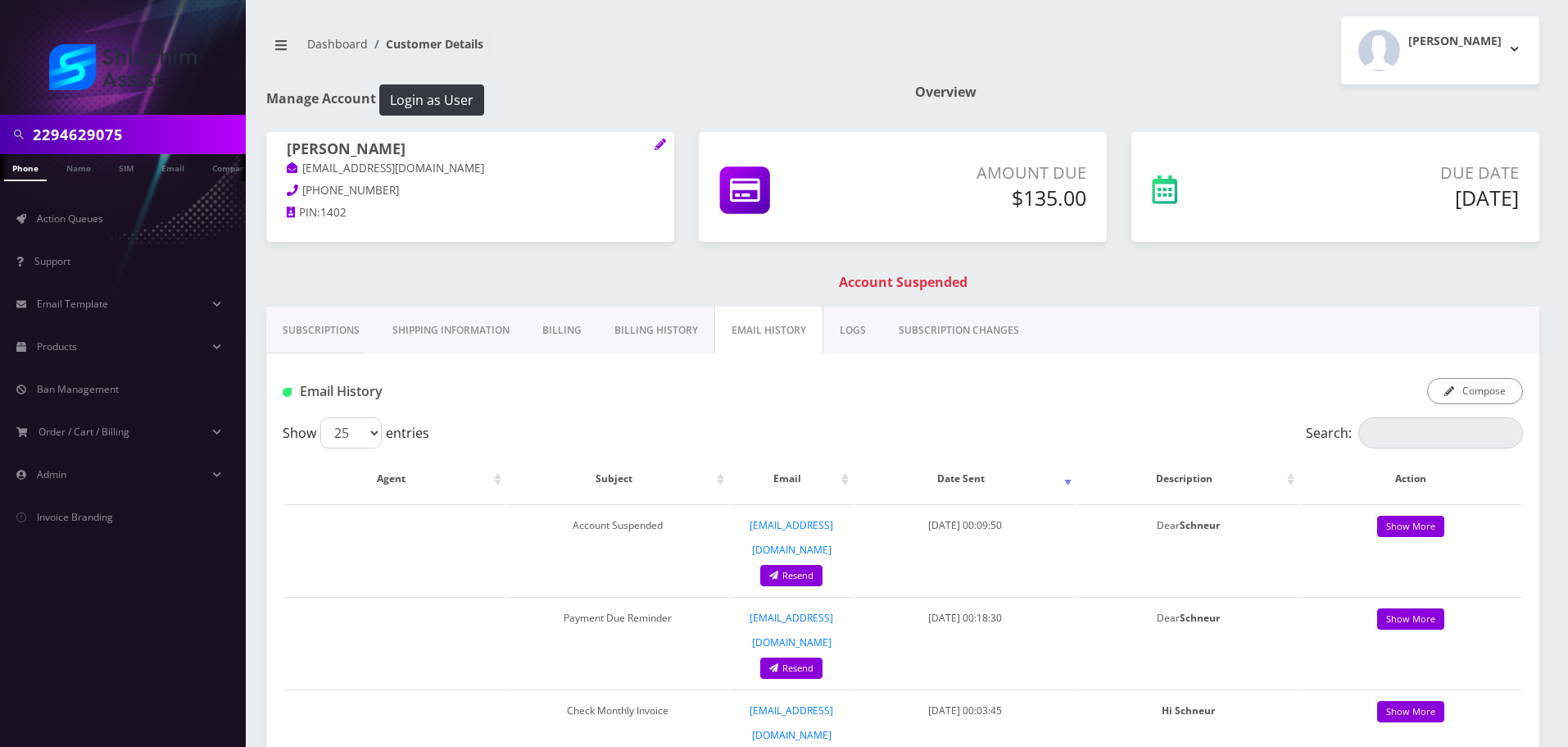
click at [1504, 373] on div "Email History Compose" at bounding box center [903, 385] width 1273 height 64
click at [1481, 397] on button "Compose" at bounding box center [1475, 391] width 96 height 27
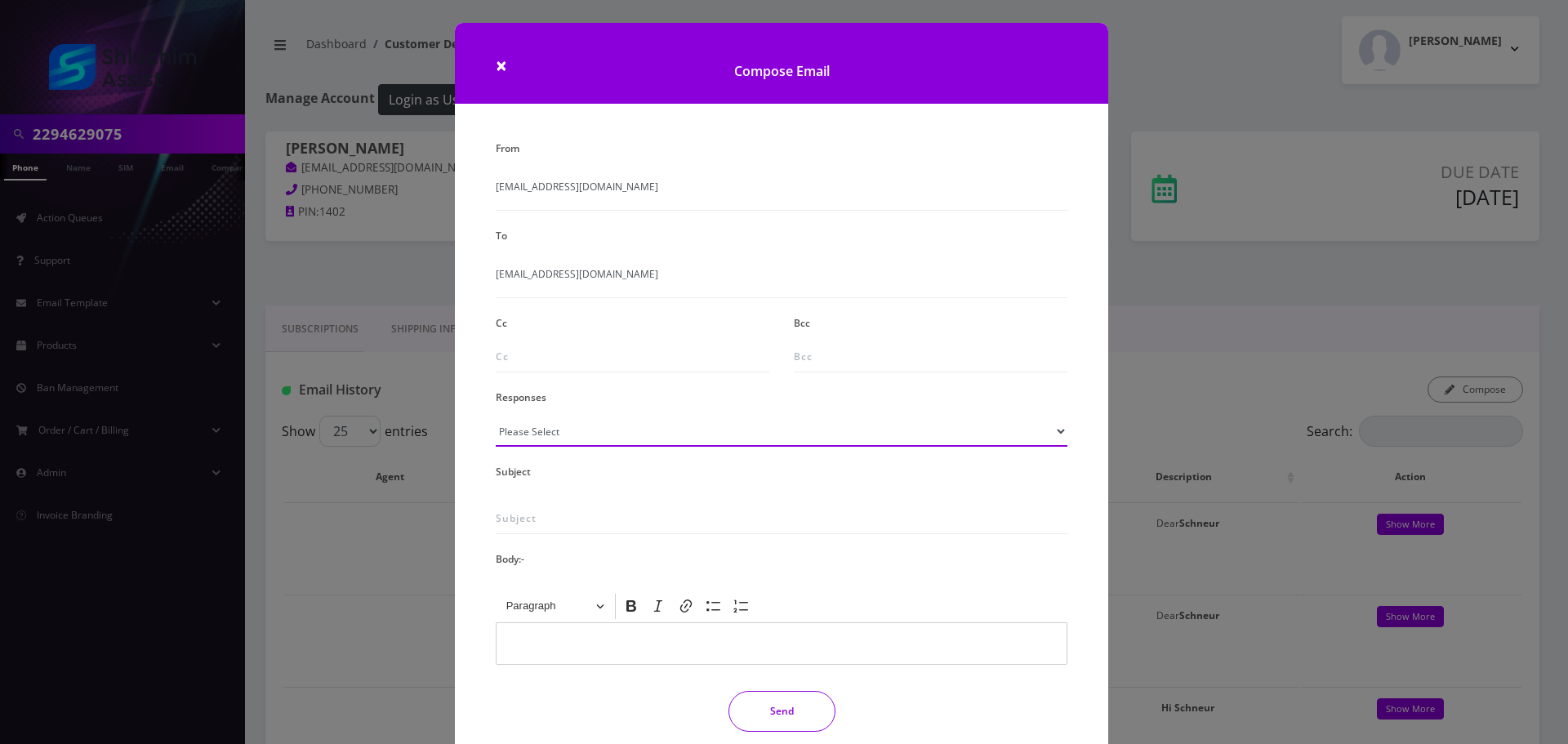
click at [636, 438] on select "Please Select TMobile port Unable to activate CH Pickup Past Due Pick up follow…" at bounding box center [782, 431] width 572 height 31
select select "29"
click at [496, 415] on select "Please Select TMobile port Unable to activate CH Pickup Past Due Pick up follow…" at bounding box center [782, 431] width 572 height 31
type input "Subject: URGENT Action Required: Past Due Payment for Shluchim Assist"
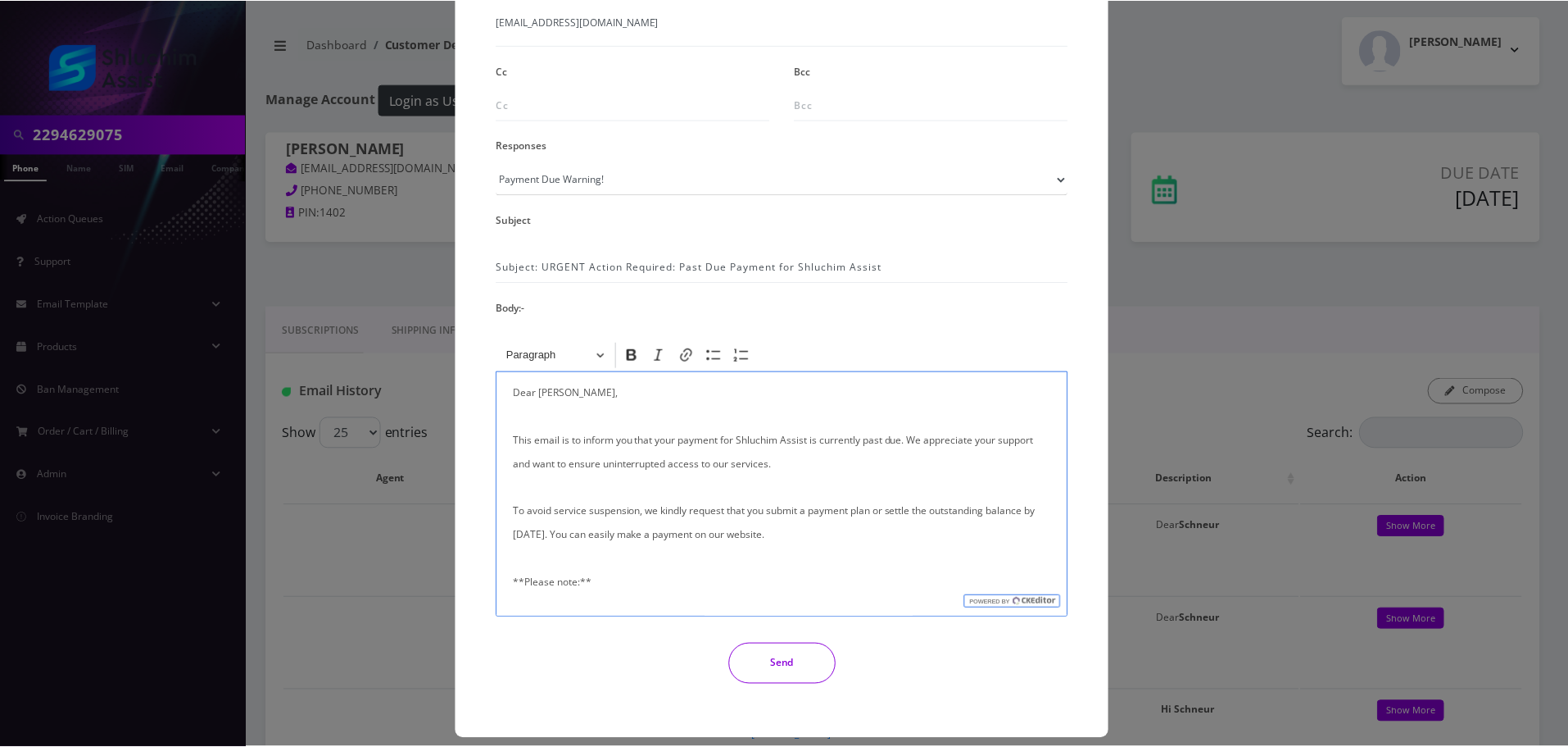
scroll to position [269, 0]
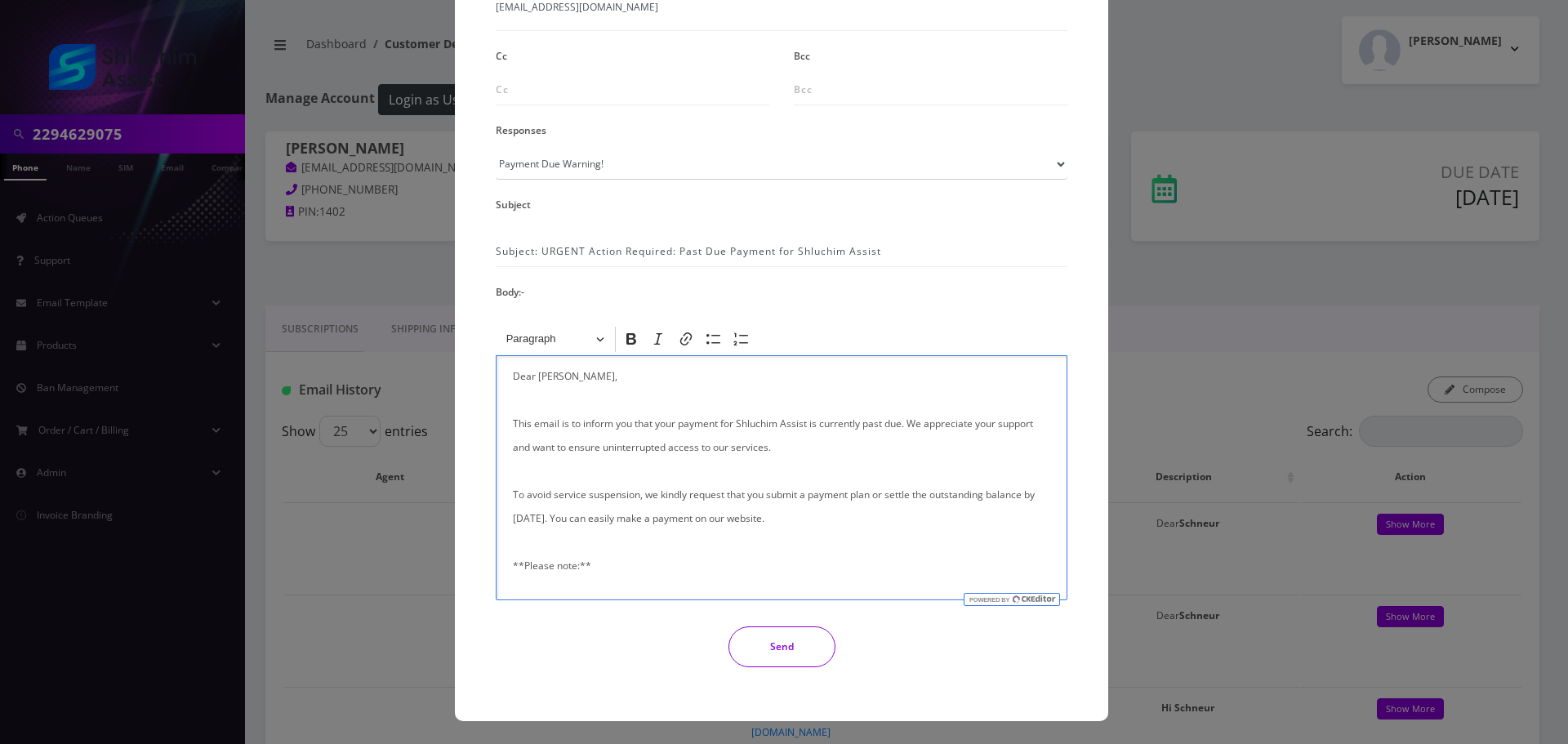
click at [781, 648] on button "Send" at bounding box center [782, 646] width 107 height 40
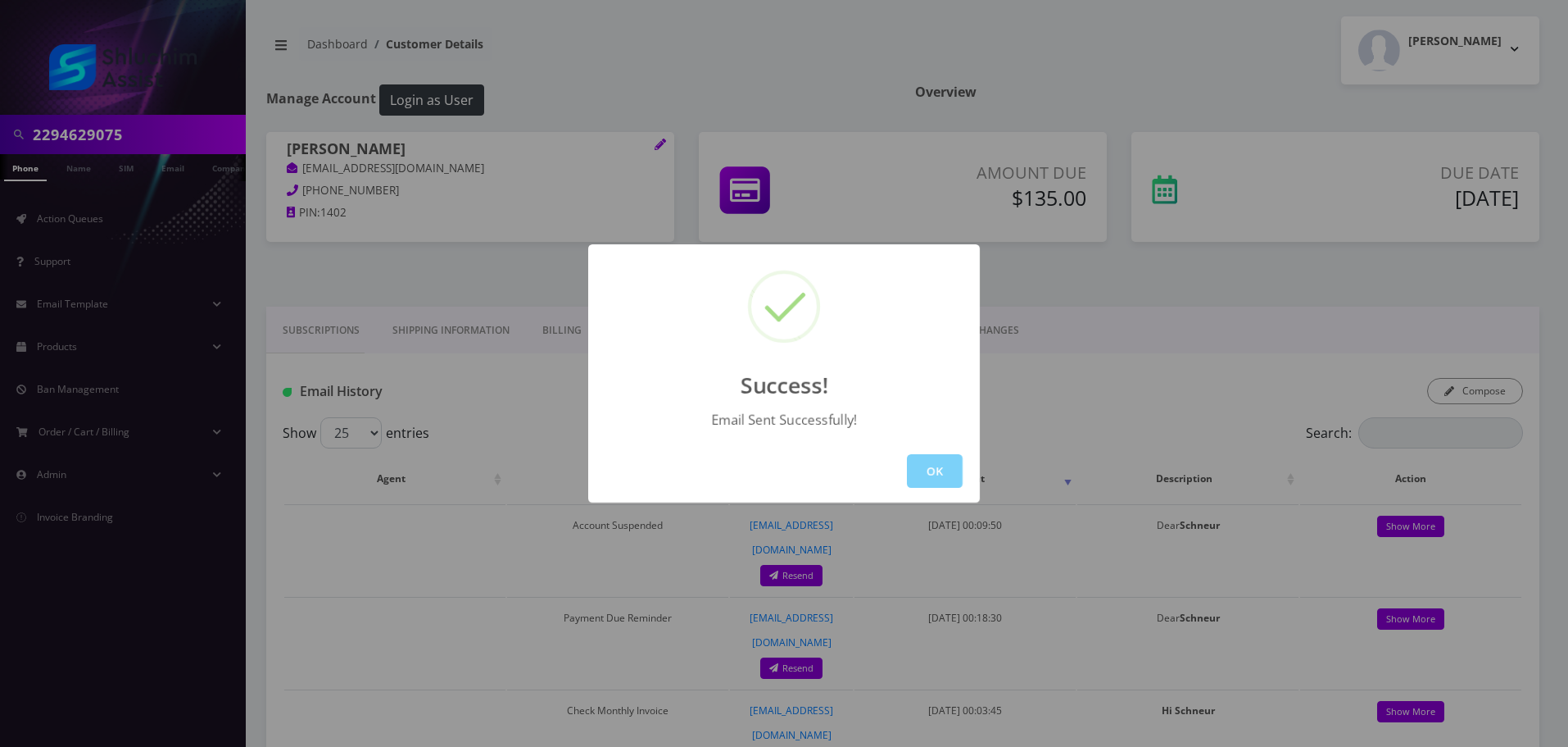
drag, startPoint x: 965, startPoint y: 470, endPoint x: 949, endPoint y: 468, distance: 16.1
click at [965, 470] on div "OK" at bounding box center [784, 471] width 392 height 63
click at [946, 468] on button "OK" at bounding box center [934, 471] width 56 height 34
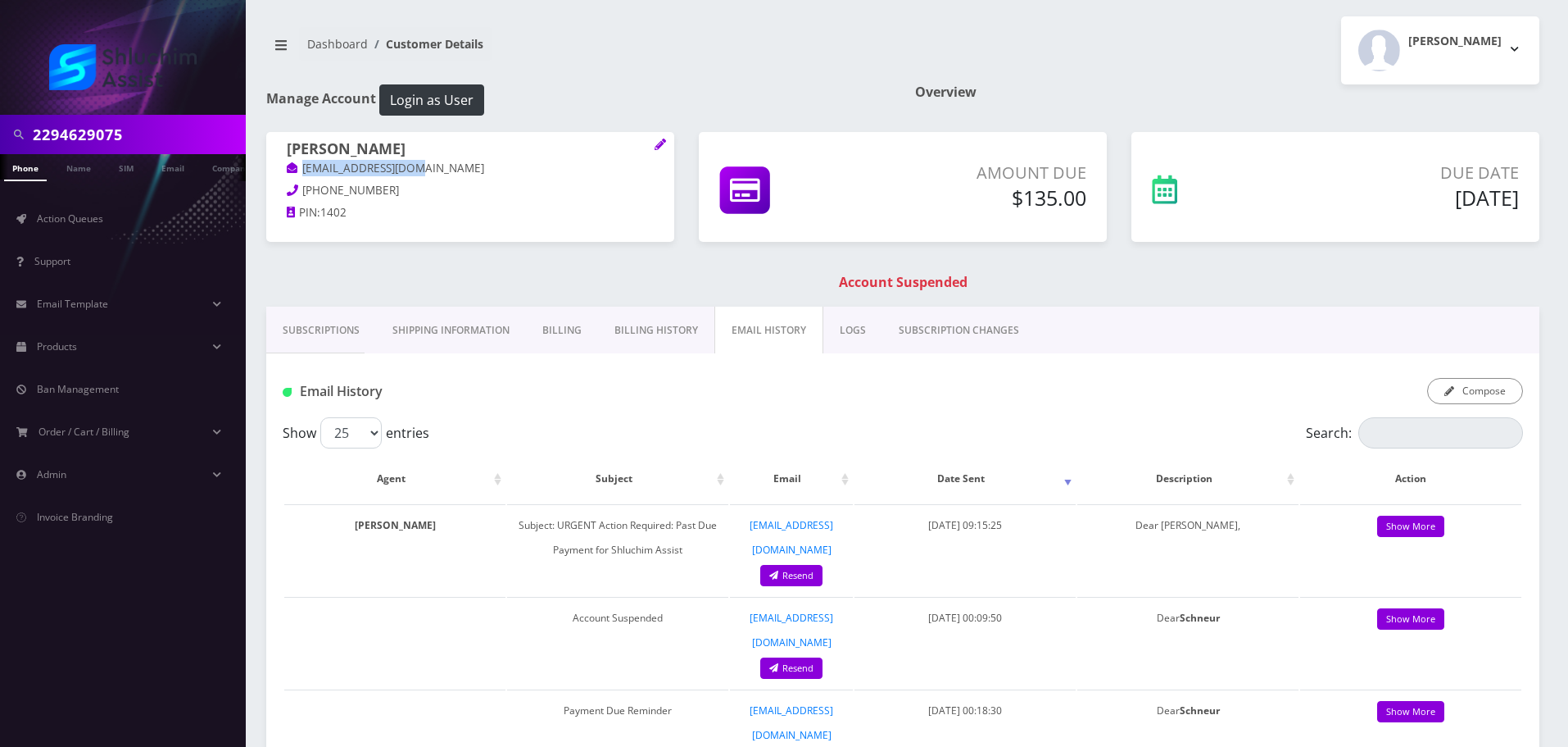
drag, startPoint x: 346, startPoint y: 165, endPoint x: 358, endPoint y: 194, distance: 31.4
click at [293, 168] on p "missmirsv@gmail.com" at bounding box center [470, 169] width 367 height 18
copy link "missmirsv@gmail.com"
click at [147, 133] on input "2294629075" at bounding box center [138, 134] width 209 height 32
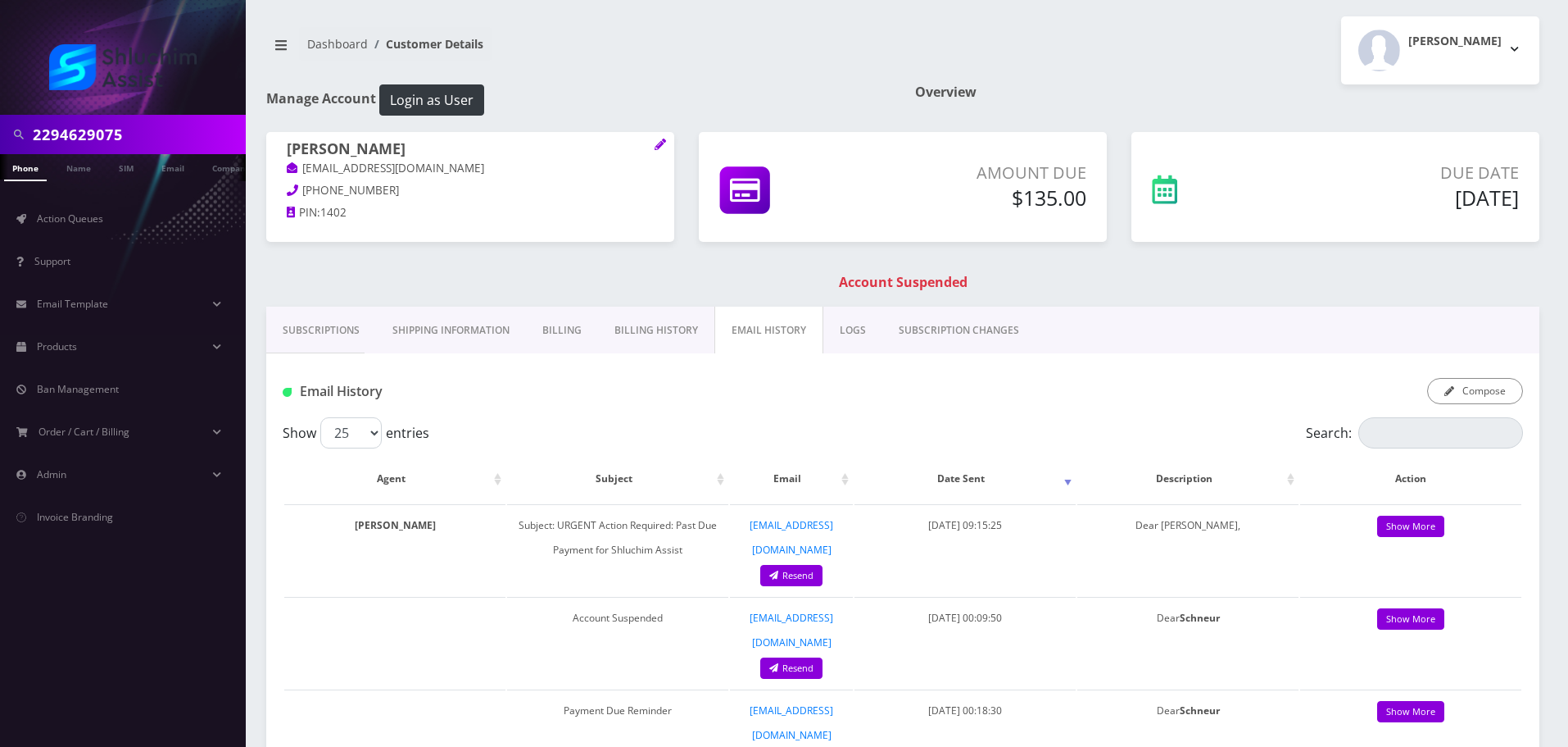
click at [147, 133] on input "2294629075" at bounding box center [138, 134] width 209 height 32
paste input "[PHONE_NUMBER]"
click at [104, 133] on input "[PHONE_NUMBER]" at bounding box center [138, 134] width 209 height 32
type input "6468249397"
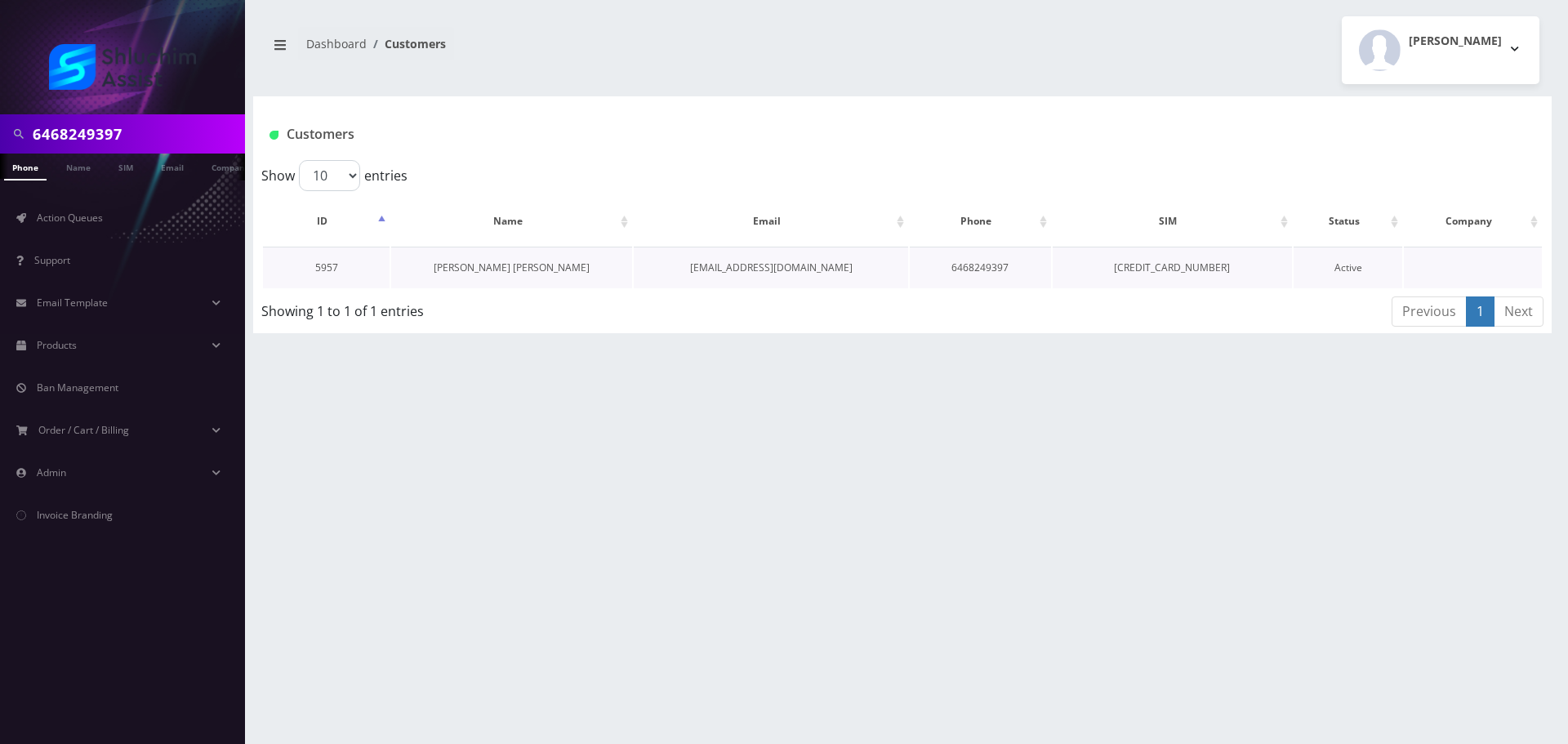
click at [547, 263] on link "[PERSON_NAME] [PERSON_NAME]" at bounding box center [511, 267] width 156 height 14
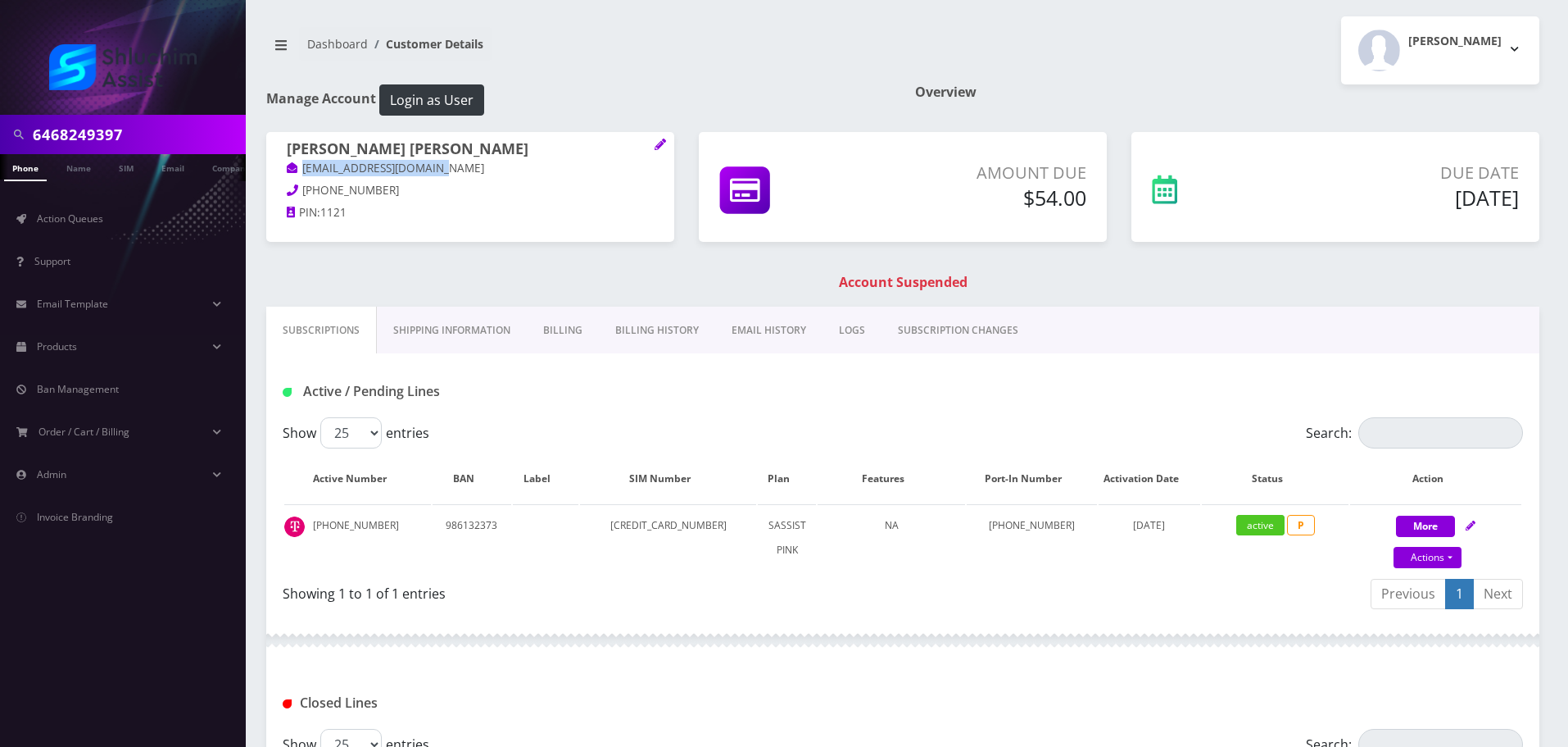
drag, startPoint x: 460, startPoint y: 170, endPoint x: 292, endPoint y: 171, distance: 168.0
click at [292, 171] on p "[EMAIL_ADDRESS][DOMAIN_NAME]" at bounding box center [470, 169] width 367 height 18
copy link "mushkykrinsky@gmail.com"
click at [782, 326] on link "EMAIL HISTORY" at bounding box center [769, 330] width 108 height 47
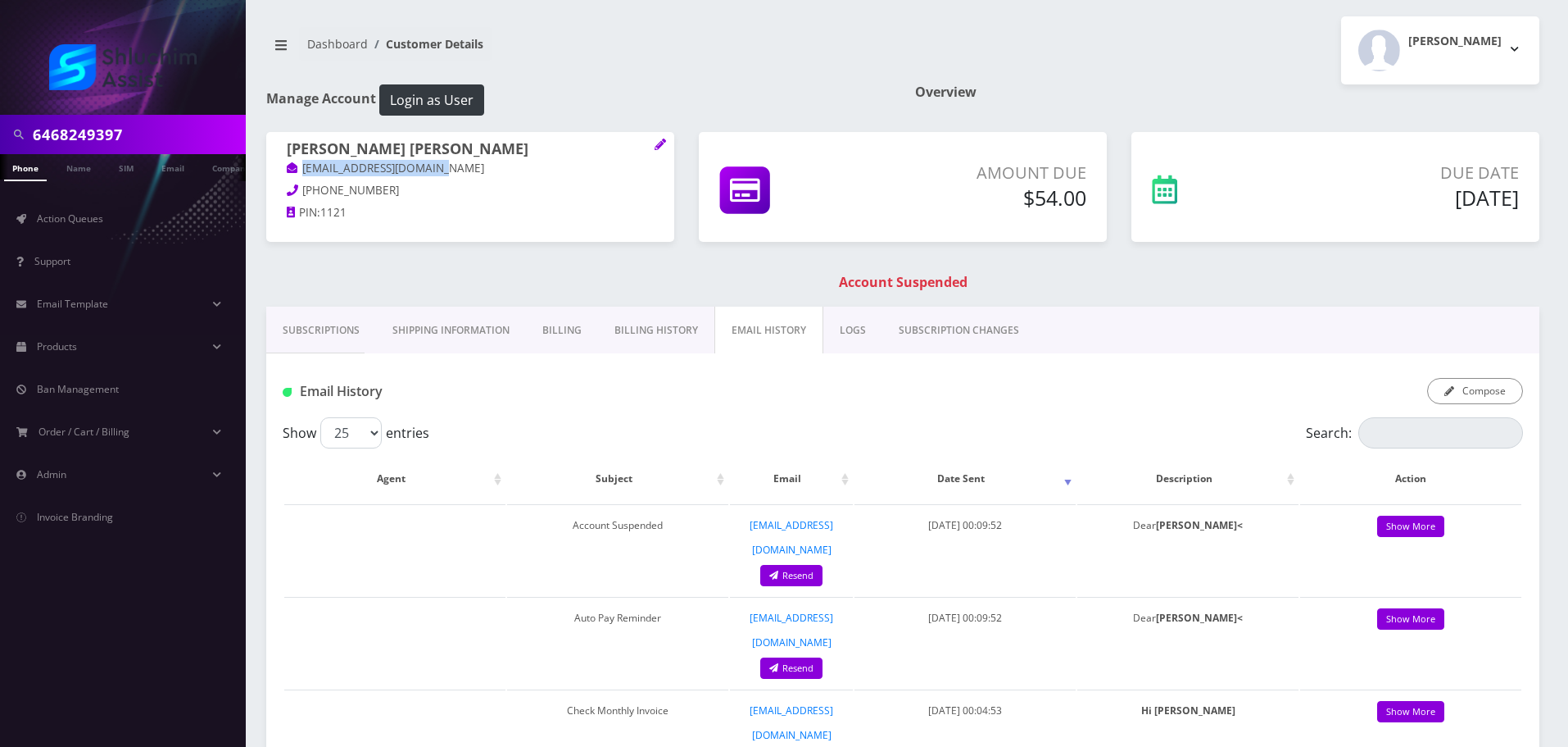
click at [650, 341] on link "Billing History" at bounding box center [656, 330] width 116 height 47
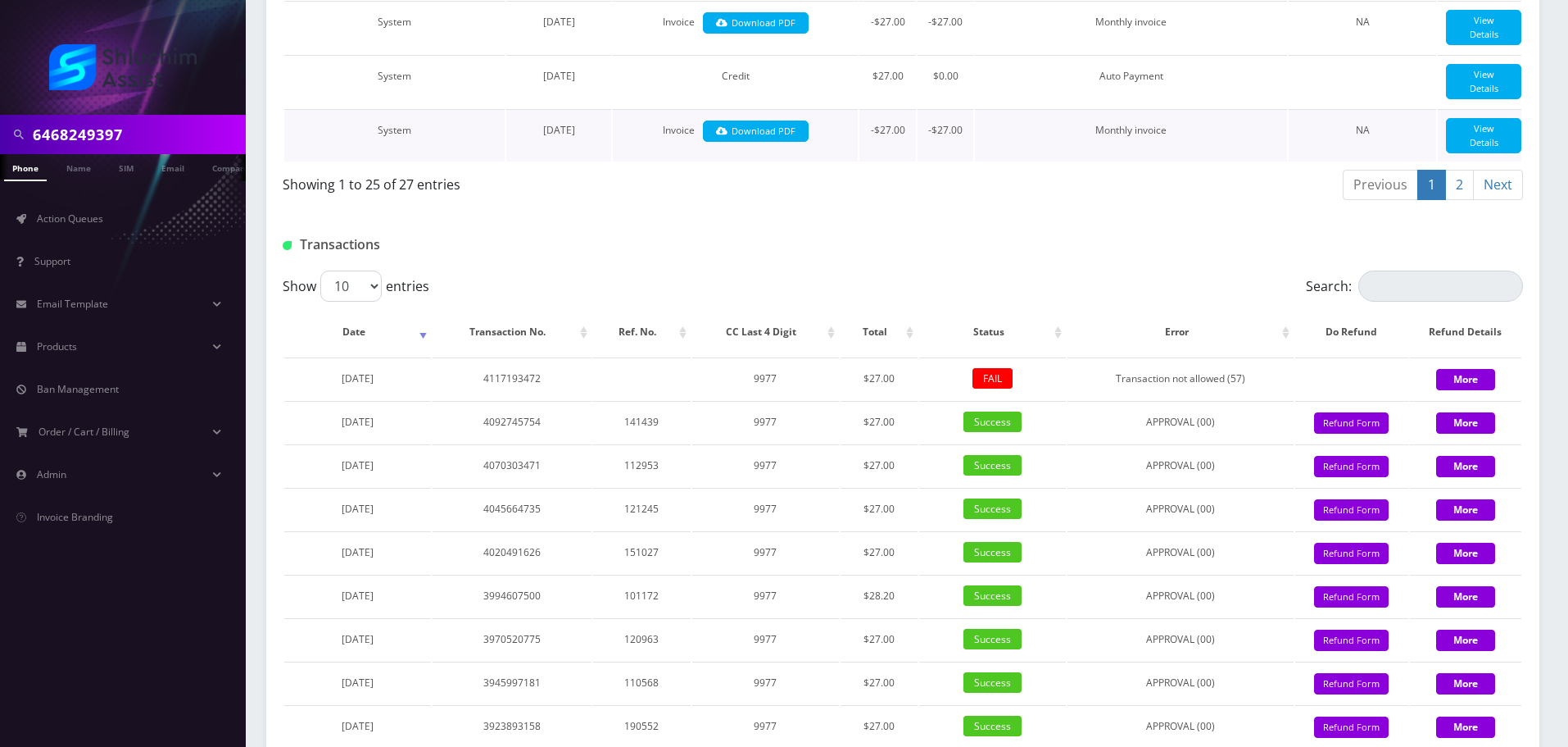
scroll to position [1641, 0]
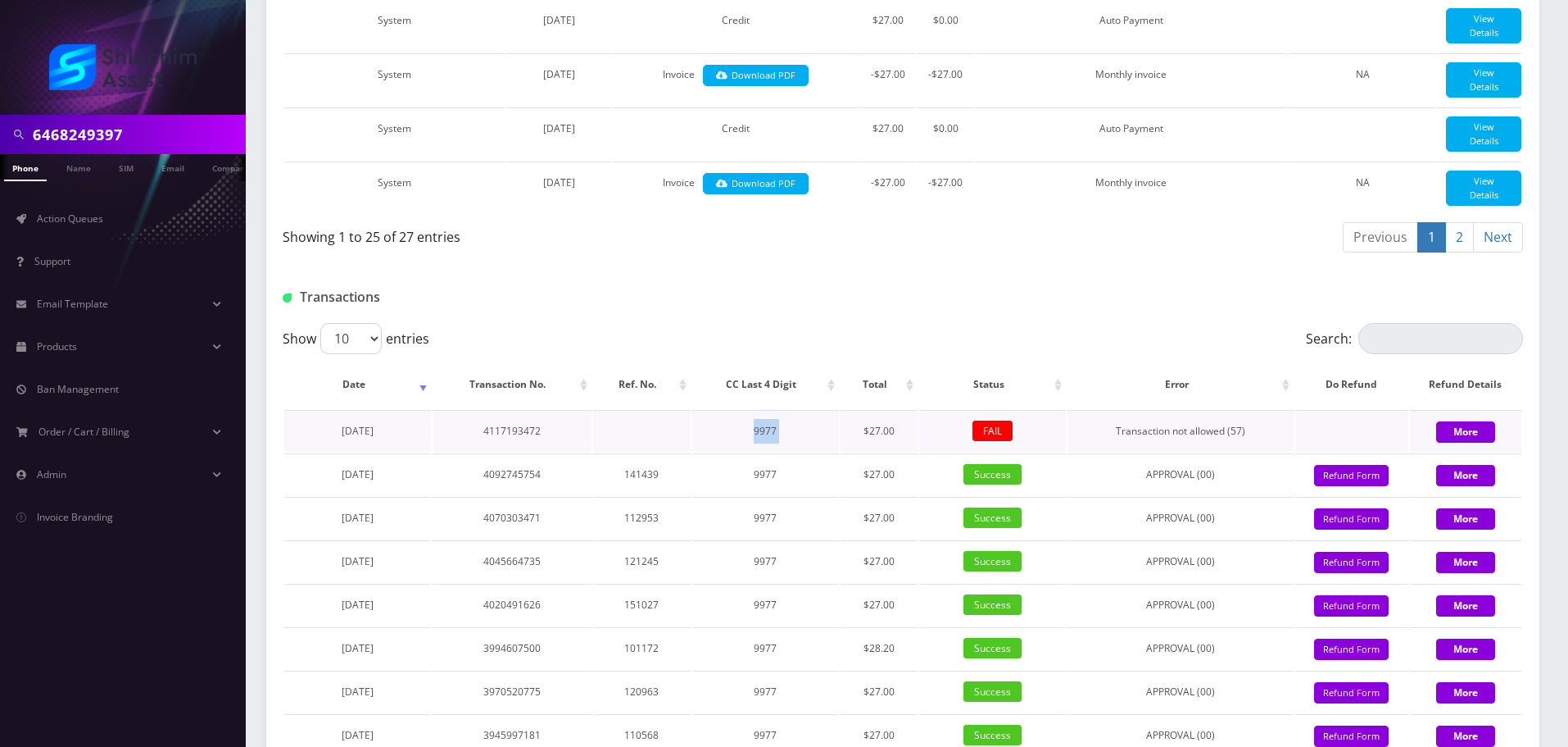
drag, startPoint x: 728, startPoint y: 531, endPoint x: 840, endPoint y: 531, distance: 112.0
click at [840, 452] on tr "August 15, 2025 4117193472 9977 $27.00 FAIL Transaction not allowed (57) More" at bounding box center [903, 430] width 1237 height 41
click at [840, 452] on td "$27.00" at bounding box center [878, 430] width 77 height 41
drag, startPoint x: 740, startPoint y: 532, endPoint x: 888, endPoint y: 534, distance: 148.0
click at [888, 452] on tr "August 15, 2025 4117193472 9977 $27.00 FAIL Transaction not allowed (57) More" at bounding box center [903, 430] width 1237 height 41
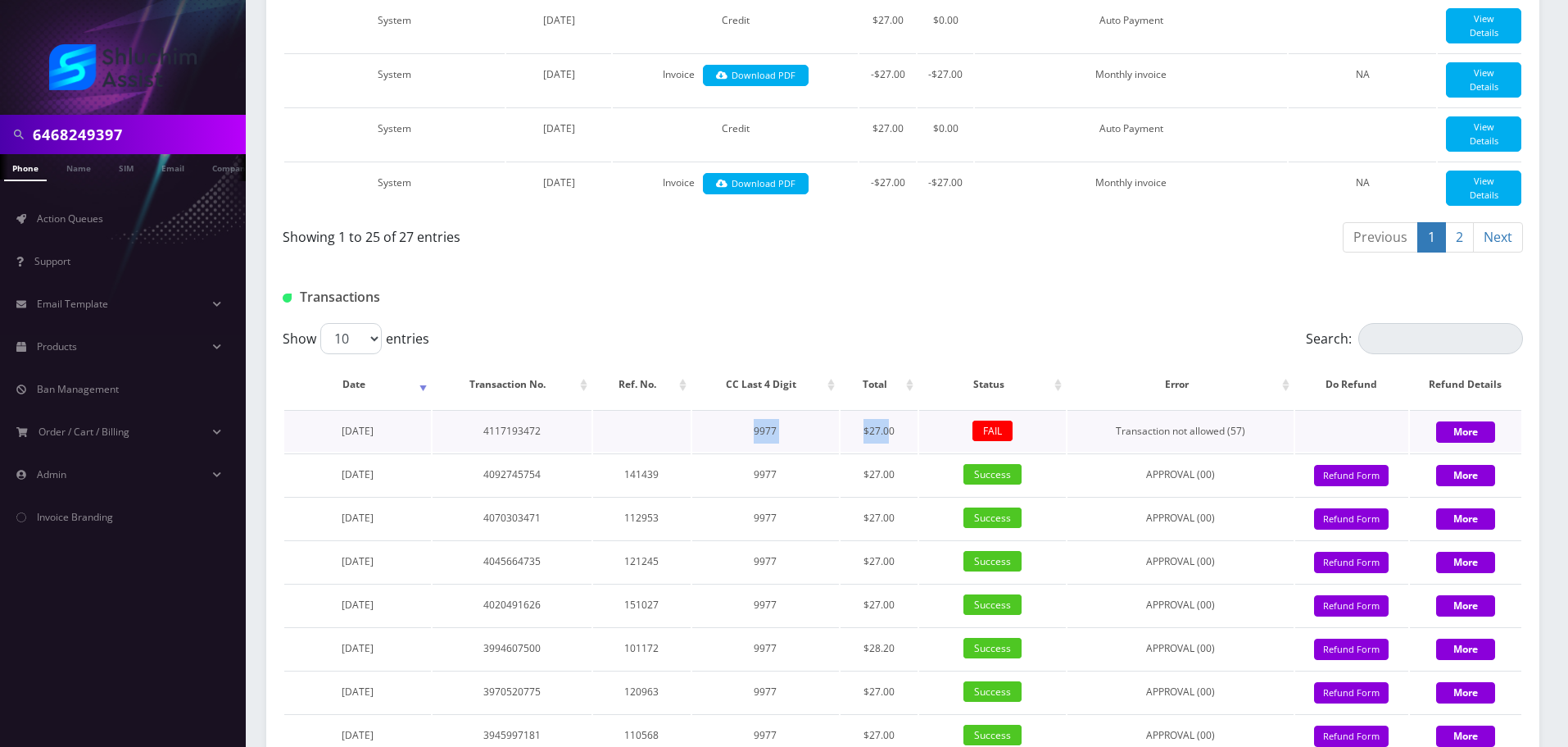
click at [888, 452] on td "$27.00" at bounding box center [878, 430] width 77 height 41
drag, startPoint x: 706, startPoint y: 530, endPoint x: 844, endPoint y: 531, distance: 138.0
click at [825, 452] on td "9977" at bounding box center [765, 430] width 146 height 41
click at [845, 452] on td "$27.00" at bounding box center [878, 430] width 77 height 41
click at [819, 452] on tr "August 15, 2025 4117193472 9977 $27.00 FAIL Transaction not allowed (57) More" at bounding box center [903, 430] width 1237 height 41
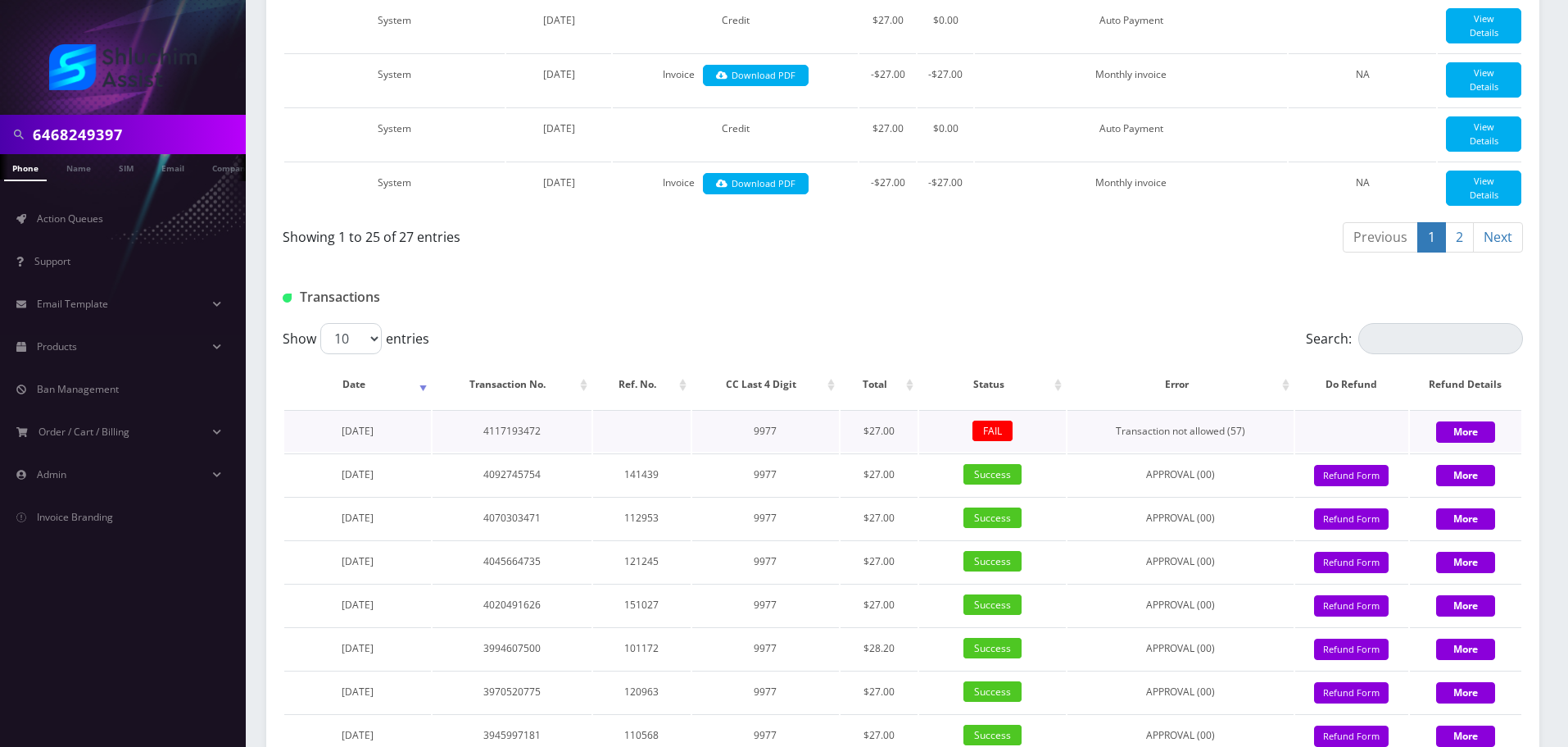
click at [852, 452] on td "$27.00" at bounding box center [878, 430] width 77 height 41
click at [748, 452] on tr "August 15, 2025 4117193472 9977 $27.00 FAIL Transaction not allowed (57) More" at bounding box center [903, 430] width 1237 height 41
drag, startPoint x: 759, startPoint y: 531, endPoint x: 568, endPoint y: 529, distance: 191.0
click at [750, 452] on td "9977" at bounding box center [765, 430] width 146 height 41
drag, startPoint x: 719, startPoint y: 533, endPoint x: 750, endPoint y: 533, distance: 31.0
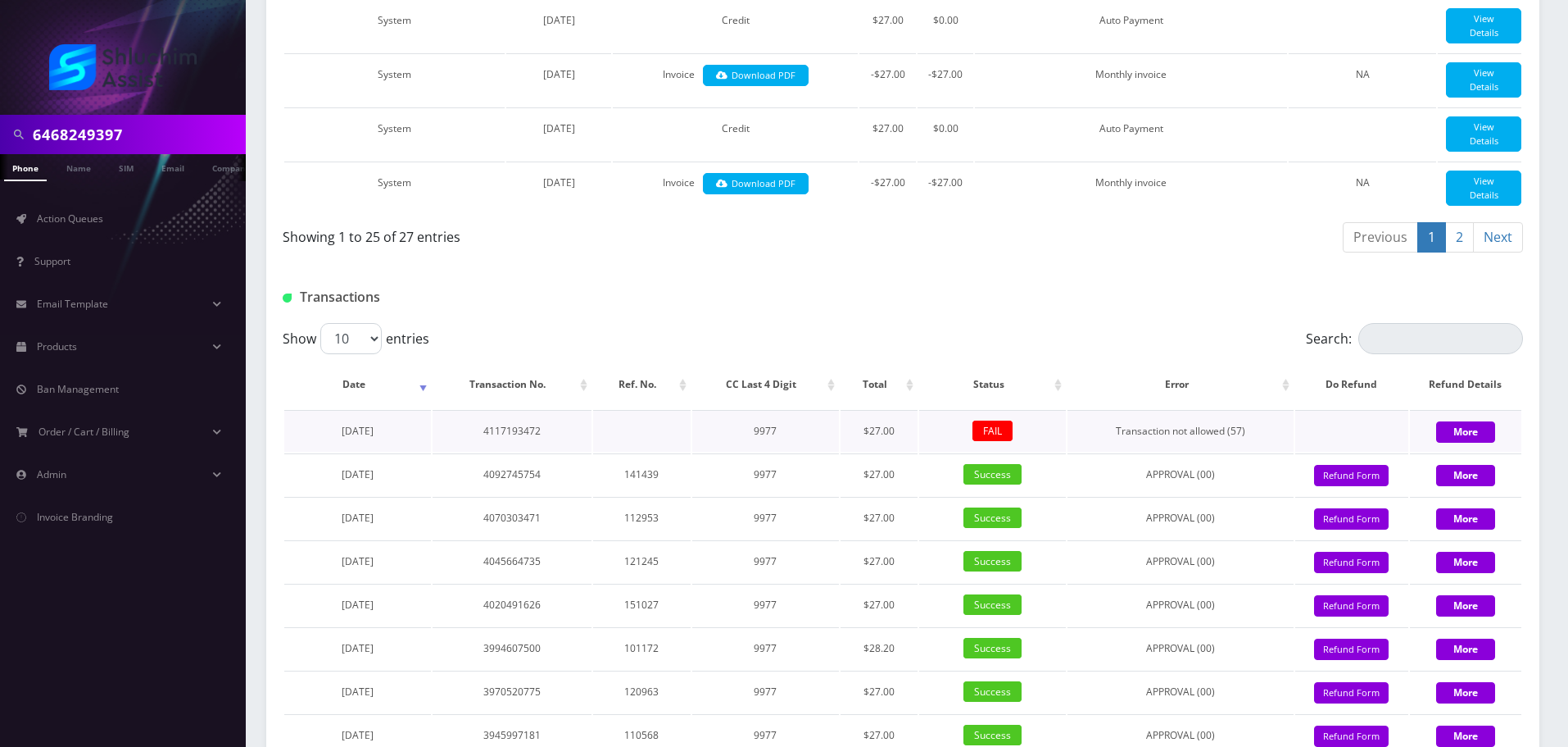
click at [750, 452] on tr "August 15, 2025 4117193472 9977 $27.00 FAIL Transaction not allowed (57) More" at bounding box center [903, 430] width 1237 height 41
click at [753, 452] on td "9977" at bounding box center [765, 430] width 146 height 41
drag, startPoint x: 662, startPoint y: 529, endPoint x: 798, endPoint y: 530, distance: 136.0
click at [724, 452] on tr "August 15, 2025 4117193472 9977 $27.00 FAIL Transaction not allowed (57) More" at bounding box center [903, 430] width 1237 height 41
click at [798, 452] on td "9977" at bounding box center [765, 430] width 146 height 41
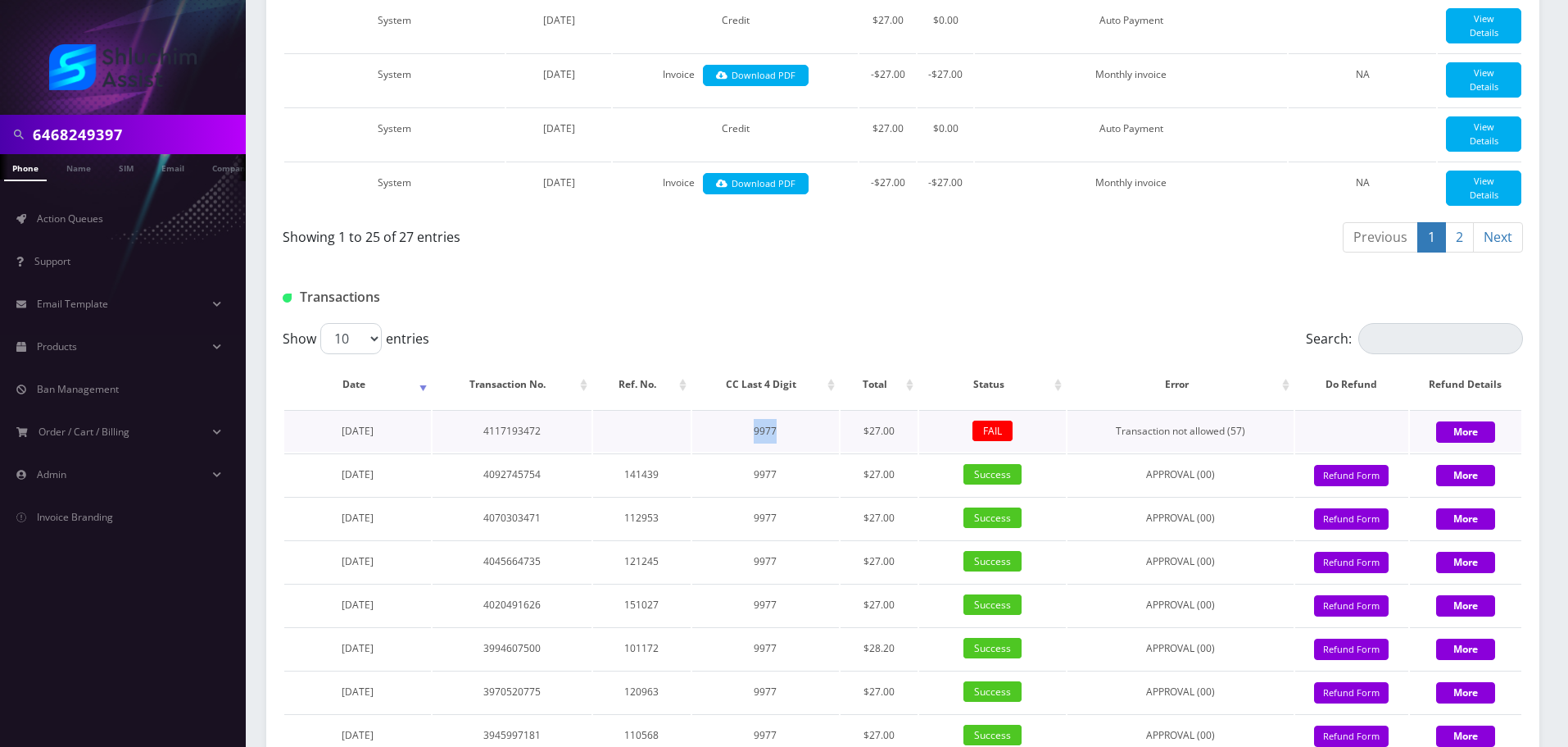
drag, startPoint x: 672, startPoint y: 530, endPoint x: 814, endPoint y: 538, distance: 142.2
click at [814, 452] on tr "August 15, 2025 4117193472 9977 $27.00 FAIL Transaction not allowed (57) More" at bounding box center [903, 430] width 1237 height 41
click at [814, 452] on td "9977" at bounding box center [765, 430] width 146 height 41
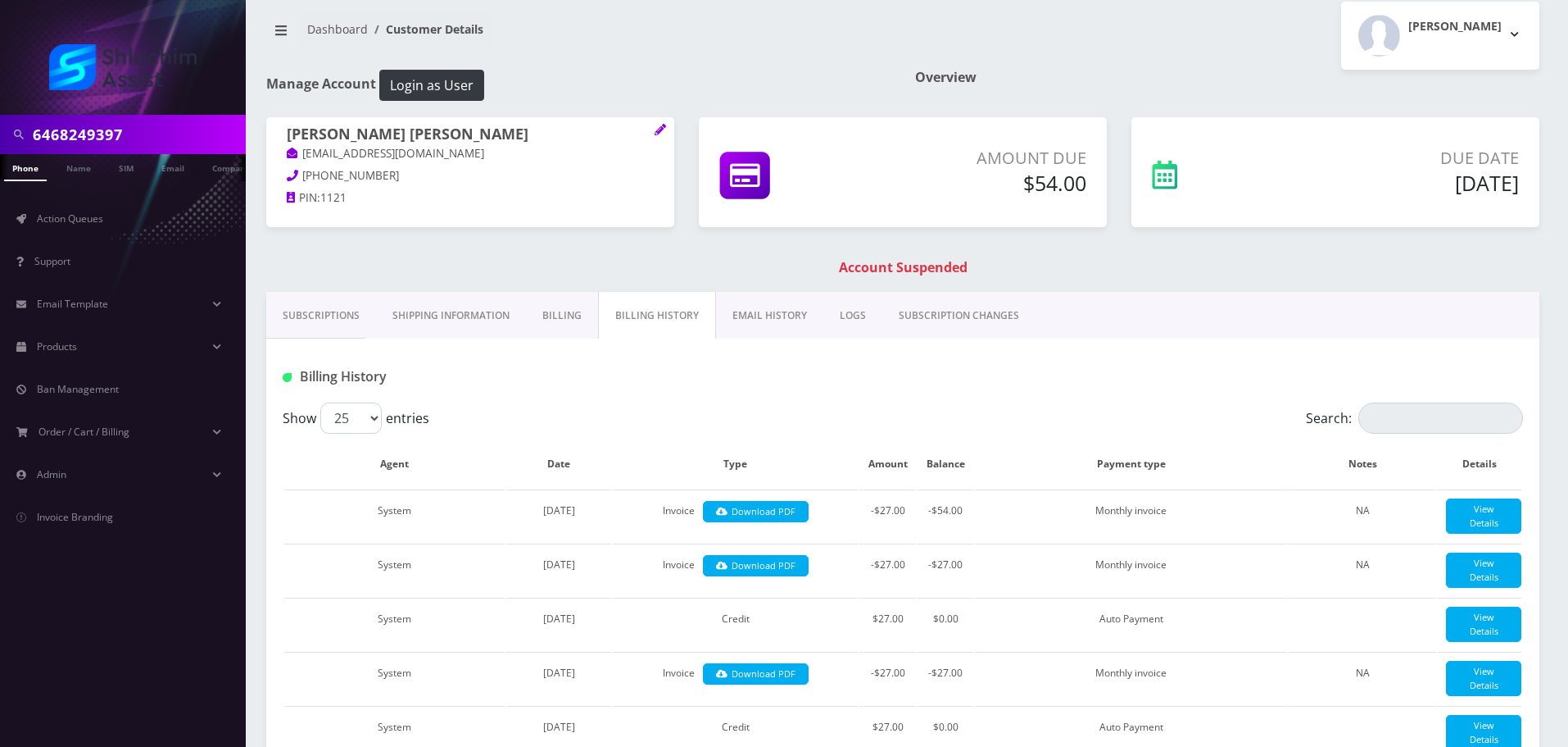
scroll to position [0, 0]
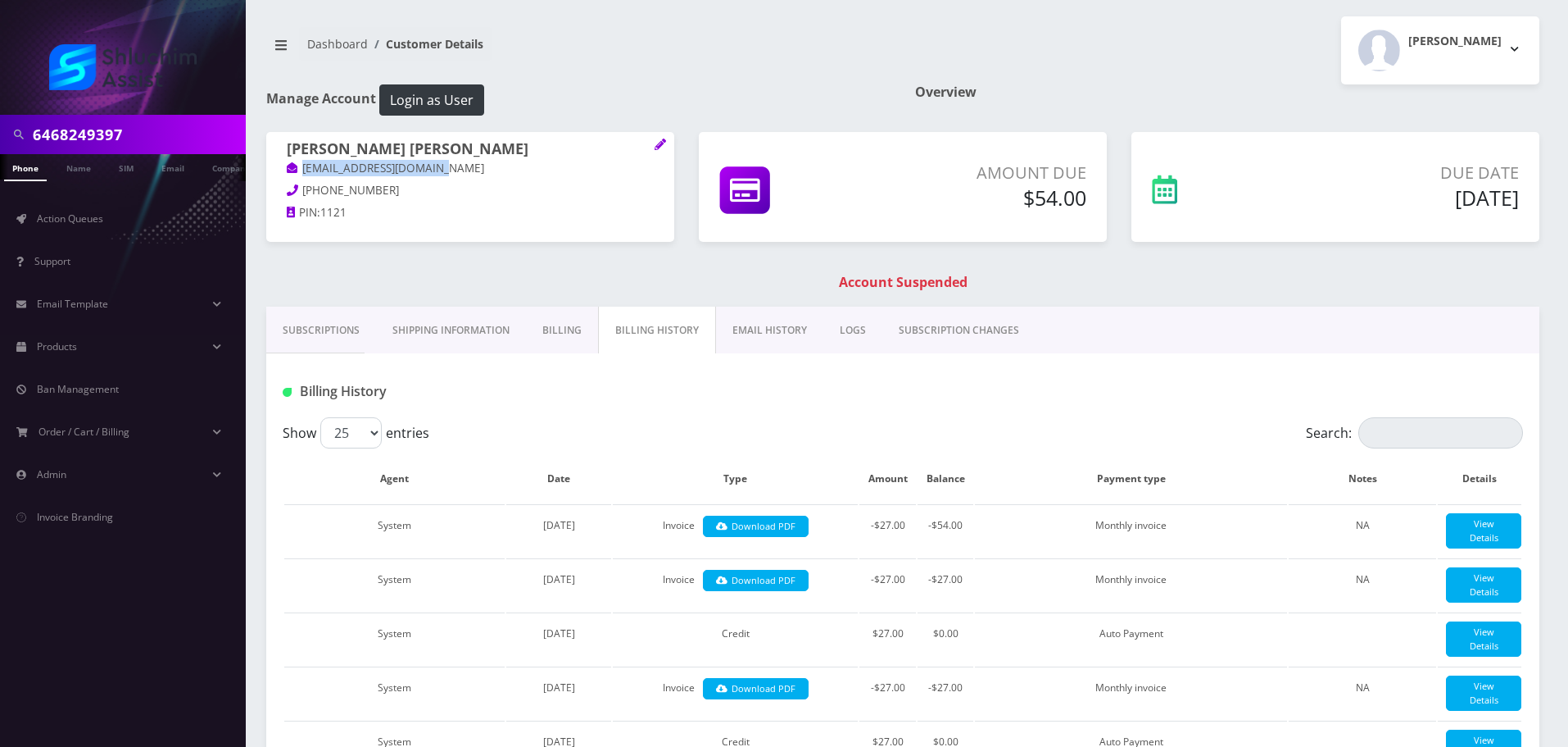
drag, startPoint x: 452, startPoint y: 171, endPoint x: 288, endPoint y: 146, distance: 165.9
click at [294, 170] on p "mushkykrinsky@gmail.com" at bounding box center [470, 169] width 367 height 18
copy link "mushkykrinsky@gmail.com"
click at [748, 334] on link "EMAIL HISTORY" at bounding box center [770, 330] width 108 height 47
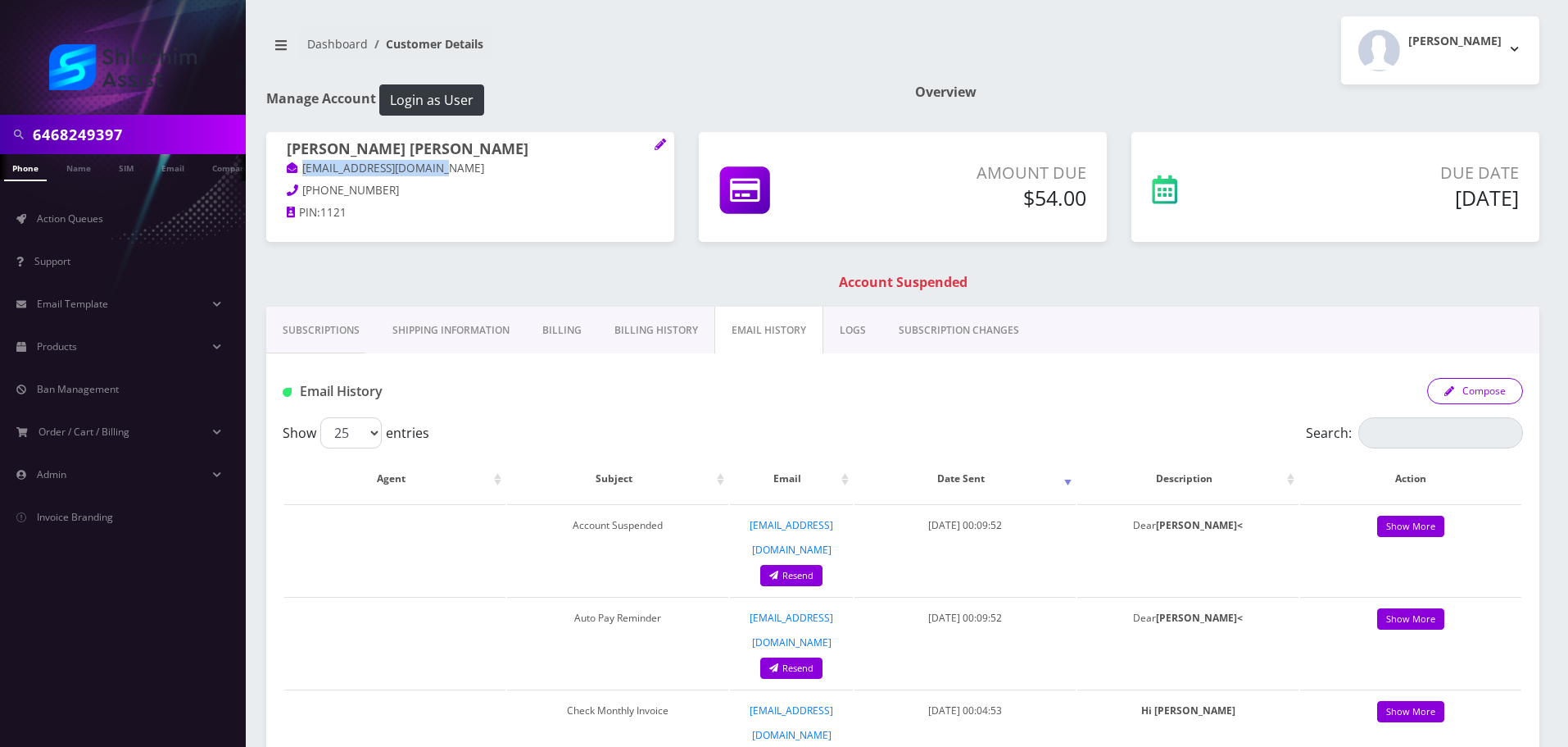
click at [1464, 388] on button "Compose" at bounding box center [1475, 391] width 96 height 27
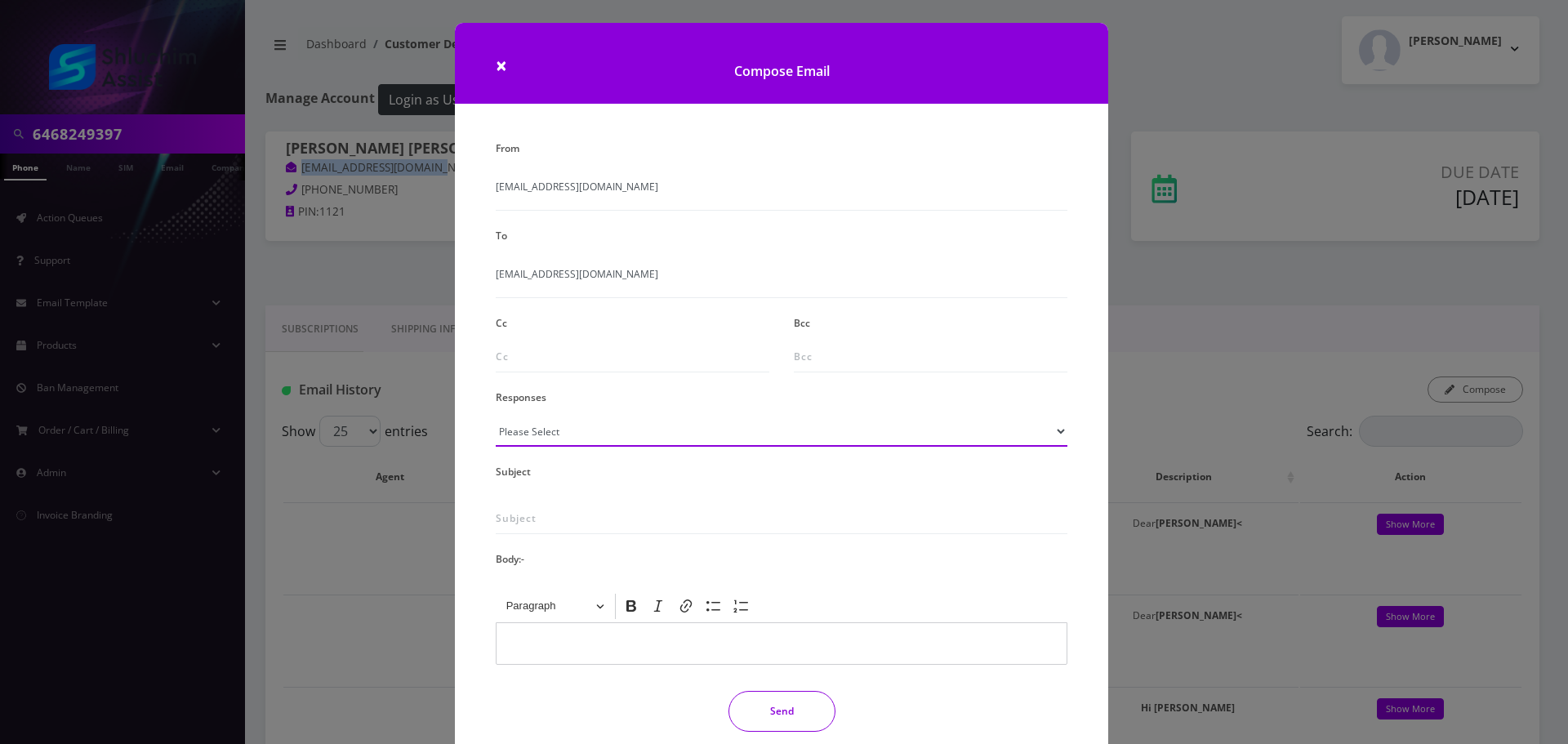
click at [639, 423] on select "Please Select TMobile port Unable to activate CH Pickup Past Due Pick up follow…" at bounding box center [782, 431] width 572 height 31
select select "29"
click at [496, 415] on select "Please Select TMobile port Unable to activate CH Pickup Past Due Pick up follow…" at bounding box center [782, 431] width 572 height 31
type input "Subject: URGENT Action Required: Past Due Payment for Shluchim Assist"
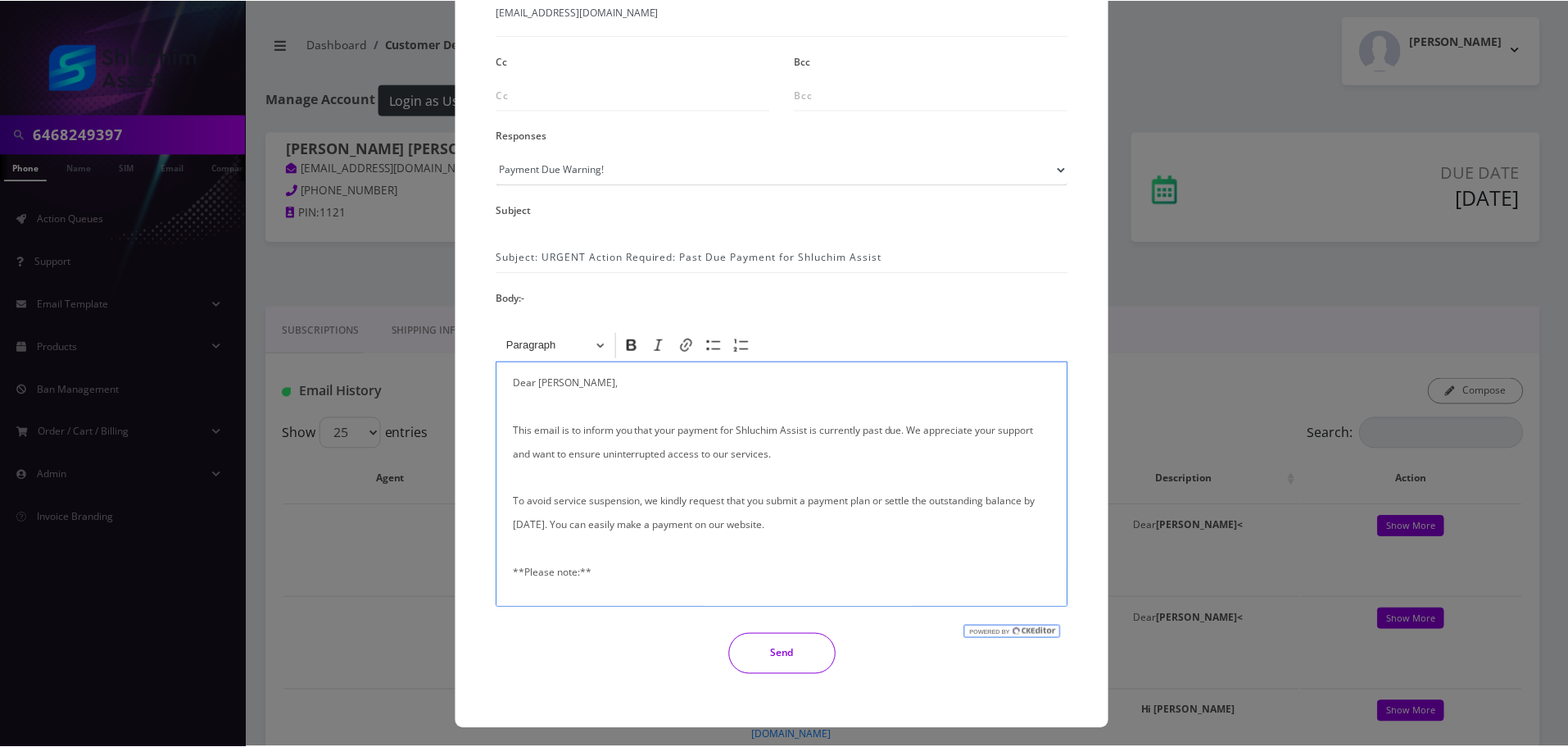
scroll to position [269, 0]
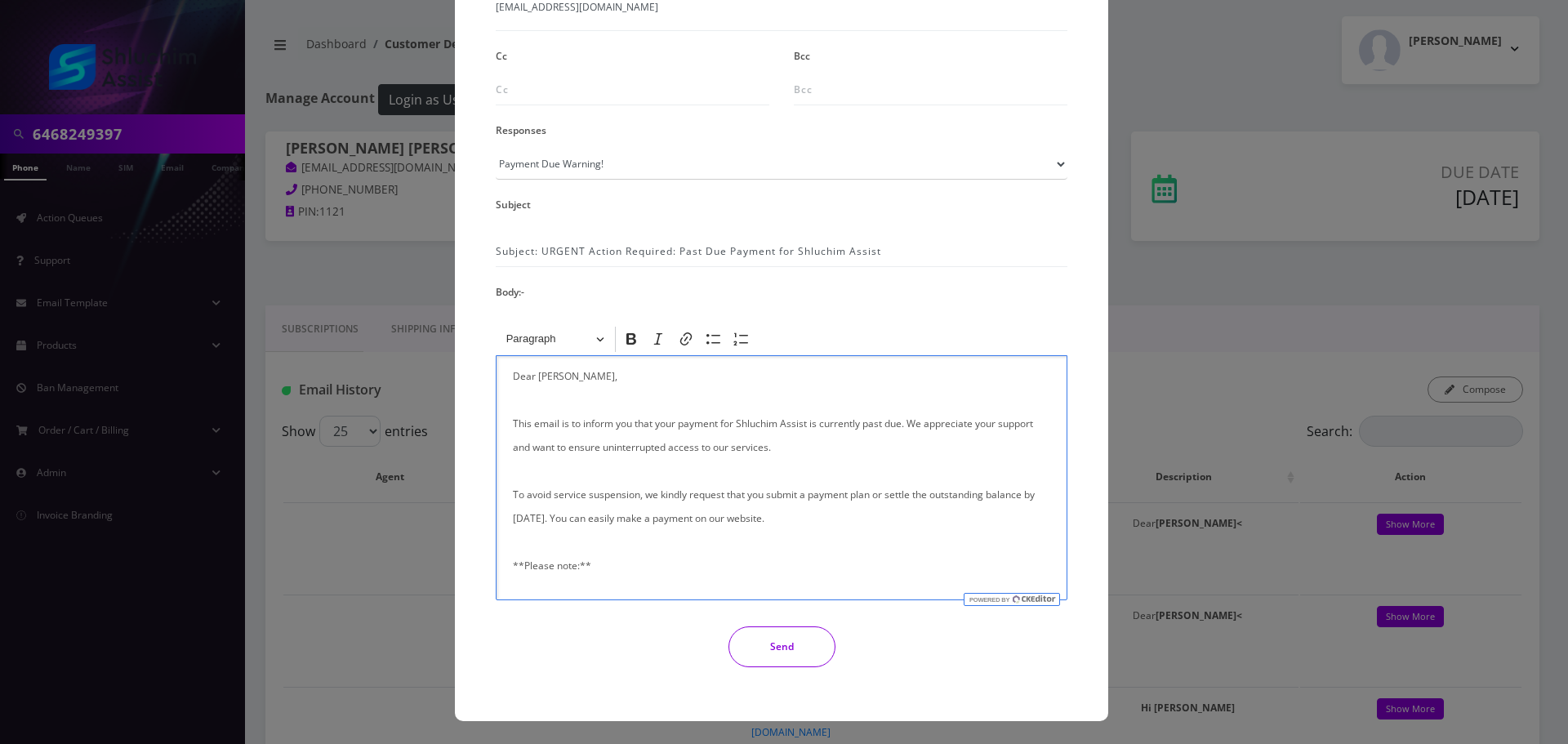
click at [763, 634] on button "Send" at bounding box center [782, 646] width 107 height 40
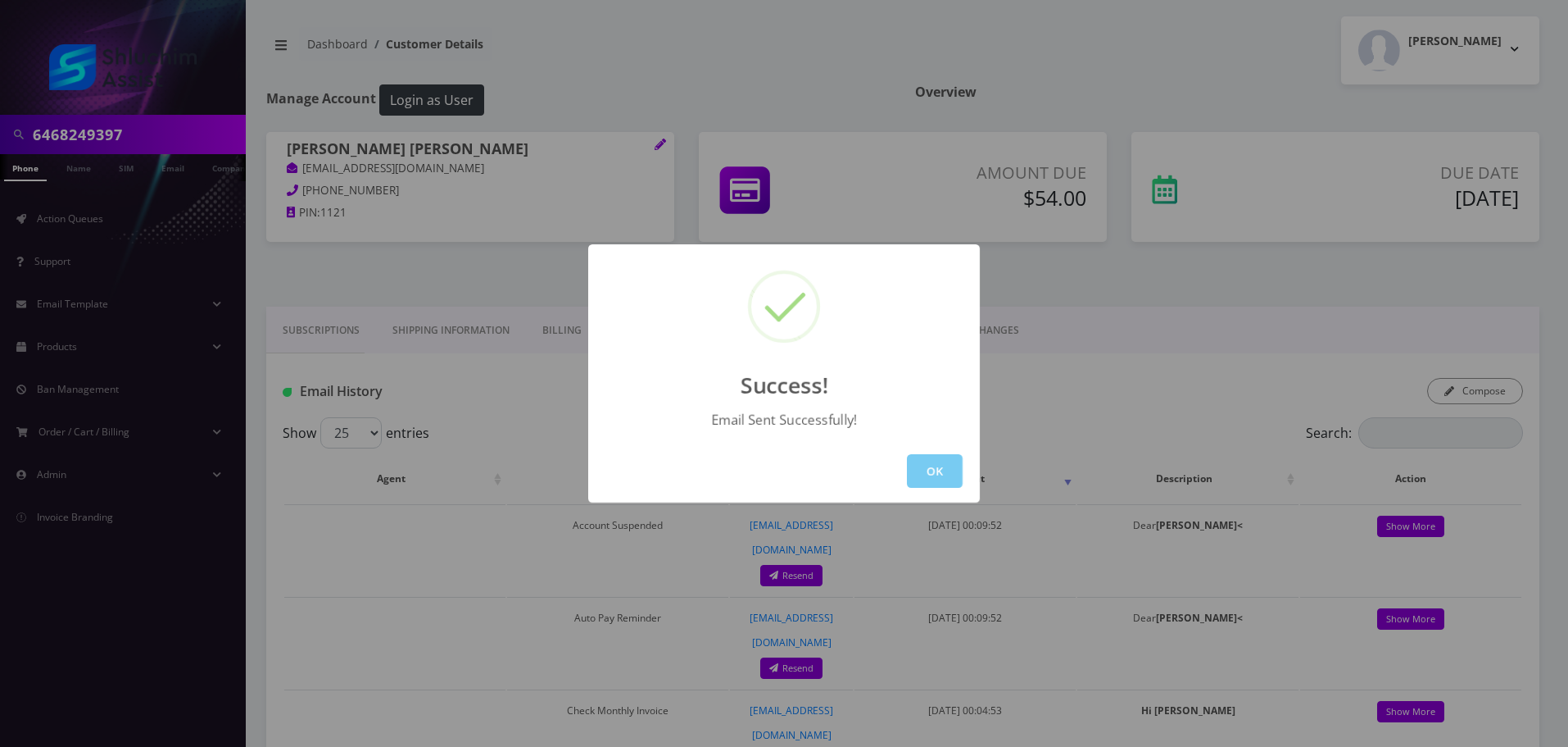
click at [927, 467] on button "OK" at bounding box center [934, 471] width 56 height 34
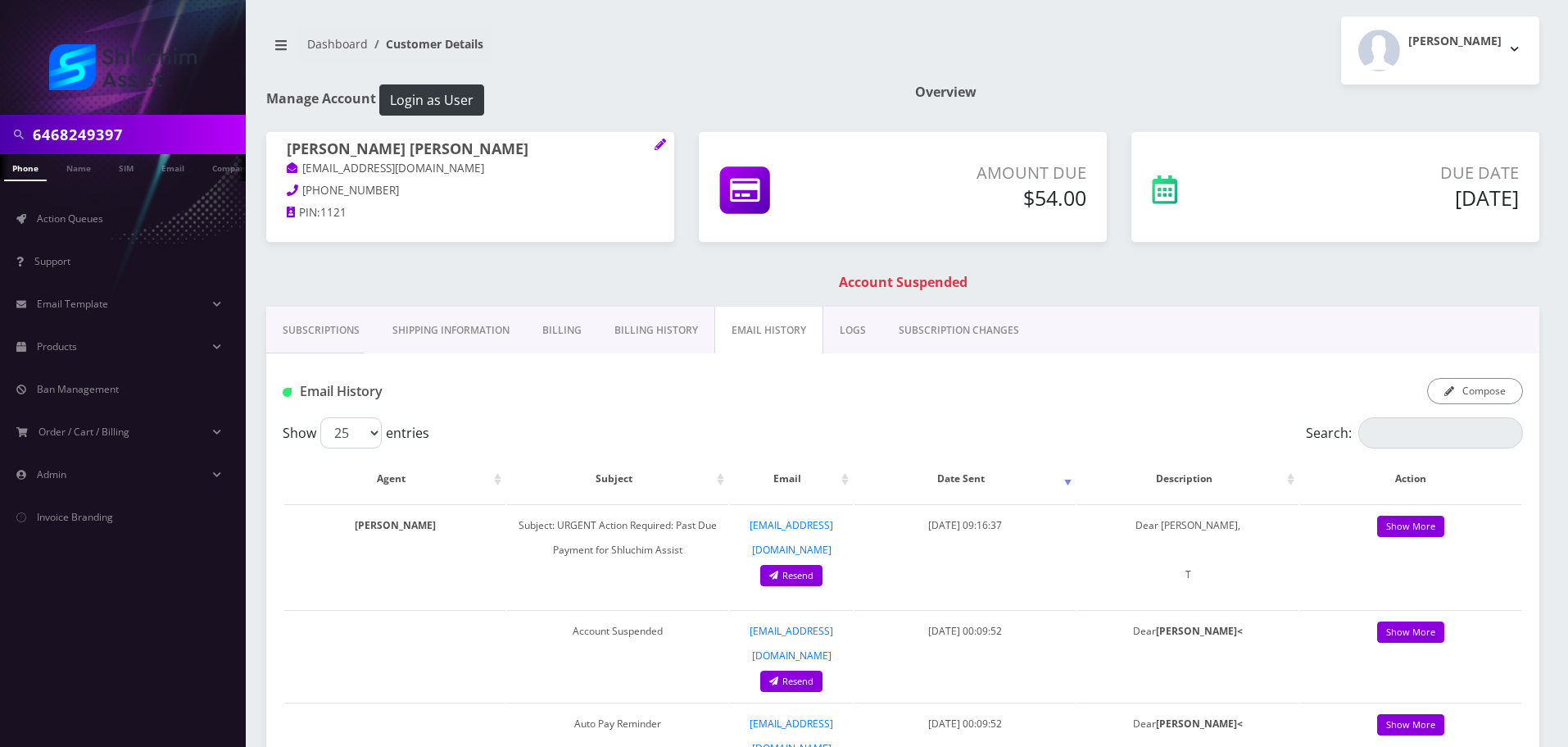
click at [151, 131] on input "6468249397" at bounding box center [138, 134] width 209 height 32
paste input "347-519-1292"
click at [69, 138] on input "347-519-1292" at bounding box center [138, 134] width 209 height 32
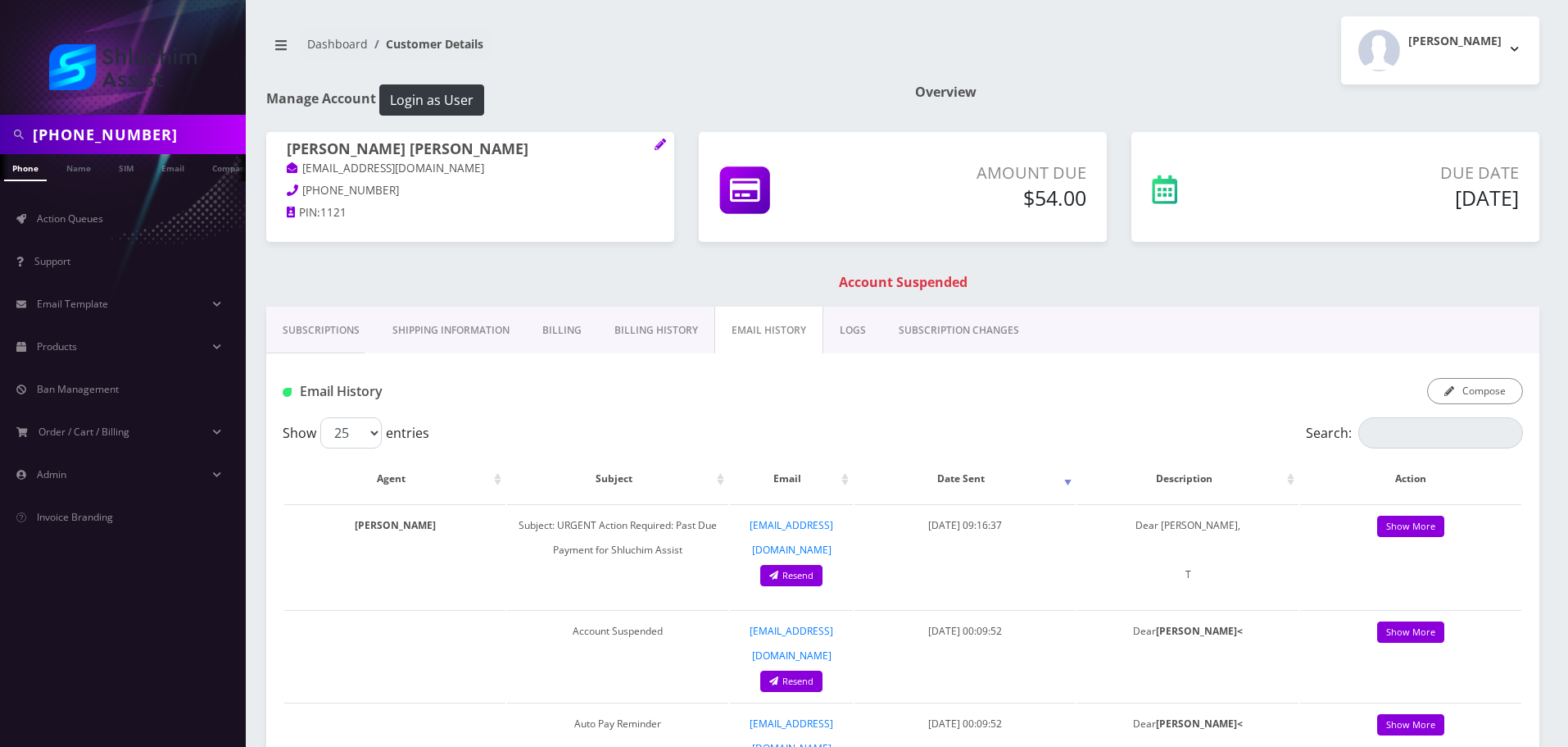
click at [96, 139] on input "347-519-1292" at bounding box center [138, 134] width 209 height 32
type input "3475191292"
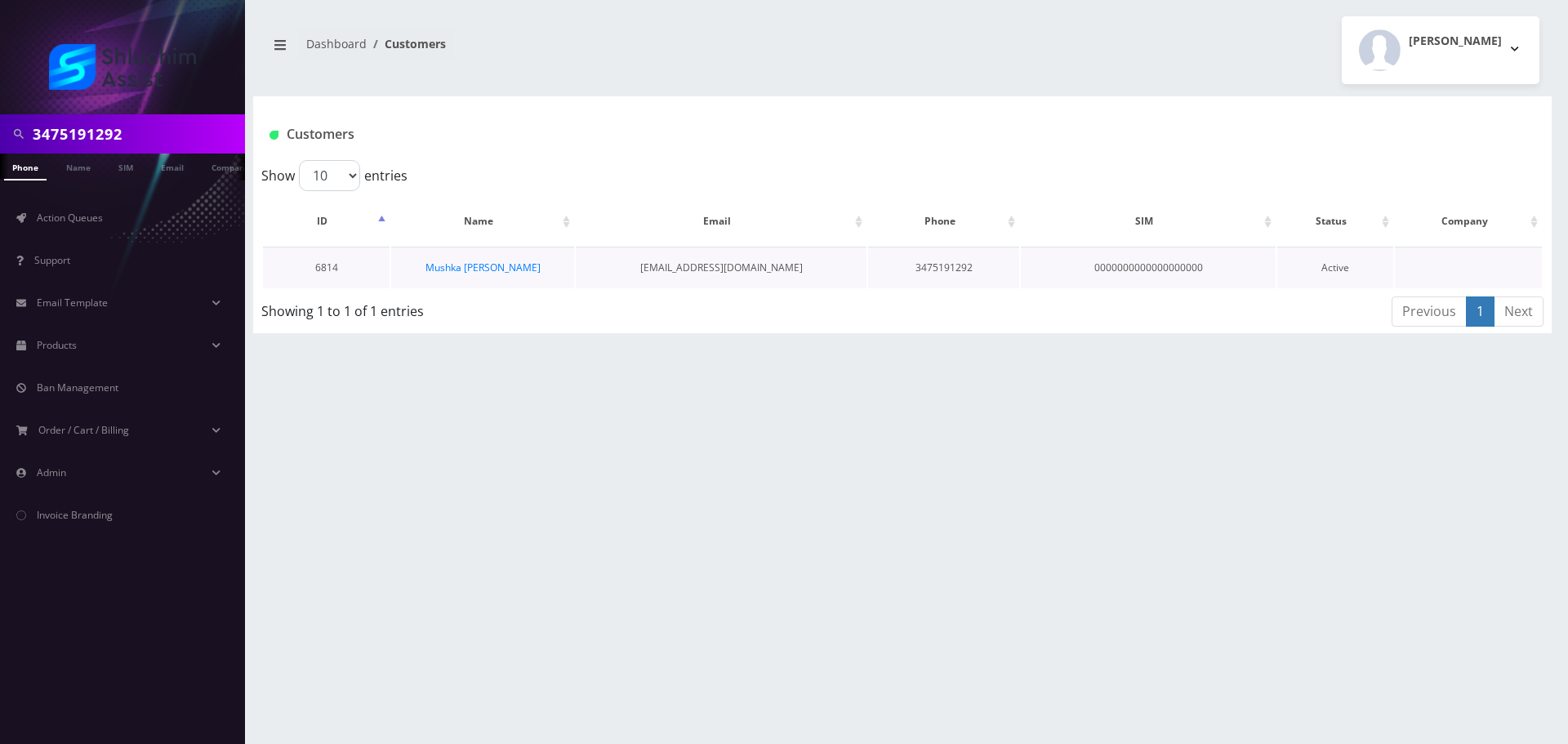
click at [523, 273] on td "Mushka [PERSON_NAME]" at bounding box center [482, 268] width 182 height 41
click at [508, 271] on link "Mushka [PERSON_NAME]" at bounding box center [482, 267] width 115 height 14
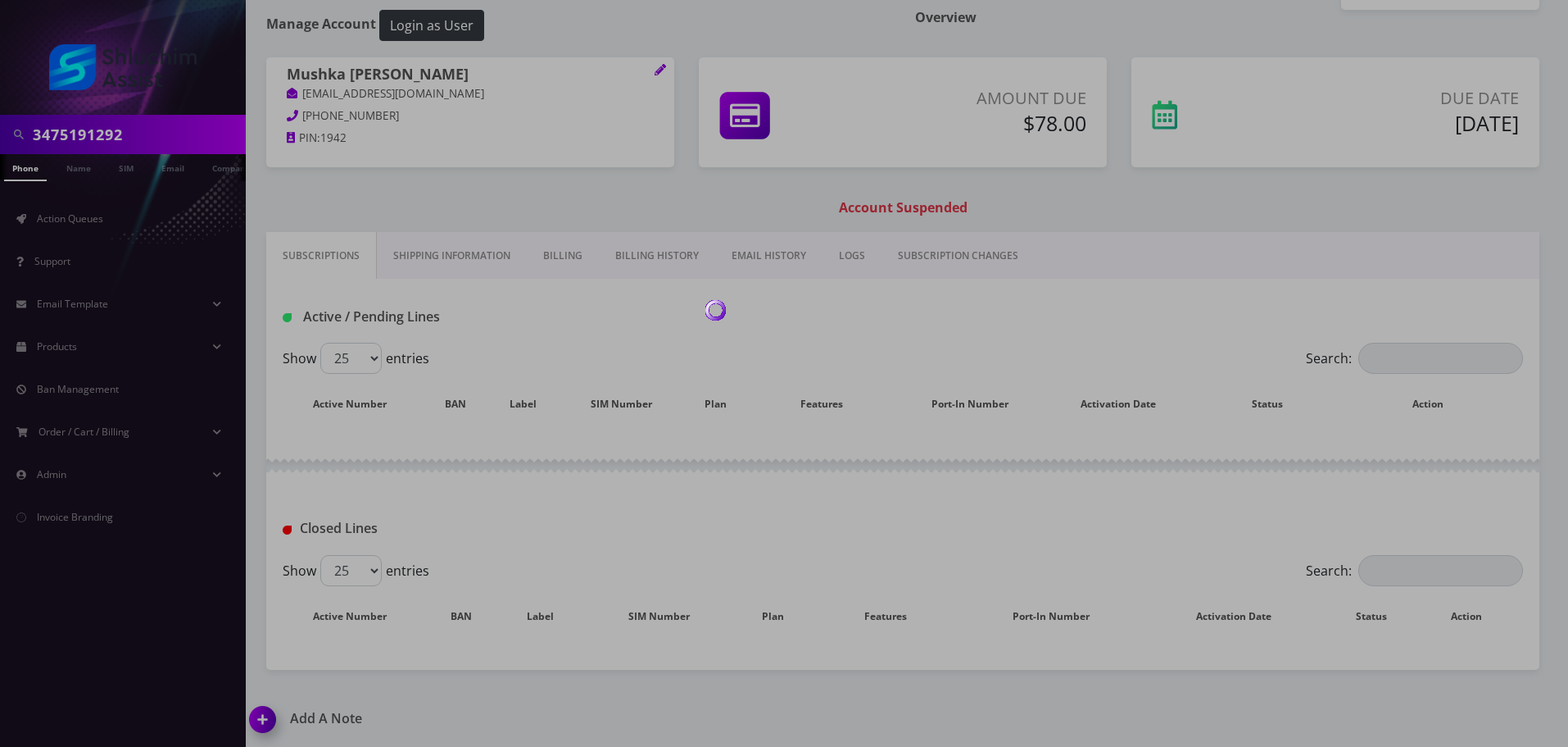
scroll to position [77, 0]
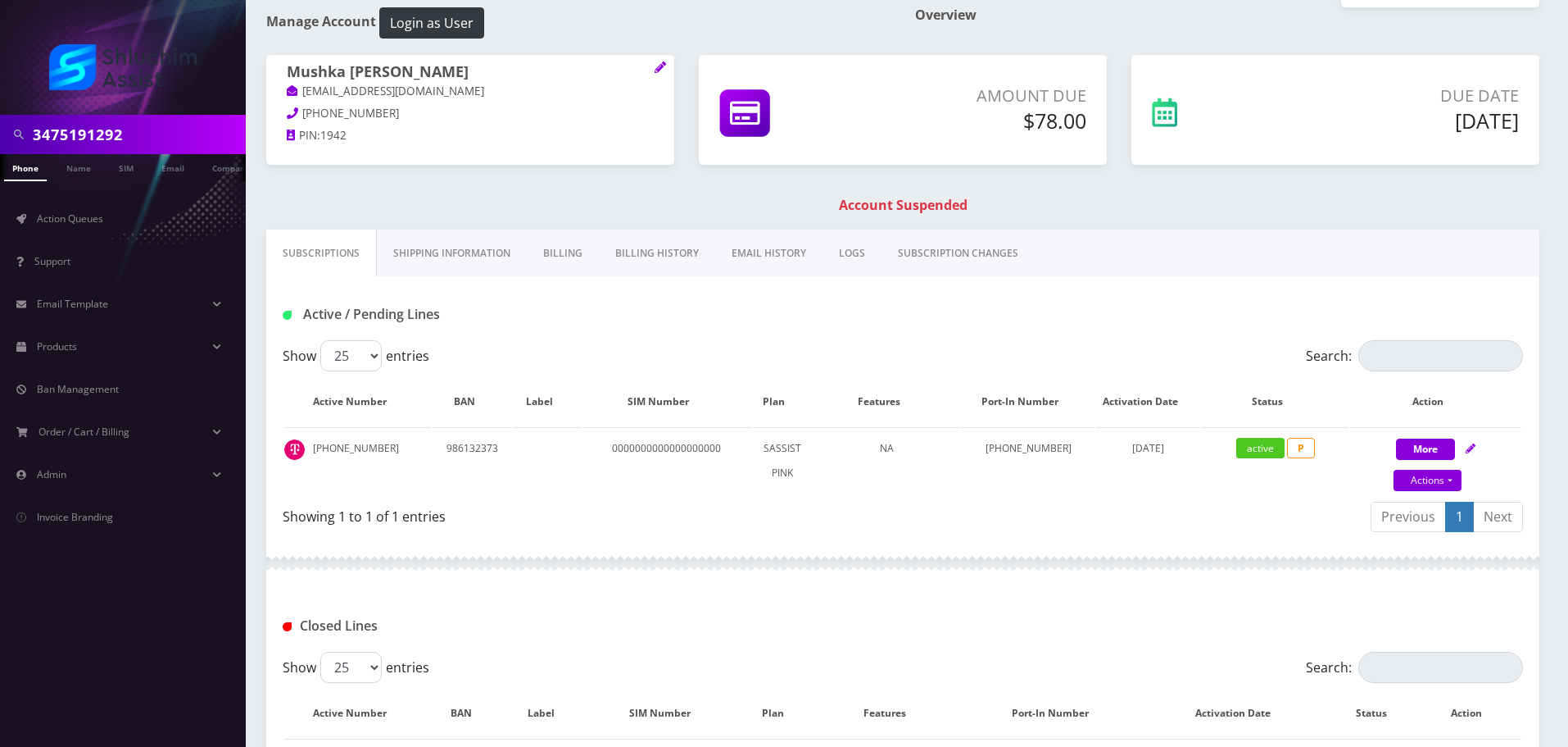
click at [757, 260] on link "EMAIL HISTORY" at bounding box center [769, 253] width 108 height 47
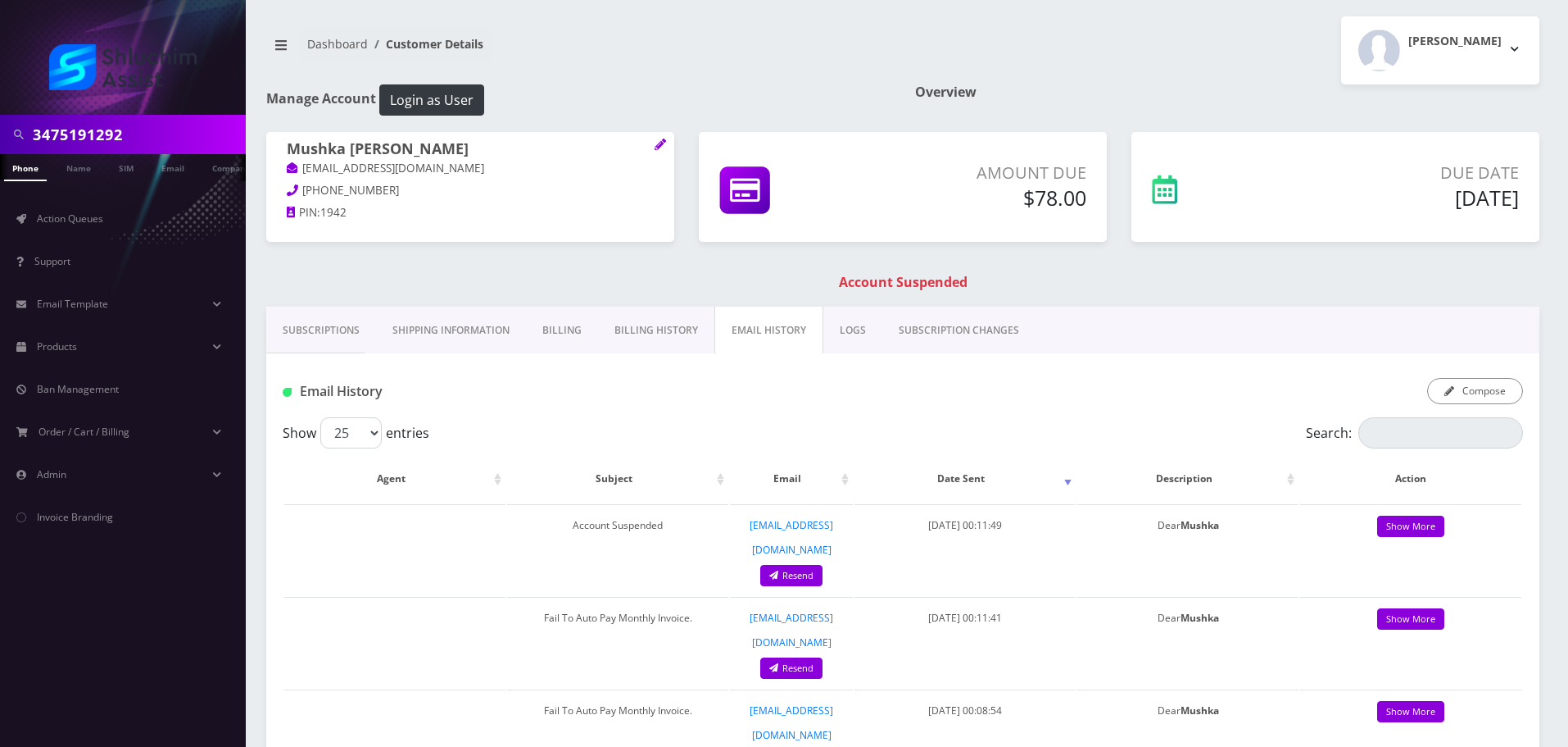
click at [660, 329] on link "Billing History" at bounding box center [656, 330] width 116 height 47
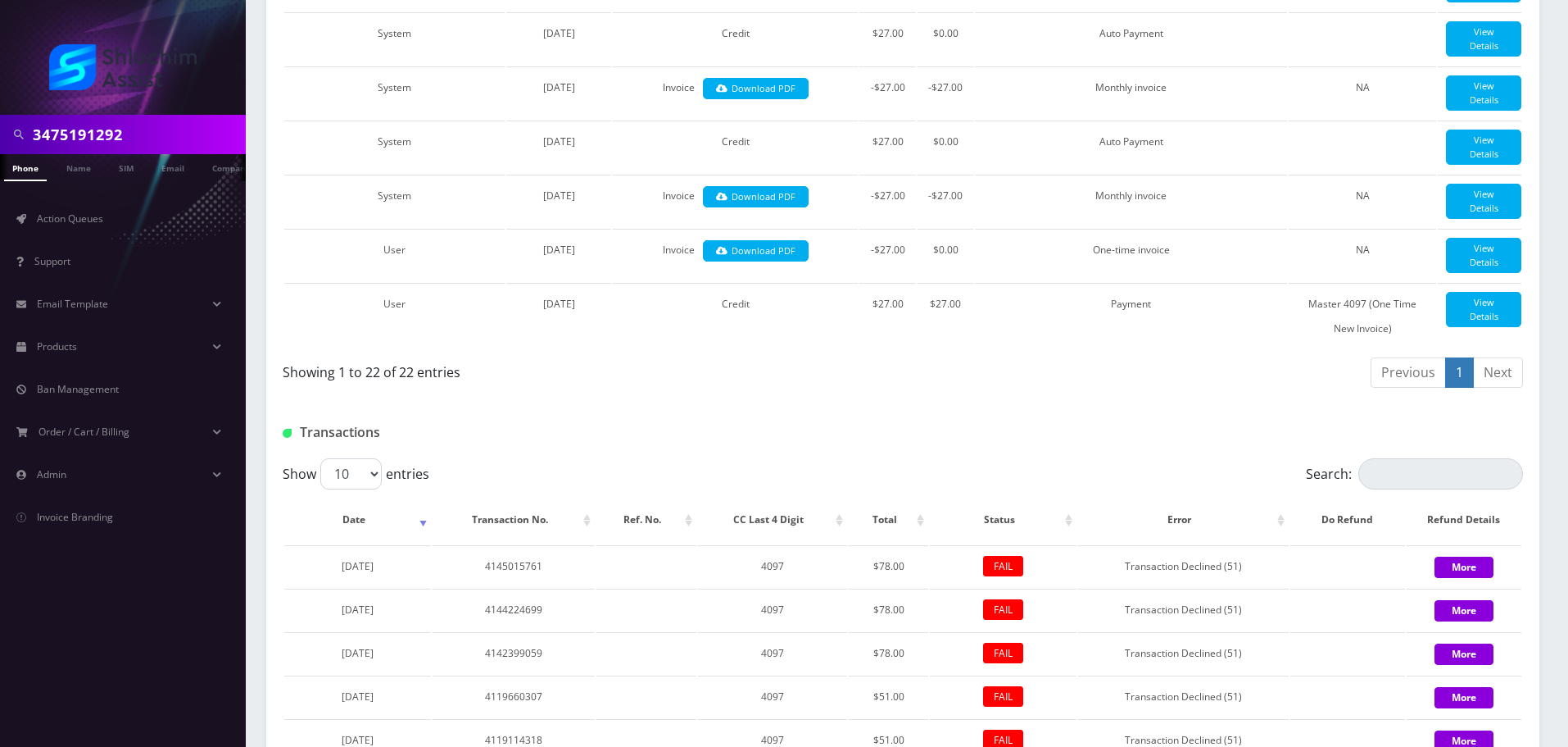
scroll to position [1785, 0]
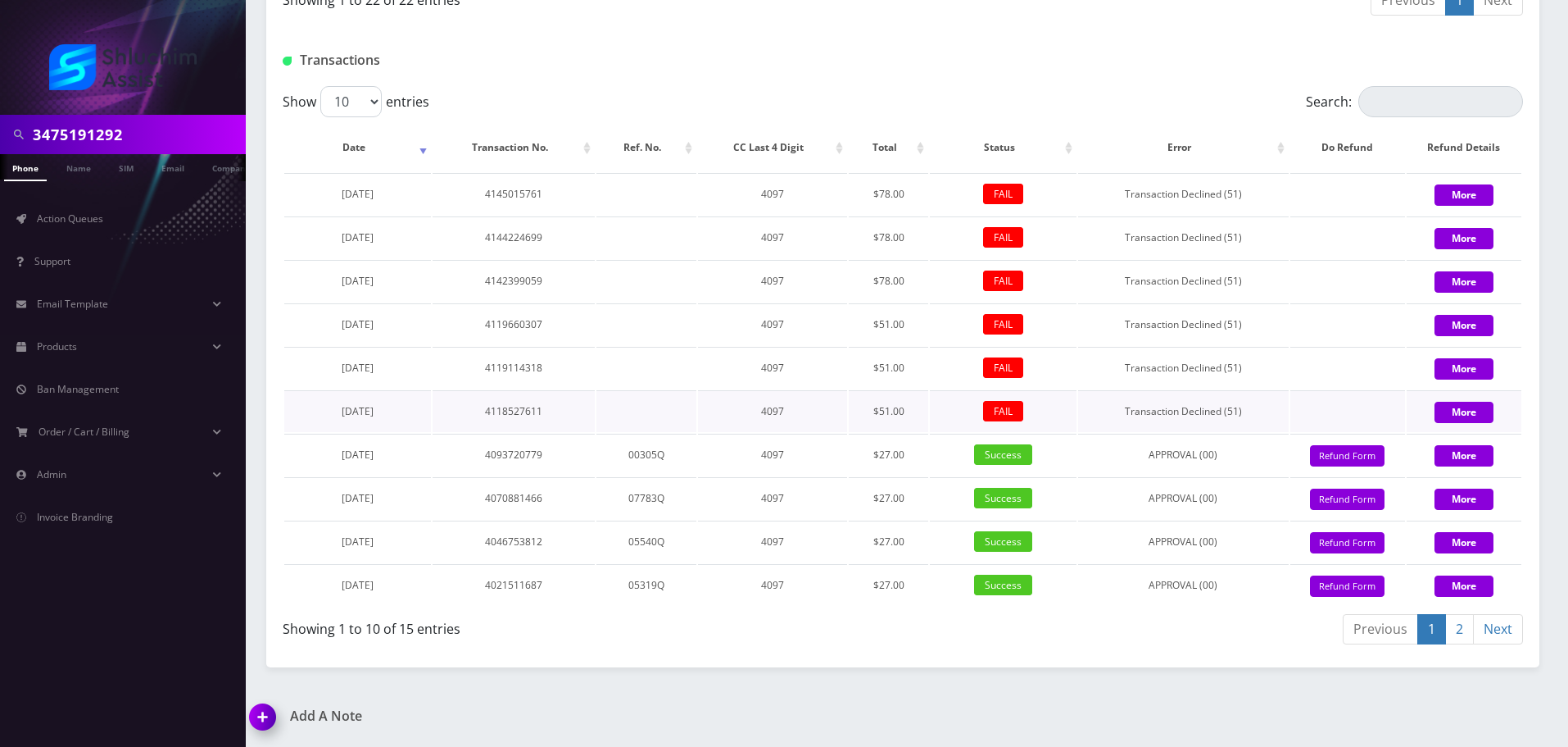
drag, startPoint x: 401, startPoint y: 410, endPoint x: 361, endPoint y: 417, distance: 40.6
click at [306, 410] on td "August 16, 2025" at bounding box center [357, 411] width 147 height 41
copy span "August 16, 2025"
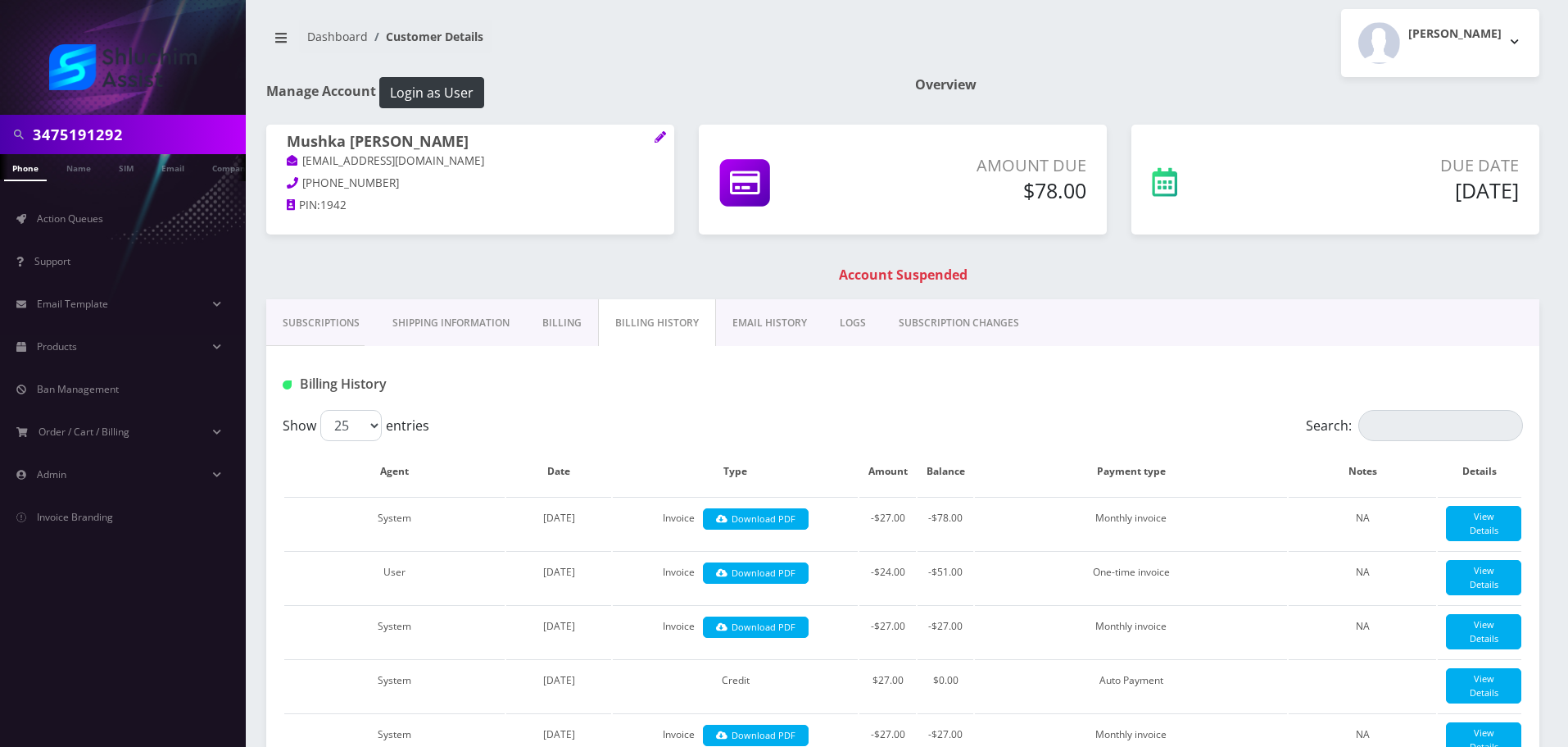
scroll to position [0, 0]
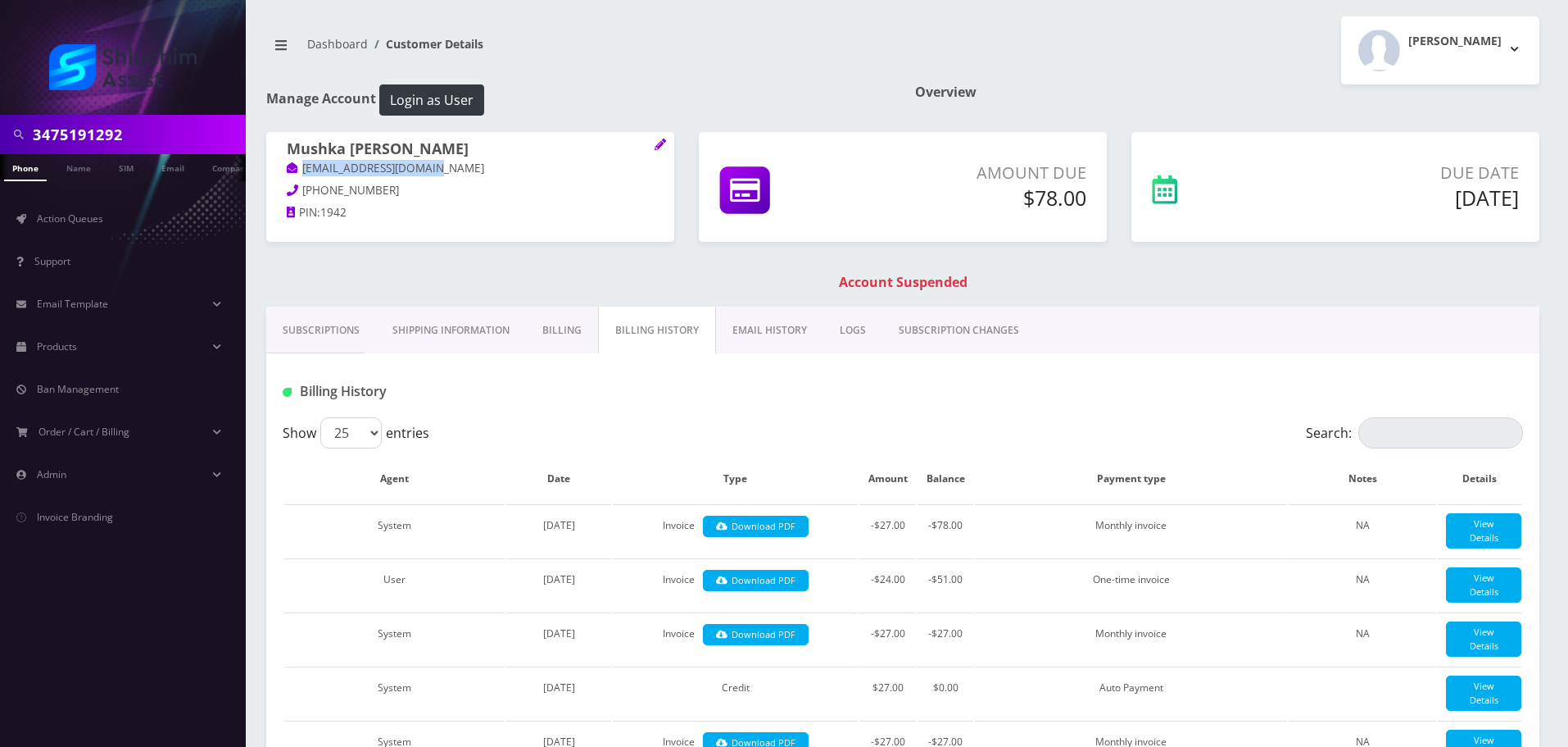
drag, startPoint x: 452, startPoint y: 170, endPoint x: 302, endPoint y: 173, distance: 150.0
click at [302, 173] on p "mushkahendel@gmail.com" at bounding box center [470, 169] width 367 height 18
copy link "mushkahendel@gmail.com"
click at [774, 334] on link "EMAIL HISTORY" at bounding box center [770, 330] width 108 height 47
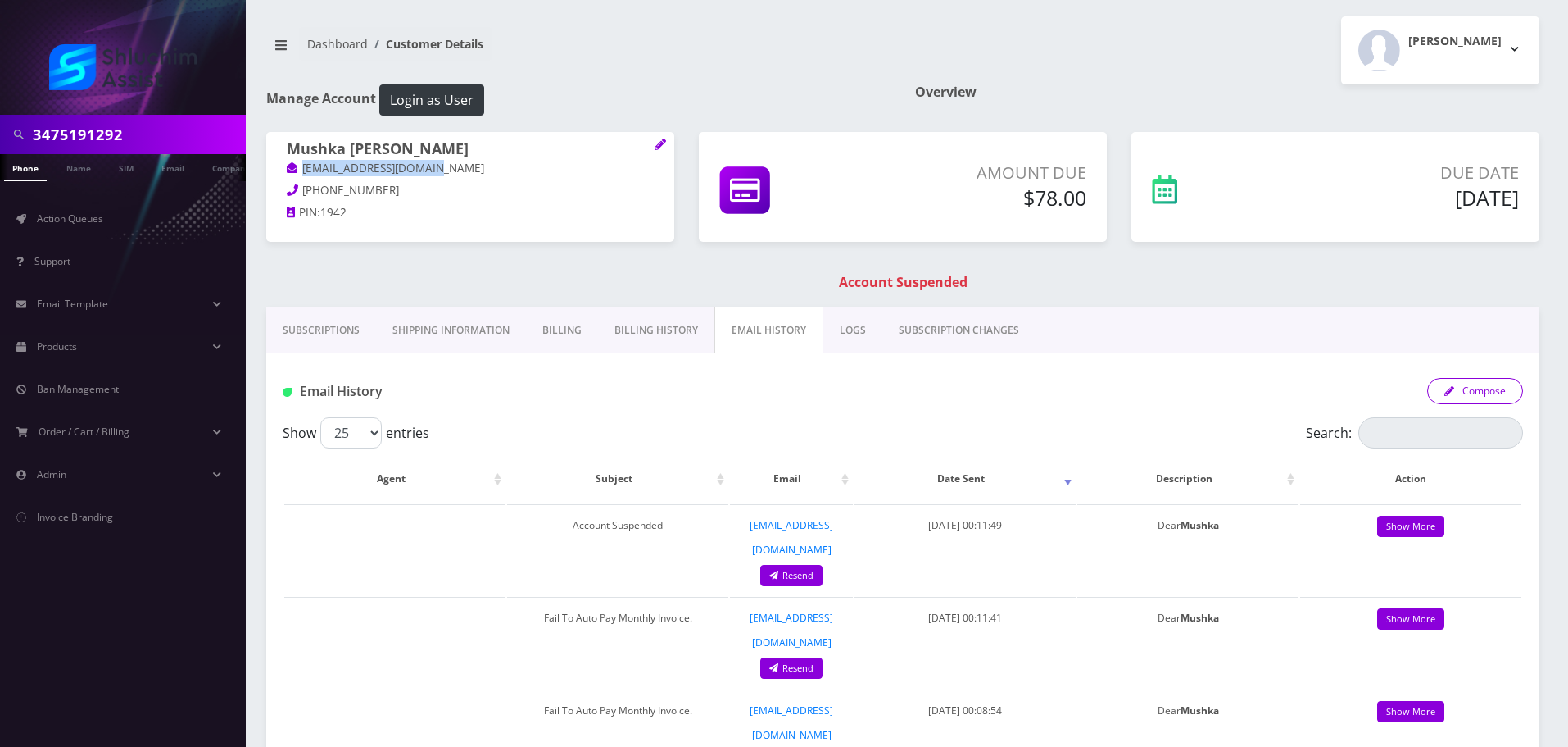
click at [1497, 390] on button "Compose" at bounding box center [1475, 391] width 96 height 27
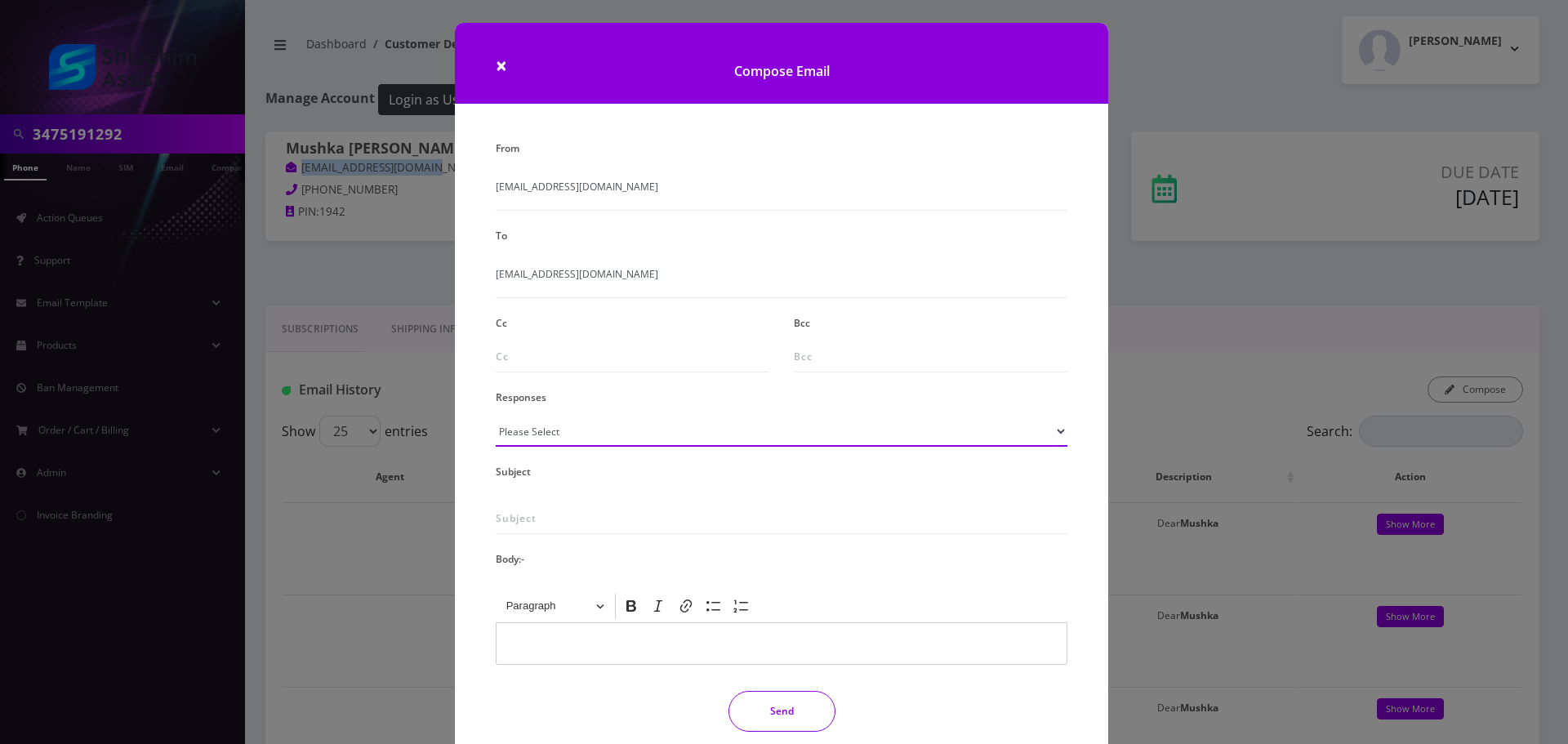
drag, startPoint x: 753, startPoint y: 441, endPoint x: 745, endPoint y: 430, distance: 13.6
click at [753, 441] on select "Please Select TMobile port Unable to activate CH Pickup Past Due Pick up follow…" at bounding box center [782, 431] width 572 height 31
select select "29"
click at [496, 415] on select "Please Select TMobile port Unable to activate CH Pickup Past Due Pick up follow…" at bounding box center [782, 431] width 572 height 31
type input "Subject: URGENT Action Required: Past Due Payment for Shluchim Assist"
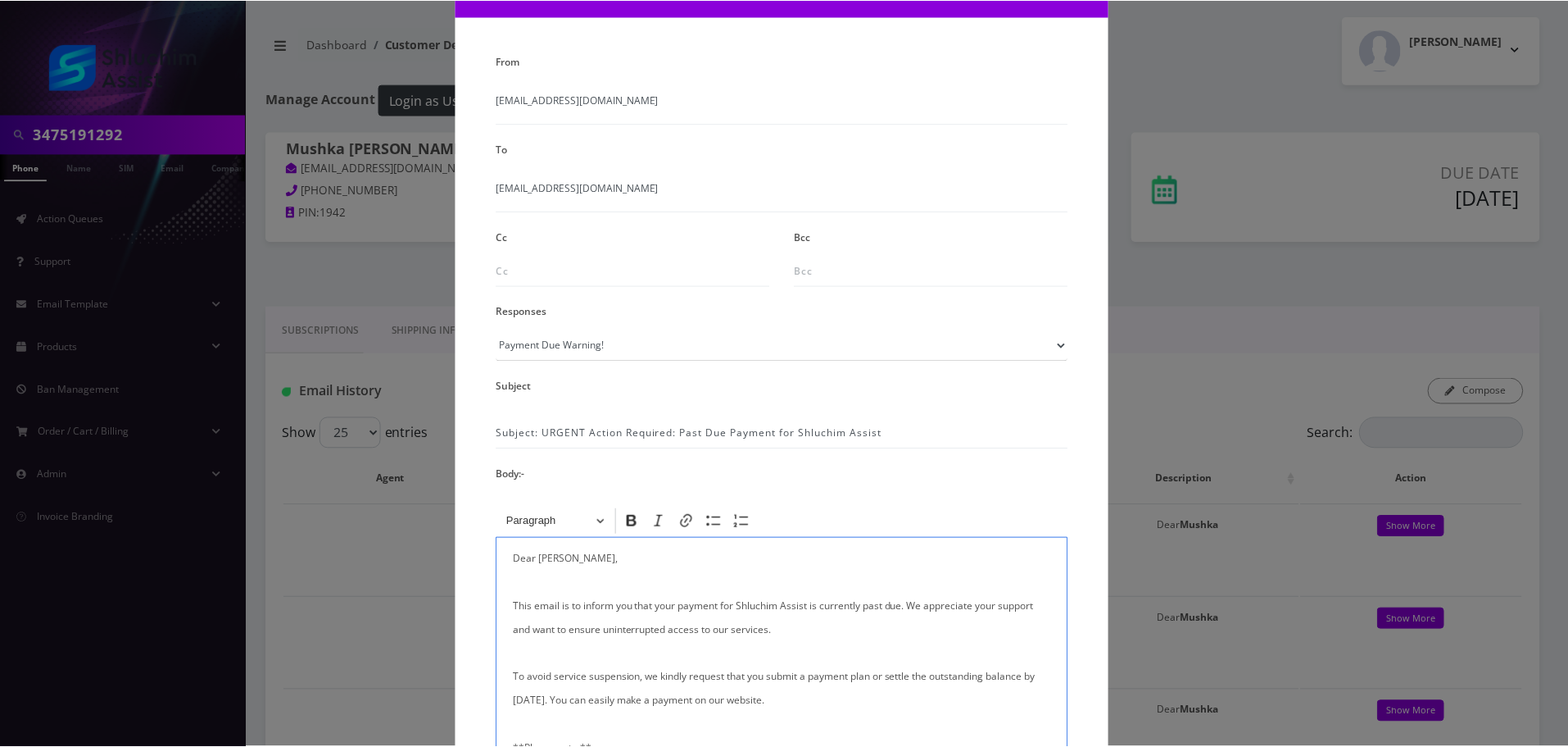
scroll to position [269, 0]
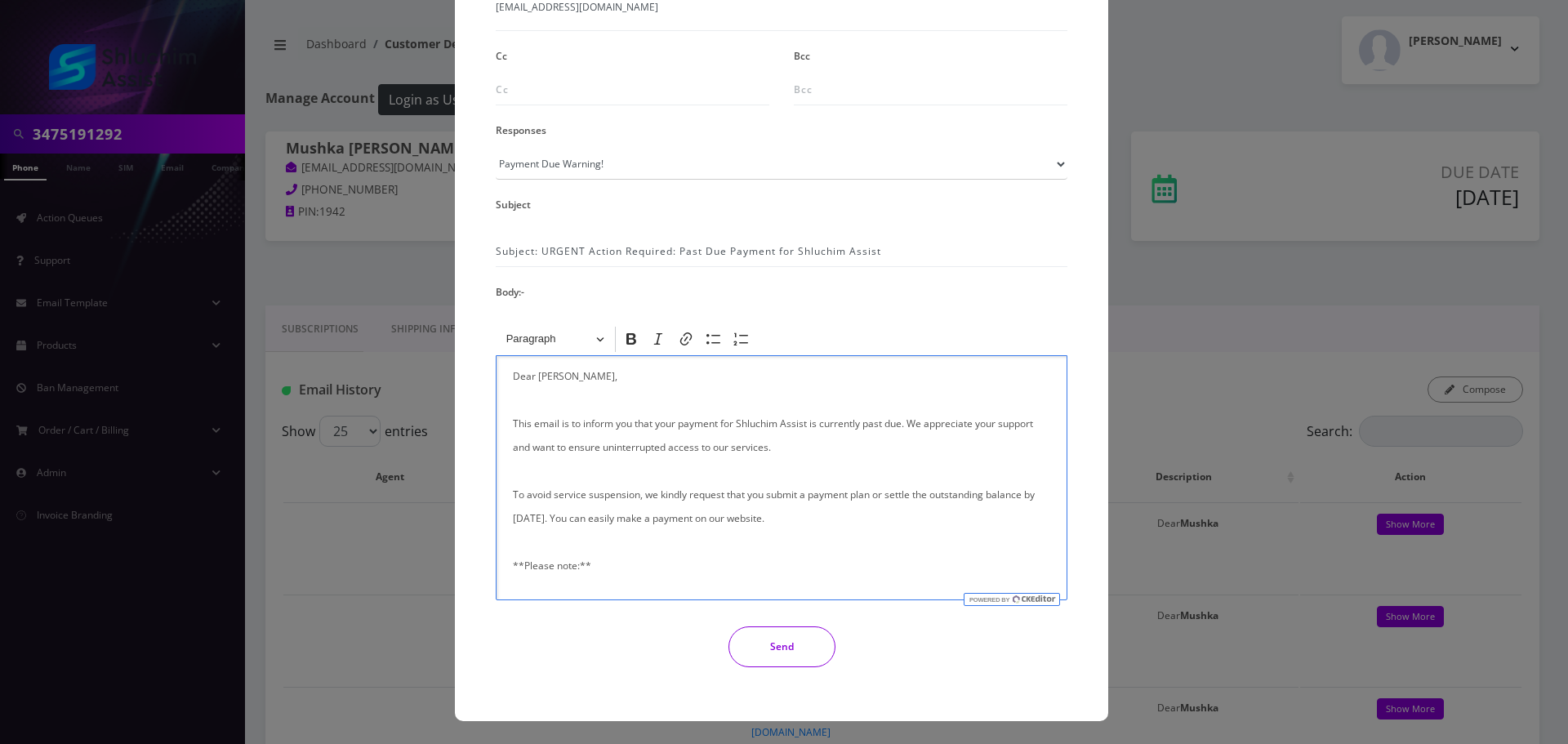
click at [777, 661] on button "Send" at bounding box center [782, 646] width 107 height 40
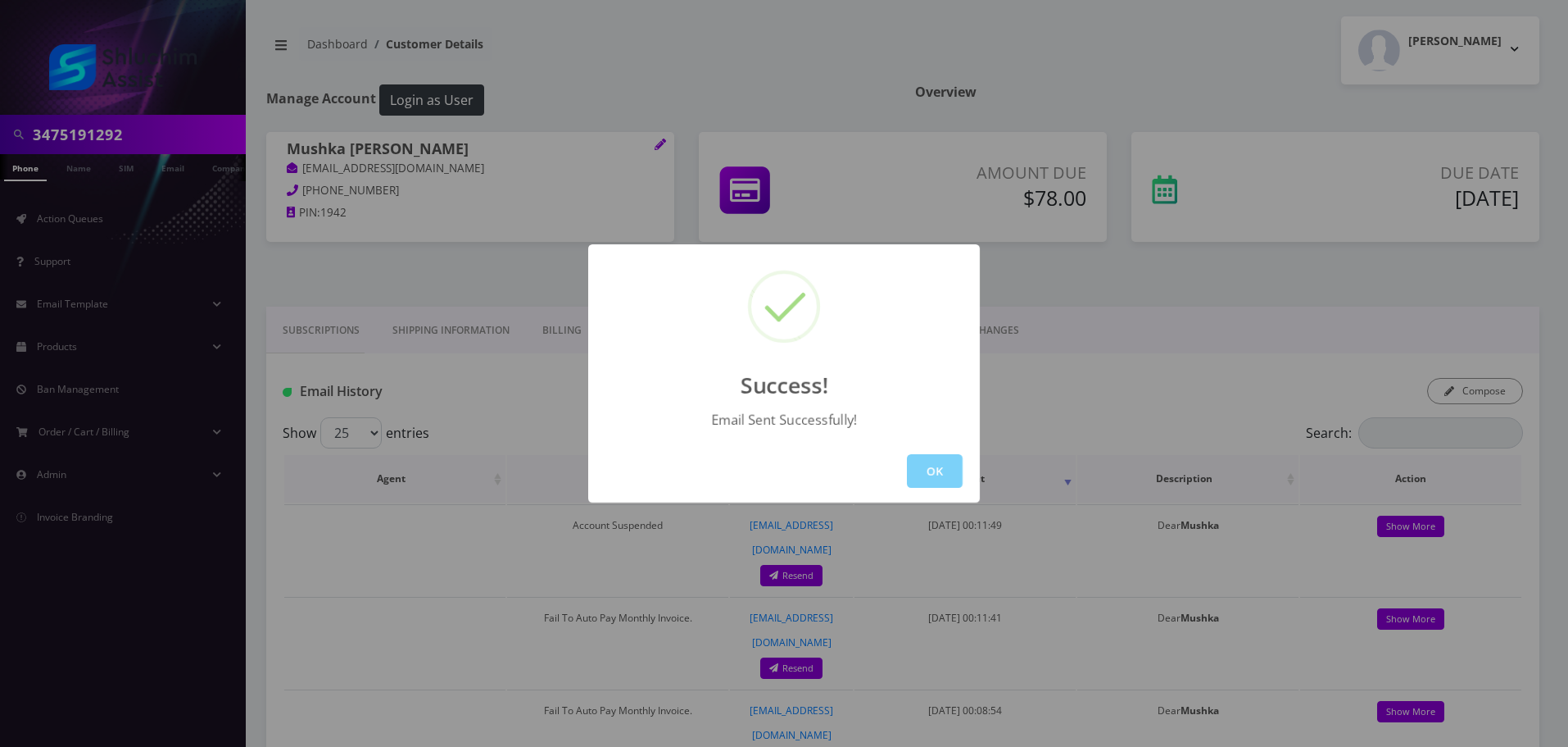
click at [935, 469] on button "OK" at bounding box center [934, 471] width 56 height 34
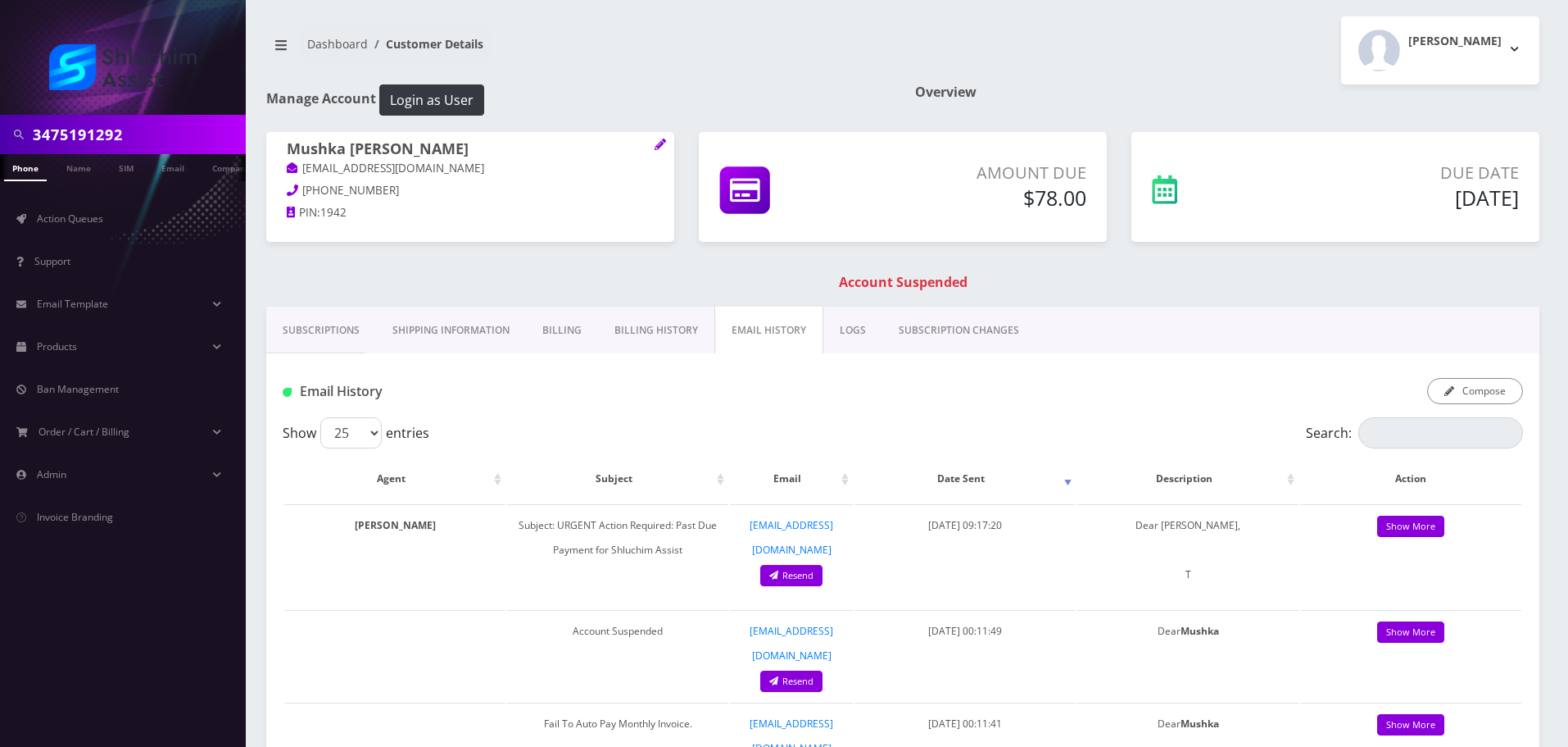
click at [135, 129] on input "3475191292" at bounding box center [138, 134] width 209 height 32
paste input "[PHONE_NUMBER]"
click at [109, 134] on input "[PHONE_NUMBER]" at bounding box center [138, 134] width 209 height 32
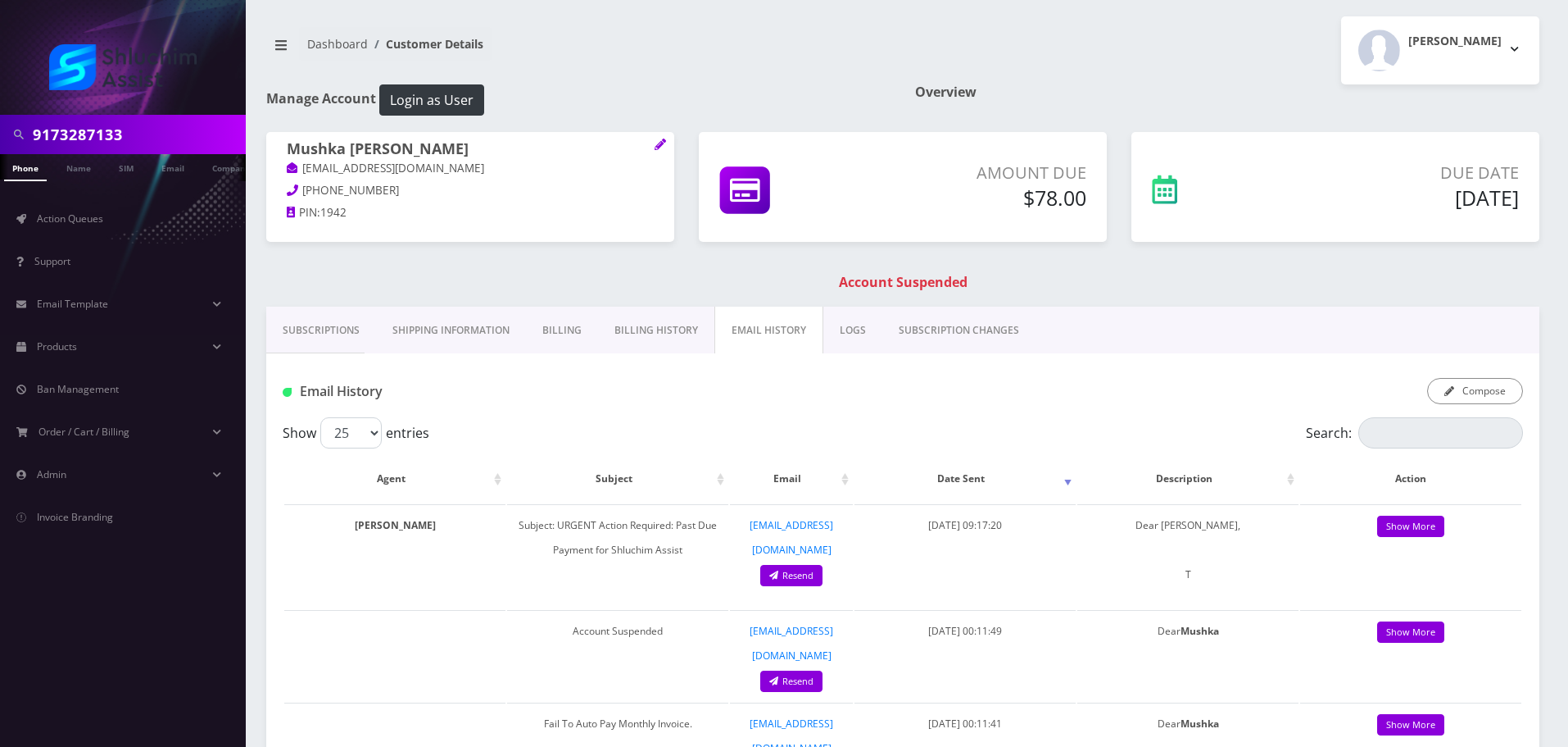
type input "9173287133"
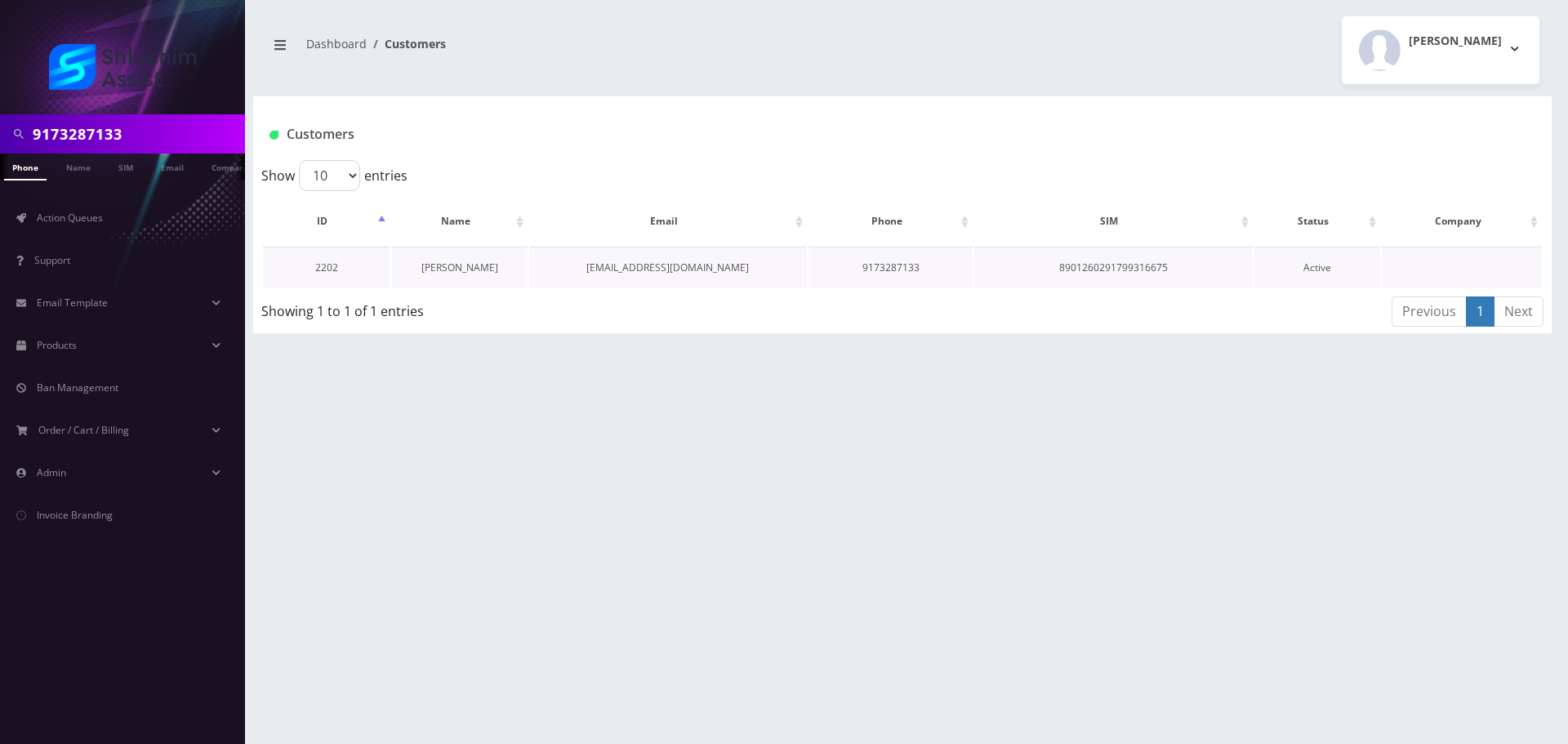
click at [462, 260] on link "[PERSON_NAME]" at bounding box center [459, 267] width 77 height 14
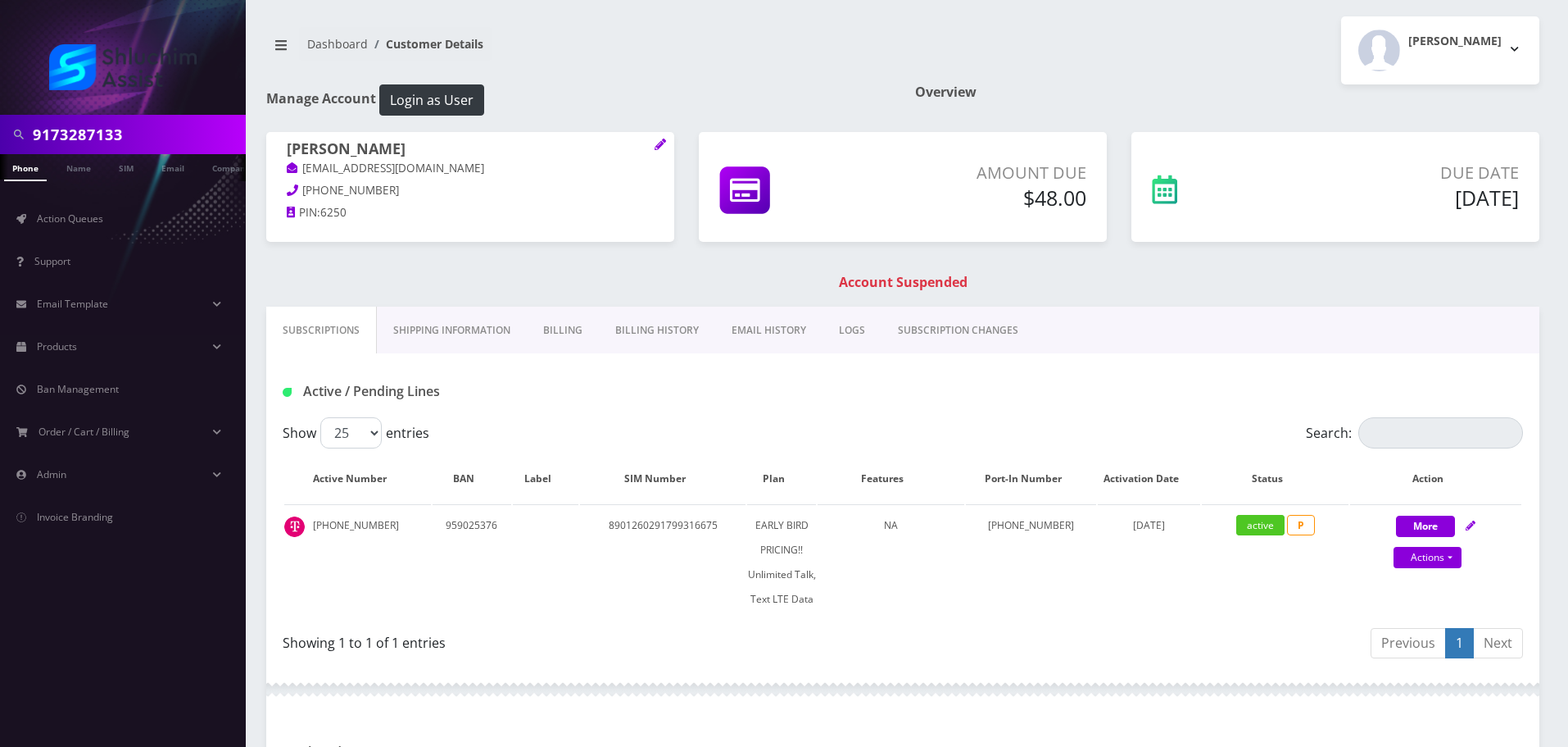
click at [578, 330] on link "Billing" at bounding box center [563, 330] width 72 height 47
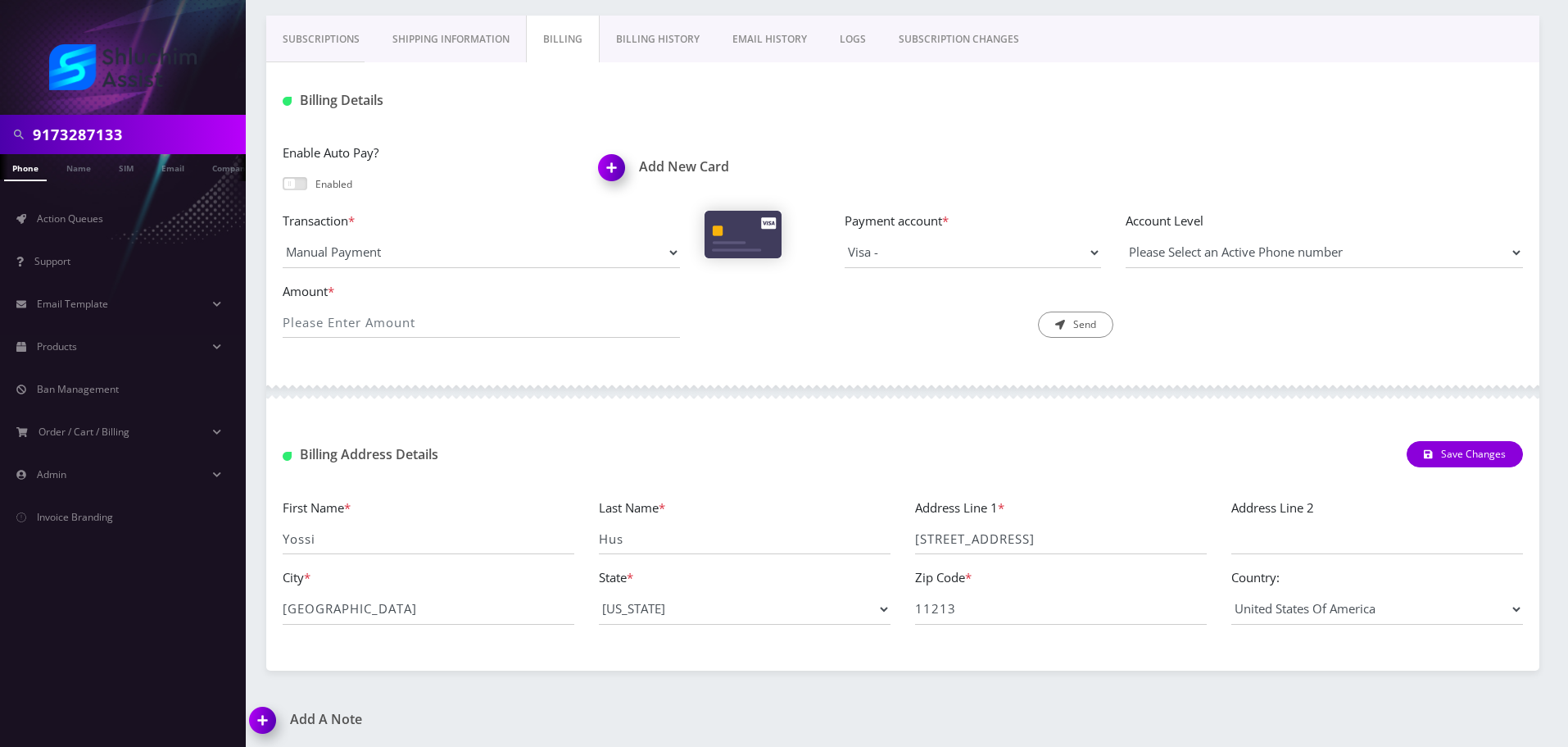
scroll to position [294, 0]
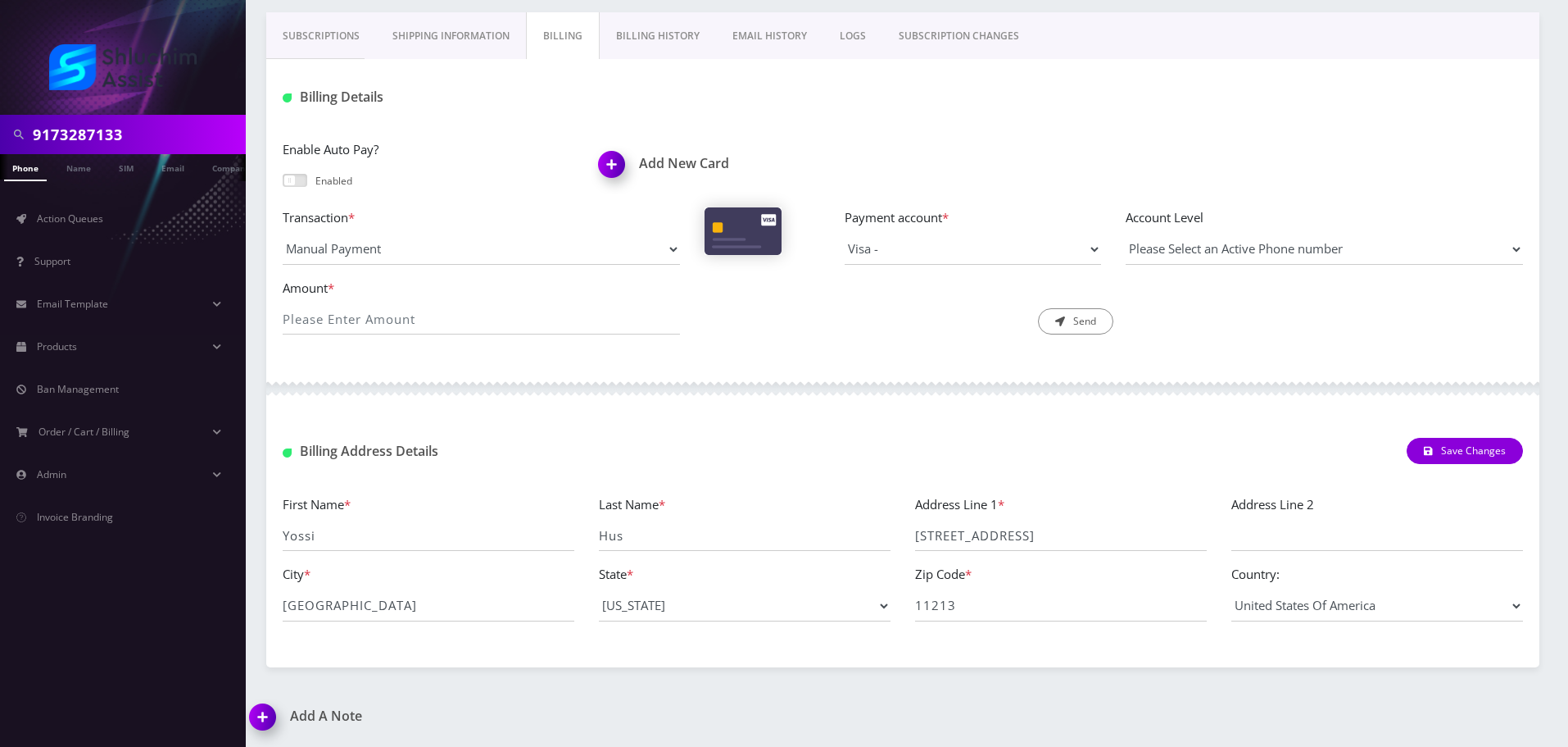
click at [649, 38] on link "Billing History" at bounding box center [658, 36] width 116 height 47
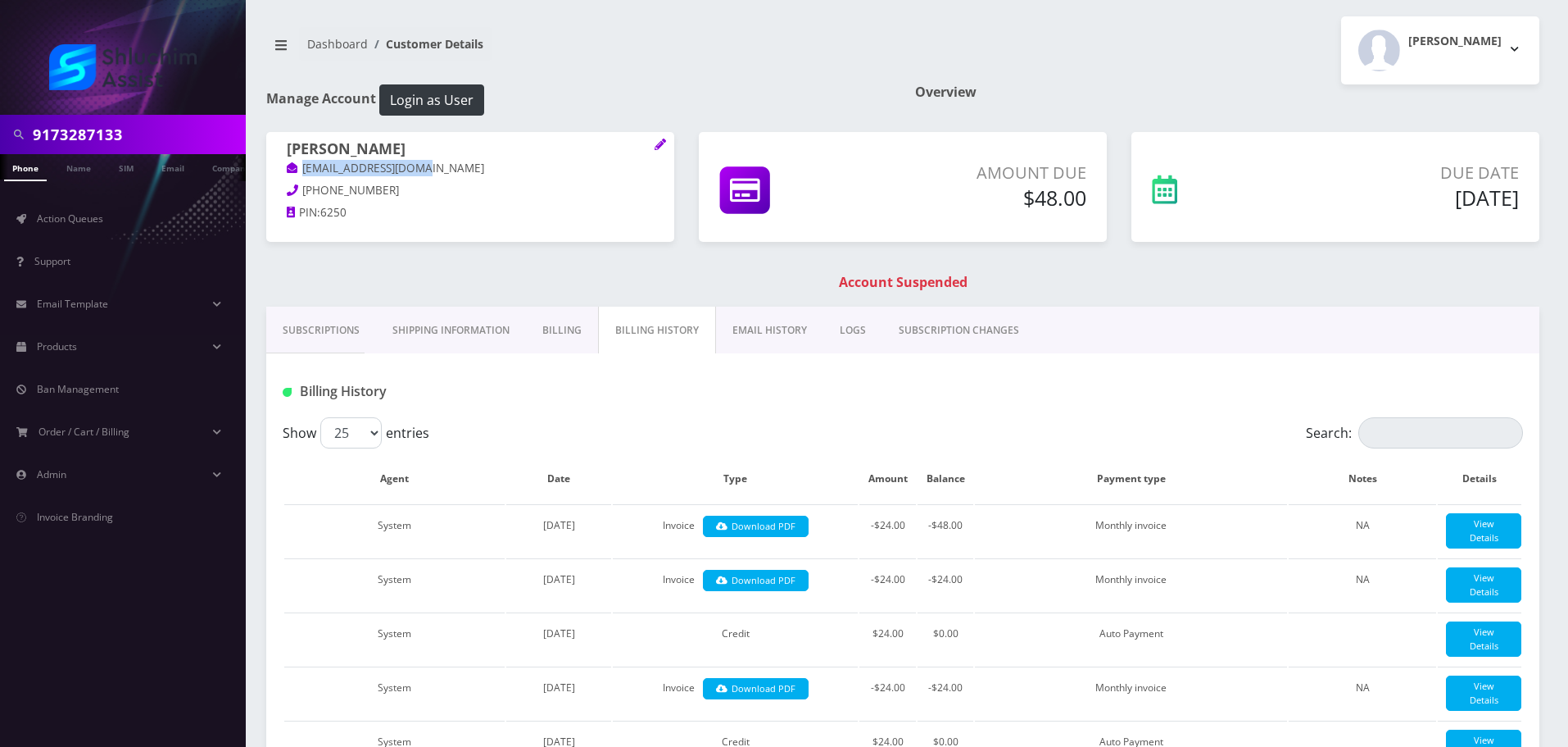
drag, startPoint x: 462, startPoint y: 167, endPoint x: 273, endPoint y: 169, distance: 189.0
click at [272, 168] on div "[PERSON_NAME] [EMAIL_ADDRESS][DOMAIN_NAME] [PHONE_NUMBER] PIN: 6250" at bounding box center [470, 183] width 408 height 103
copy link "[EMAIL_ADDRESS][DOMAIN_NAME]"
click at [777, 332] on link "EMAIL HISTORY" at bounding box center [770, 330] width 108 height 47
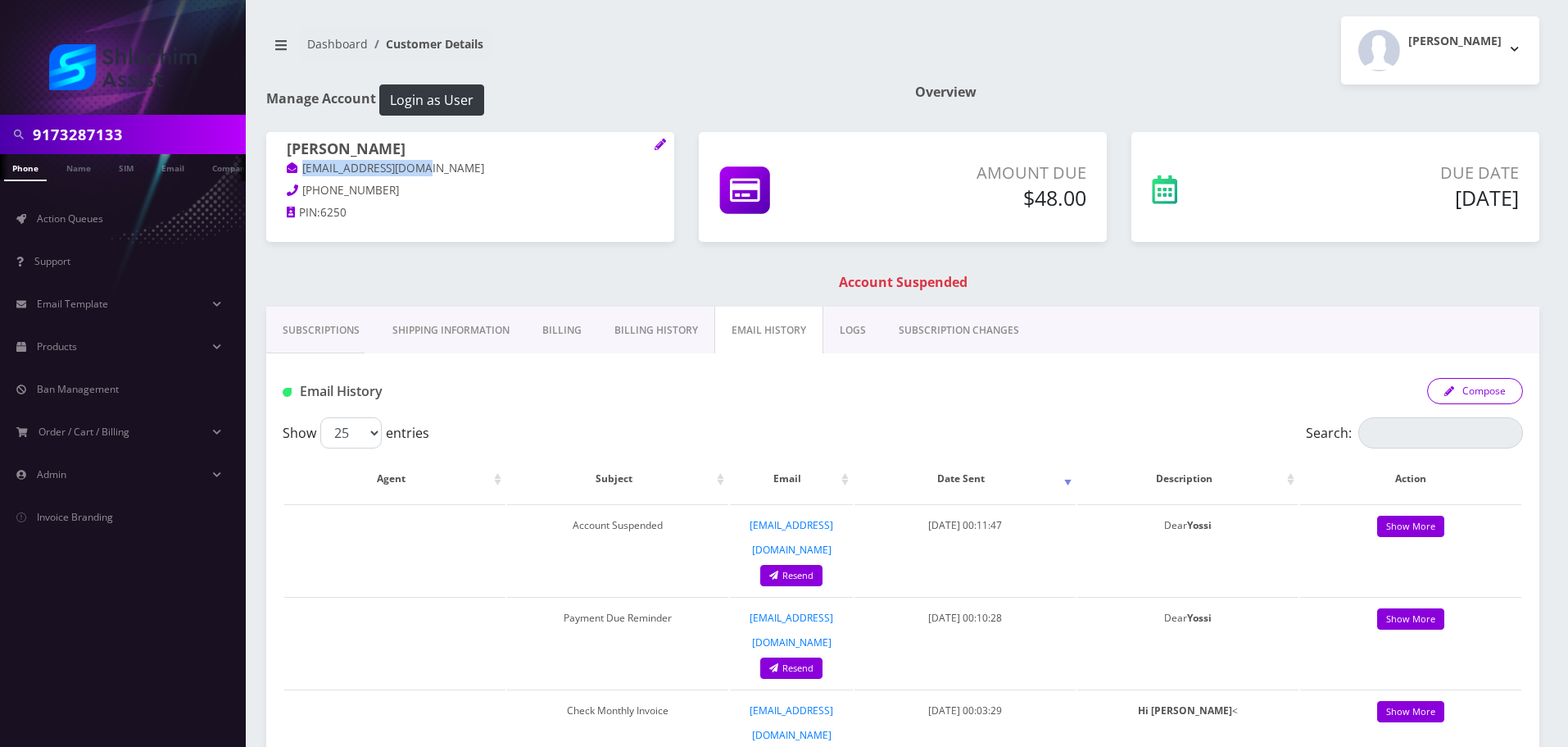
click at [1483, 387] on button "Compose" at bounding box center [1475, 391] width 96 height 27
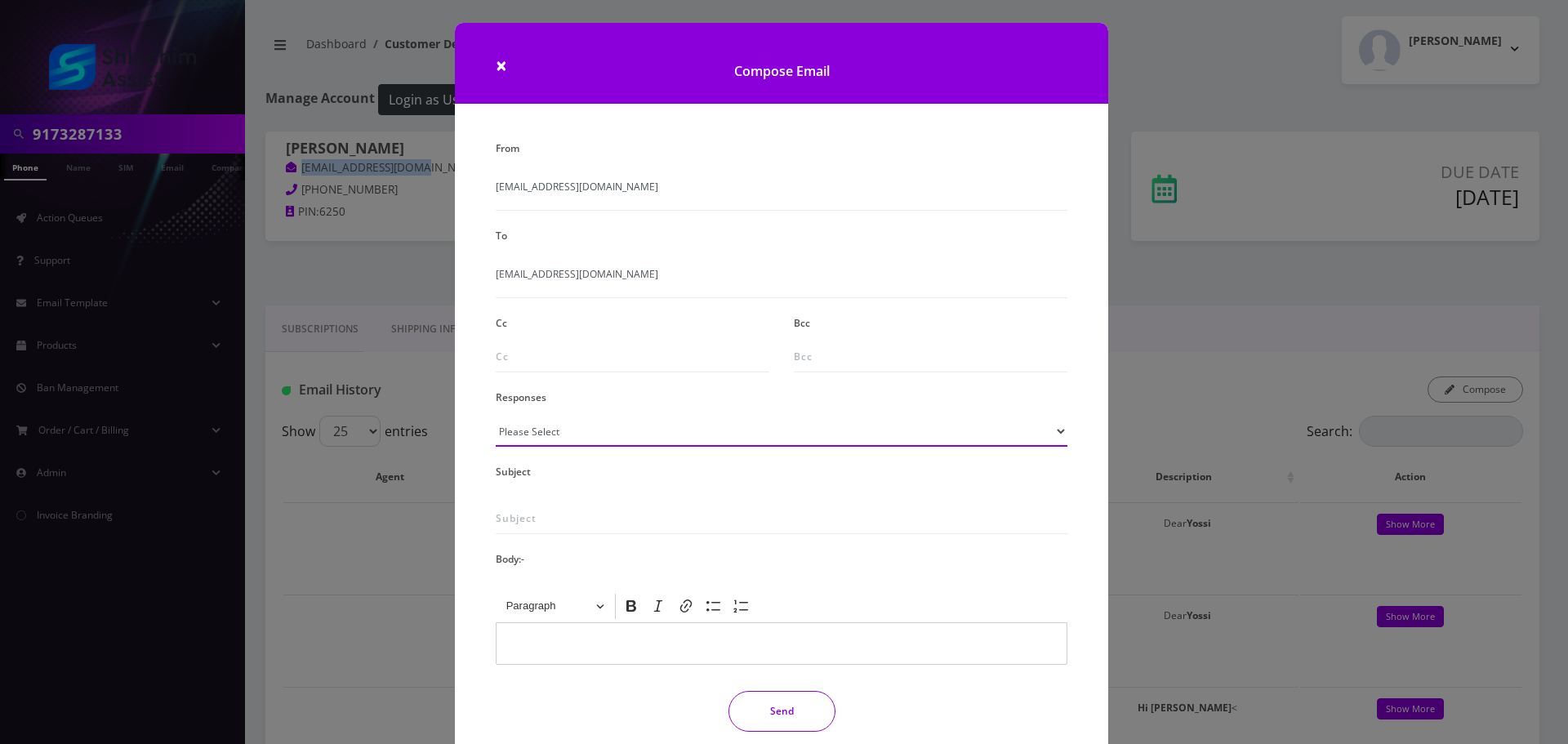
click at [721, 427] on select "Please Select TMobile port Unable to activate CH Pickup Past Due Pick up follow…" at bounding box center [782, 431] width 572 height 31
select select "29"
click at [496, 415] on select "Please Select TMobile port Unable to activate CH Pickup Past Due Pick up follow…" at bounding box center [782, 431] width 572 height 31
type input "Subject: URGENT Action Required: Past Due Payment for Shluchim Assist"
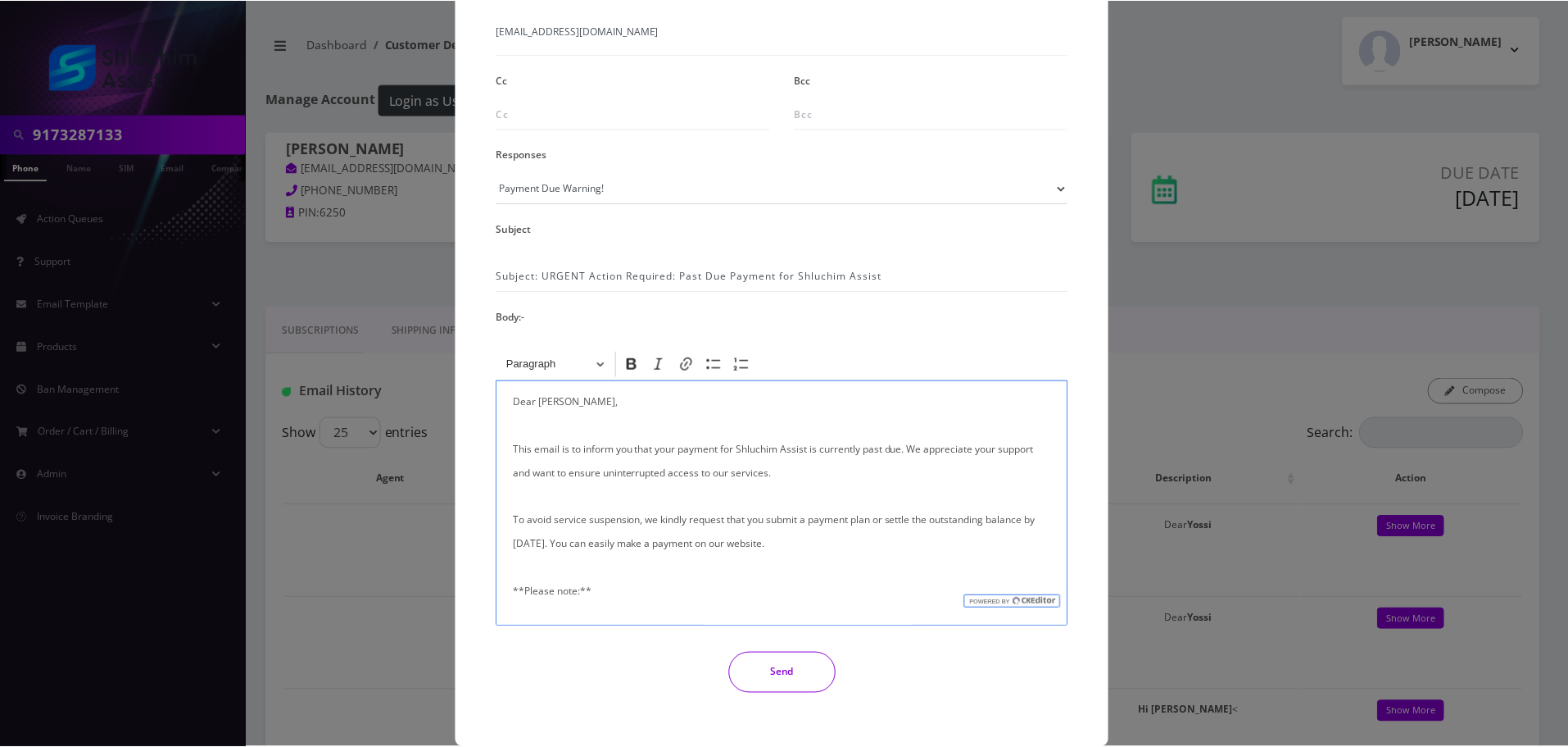
scroll to position [269, 0]
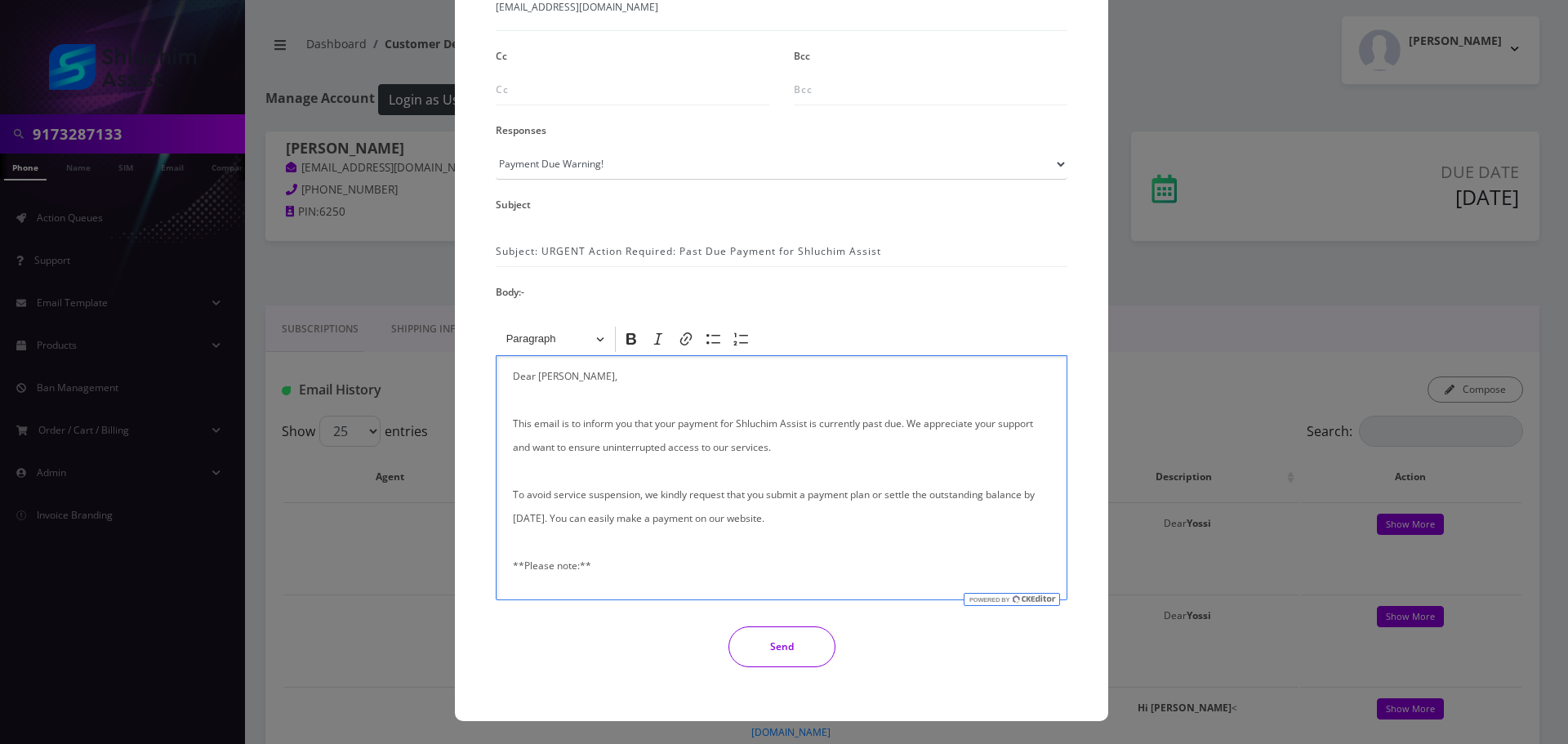
click at [767, 630] on button "Send" at bounding box center [782, 646] width 107 height 40
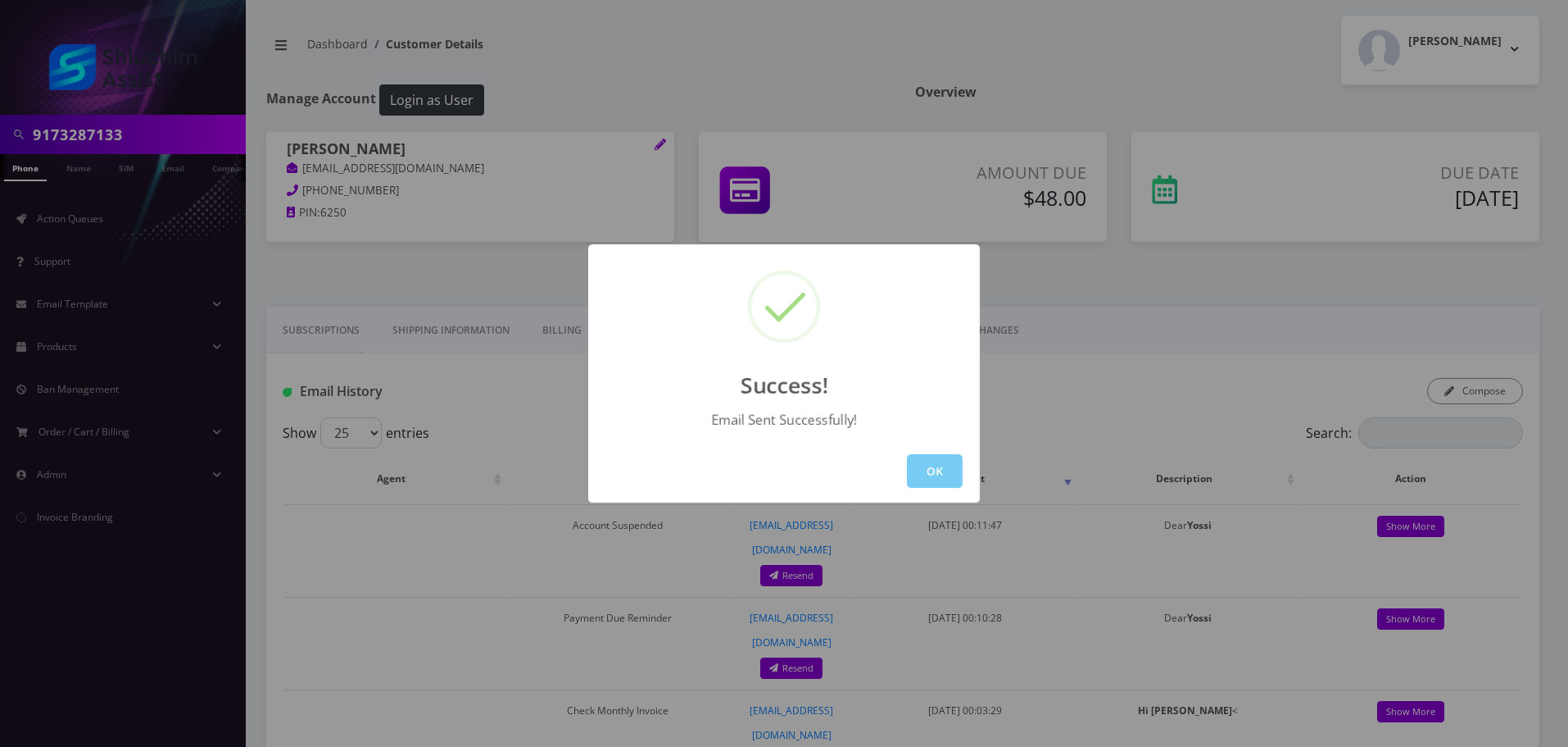
click at [921, 466] on button "OK" at bounding box center [934, 471] width 56 height 34
